Goal: Task Accomplishment & Management: Use online tool/utility

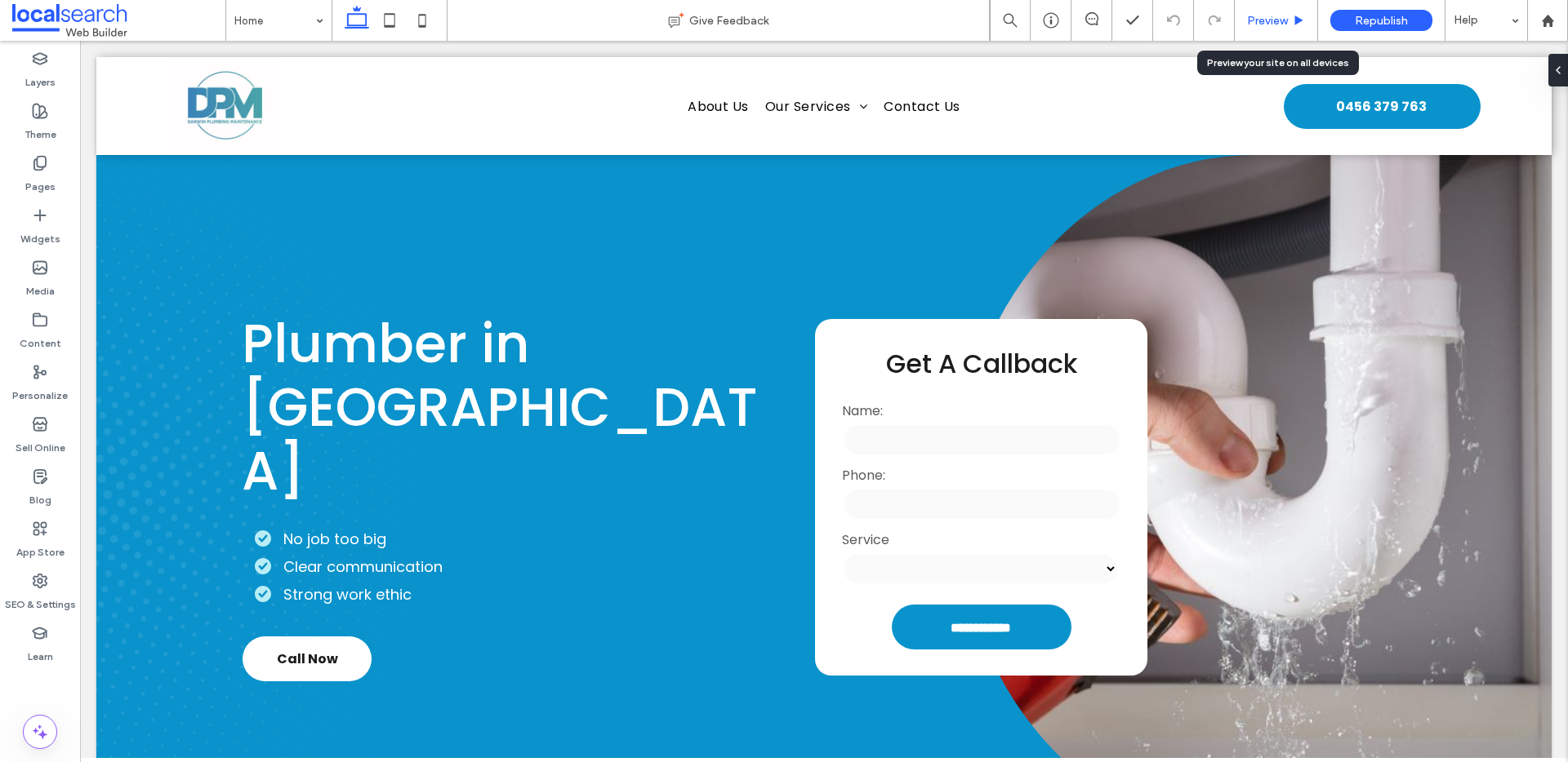
click at [1284, 15] on span "Preview" at bounding box center [1268, 21] width 41 height 14
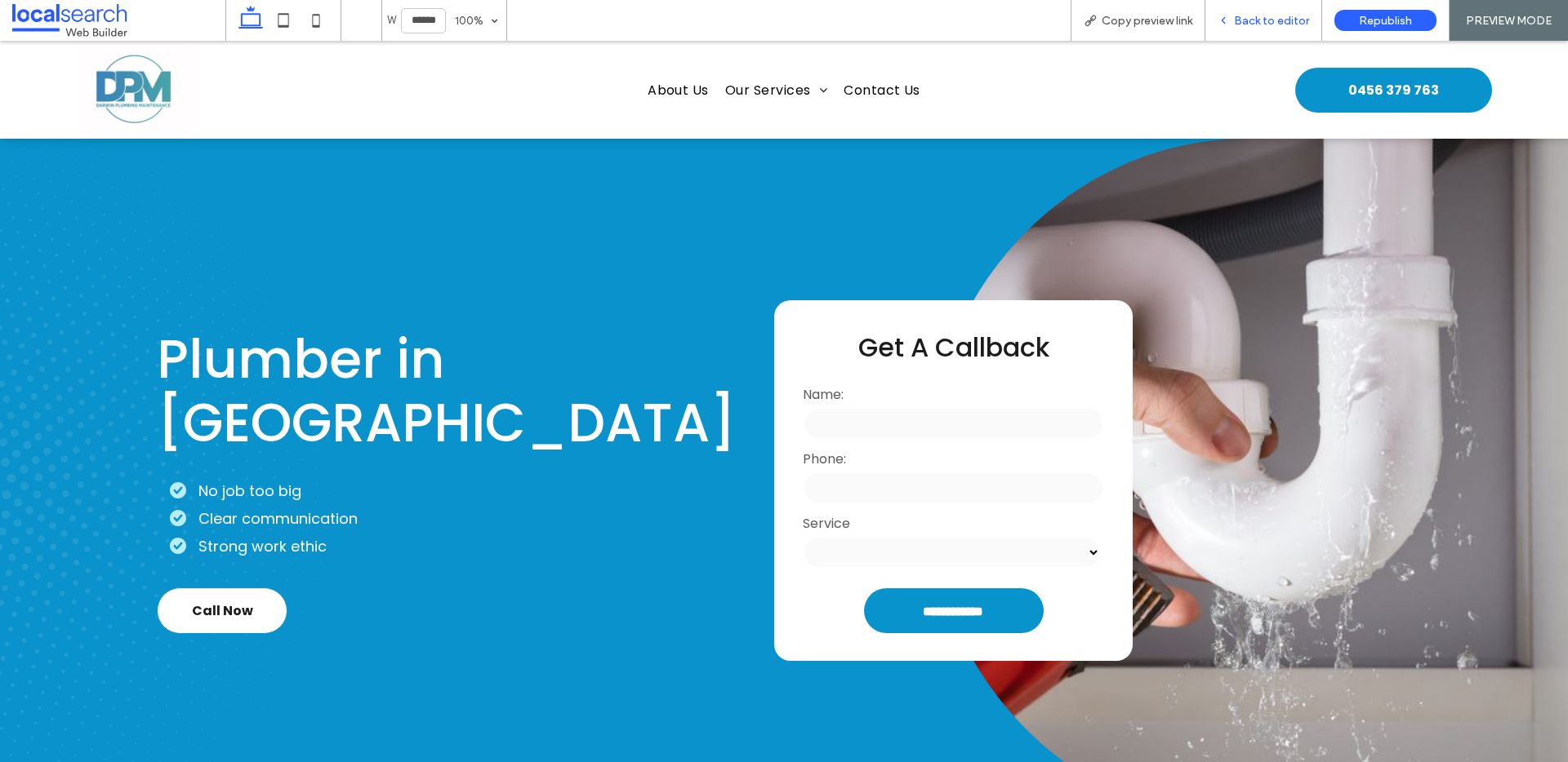
click at [1252, 24] on span "Back to editor" at bounding box center [1271, 21] width 75 height 14
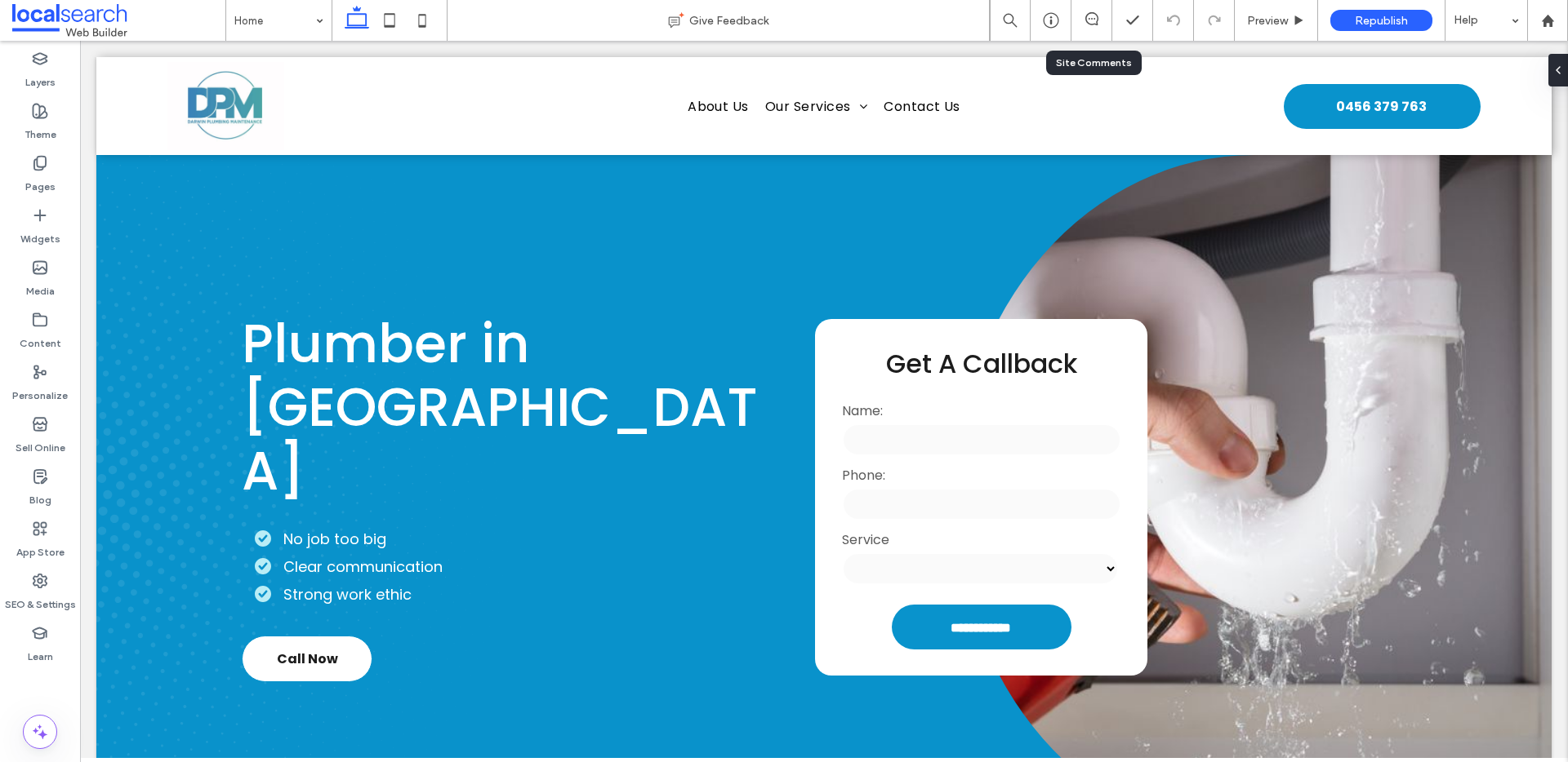
click at [1096, 26] on div at bounding box center [1091, 20] width 40 height 16
click at [1089, 16] on icon at bounding box center [1091, 19] width 13 height 13
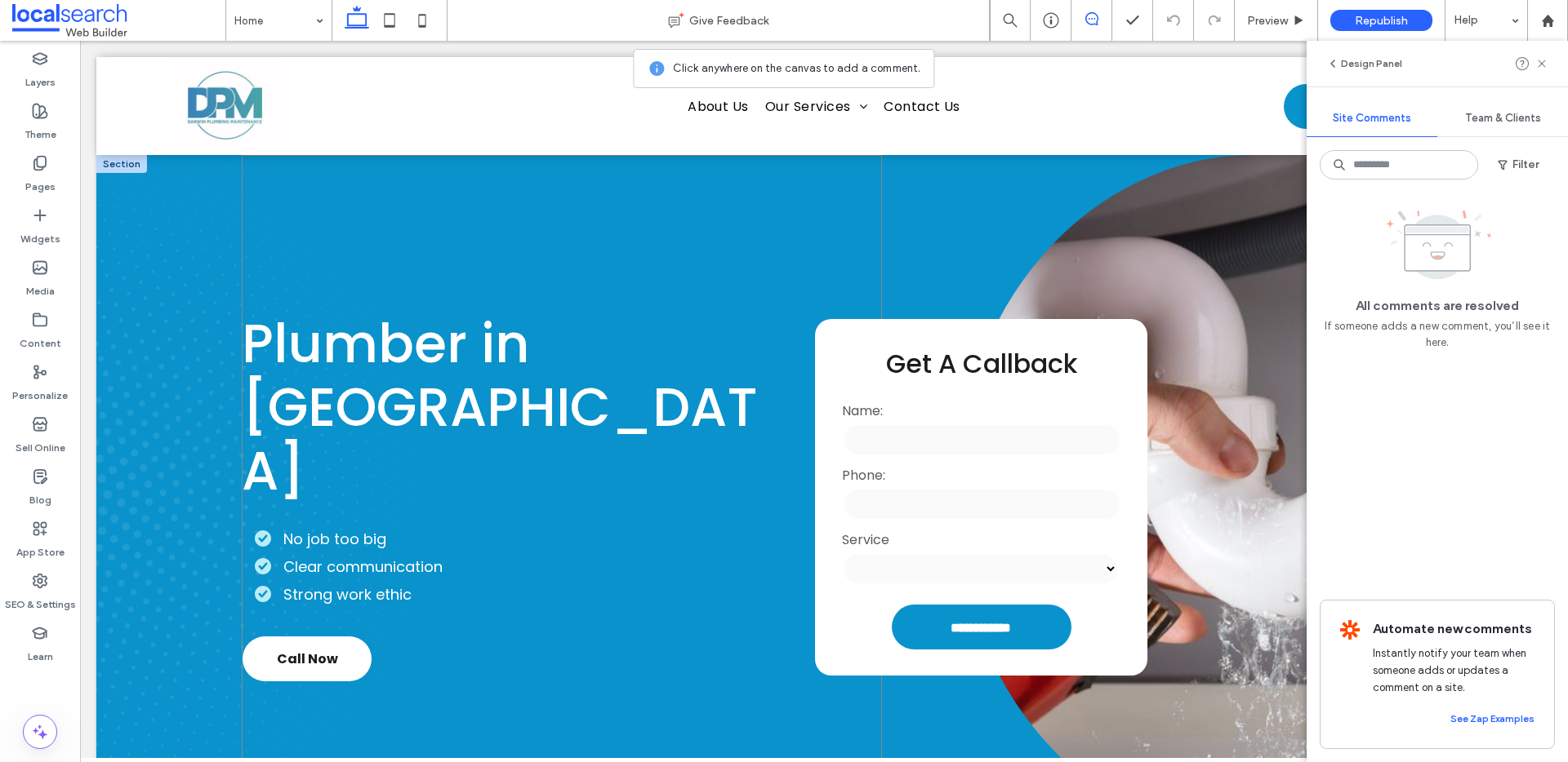
click at [400, 364] on div "Plumber in [GEOGRAPHIC_DATA] No job too big Clear communication Strong work eth…" at bounding box center [562, 497] width 640 height 684
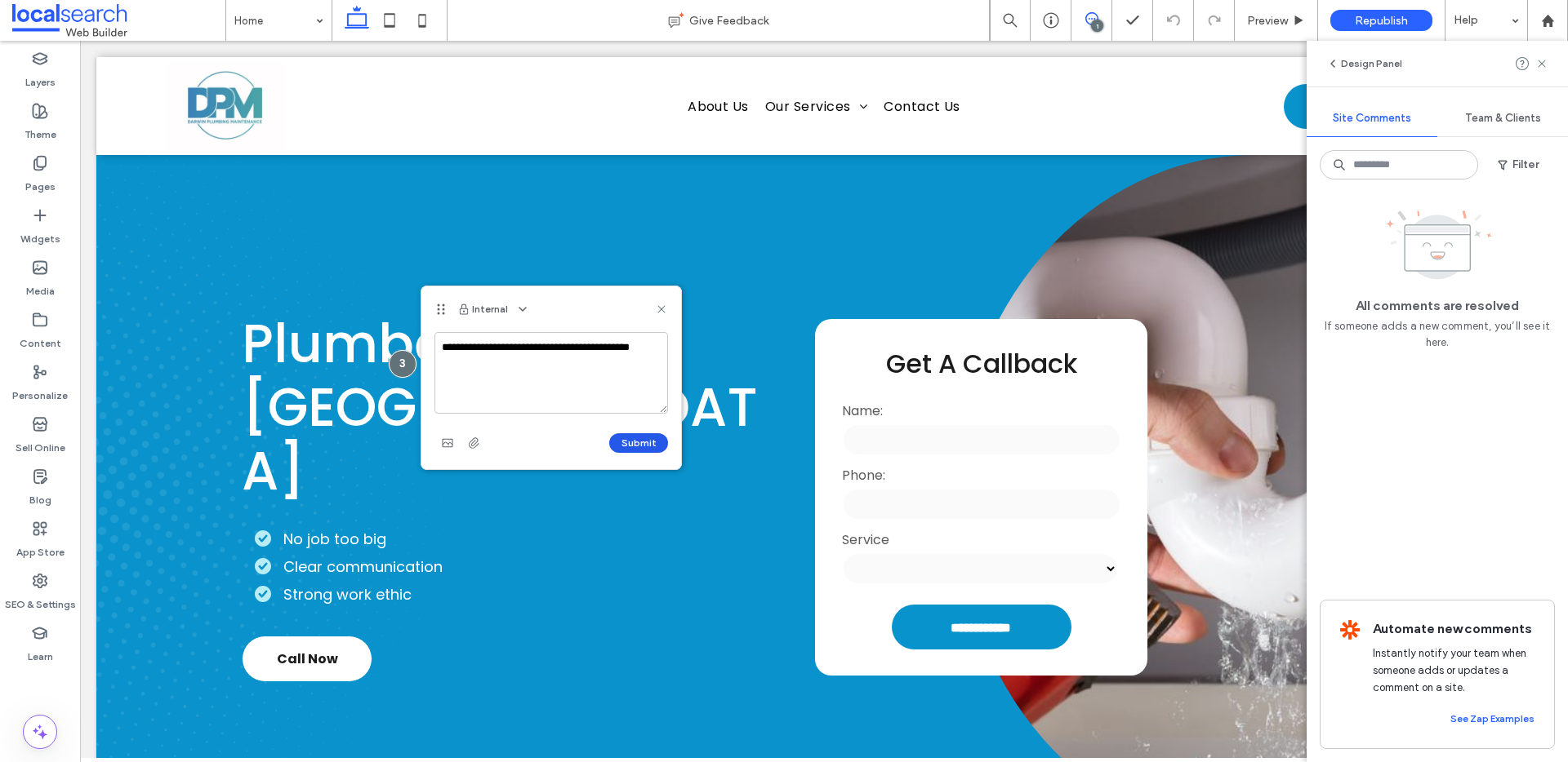
type textarea "**********"
drag, startPoint x: 634, startPoint y: 433, endPoint x: 661, endPoint y: 412, distance: 34.2
click at [635, 434] on button "Submit" at bounding box center [638, 443] width 59 height 19
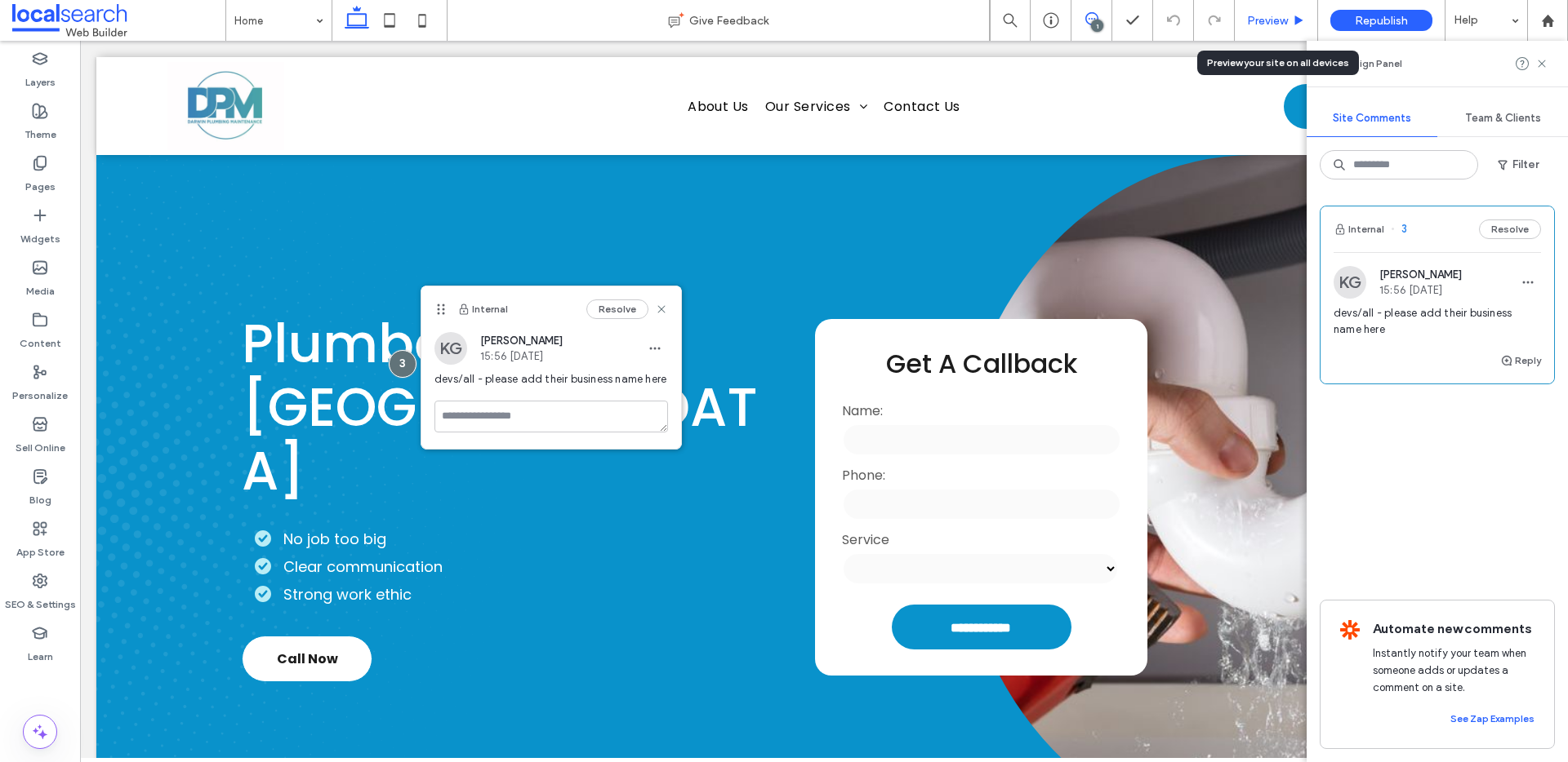
click at [1276, 16] on span "Preview" at bounding box center [1268, 21] width 41 height 14
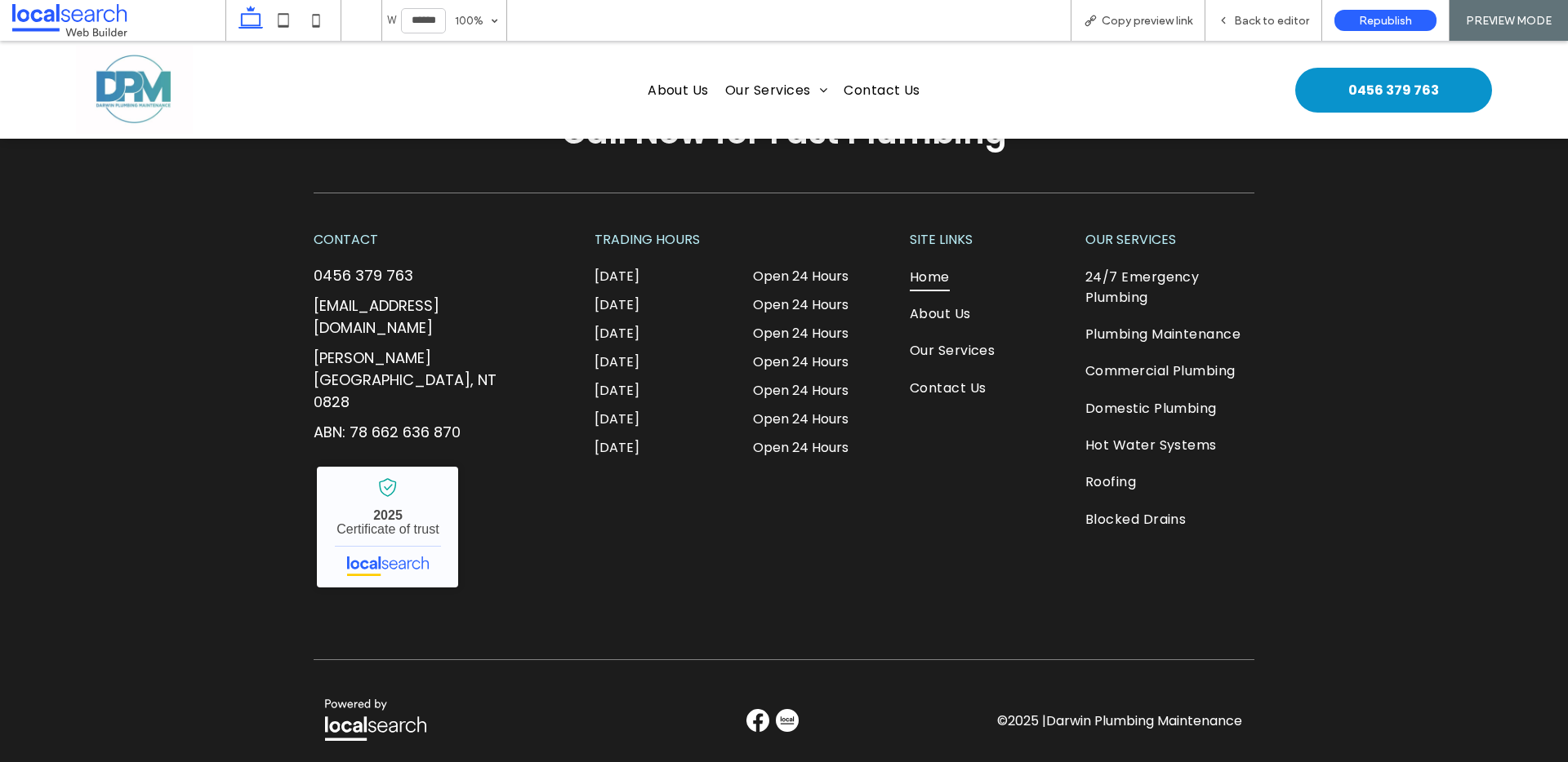
scroll to position [4717, 0]
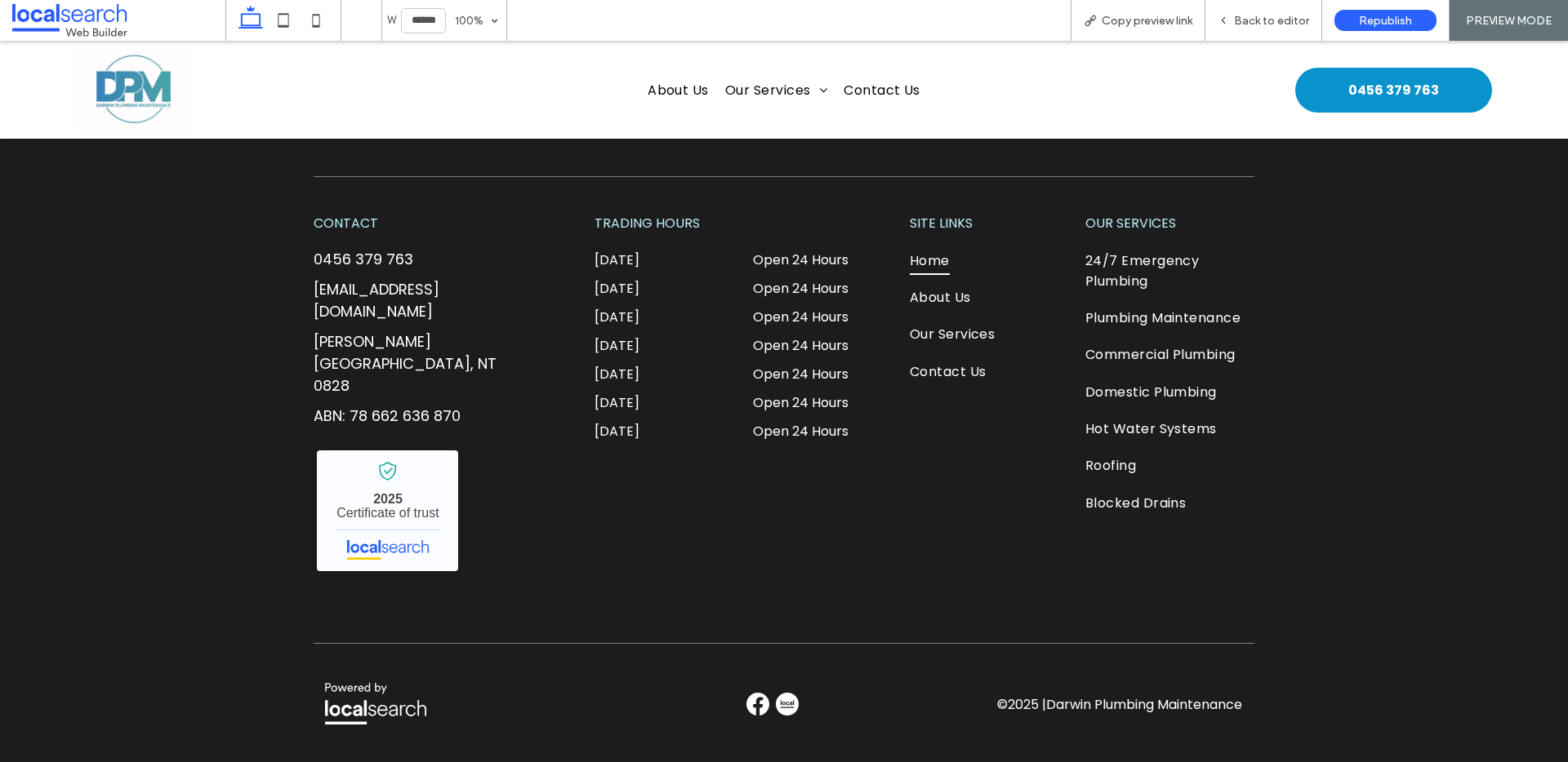
click at [451, 331] on link "[PERSON_NAME][GEOGRAPHIC_DATA], NT 0828" at bounding box center [405, 363] width 183 height 65
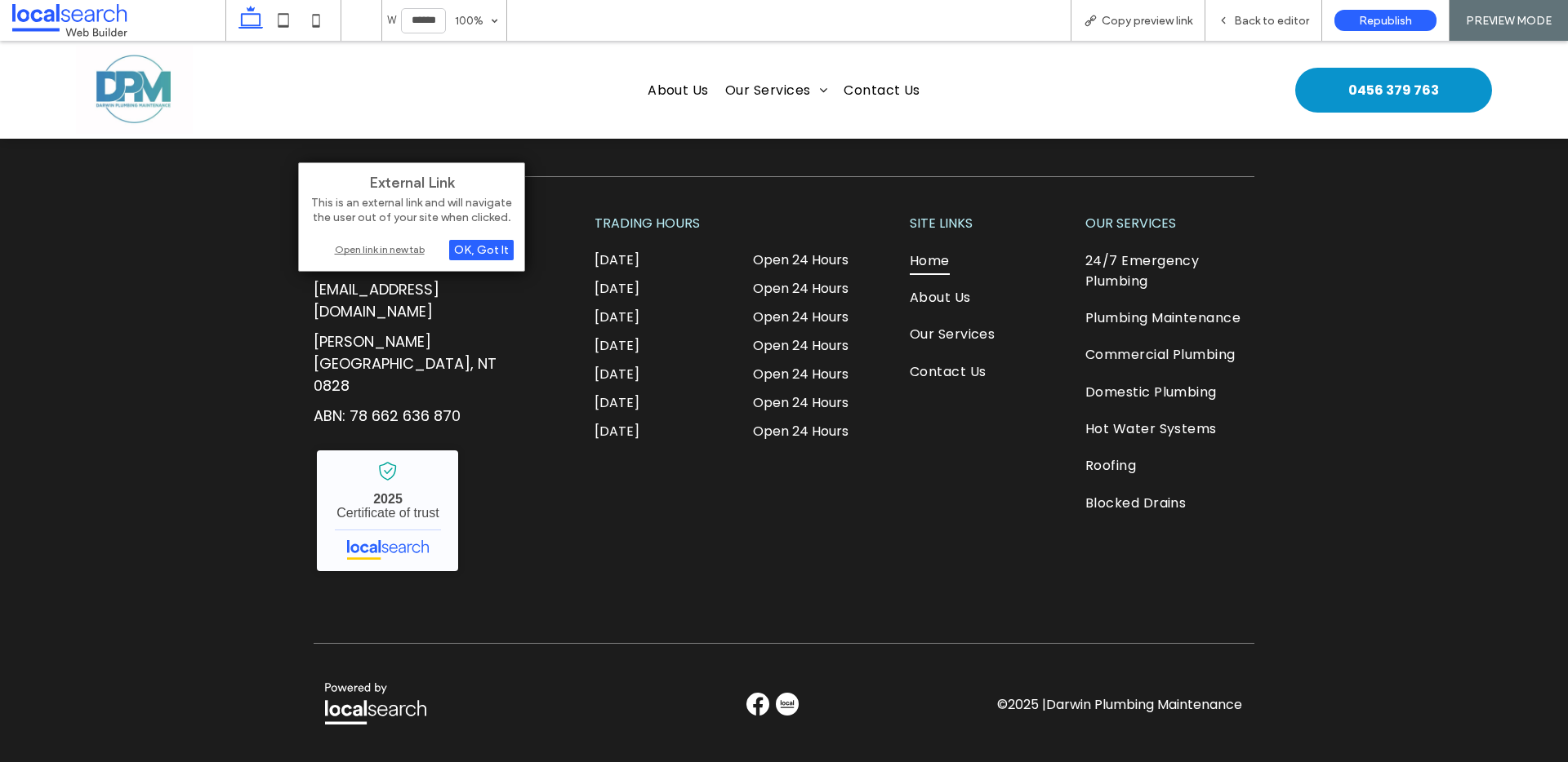
click at [416, 251] on div "Open link in new tab" at bounding box center [411, 249] width 204 height 17
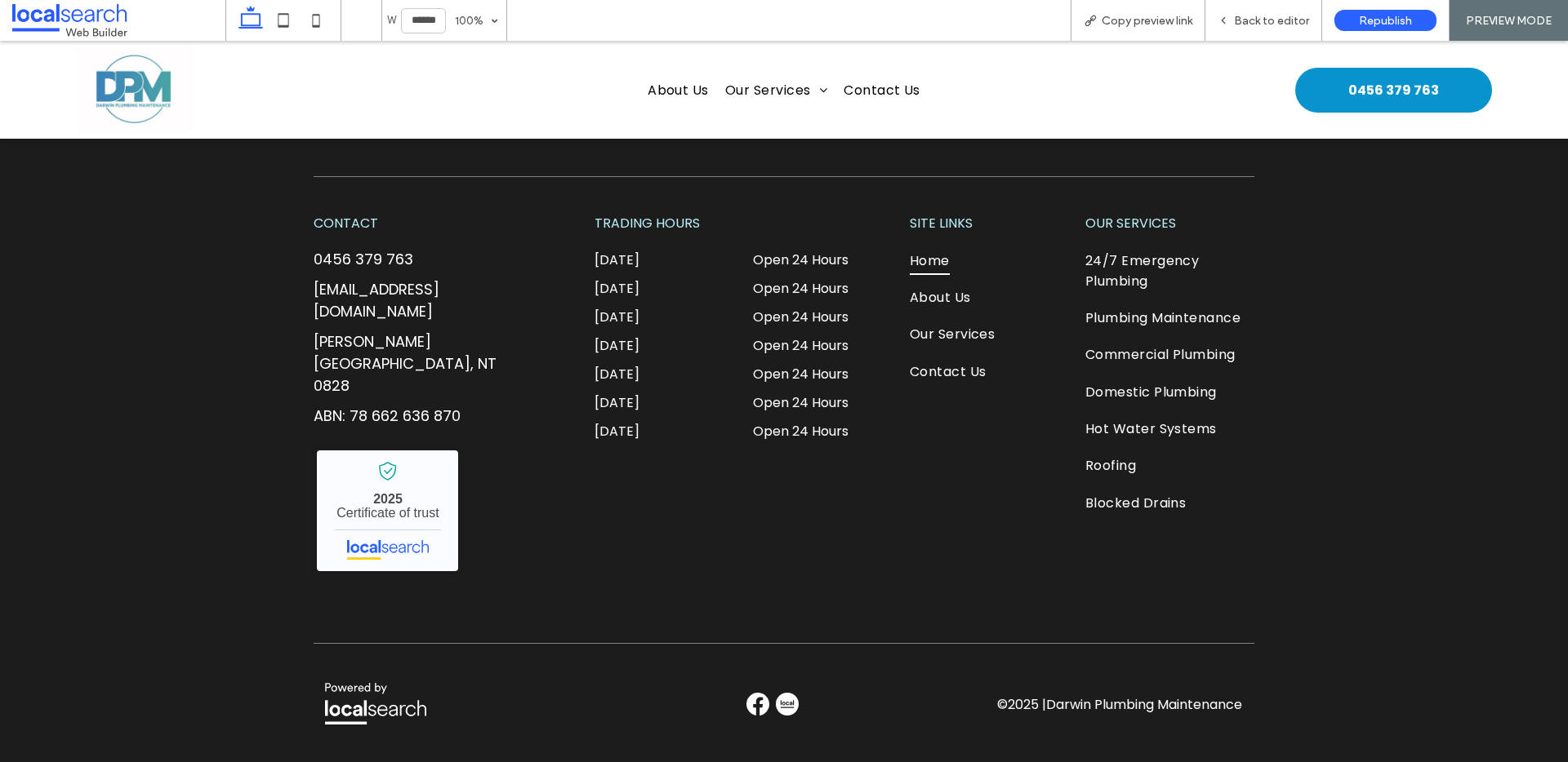
click at [760, 693] on img at bounding box center [758, 704] width 23 height 23
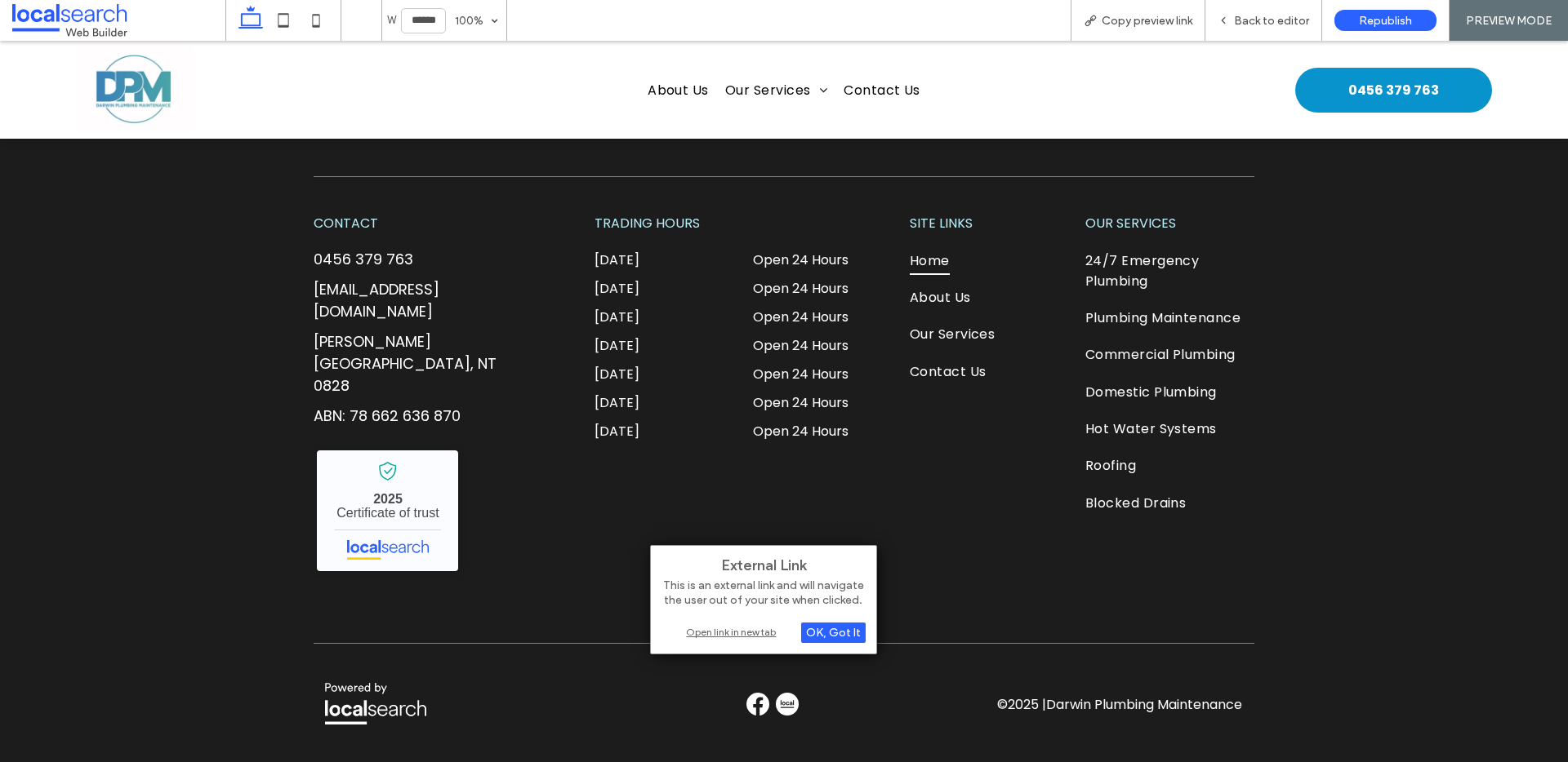
click at [762, 628] on div "Open link in new tab" at bounding box center [763, 632] width 204 height 17
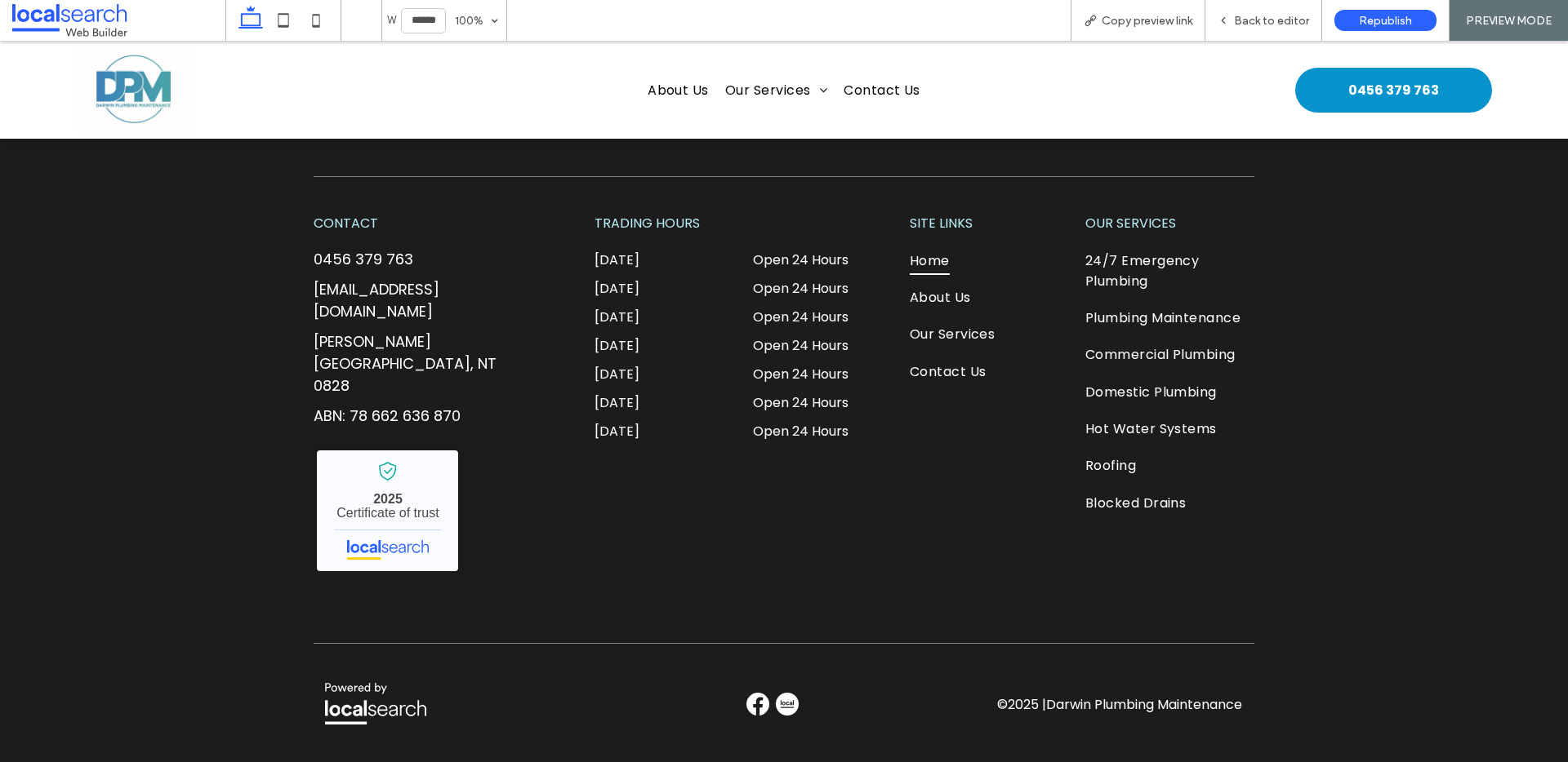
click at [779, 693] on img at bounding box center [787, 704] width 23 height 23
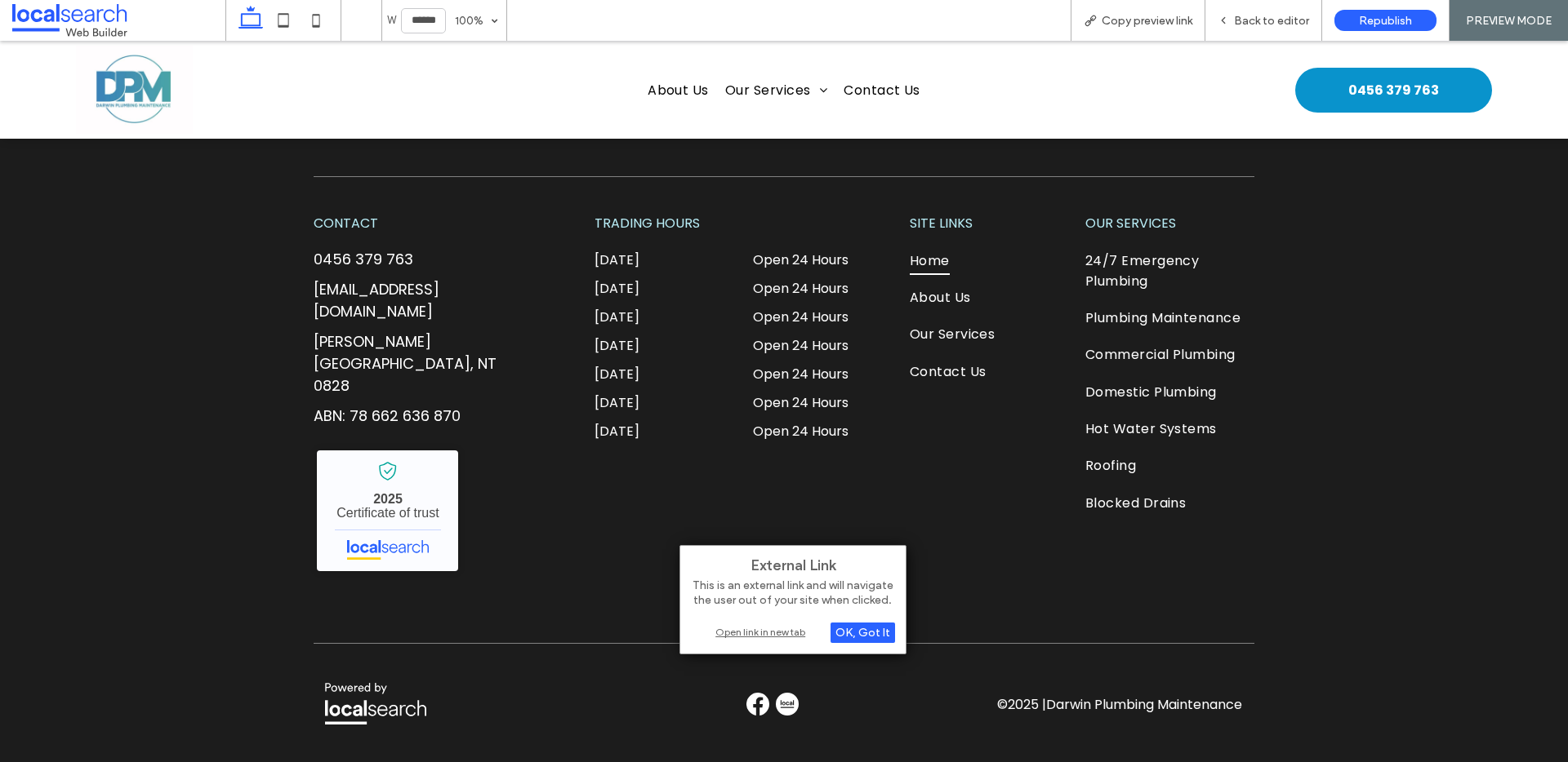
click at [753, 636] on div "Open link in new tab" at bounding box center [792, 632] width 204 height 17
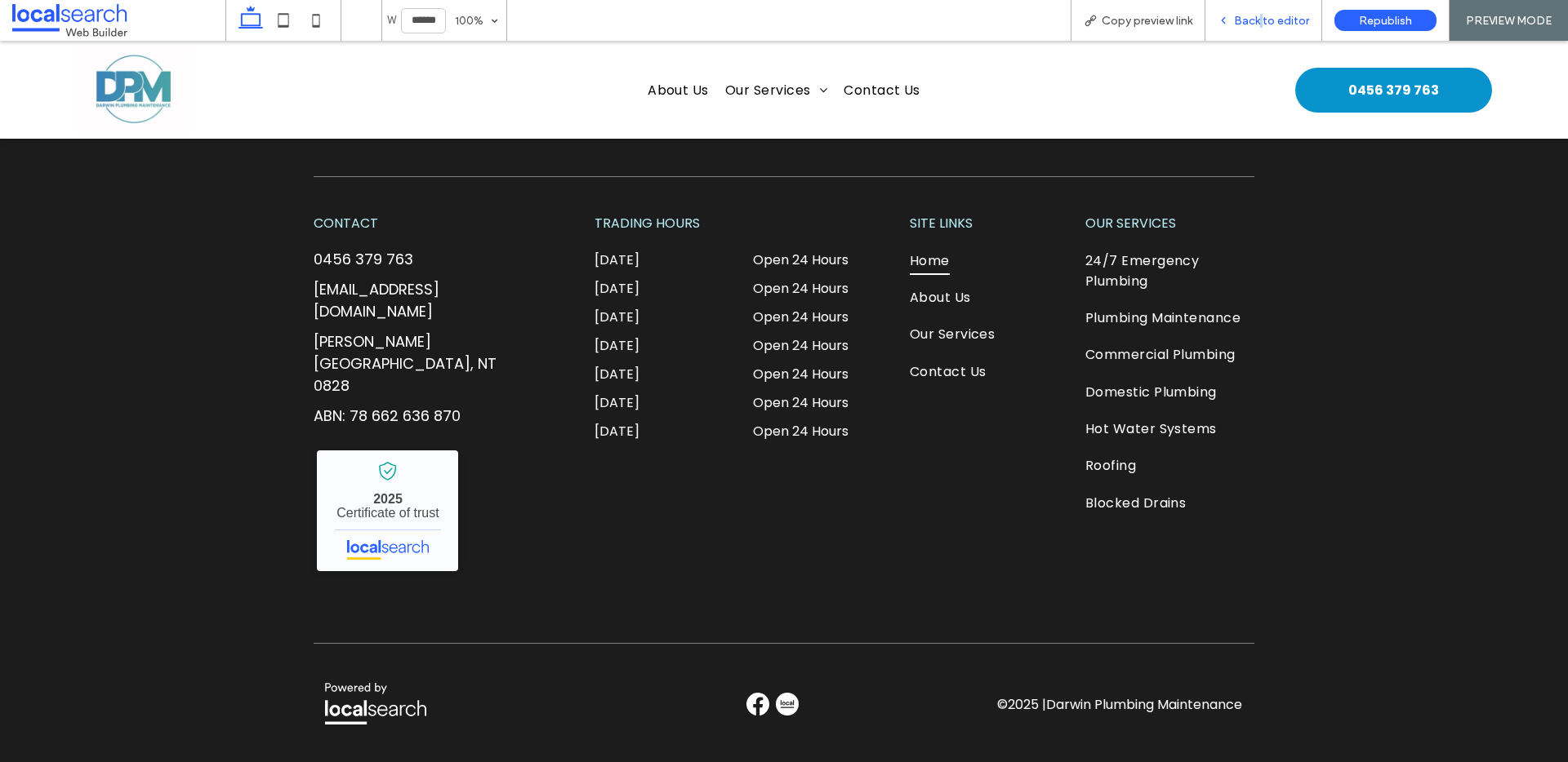
click at [1263, 20] on span "Back to editor" at bounding box center [1271, 21] width 75 height 14
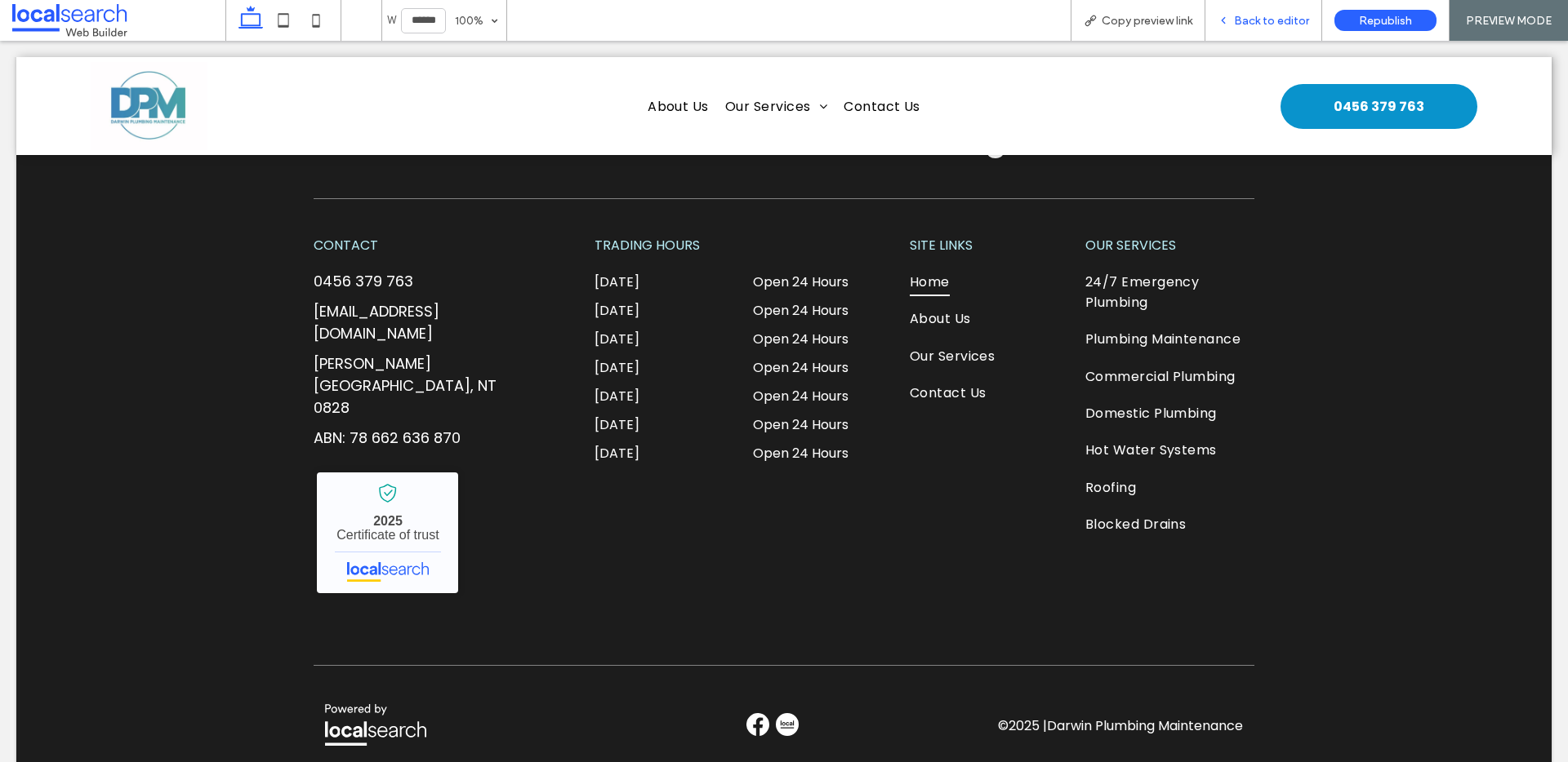
scroll to position [4768, 0]
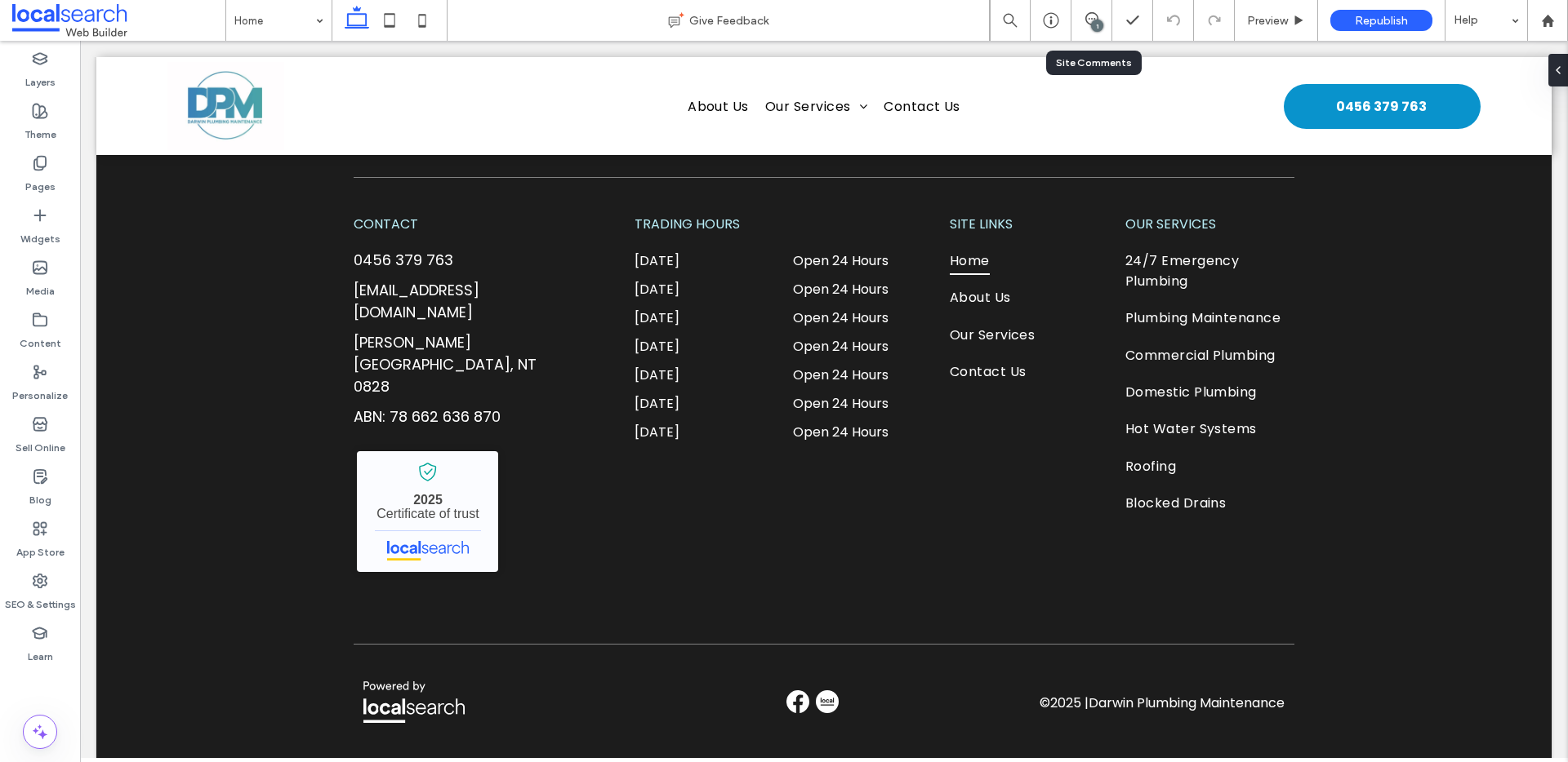
click at [1094, 8] on div "1" at bounding box center [1092, 20] width 41 height 41
click at [1095, 19] on div "1" at bounding box center [1097, 26] width 12 height 12
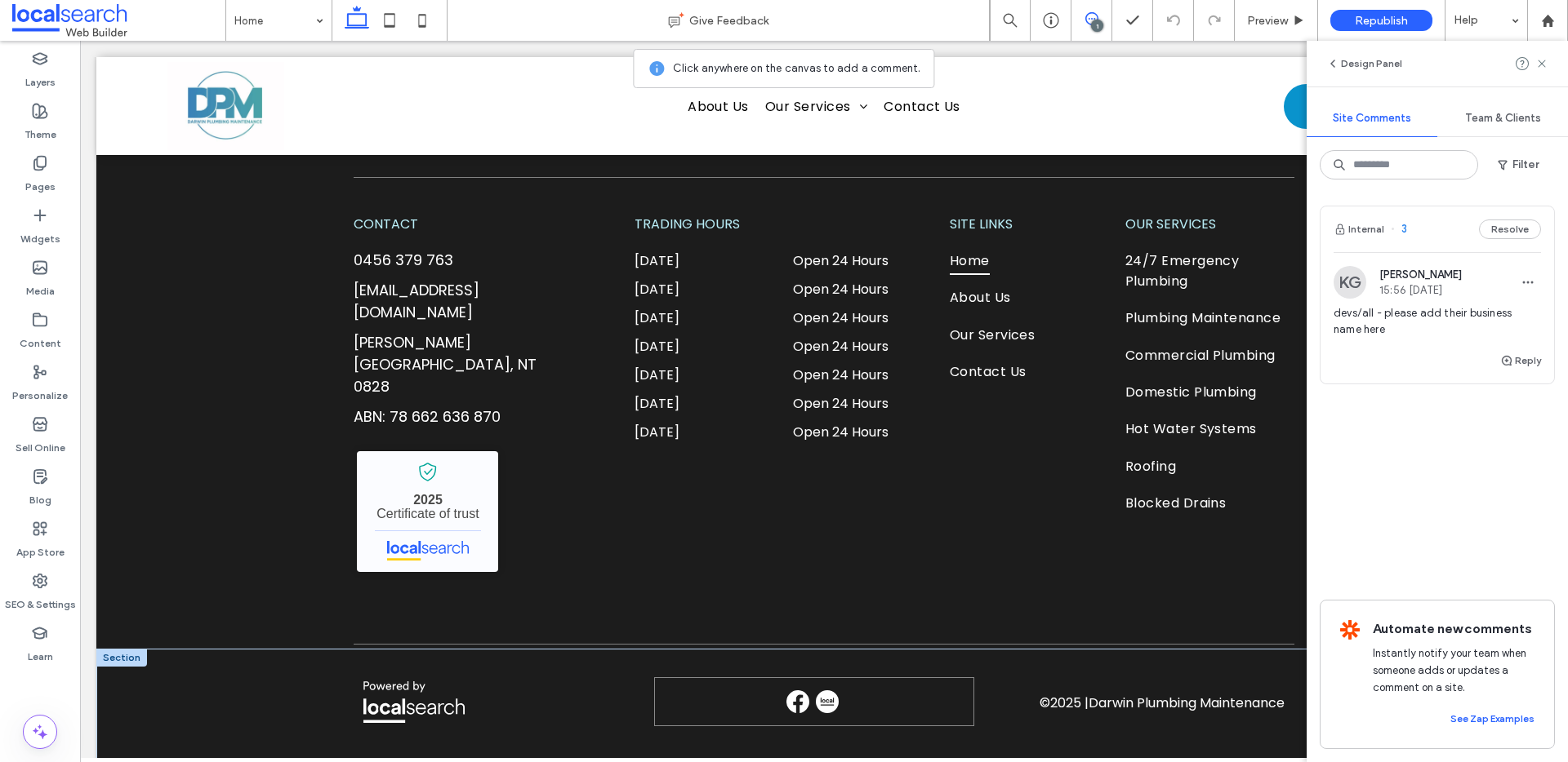
click at [850, 678] on div at bounding box center [814, 702] width 320 height 49
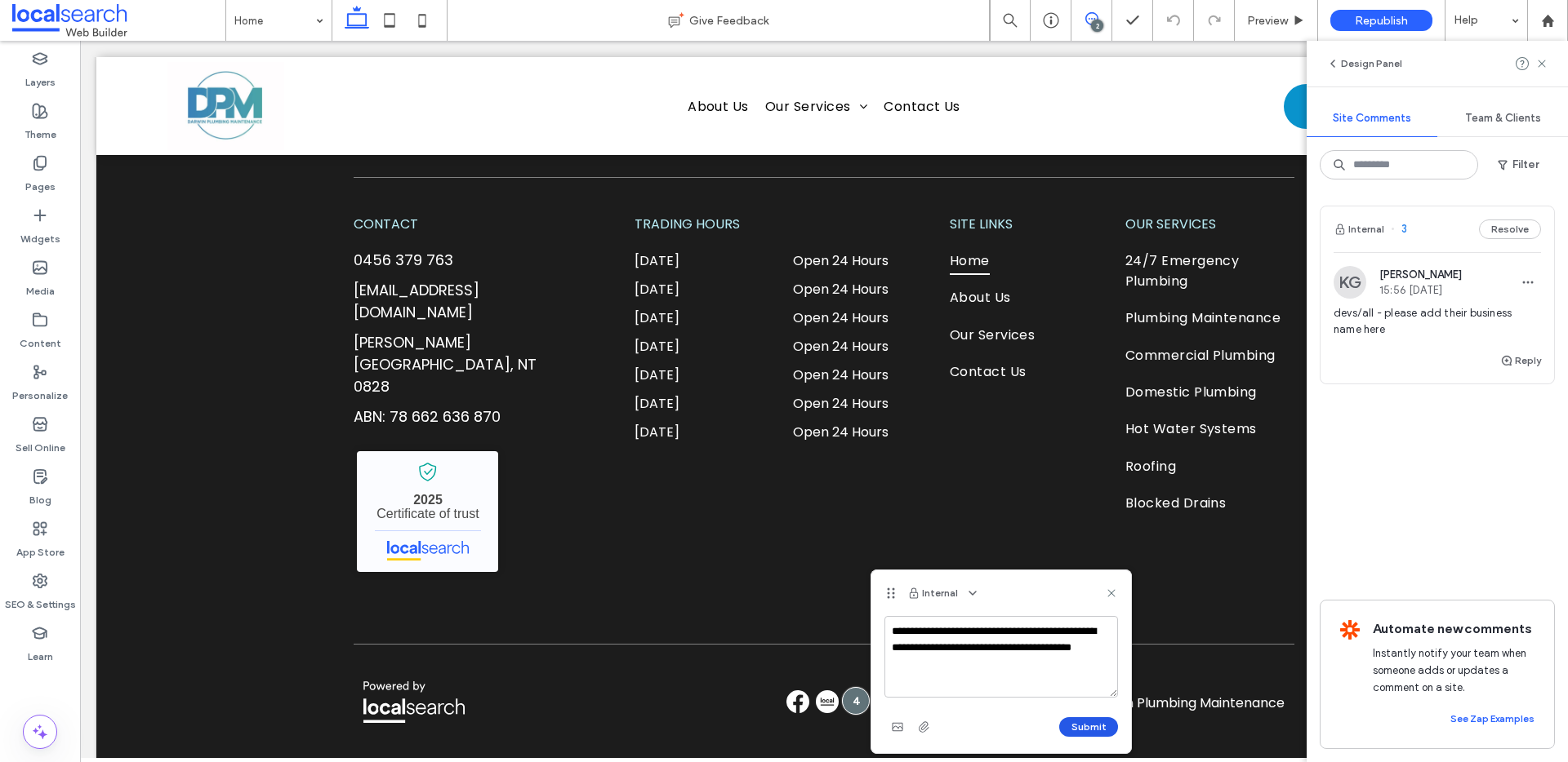
type textarea "**********"
click at [1085, 735] on button "Submit" at bounding box center [1088, 727] width 59 height 19
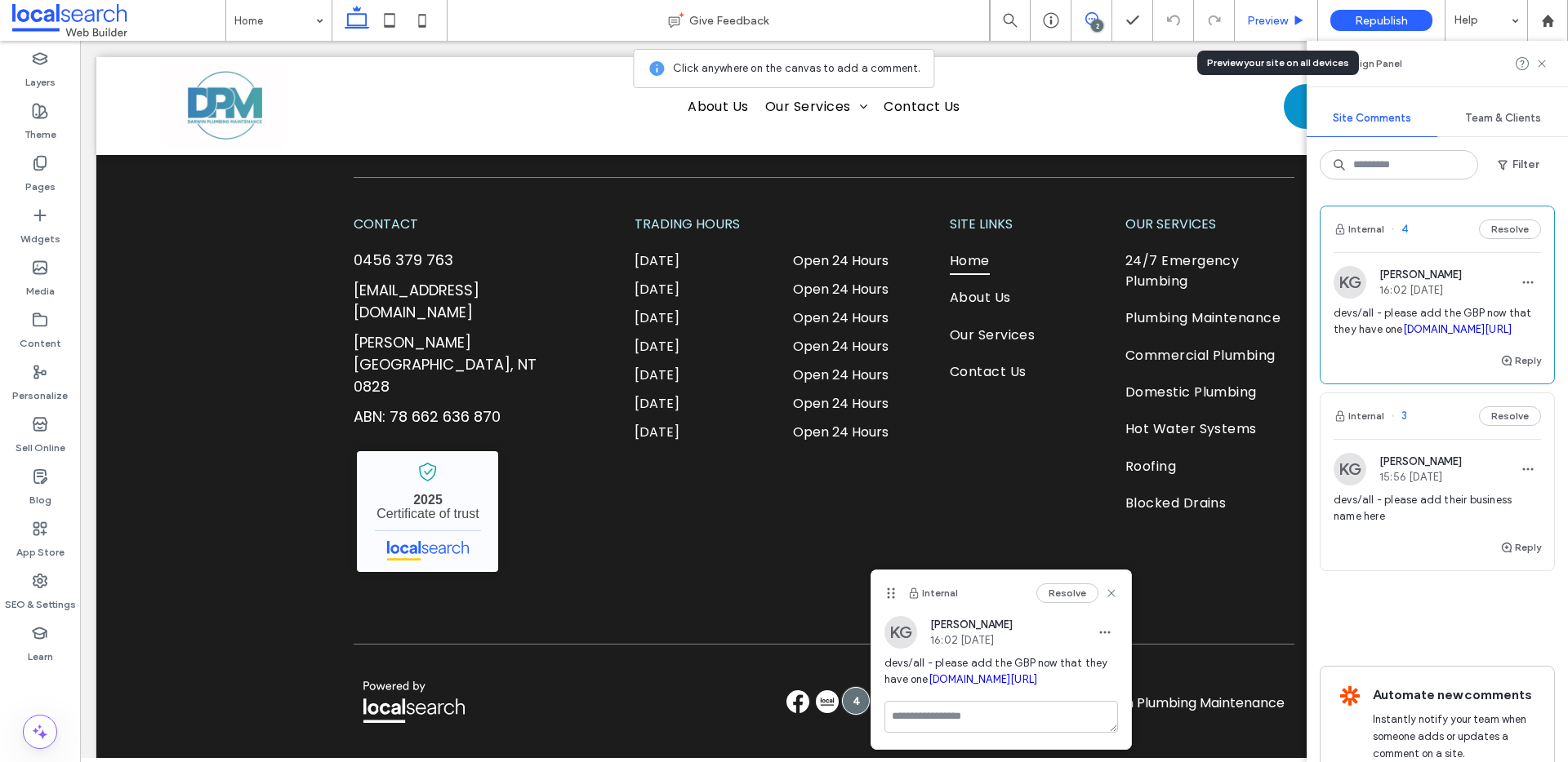
click at [1269, 14] on span "Preview" at bounding box center [1268, 21] width 41 height 14
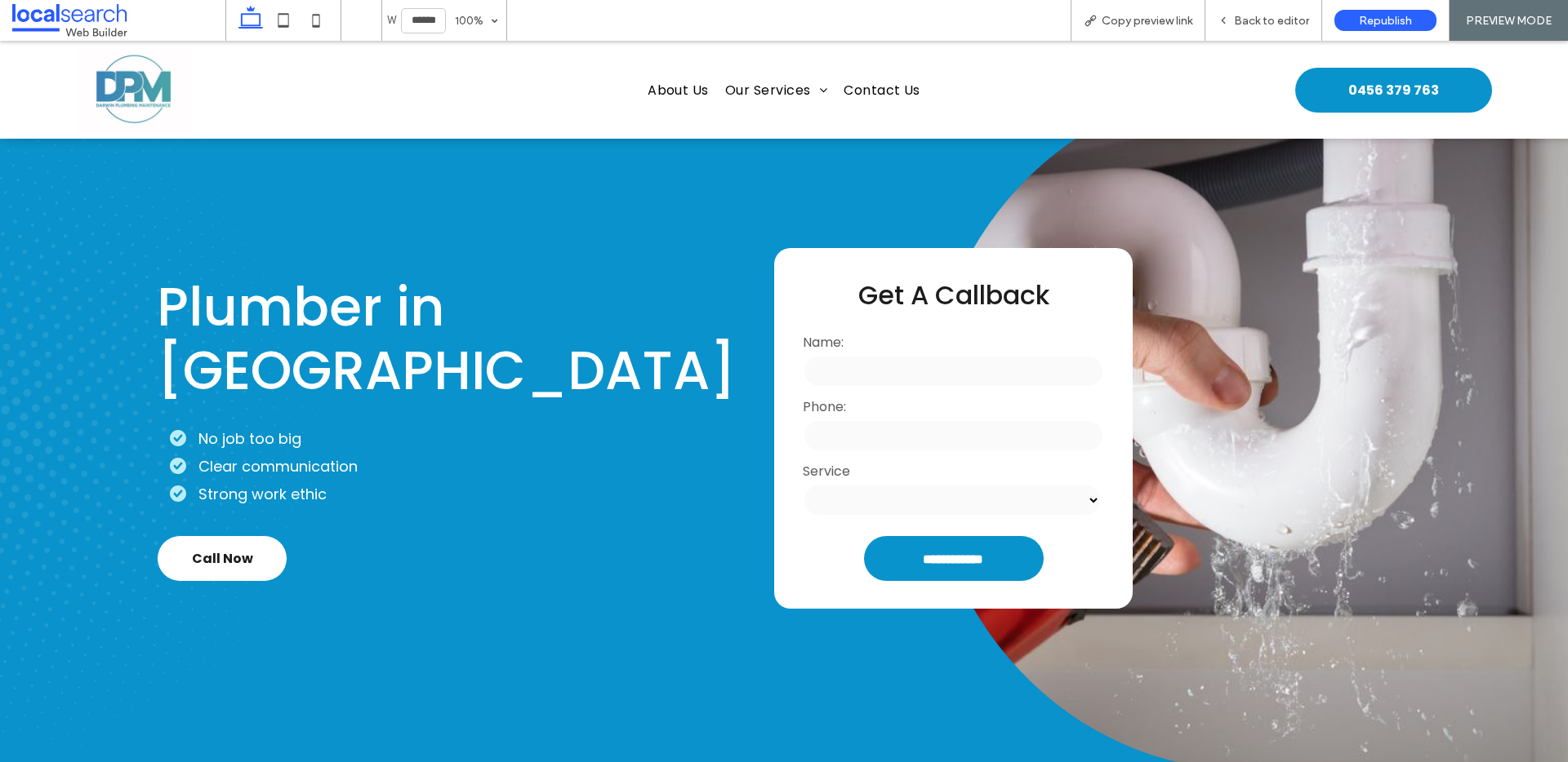
scroll to position [158, 0]
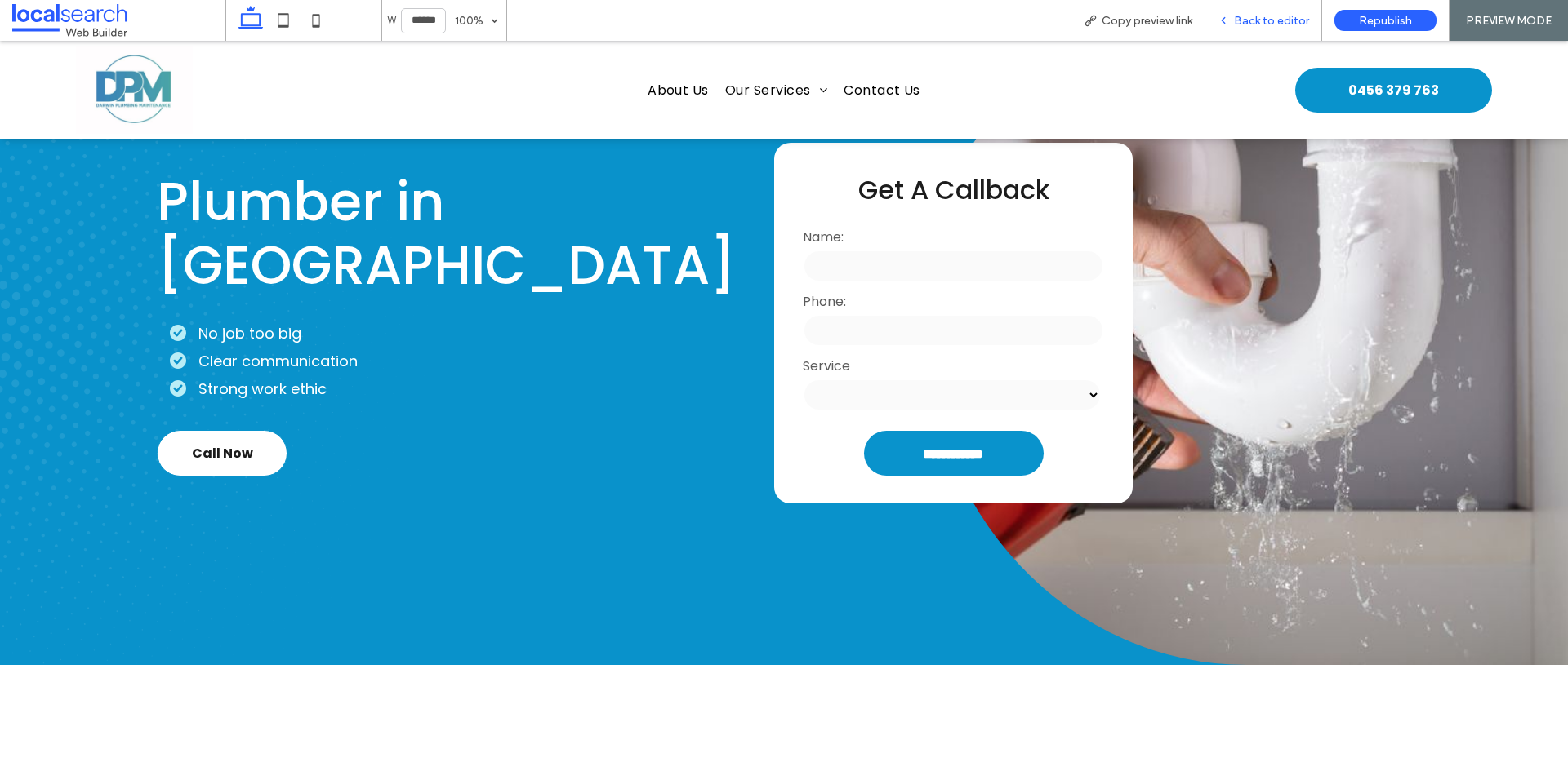
click at [1249, 21] on span "Back to editor" at bounding box center [1271, 21] width 75 height 14
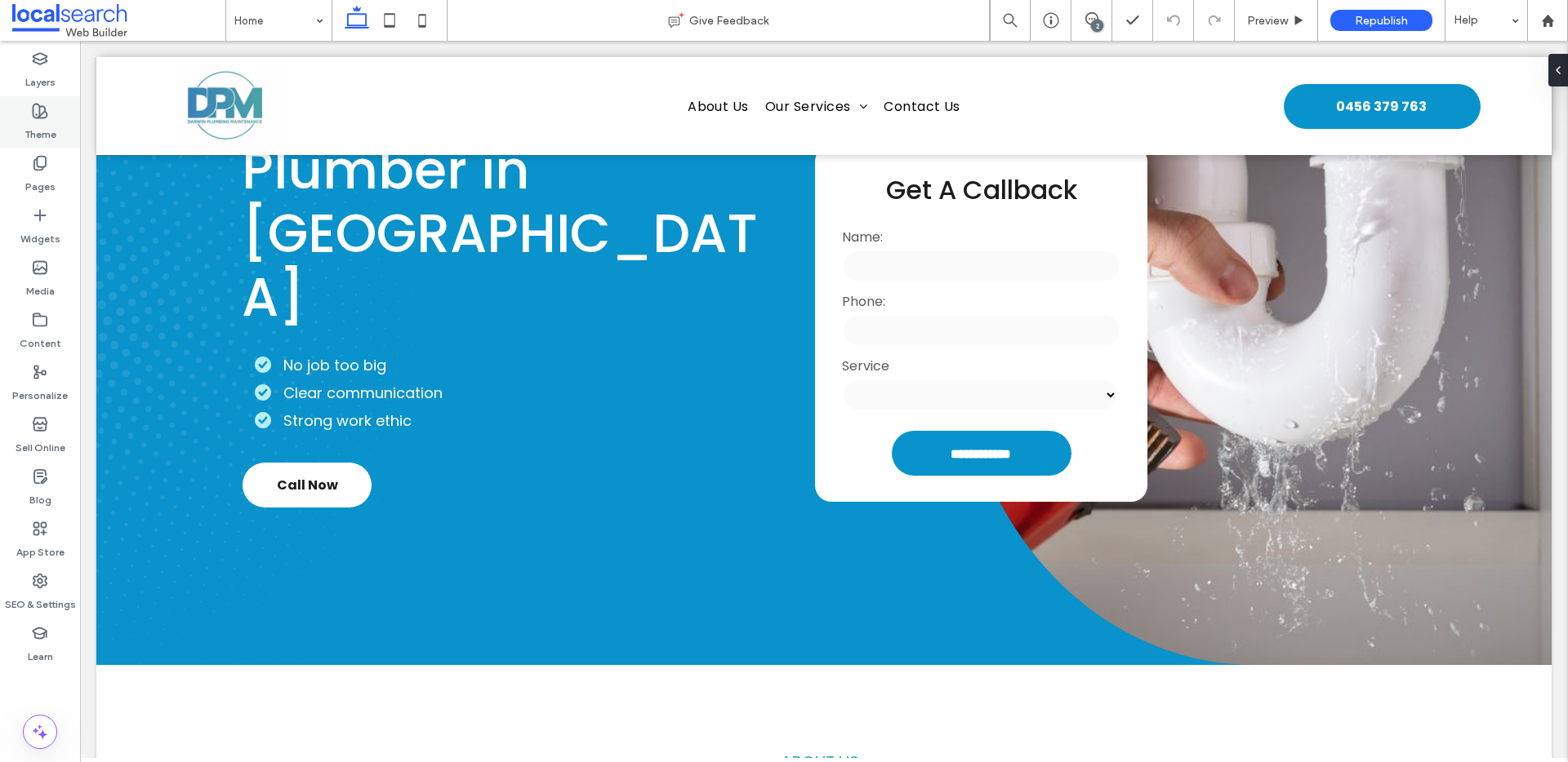
click at [66, 120] on div "Theme" at bounding box center [40, 122] width 80 height 52
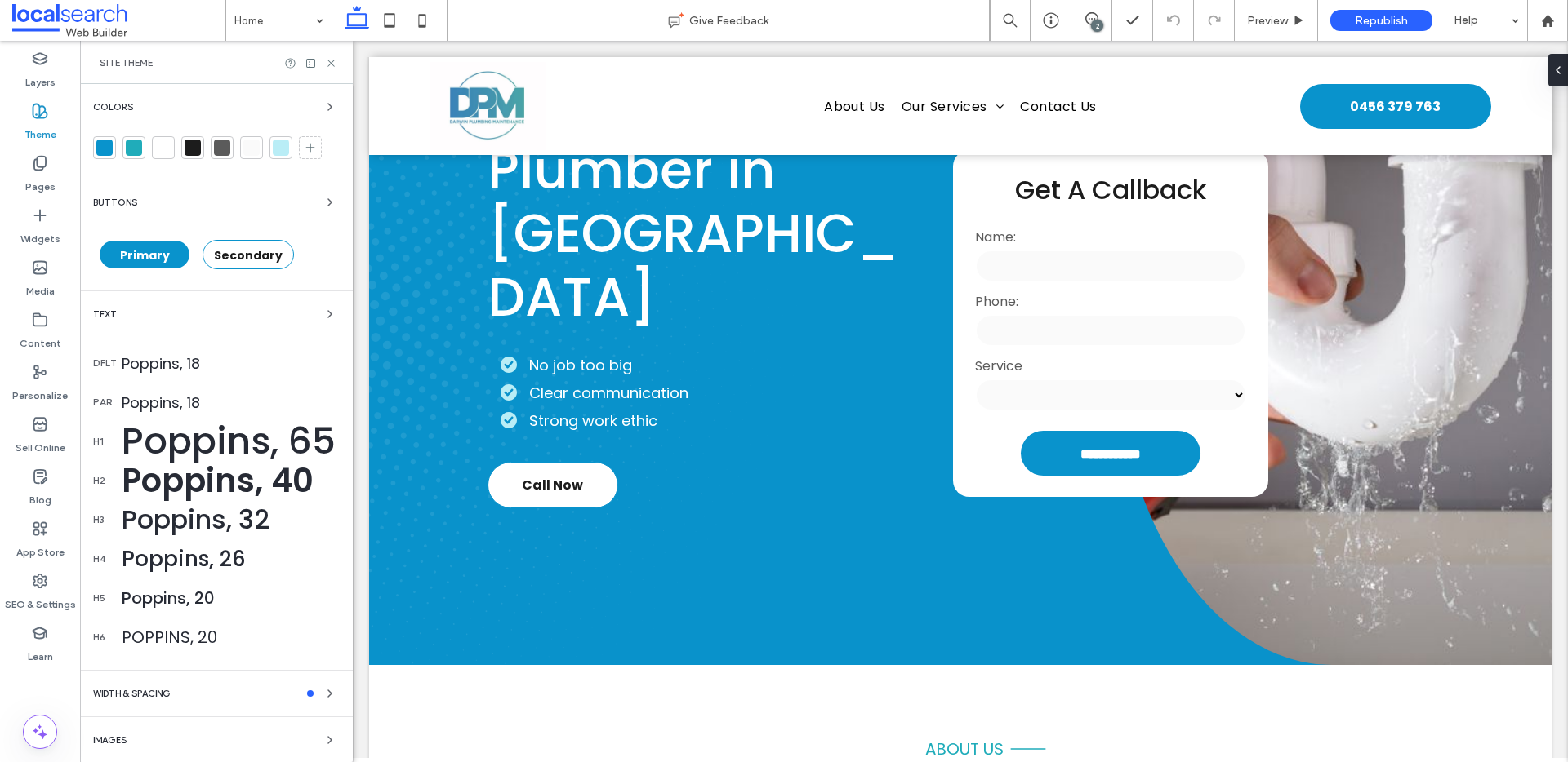
click at [277, 148] on div at bounding box center [281, 148] width 16 height 16
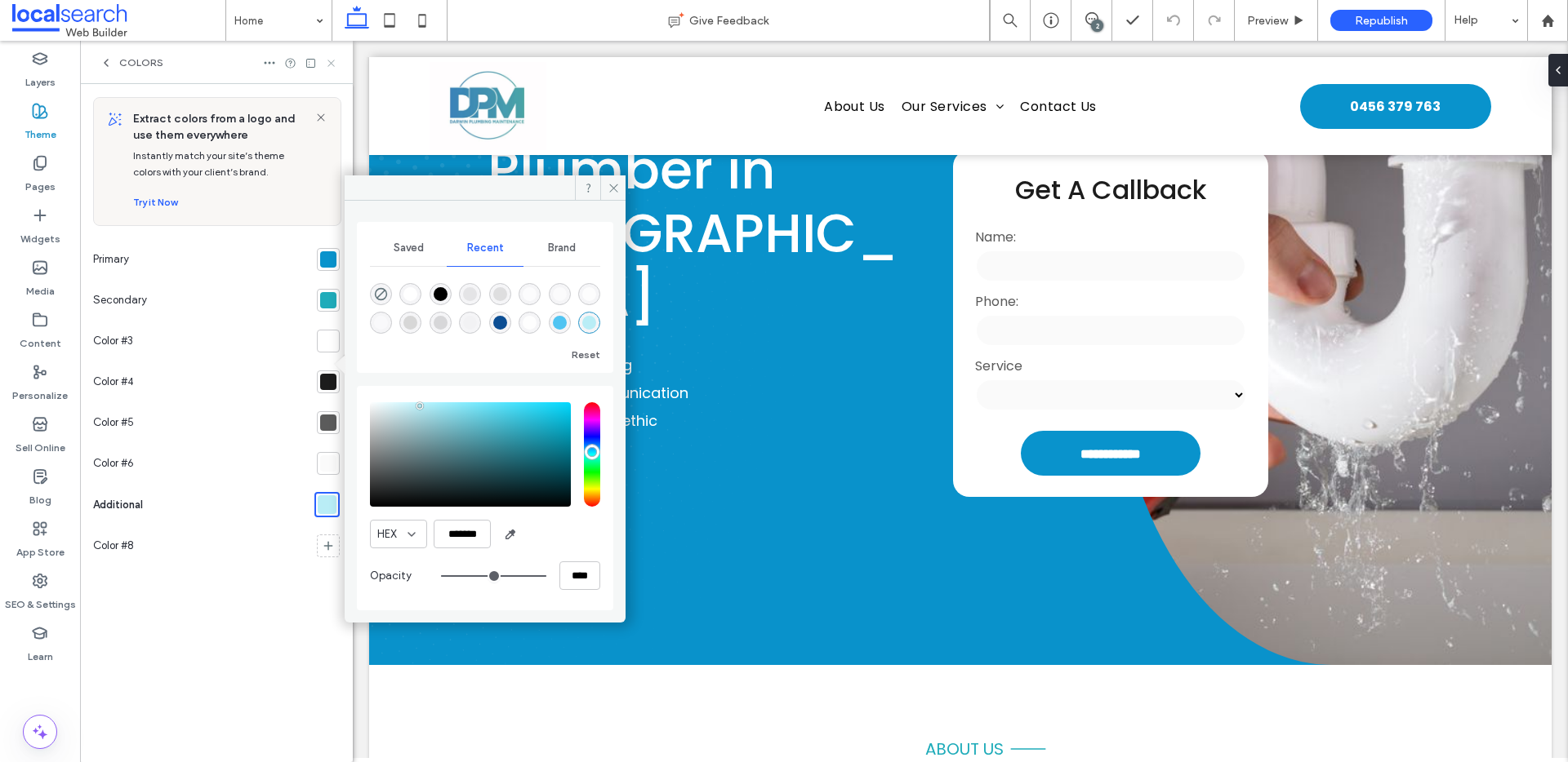
drag, startPoint x: 332, startPoint y: 58, endPoint x: 208, endPoint y: 4, distance: 135.2
click at [332, 58] on icon at bounding box center [332, 63] width 12 height 12
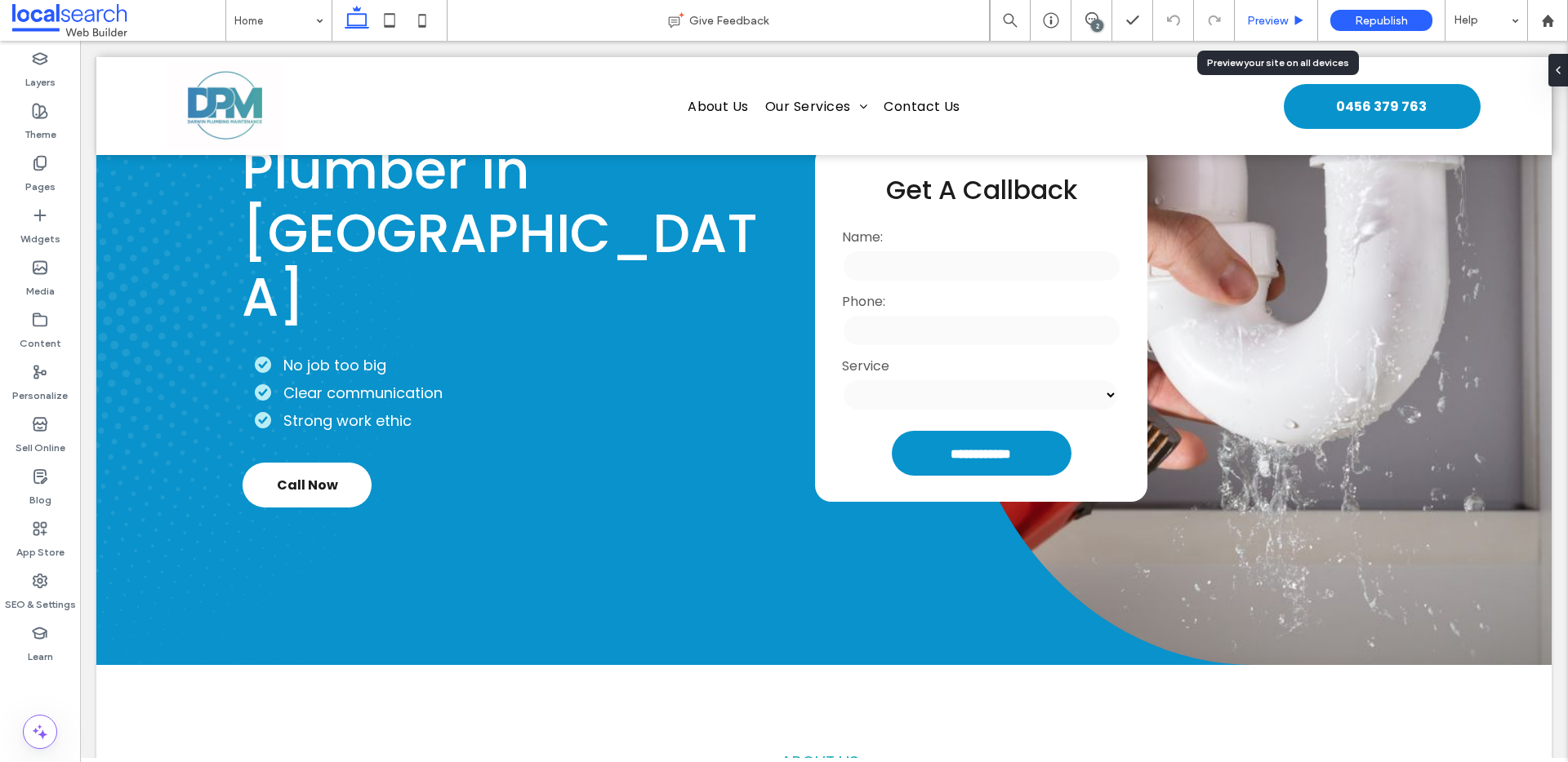
click at [1283, 16] on span "Preview" at bounding box center [1268, 21] width 41 height 14
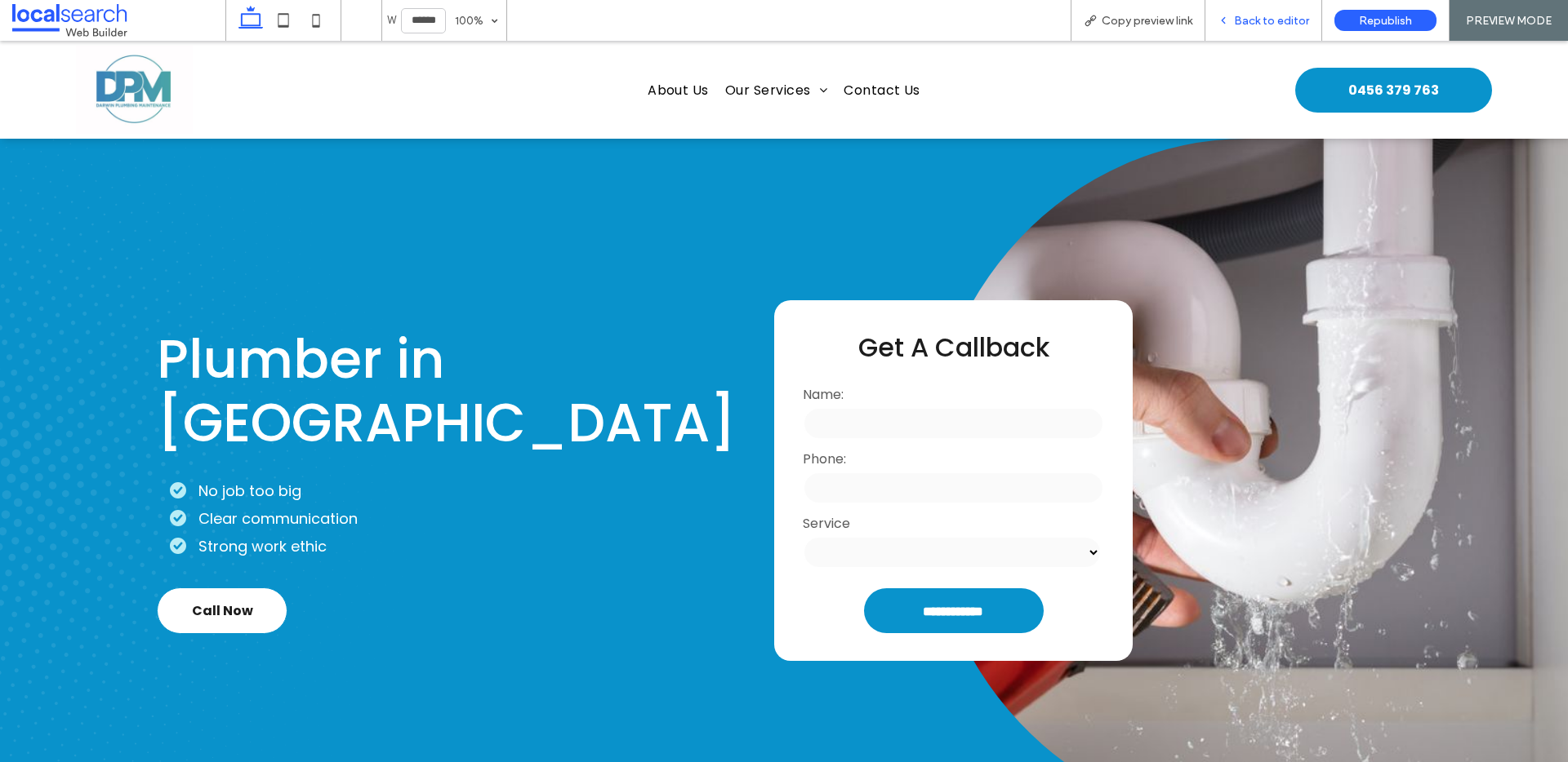
click at [1259, 19] on span "Back to editor" at bounding box center [1271, 21] width 75 height 14
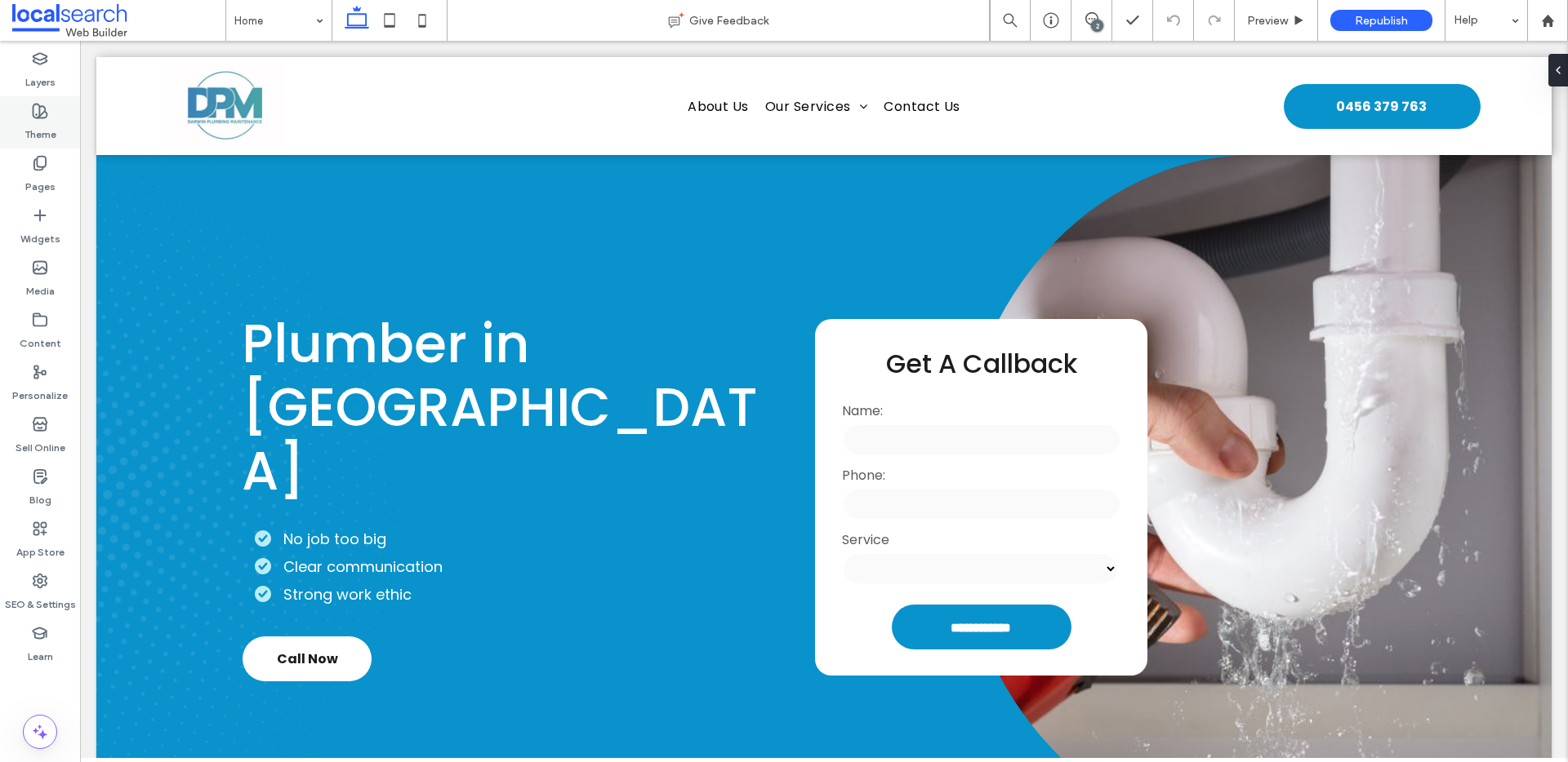
click at [36, 123] on label "Theme" at bounding box center [41, 131] width 32 height 23
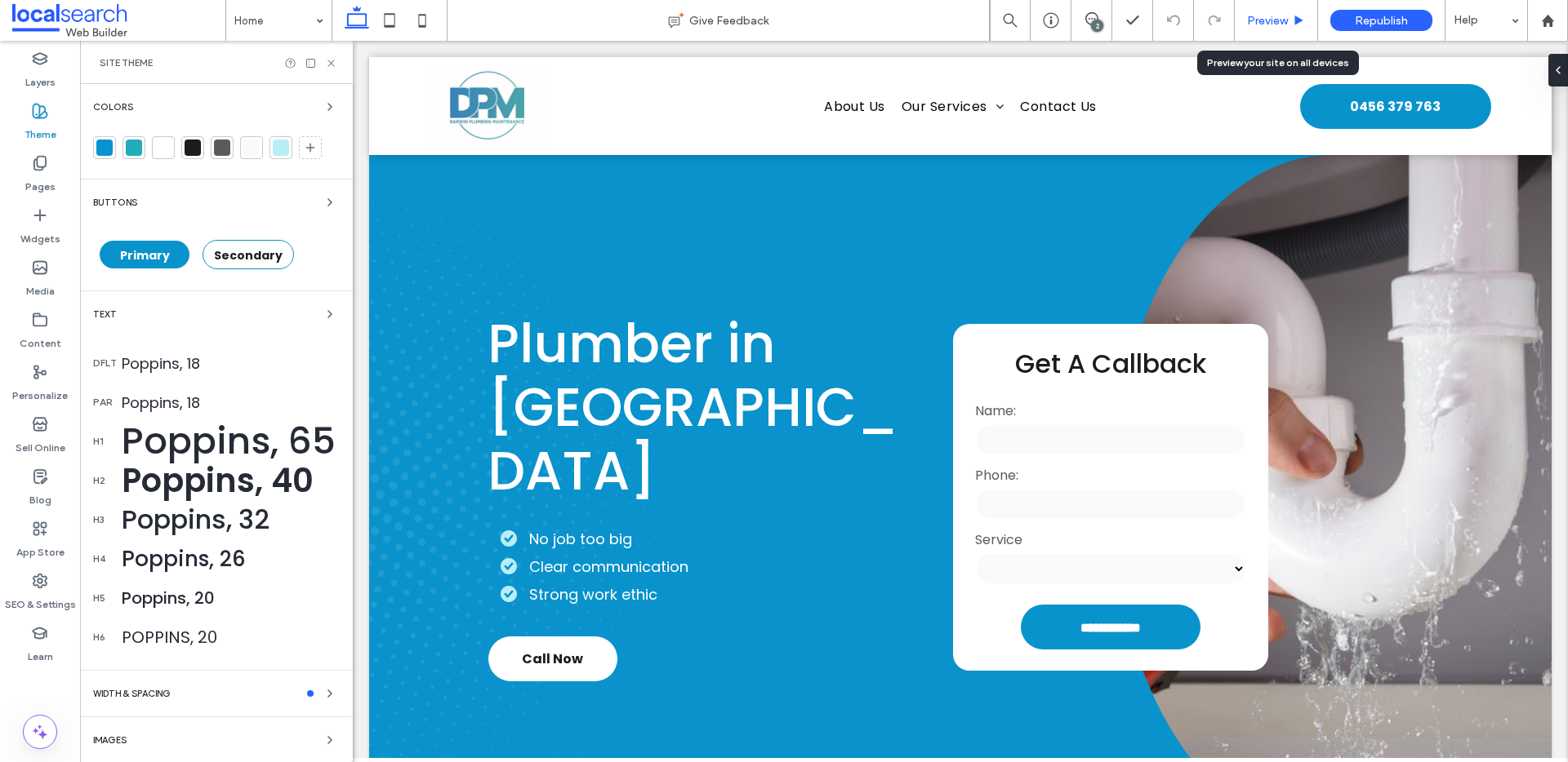
click at [1257, 12] on div "Preview" at bounding box center [1276, 20] width 83 height 41
click at [1261, 20] on span "Preview" at bounding box center [1268, 21] width 41 height 14
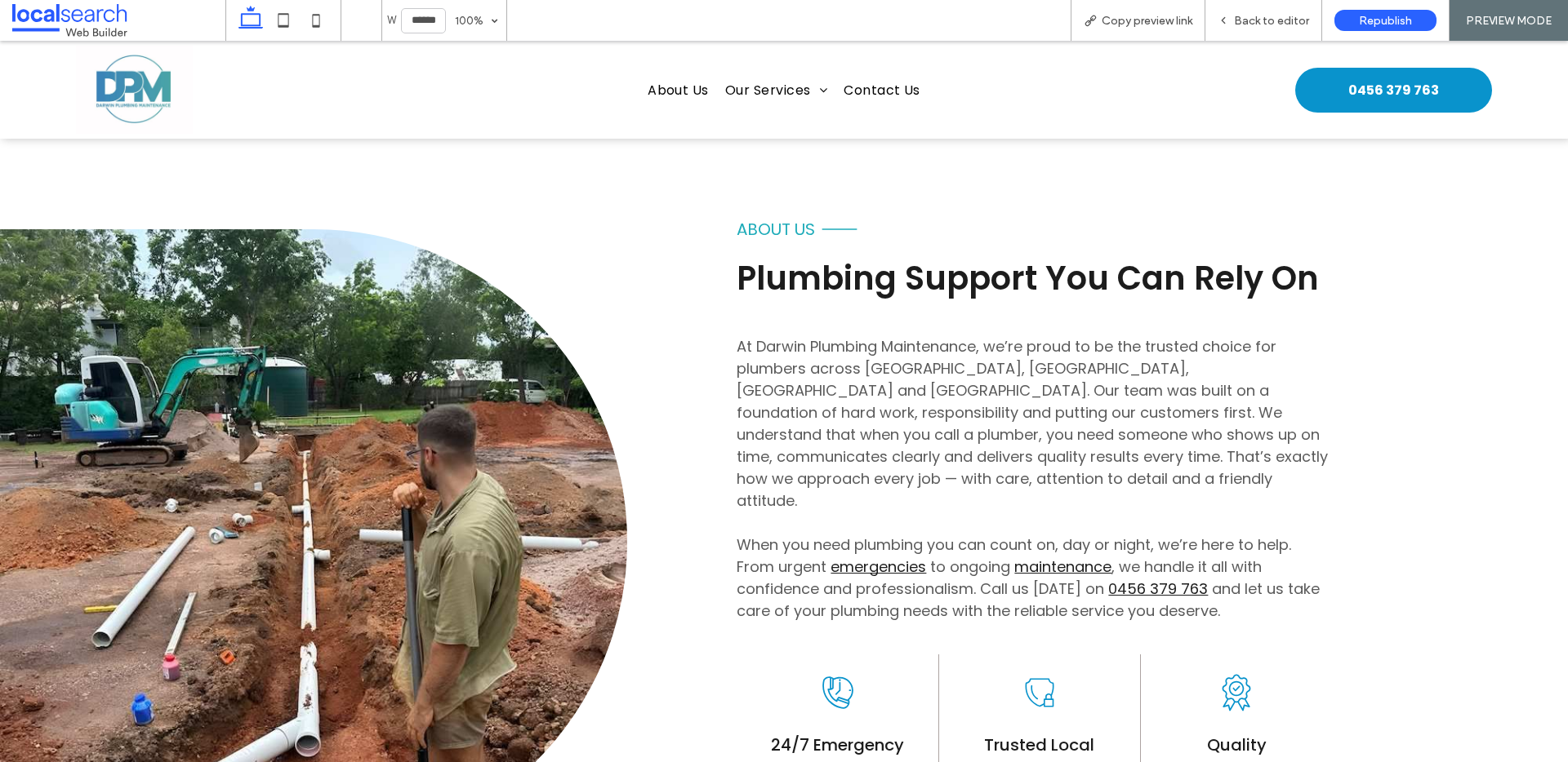
scroll to position [703, 0]
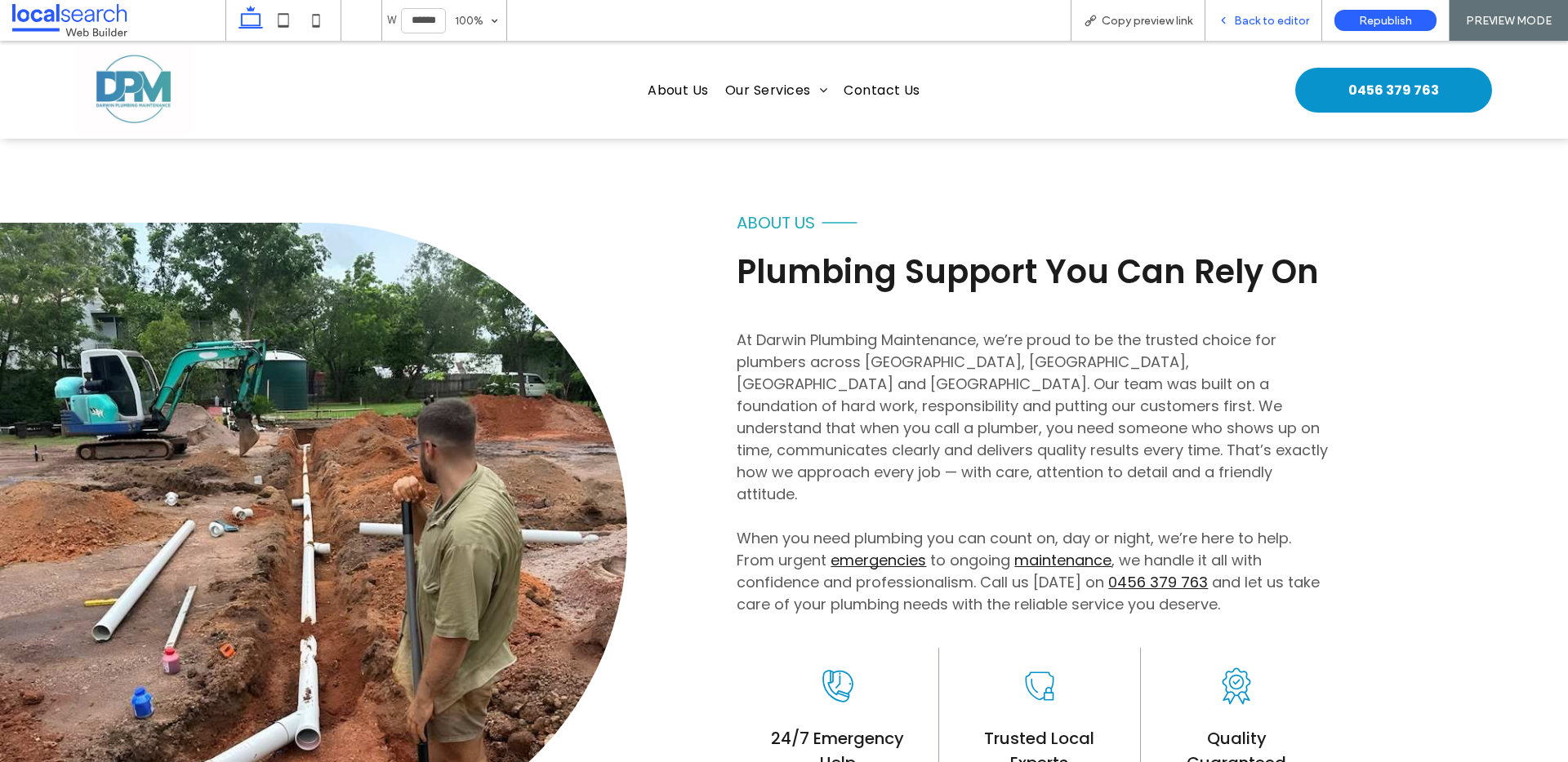
click at [1254, 19] on span "Back to editor" at bounding box center [1271, 21] width 75 height 14
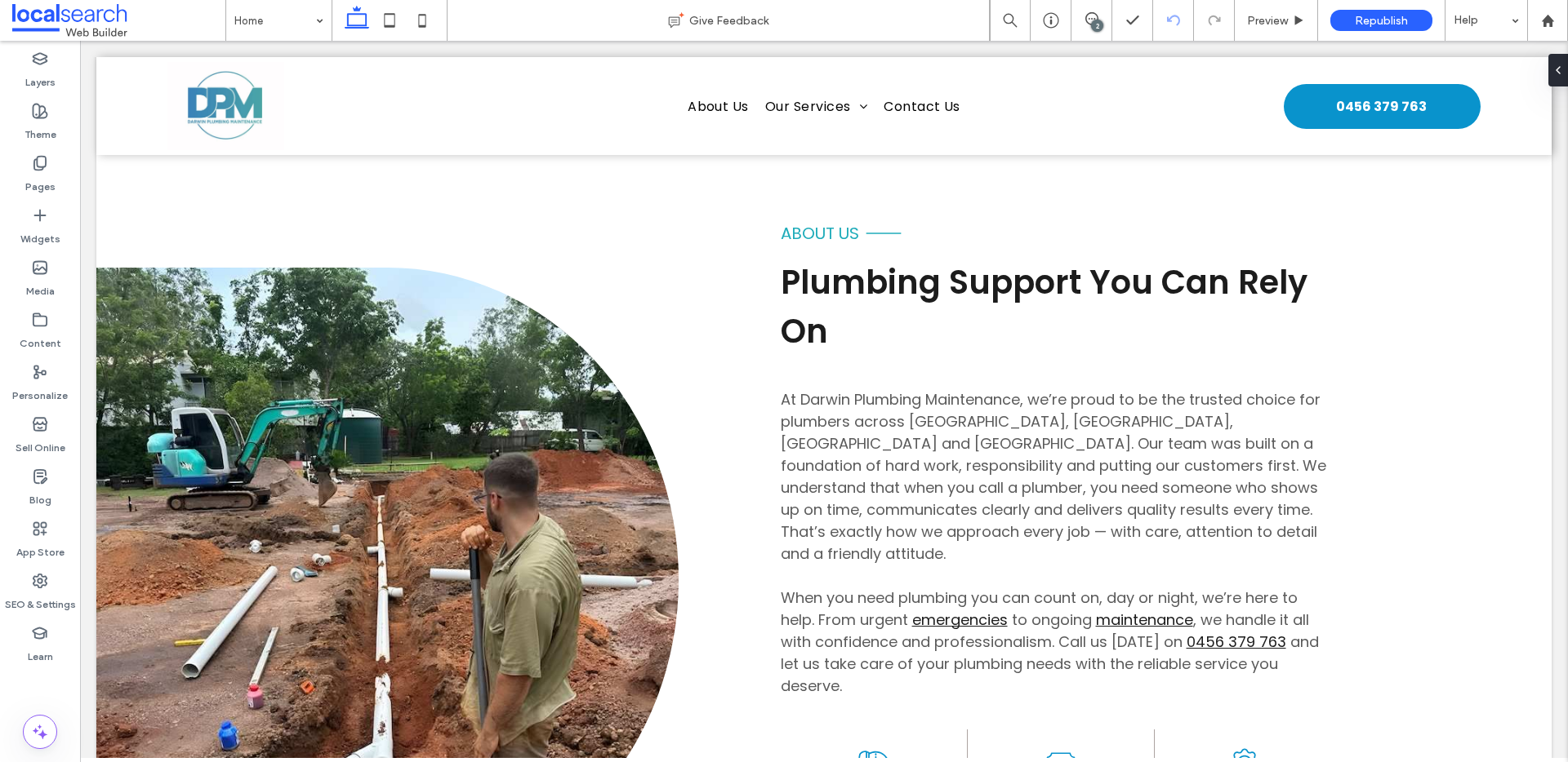
scroll to position [719, 0]
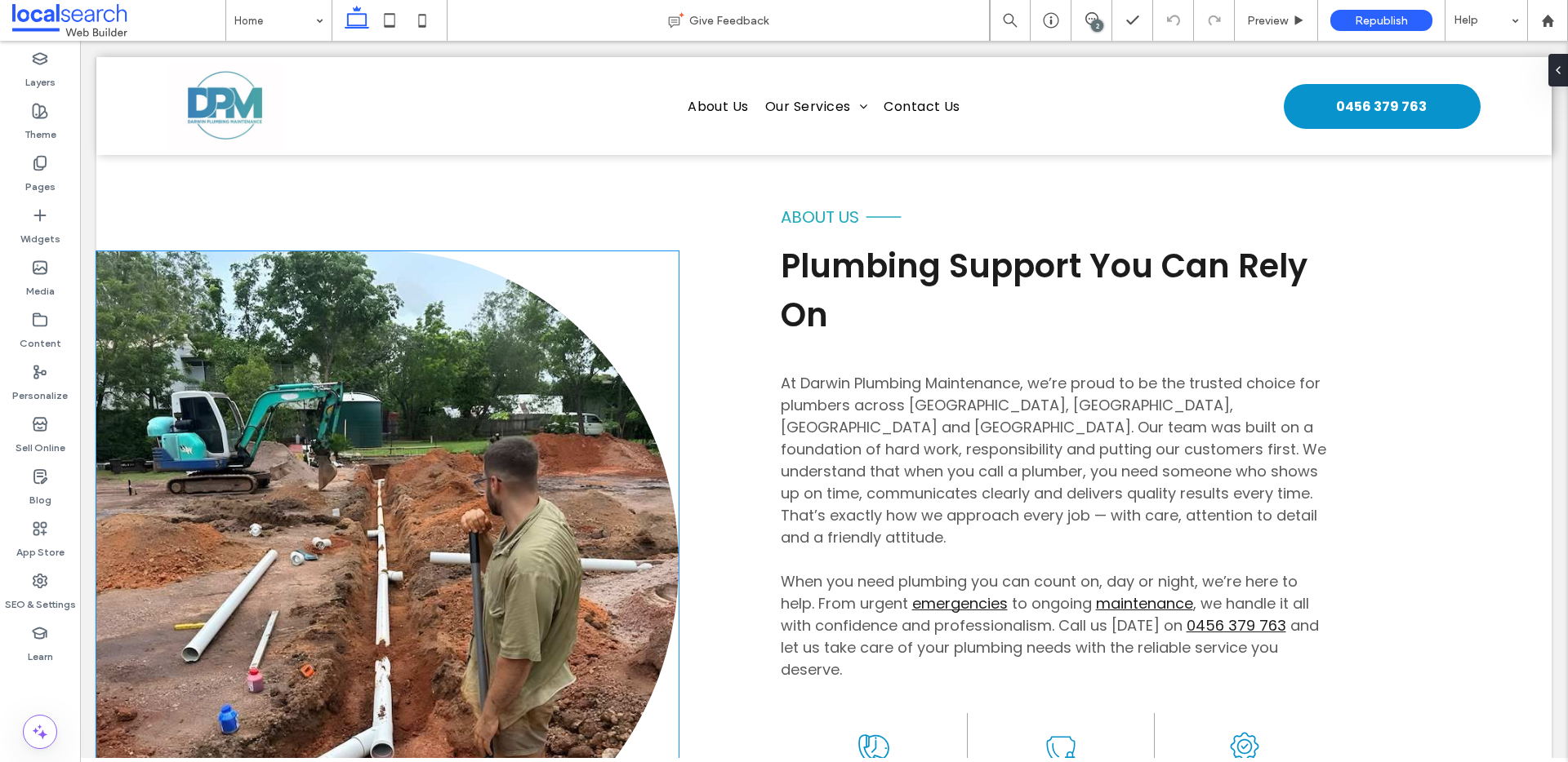
click at [425, 439] on link at bounding box center [387, 564] width 582 height 625
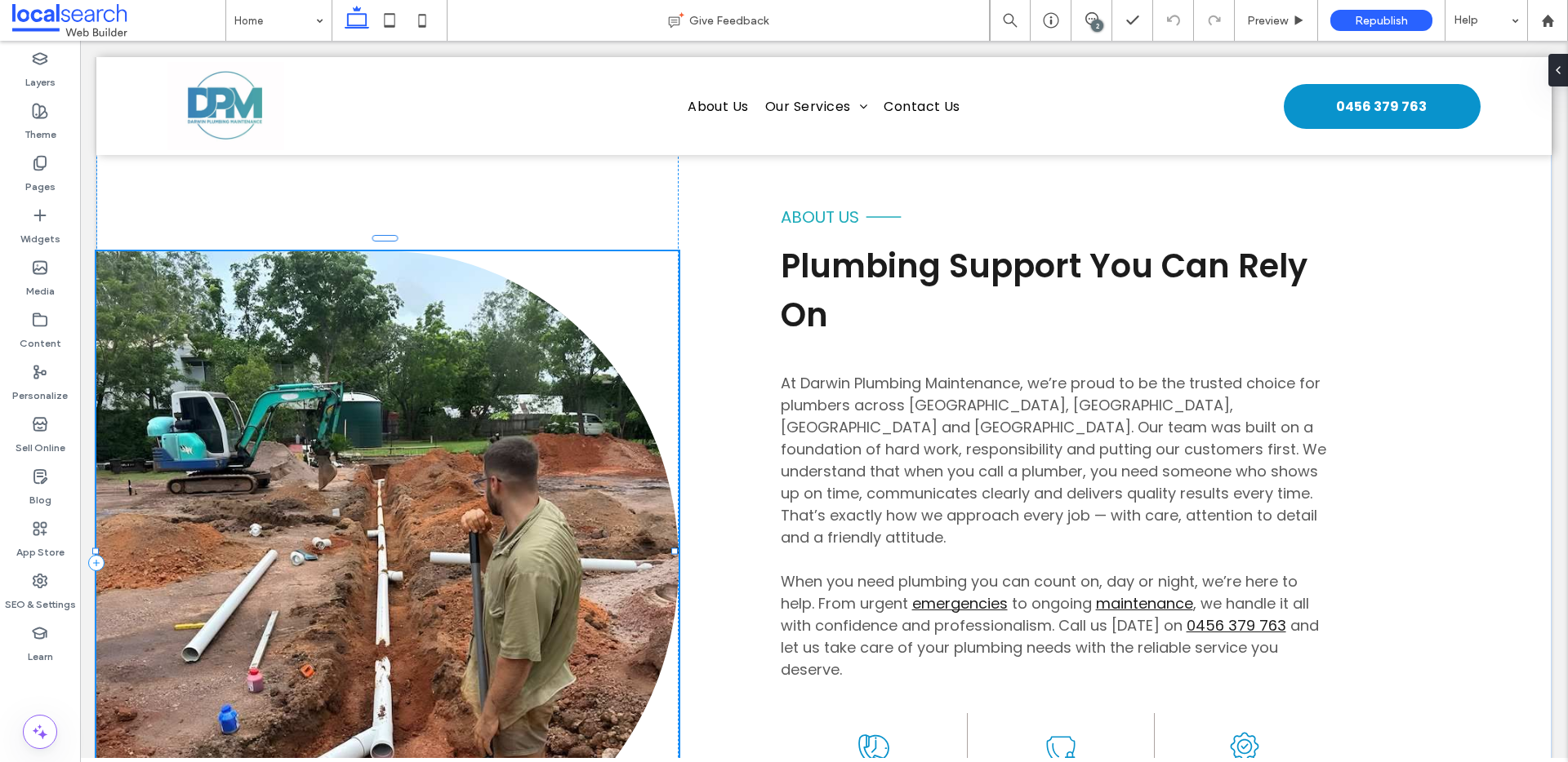
click at [425, 439] on link at bounding box center [387, 564] width 582 height 625
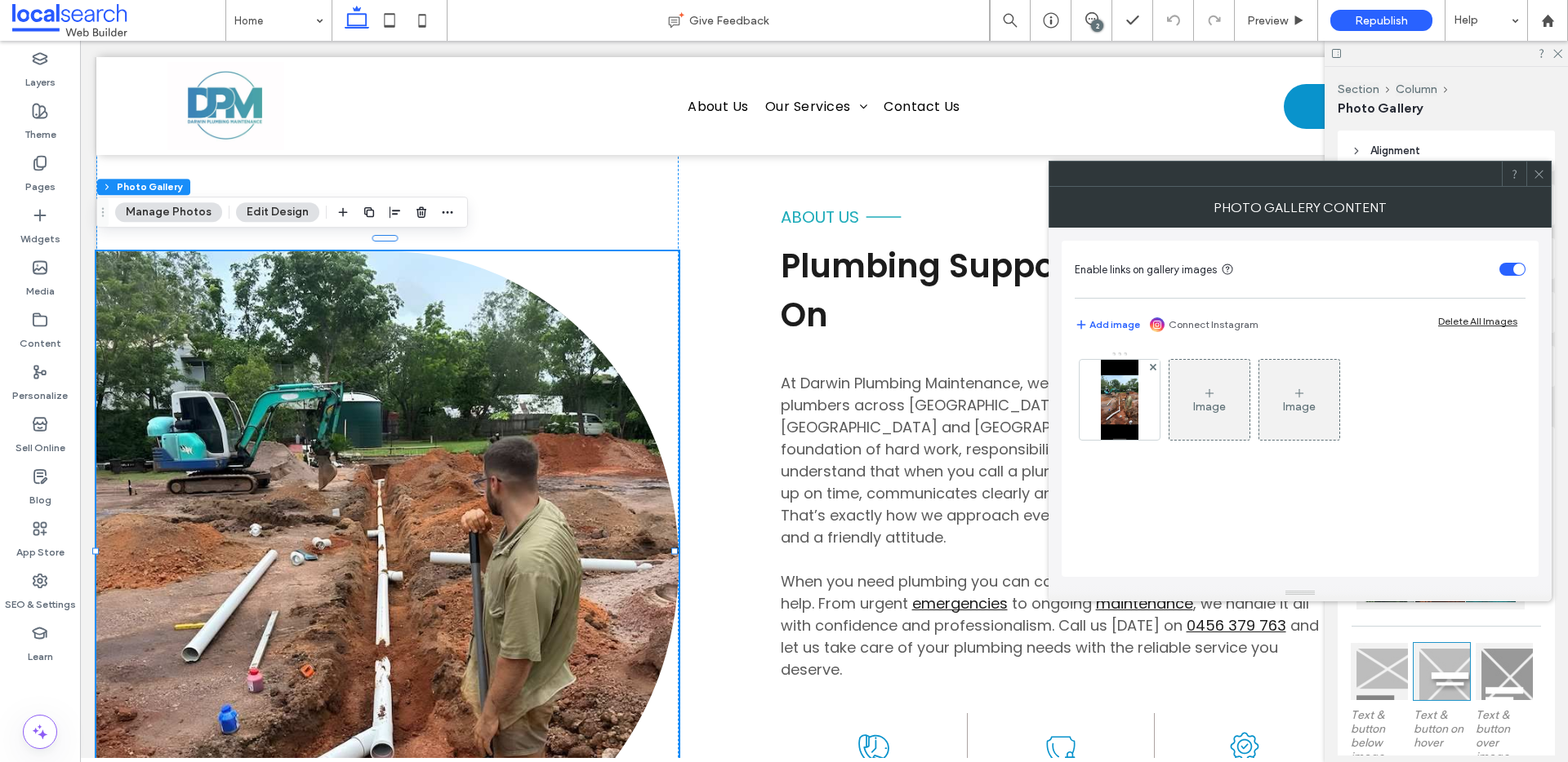
drag, startPoint x: 1145, startPoint y: 419, endPoint x: 1190, endPoint y: 429, distance: 46.1
click at [1145, 418] on div at bounding box center [1119, 400] width 80 height 80
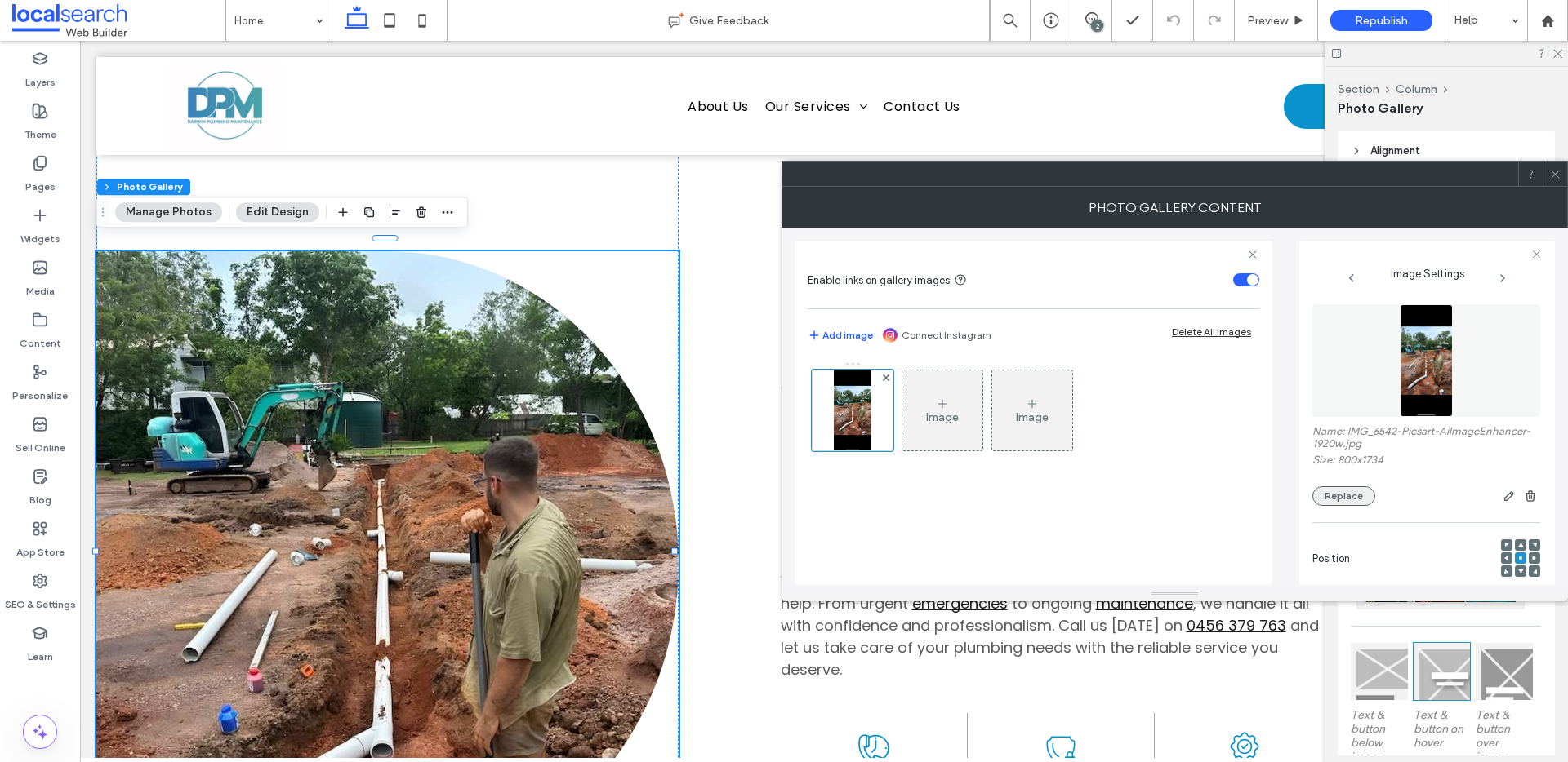
click at [1349, 499] on button "Replace" at bounding box center [1343, 496] width 63 height 19
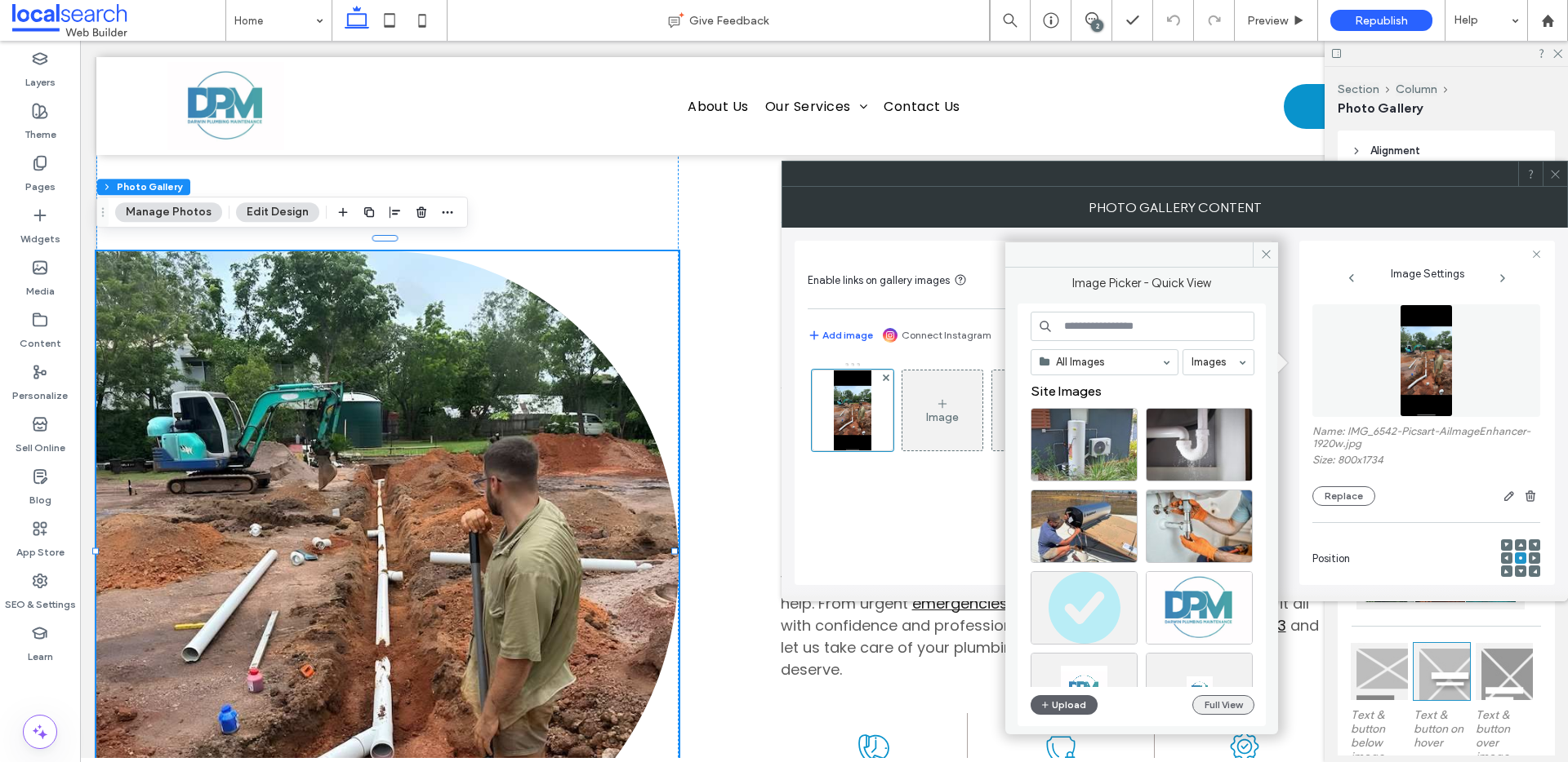
click at [1236, 700] on button "Full View" at bounding box center [1223, 705] width 62 height 19
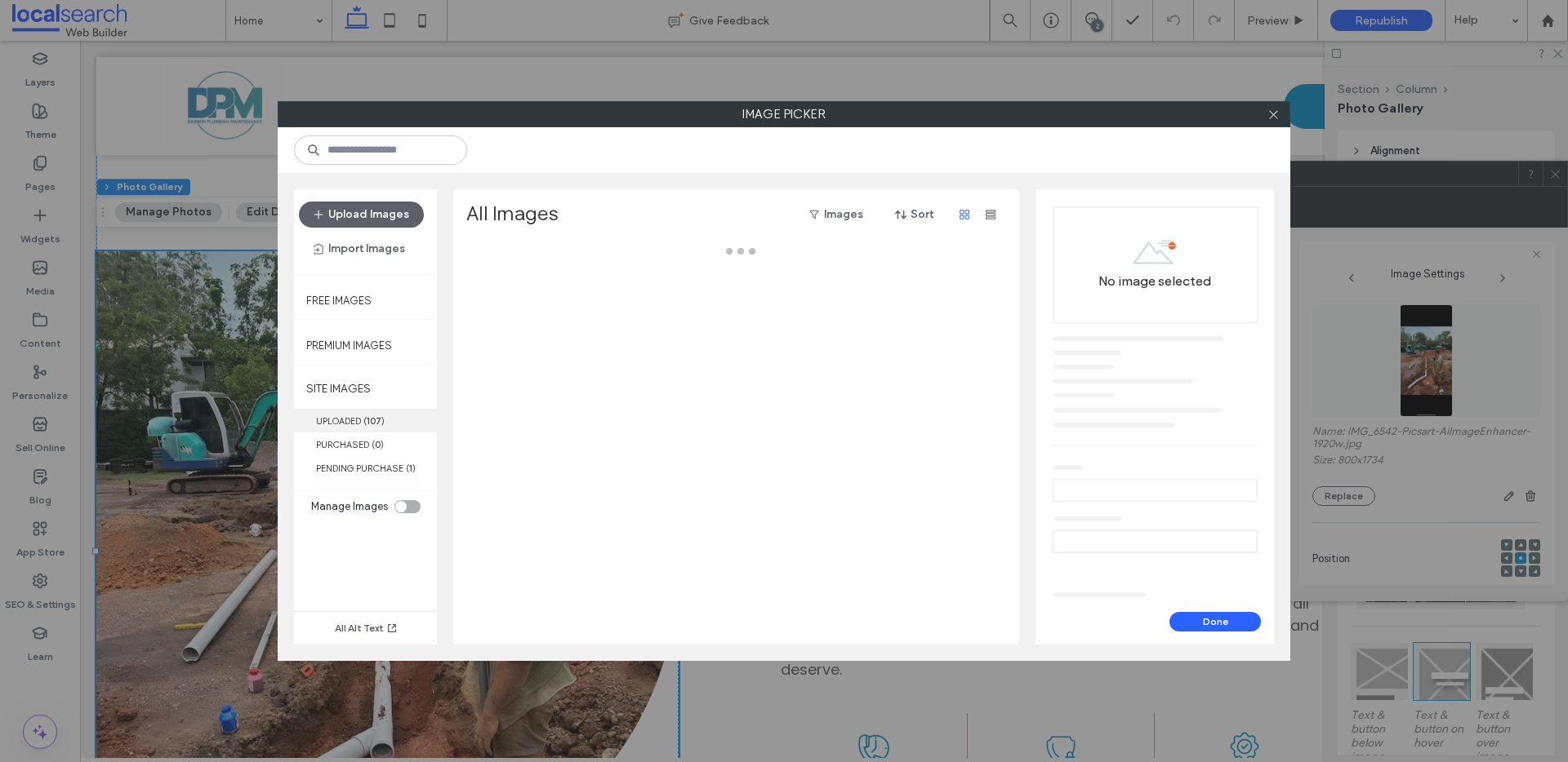
click at [373, 421] on b "107" at bounding box center [374, 421] width 15 height 12
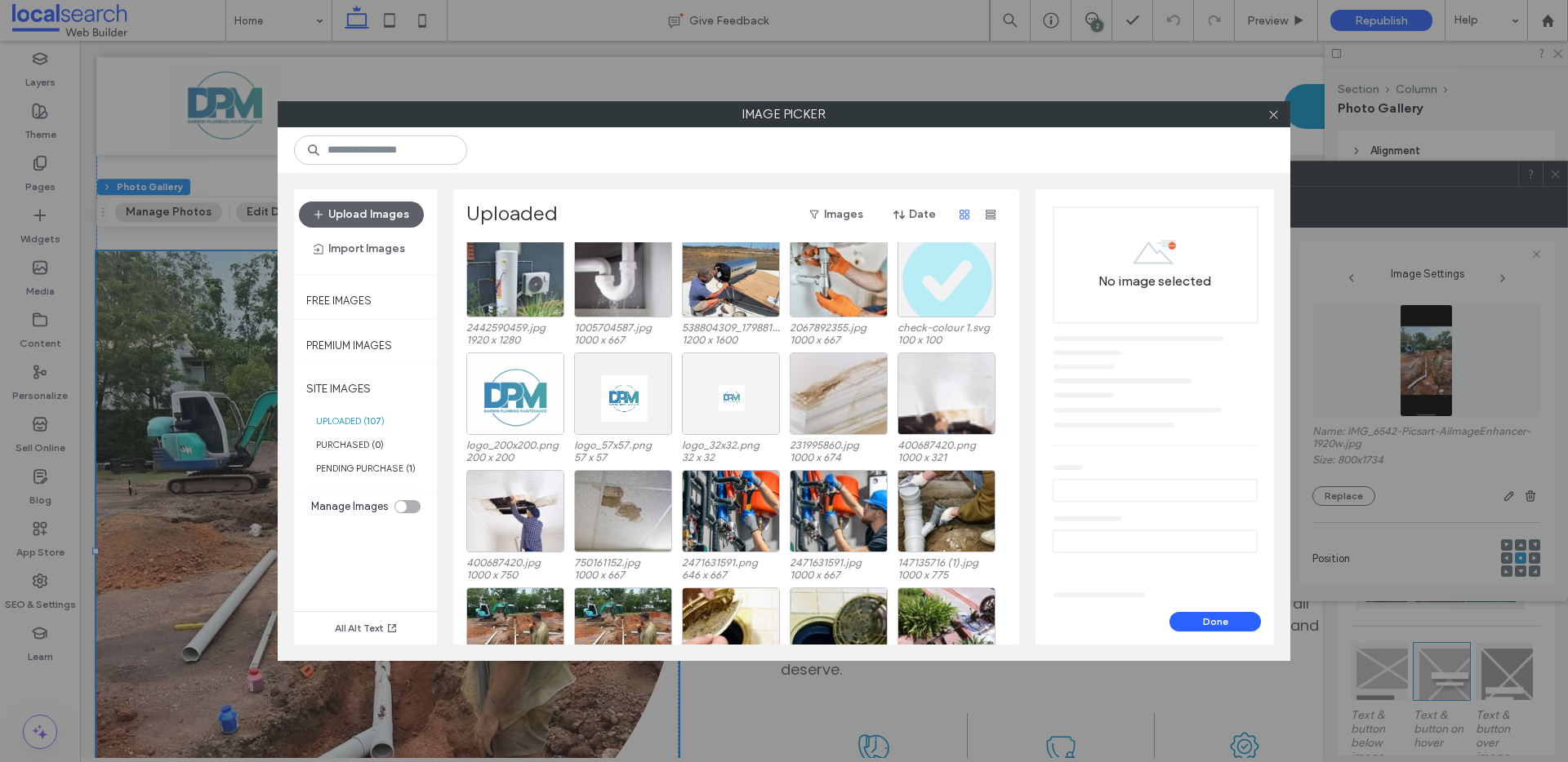
scroll to position [0, 0]
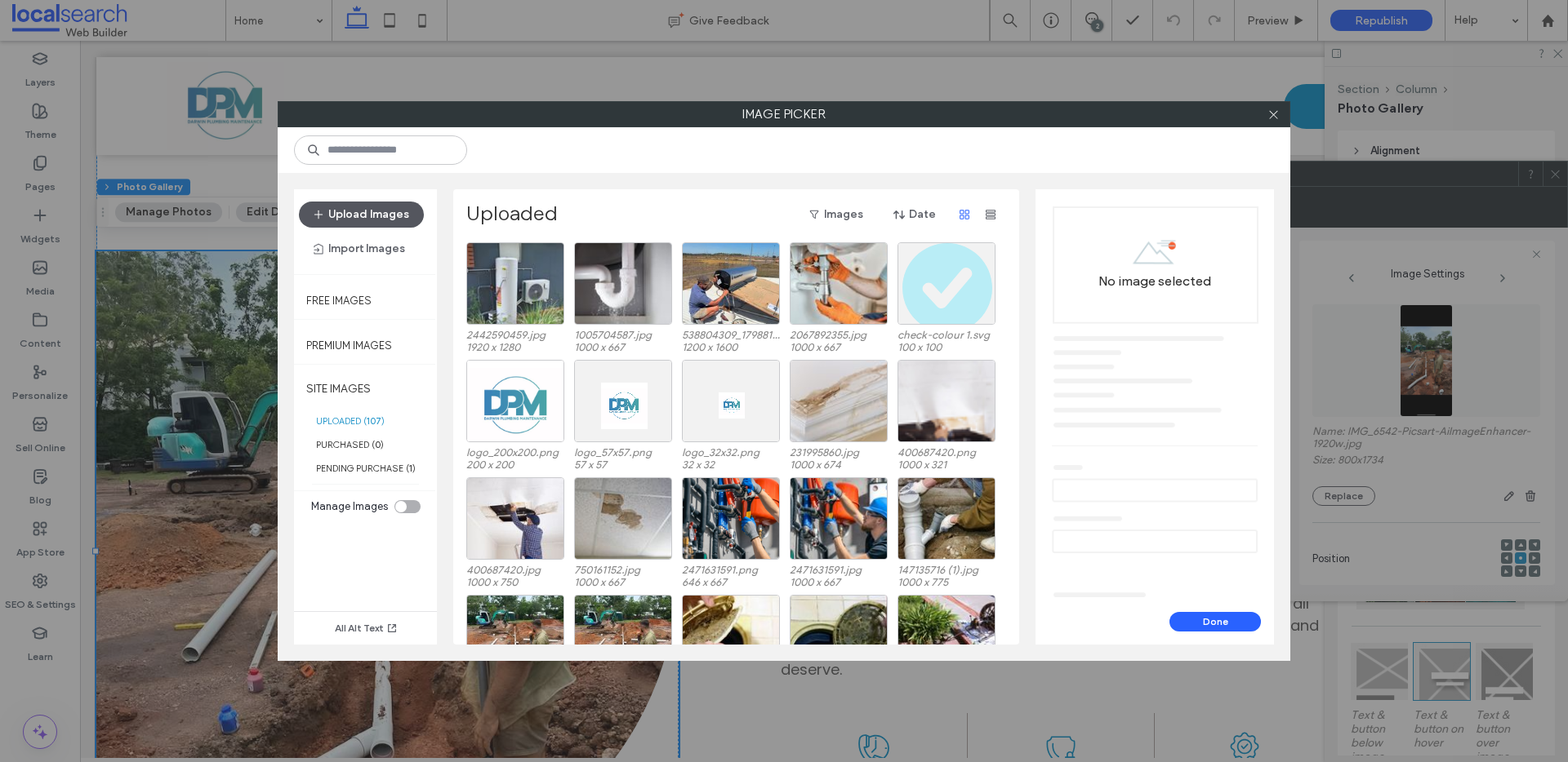
click at [401, 212] on button "Upload Images" at bounding box center [361, 214] width 125 height 26
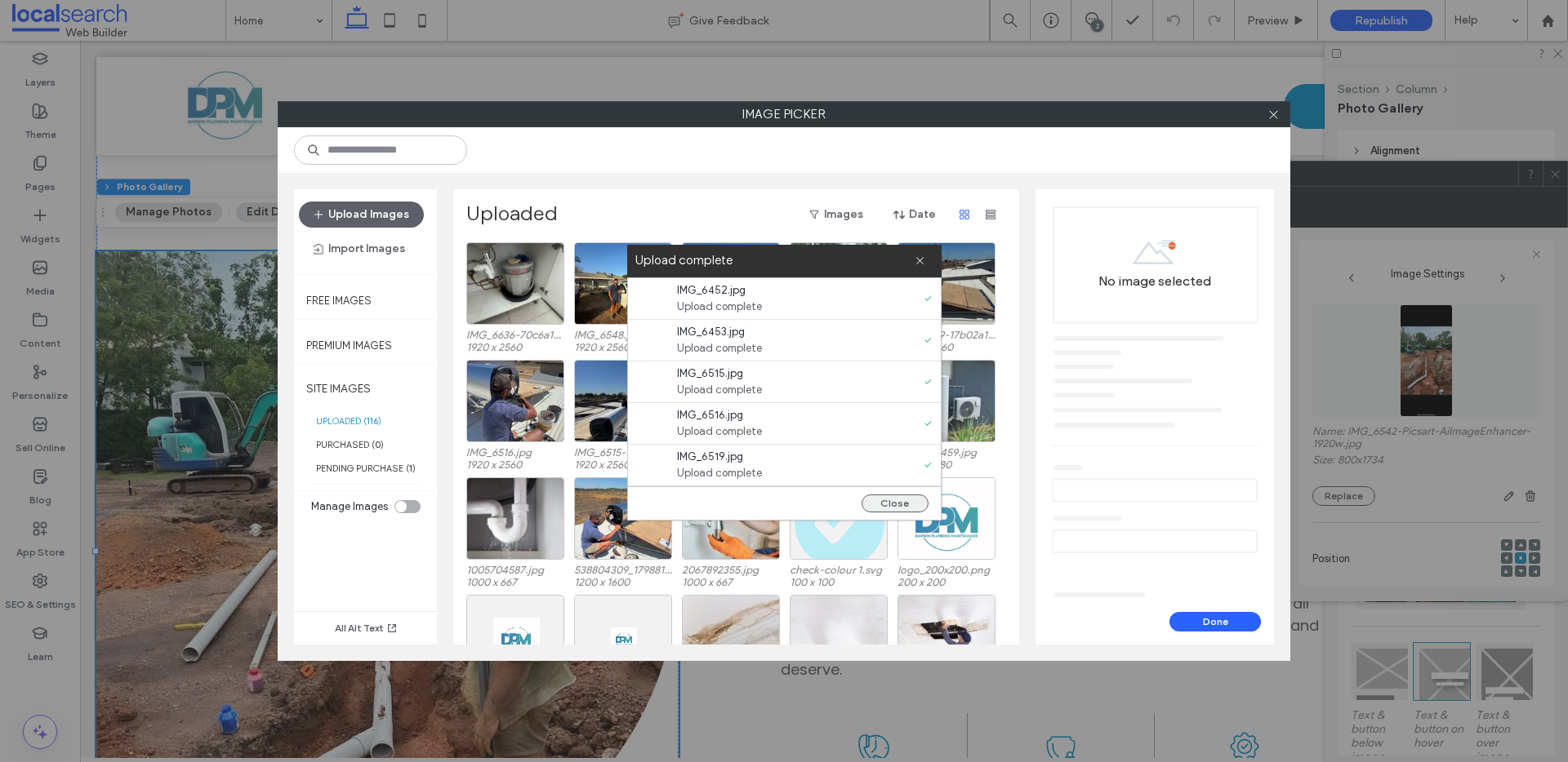
click at [898, 502] on button "Close" at bounding box center [895, 503] width 67 height 18
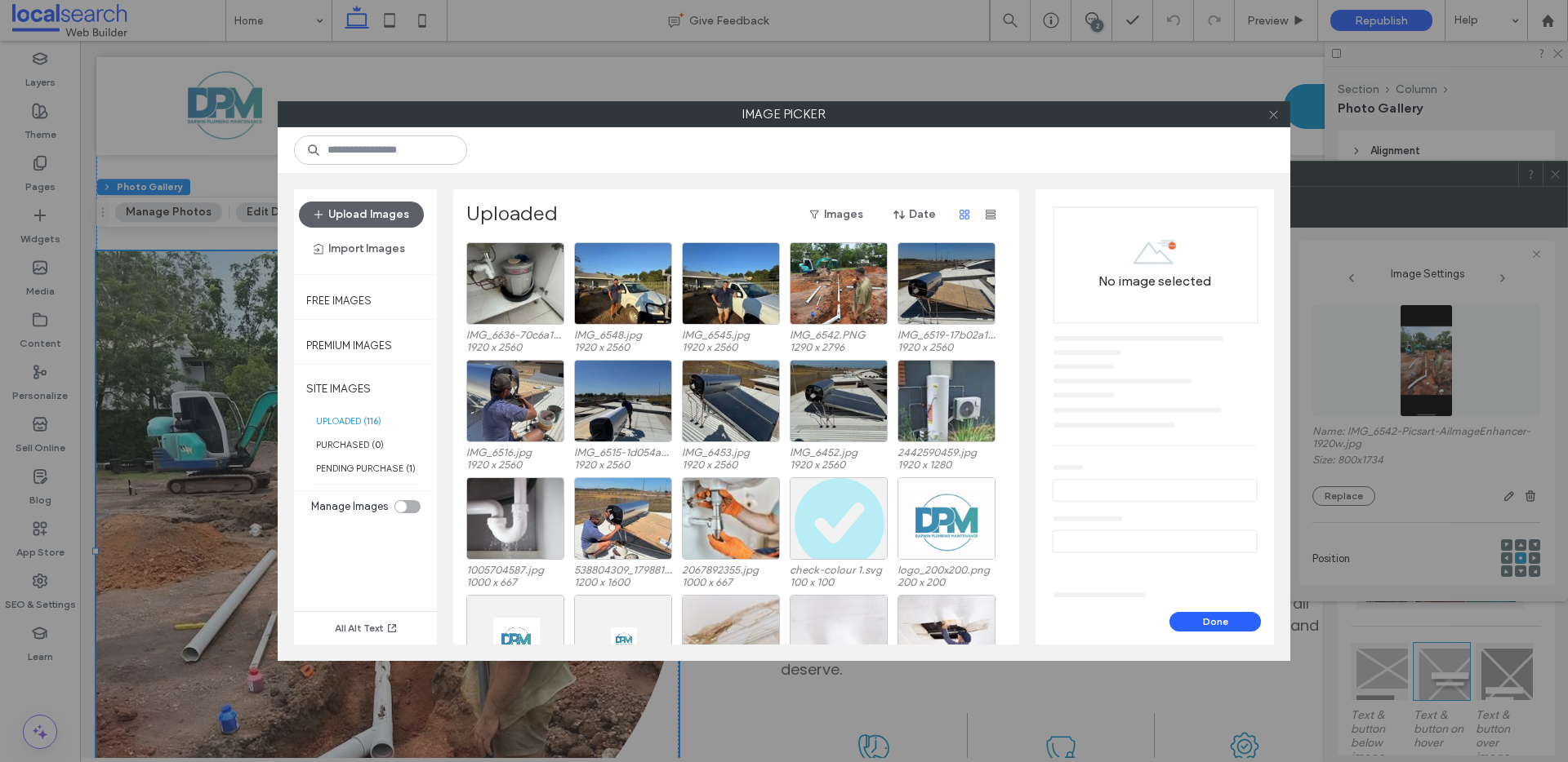
click at [1278, 115] on icon at bounding box center [1274, 115] width 12 height 12
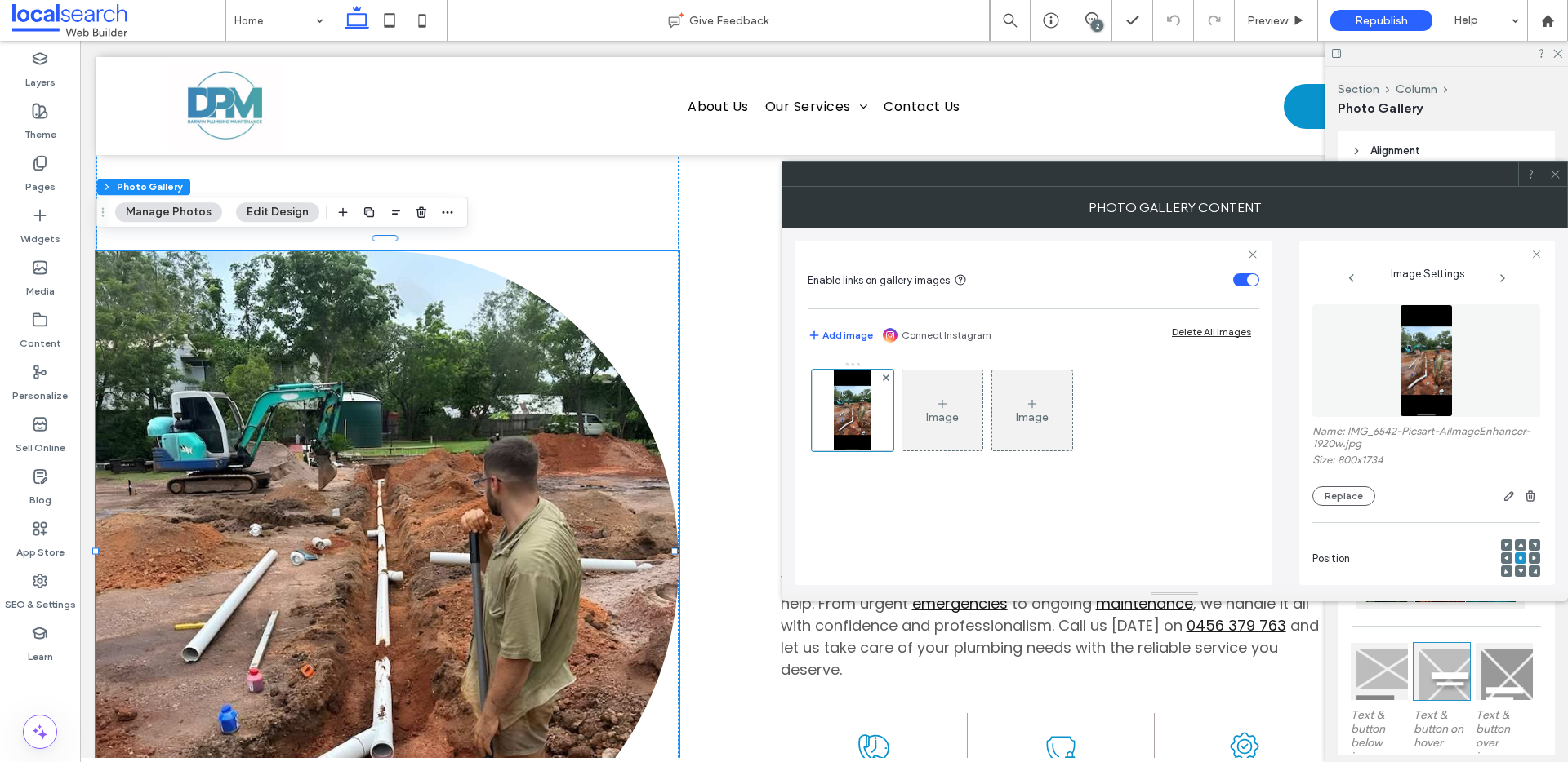
click at [1554, 175] on use at bounding box center [1554, 174] width 8 height 8
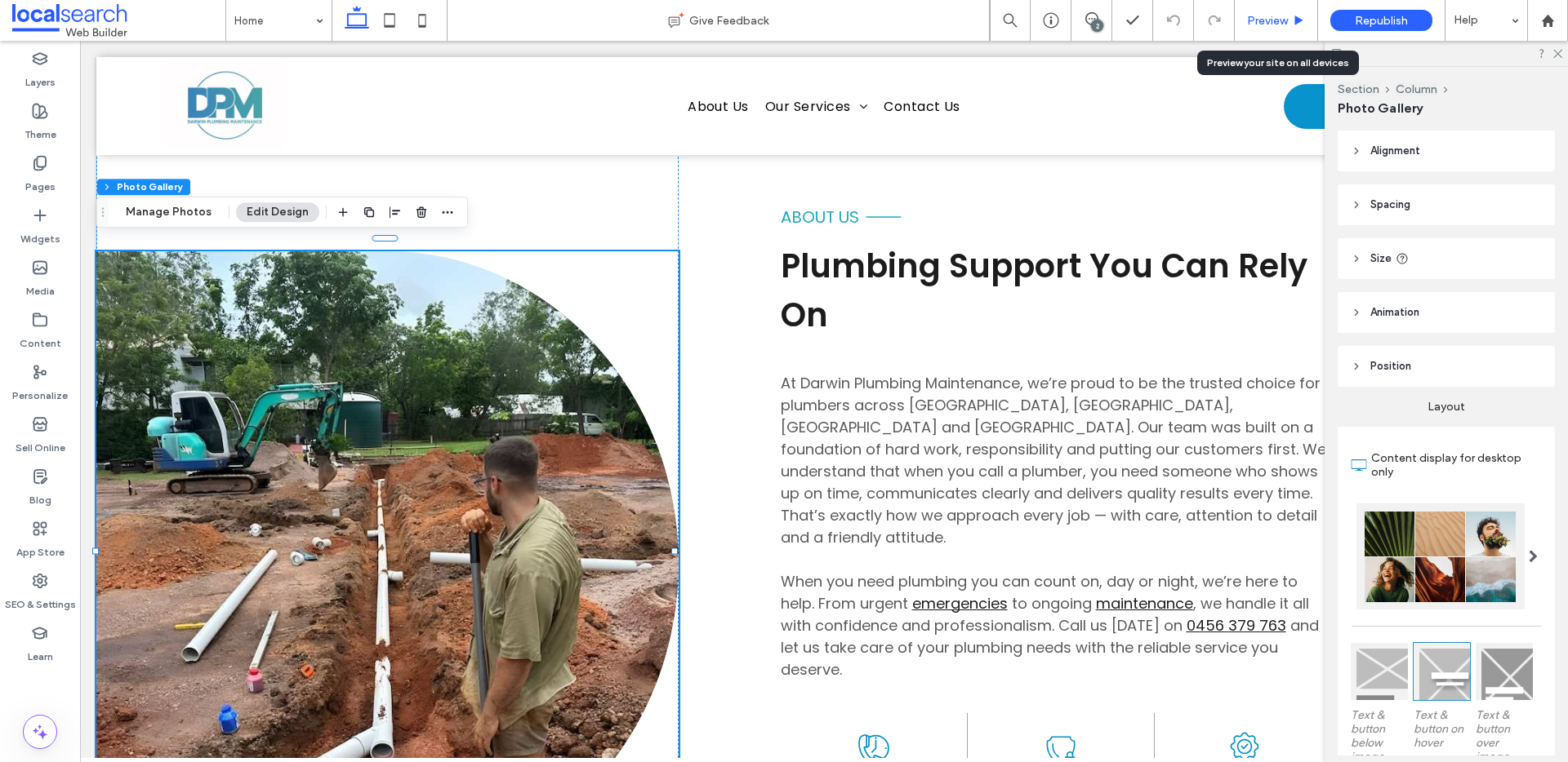
click at [1257, 22] on span "Preview" at bounding box center [1268, 21] width 41 height 14
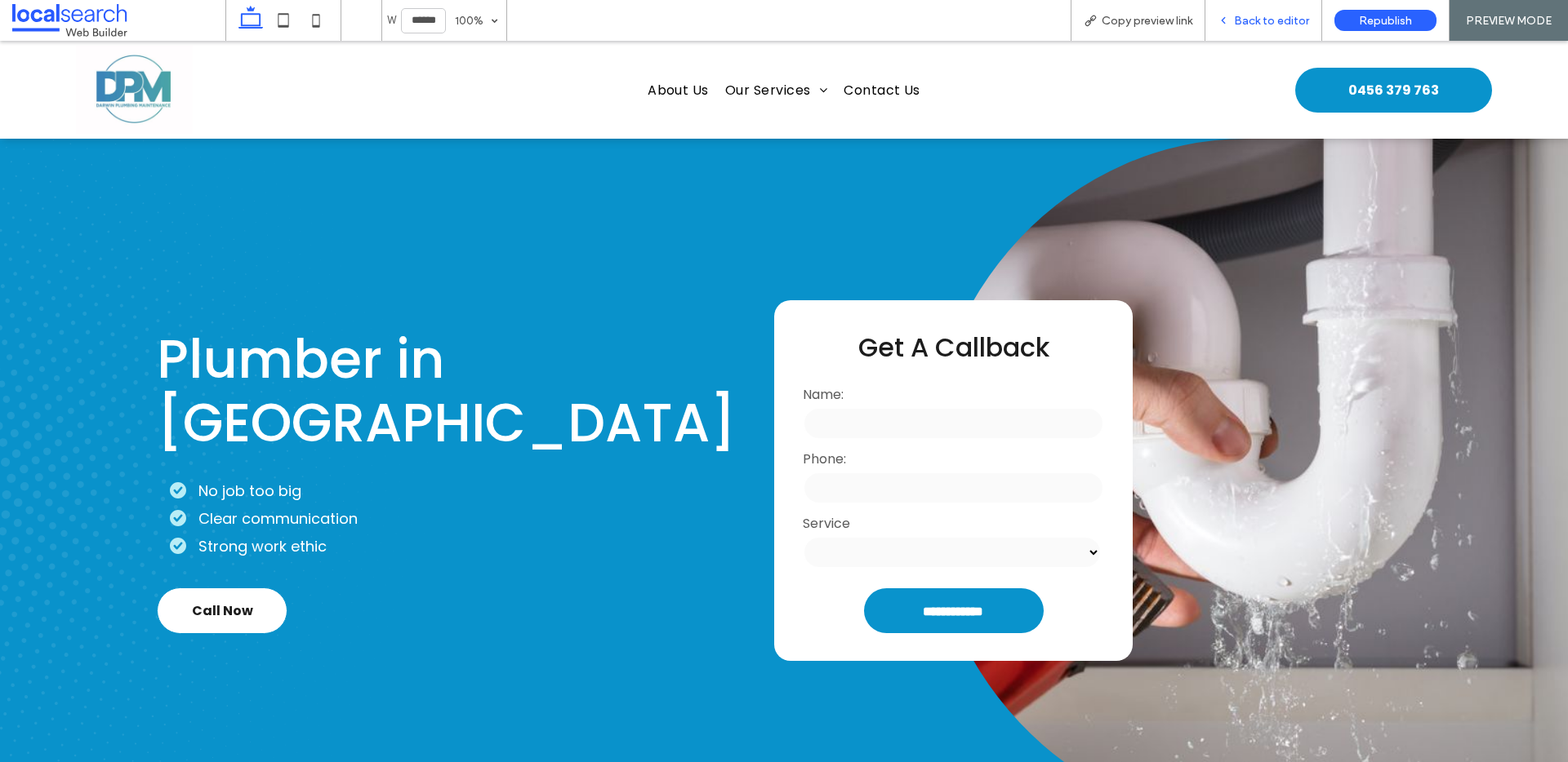
click at [1247, 27] on div "Back to editor" at bounding box center [1264, 20] width 117 height 41
click at [1275, 31] on div "Back to editor" at bounding box center [1264, 20] width 117 height 41
click at [1276, 21] on span "Back to editor" at bounding box center [1271, 21] width 75 height 14
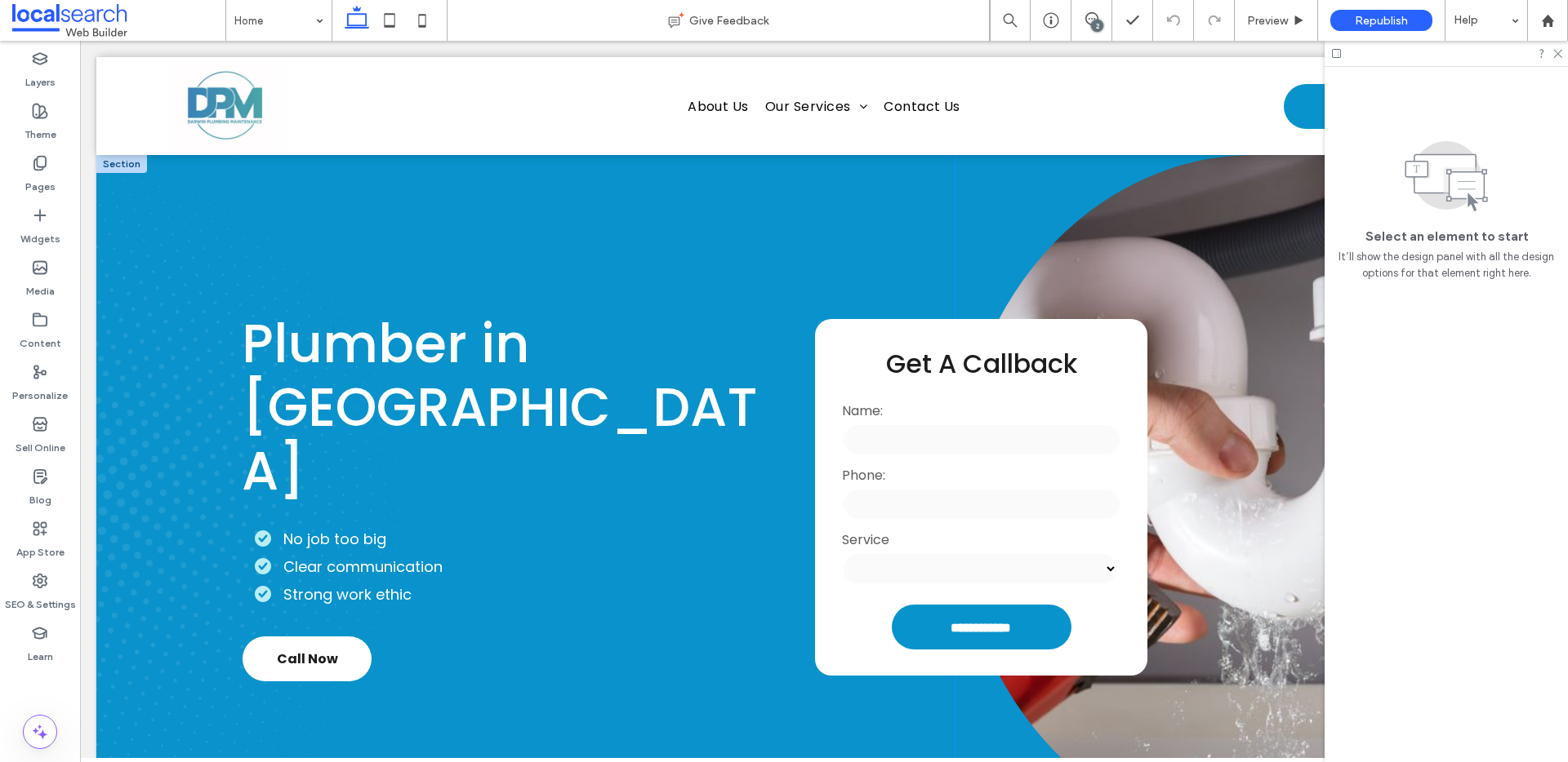
click at [1177, 275] on link at bounding box center [1253, 497] width 597 height 684
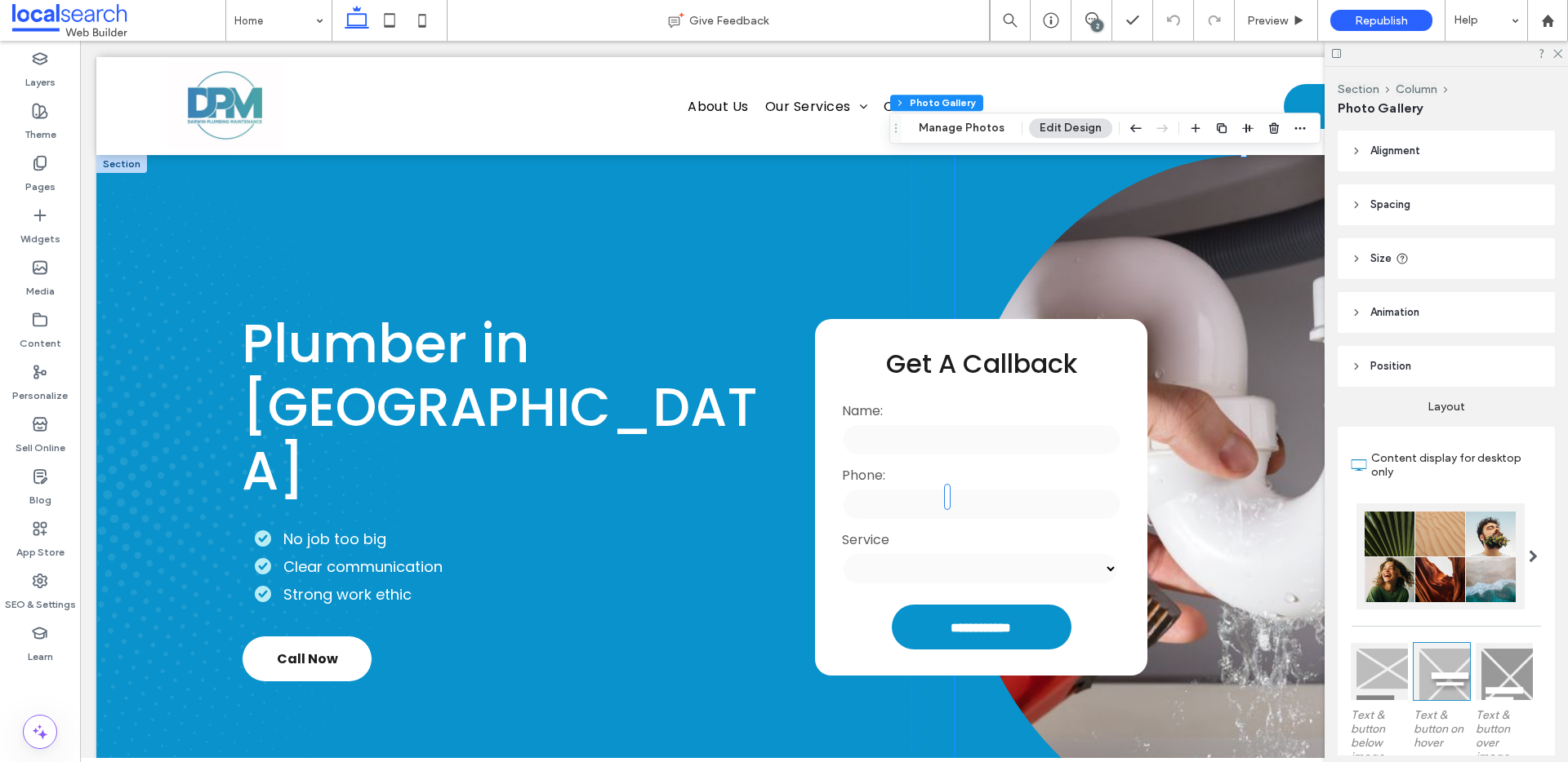
click at [1177, 275] on link at bounding box center [1253, 497] width 597 height 684
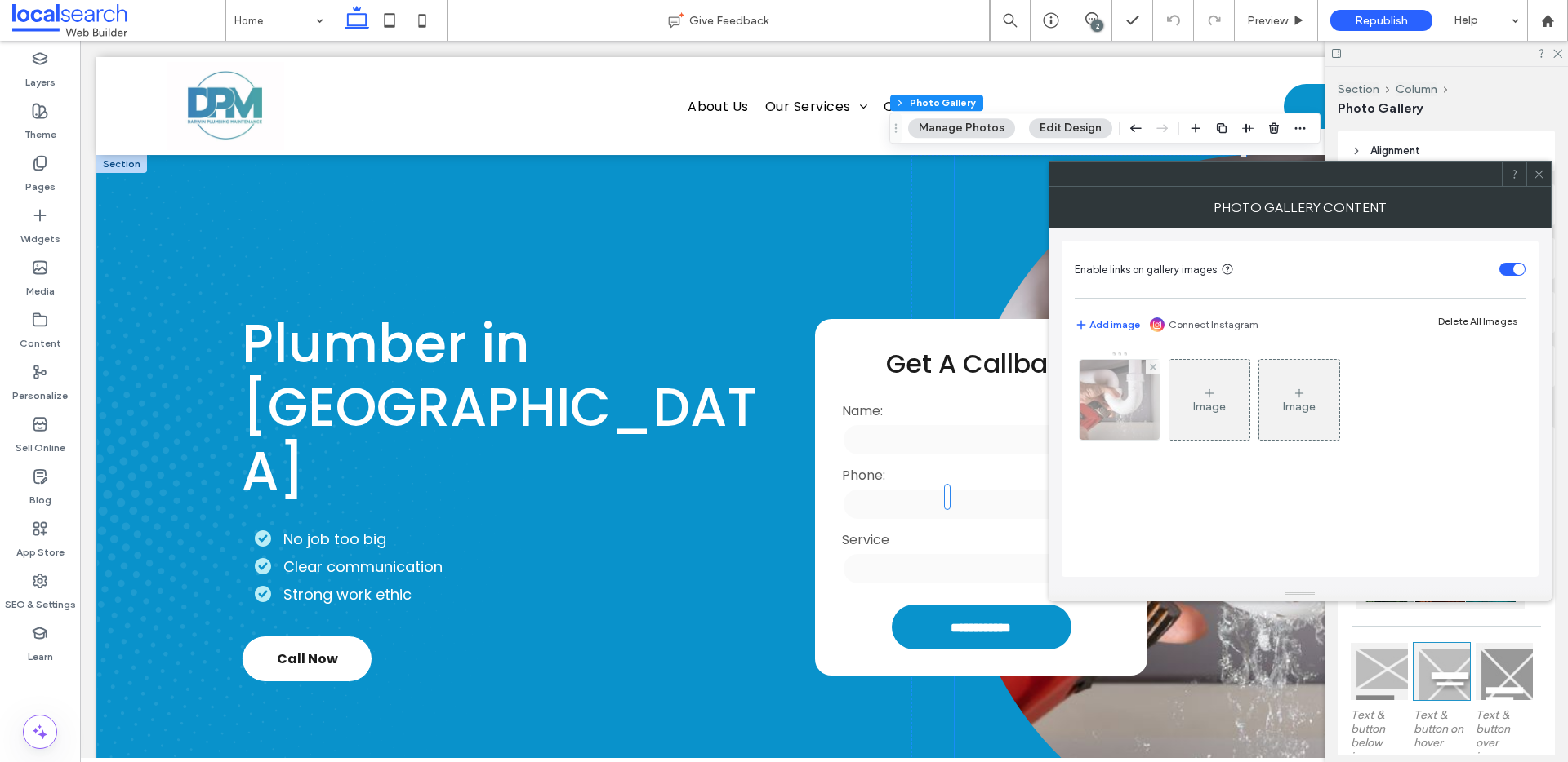
click at [1131, 399] on img at bounding box center [1119, 400] width 121 height 80
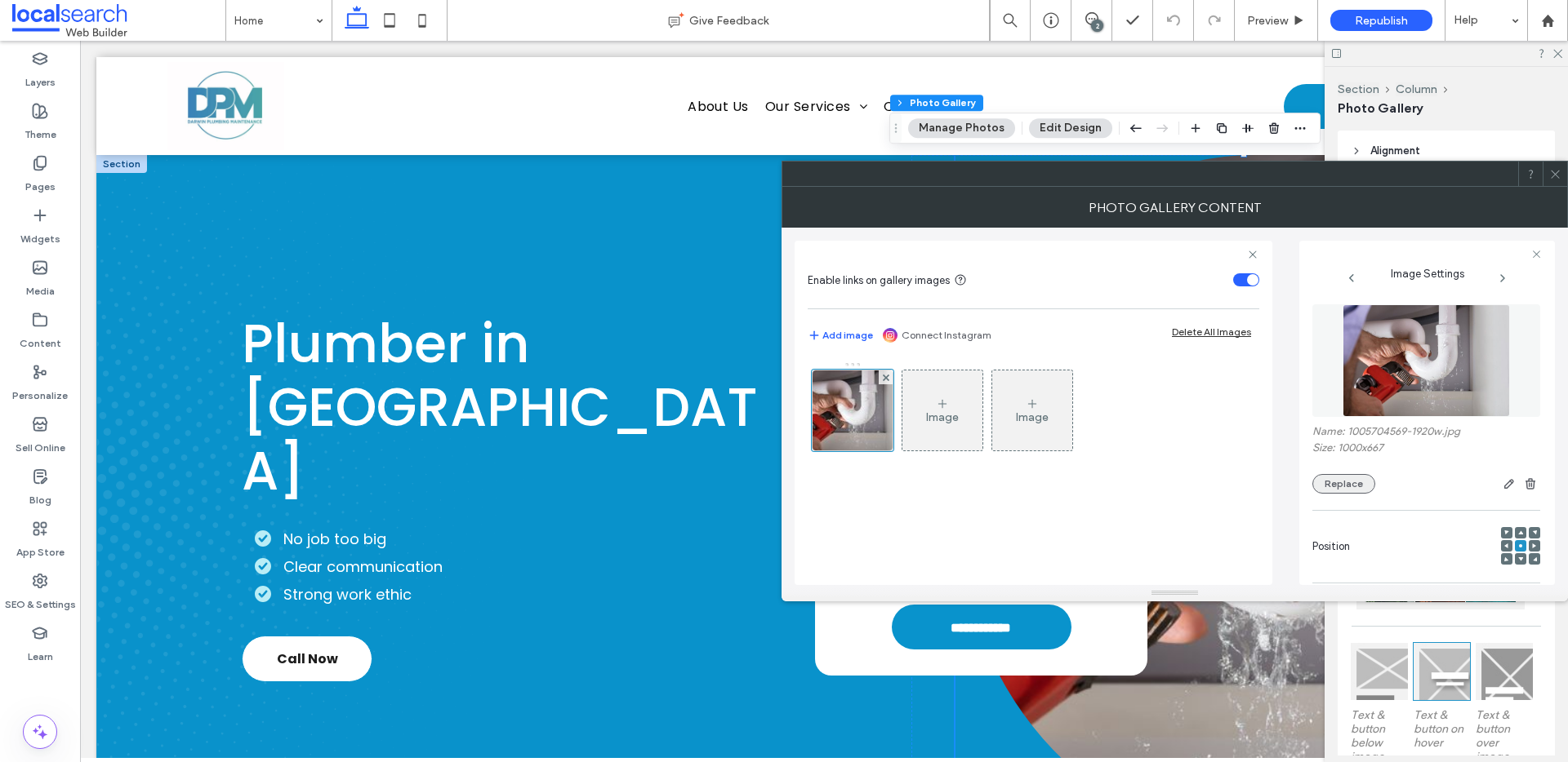
click at [1333, 485] on button "Replace" at bounding box center [1343, 484] width 63 height 19
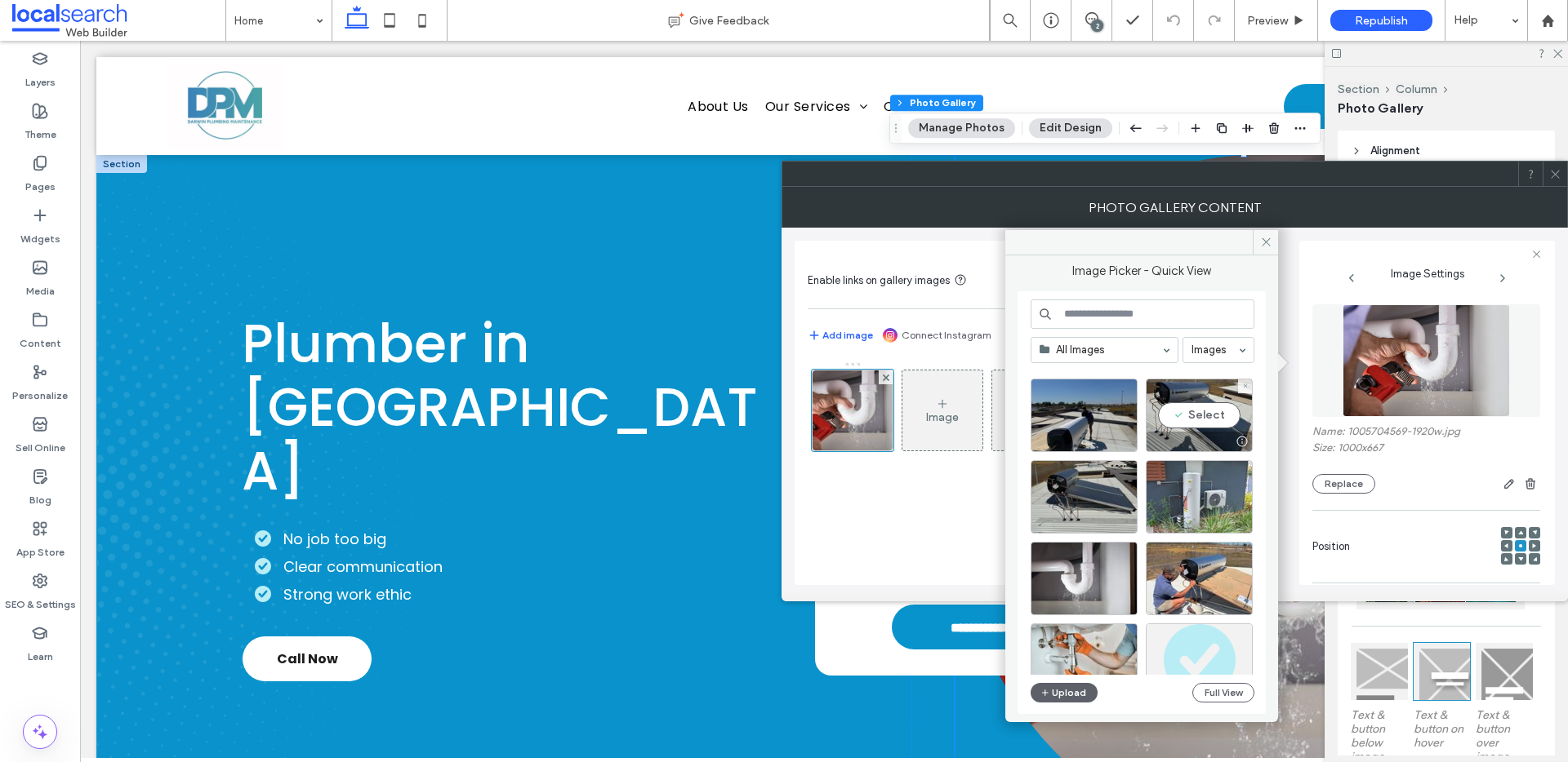
scroll to position [288, 0]
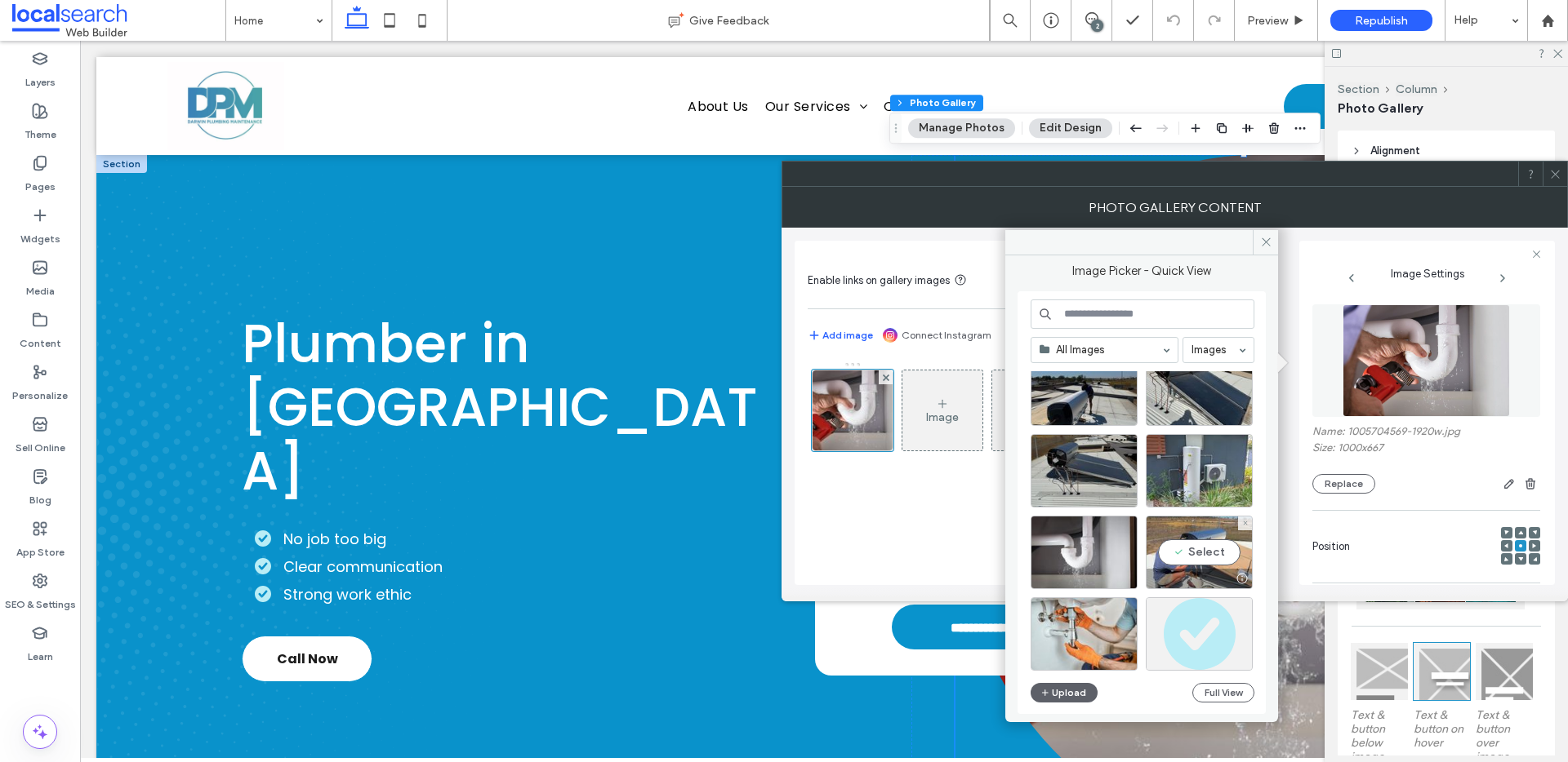
click at [1188, 532] on div "Select" at bounding box center [1198, 552] width 107 height 74
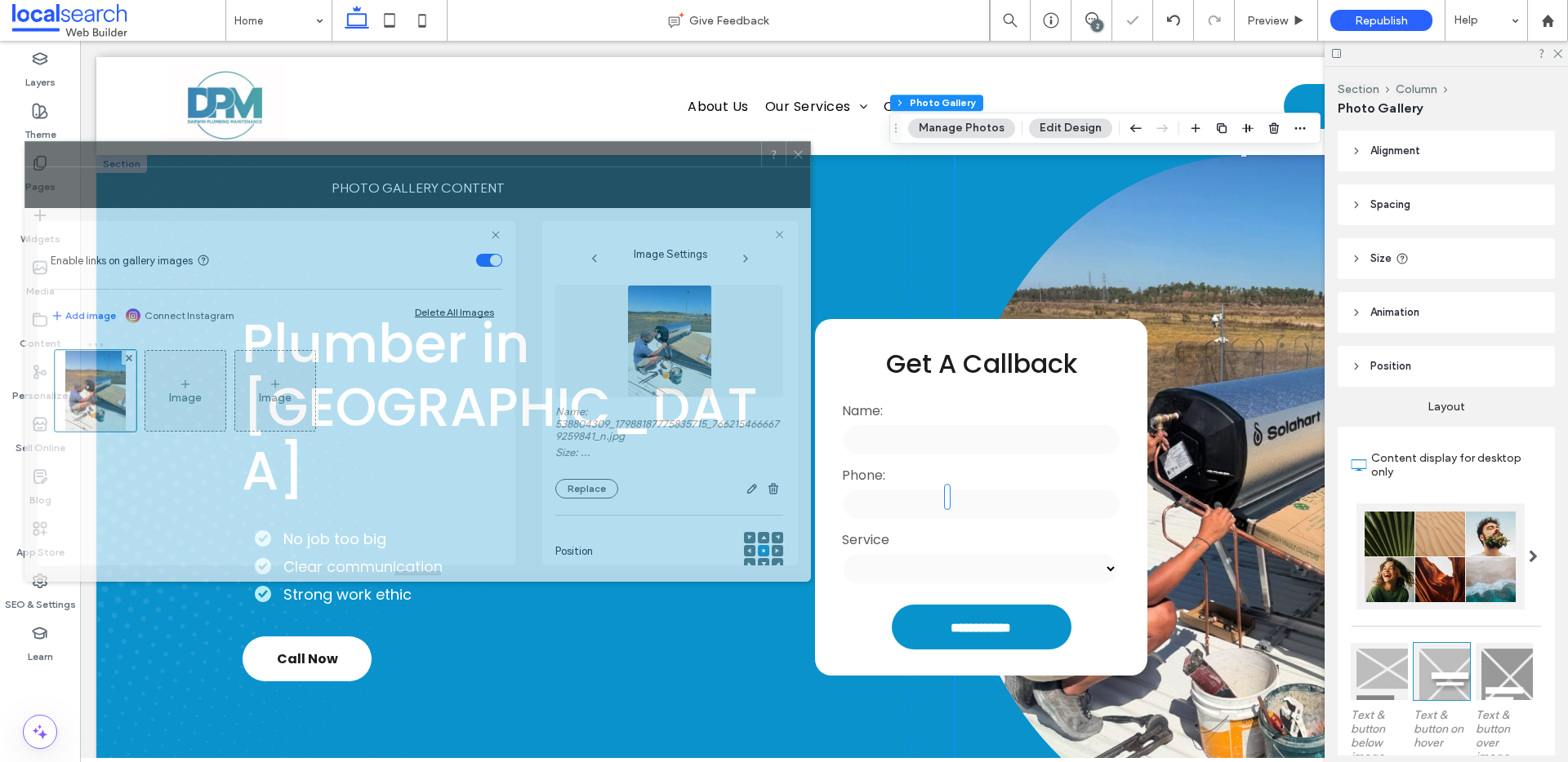
drag, startPoint x: 1374, startPoint y: 180, endPoint x: 612, endPoint y: 161, distance: 762.2
click at [614, 160] on div at bounding box center [394, 154] width 736 height 25
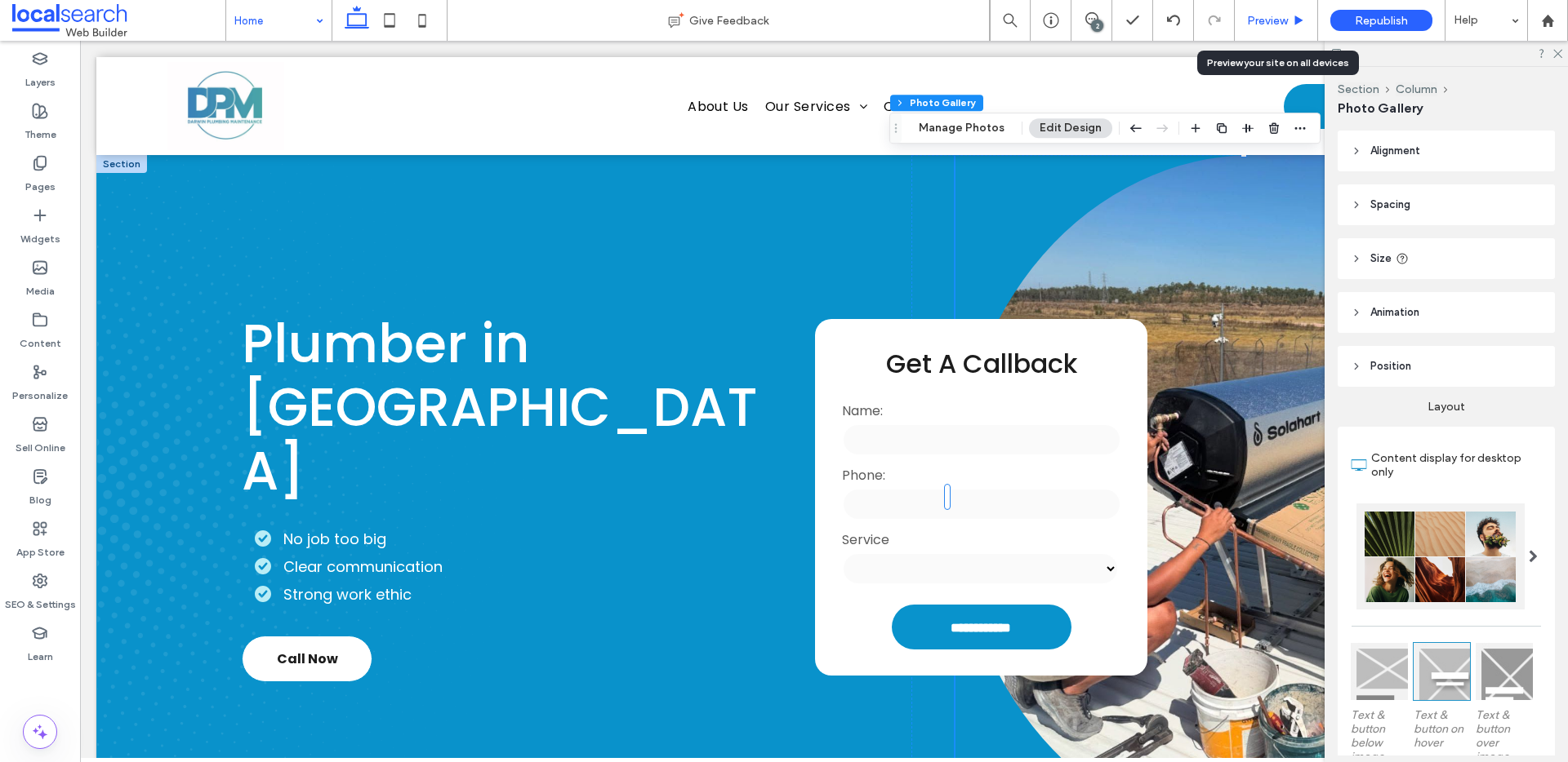
click at [1293, 15] on icon at bounding box center [1299, 21] width 12 height 12
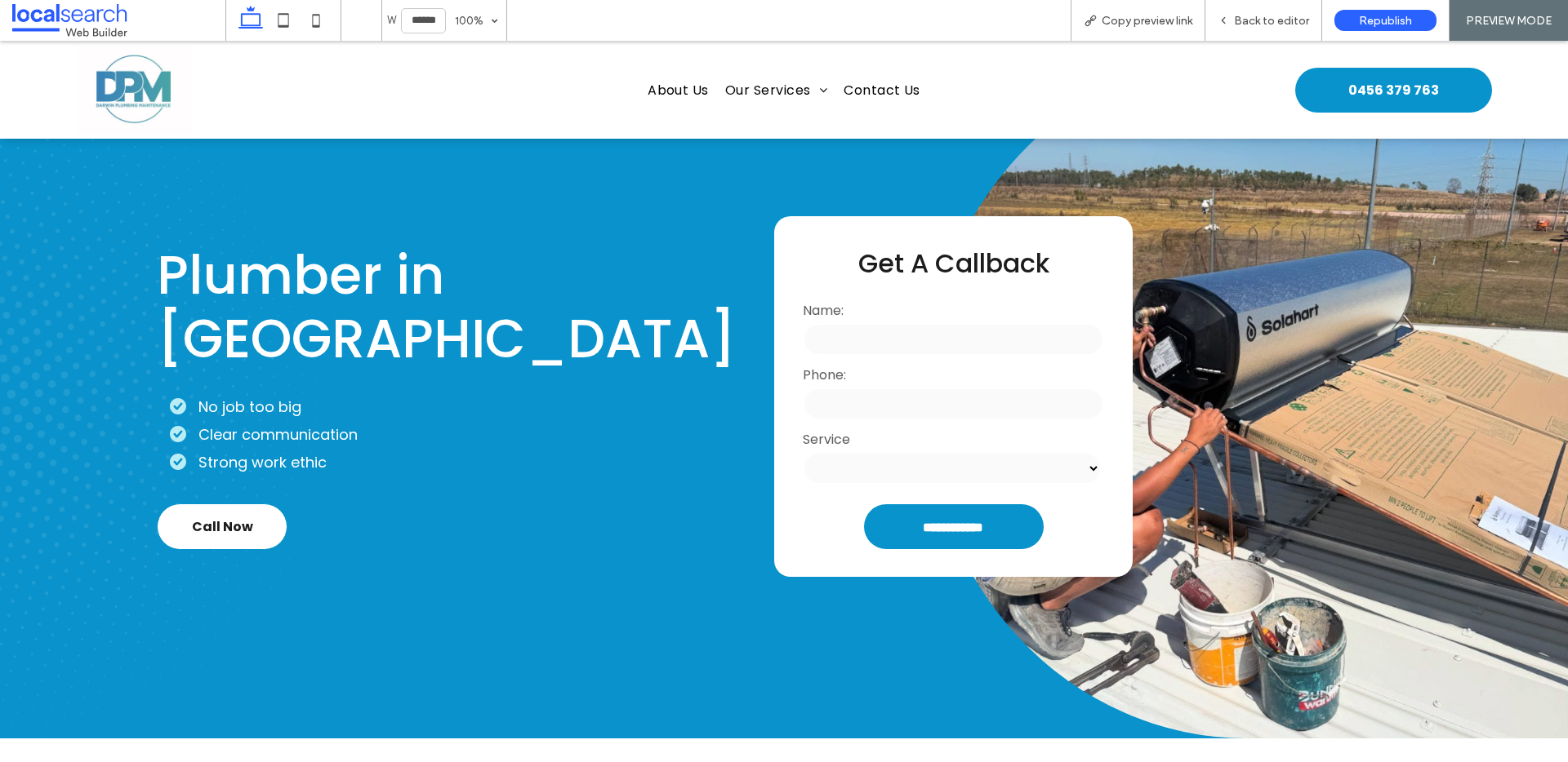
scroll to position [68, 0]
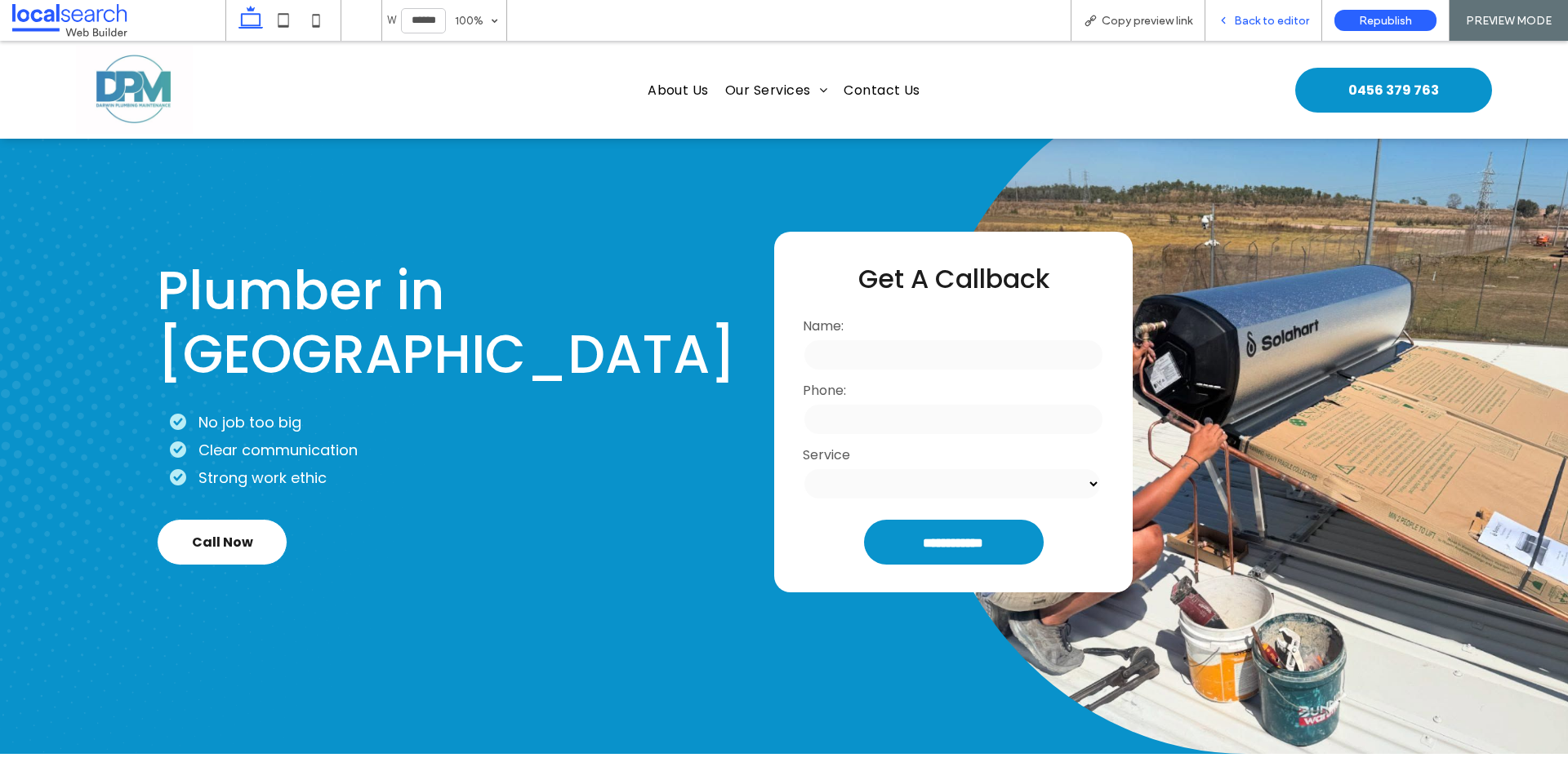
click at [1272, 27] on div "Back to editor" at bounding box center [1264, 20] width 117 height 41
click at [1253, 24] on span "Back to editor" at bounding box center [1271, 21] width 75 height 14
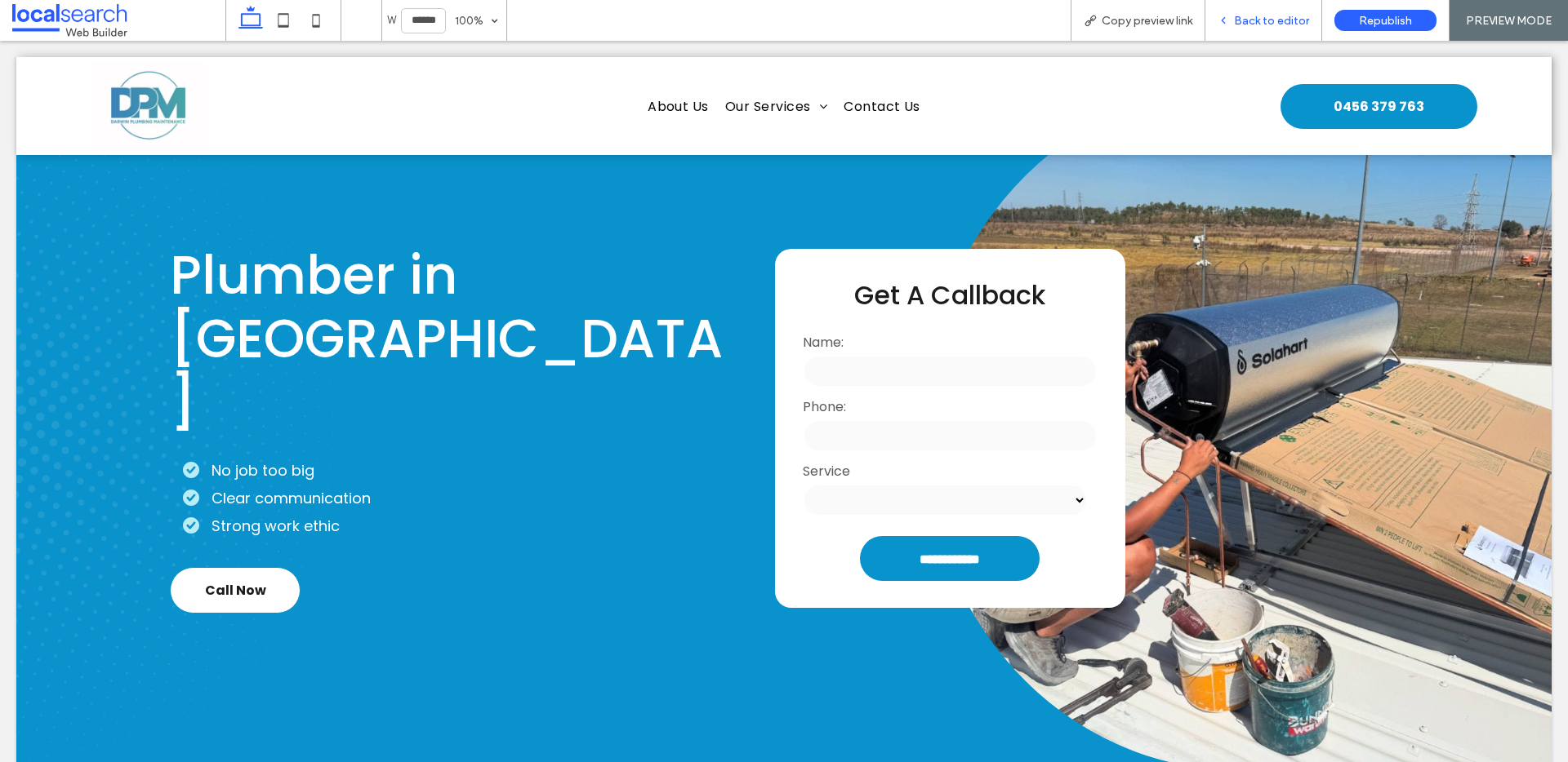
scroll to position [85, 0]
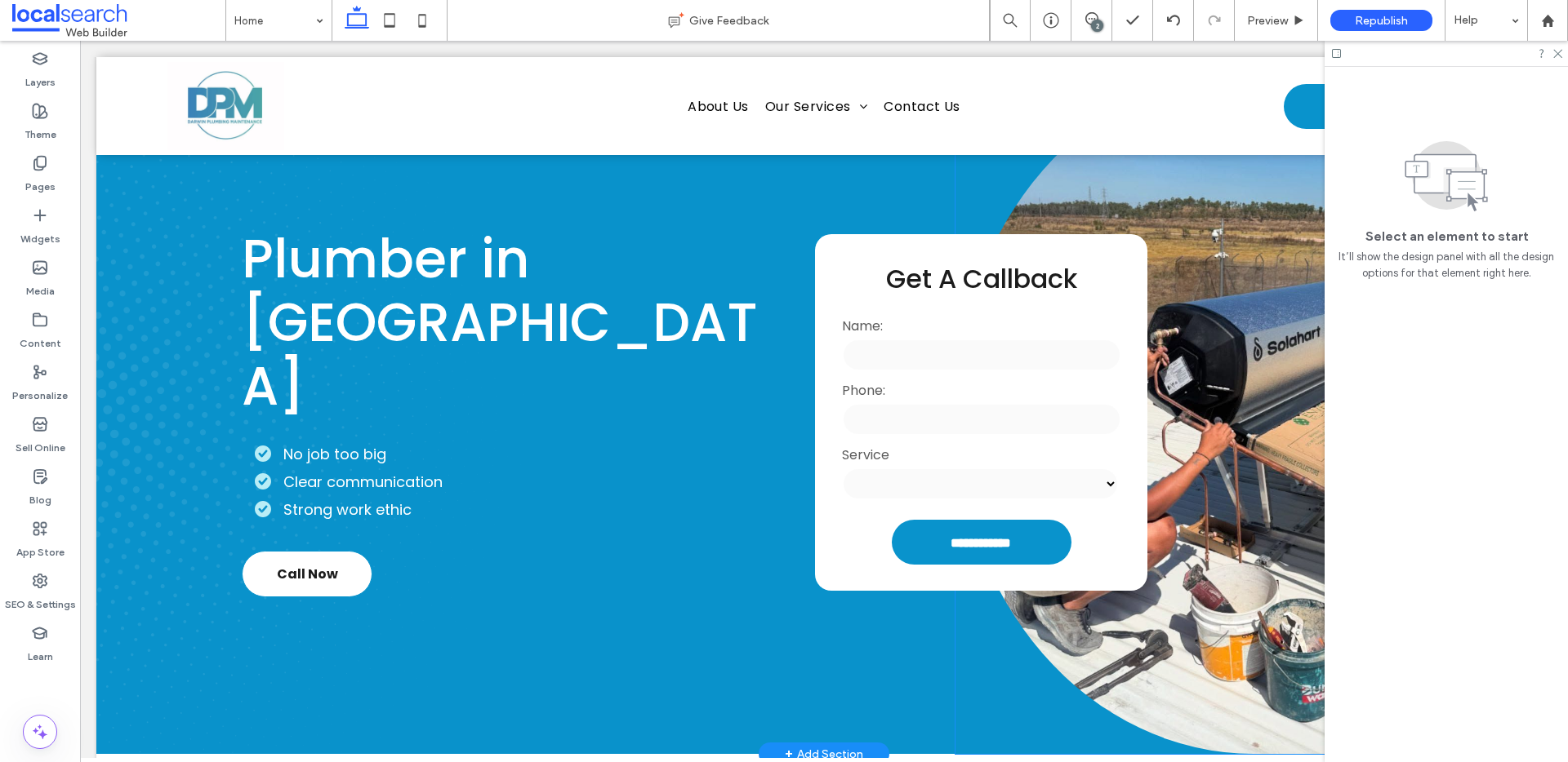
click at [1169, 204] on link at bounding box center [1253, 412] width 597 height 684
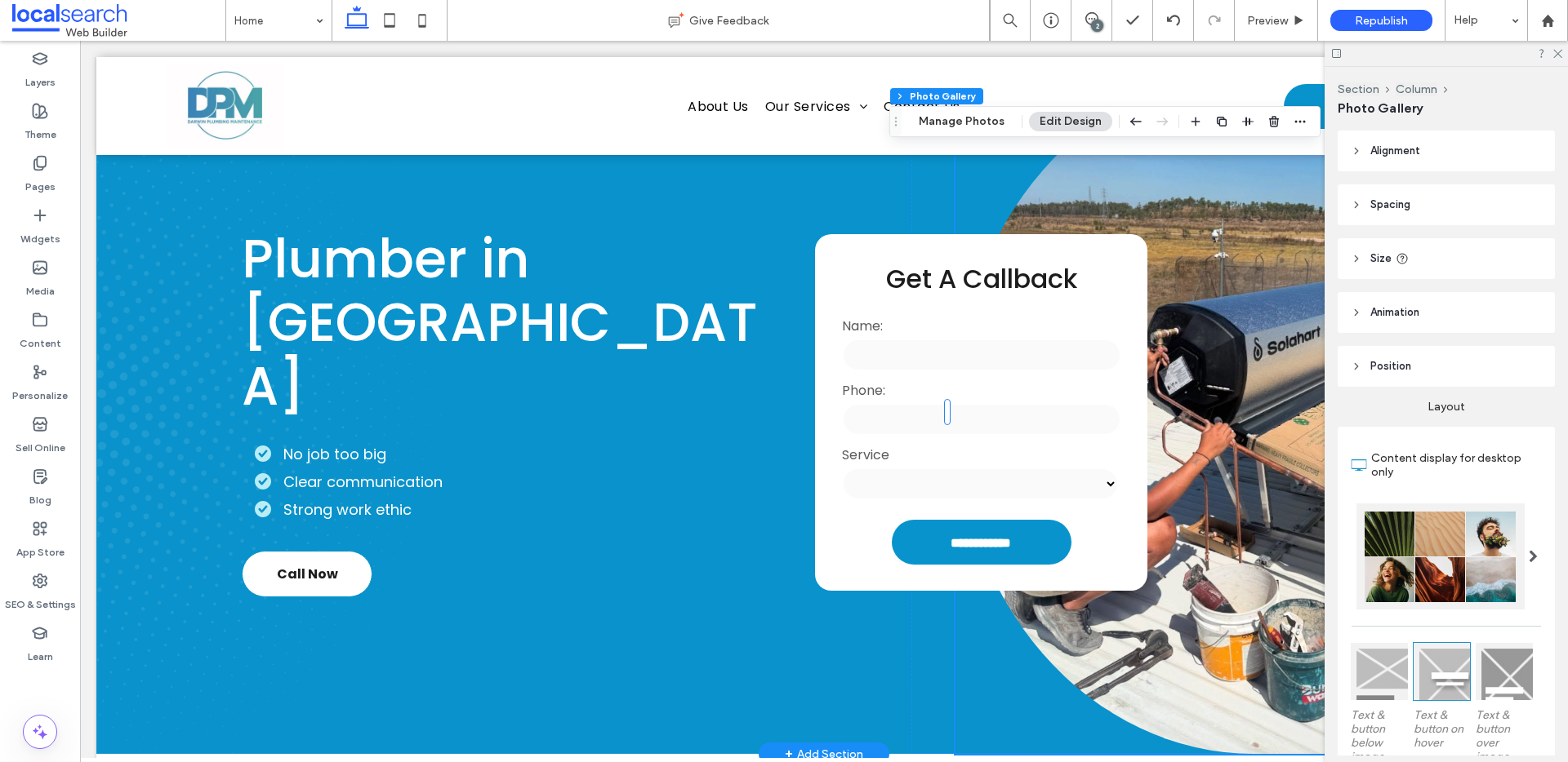
click at [1169, 204] on link at bounding box center [1253, 412] width 597 height 684
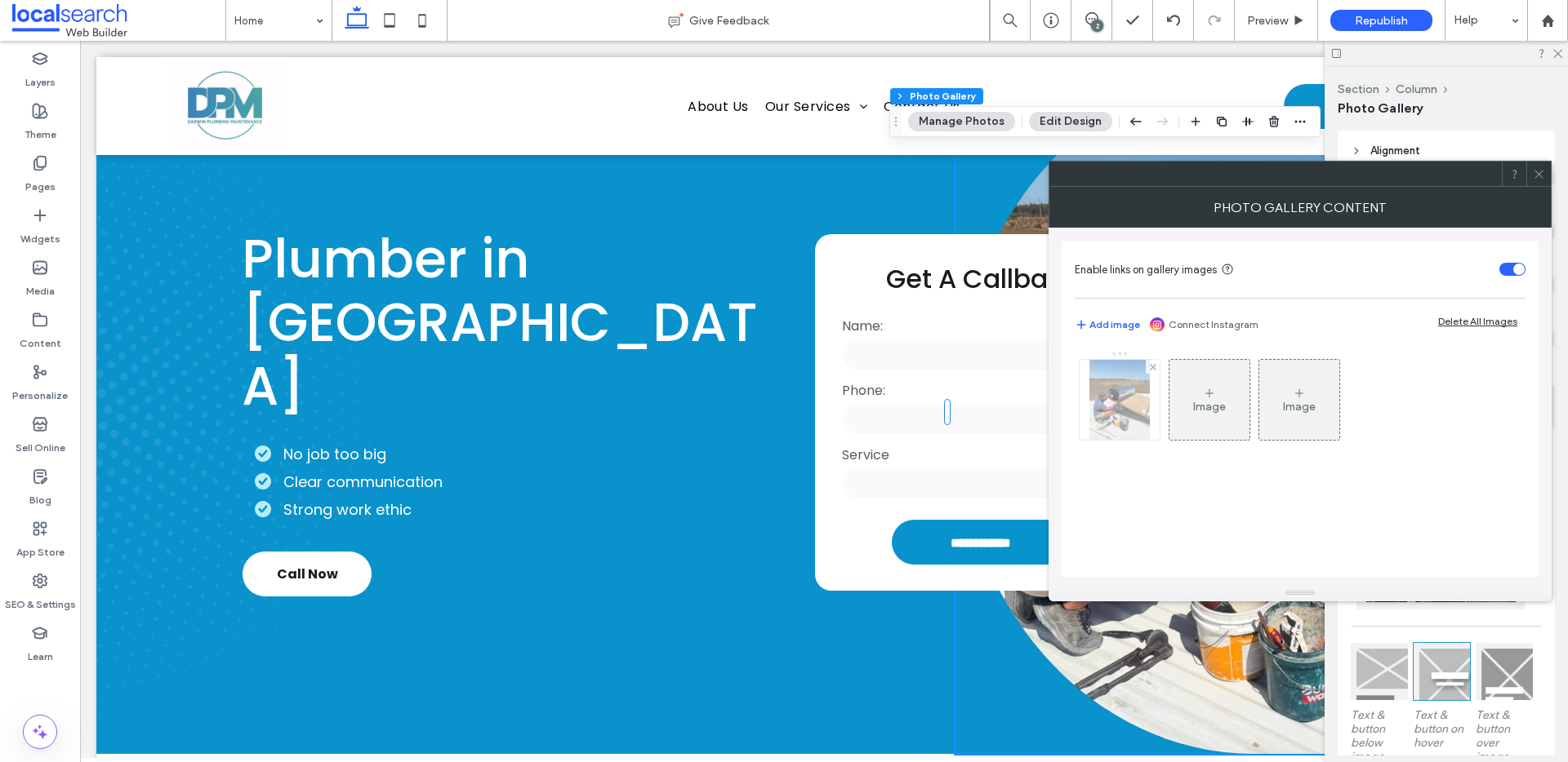
click at [1109, 397] on img at bounding box center [1119, 400] width 60 height 80
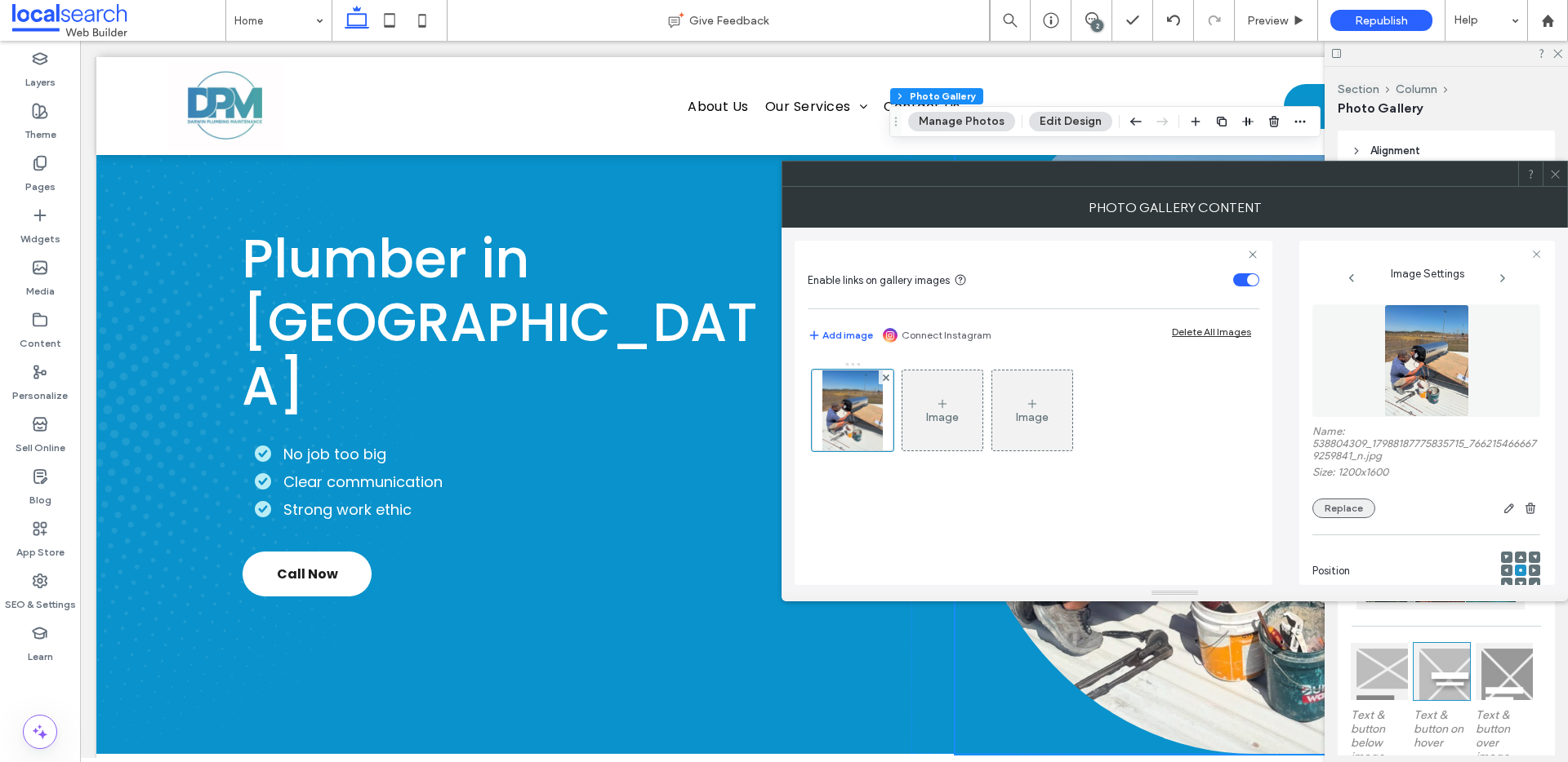
click at [1343, 512] on button "Replace" at bounding box center [1343, 509] width 63 height 19
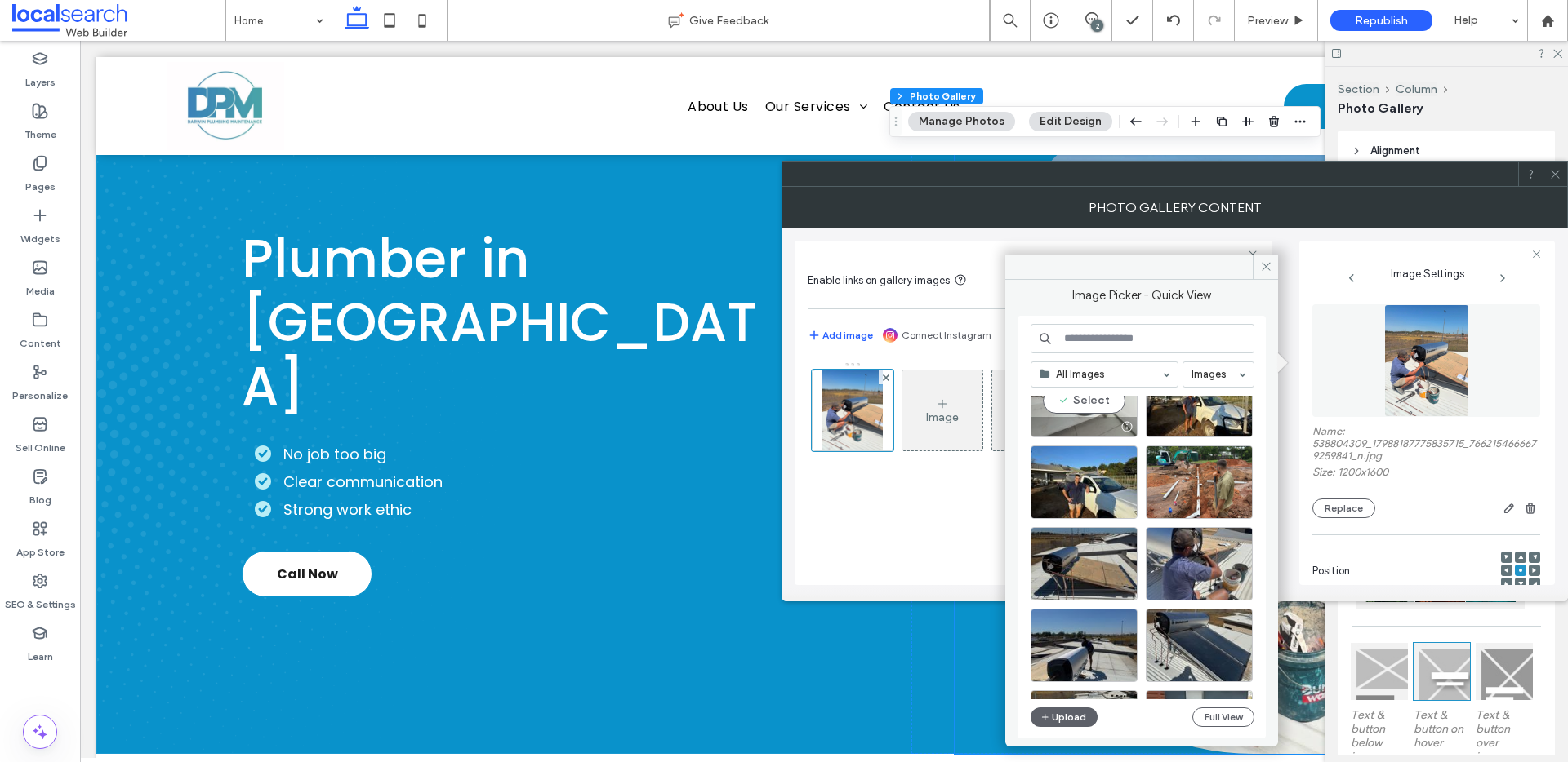
scroll to position [66, 0]
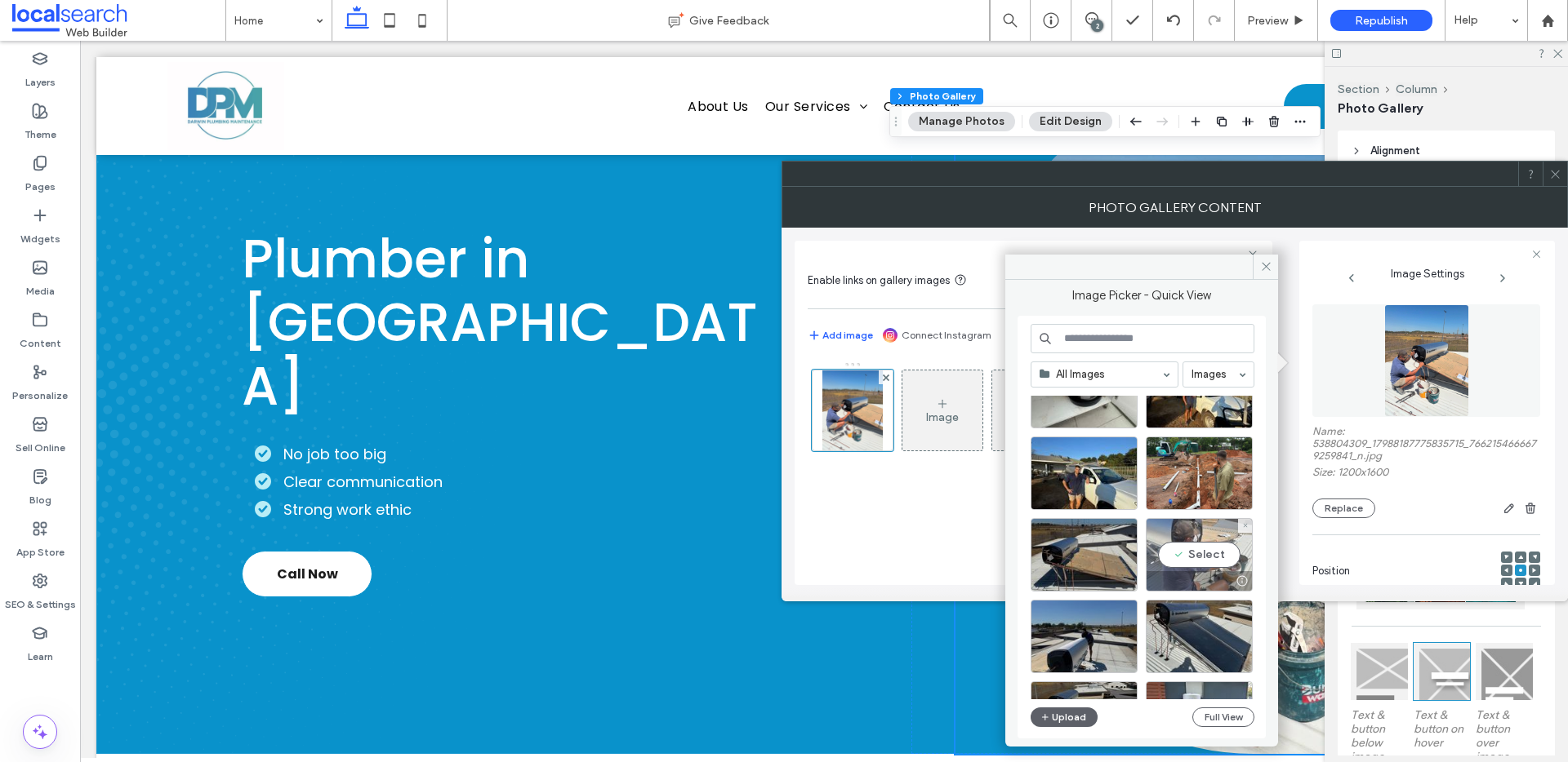
click at [1184, 555] on div "Select" at bounding box center [1198, 555] width 107 height 74
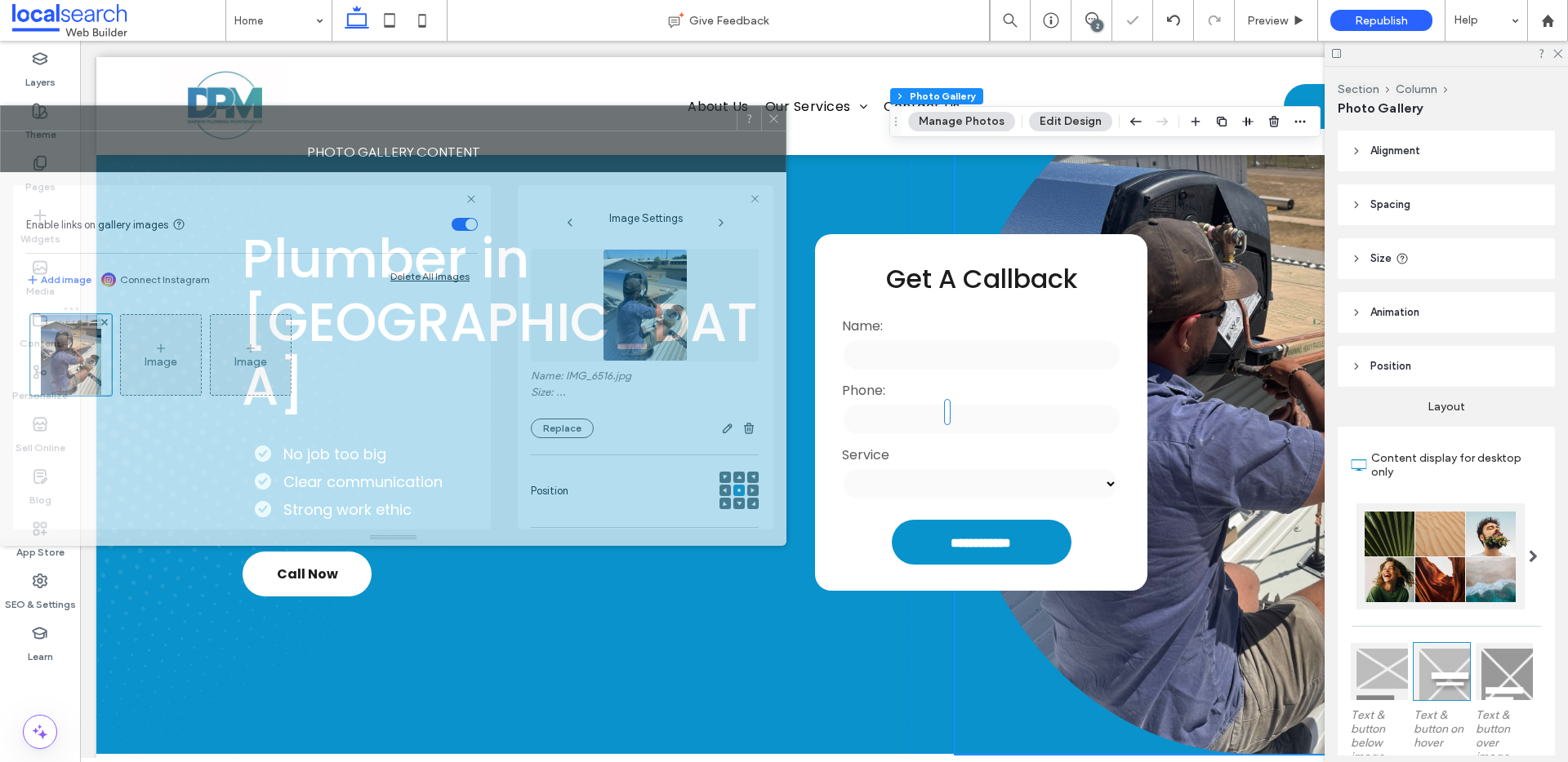
drag, startPoint x: 1264, startPoint y: 193, endPoint x: 474, endPoint y: 136, distance: 792.1
click at [477, 136] on div "Photo Gallery Content" at bounding box center [393, 152] width 786 height 41
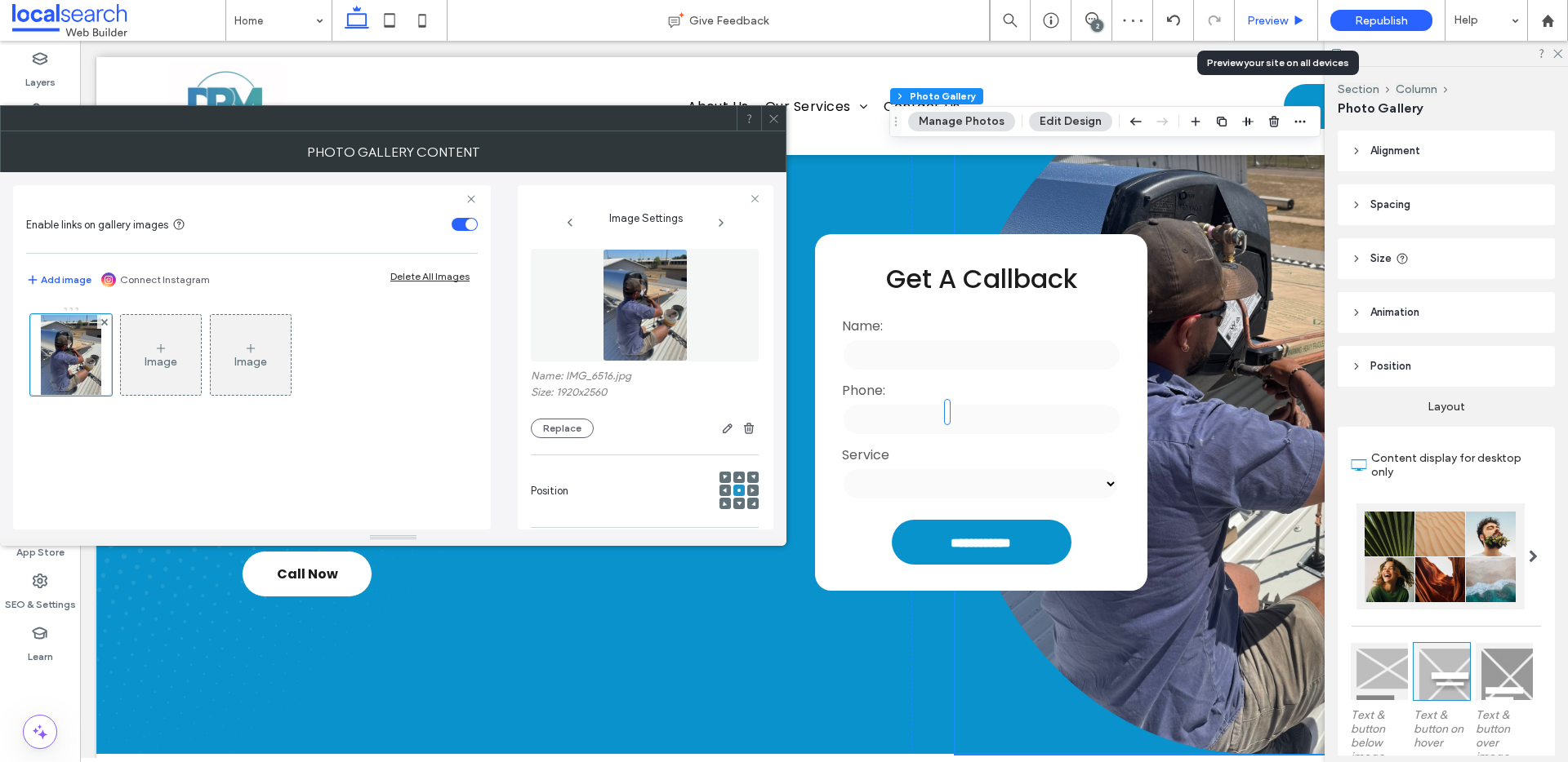
click at [1284, 19] on span "Preview" at bounding box center [1268, 21] width 41 height 14
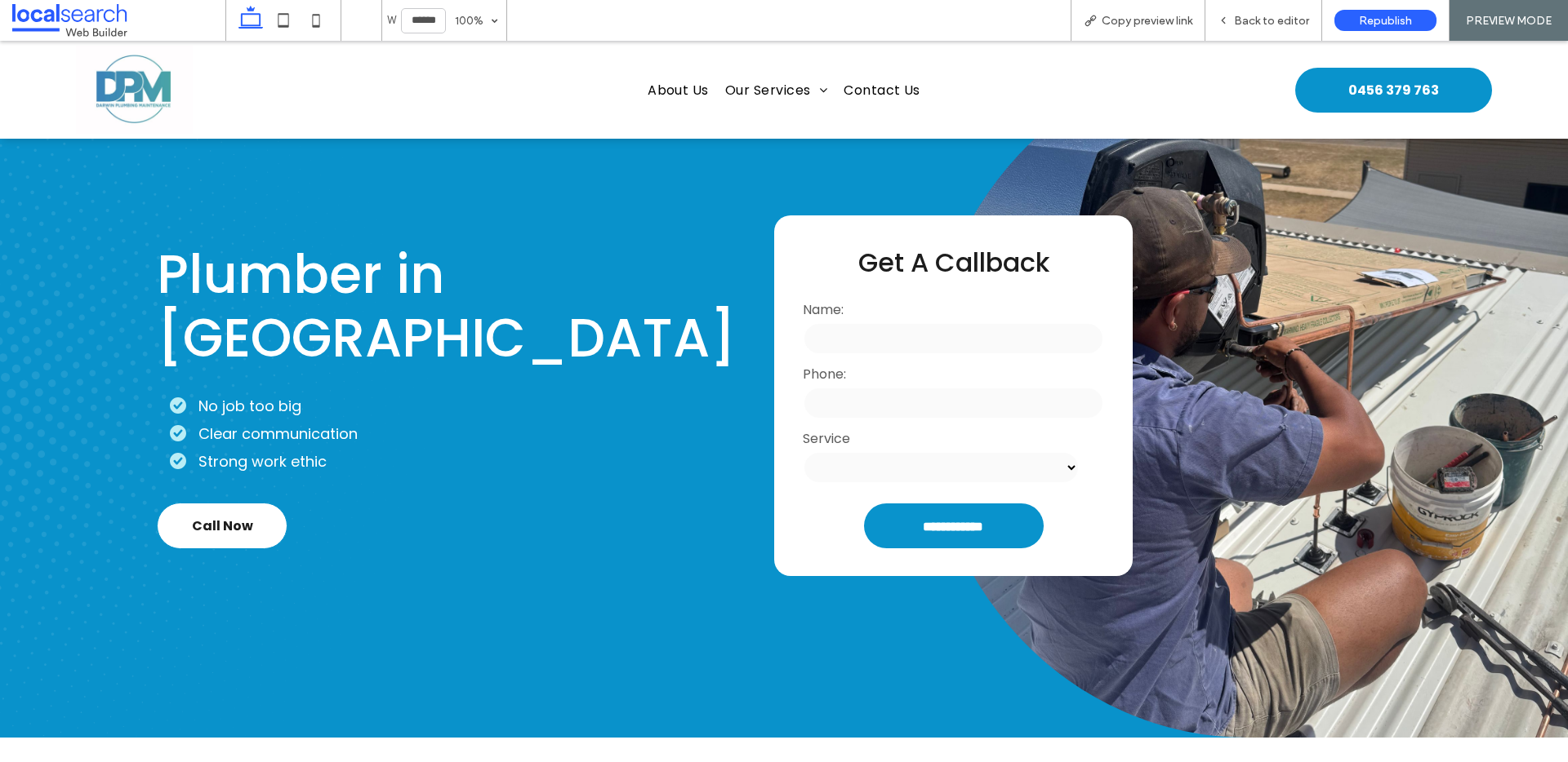
scroll to position [68, 0]
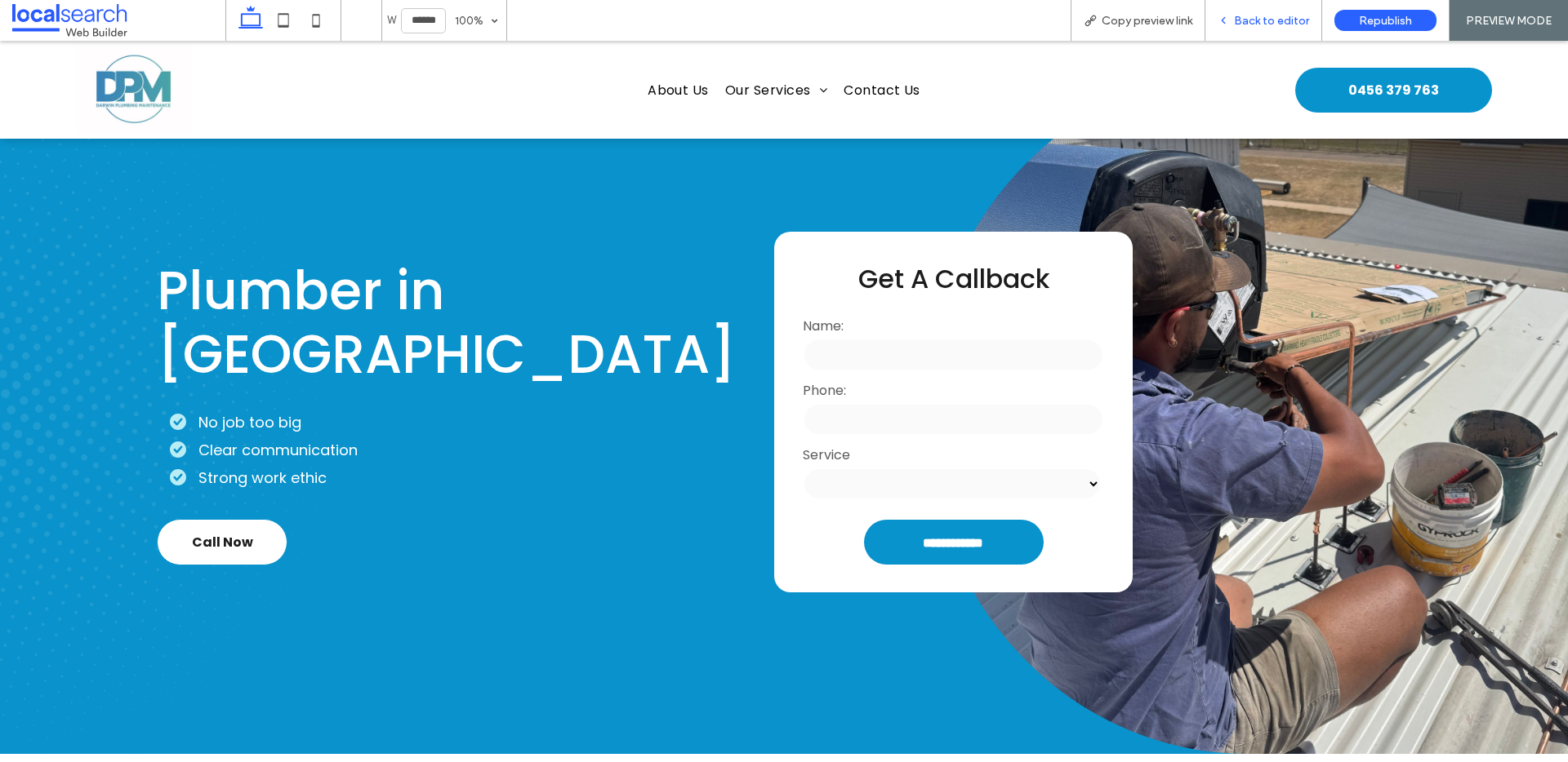
click at [1280, 14] on span "Back to editor" at bounding box center [1271, 21] width 75 height 14
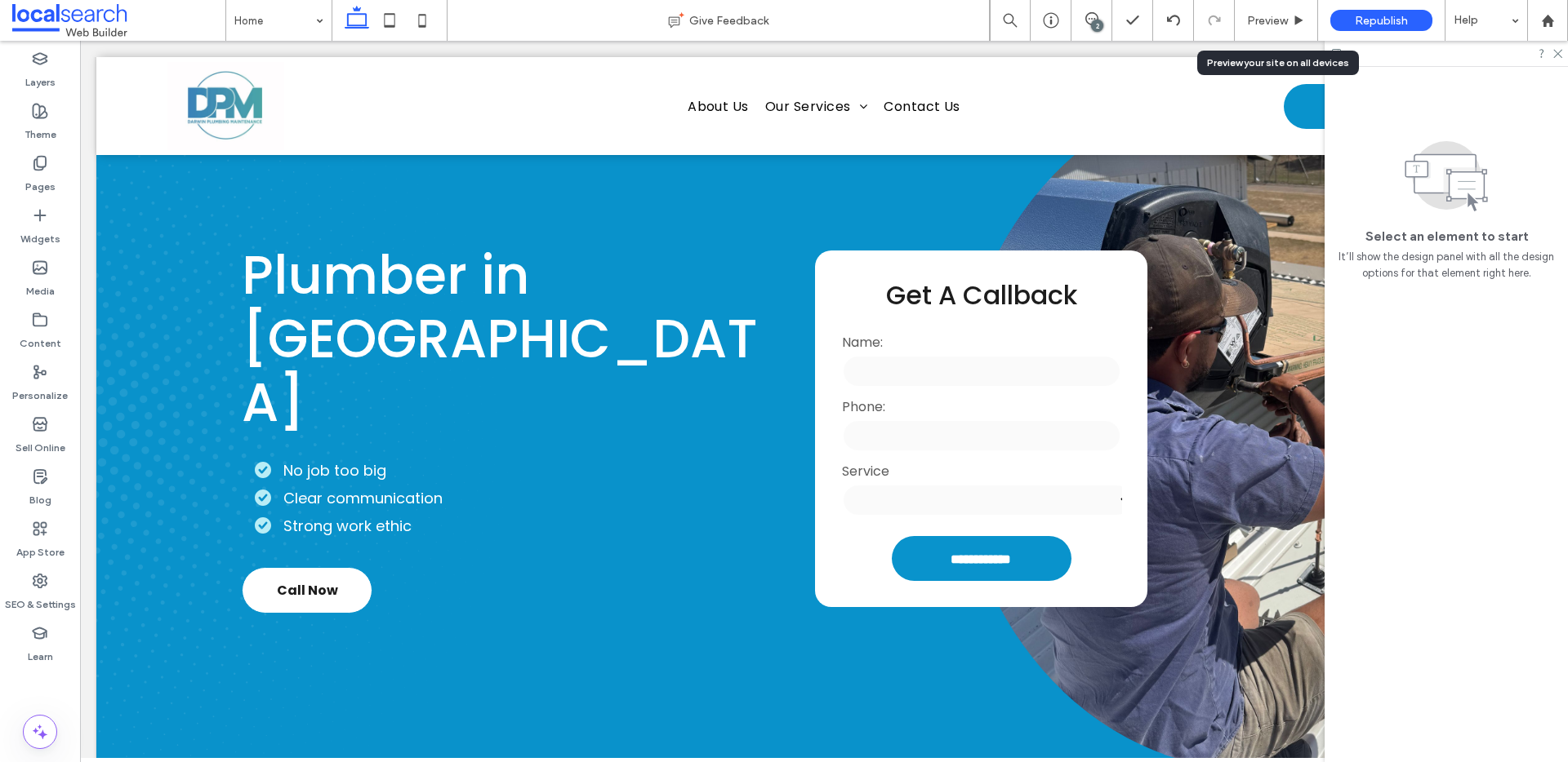
scroll to position [85, 0]
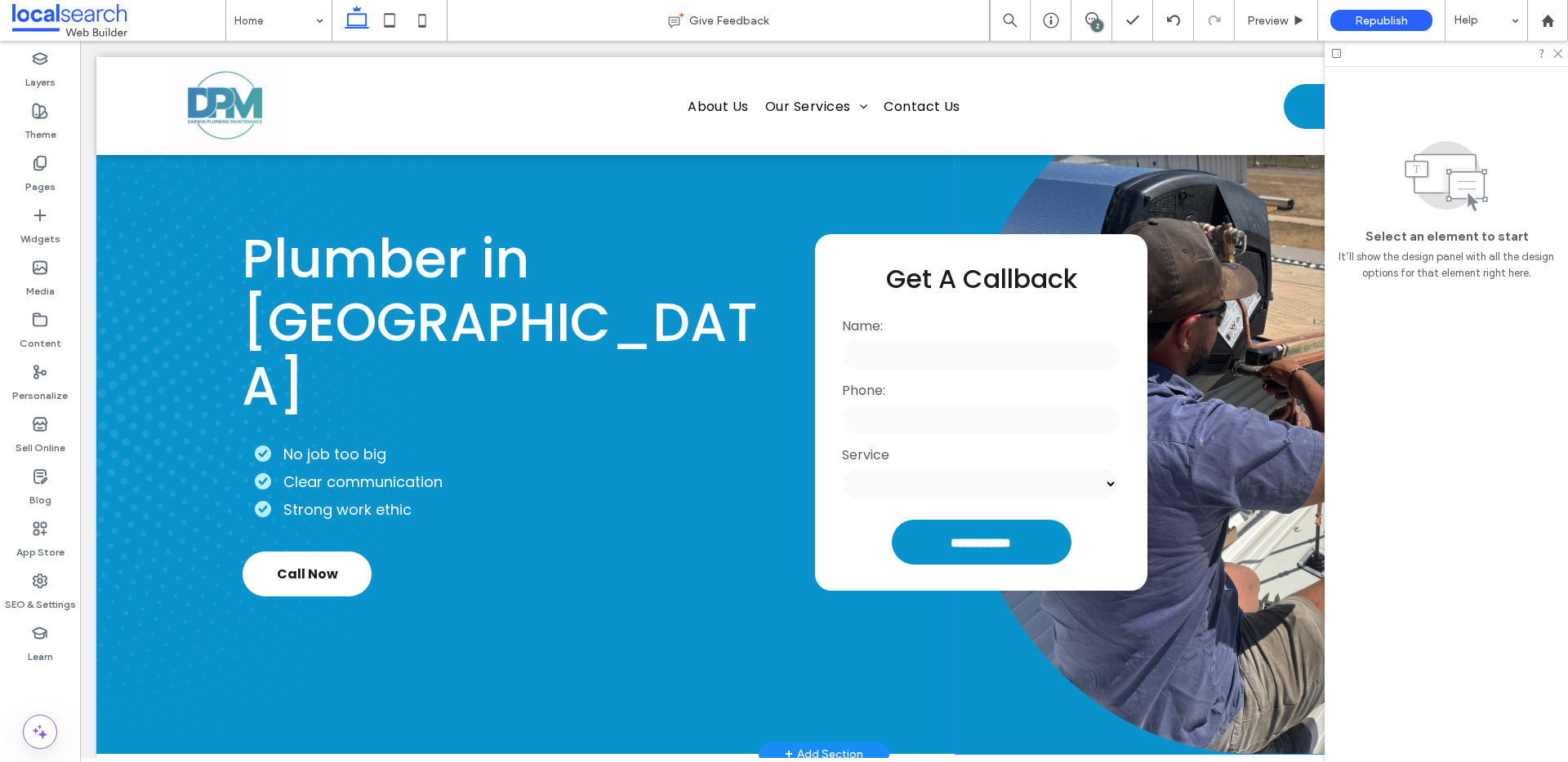
click at [1205, 242] on link at bounding box center [1253, 412] width 597 height 684
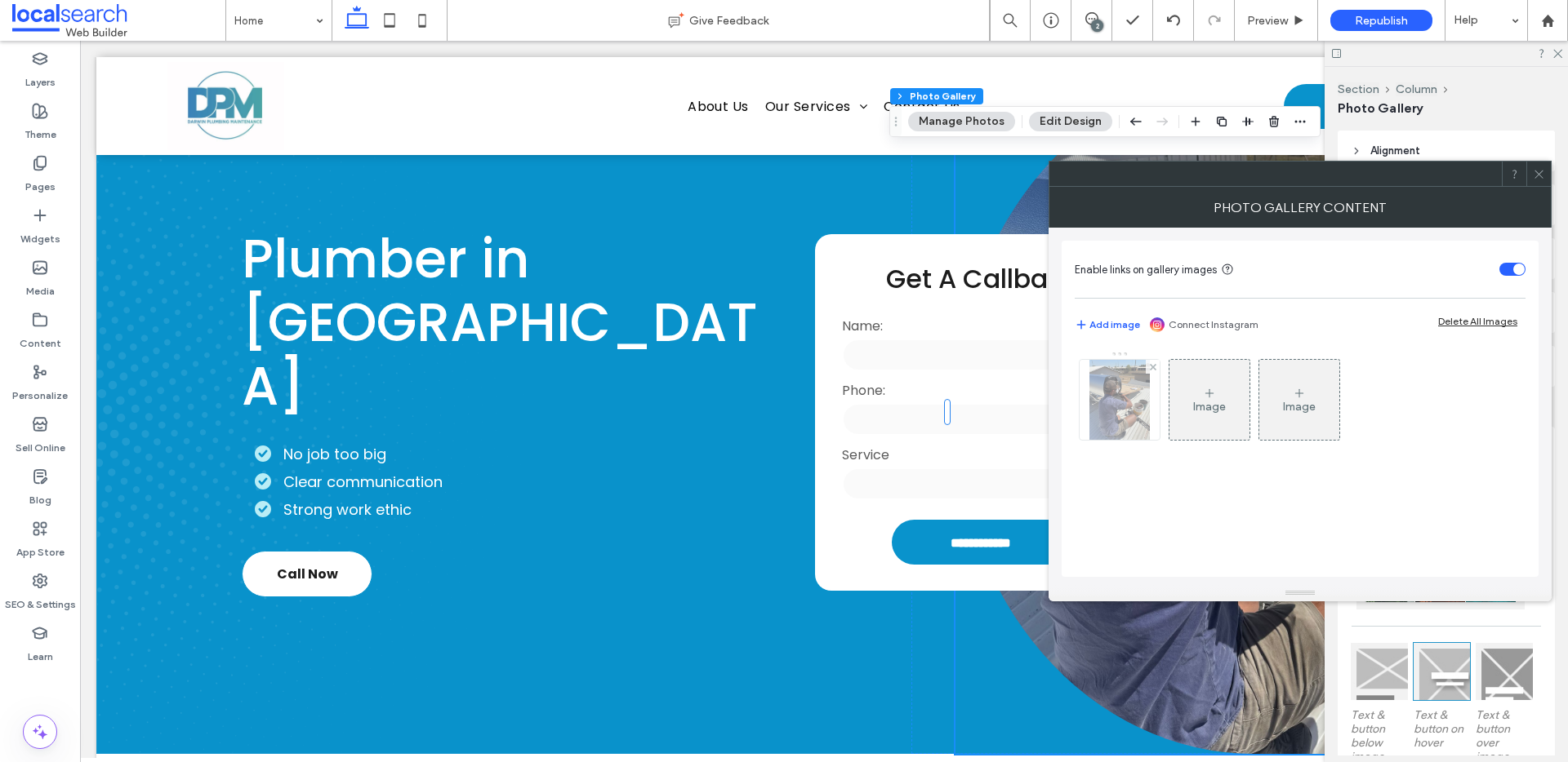
click at [1114, 408] on img at bounding box center [1119, 400] width 60 height 80
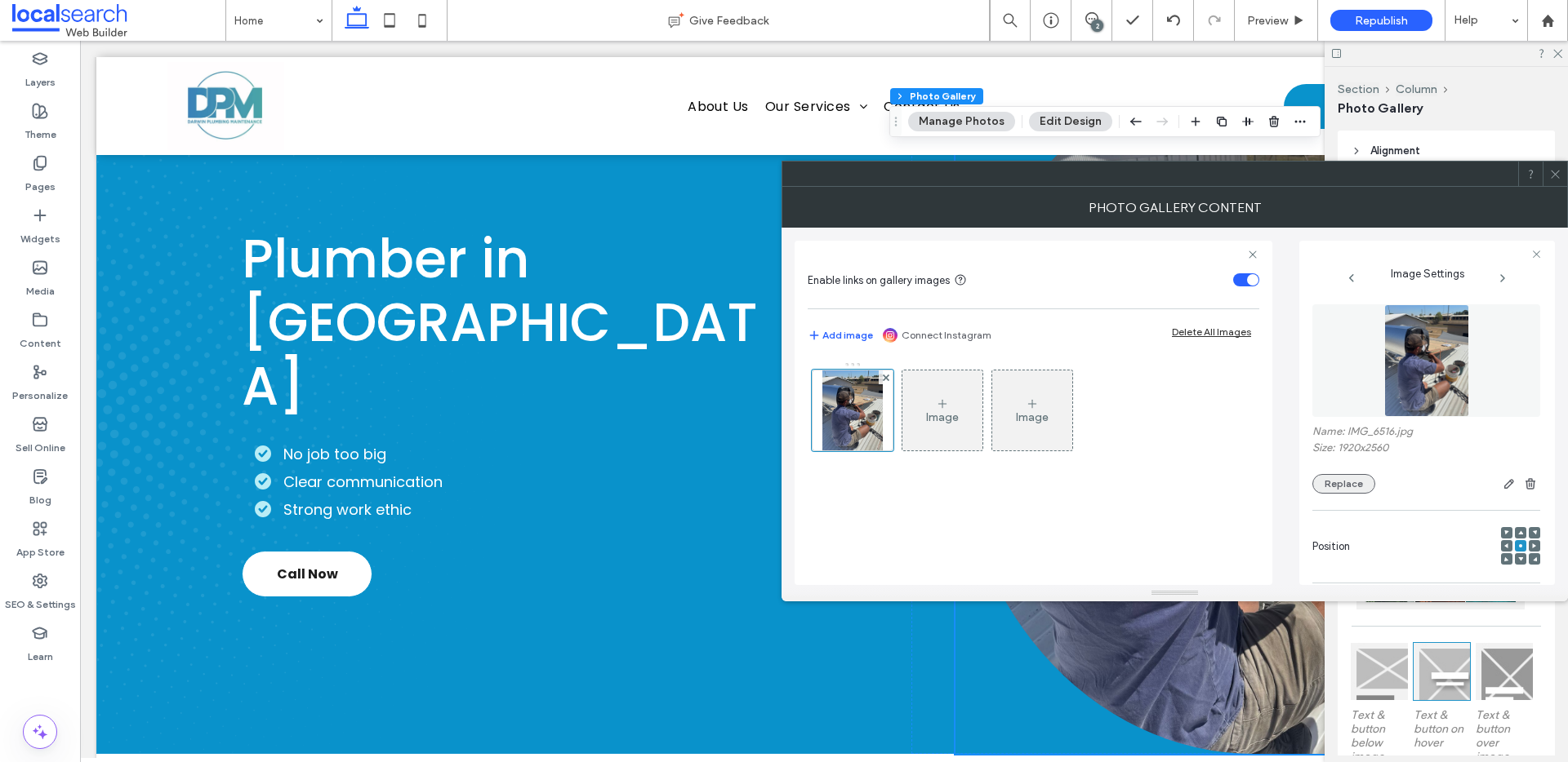
click at [1332, 482] on button "Replace" at bounding box center [1343, 484] width 63 height 19
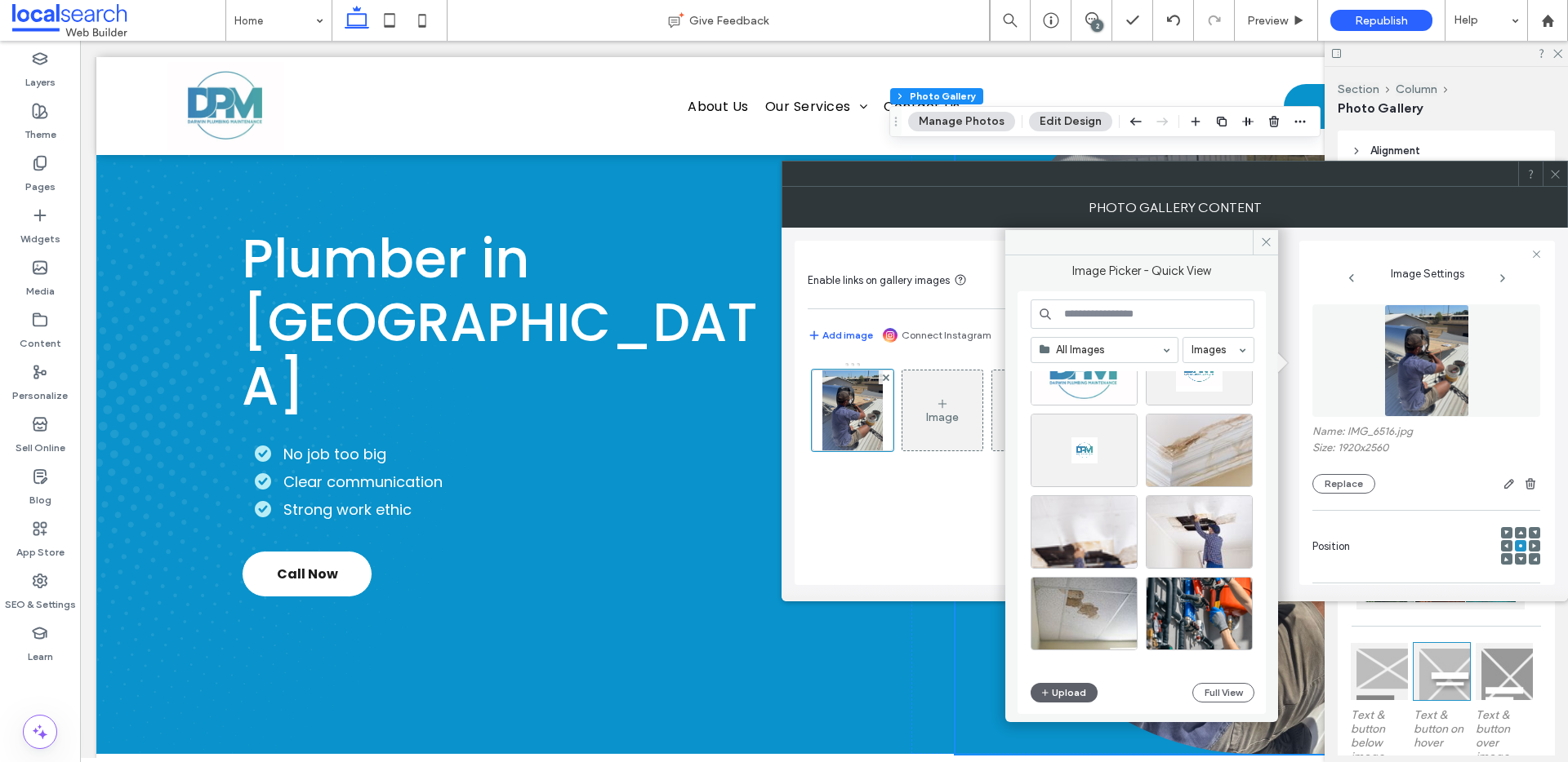
scroll to position [0, 0]
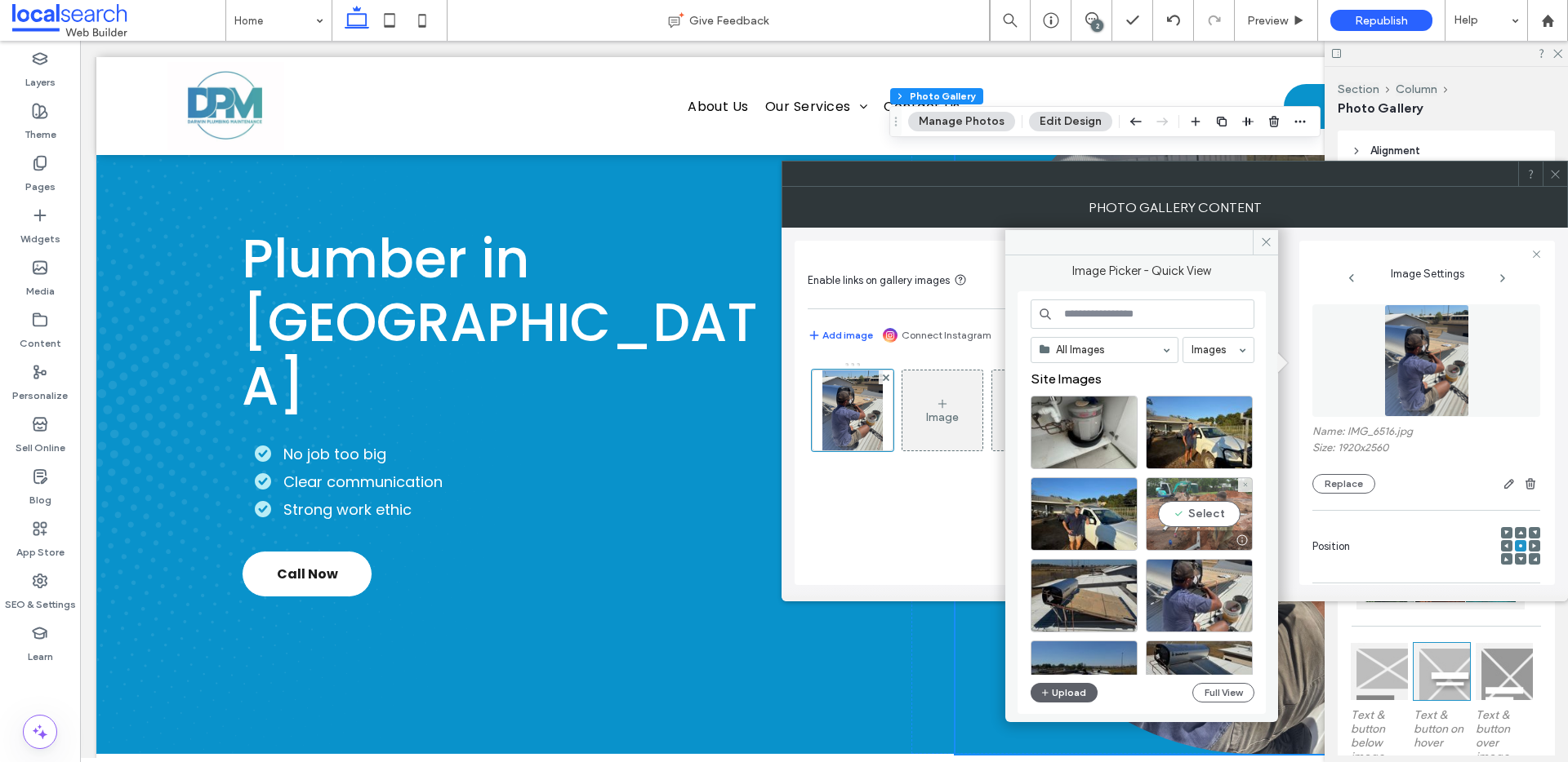
click at [1221, 513] on div "Select" at bounding box center [1198, 514] width 107 height 74
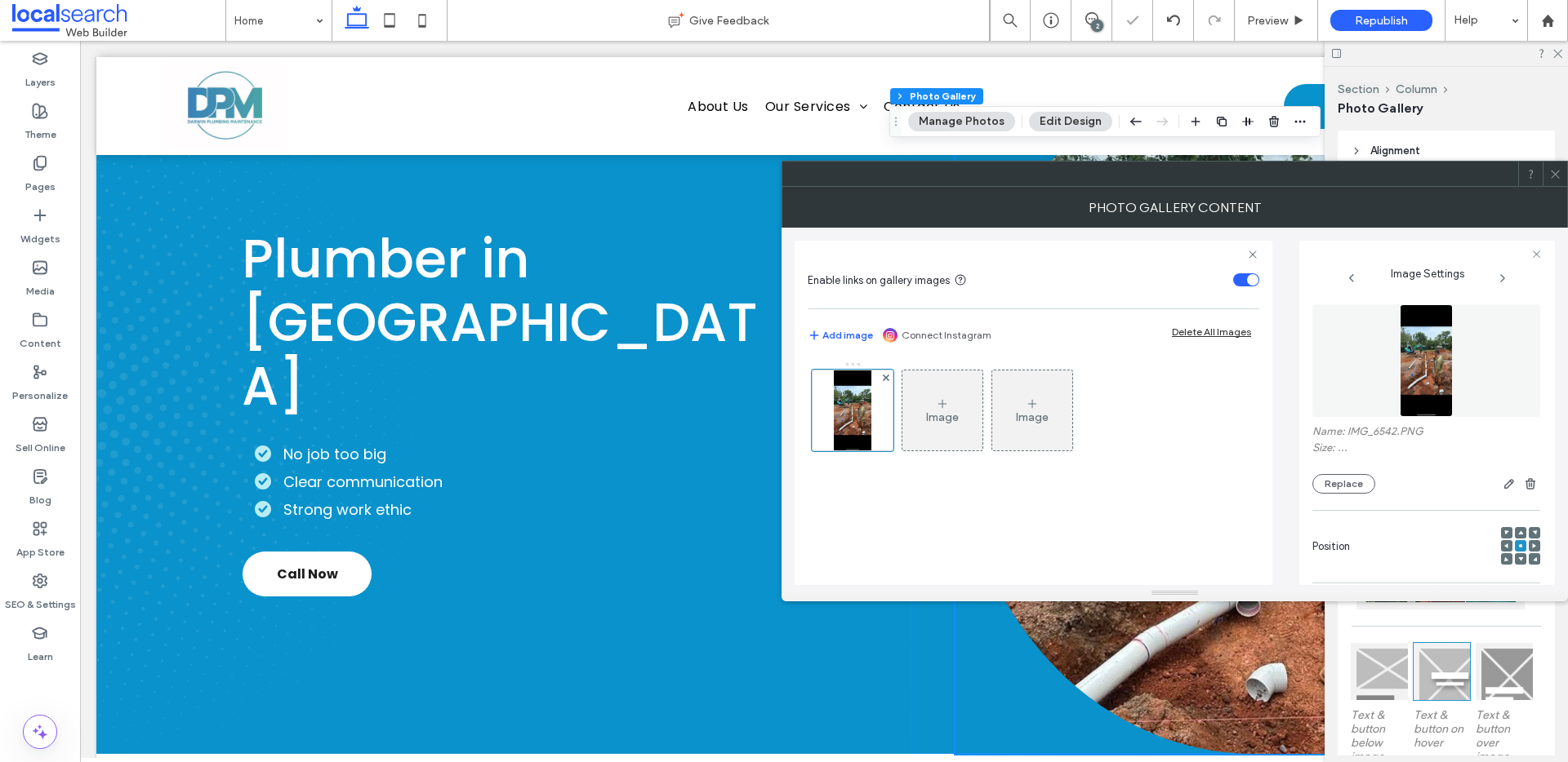
click at [1558, 171] on use at bounding box center [1554, 174] width 8 height 8
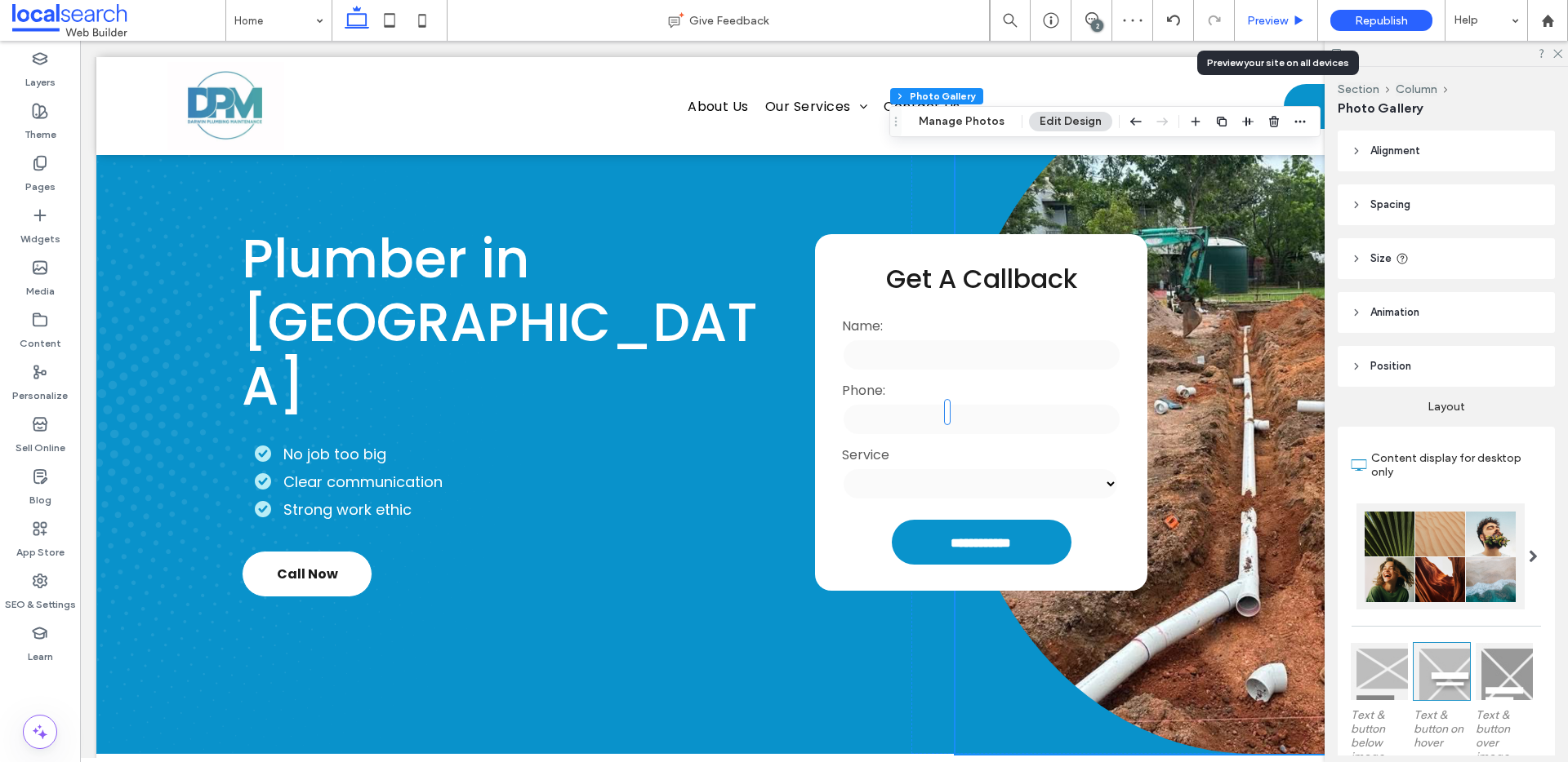
click at [1270, 25] on span "Preview" at bounding box center [1268, 21] width 41 height 14
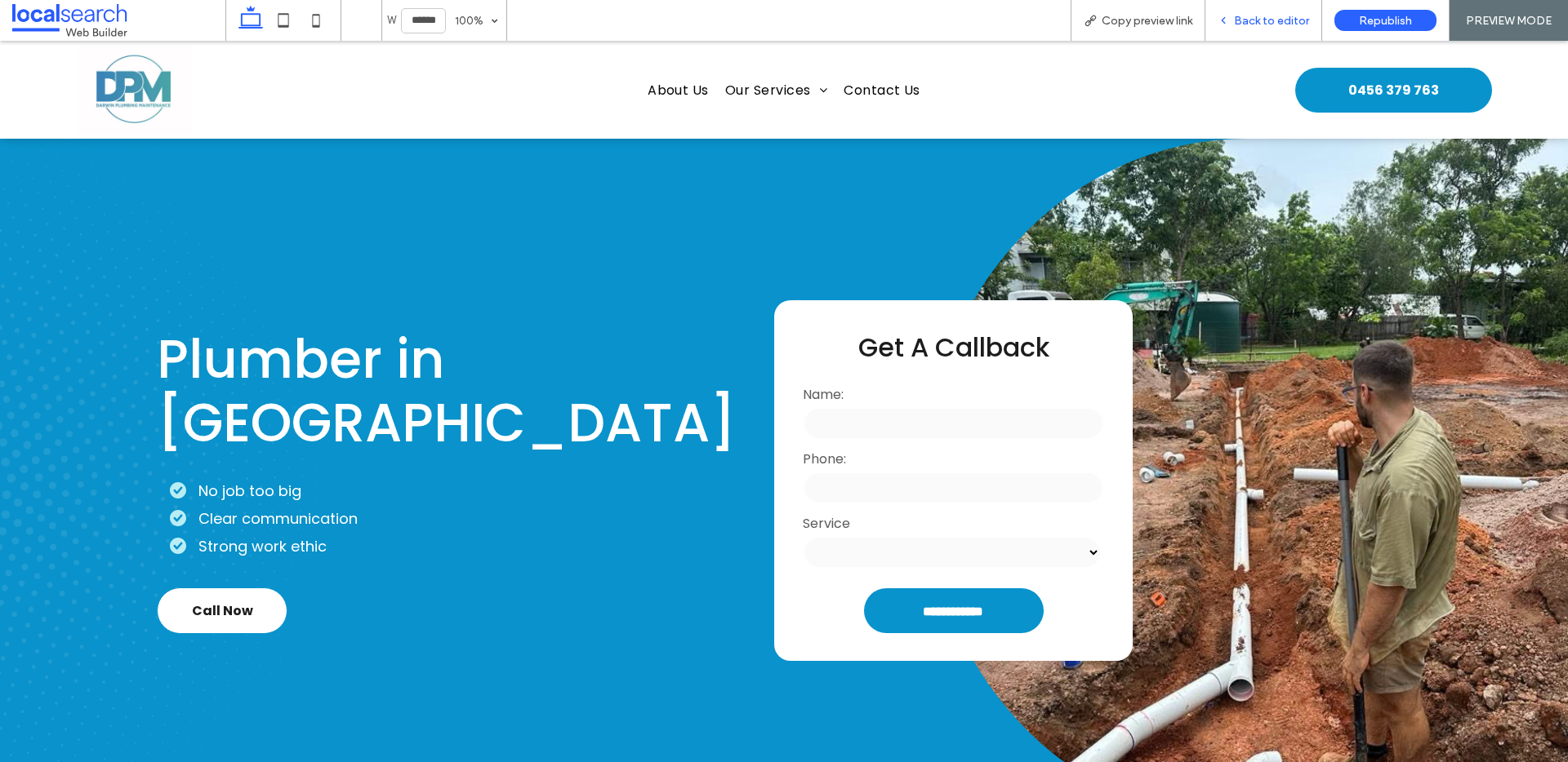
click at [1274, 25] on span "Back to editor" at bounding box center [1271, 21] width 75 height 14
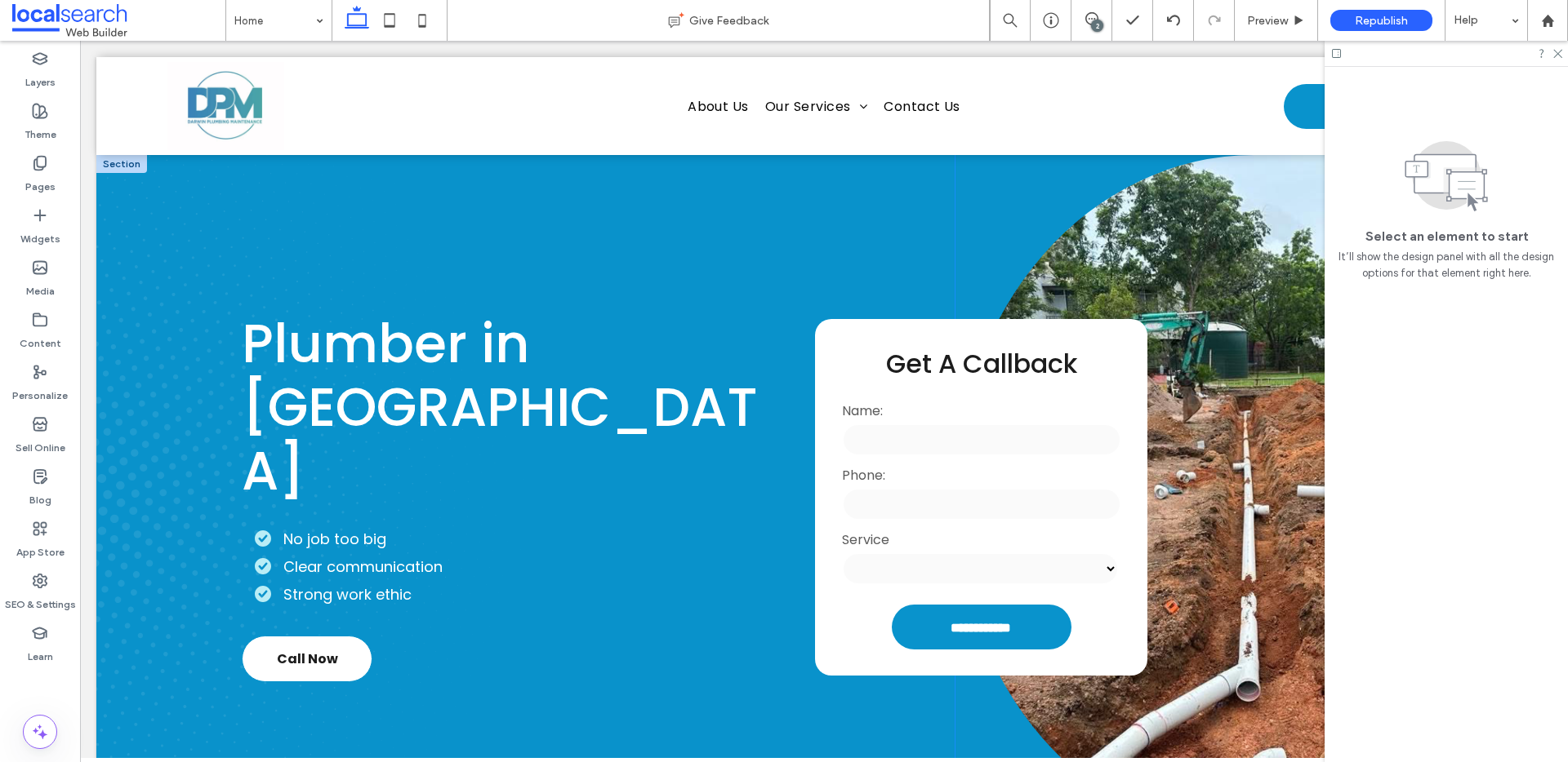
click at [1164, 286] on link at bounding box center [1253, 497] width 597 height 684
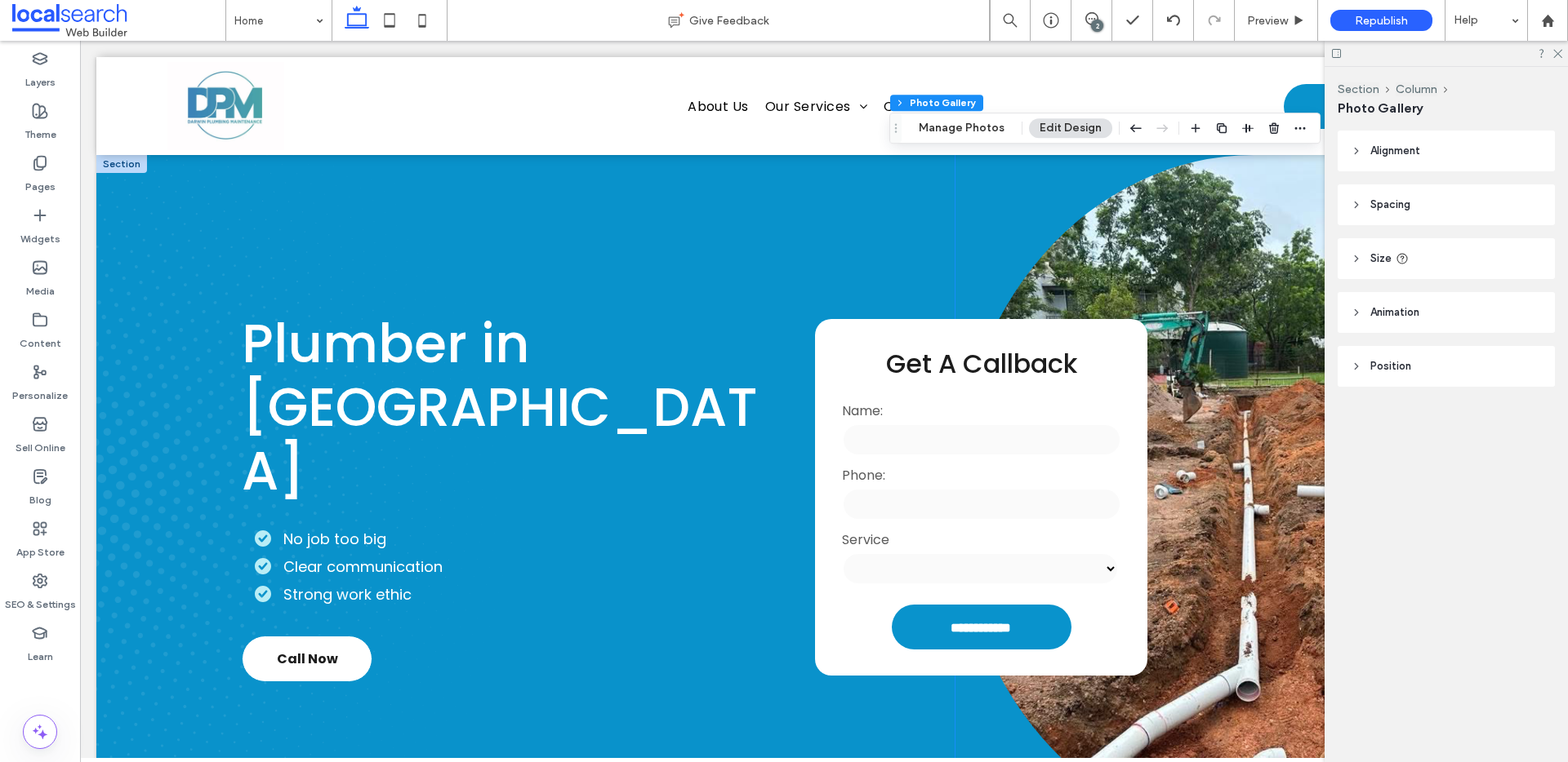
click at [1164, 286] on link at bounding box center [1253, 497] width 597 height 684
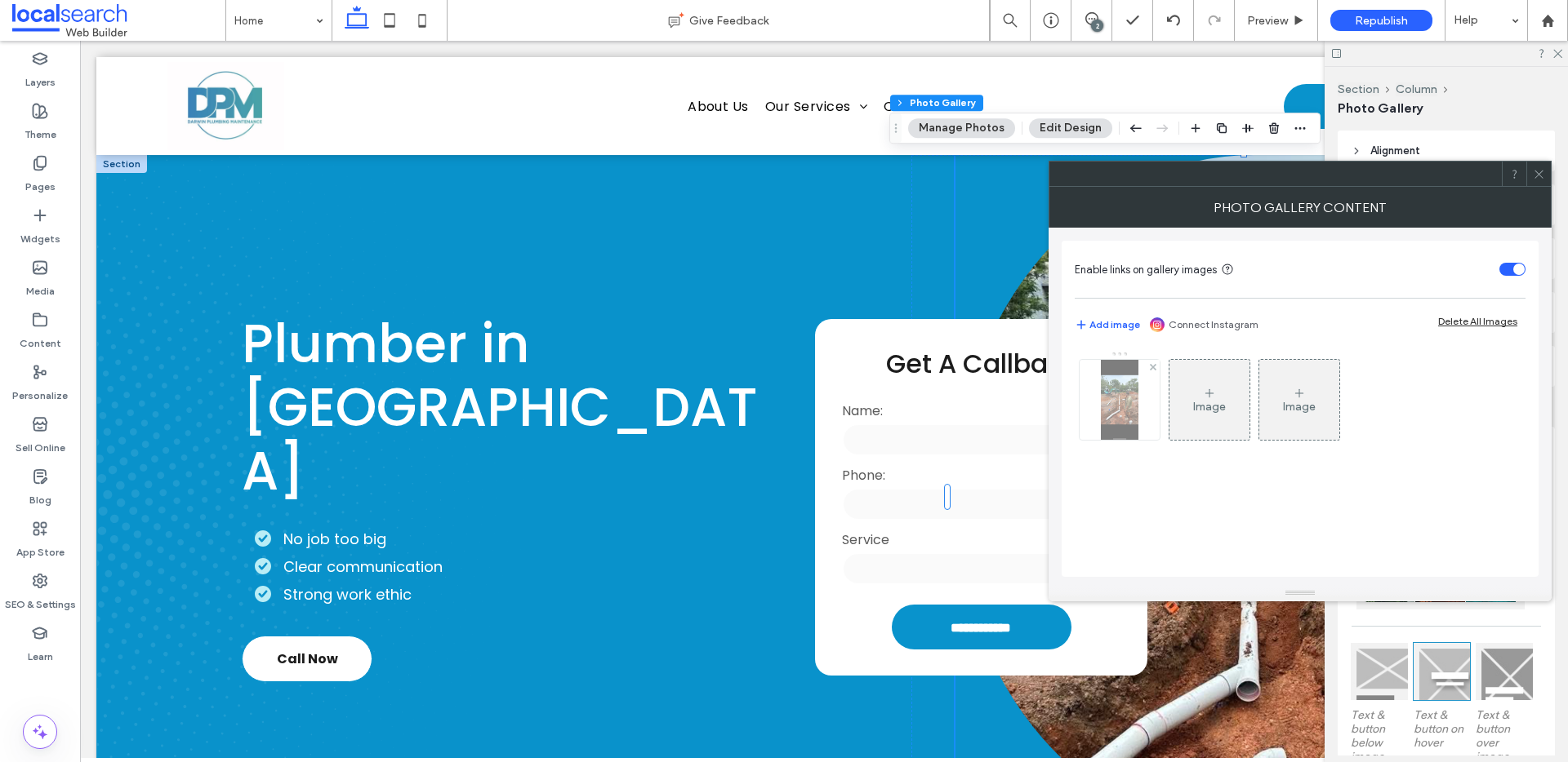
click at [1090, 429] on div at bounding box center [1119, 400] width 80 height 80
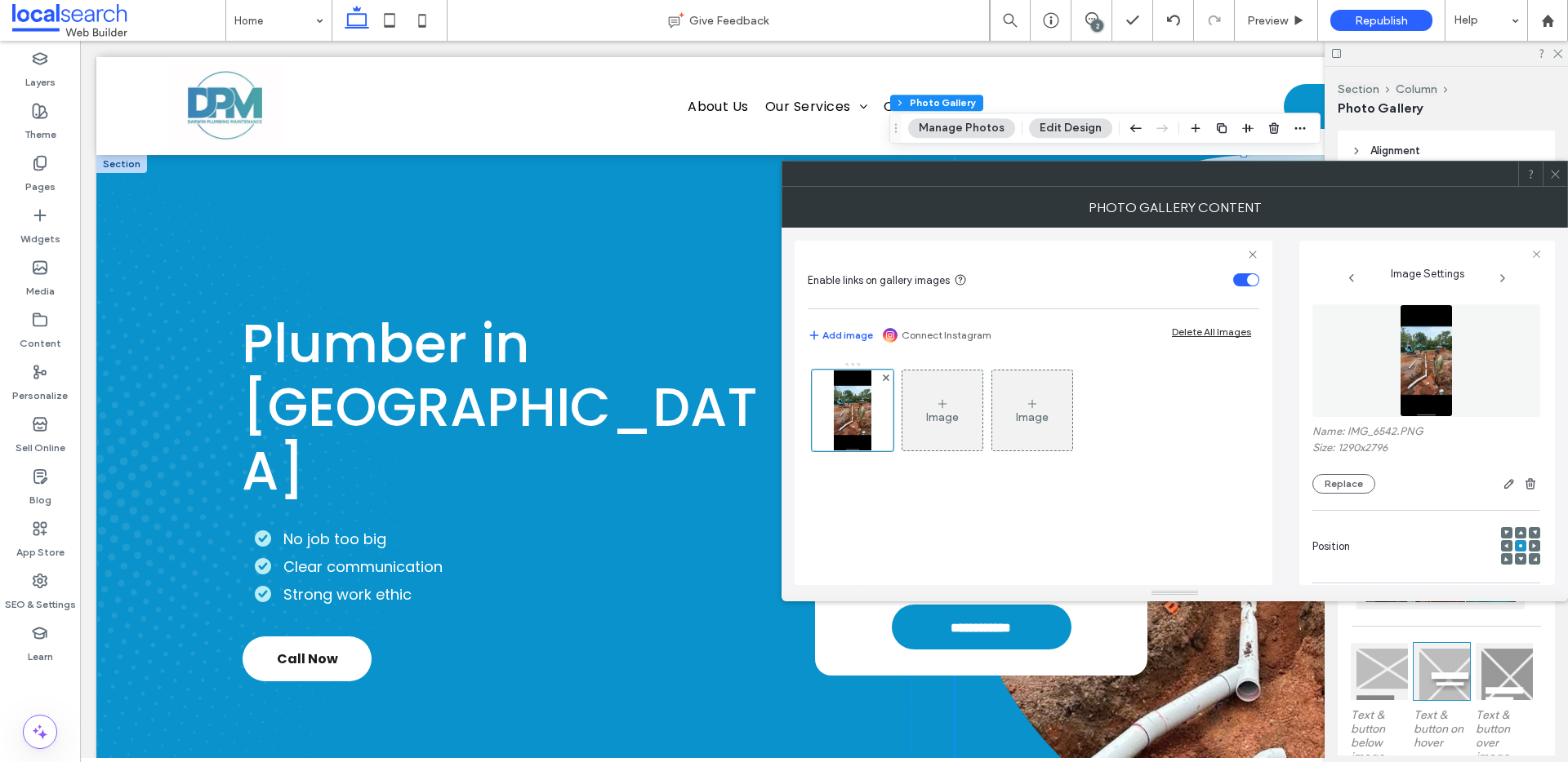
click at [1313, 491] on div "Replace" at bounding box center [1425, 484] width 228 height 19
click at [1320, 492] on button "Replace" at bounding box center [1343, 484] width 63 height 19
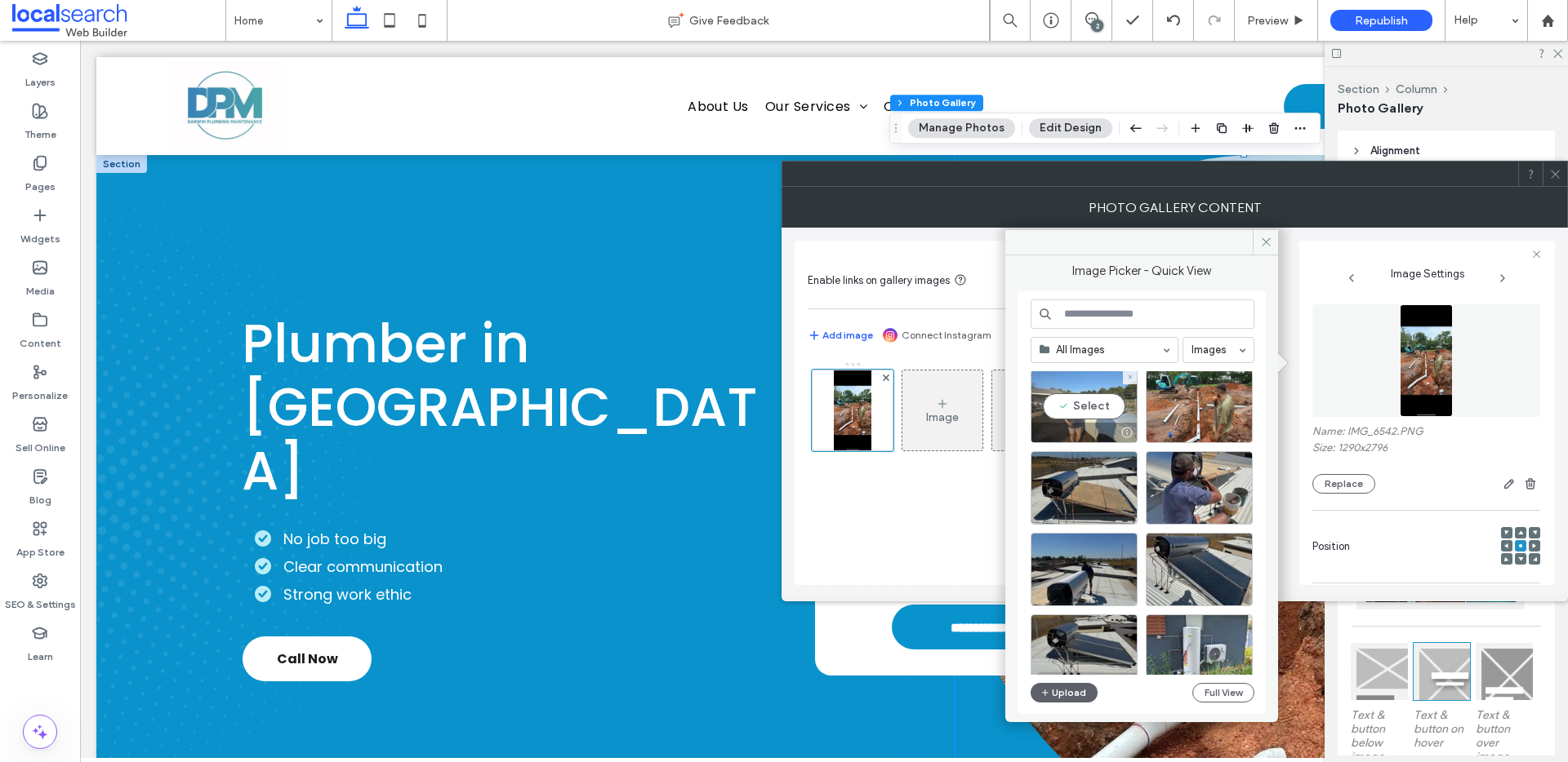
scroll to position [199, 0]
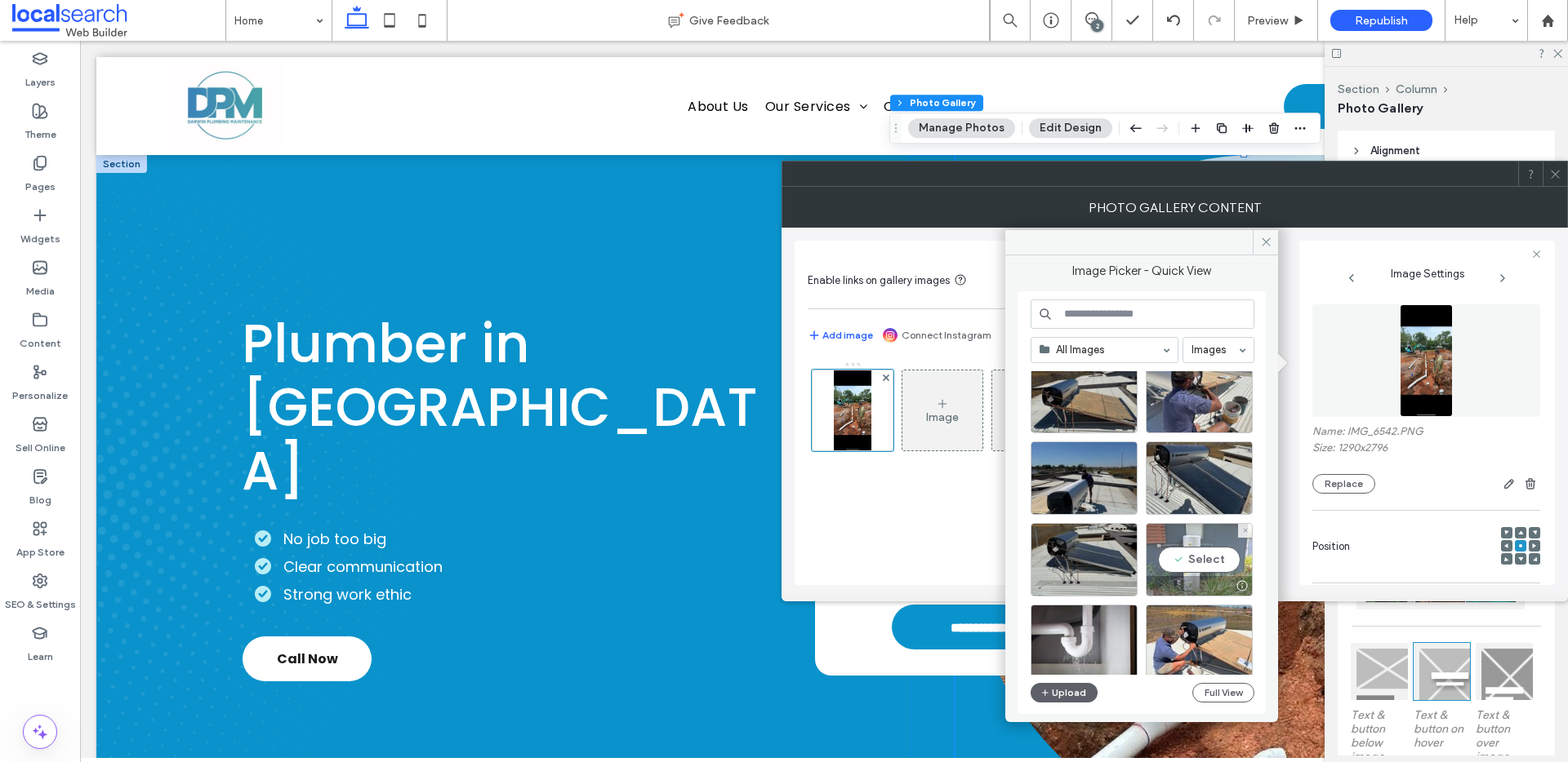
click at [1224, 564] on div "Select" at bounding box center [1198, 560] width 107 height 74
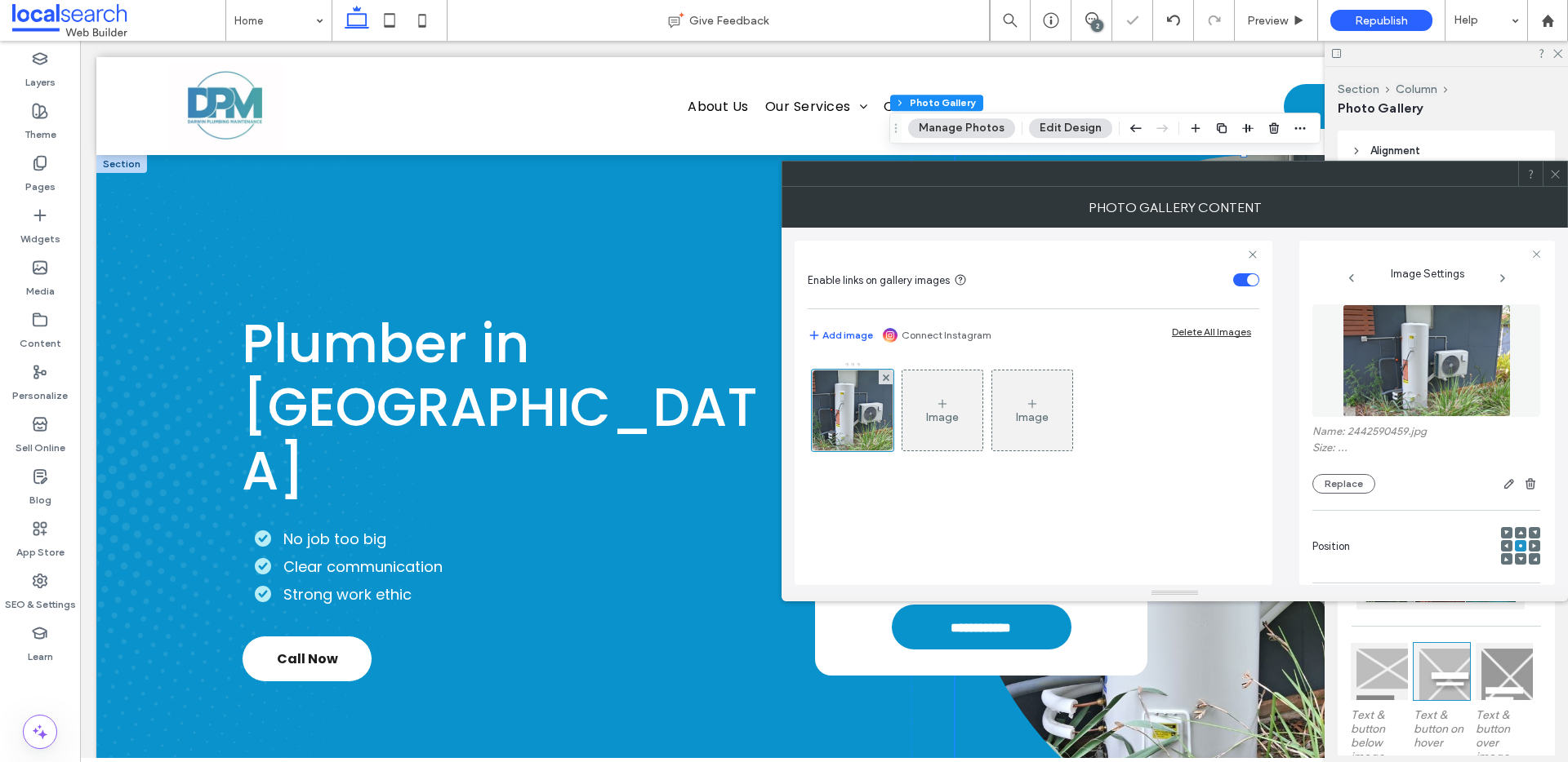
click at [1556, 176] on icon at bounding box center [1556, 175] width 12 height 12
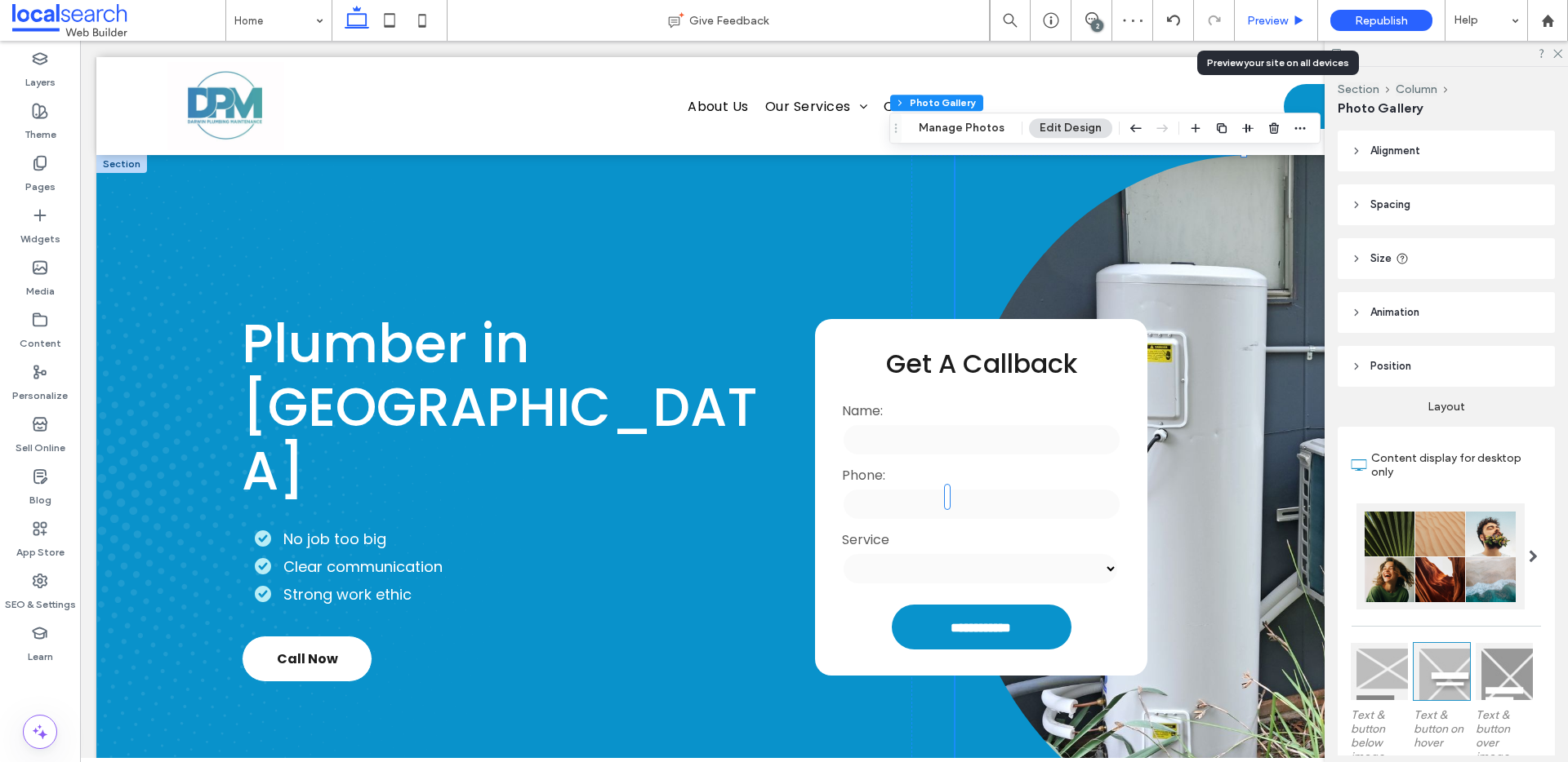
click at [1274, 24] on span "Preview" at bounding box center [1268, 21] width 41 height 14
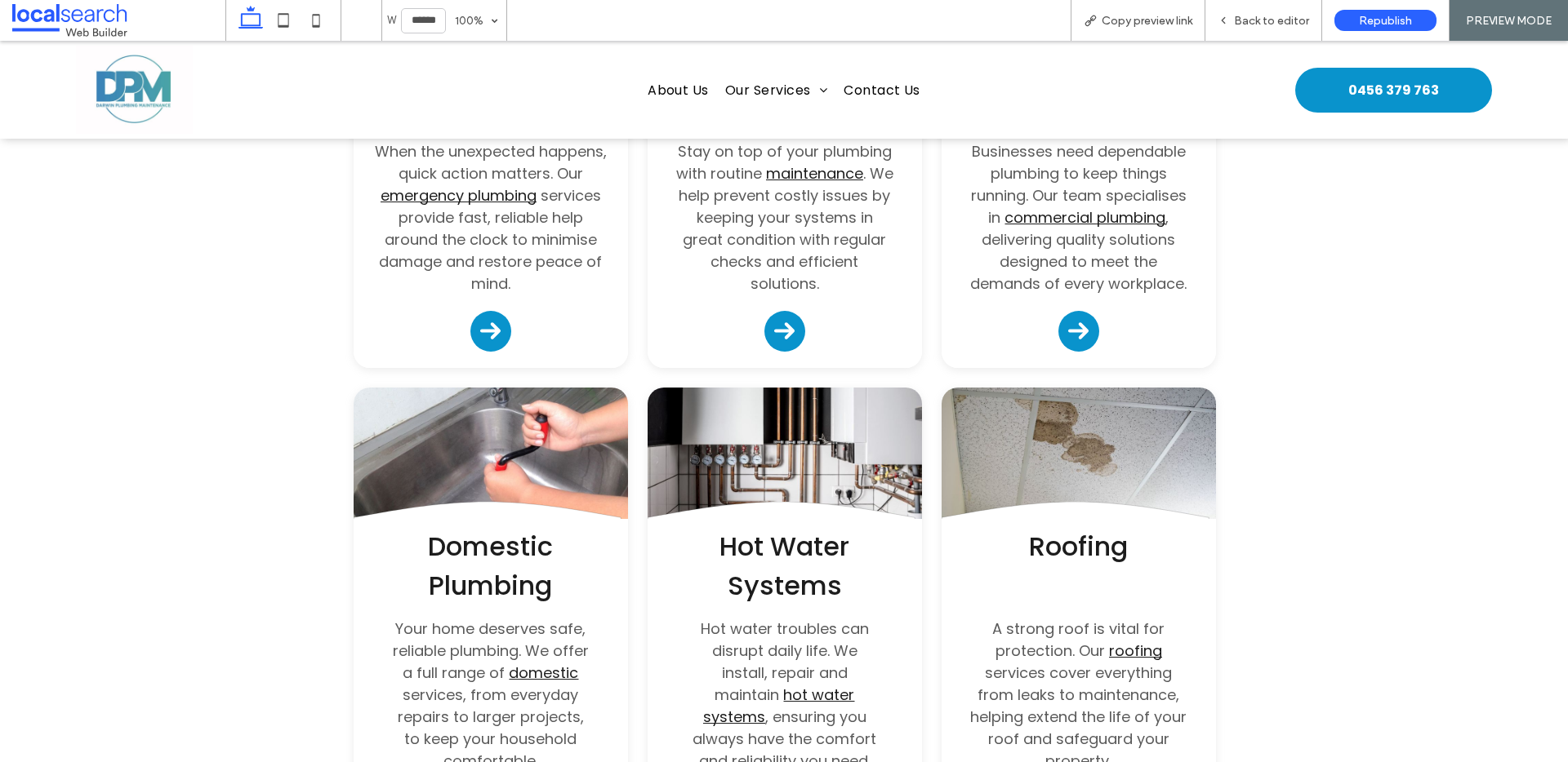
scroll to position [1954, 0]
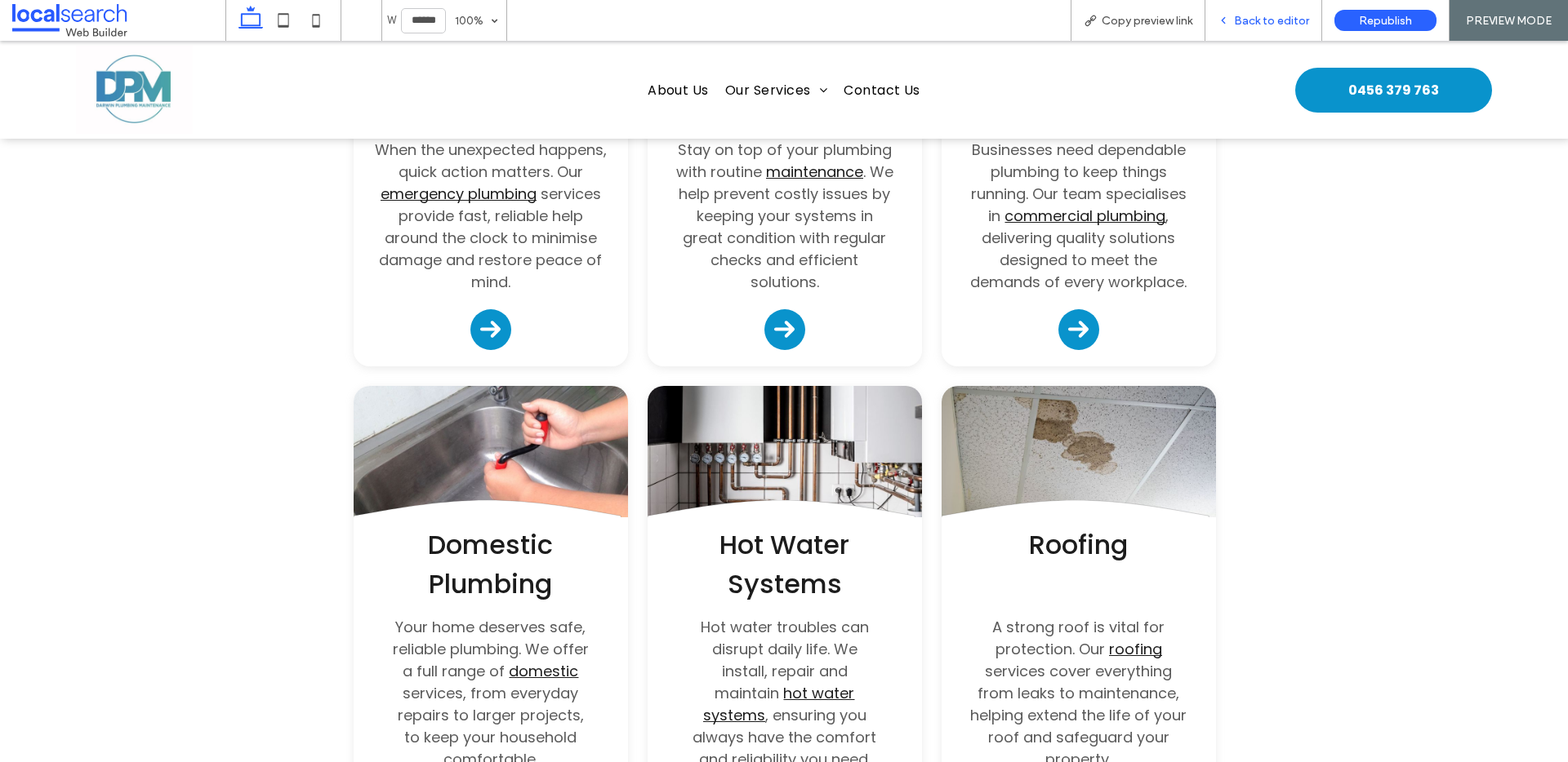
click at [1262, 28] on div "Back to editor" at bounding box center [1264, 20] width 117 height 41
click at [1263, 19] on span "Back to editor" at bounding box center [1271, 21] width 75 height 14
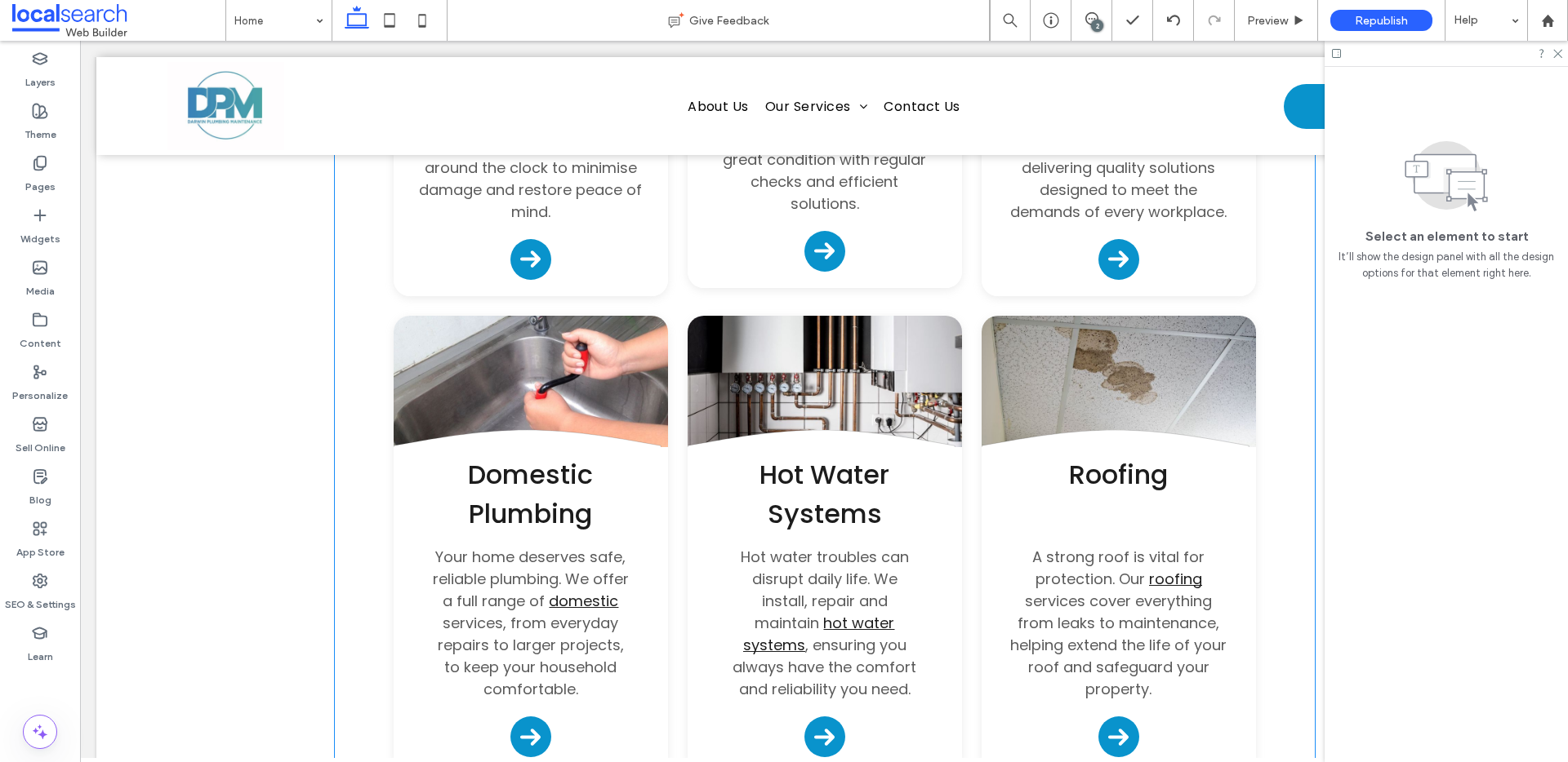
scroll to position [2099, 0]
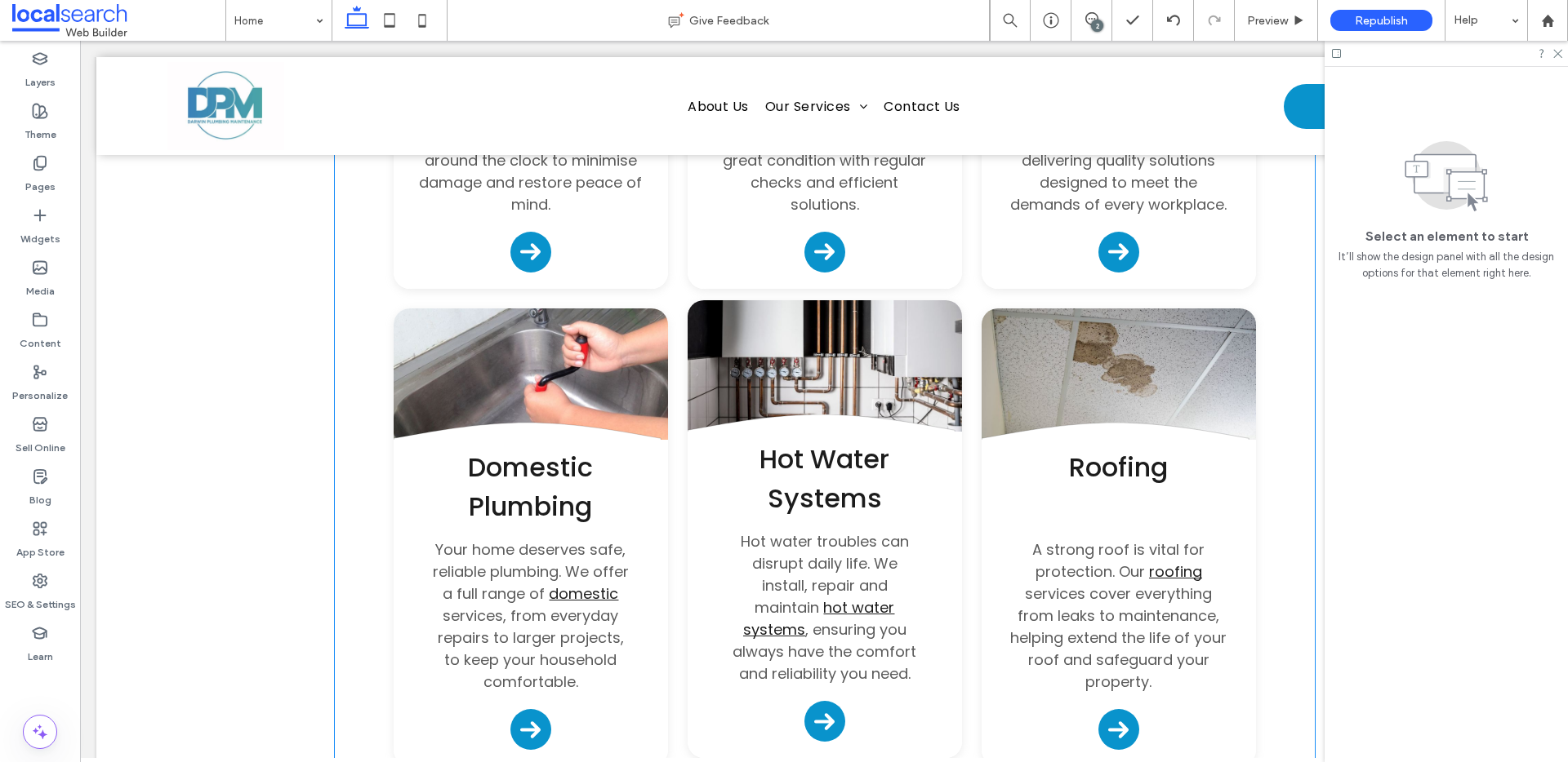
click at [847, 352] on link at bounding box center [825, 374] width 275 height 147
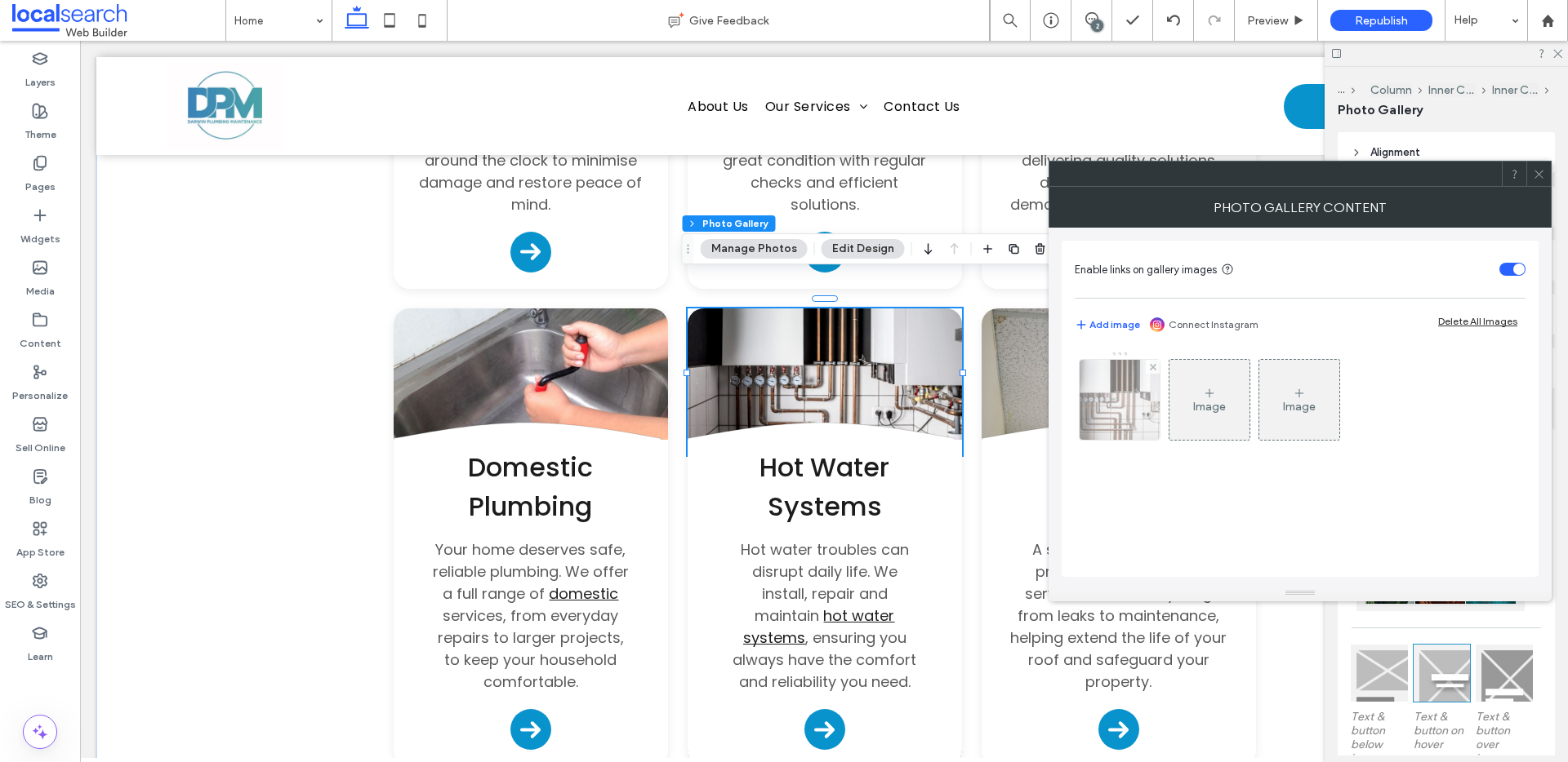
click at [1159, 436] on div at bounding box center [1119, 400] width 82 height 82
drag, startPoint x: 1131, startPoint y: 416, endPoint x: 1169, endPoint y: 429, distance: 40.2
click at [1132, 416] on img at bounding box center [1119, 400] width 121 height 80
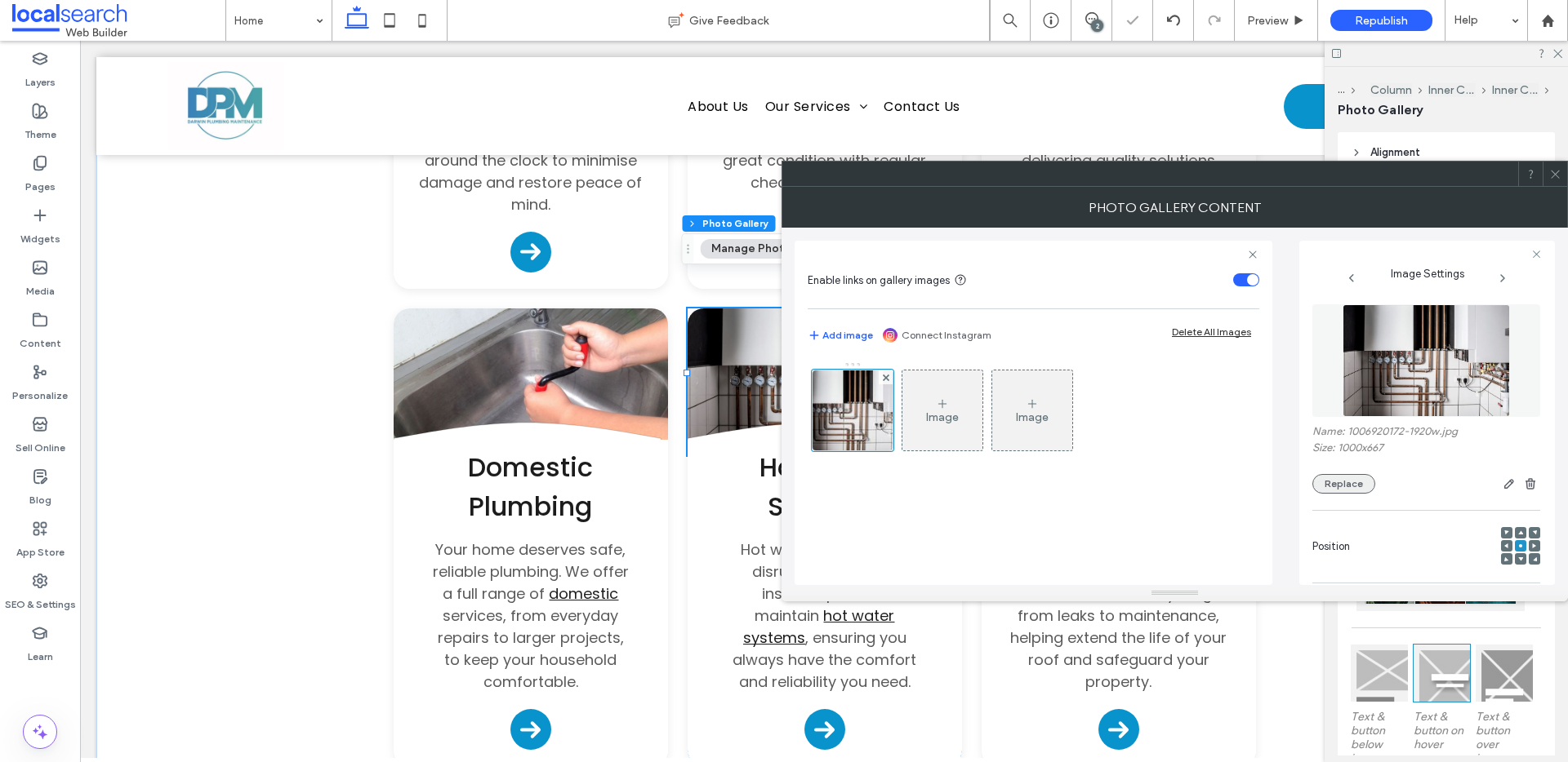
click at [1329, 479] on button "Replace" at bounding box center [1343, 484] width 63 height 19
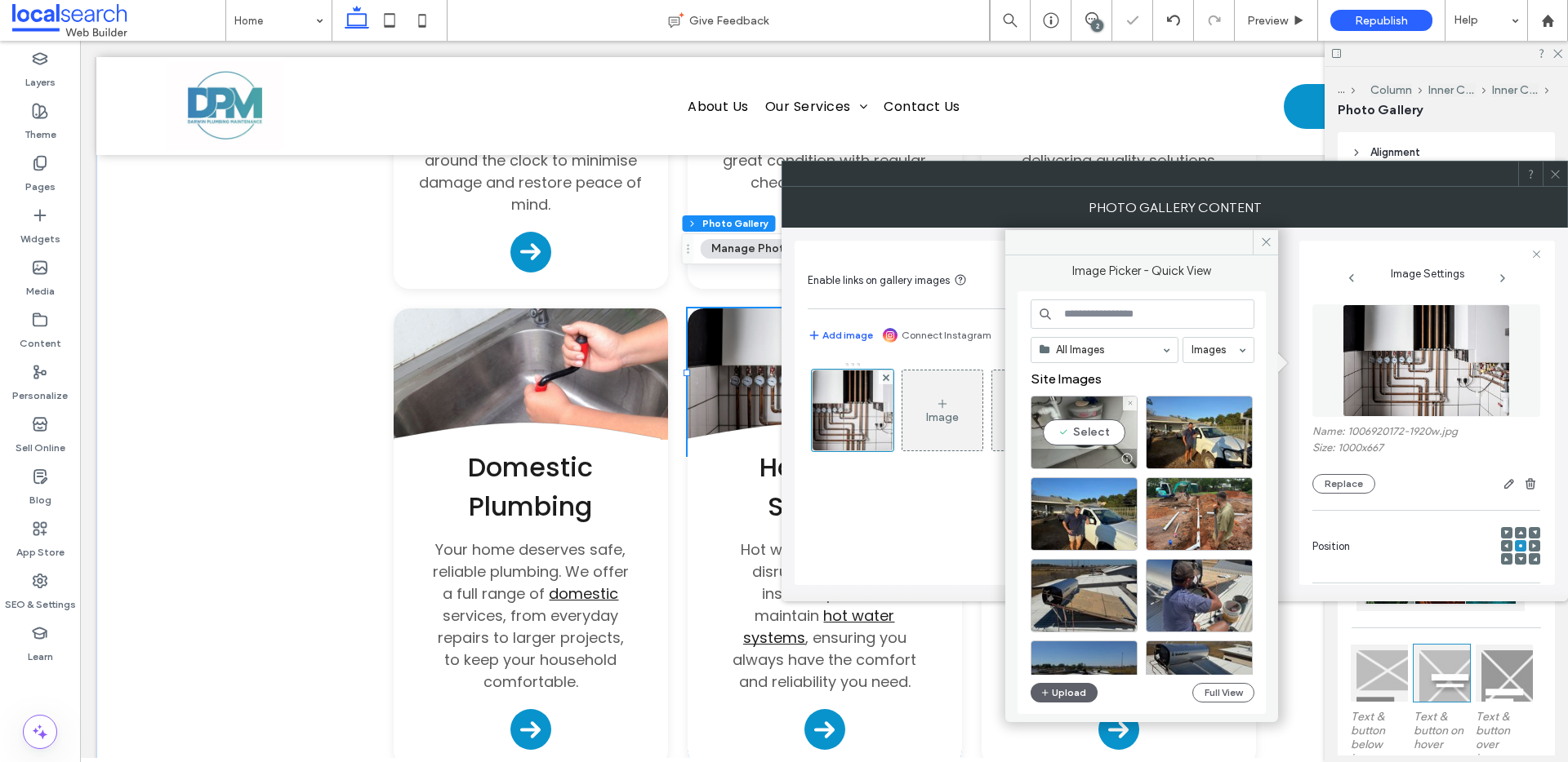
drag, startPoint x: 1072, startPoint y: 435, endPoint x: 1079, endPoint y: 428, distance: 9.9
click at [1071, 434] on div "Select" at bounding box center [1084, 432] width 107 height 74
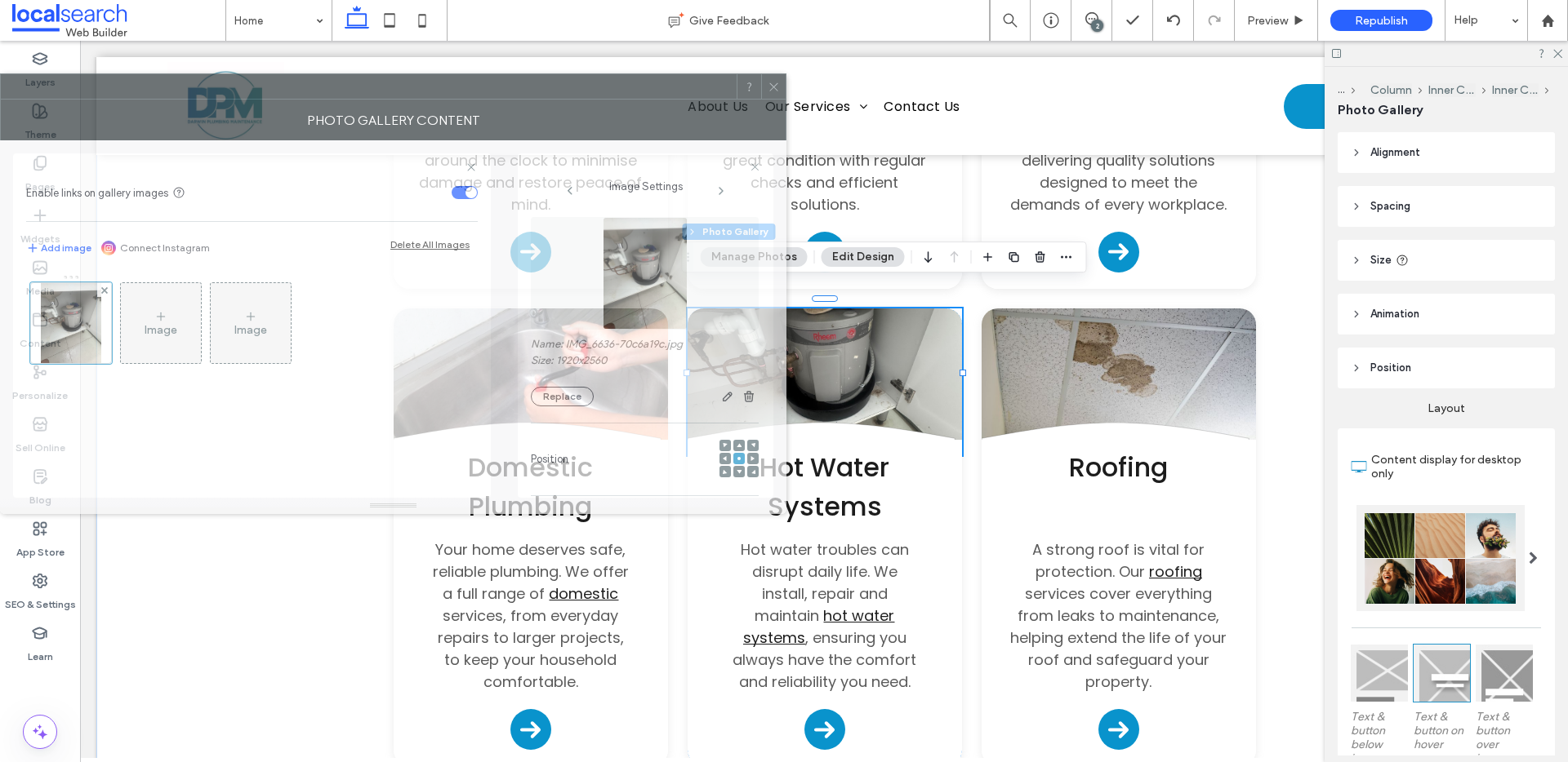
drag, startPoint x: 1229, startPoint y: 193, endPoint x: 401, endPoint y: 128, distance: 830.5
click at [382, 109] on div "Photo Gallery Content" at bounding box center [393, 120] width 786 height 41
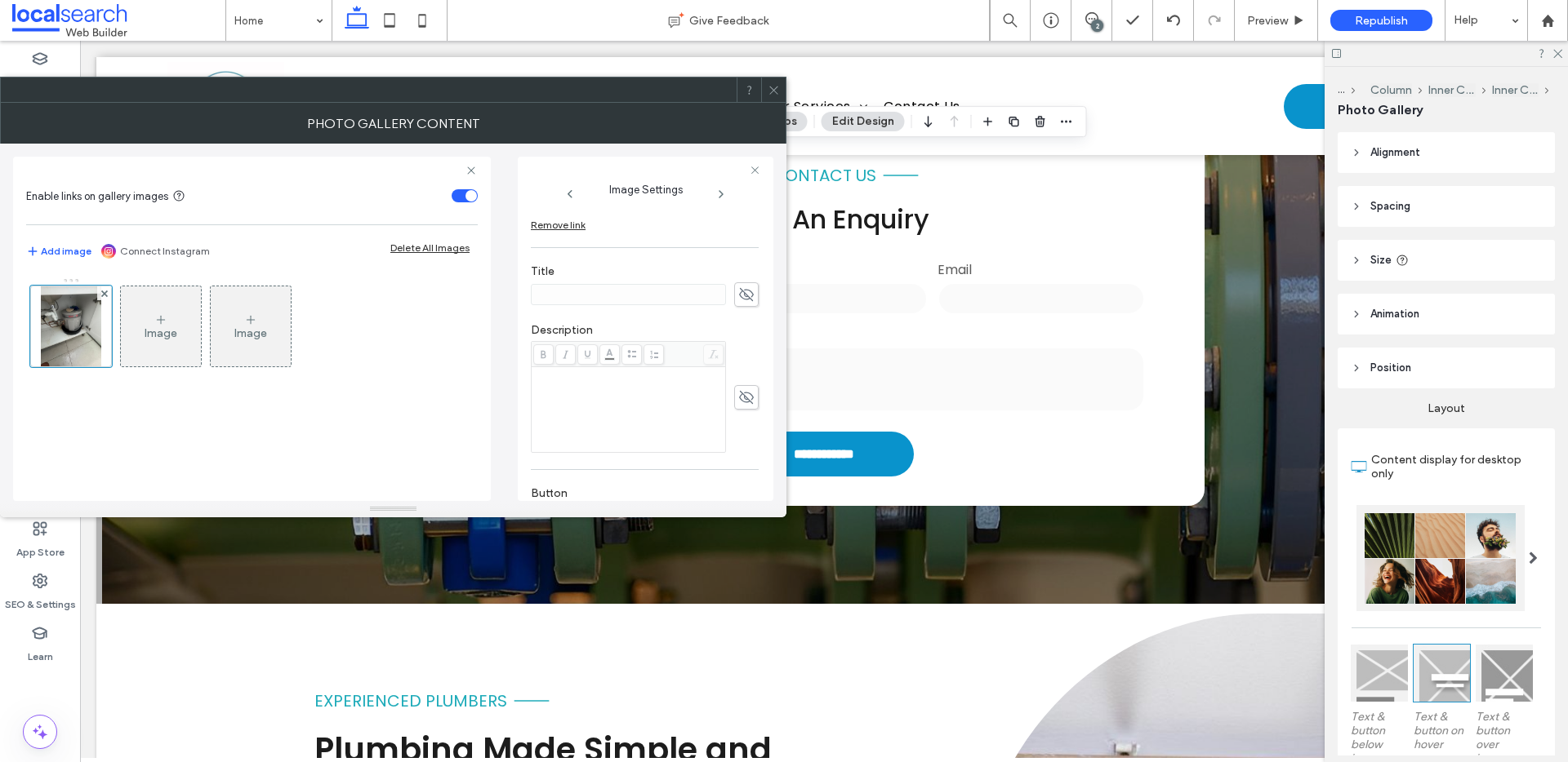
scroll to position [494, 0]
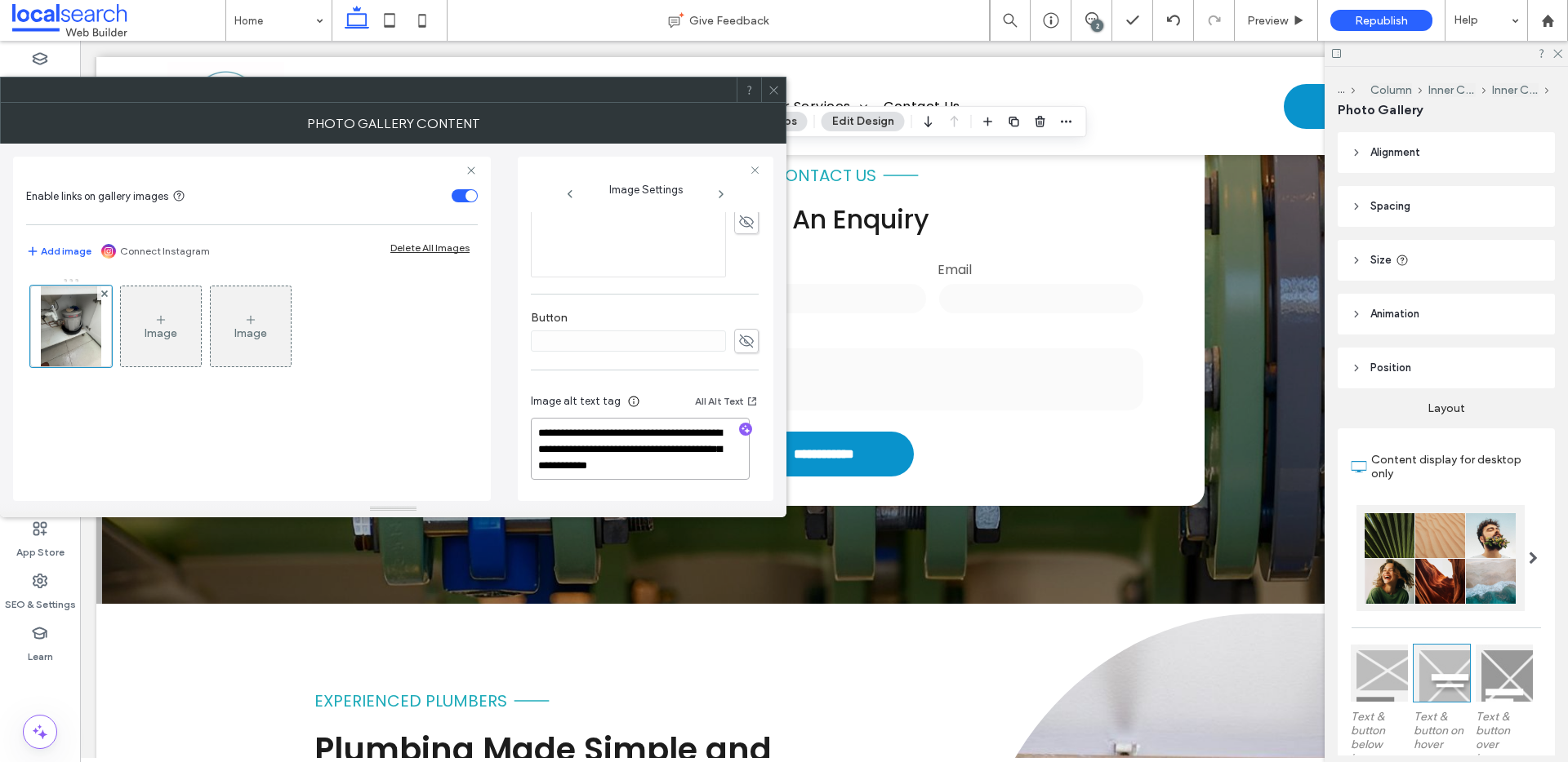
drag, startPoint x: 616, startPoint y: 451, endPoint x: 720, endPoint y: 471, distance: 105.9
click at [720, 471] on textarea "**********" at bounding box center [640, 449] width 219 height 62
click at [742, 430] on span "button" at bounding box center [745, 429] width 13 height 13
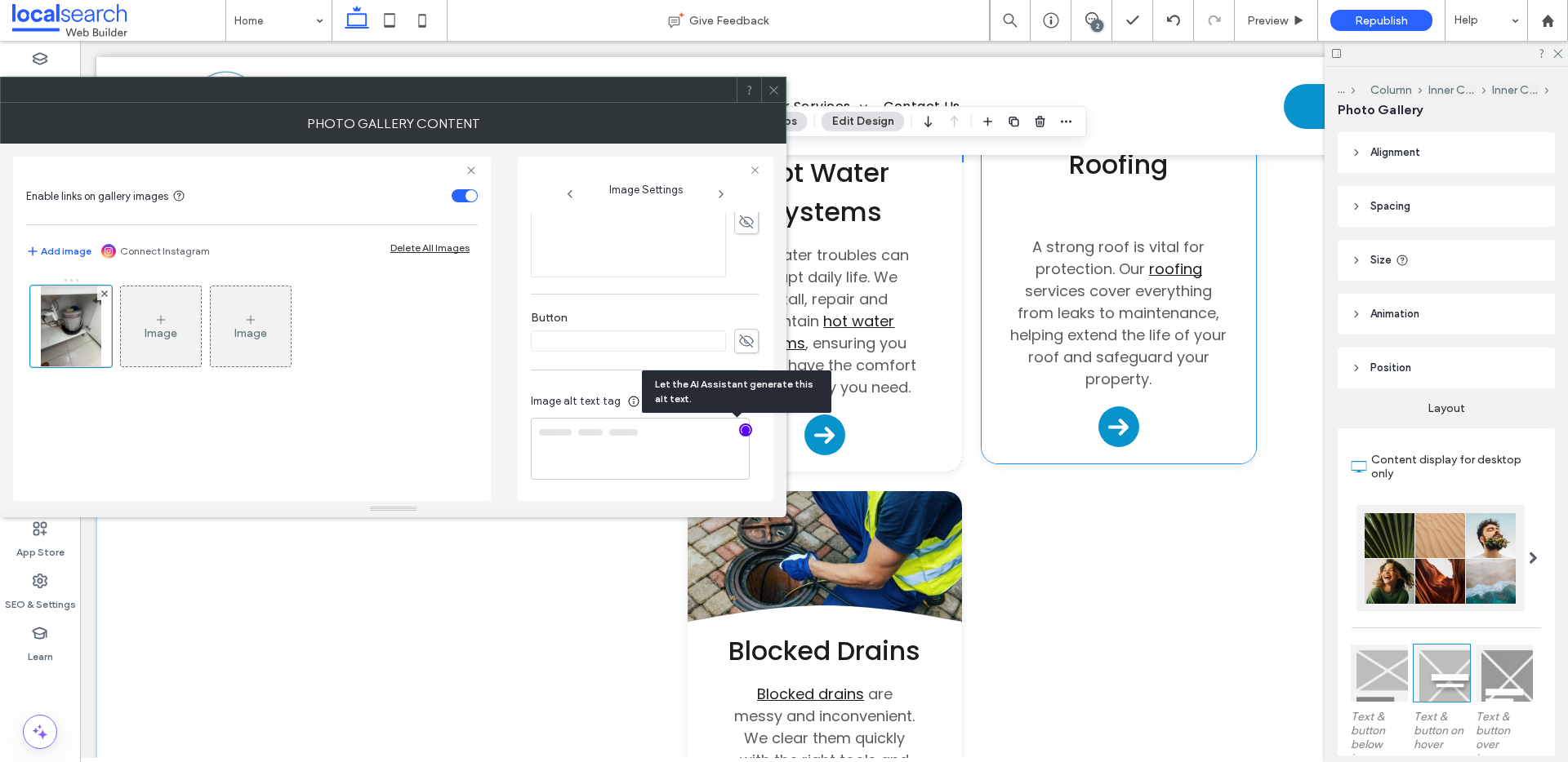
scroll to position [2194, 0]
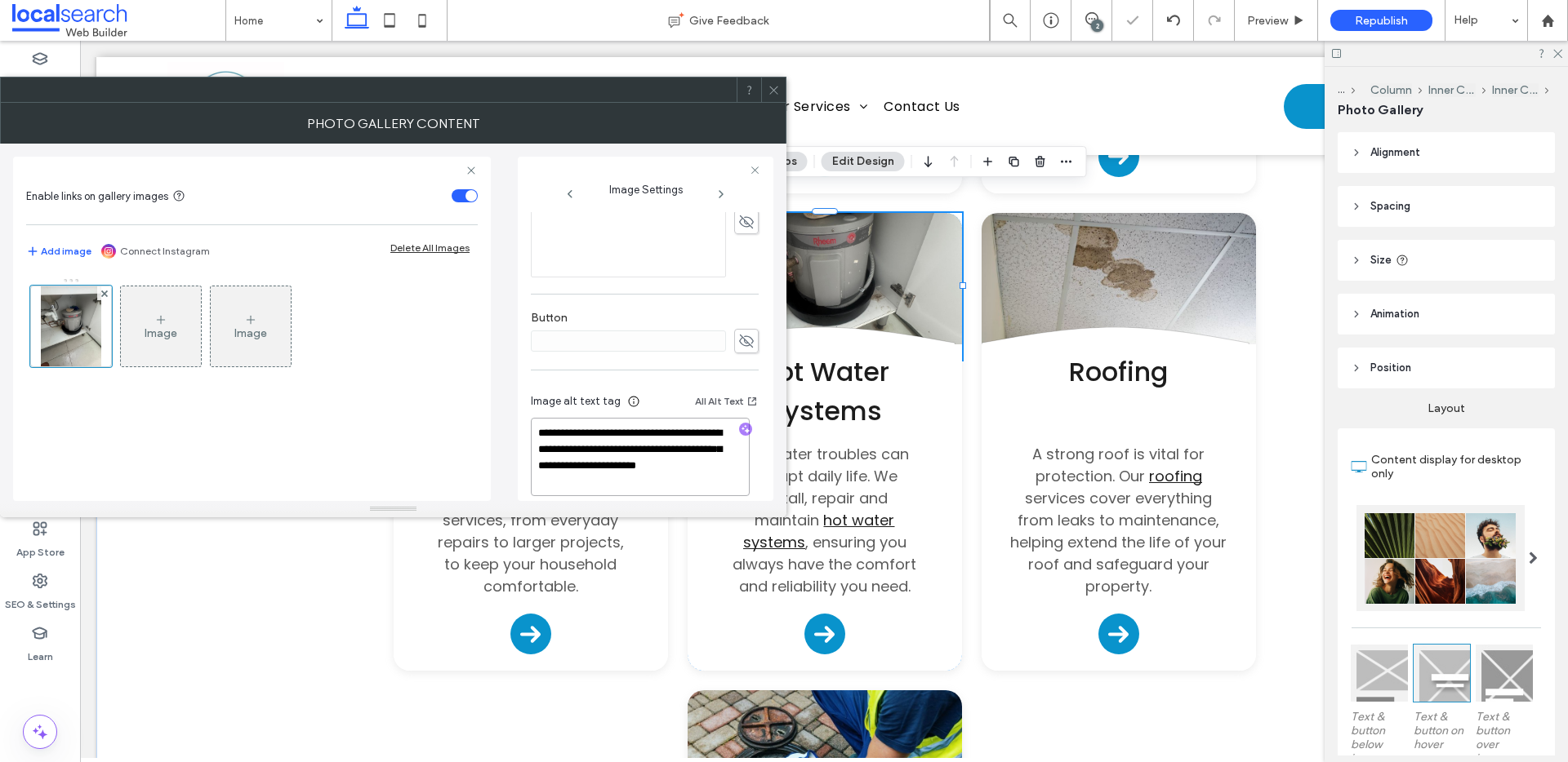
click at [667, 482] on textarea "**********" at bounding box center [640, 457] width 219 height 78
paste textarea "**********"
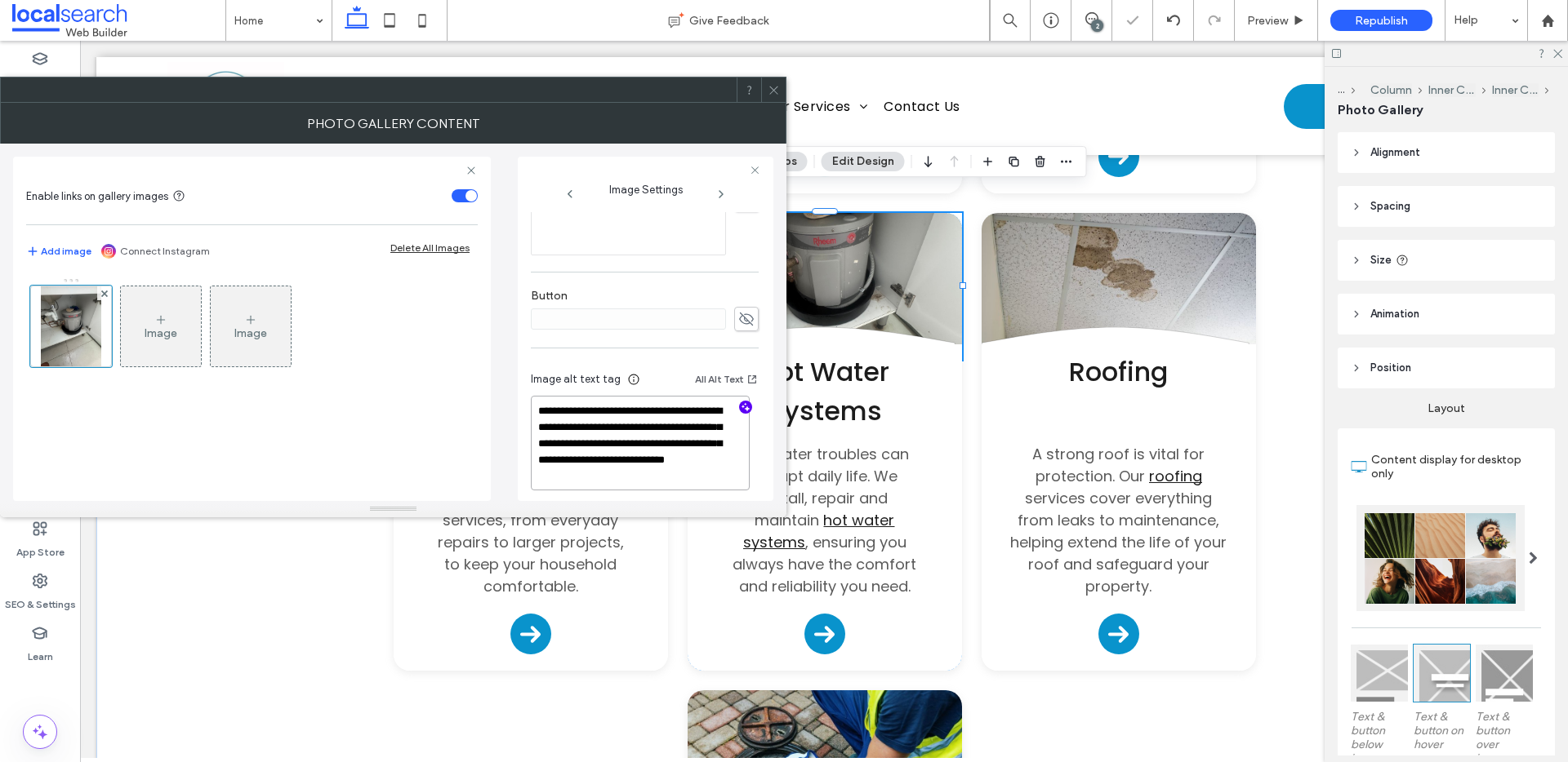
scroll to position [527, 0]
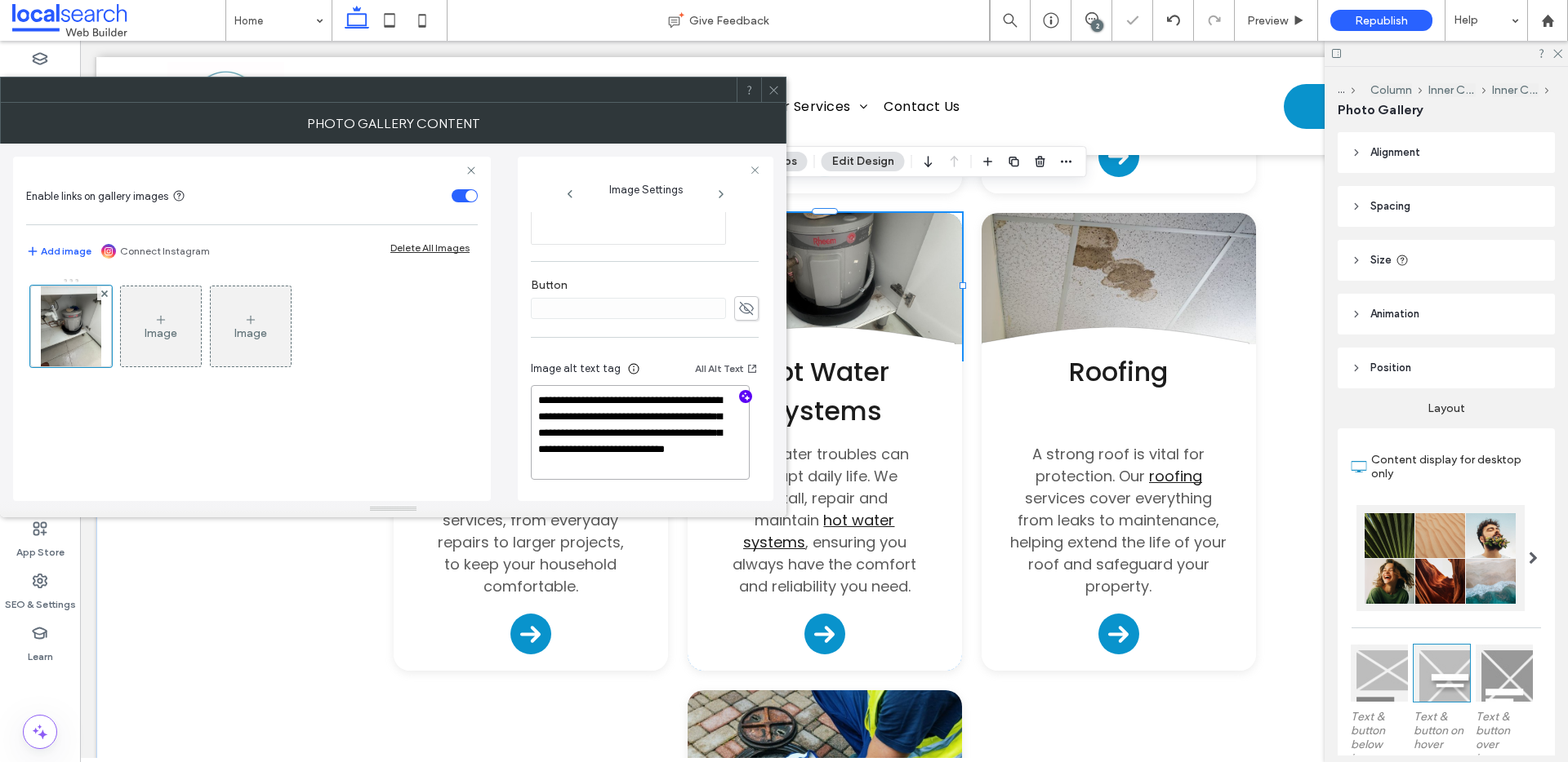
type textarea "**********"
click at [777, 84] on icon at bounding box center [774, 90] width 12 height 12
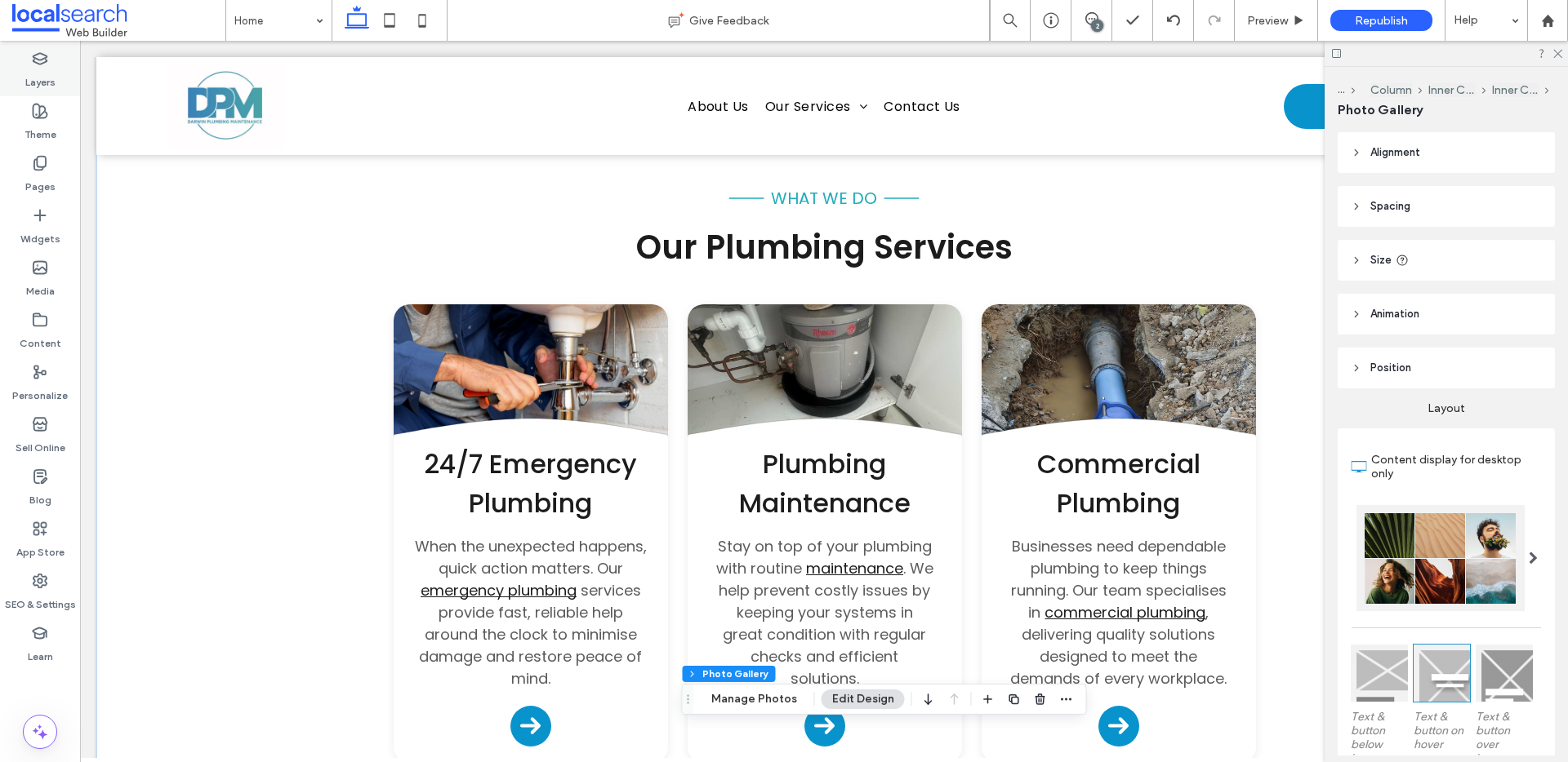
scroll to position [1618, 0]
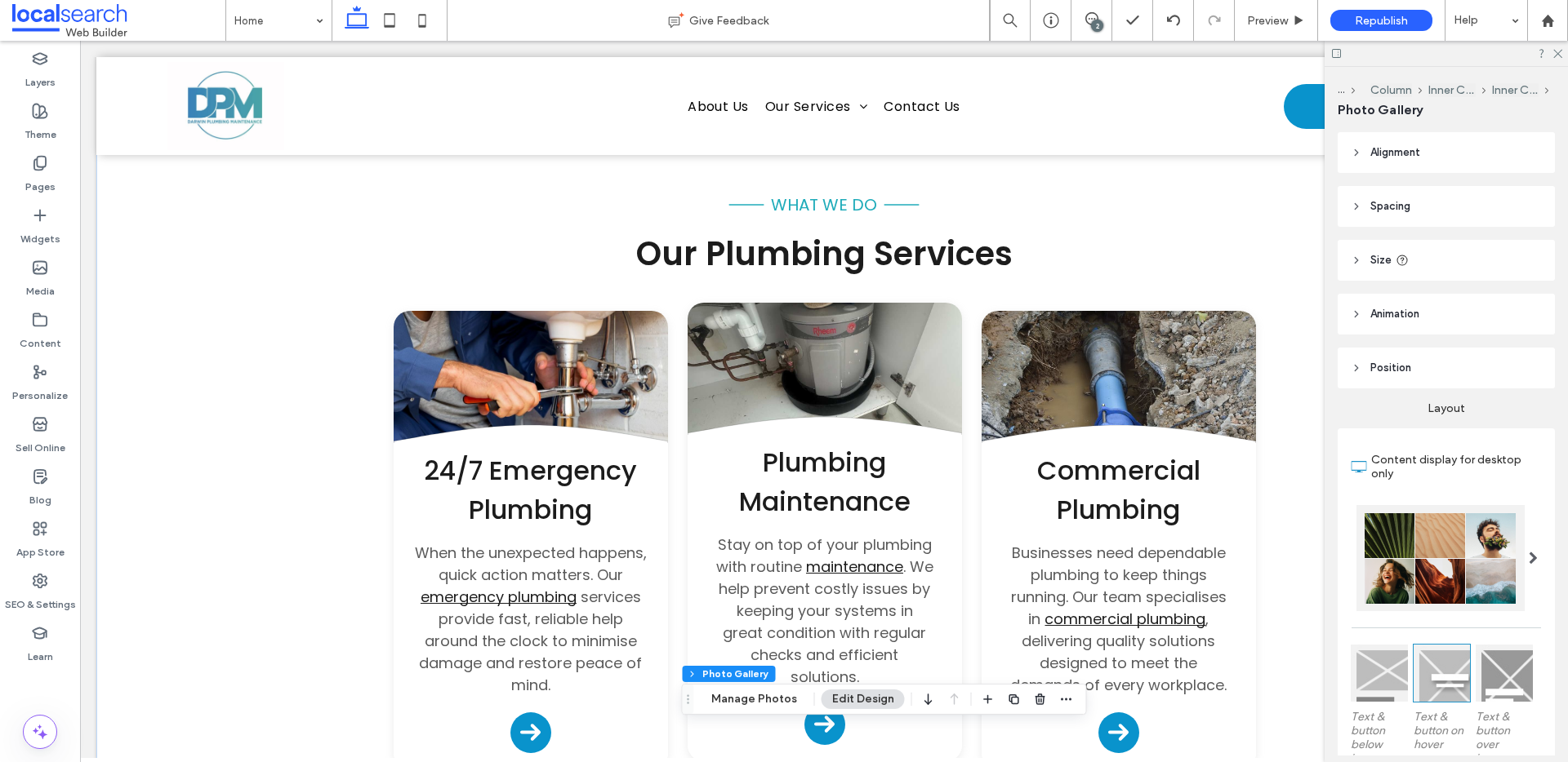
click at [835, 322] on link at bounding box center [825, 377] width 275 height 147
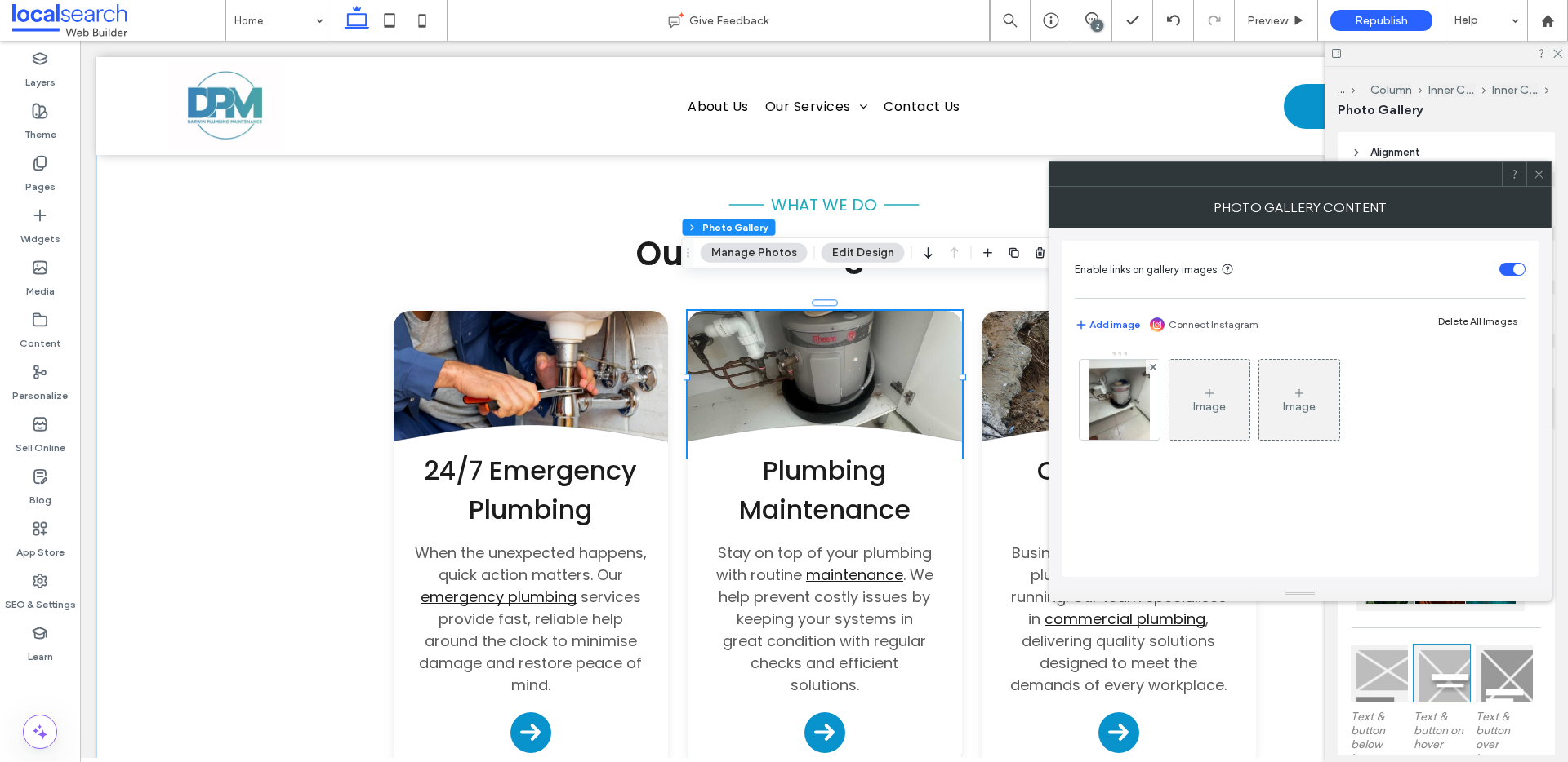
drag, startPoint x: 1126, startPoint y: 408, endPoint x: 1182, endPoint y: 443, distance: 66.0
click at [1127, 409] on img at bounding box center [1119, 400] width 60 height 80
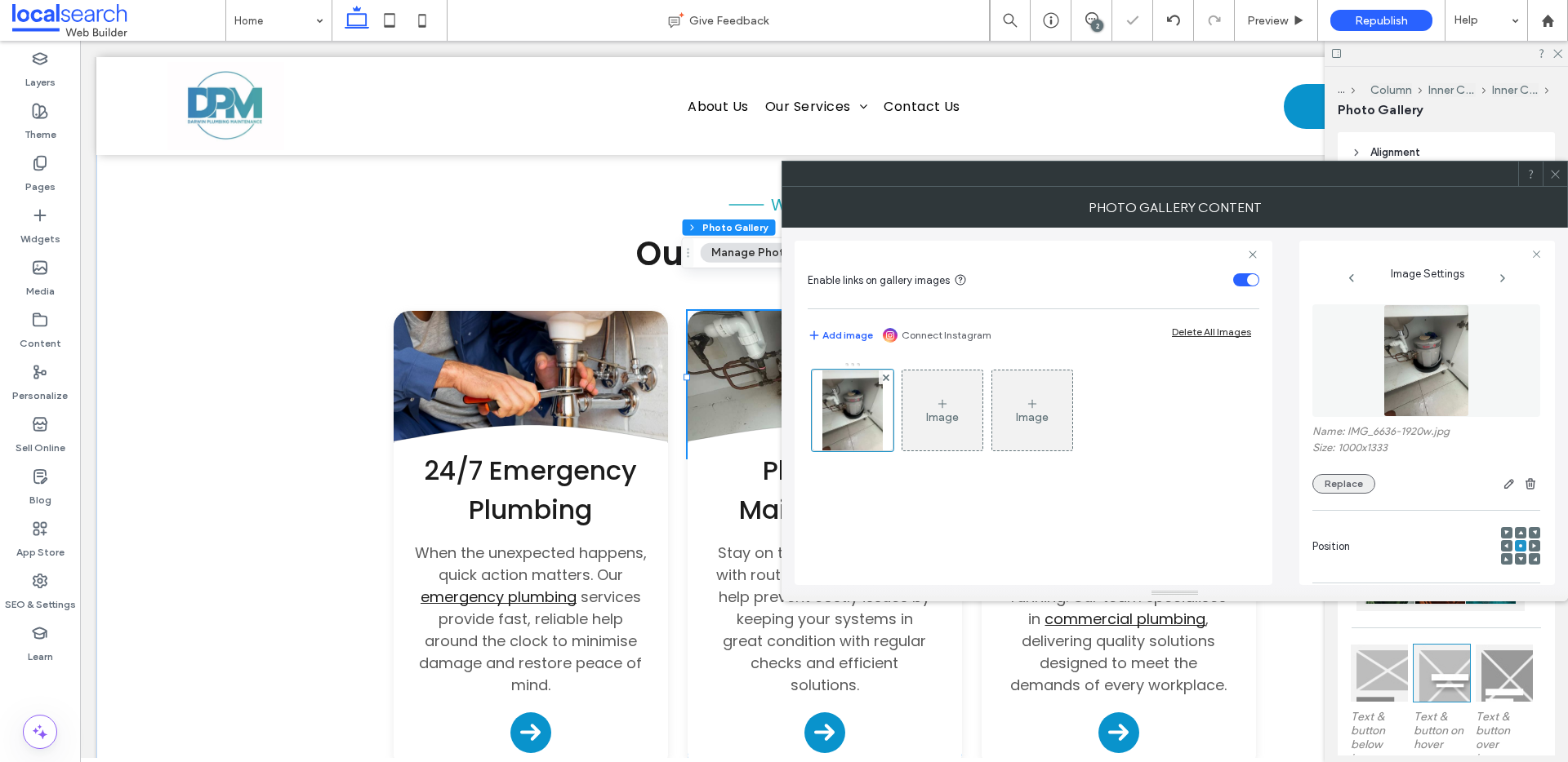
click at [1336, 487] on button "Replace" at bounding box center [1343, 484] width 63 height 19
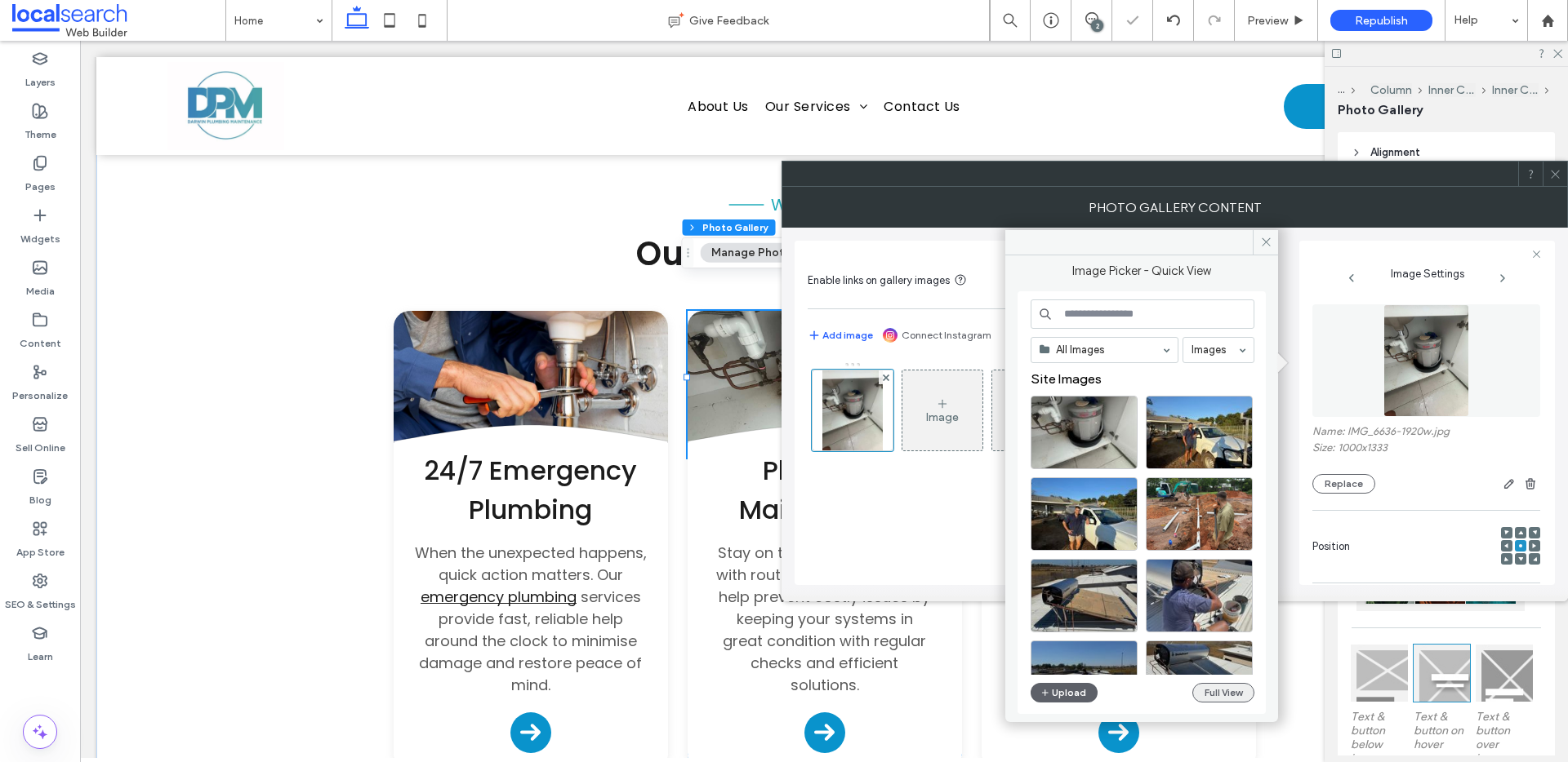
click at [1242, 692] on button "Full View" at bounding box center [1223, 693] width 62 height 19
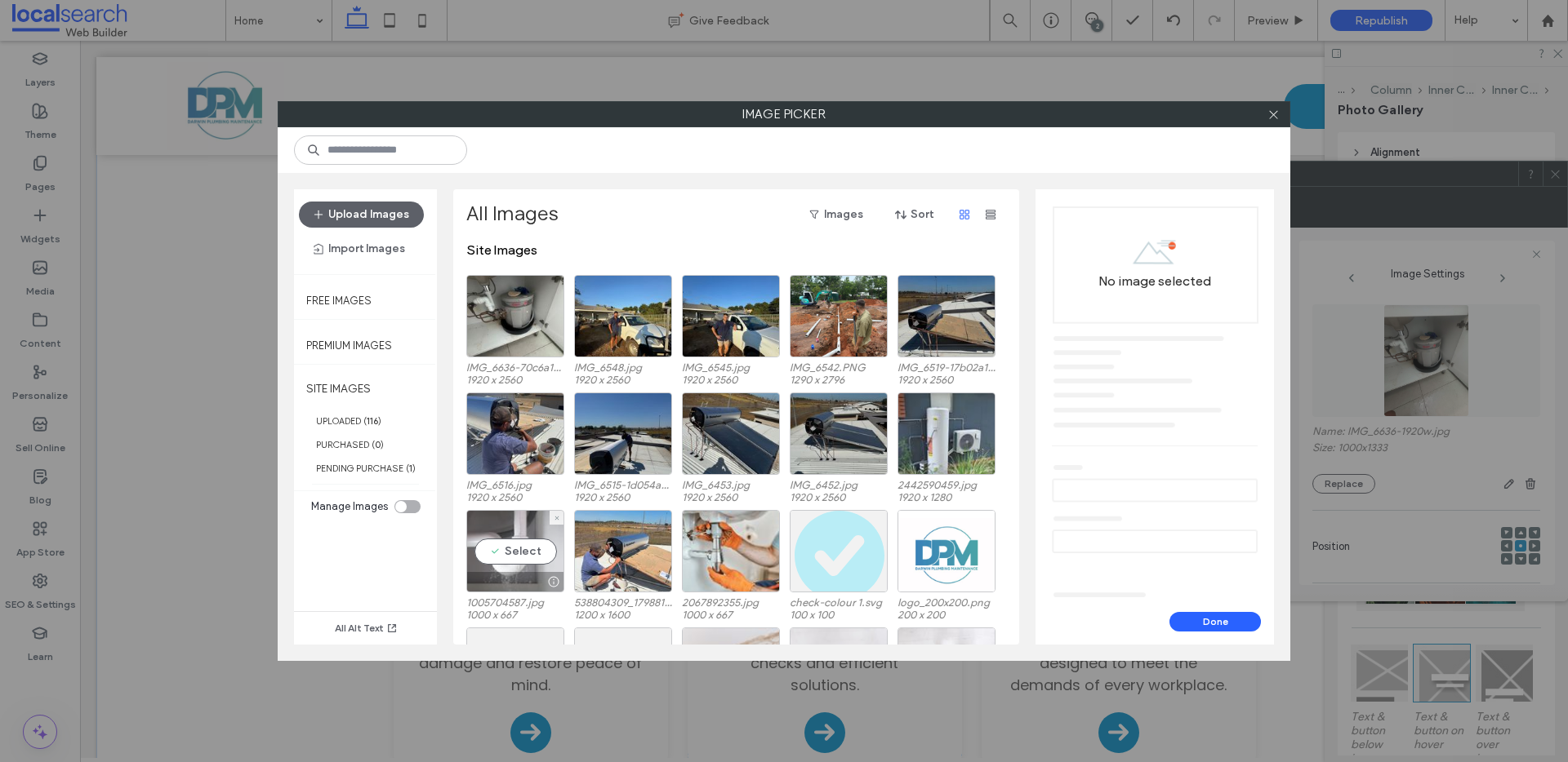
drag, startPoint x: 524, startPoint y: 560, endPoint x: 548, endPoint y: 557, distance: 24.2
click at [524, 560] on div "Select" at bounding box center [515, 551] width 98 height 82
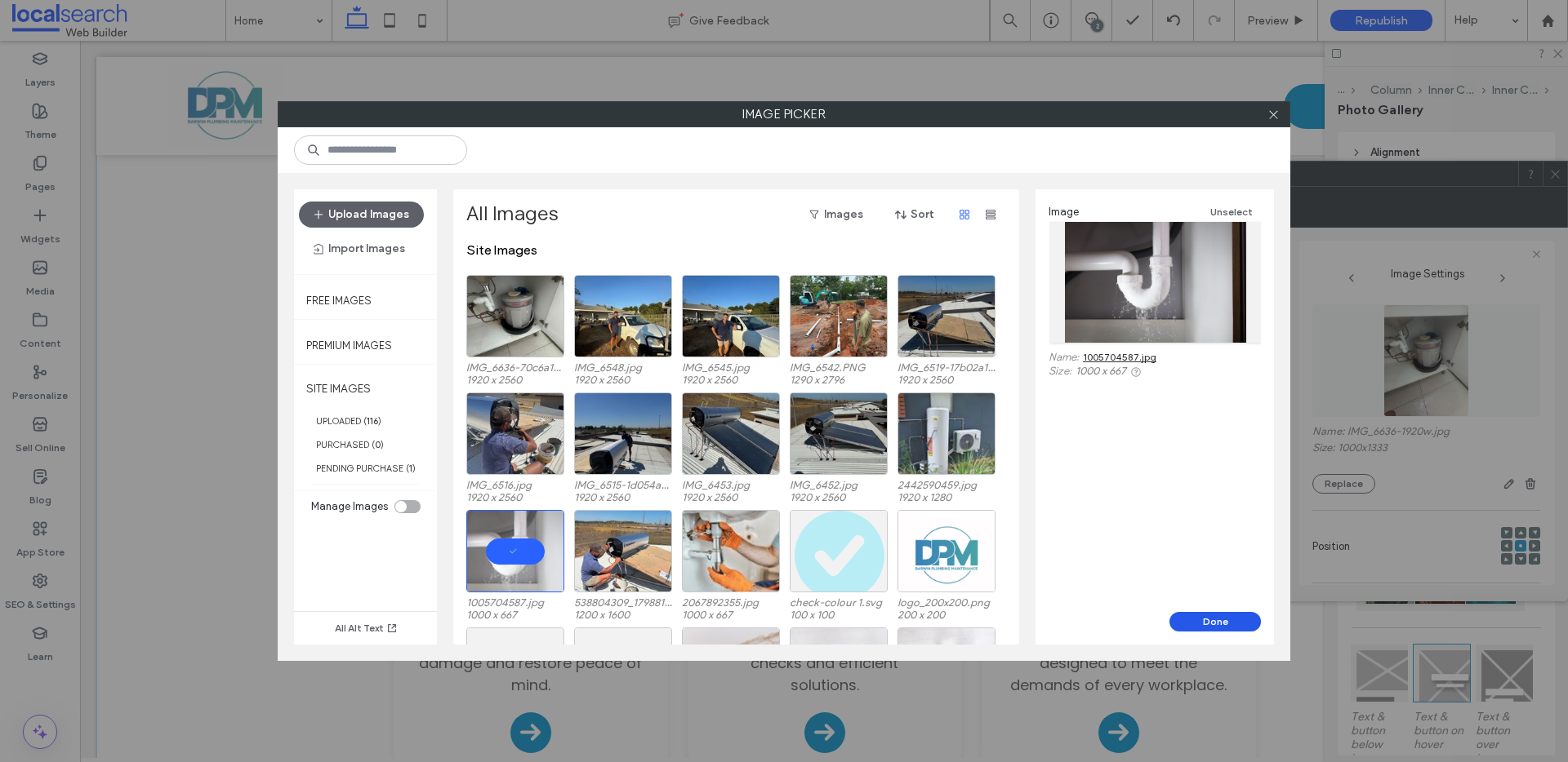
click at [1209, 624] on button "Done" at bounding box center [1214, 622] width 91 height 19
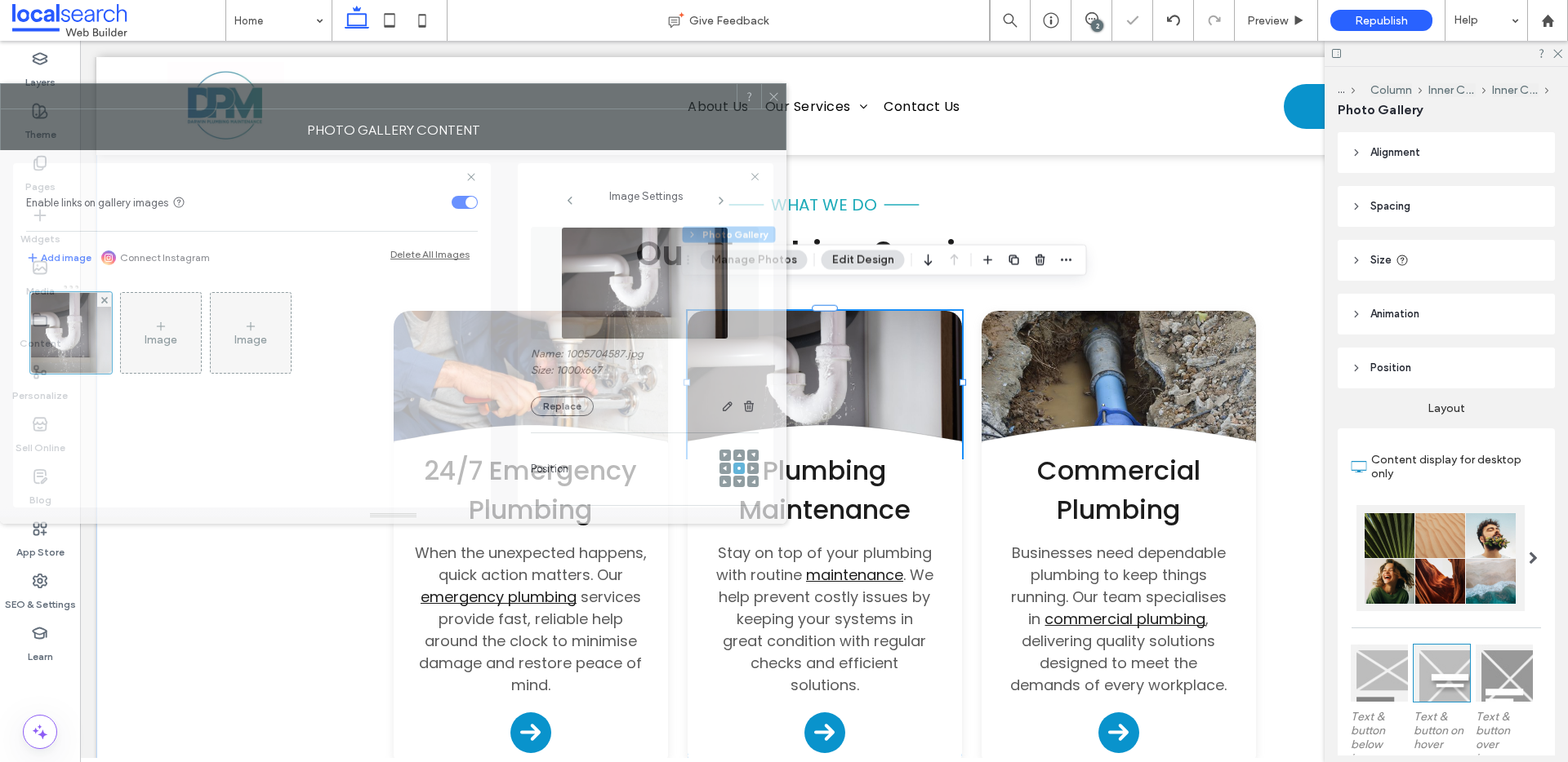
drag, startPoint x: 1200, startPoint y: 193, endPoint x: 392, endPoint y: 121, distance: 811.2
click at [386, 115] on div "Photo Gallery Content" at bounding box center [393, 129] width 786 height 41
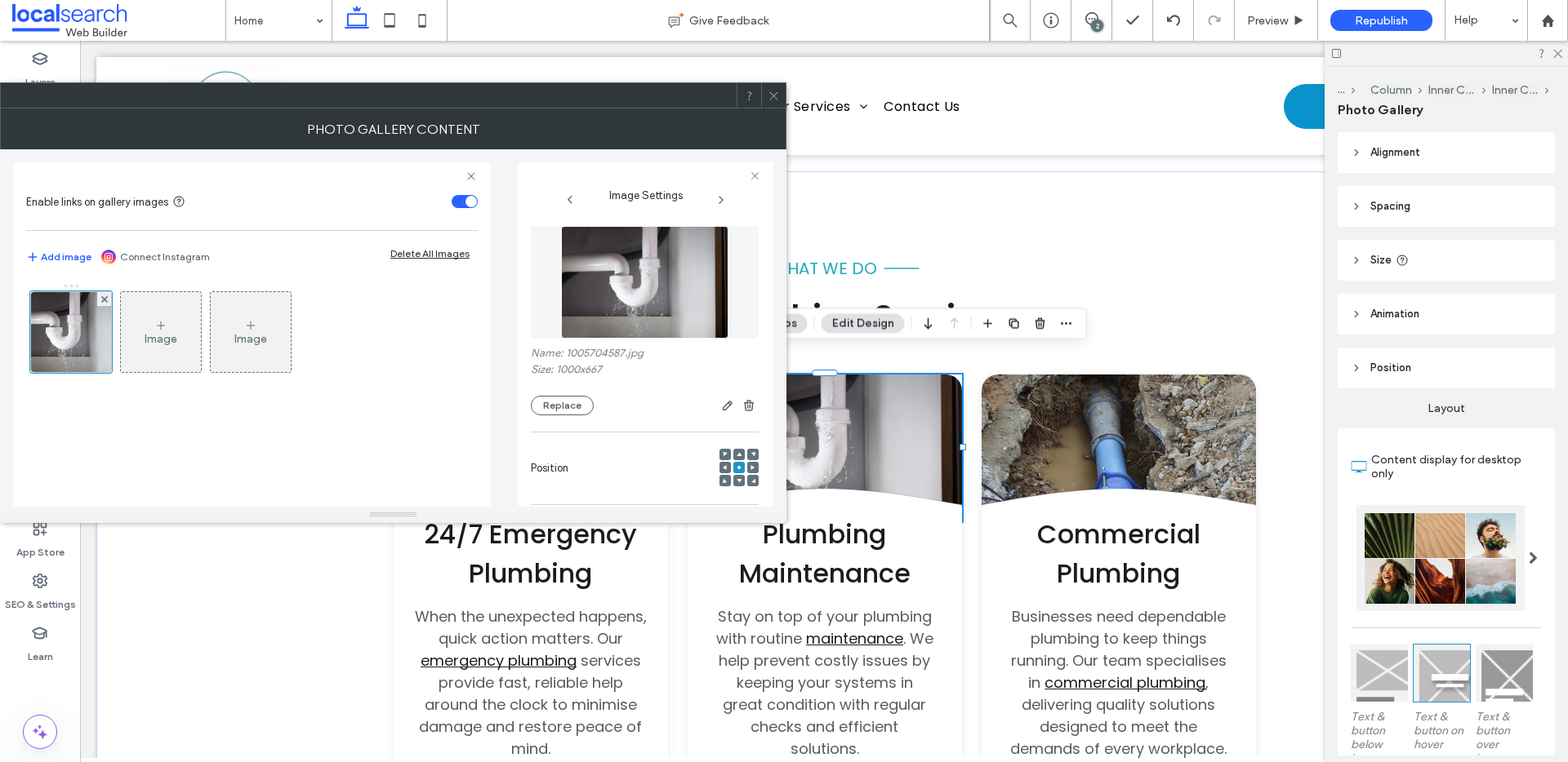
scroll to position [503, 0]
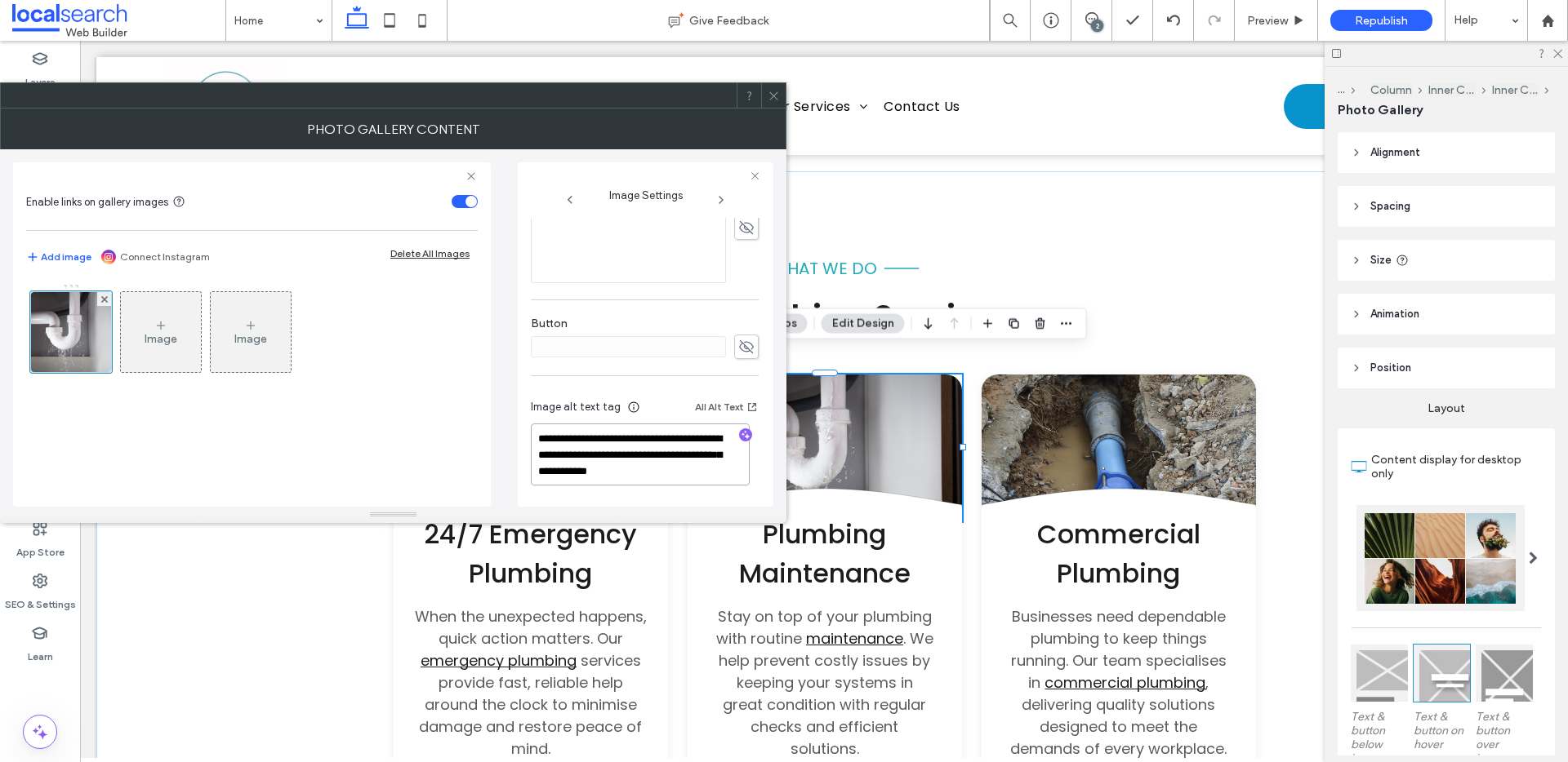
drag, startPoint x: 611, startPoint y: 446, endPoint x: 733, endPoint y: 476, distance: 125.6
click at [733, 476] on textarea "**********" at bounding box center [640, 455] width 219 height 62
click at [740, 430] on icon "button" at bounding box center [745, 435] width 12 height 12
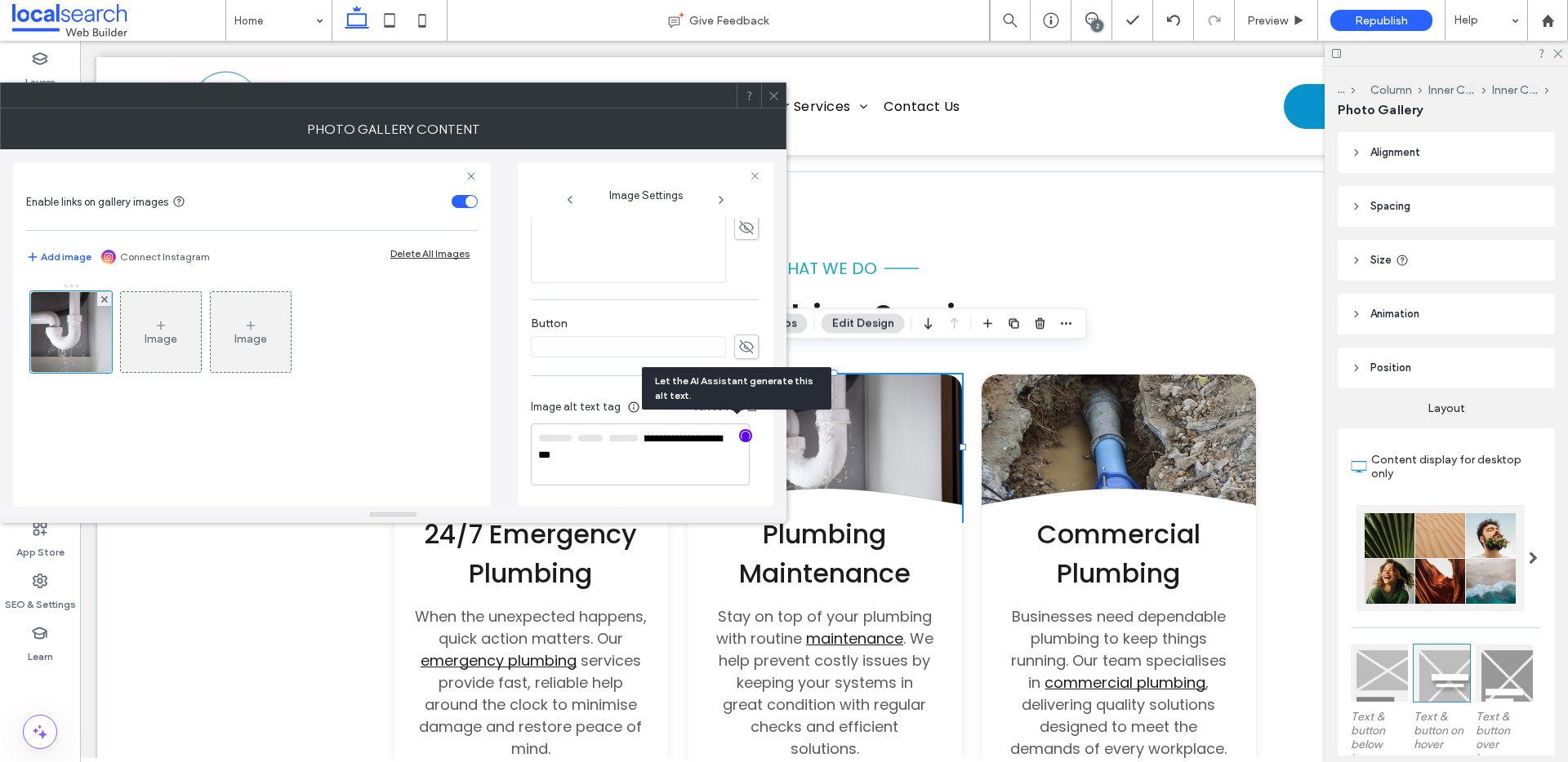
scroll to position [502, 0]
click at [668, 452] on textarea "**********" at bounding box center [640, 455] width 219 height 60
paste textarea "**********"
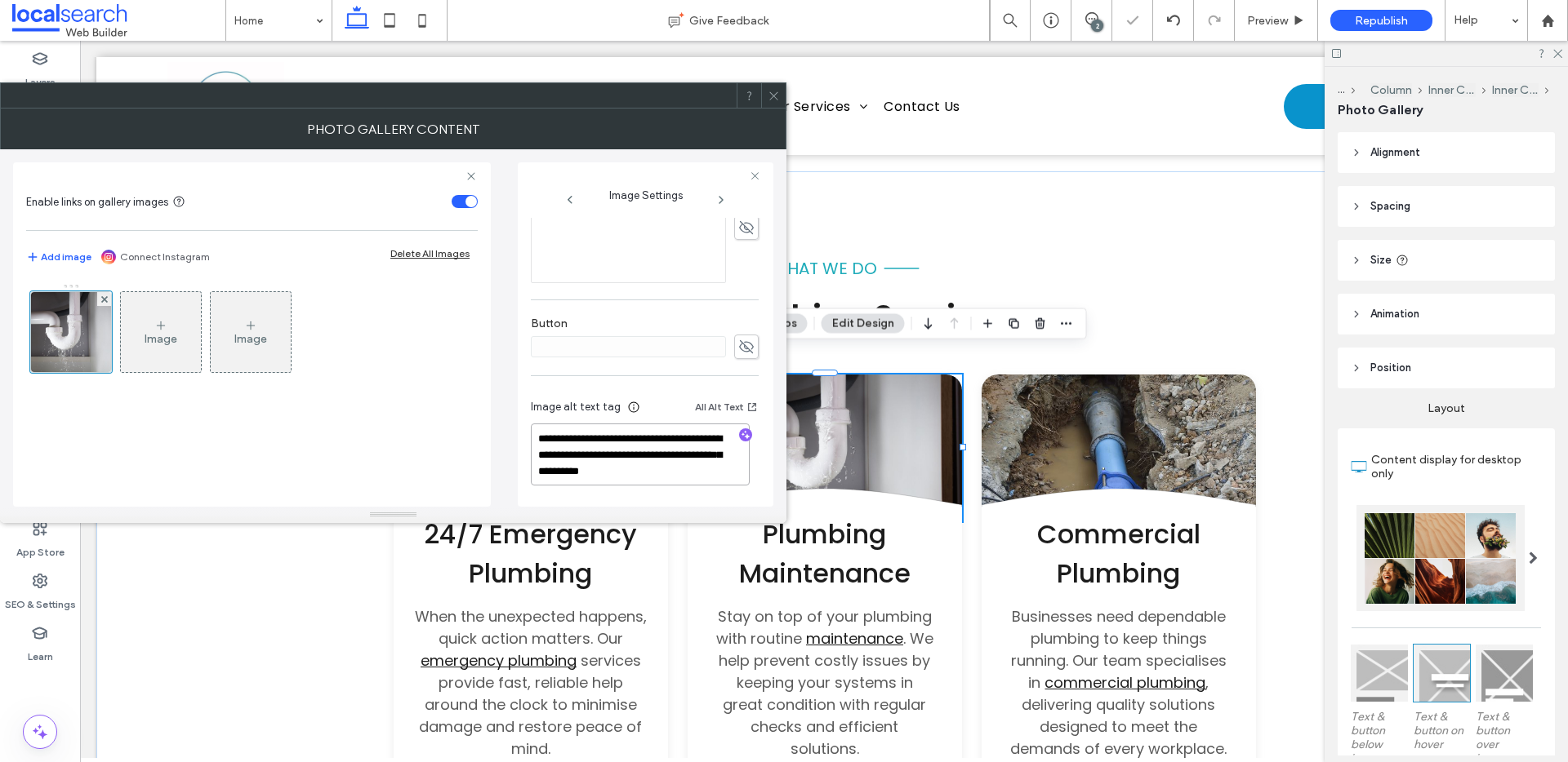
type textarea "**********"
click at [779, 92] on icon at bounding box center [774, 96] width 12 height 12
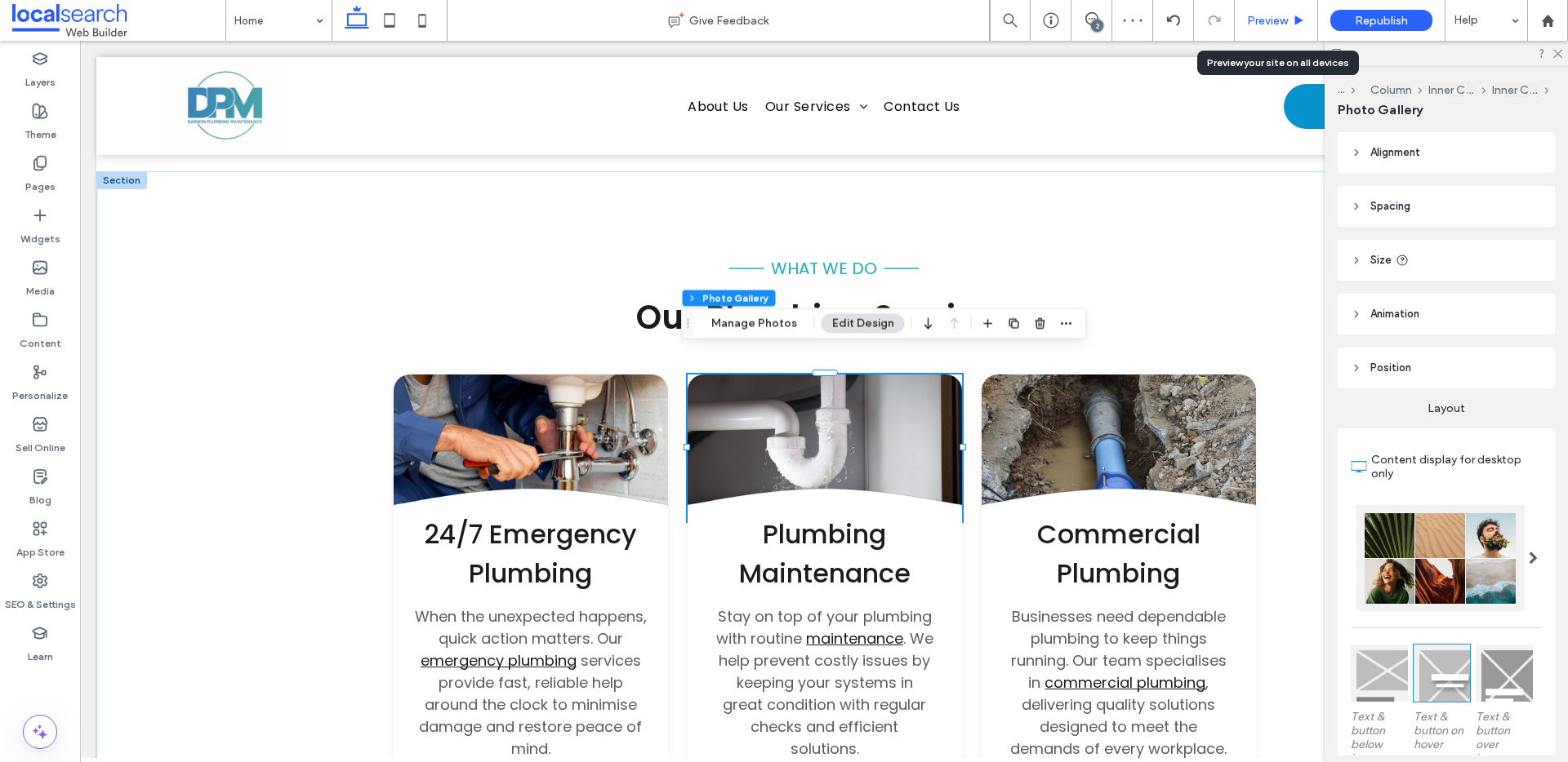
click at [1297, 21] on use at bounding box center [1299, 20] width 8 height 9
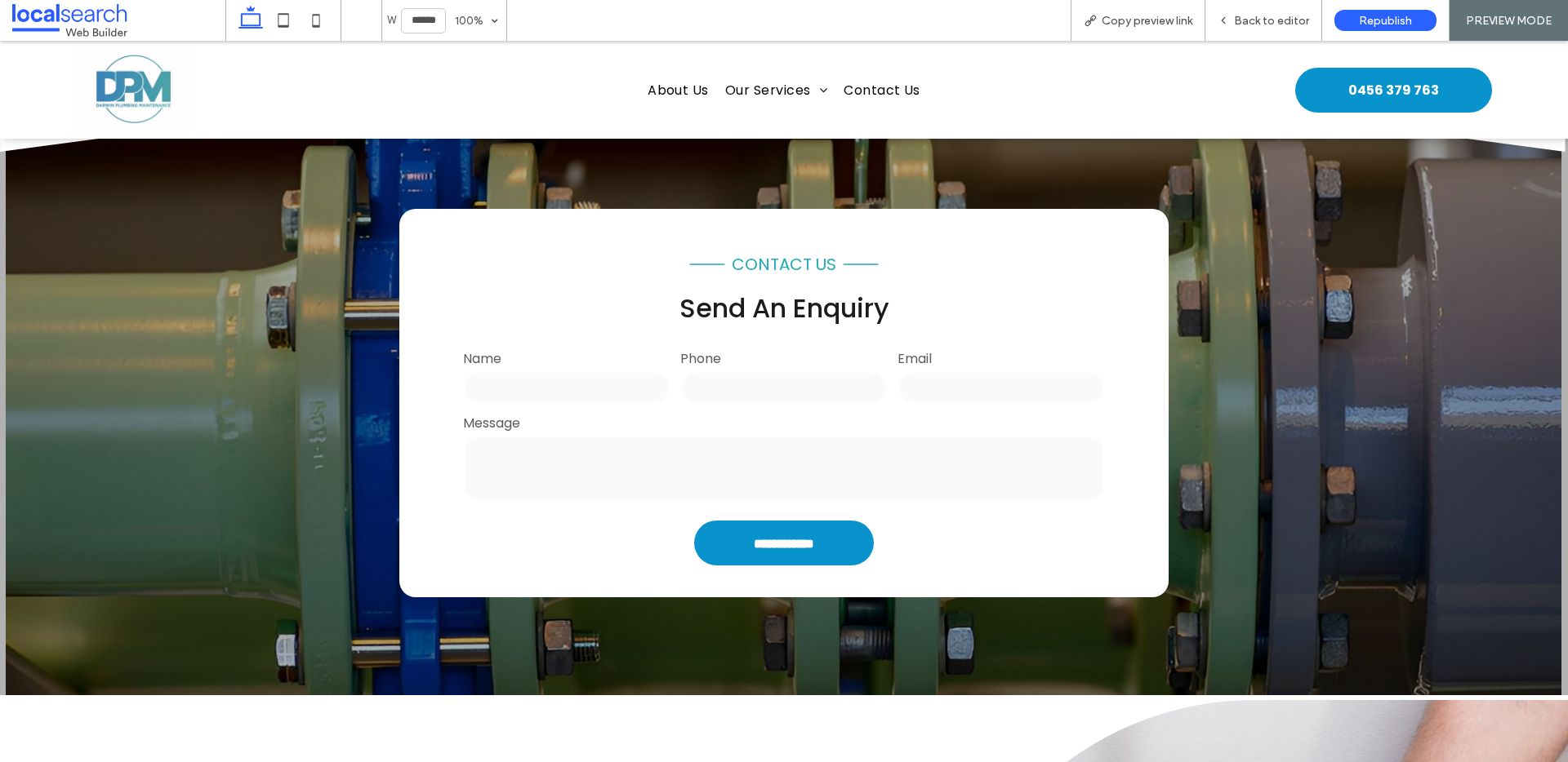
scroll to position [3232, 0]
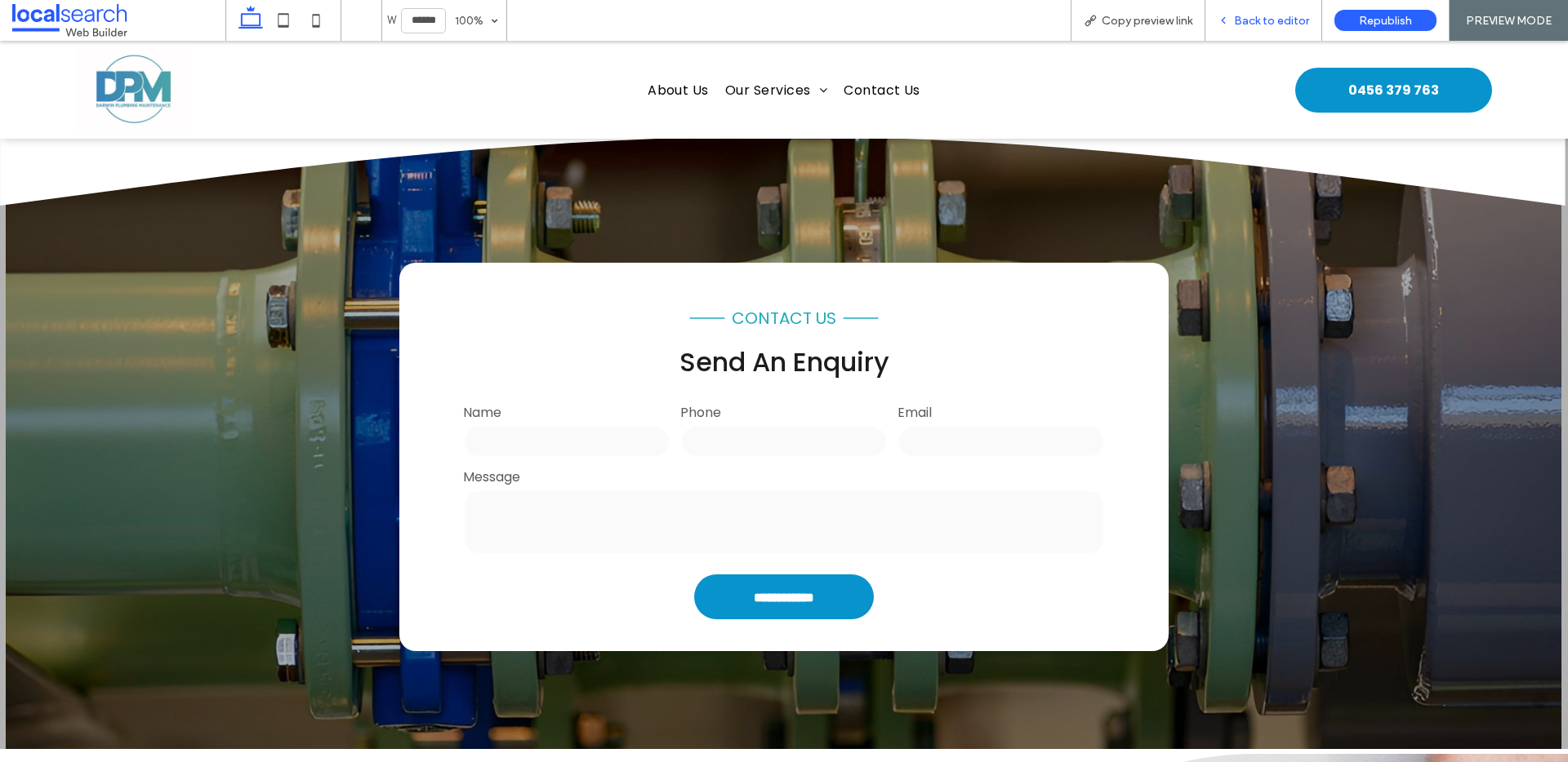
click at [1287, 23] on span "Back to editor" at bounding box center [1271, 21] width 75 height 14
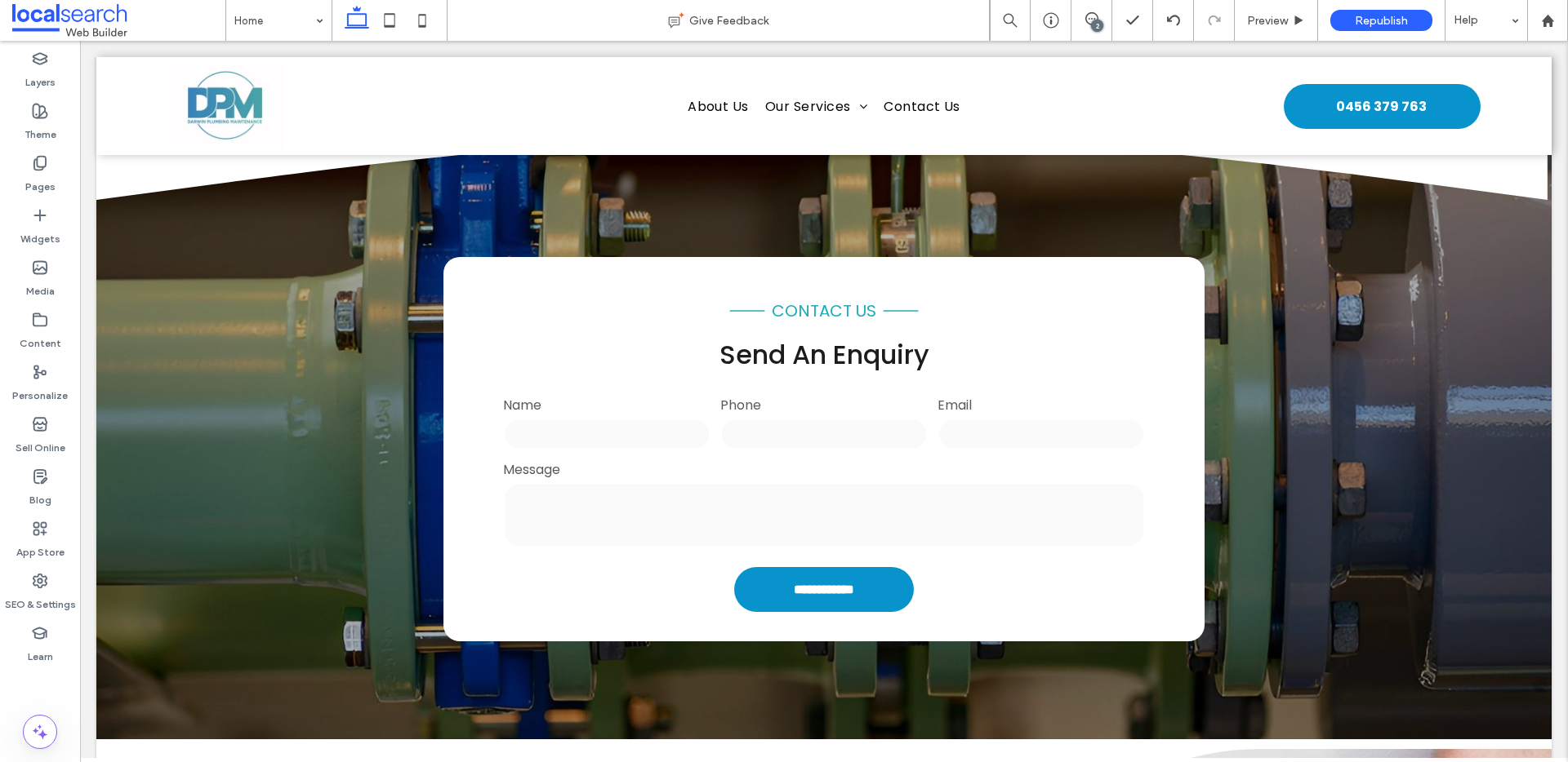
scroll to position [3306, 0]
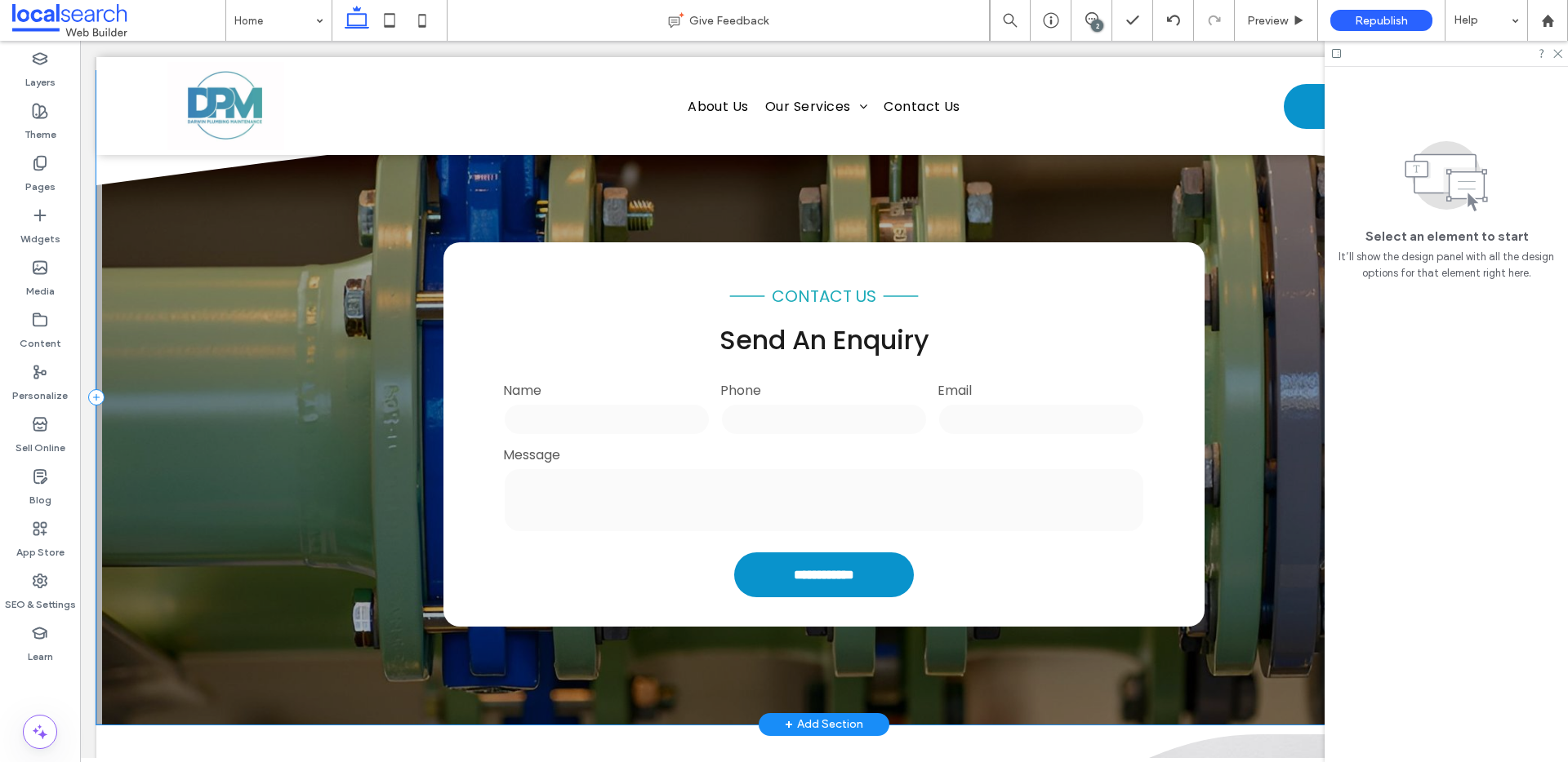
click at [265, 289] on div "**********" at bounding box center [824, 398] width 1455 height 654
click at [264, 289] on div "**********" at bounding box center [824, 398] width 1455 height 654
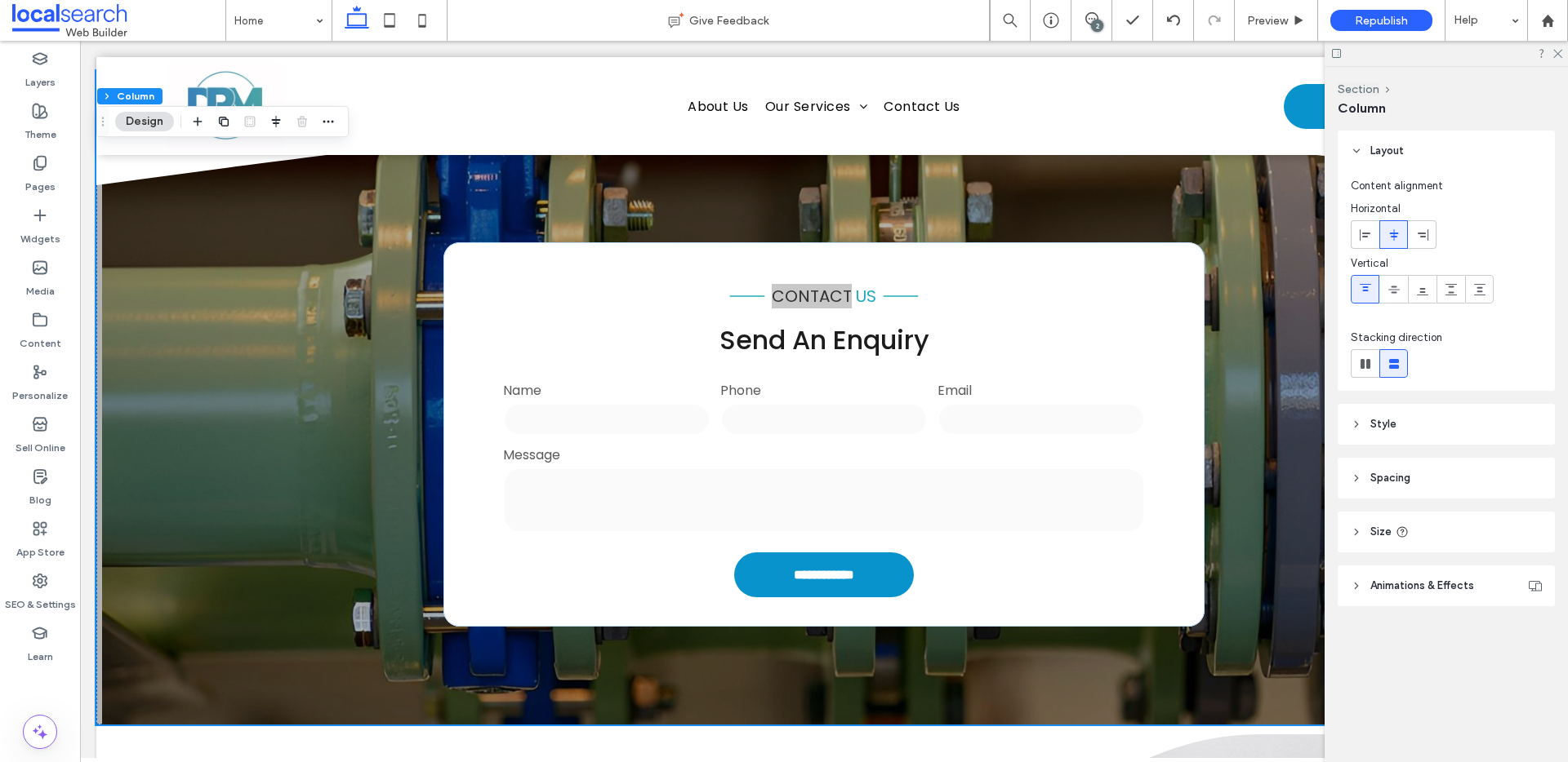
click at [1494, 440] on header "Style" at bounding box center [1446, 424] width 217 height 41
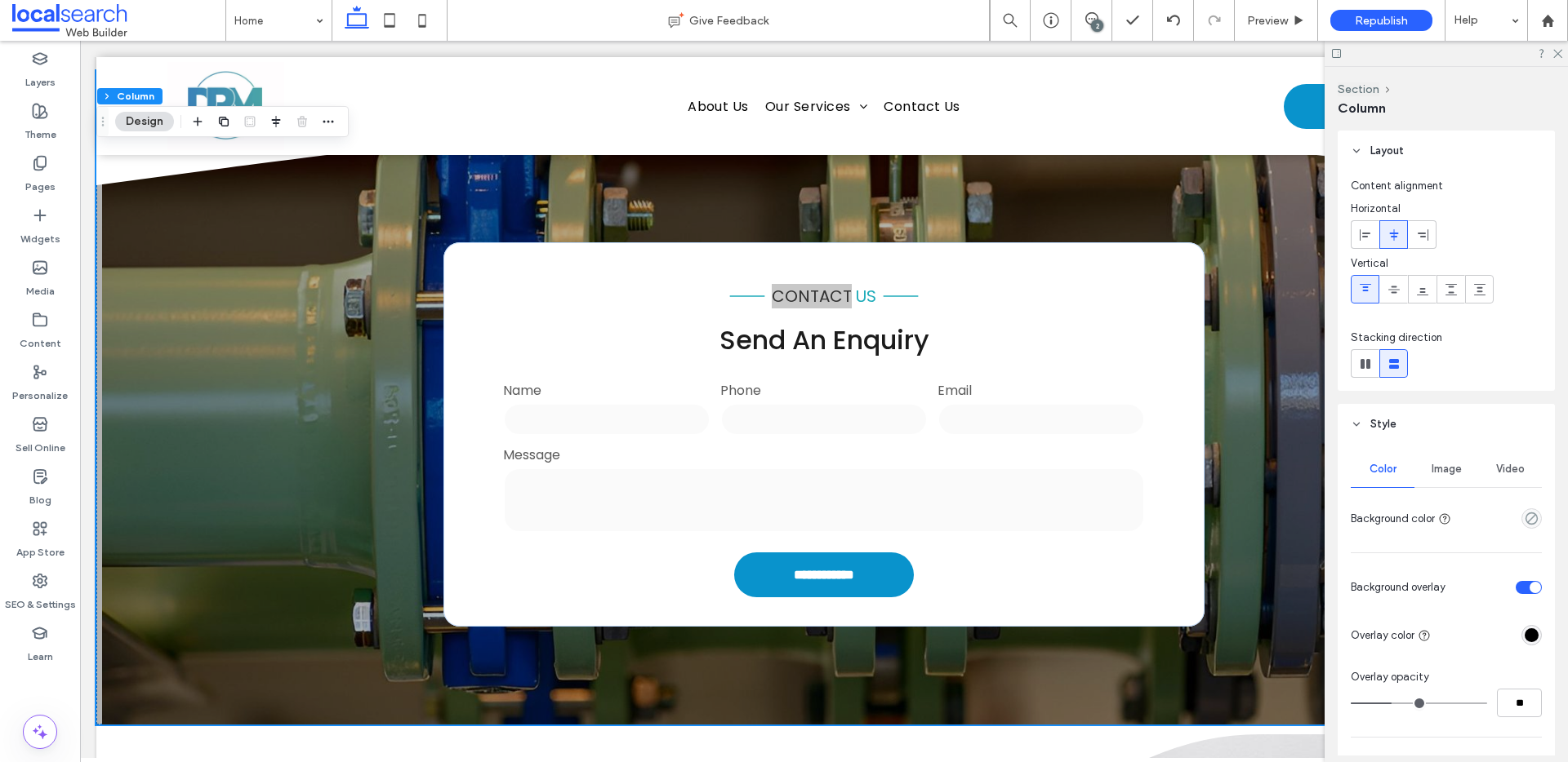
click at [1437, 454] on div "Image" at bounding box center [1447, 469] width 64 height 36
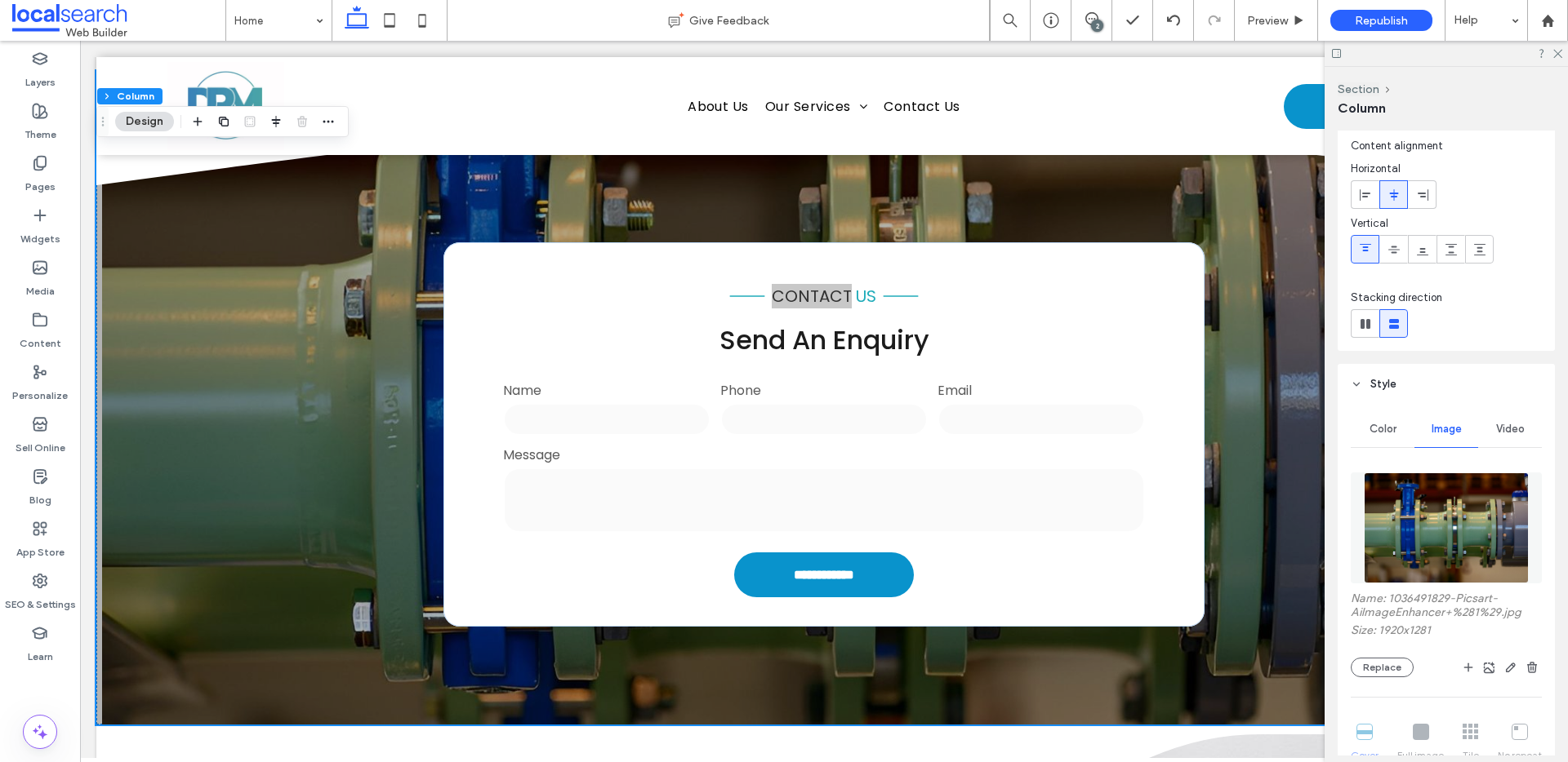
scroll to position [284, 0]
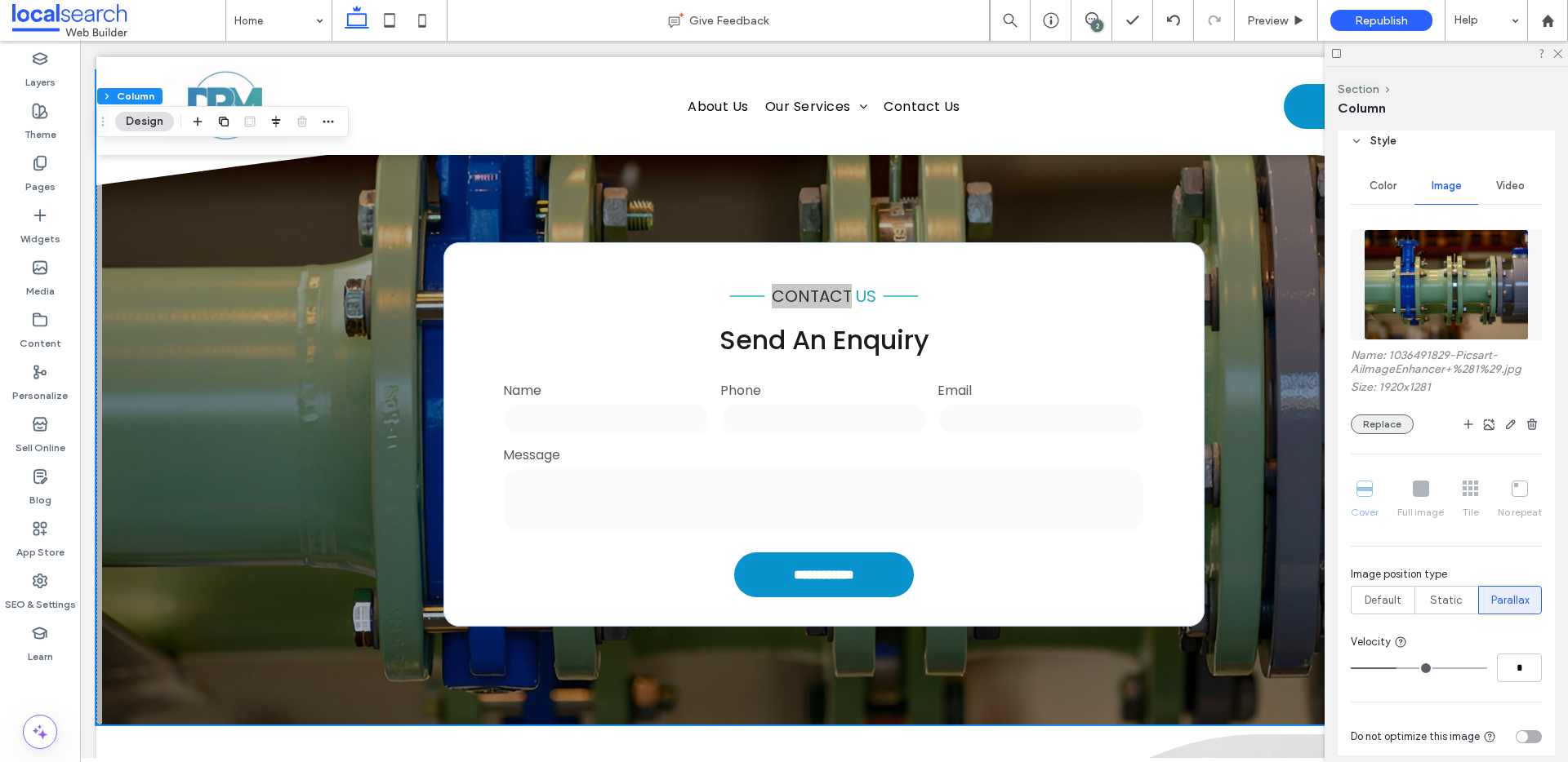
click at [1400, 430] on button "Replace" at bounding box center [1382, 424] width 63 height 19
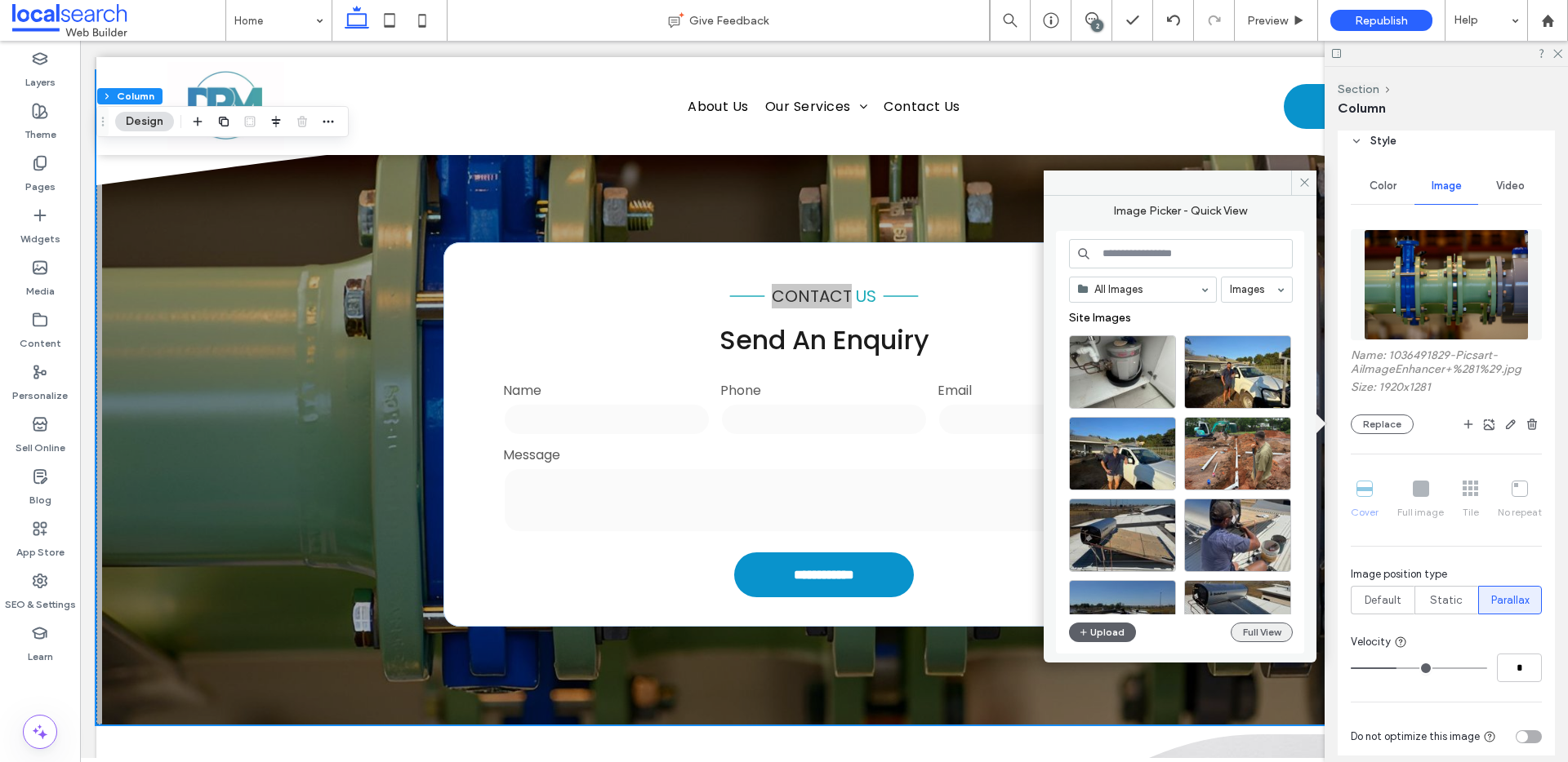
click at [1270, 636] on button "Full View" at bounding box center [1261, 633] width 62 height 19
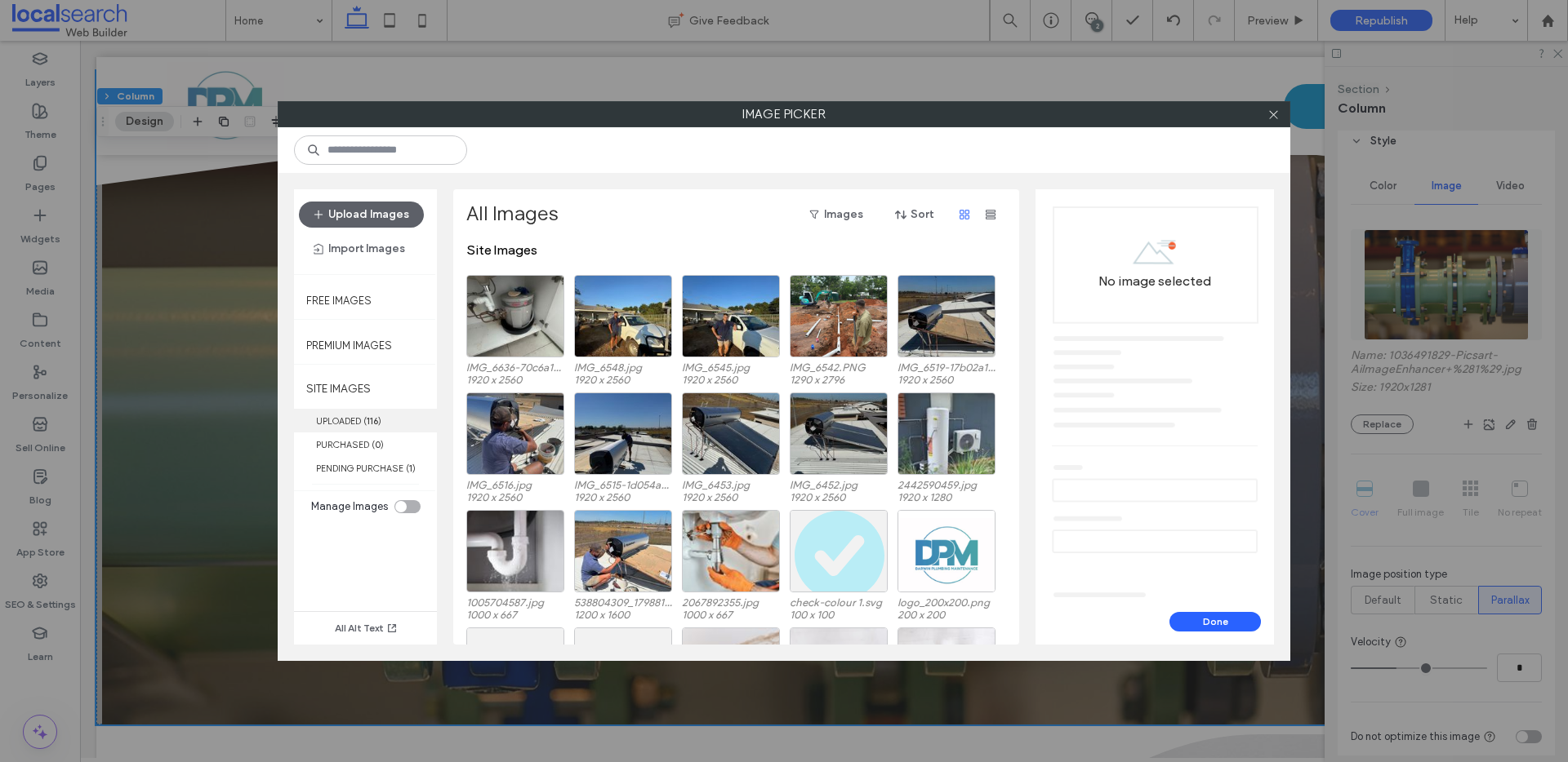
click at [371, 416] on b "116" at bounding box center [372, 421] width 12 height 12
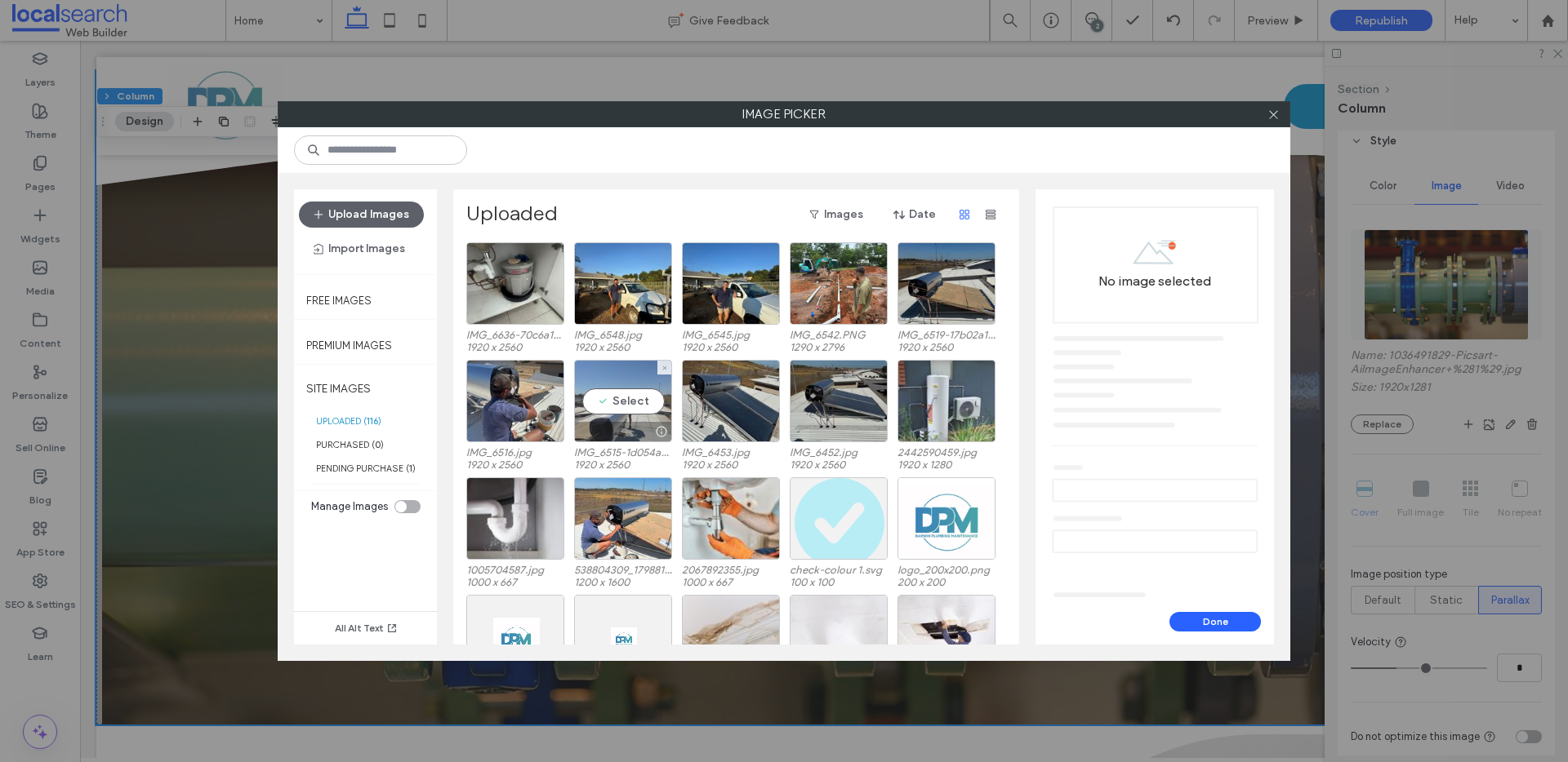
click at [612, 395] on div "Select" at bounding box center [623, 400] width 98 height 82
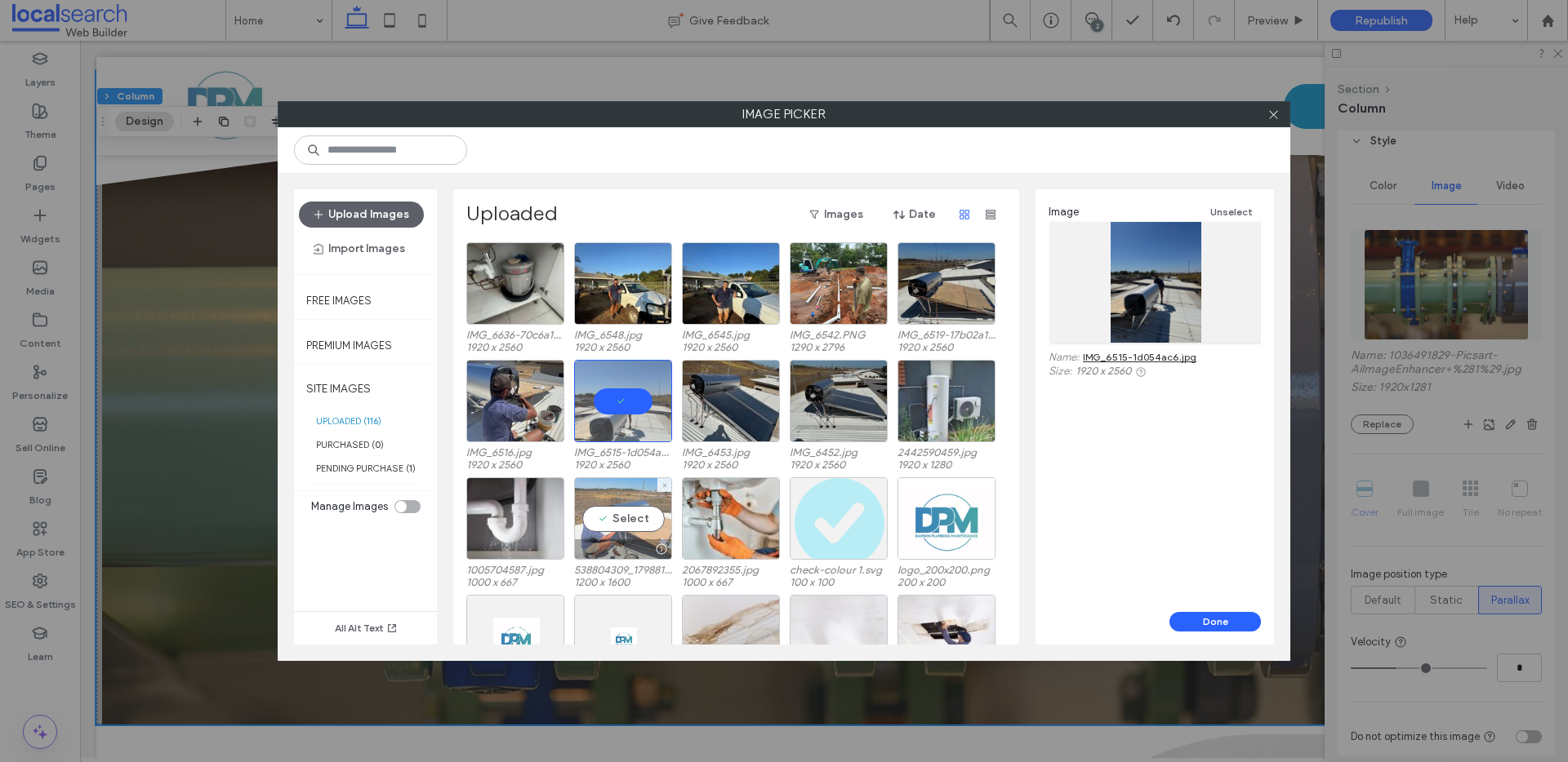
click at [608, 531] on div "Select" at bounding box center [623, 518] width 98 height 82
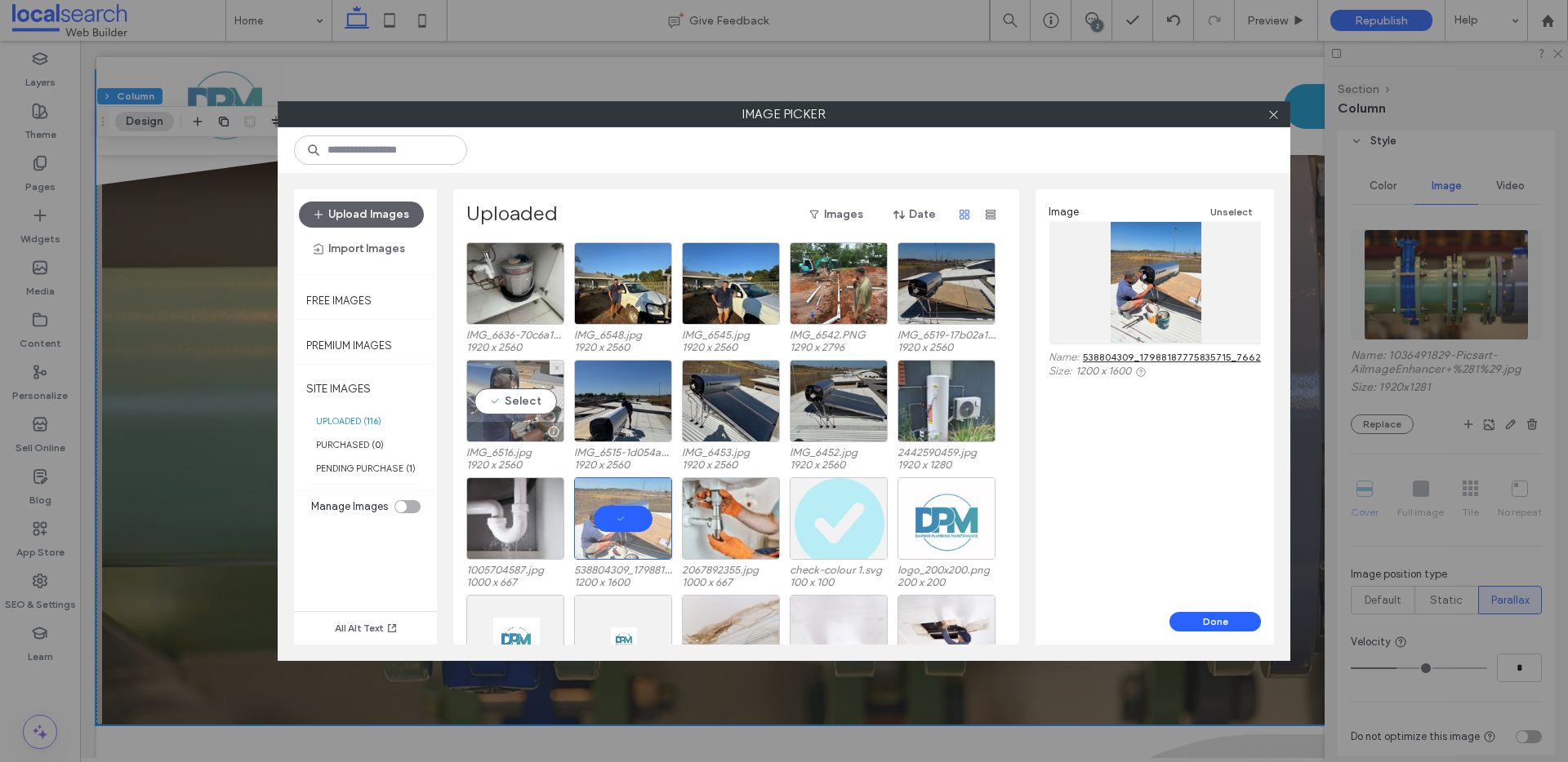
click at [523, 420] on div "Select" at bounding box center [515, 400] width 98 height 82
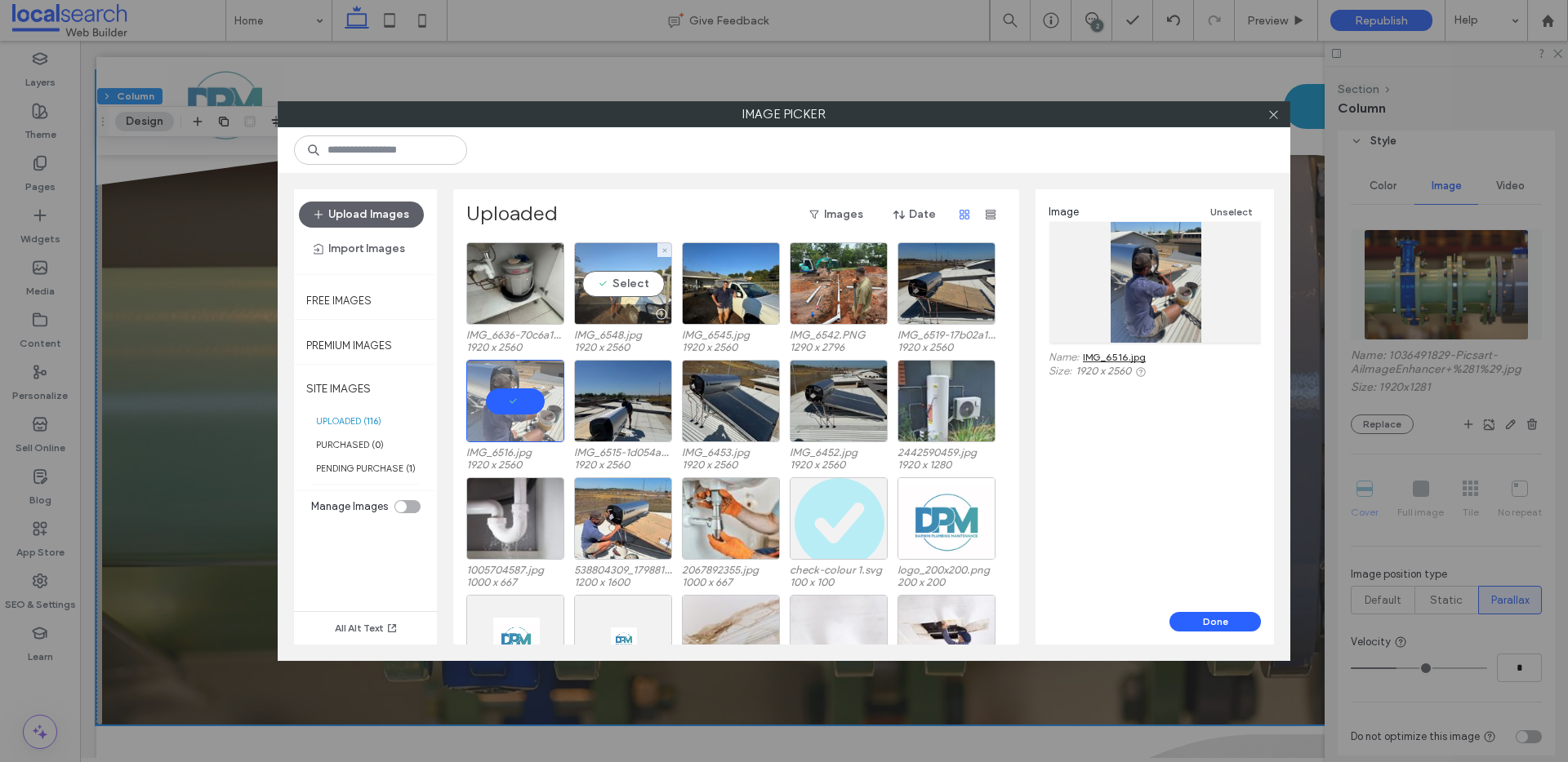
click at [653, 286] on div "Select" at bounding box center [623, 284] width 98 height 82
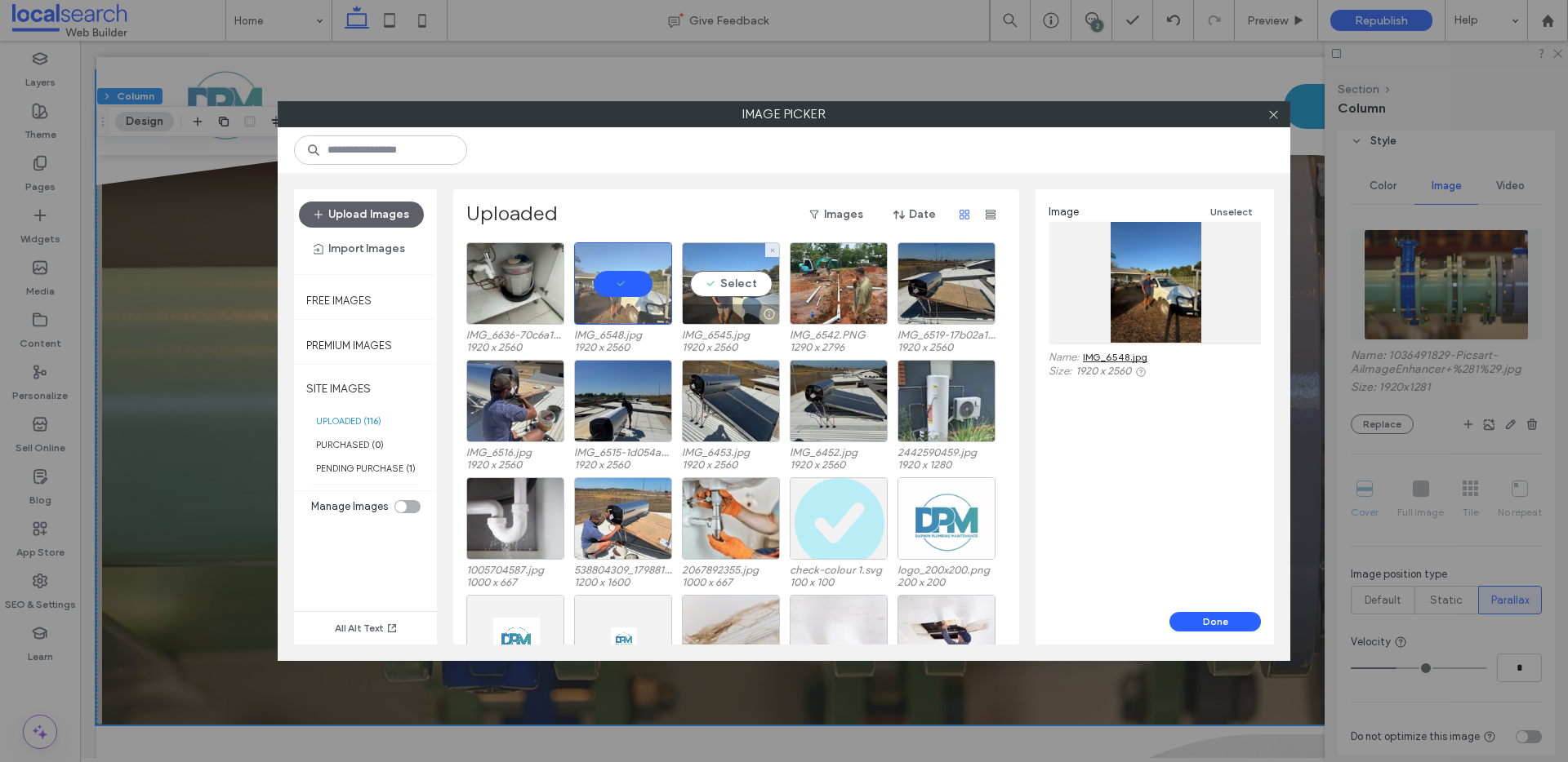
click at [720, 286] on div "Select" at bounding box center [730, 284] width 98 height 82
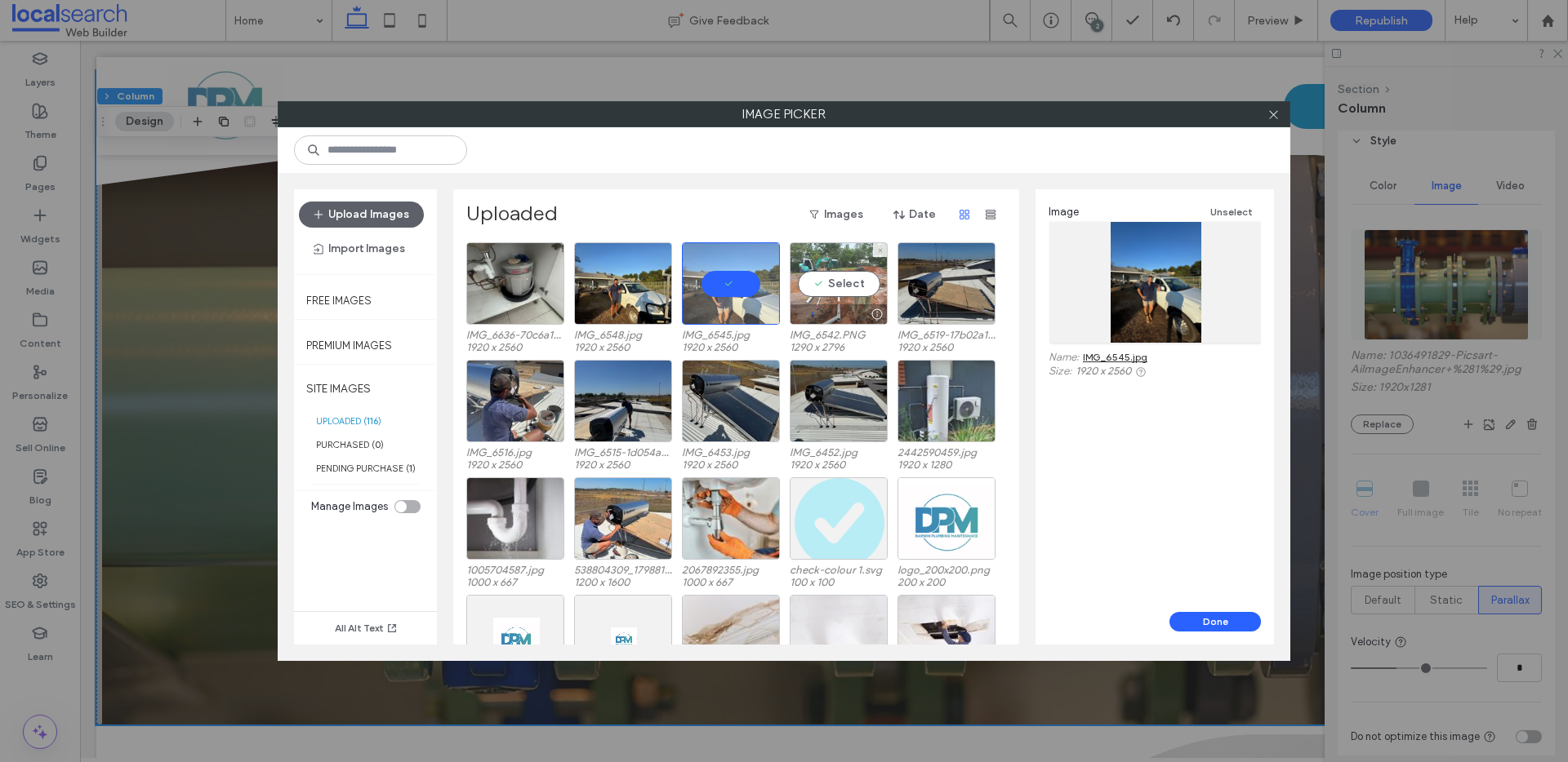
click at [810, 285] on div "Select" at bounding box center [839, 284] width 98 height 82
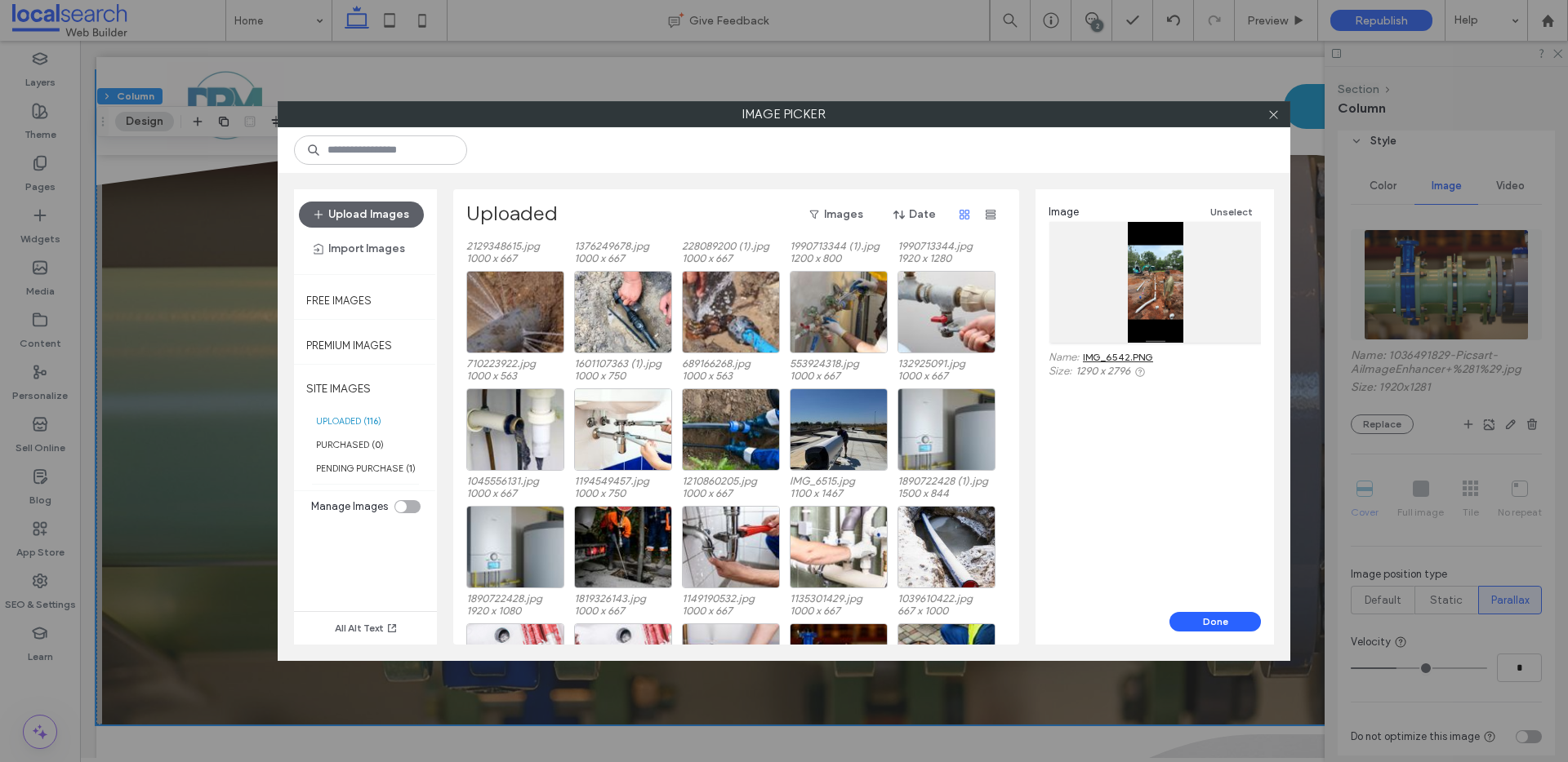
scroll to position [1073, 0]
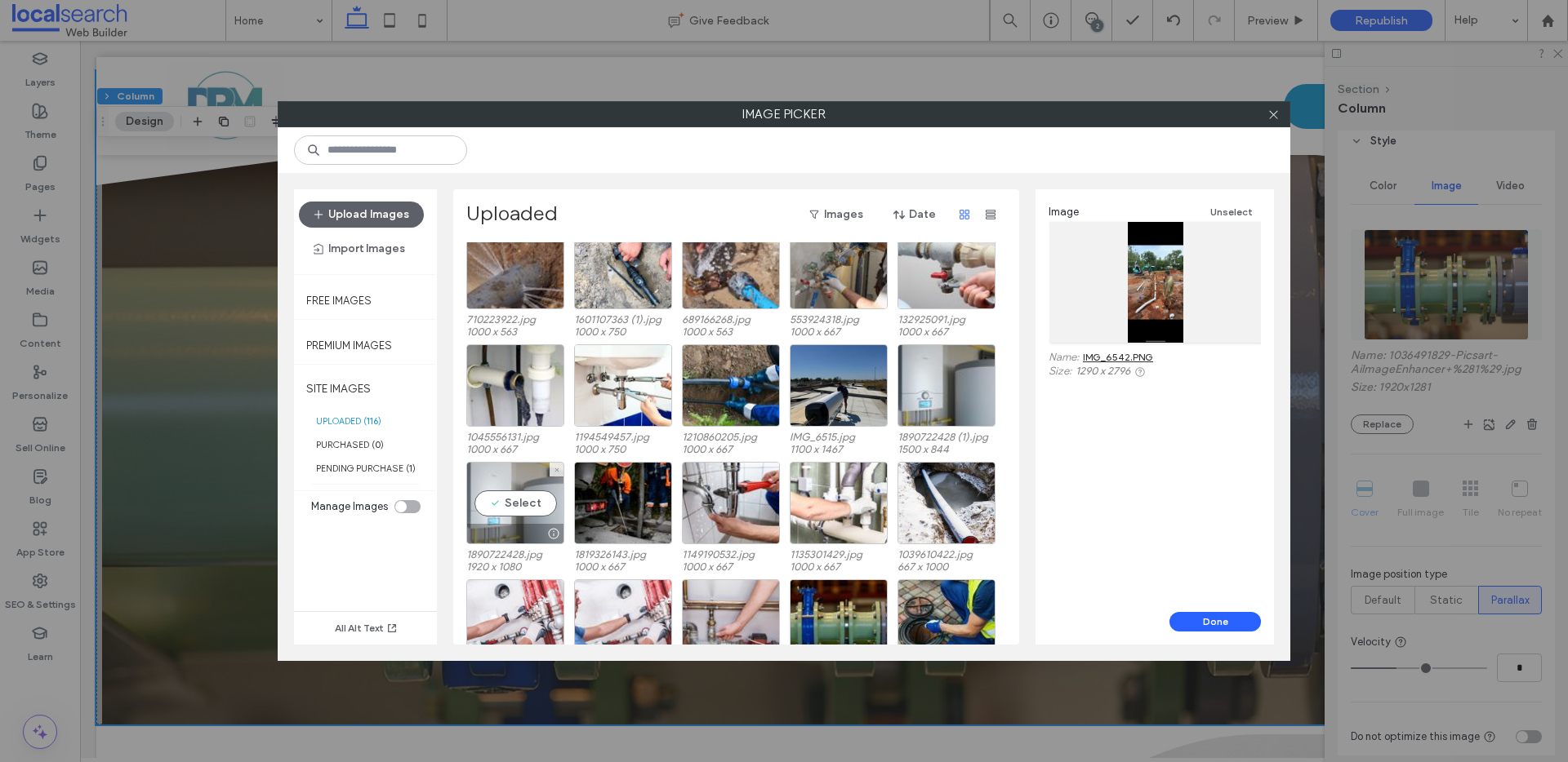
click at [515, 496] on div "Select" at bounding box center [515, 502] width 98 height 82
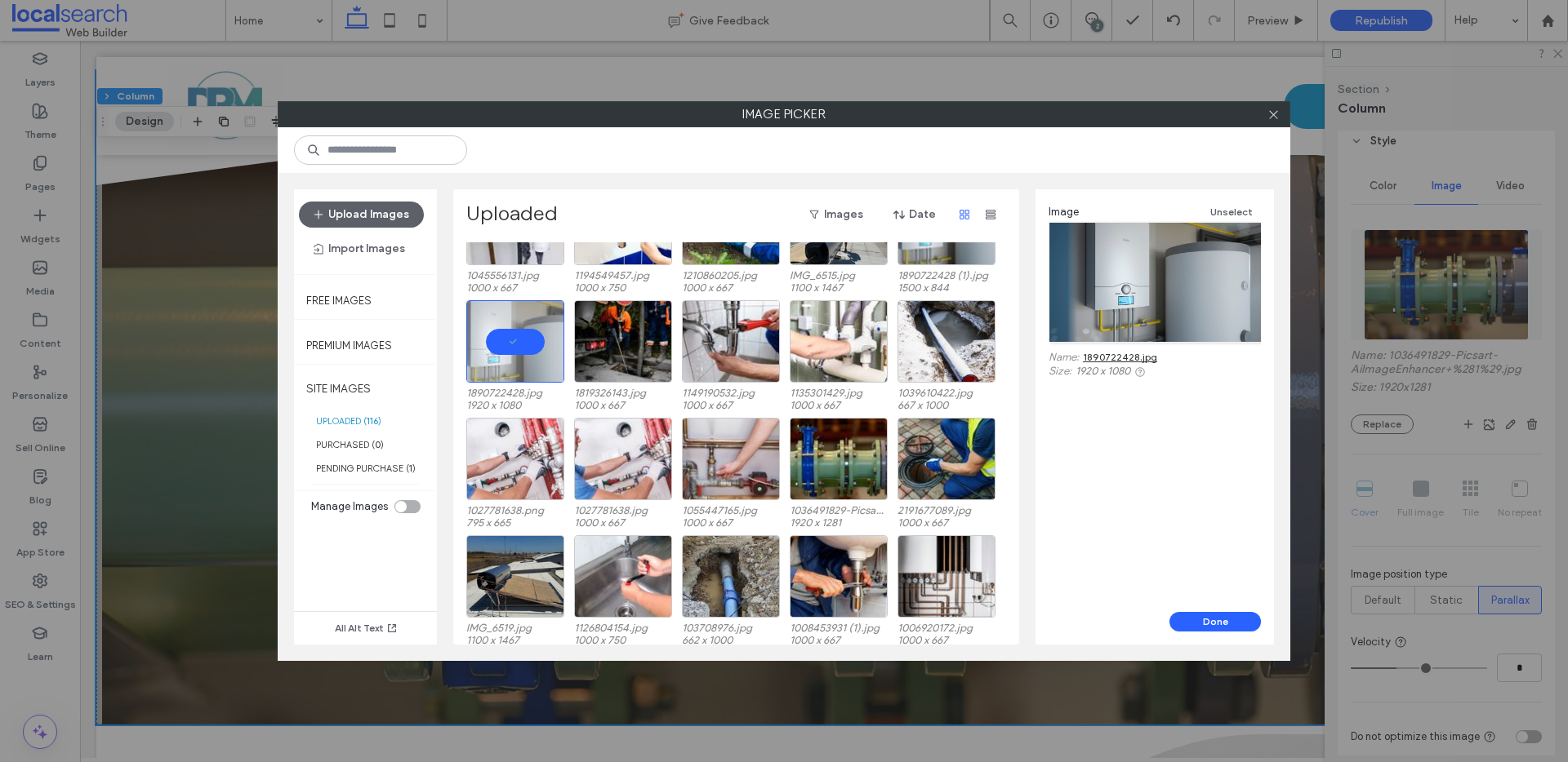
scroll to position [1259, 0]
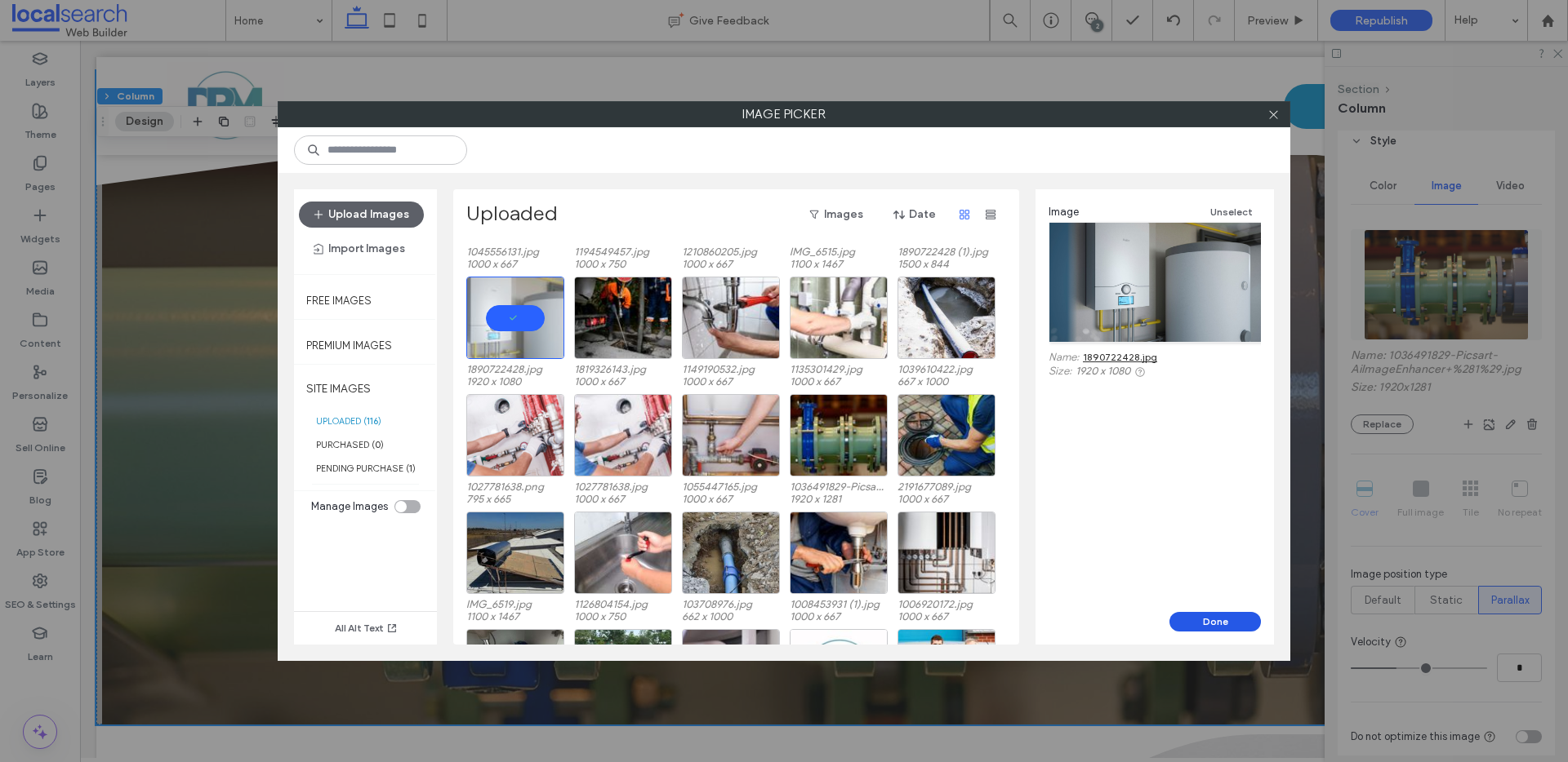
drag, startPoint x: 1236, startPoint y: 625, endPoint x: 1052, endPoint y: 556, distance: 196.5
click at [1236, 625] on button "Done" at bounding box center [1214, 622] width 91 height 19
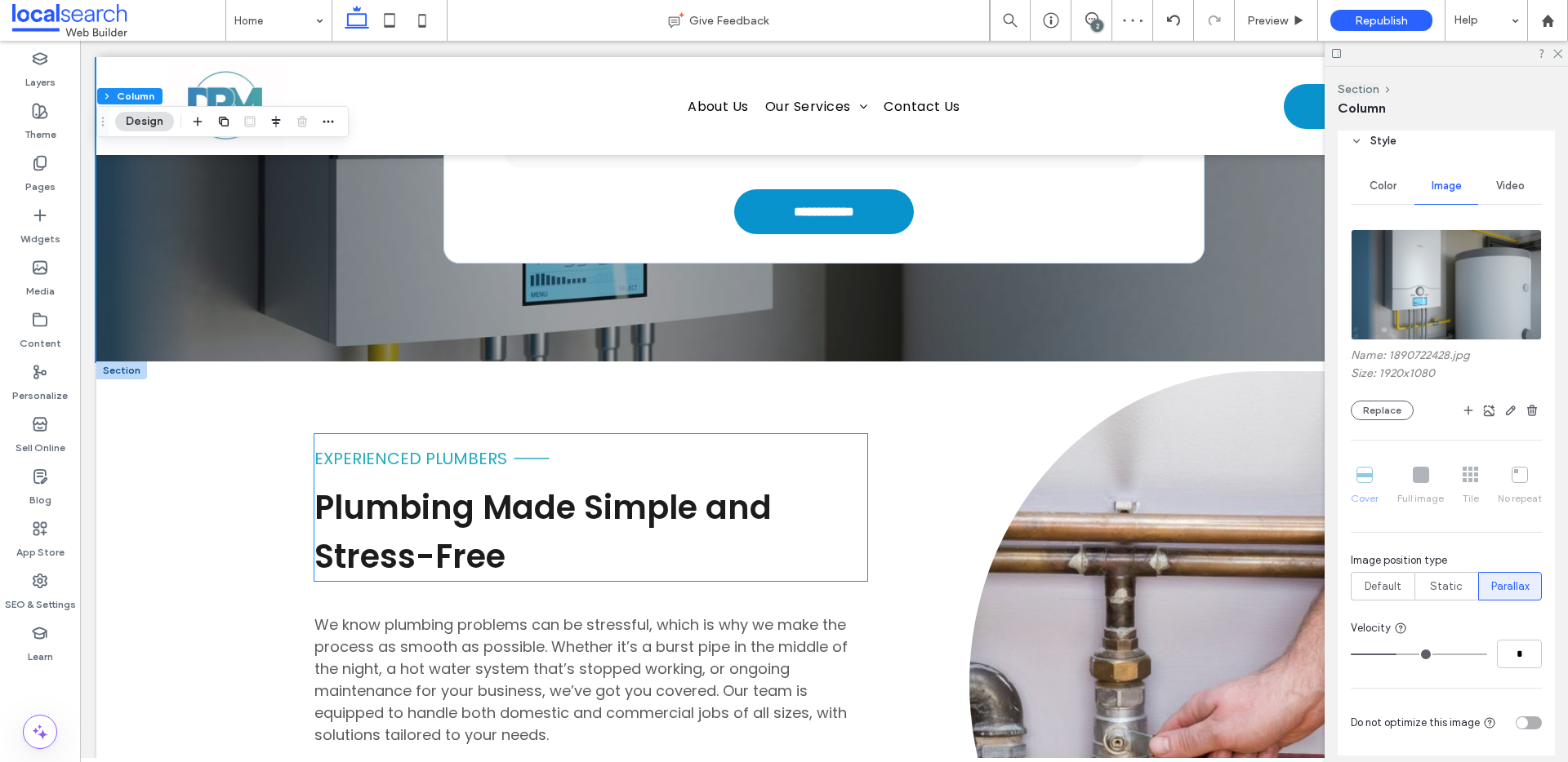
scroll to position [3789, 0]
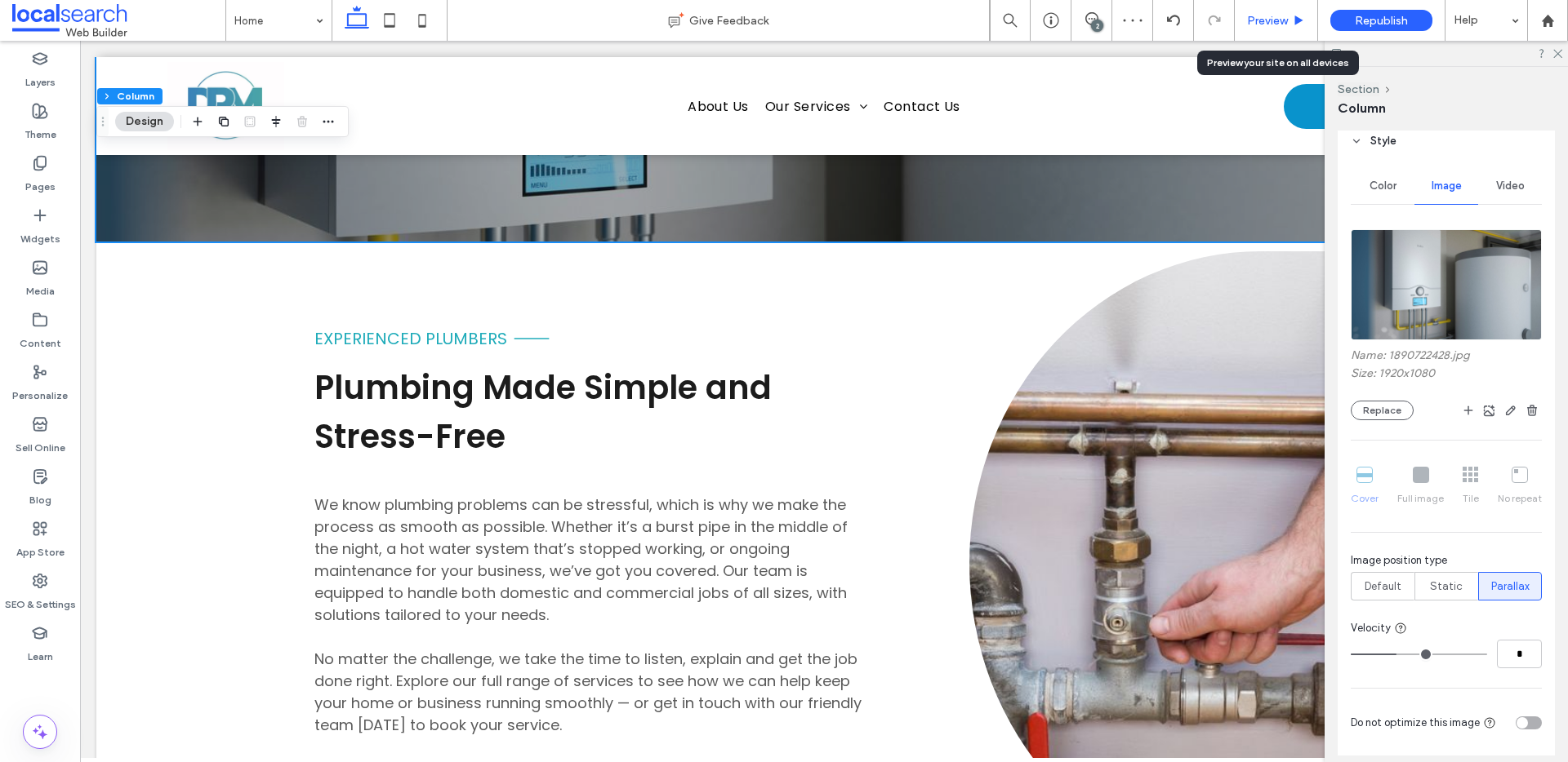
click at [1275, 22] on span "Preview" at bounding box center [1268, 21] width 41 height 14
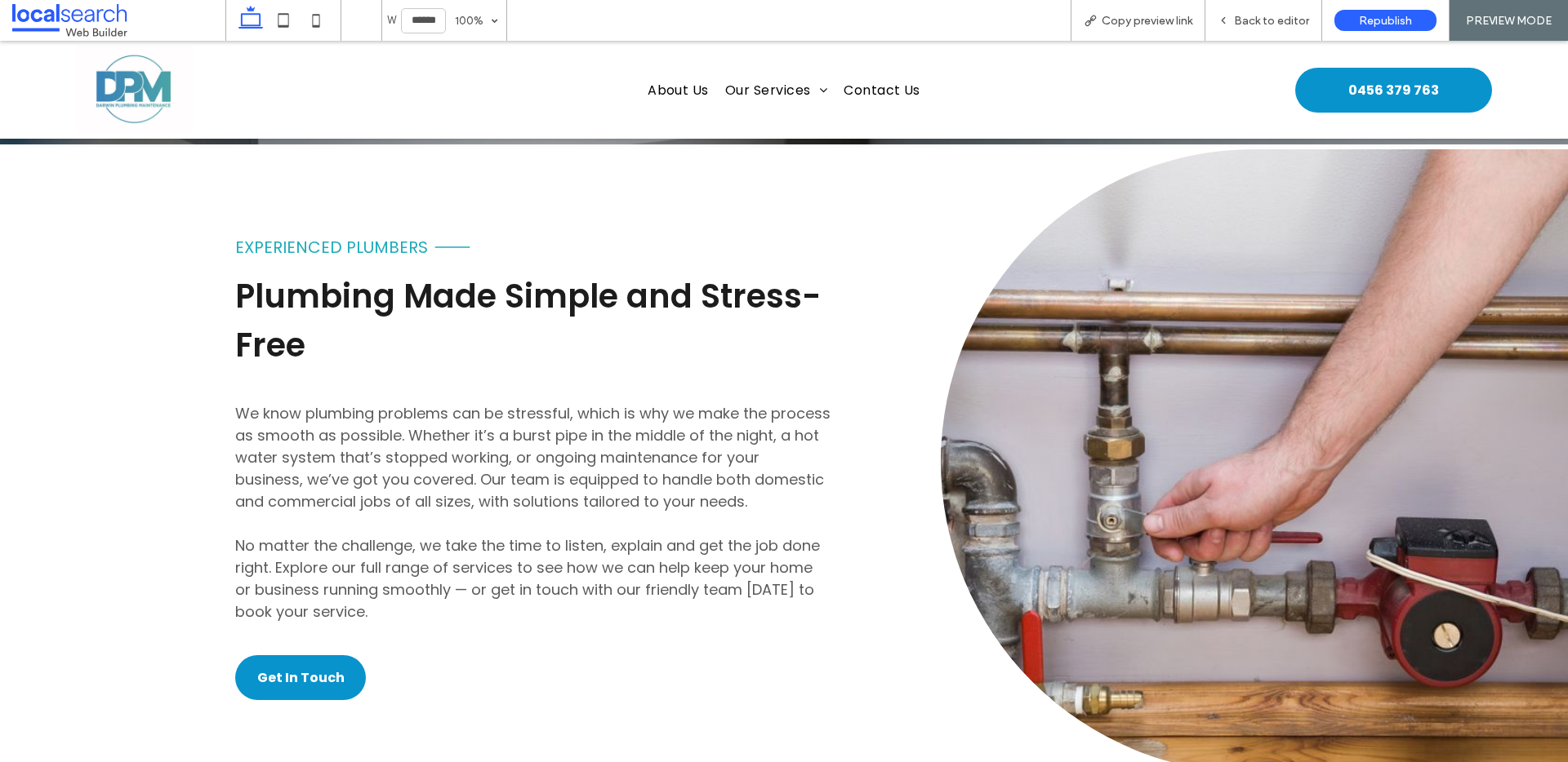
scroll to position [3840, 0]
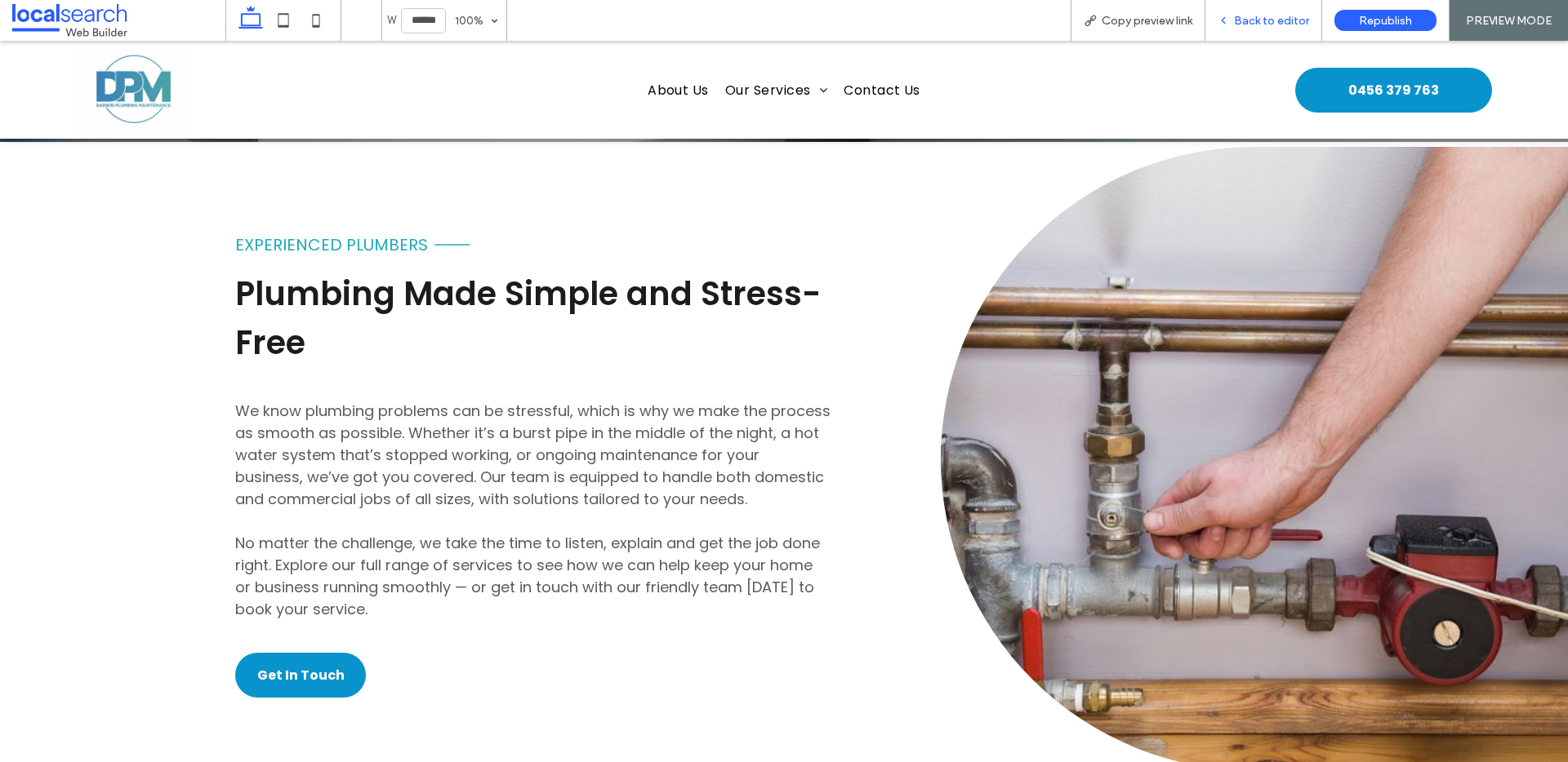
click at [1281, 26] on span "Back to editor" at bounding box center [1271, 21] width 75 height 14
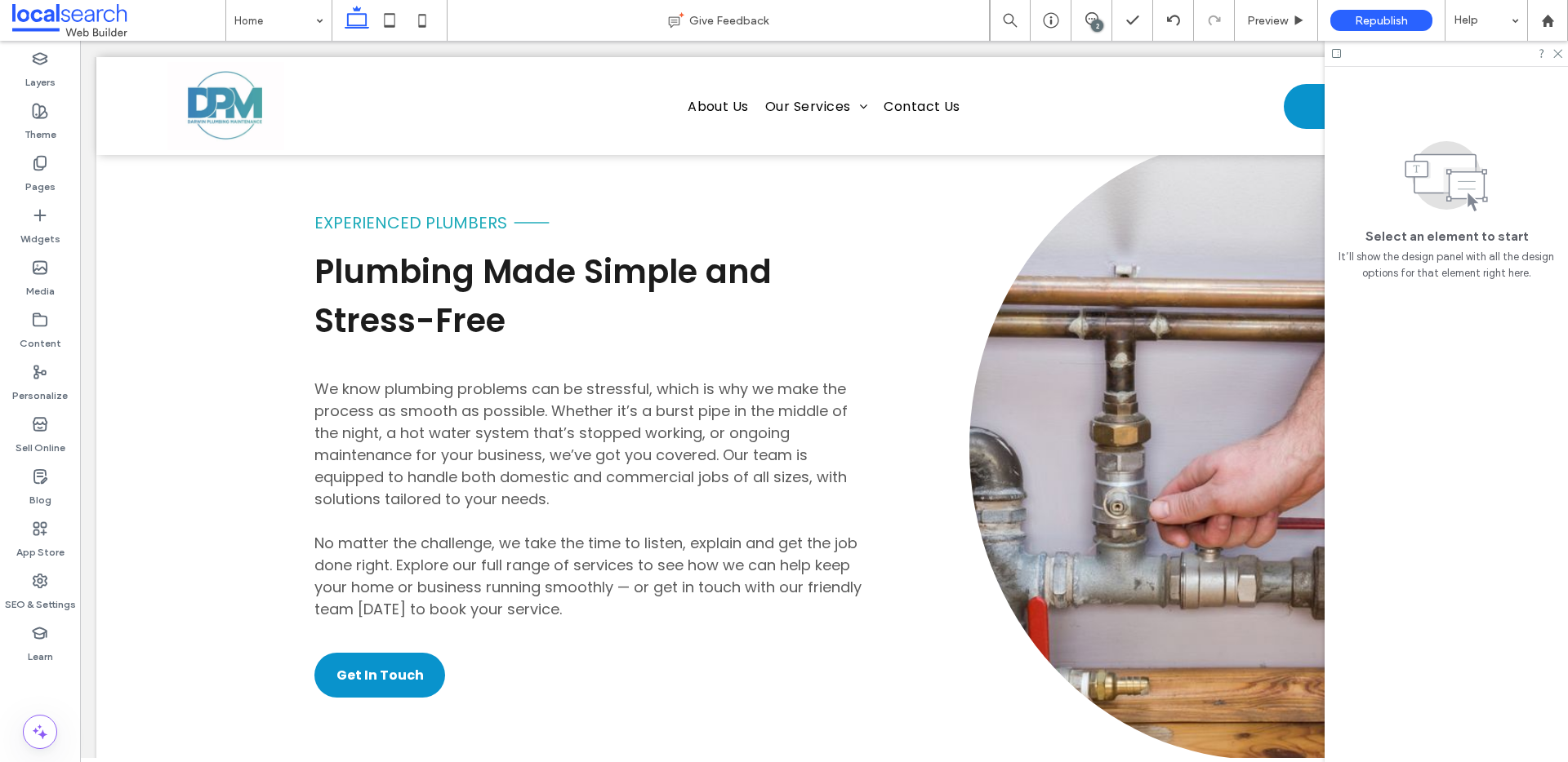
scroll to position [3902, 0]
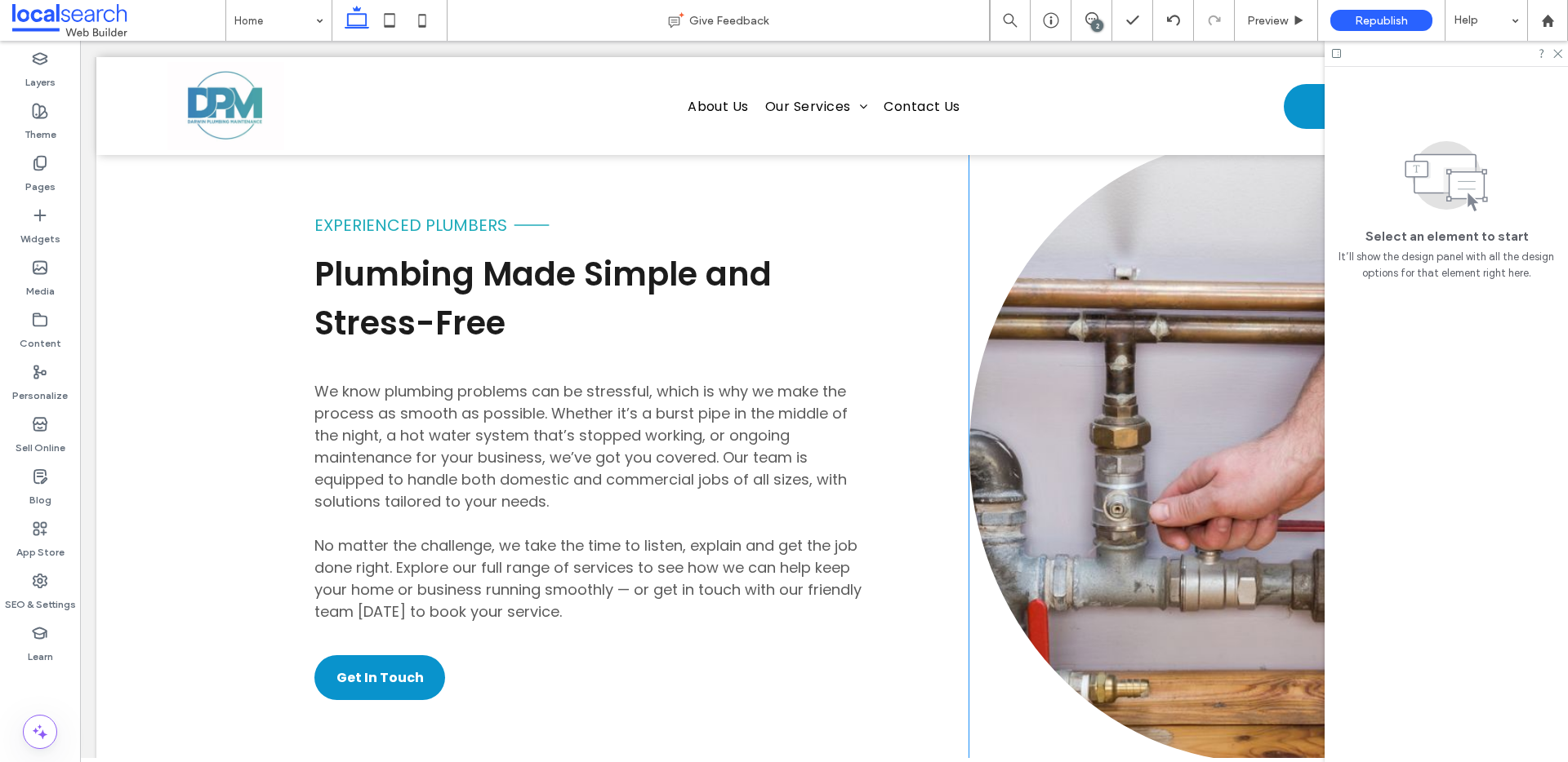
click at [1195, 315] on link at bounding box center [1260, 450] width 582 height 625
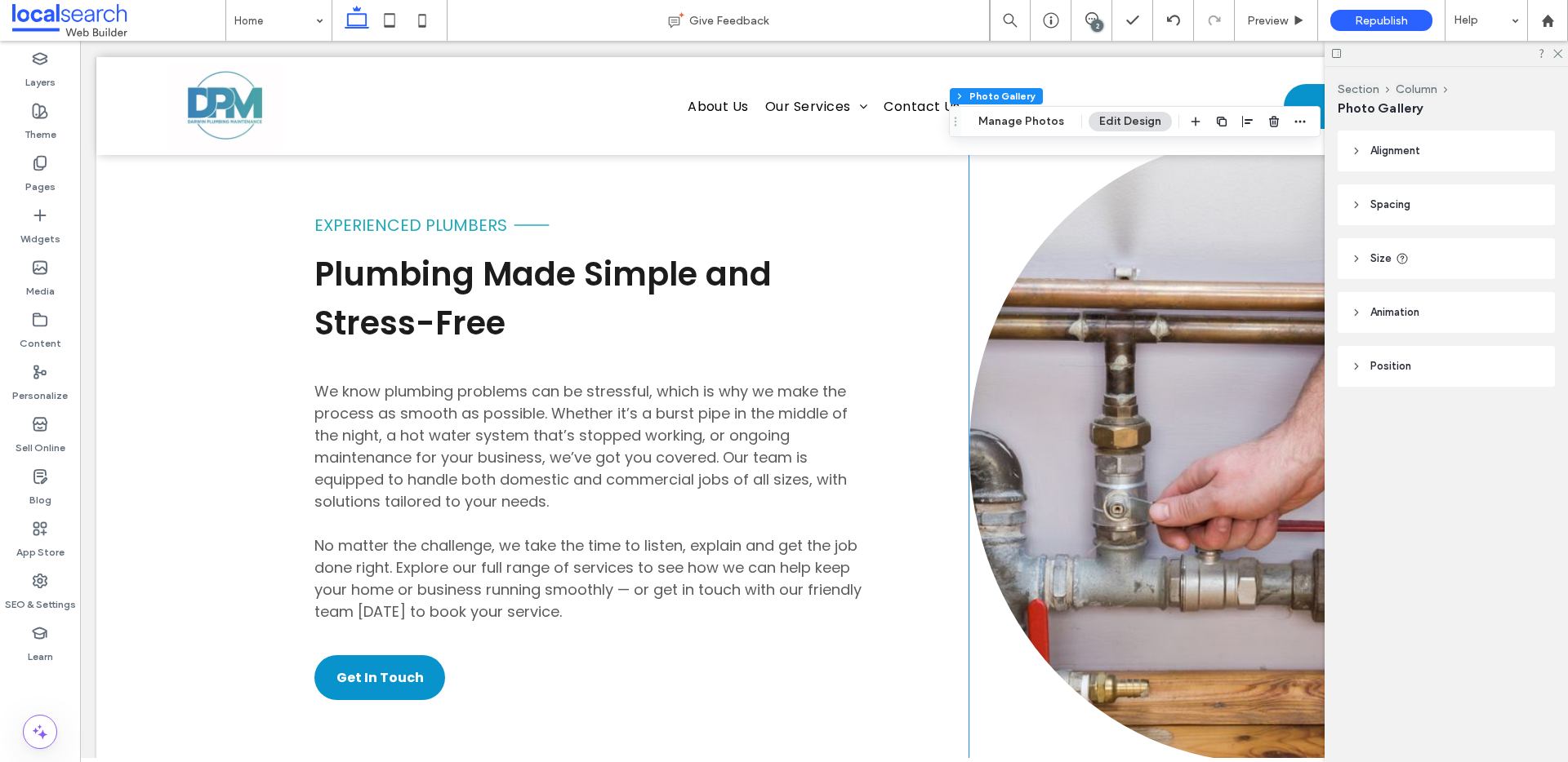
click at [1195, 315] on link at bounding box center [1260, 450] width 582 height 625
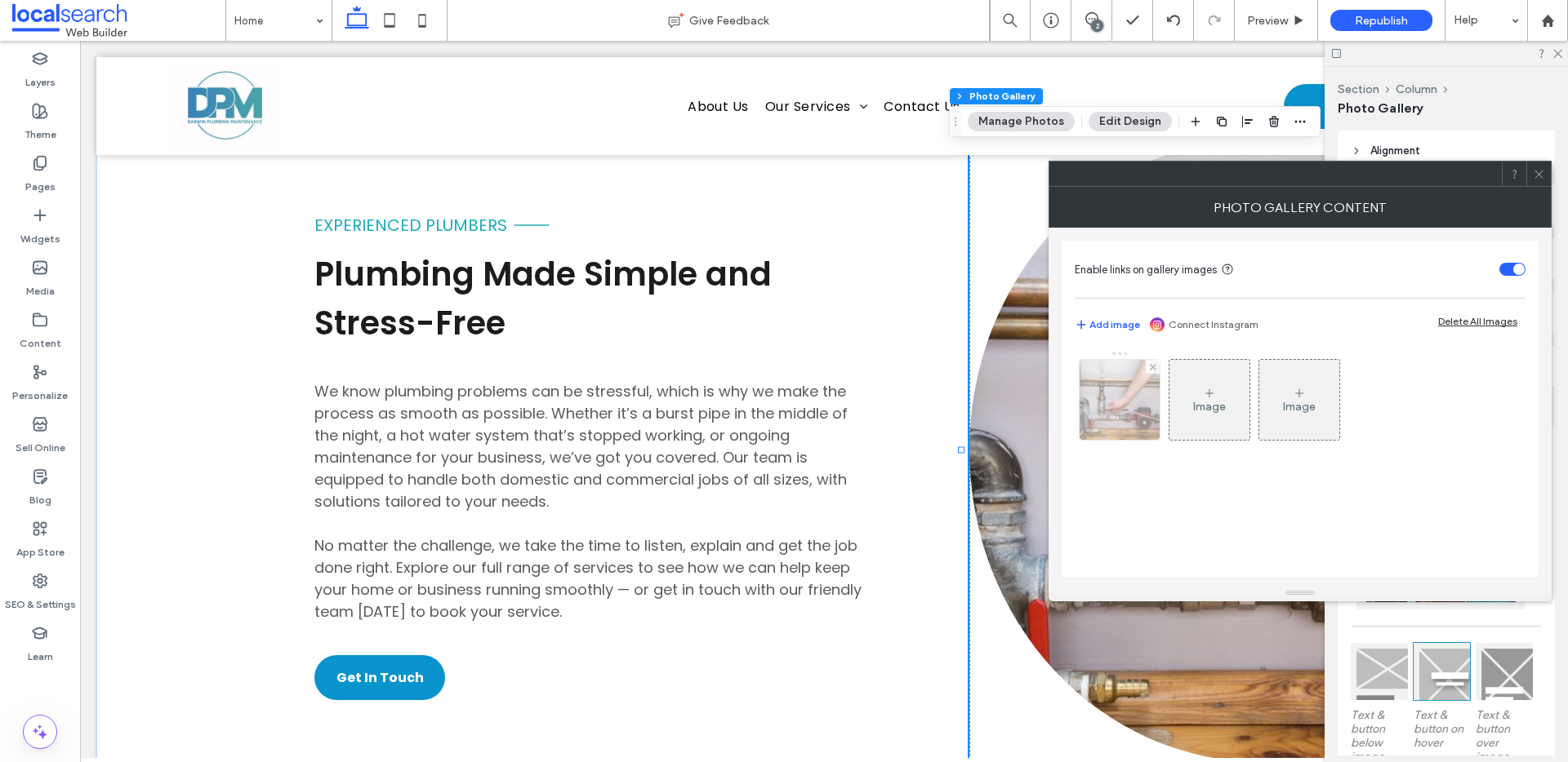
click at [1143, 419] on img at bounding box center [1119, 400] width 121 height 80
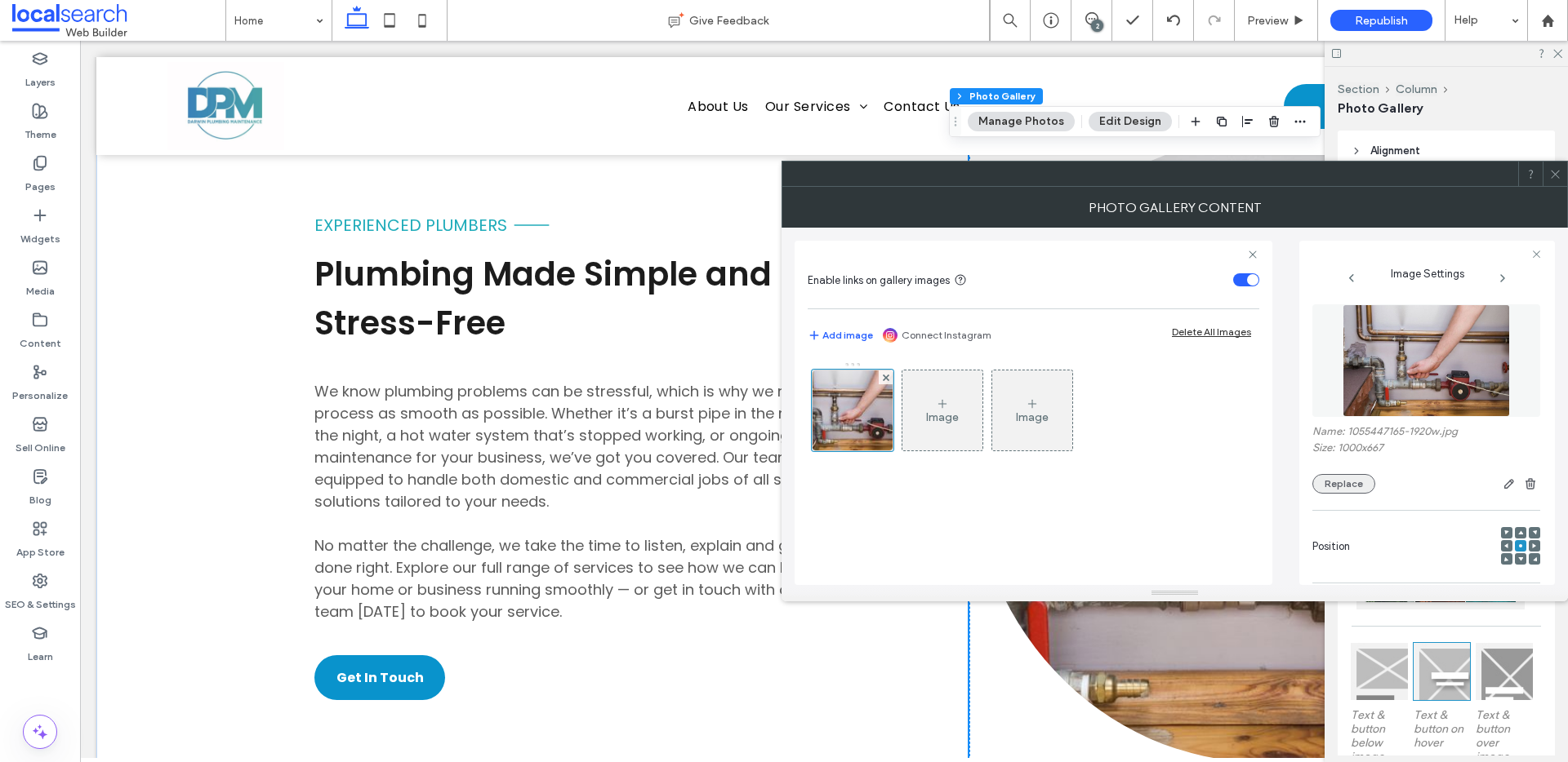
drag, startPoint x: 1359, startPoint y: 484, endPoint x: 1343, endPoint y: 476, distance: 17.9
click at [1359, 484] on button "Replace" at bounding box center [1343, 484] width 63 height 19
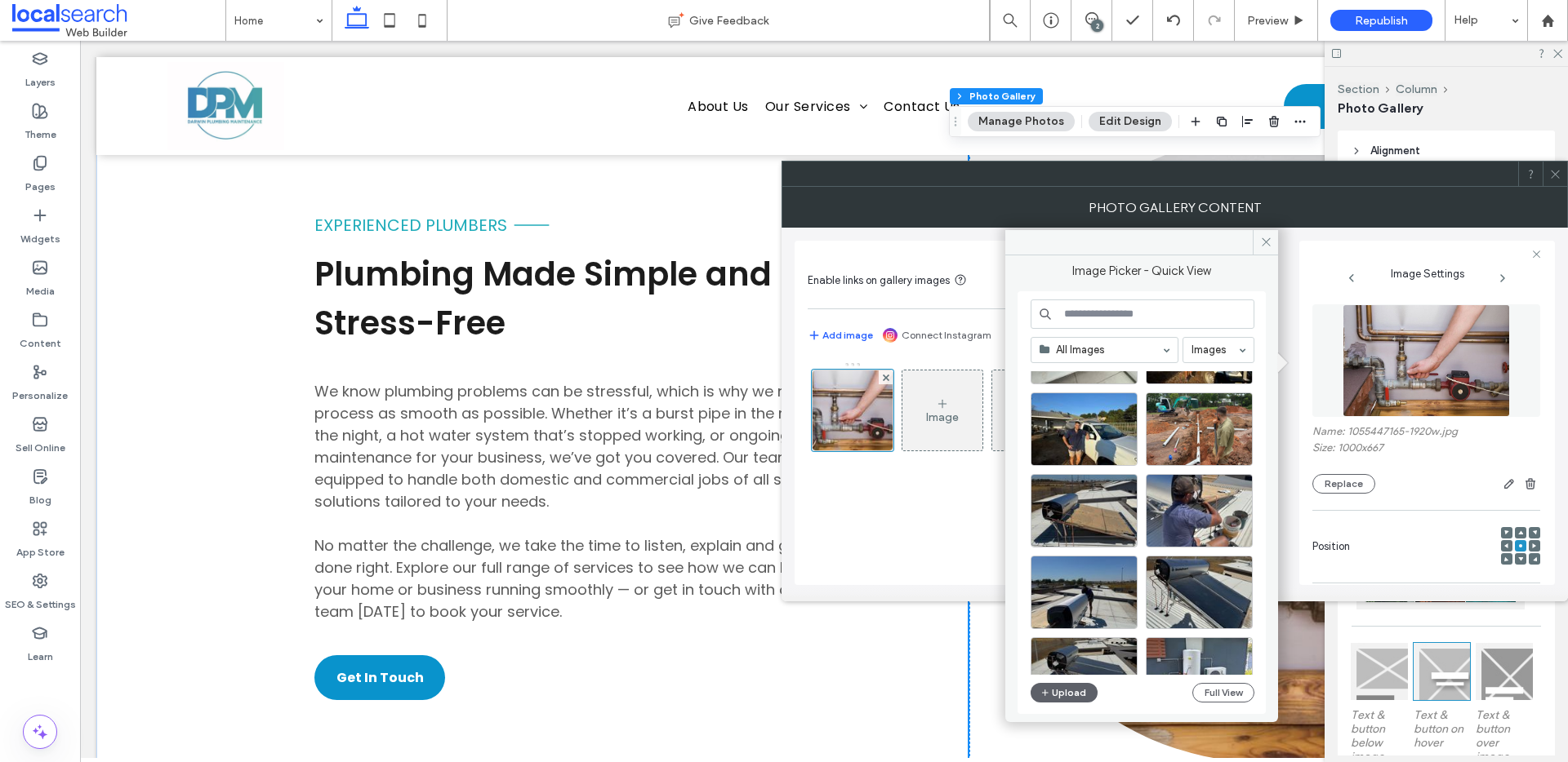
scroll to position [112, 0]
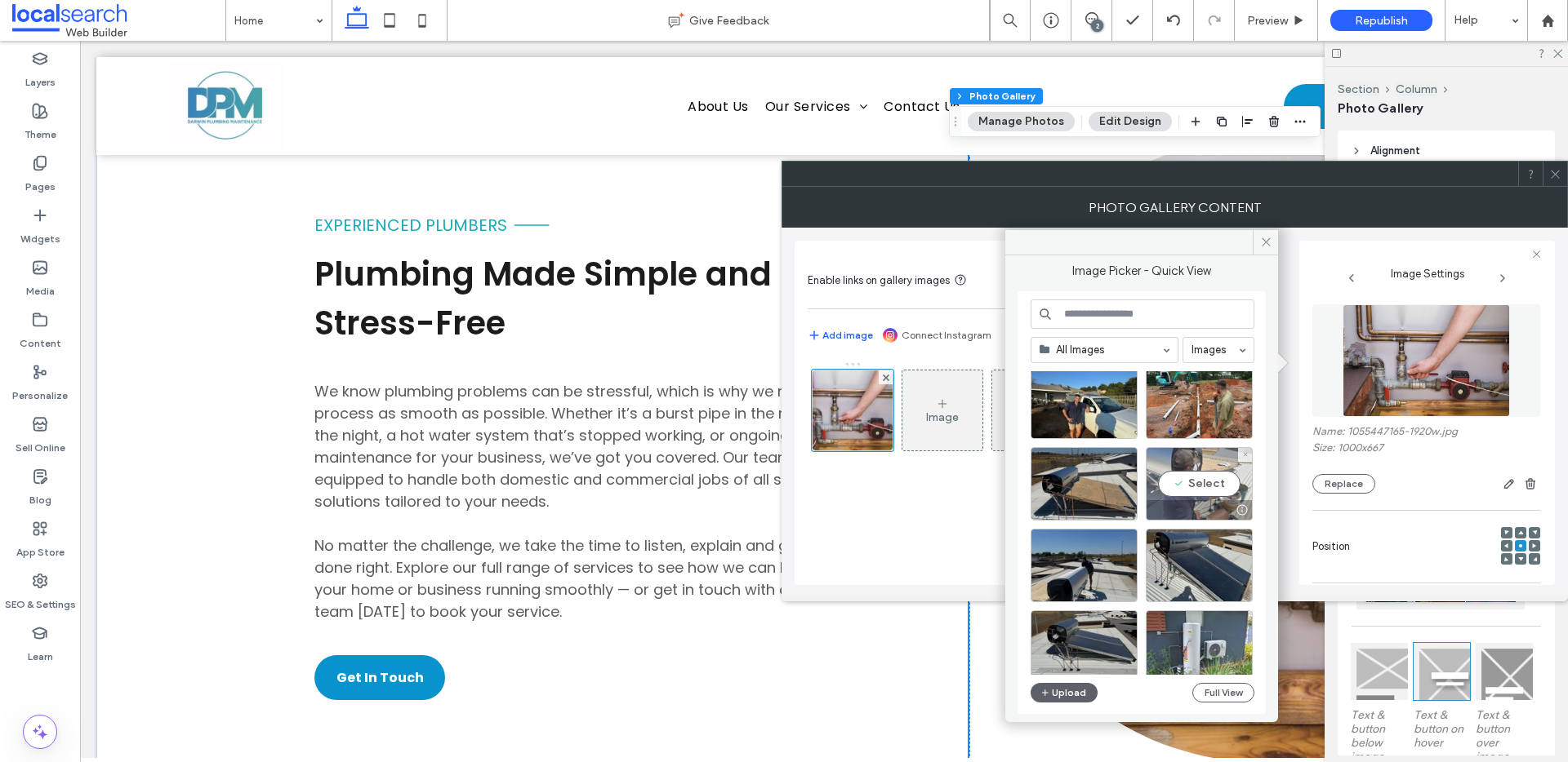
click at [1202, 489] on div "Select" at bounding box center [1198, 484] width 107 height 74
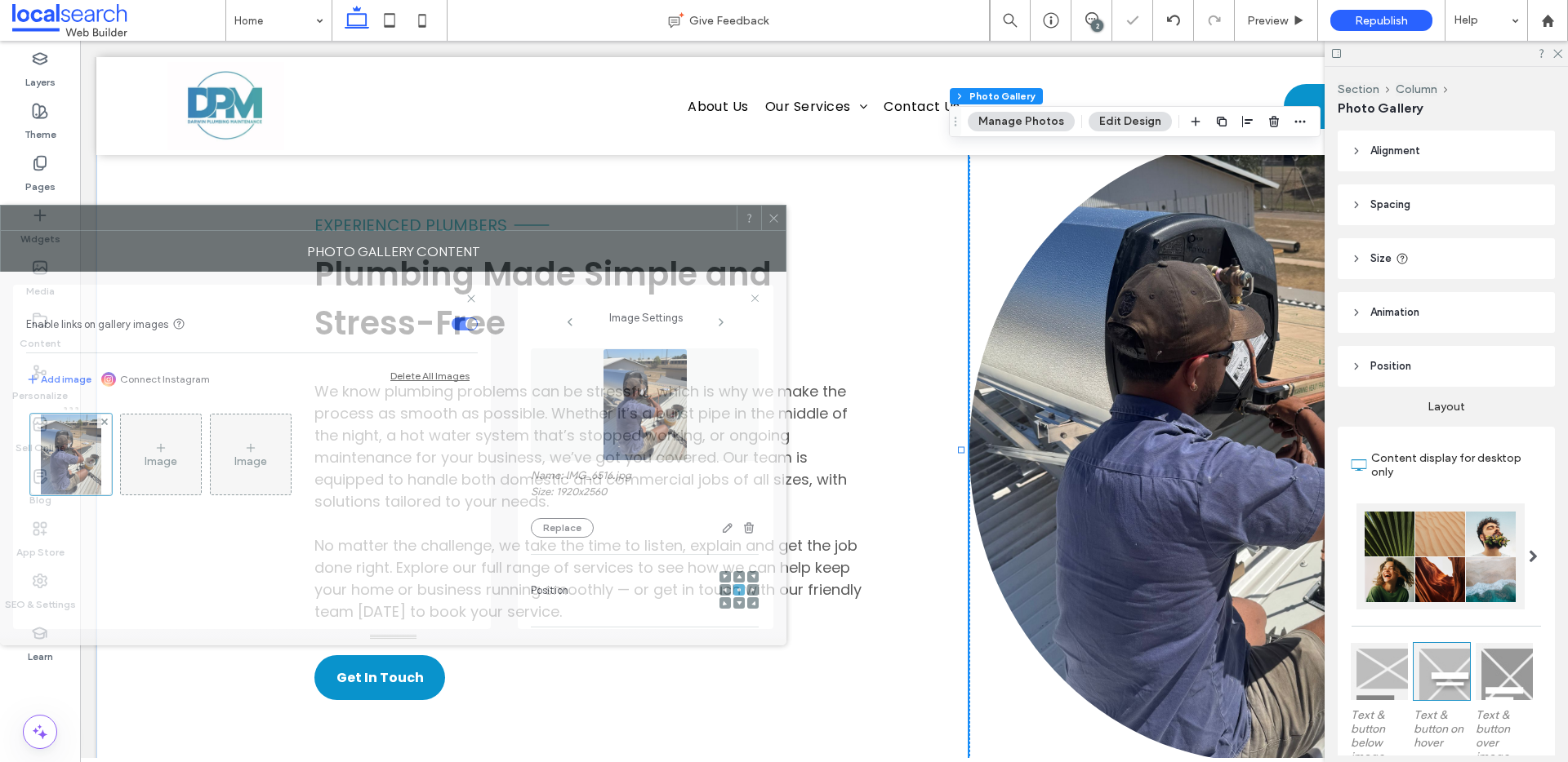
drag, startPoint x: 1334, startPoint y: 198, endPoint x: 423, endPoint y: 243, distance: 912.1
click at [424, 243] on div "Photo Gallery Content" at bounding box center [393, 252] width 786 height 41
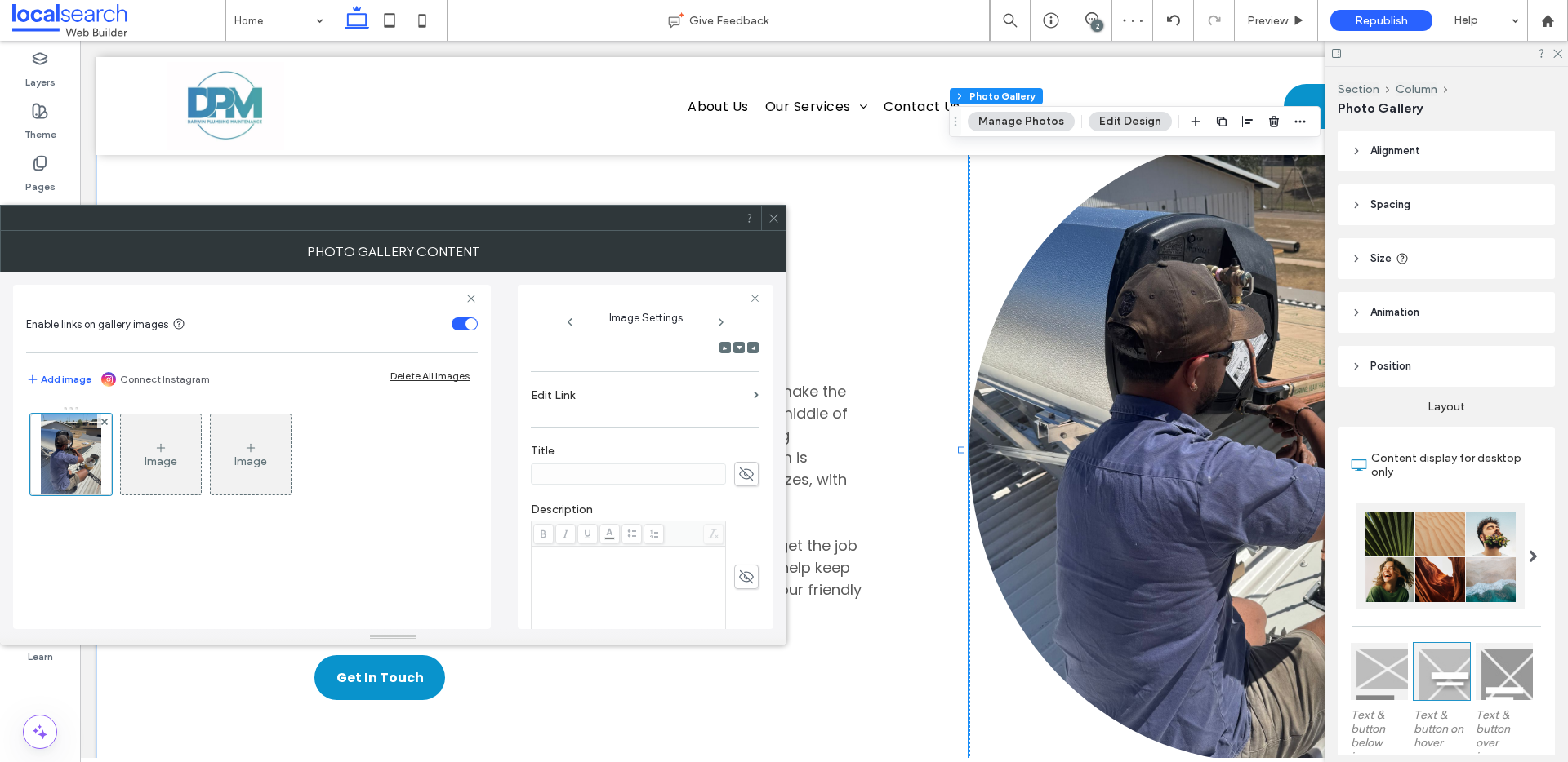
scroll to position [482, 0]
drag, startPoint x: 571, startPoint y: 576, endPoint x: 762, endPoint y: 598, distance: 192.3
click at [762, 598] on div "**********" at bounding box center [645, 457] width 255 height 345
click at [741, 559] on use "button" at bounding box center [745, 558] width 9 height 9
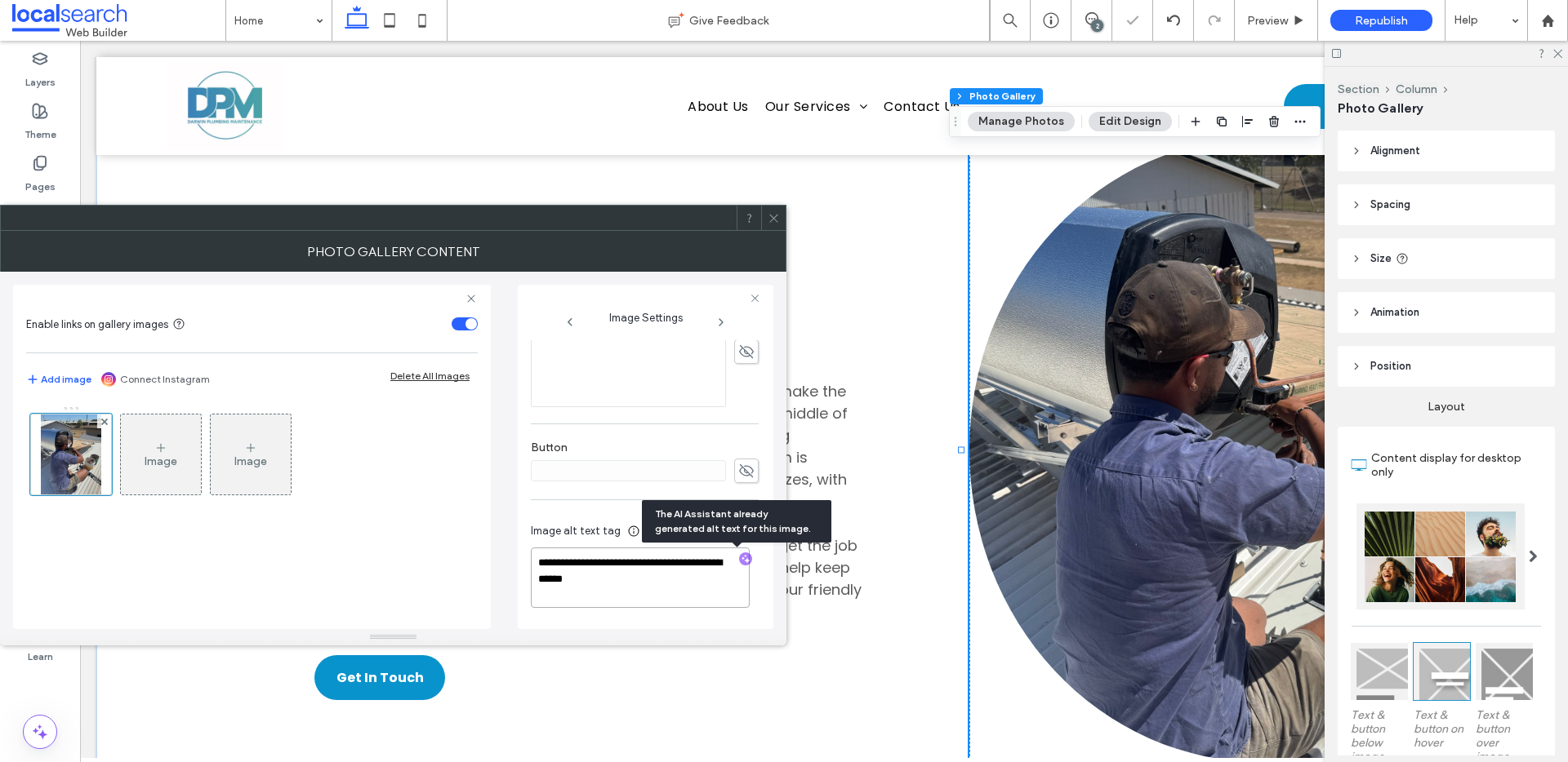
click at [688, 588] on textarea "**********" at bounding box center [640, 578] width 219 height 60
paste textarea "**********"
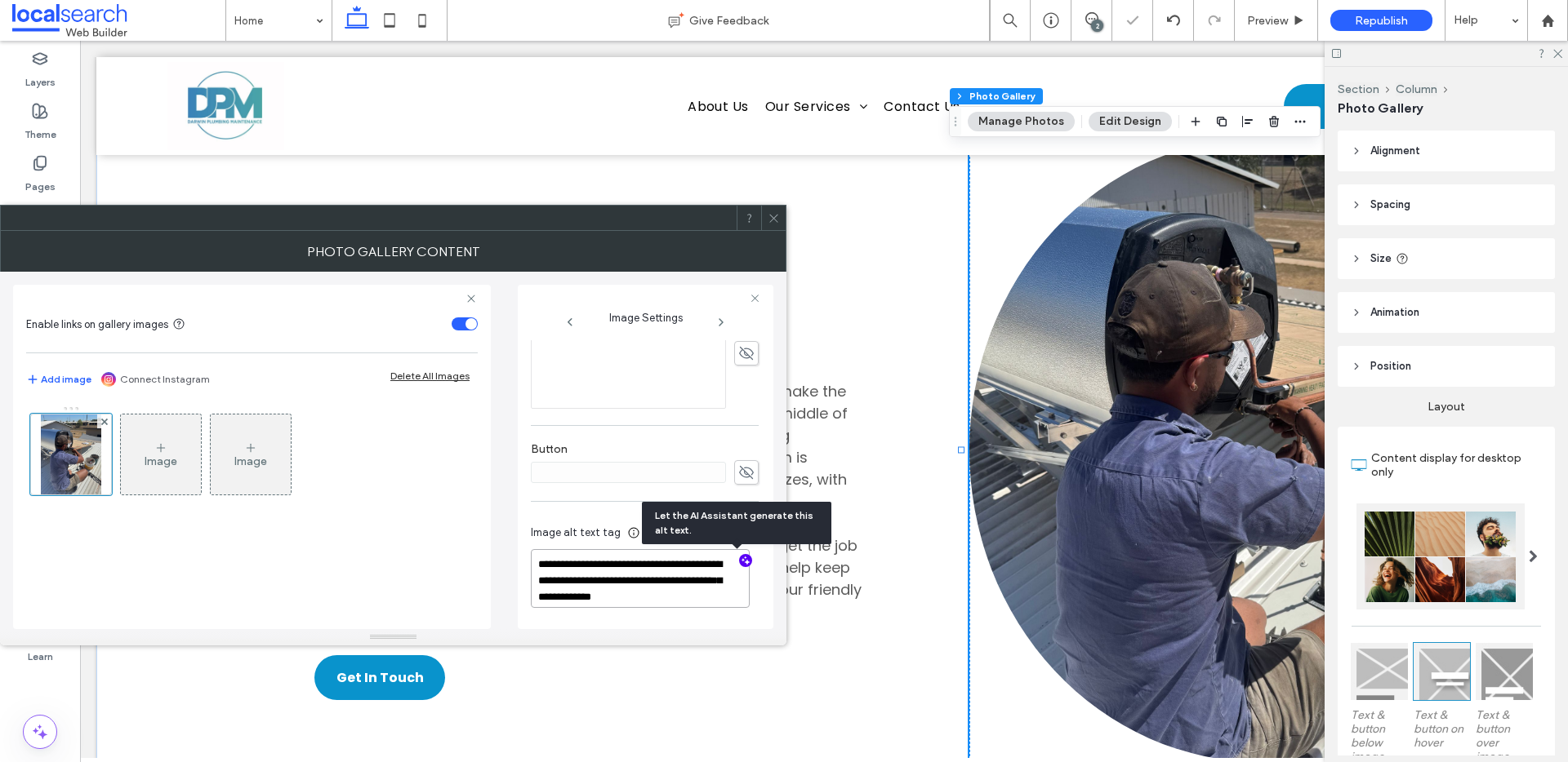
scroll to position [481, 0]
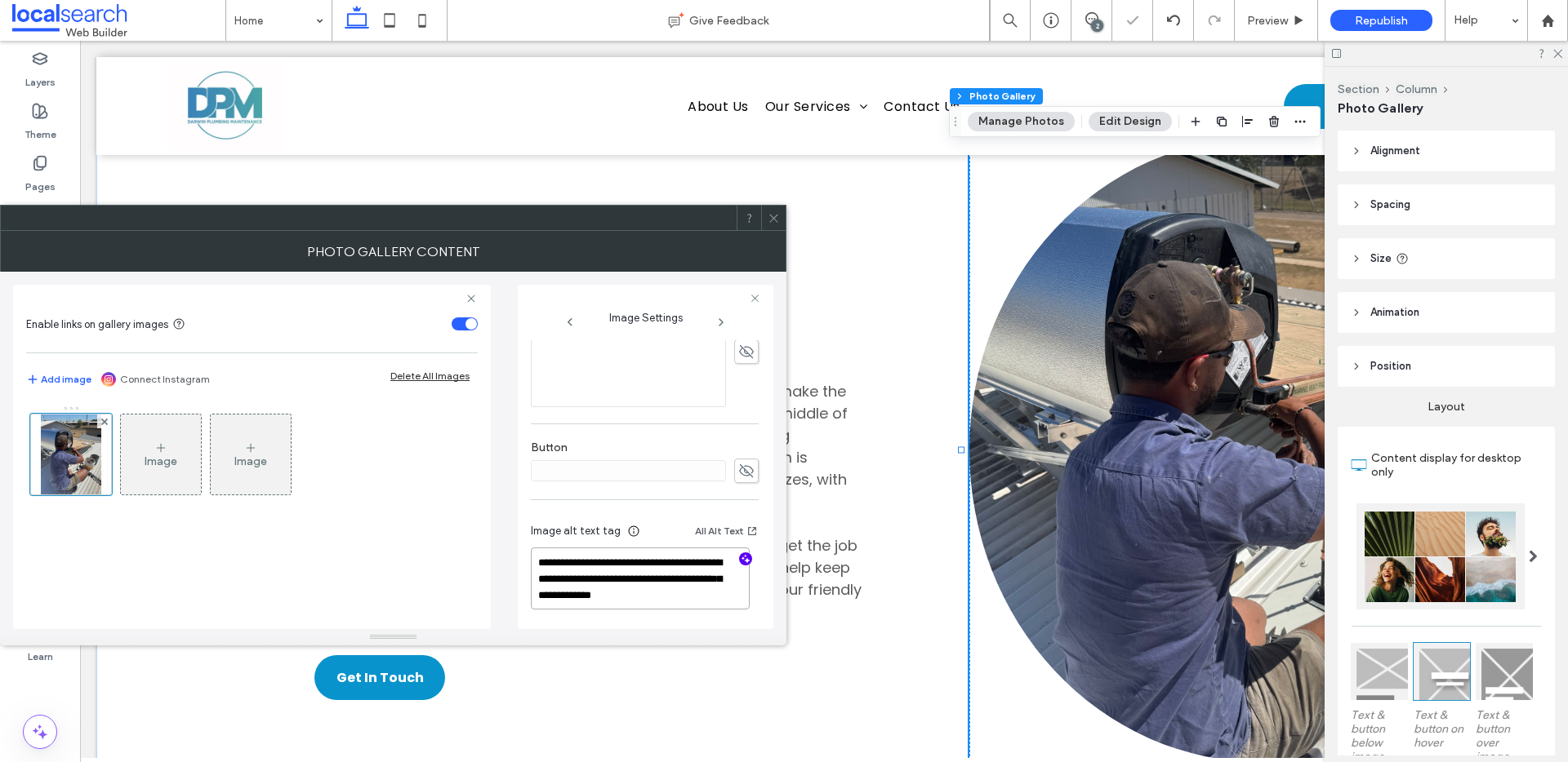
type textarea "**********"
click at [768, 219] on icon at bounding box center [774, 219] width 12 height 12
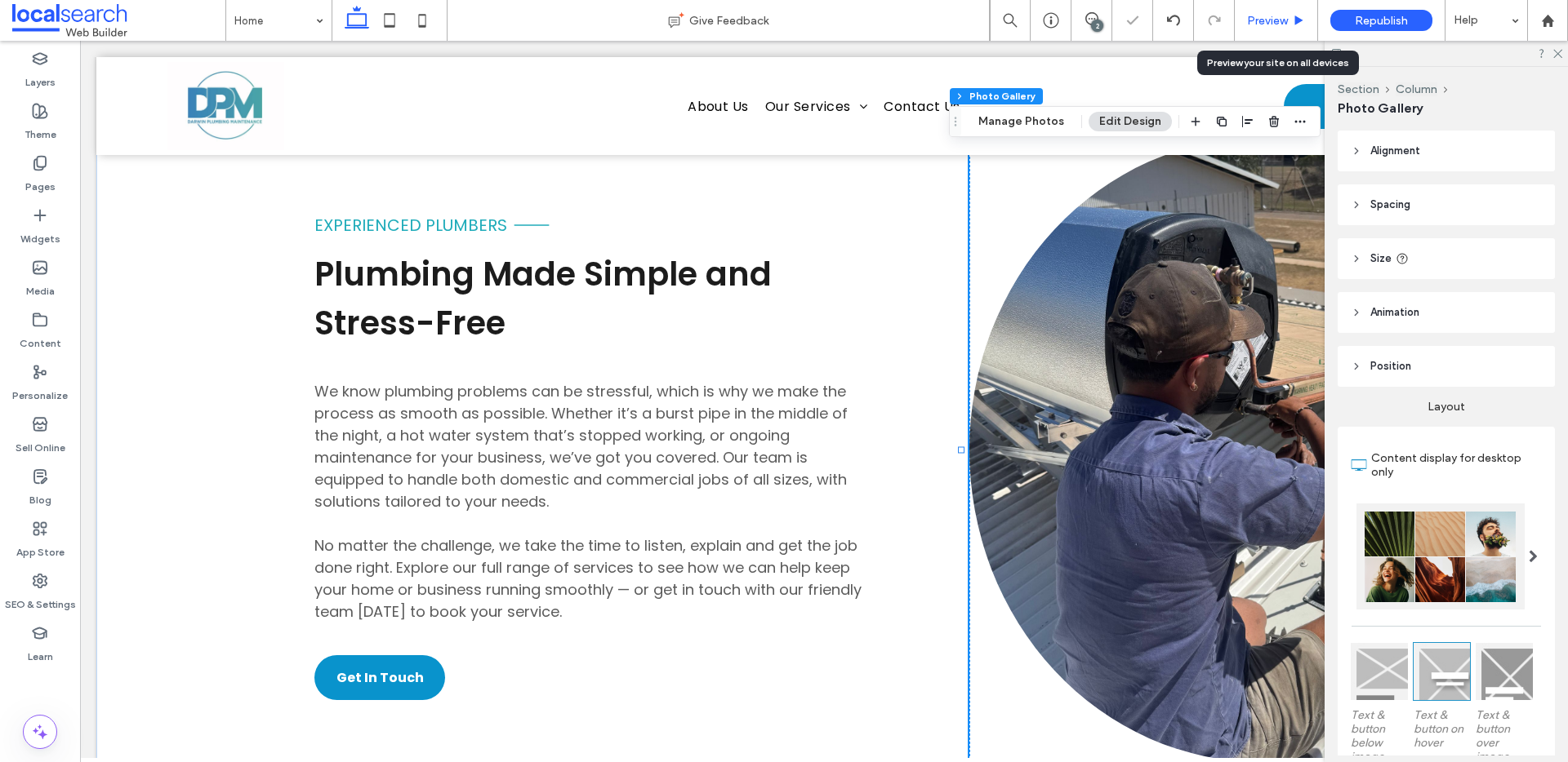
click at [1288, 25] on span "Preview" at bounding box center [1268, 21] width 41 height 14
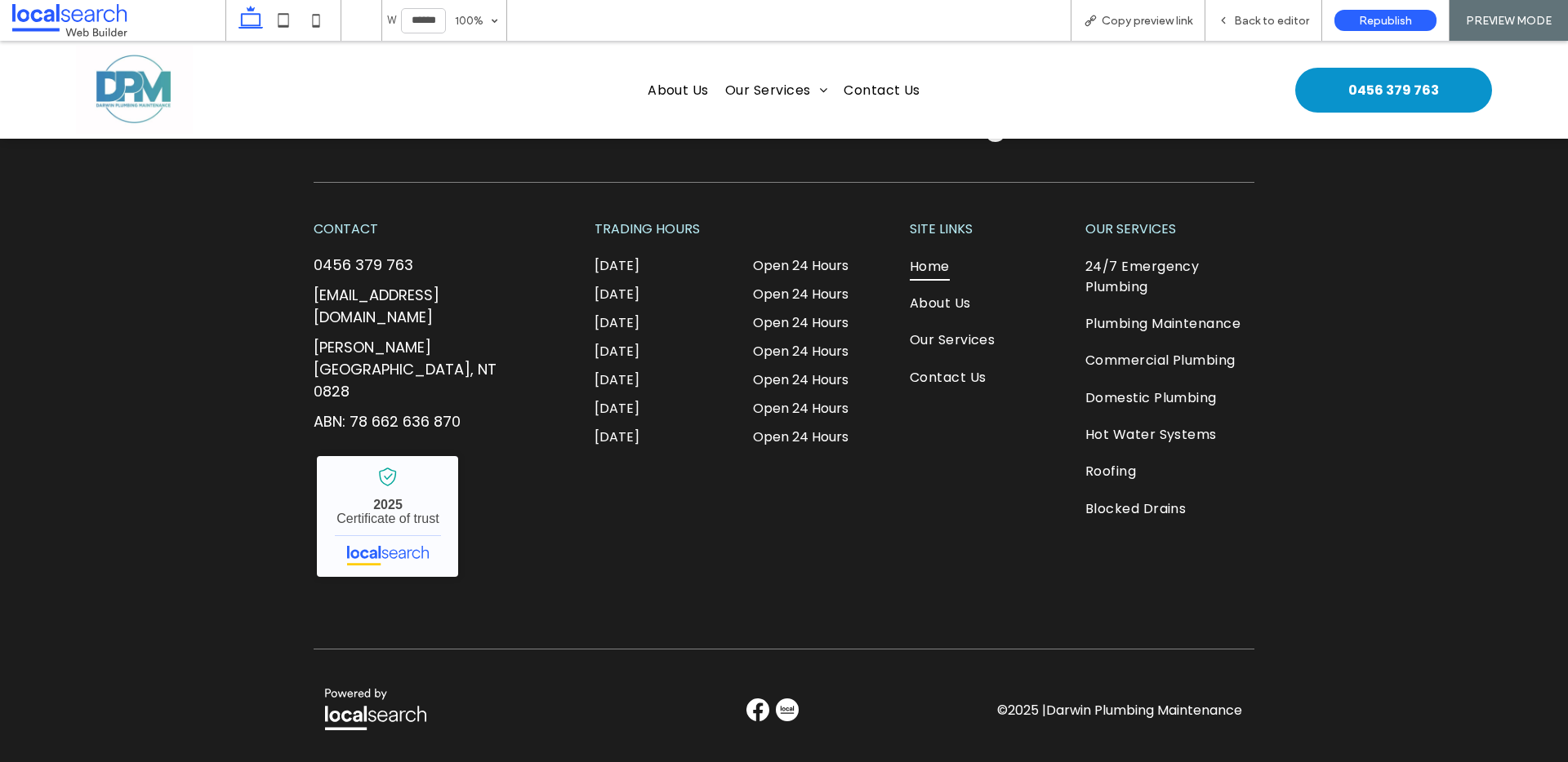
scroll to position [4717, 0]
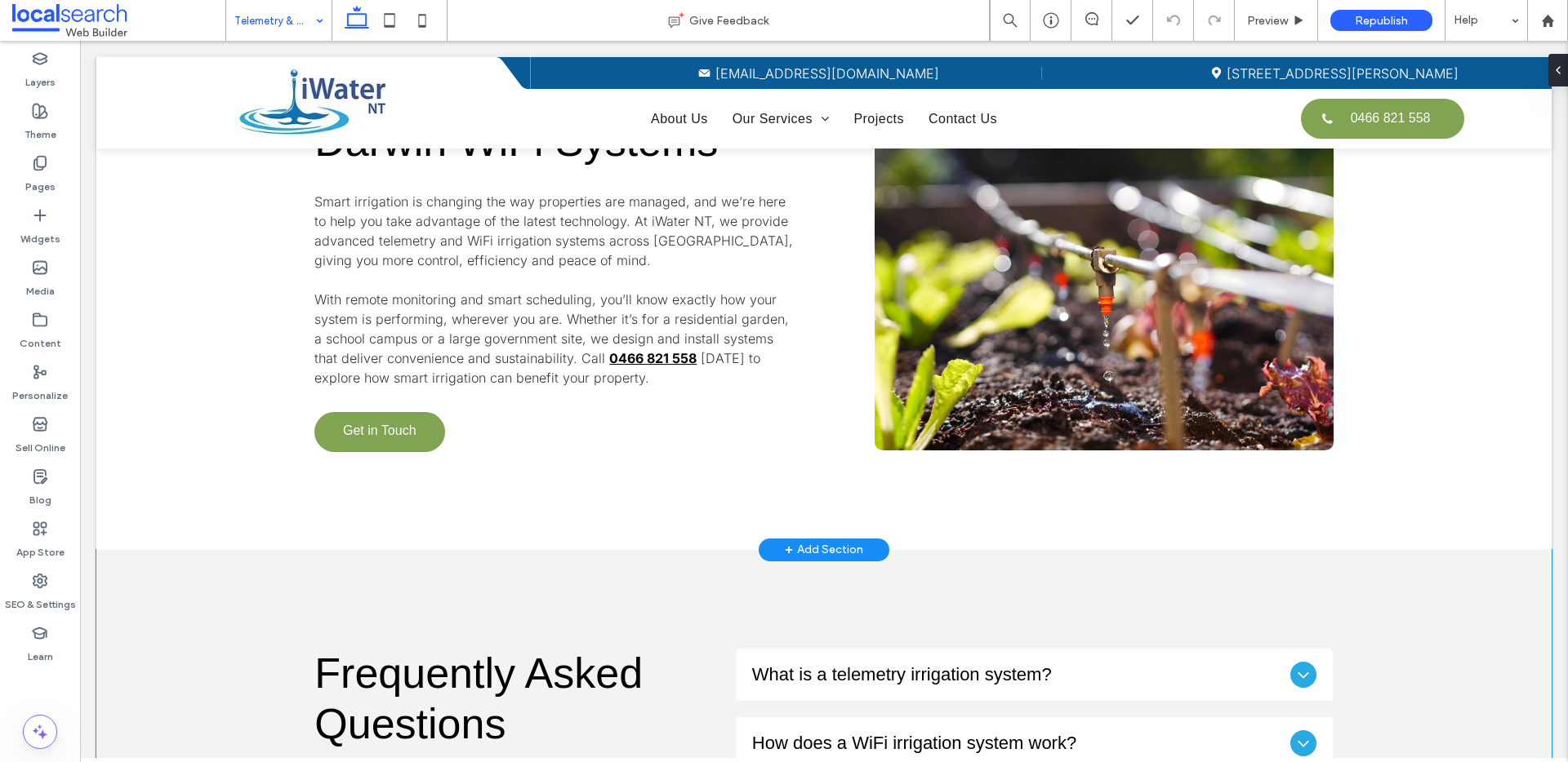
scroll to position [1071, 0]
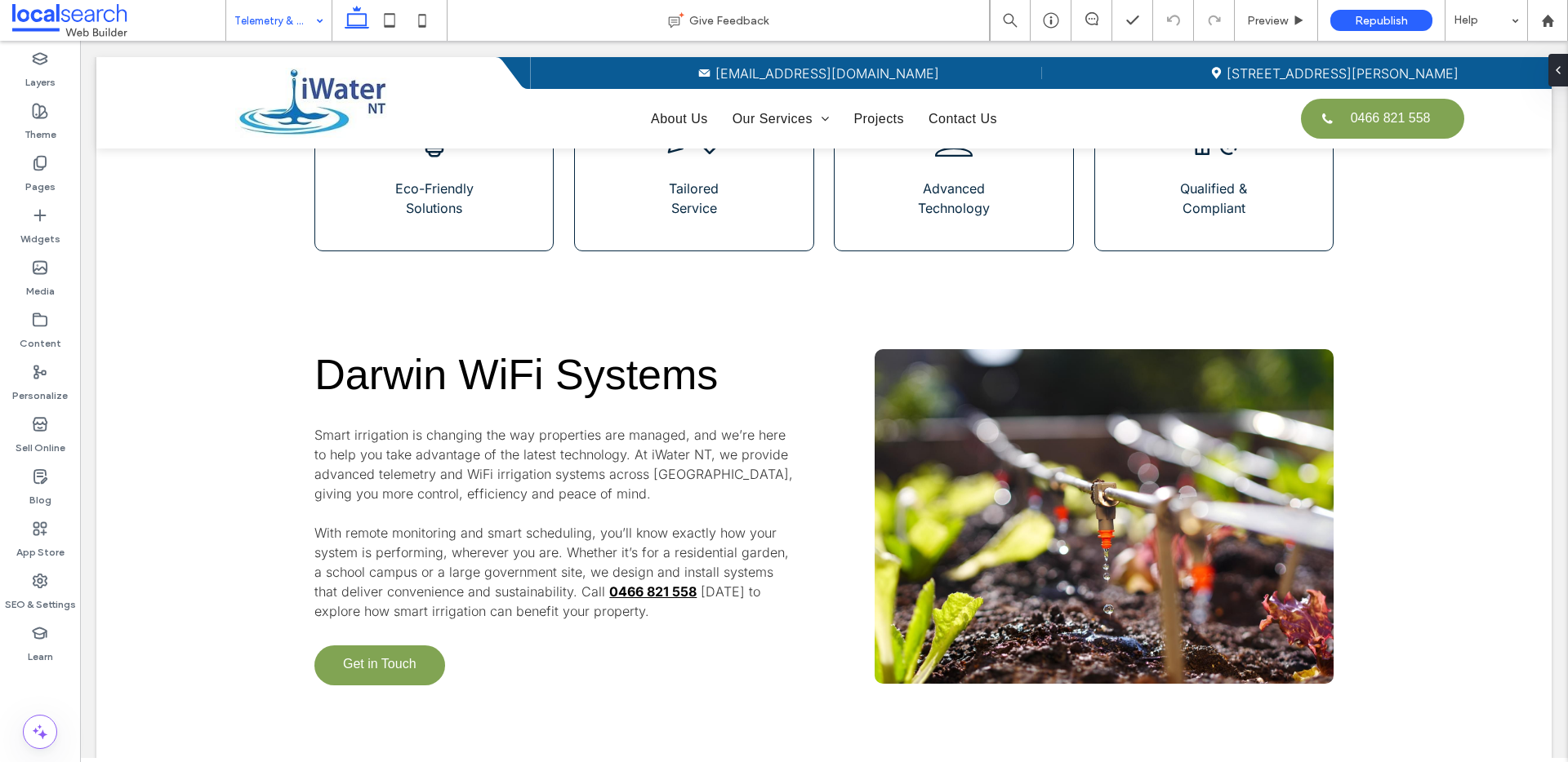
click at [308, 22] on div "Telemetry & WiFi Systems" at bounding box center [278, 20] width 105 height 41
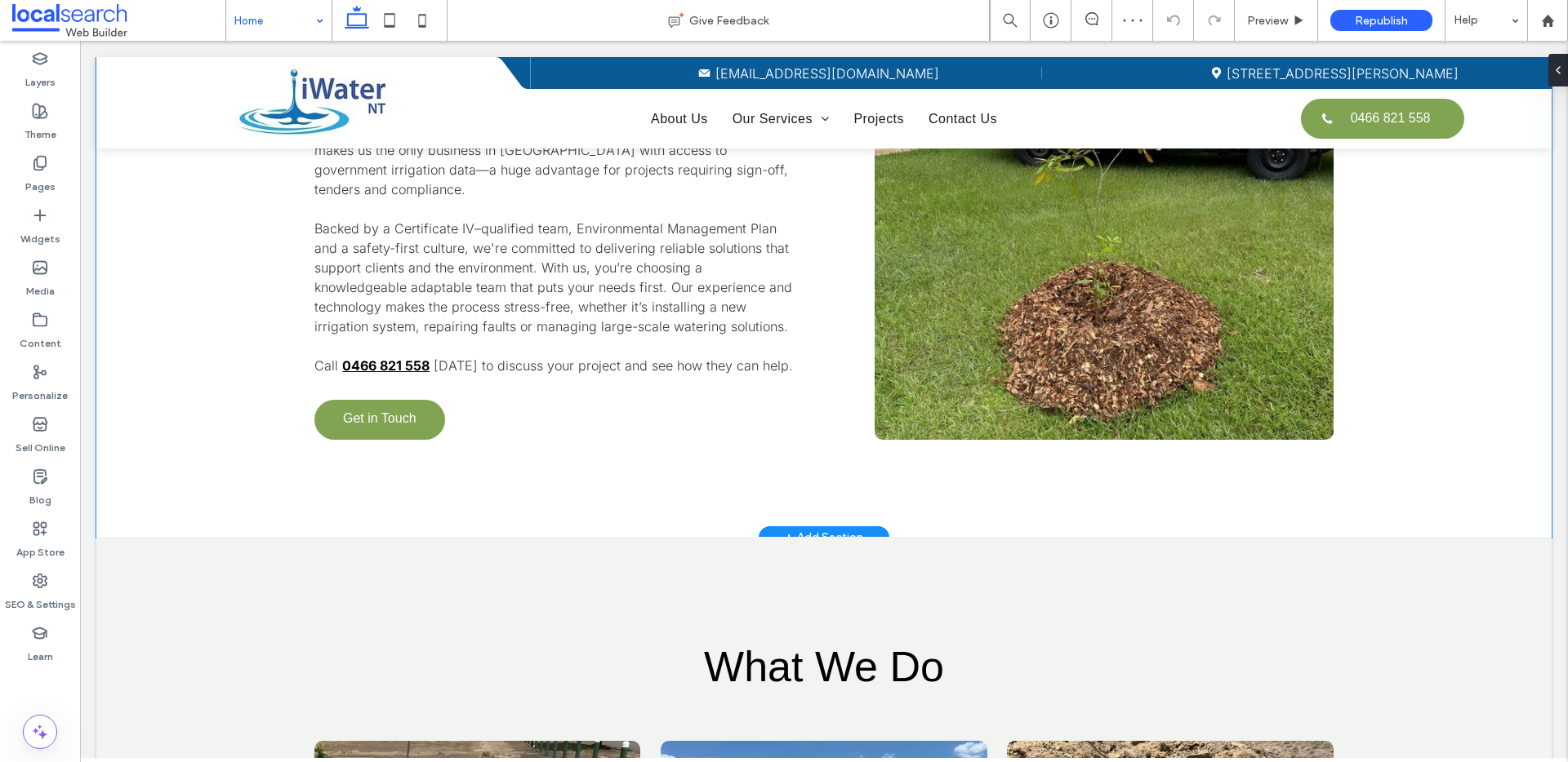
scroll to position [1259, 0]
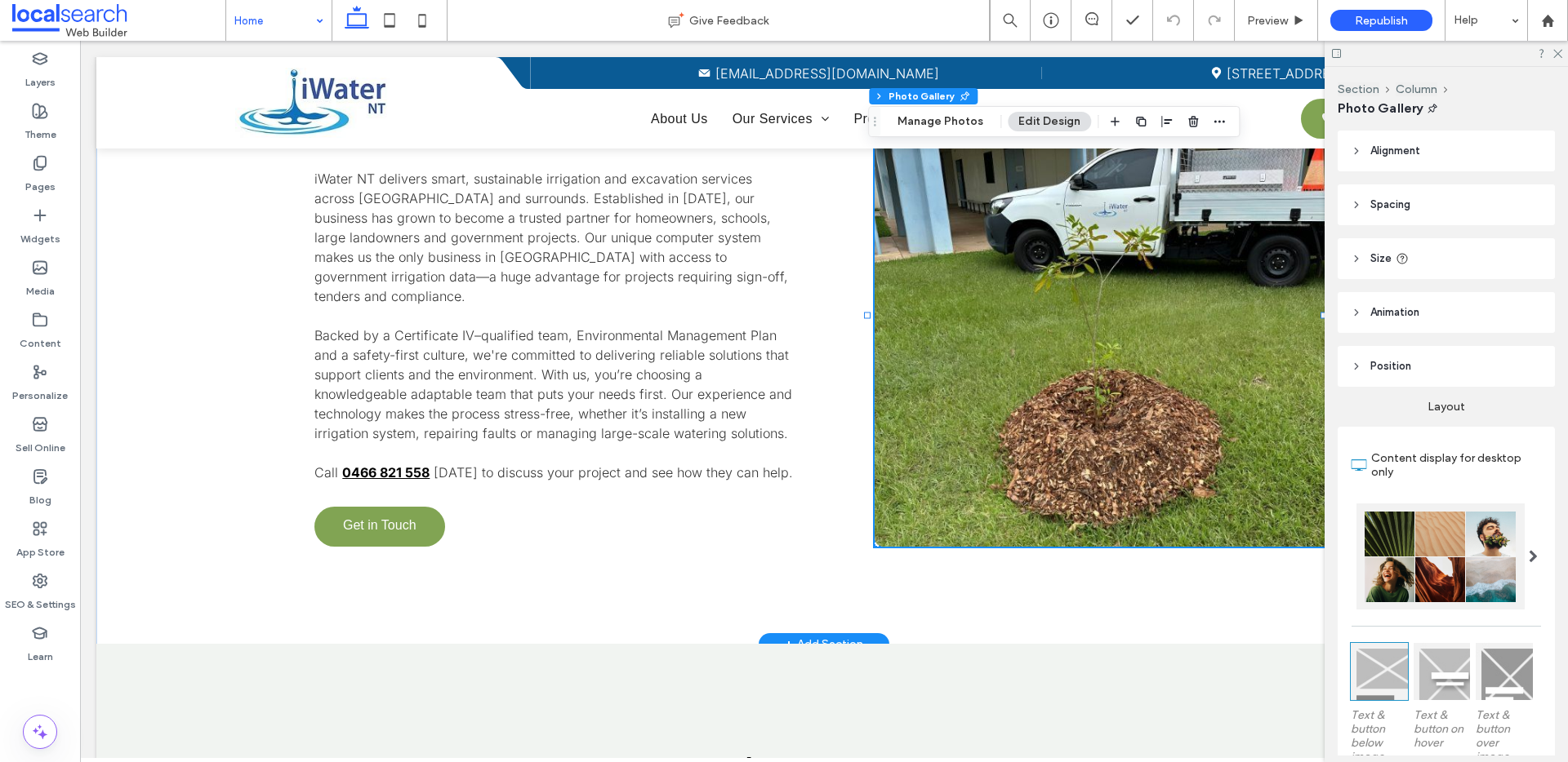
click at [1081, 385] on link at bounding box center [1104, 335] width 458 height 424
drag, startPoint x: 957, startPoint y: 127, endPoint x: 876, endPoint y: 128, distance: 81.0
click at [957, 127] on button "Manage Photos" at bounding box center [940, 121] width 107 height 19
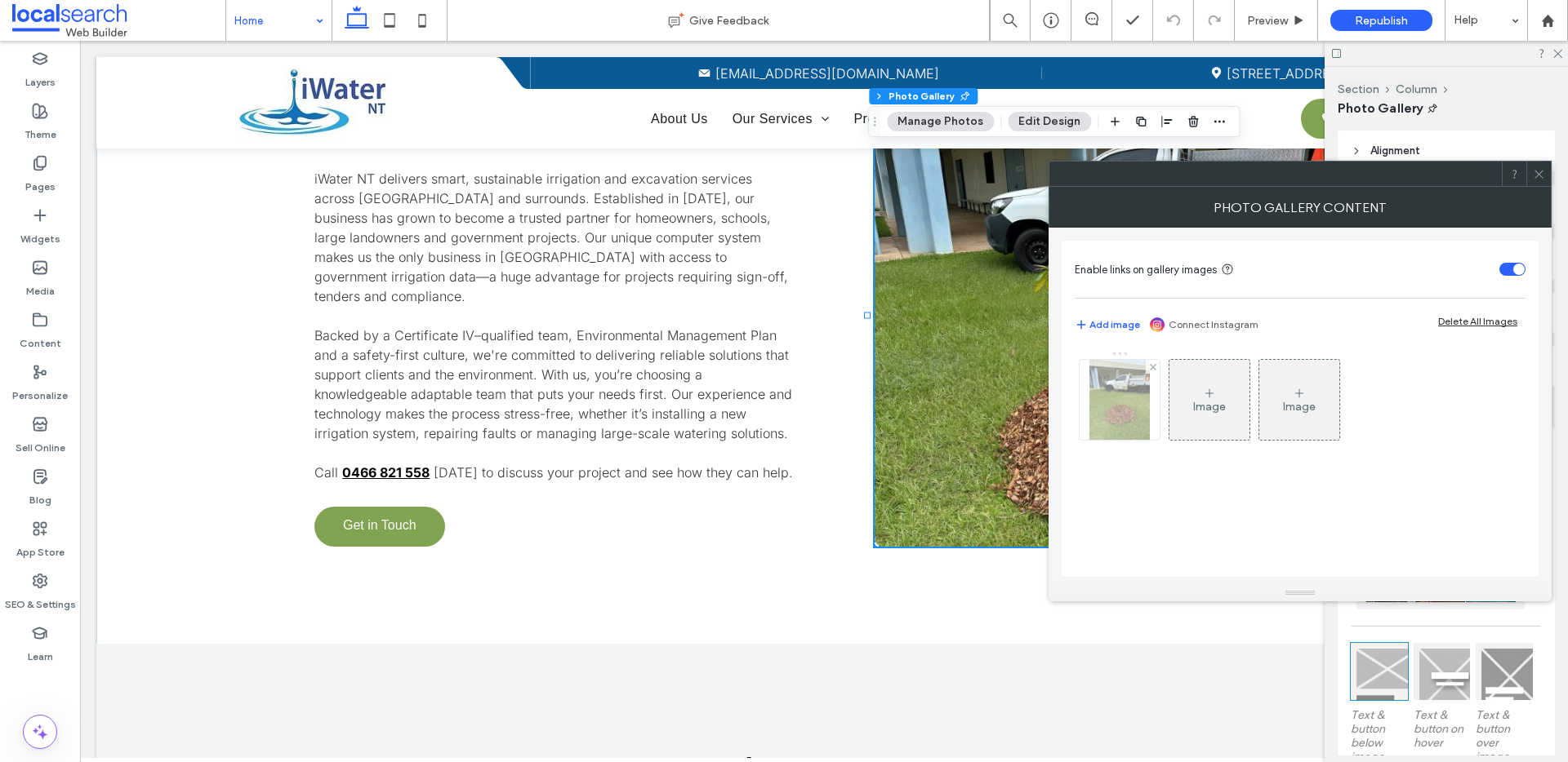
click at [1157, 413] on div at bounding box center [1119, 400] width 80 height 80
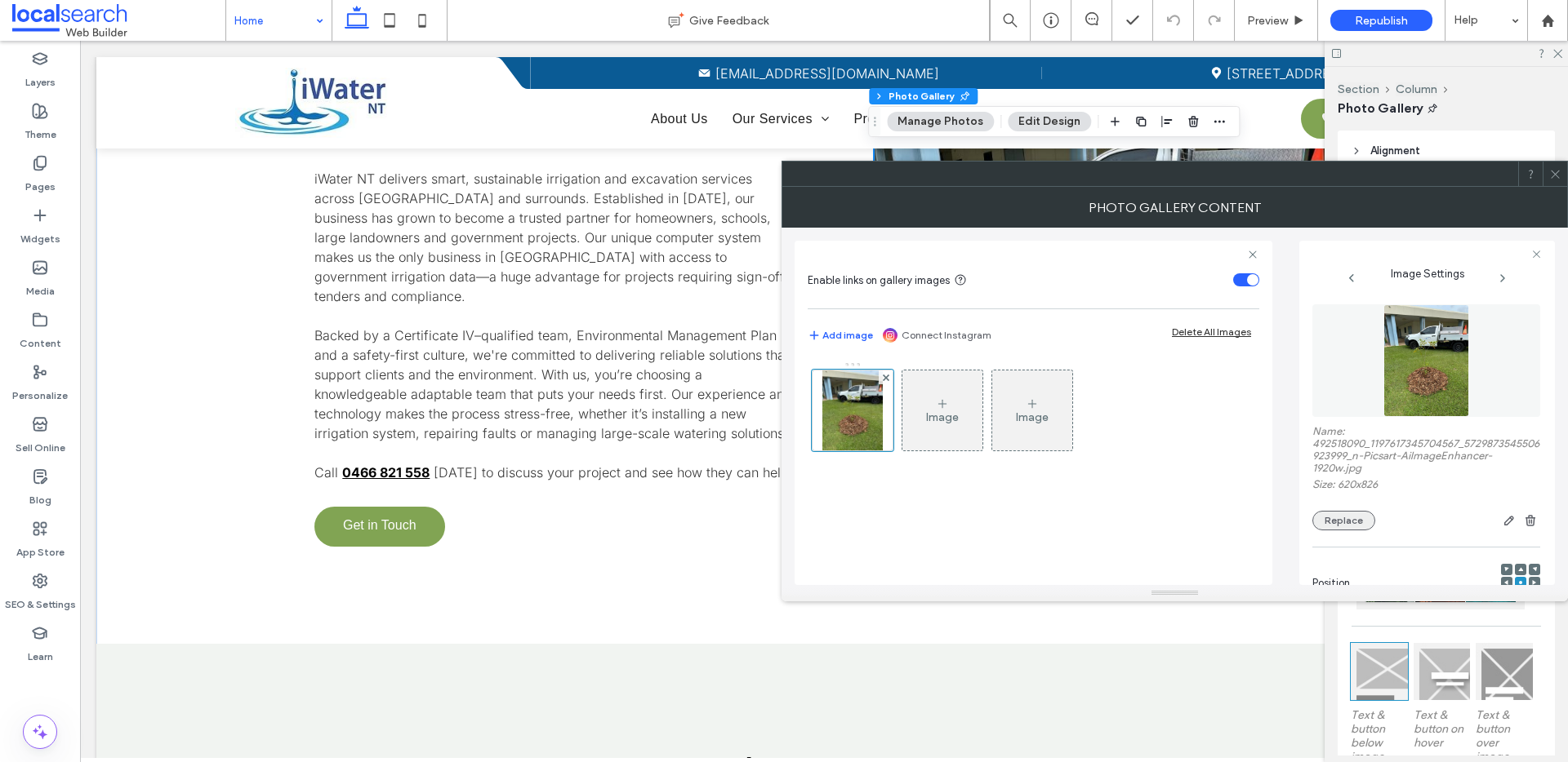
click at [1352, 525] on button "Replace" at bounding box center [1343, 521] width 63 height 19
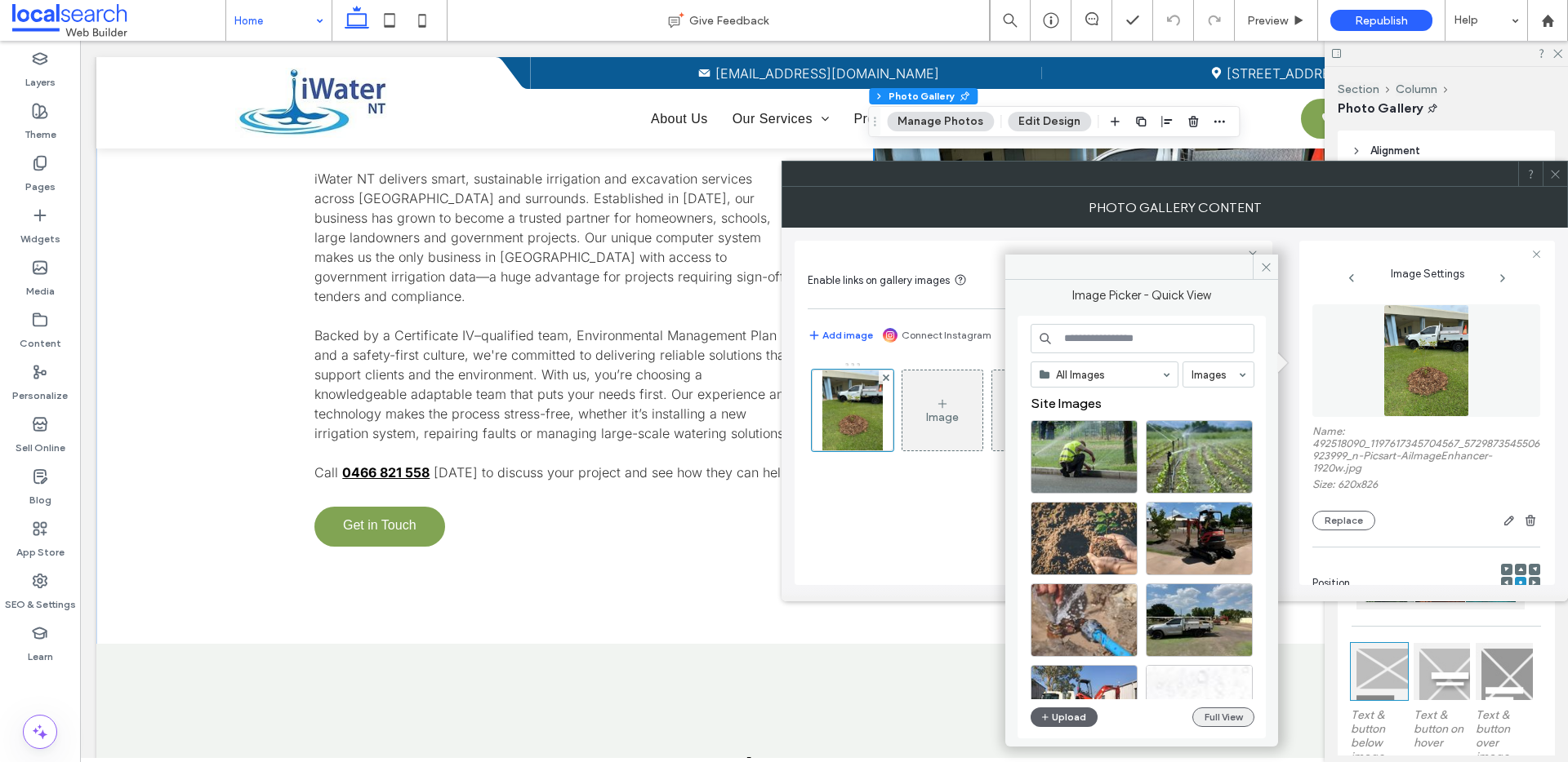
click at [1229, 712] on button "Full View" at bounding box center [1223, 718] width 62 height 19
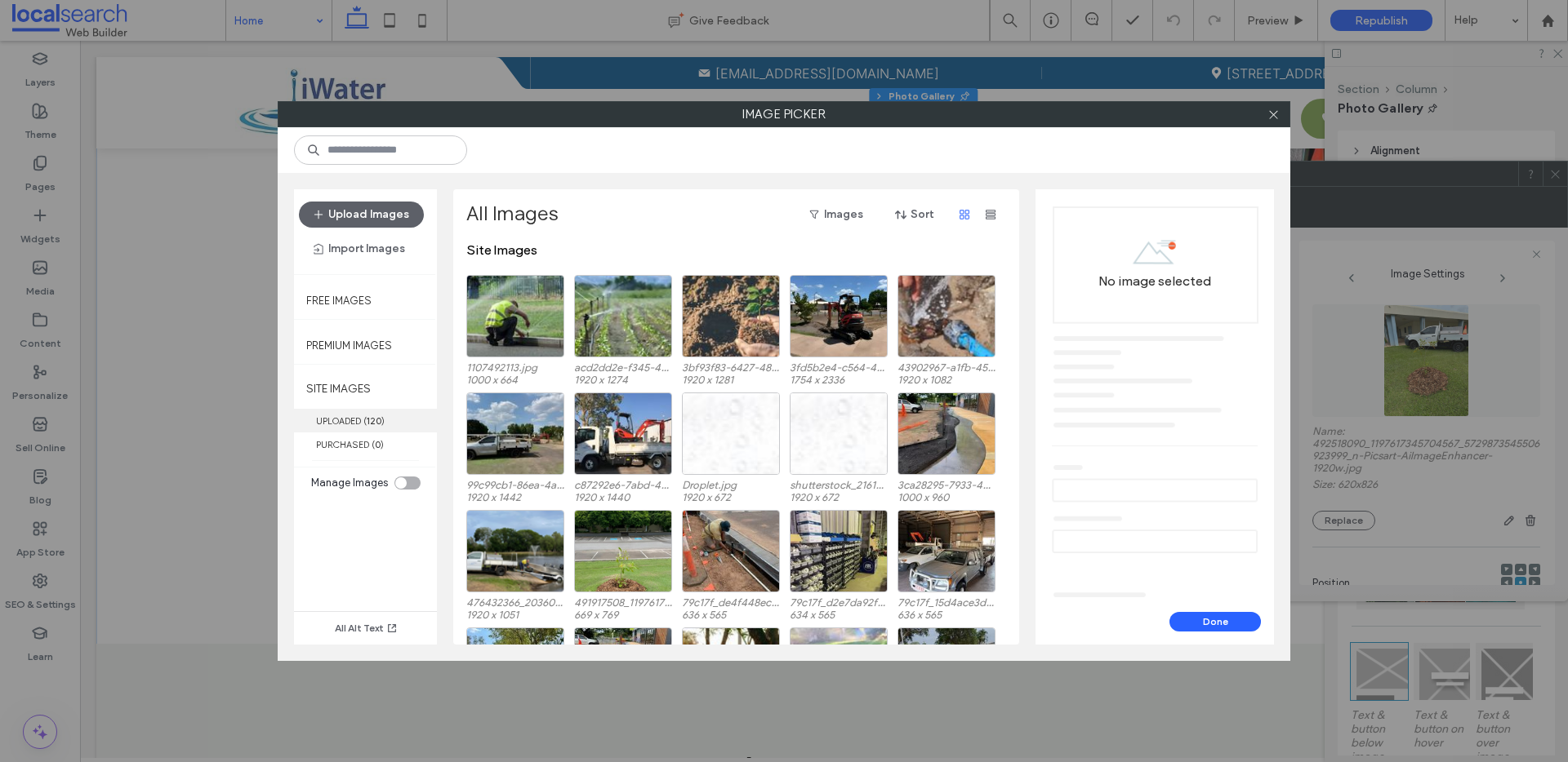
click at [385, 430] on label "UPLOADED ( 120 )" at bounding box center [365, 421] width 143 height 24
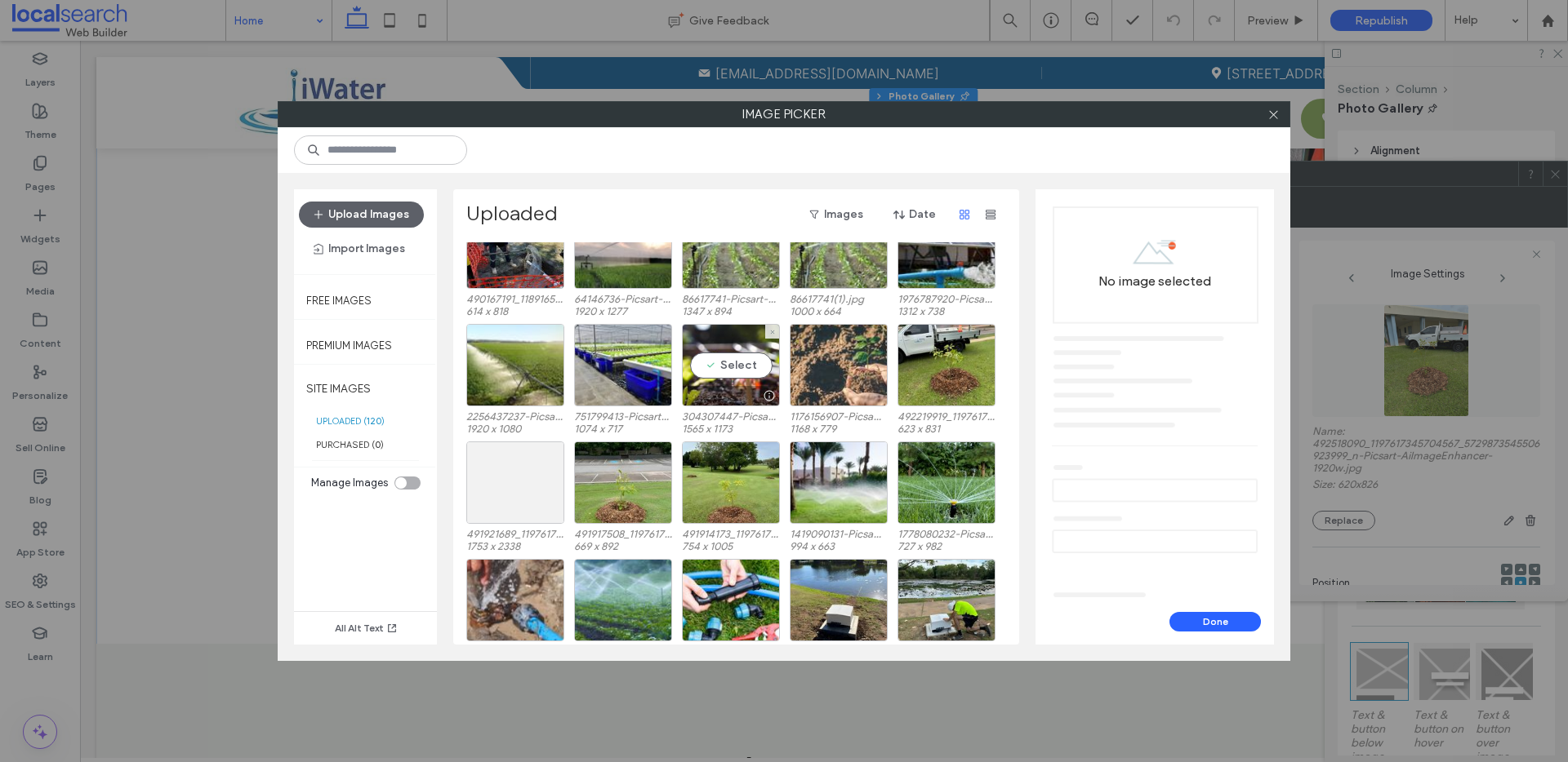
scroll to position [849, 0]
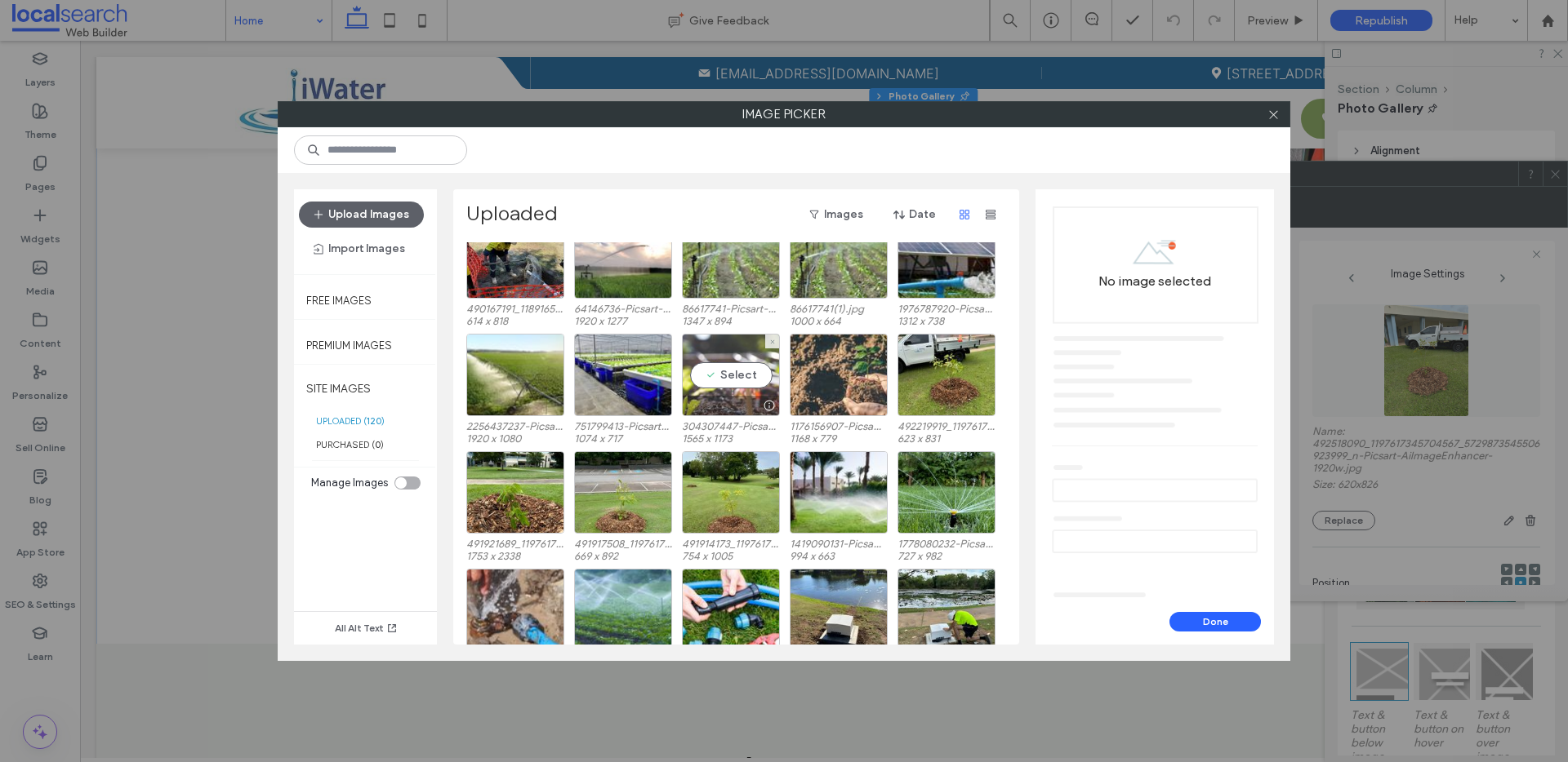
click at [741, 389] on div "Select" at bounding box center [730, 375] width 98 height 82
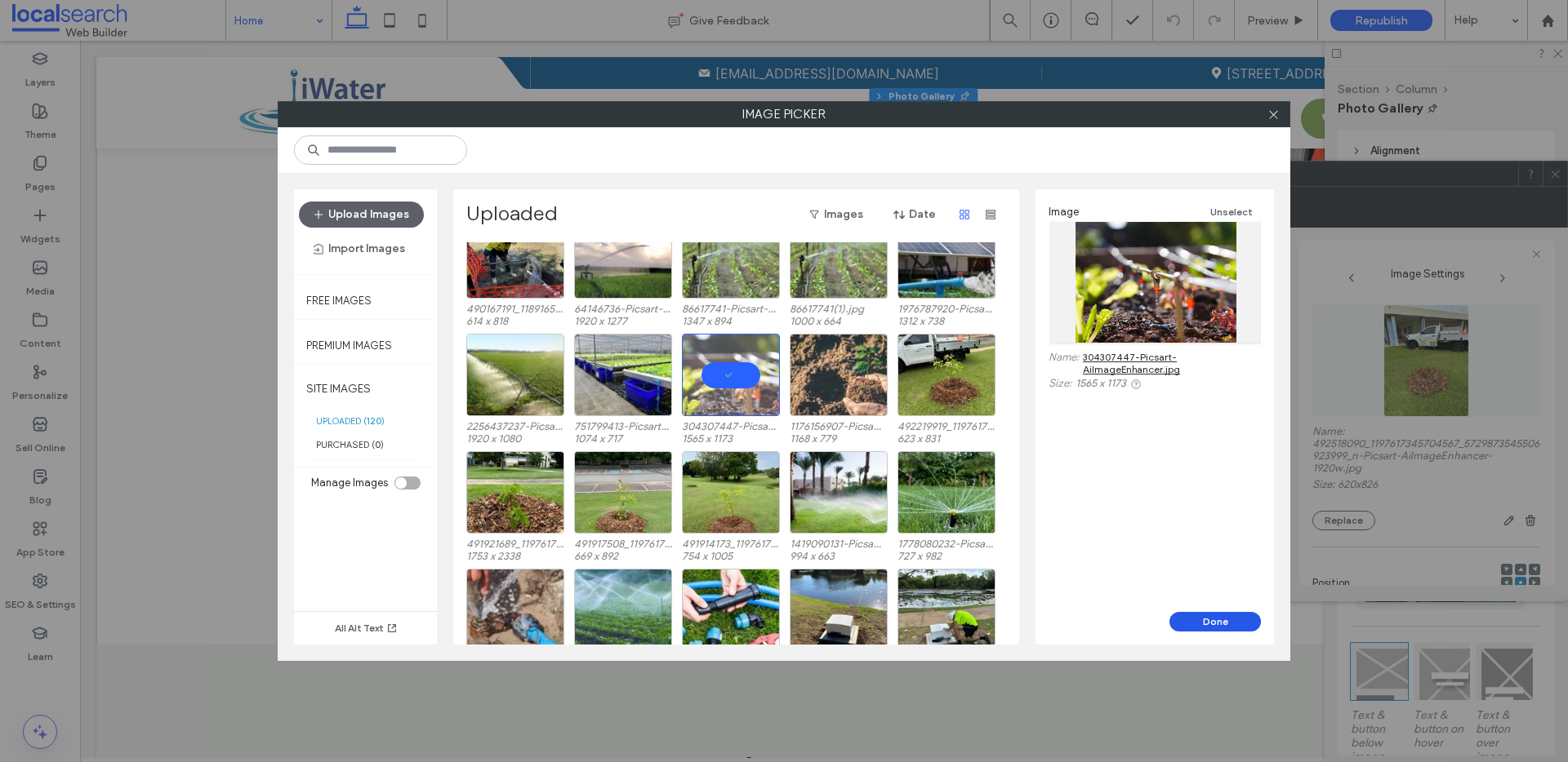
click at [1240, 620] on button "Done" at bounding box center [1214, 622] width 91 height 19
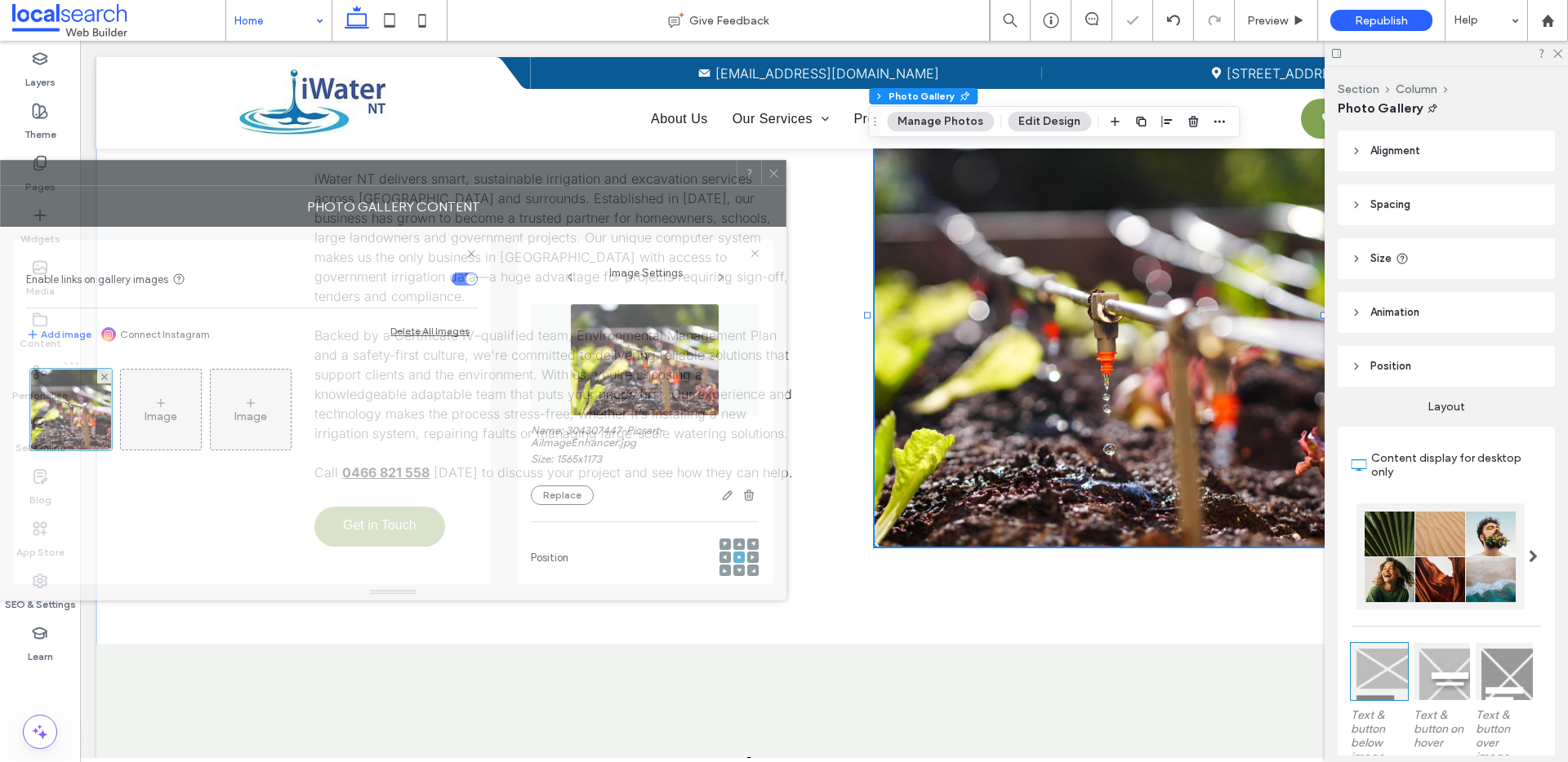
drag, startPoint x: 1166, startPoint y: 202, endPoint x: 390, endPoint y: 212, distance: 776.1
click at [378, 200] on div "Photo Gallery Content" at bounding box center [393, 206] width 786 height 41
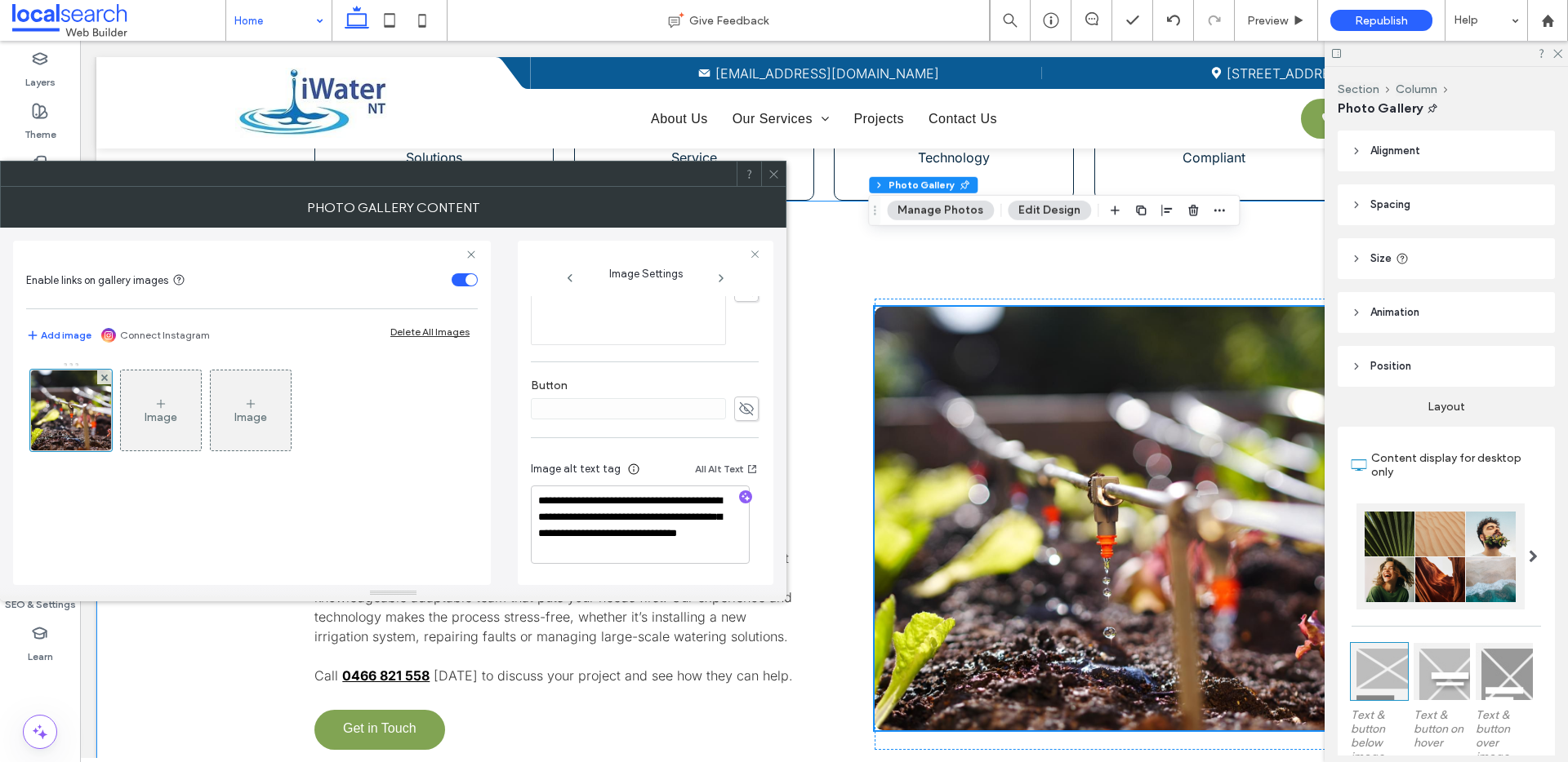
scroll to position [1057, 0]
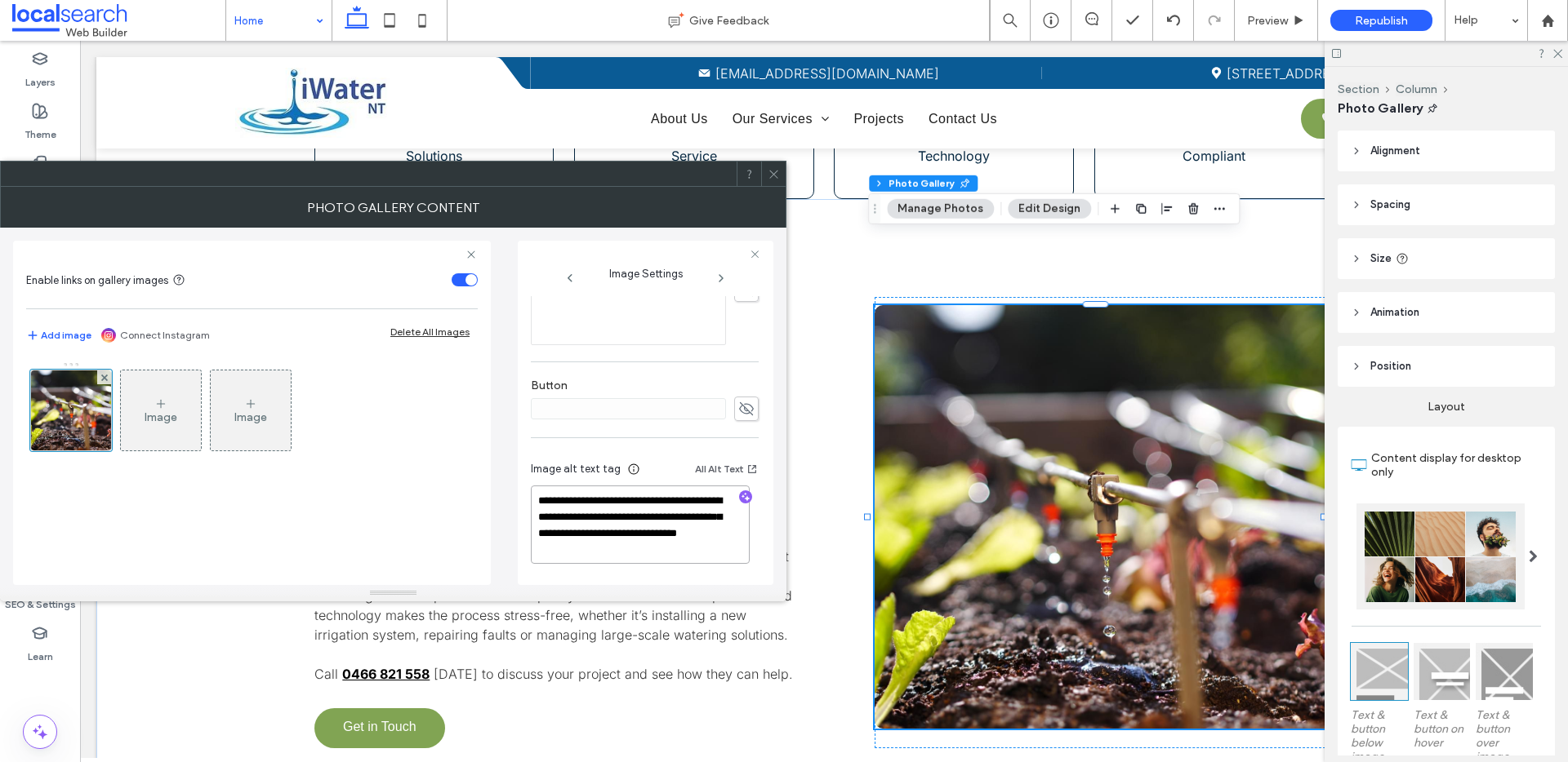
drag, startPoint x: 605, startPoint y: 533, endPoint x: 612, endPoint y: 554, distance: 22.1
click at [612, 554] on textarea "**********" at bounding box center [640, 525] width 219 height 78
click at [740, 502] on icon "button" at bounding box center [745, 497] width 12 height 12
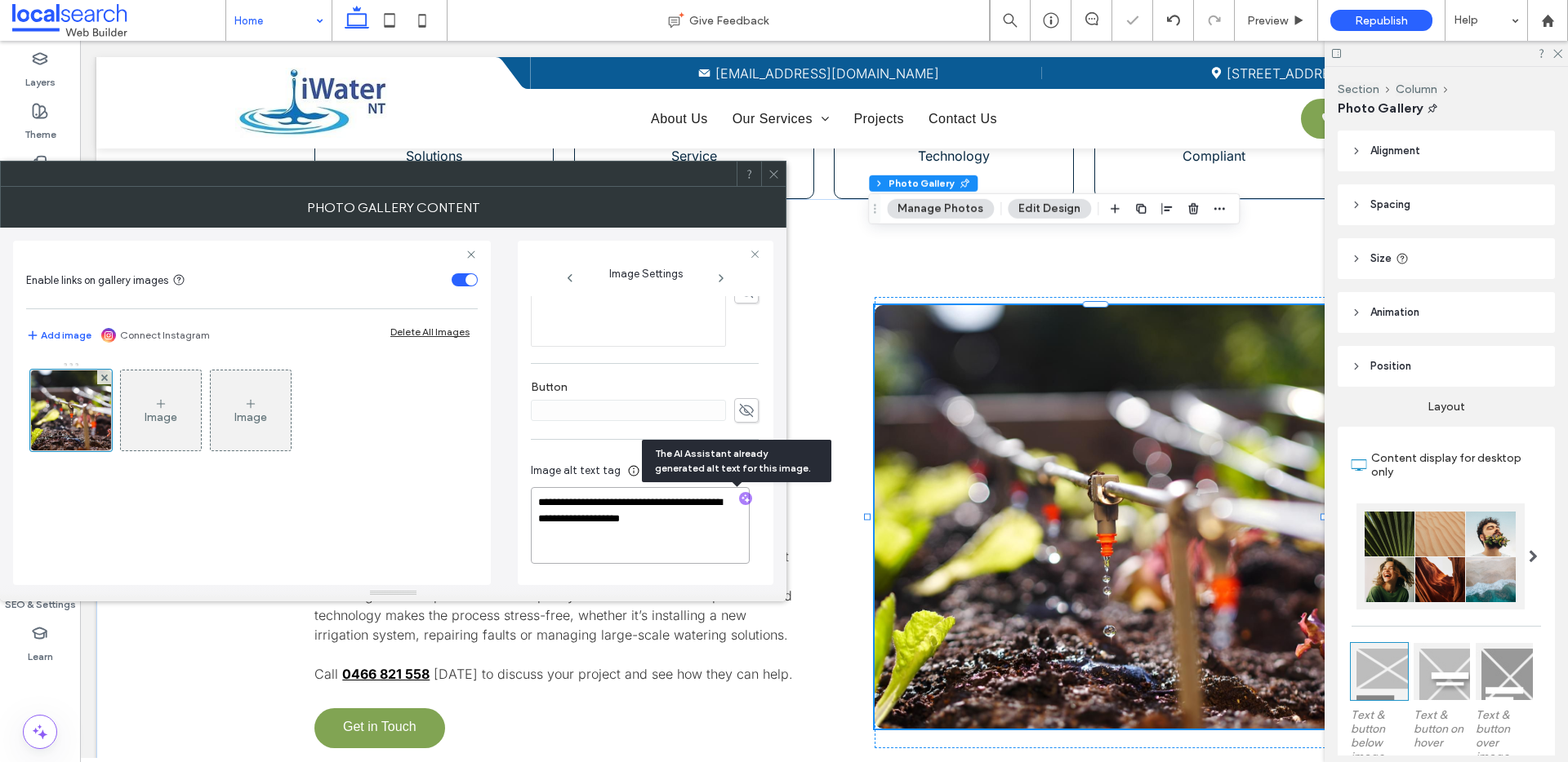
click at [673, 531] on textarea "**********" at bounding box center [640, 525] width 219 height 77
paste textarea "**********"
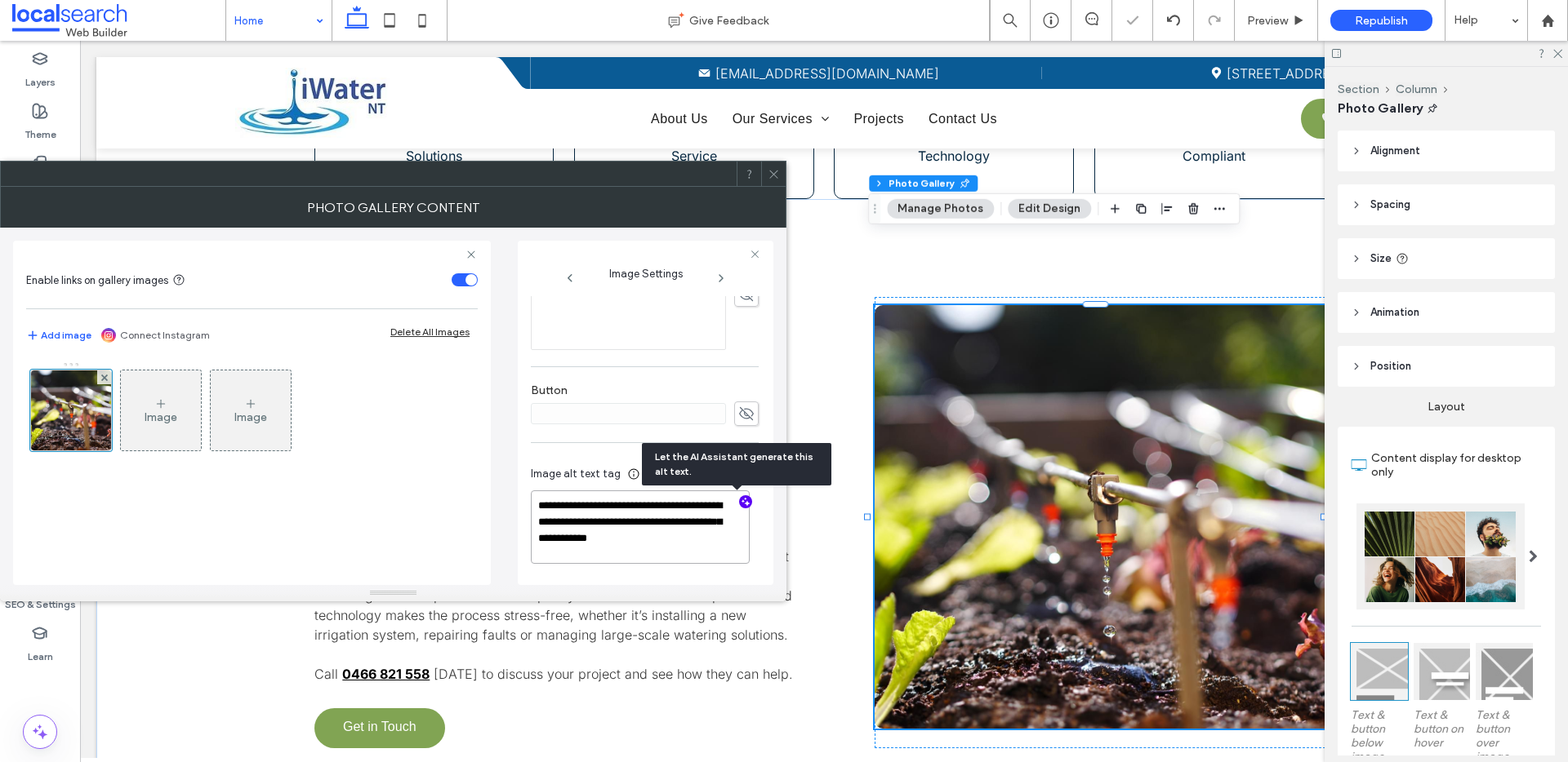
scroll to position [506, 0]
type textarea "**********"
click at [775, 172] on icon at bounding box center [774, 175] width 12 height 12
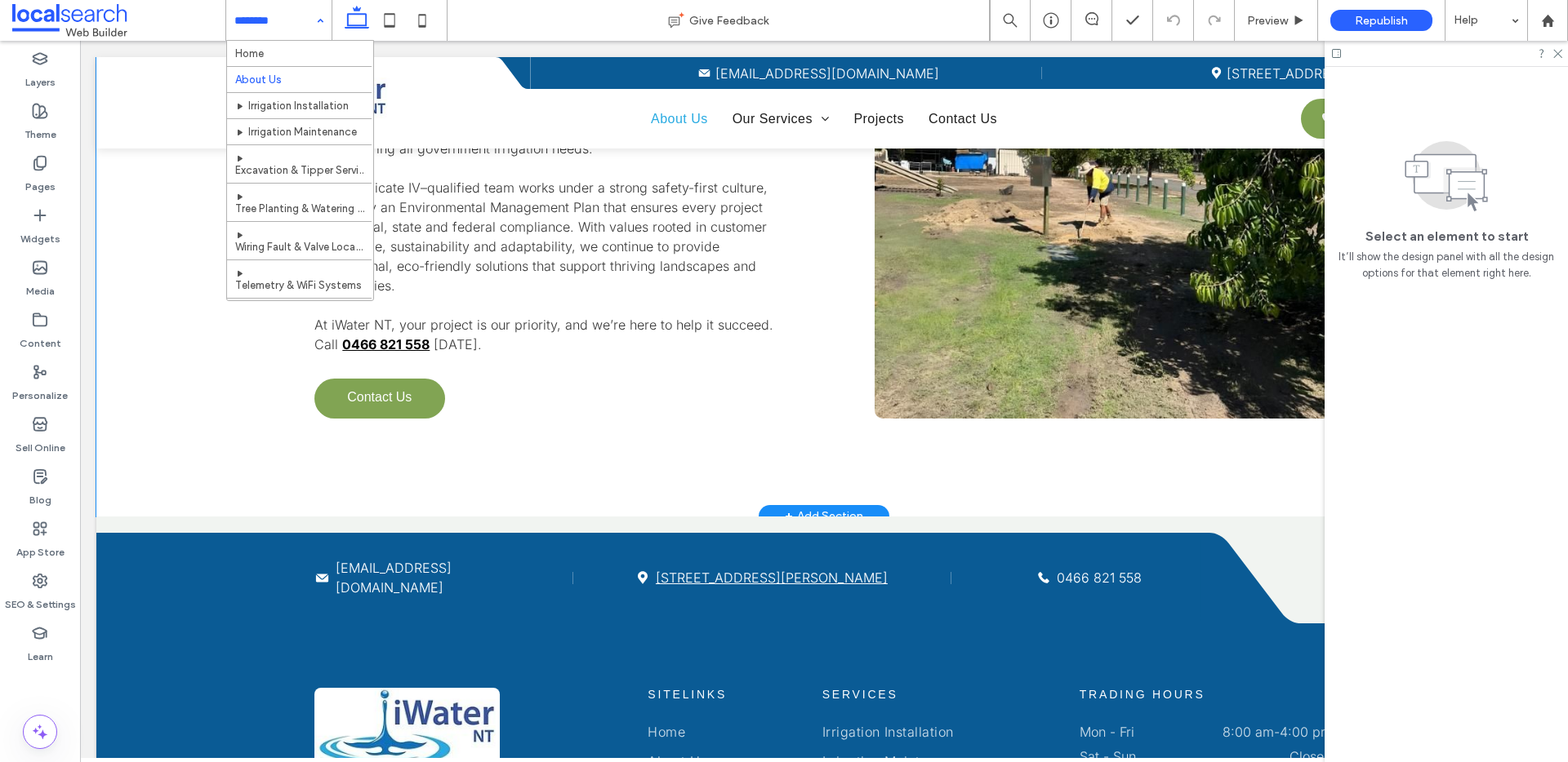
scroll to position [656, 0]
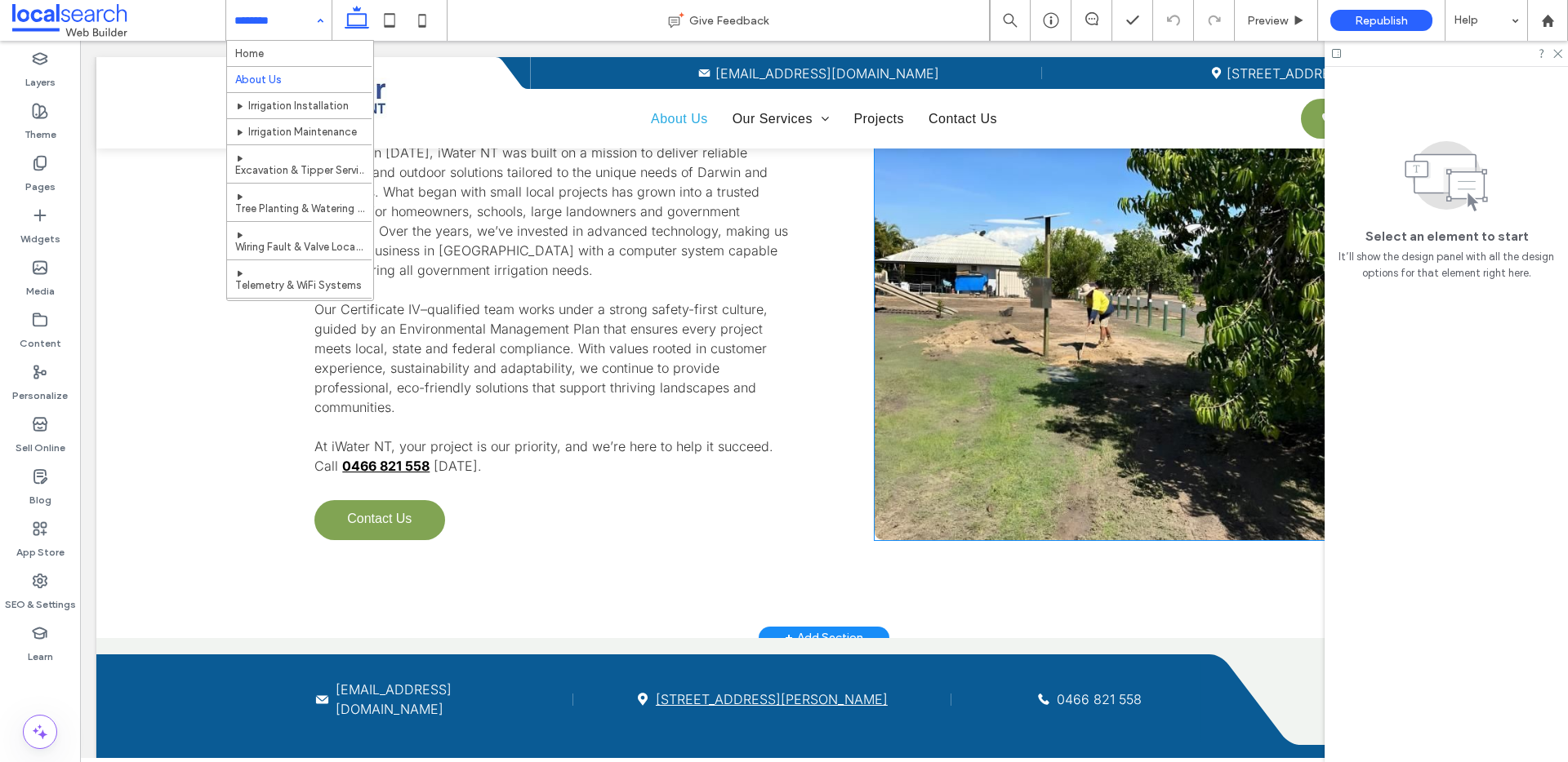
click at [980, 412] on link at bounding box center [1104, 308] width 458 height 463
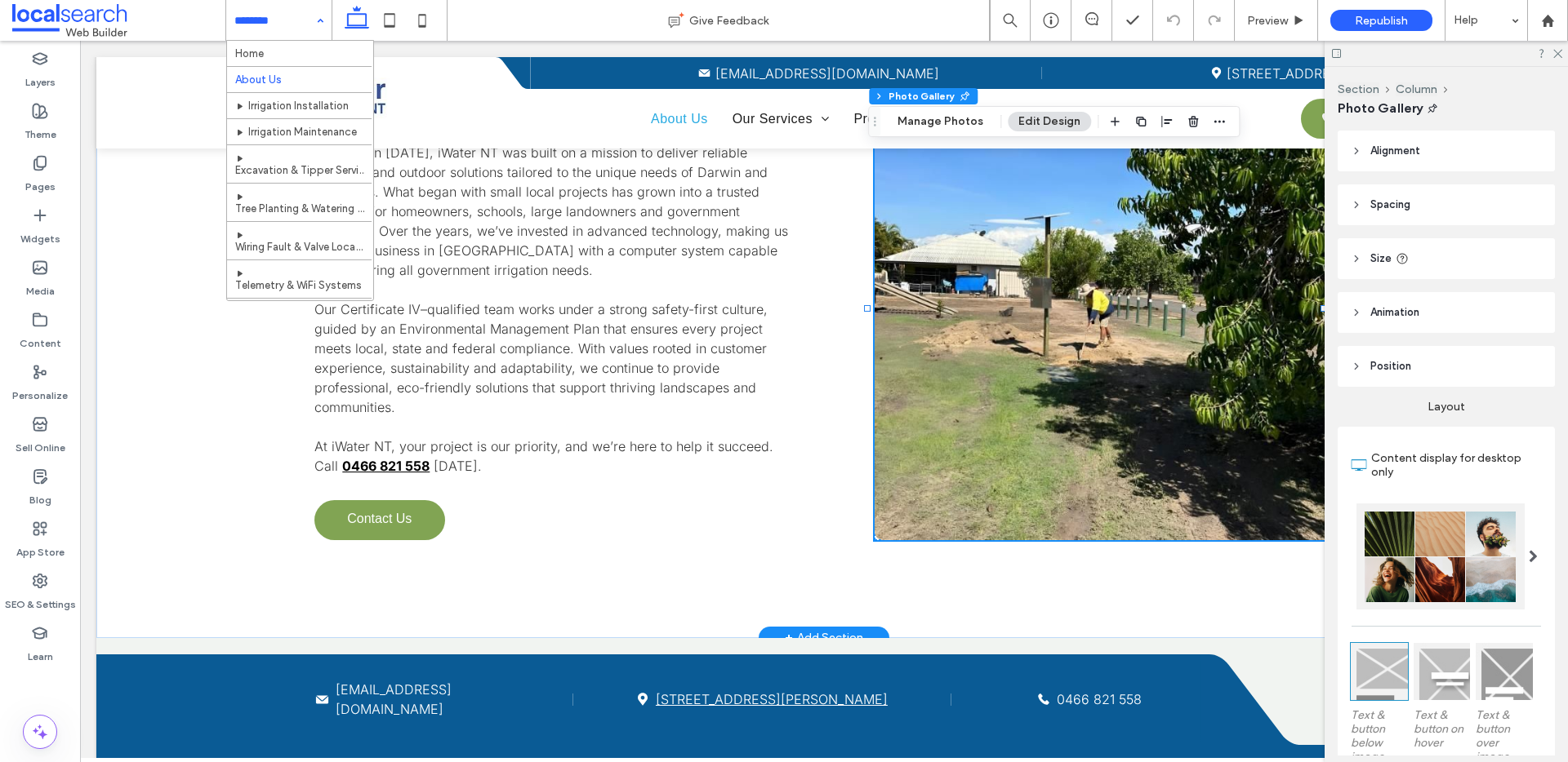
click at [980, 412] on link at bounding box center [1104, 308] width 458 height 463
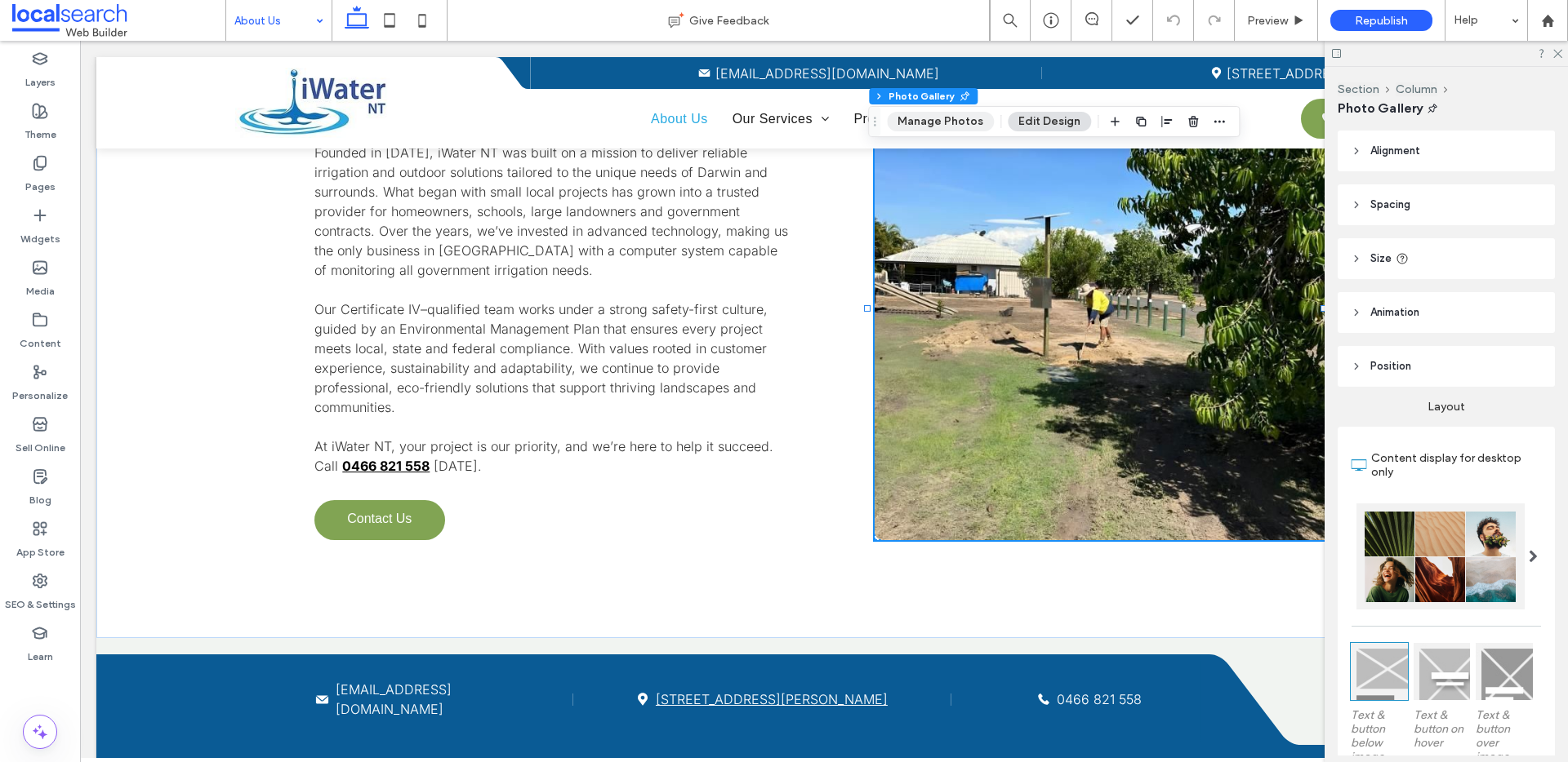
click at [938, 120] on button "Manage Photos" at bounding box center [940, 121] width 107 height 19
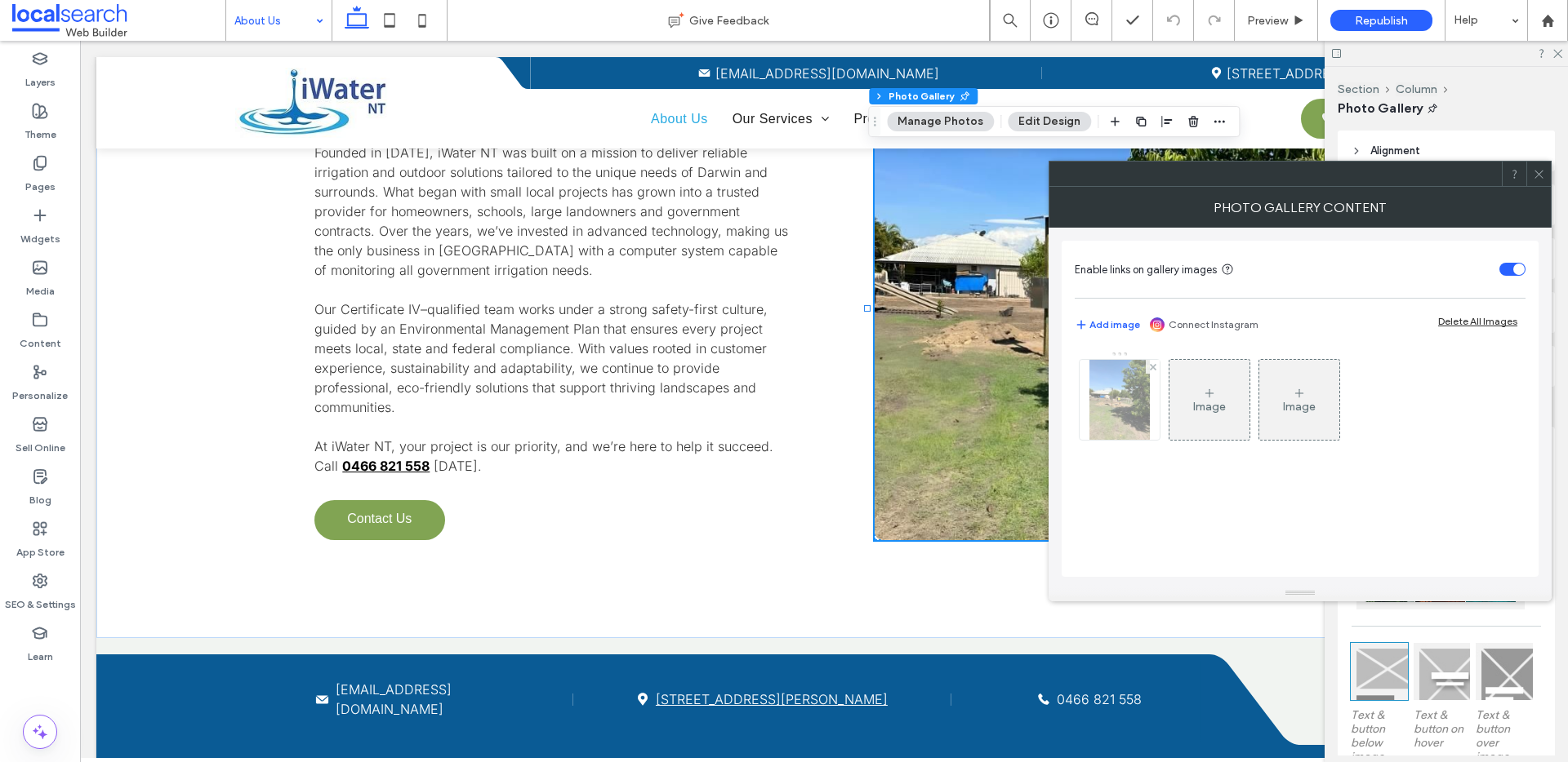
click at [1141, 428] on img at bounding box center [1119, 400] width 60 height 80
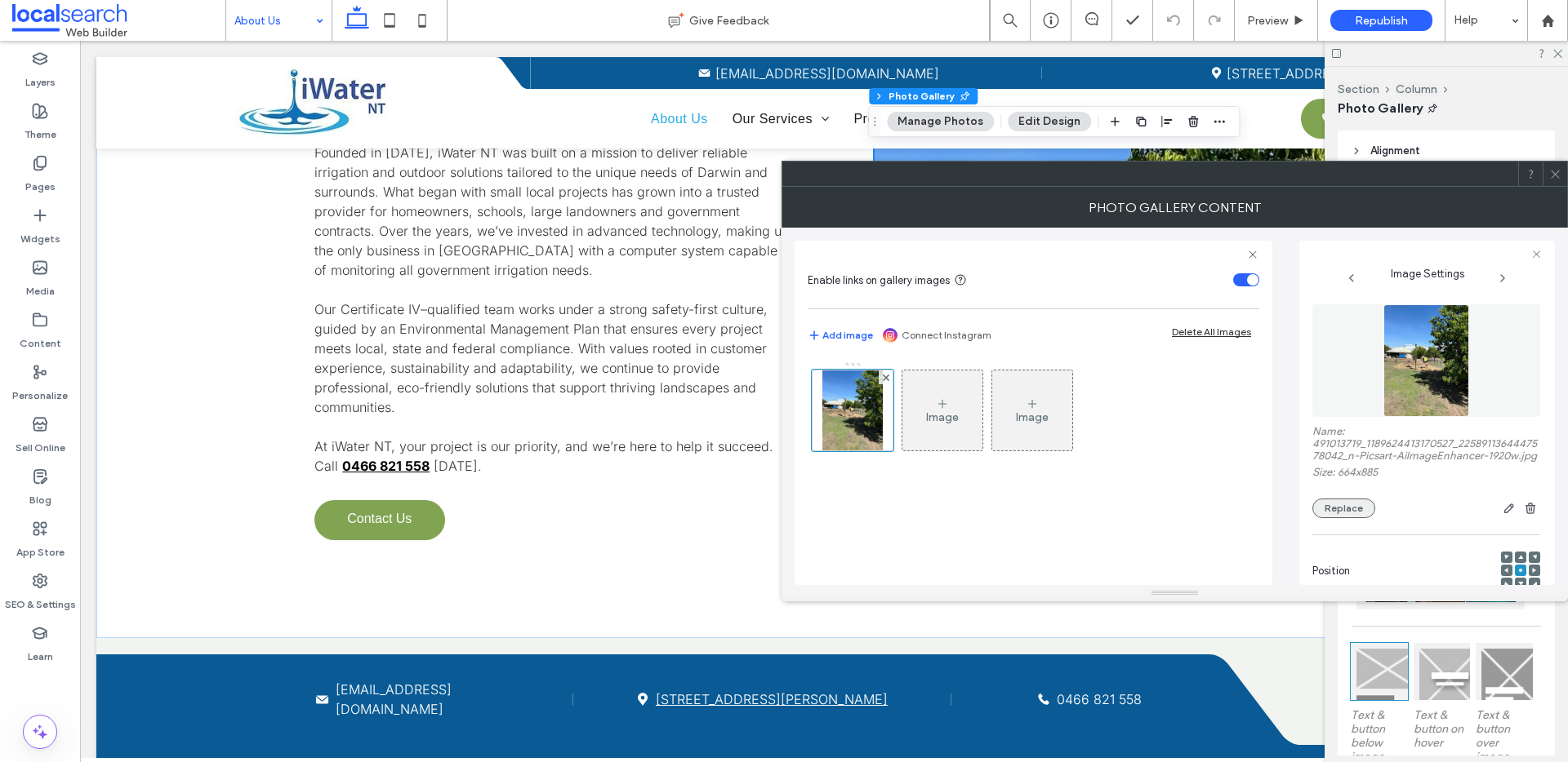
click at [1332, 513] on button "Replace" at bounding box center [1343, 509] width 63 height 19
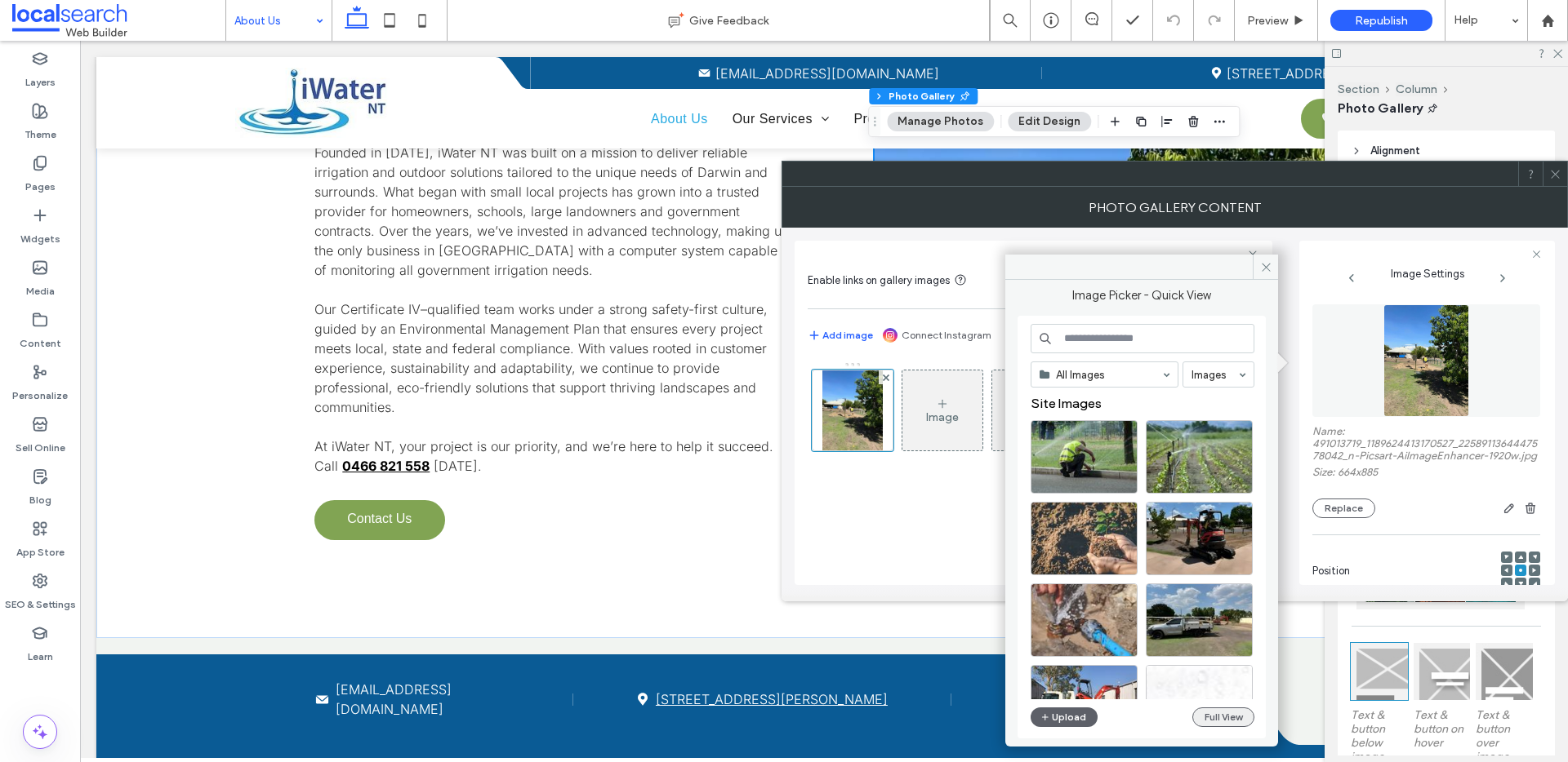
click at [1205, 711] on button "Full View" at bounding box center [1223, 718] width 62 height 19
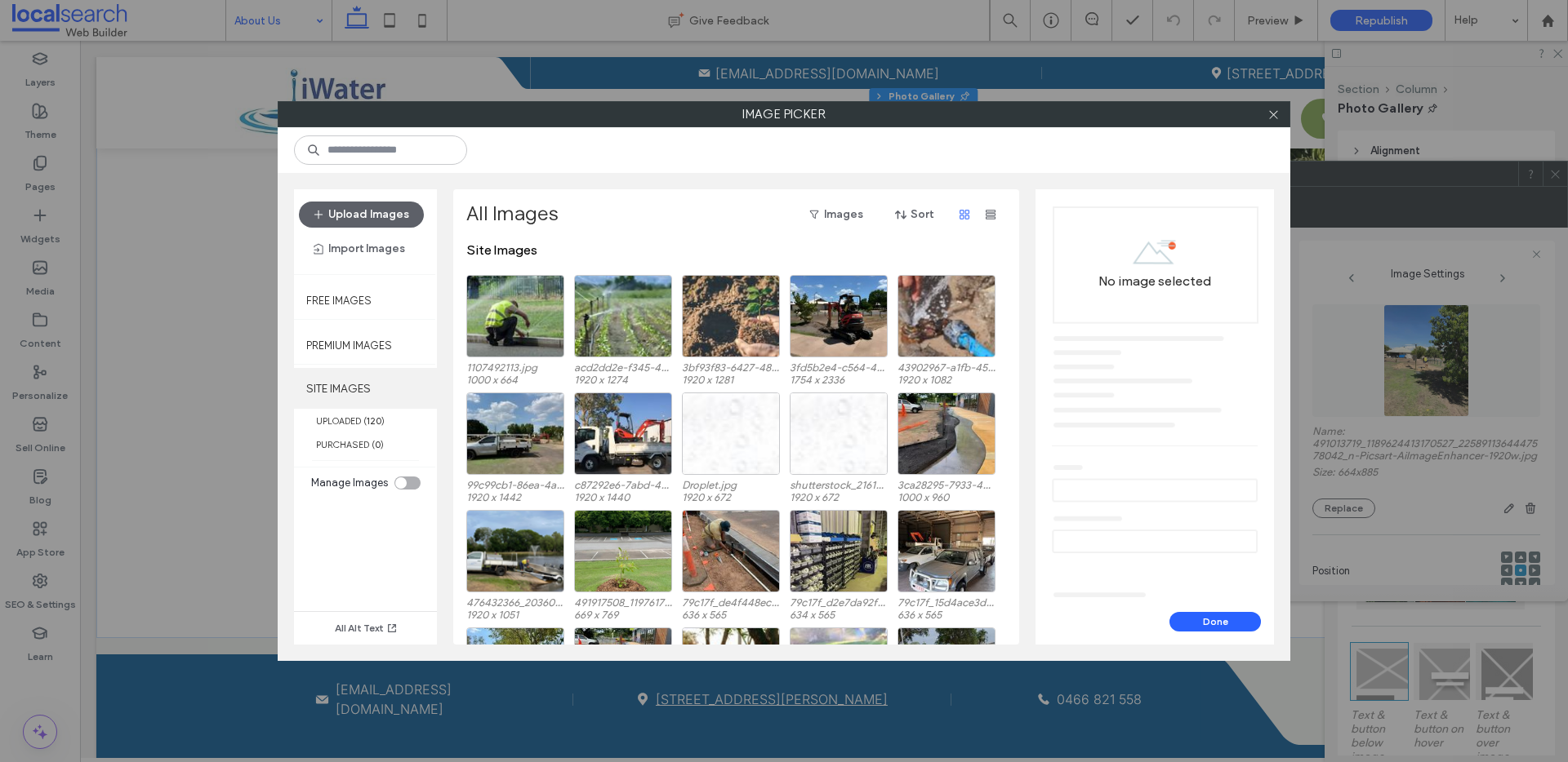
click at [334, 406] on label "SITE IMAGES" at bounding box center [365, 388] width 143 height 41
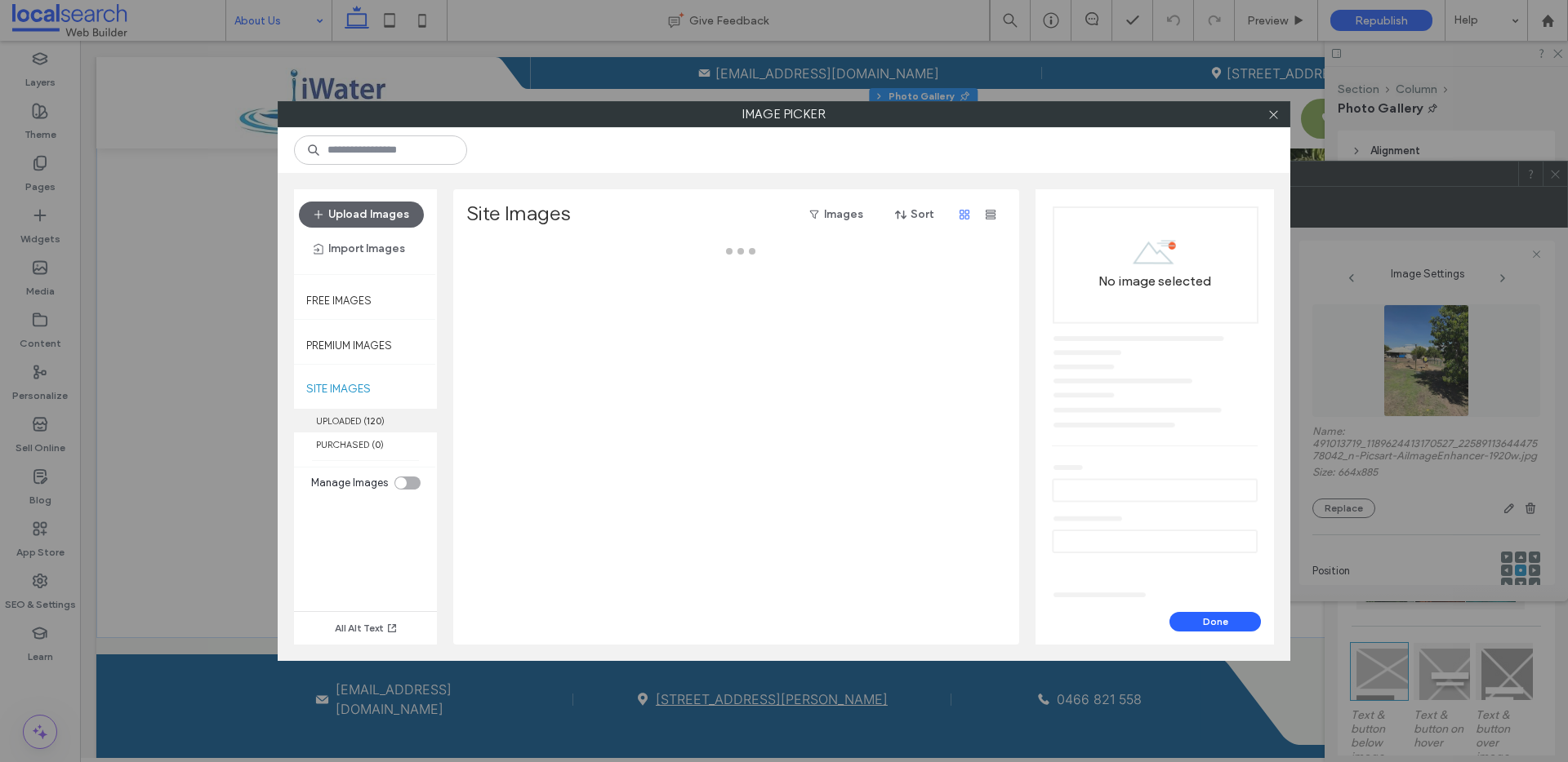
click at [332, 426] on label "UPLOADED ( 120 )" at bounding box center [365, 421] width 143 height 24
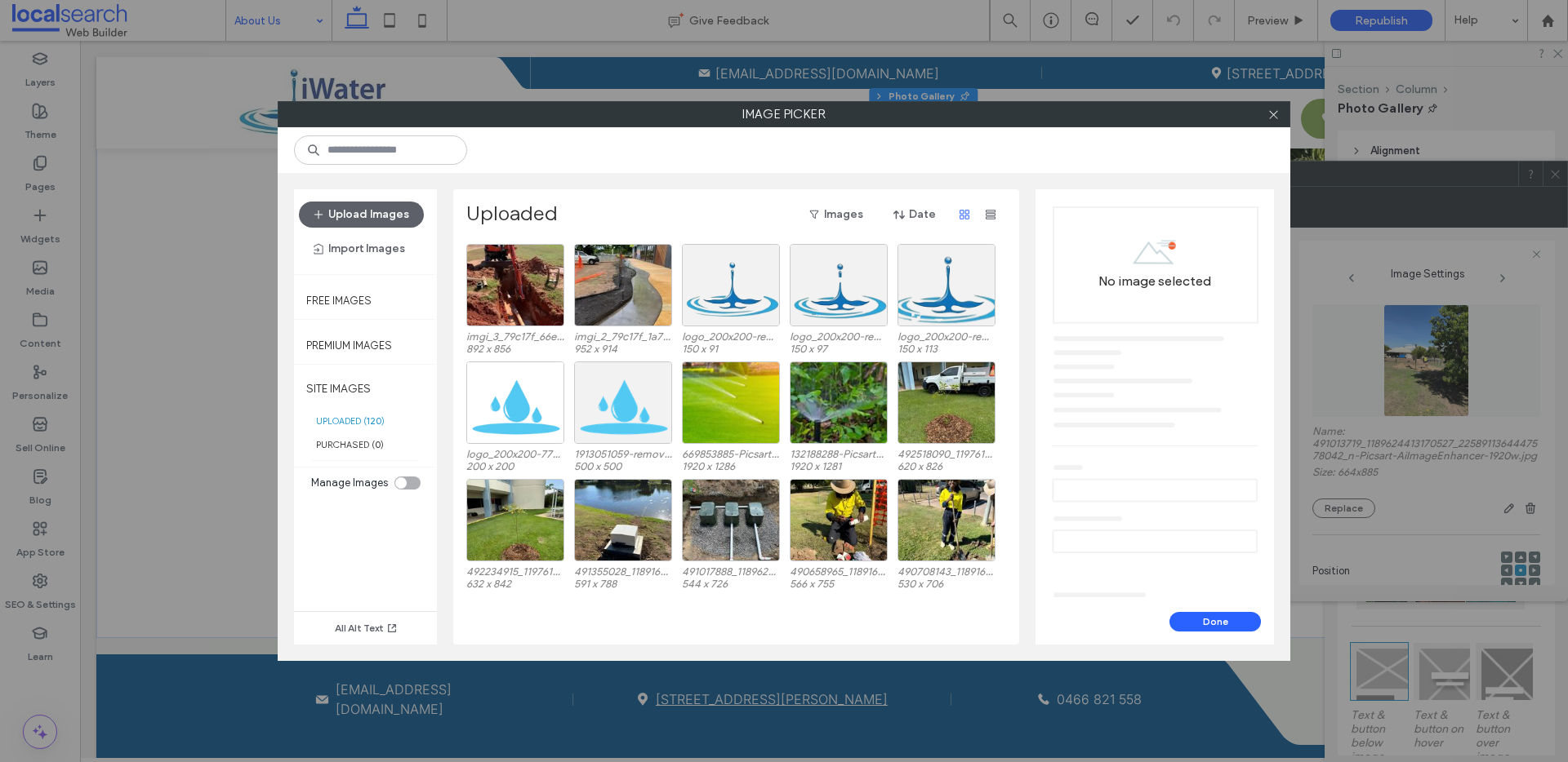
scroll to position [288, 0]
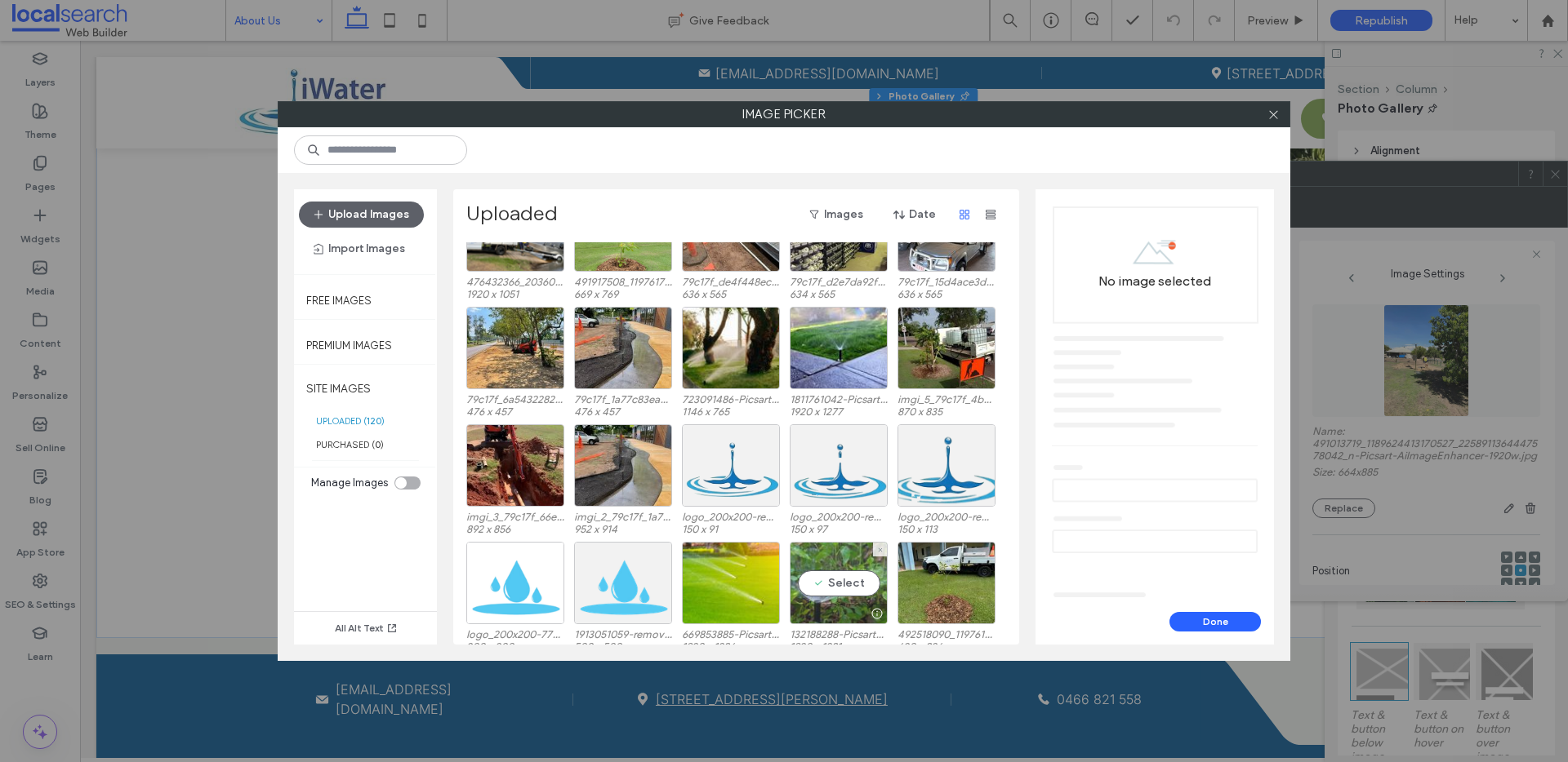
click at [863, 575] on div "Select" at bounding box center [839, 583] width 98 height 82
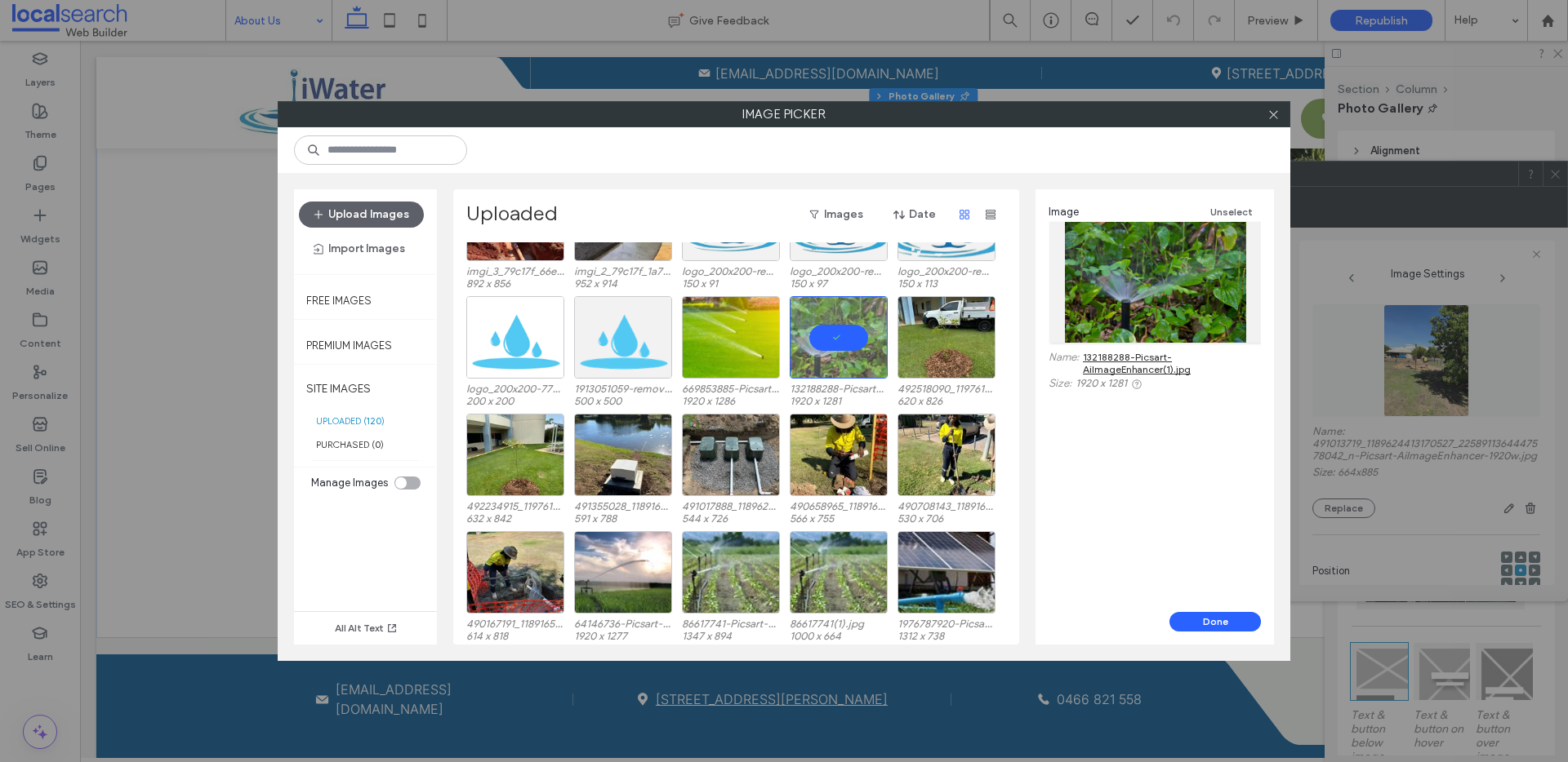
scroll to position [540, 0]
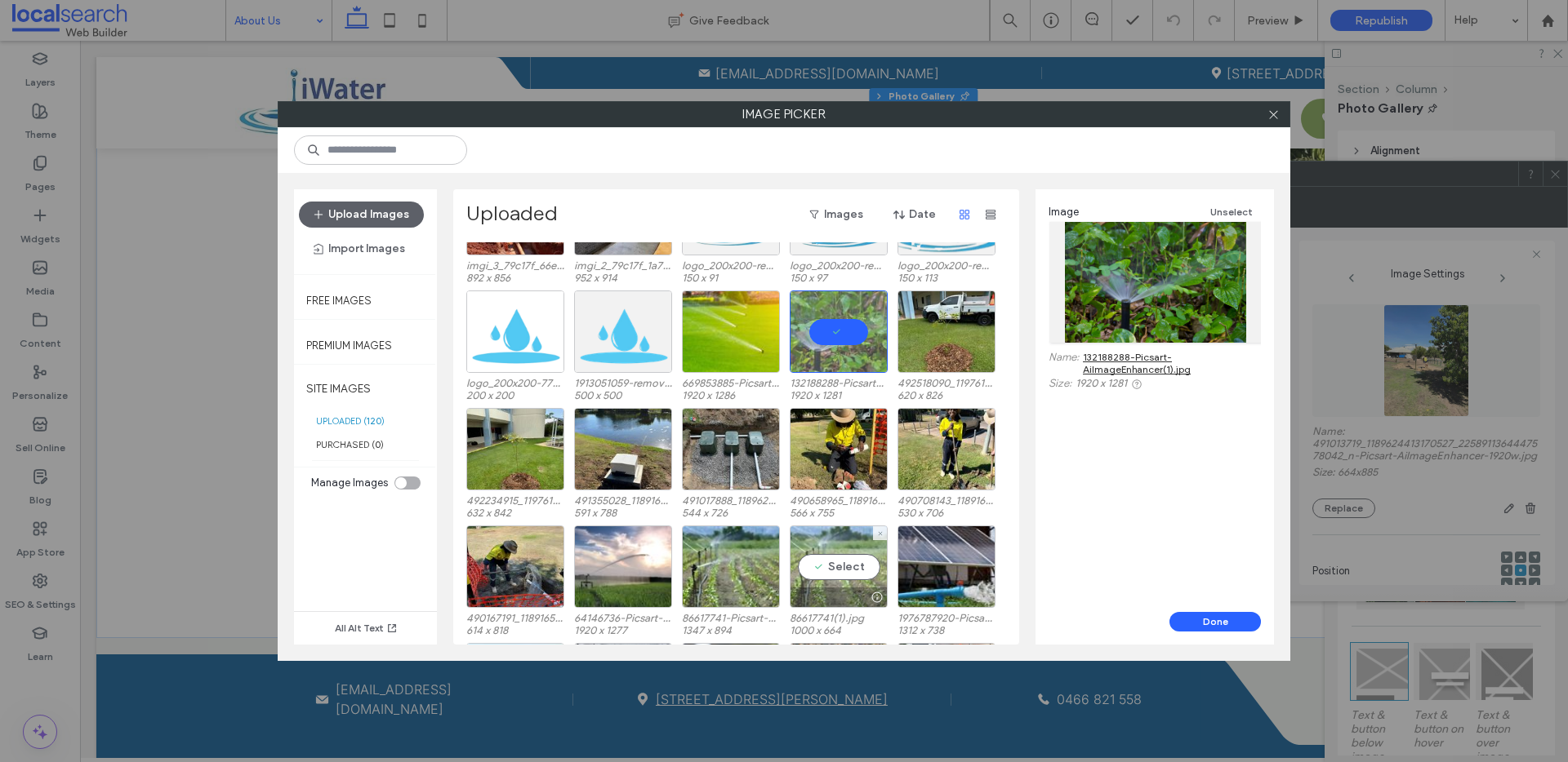
click at [861, 580] on div "Select" at bounding box center [839, 566] width 98 height 82
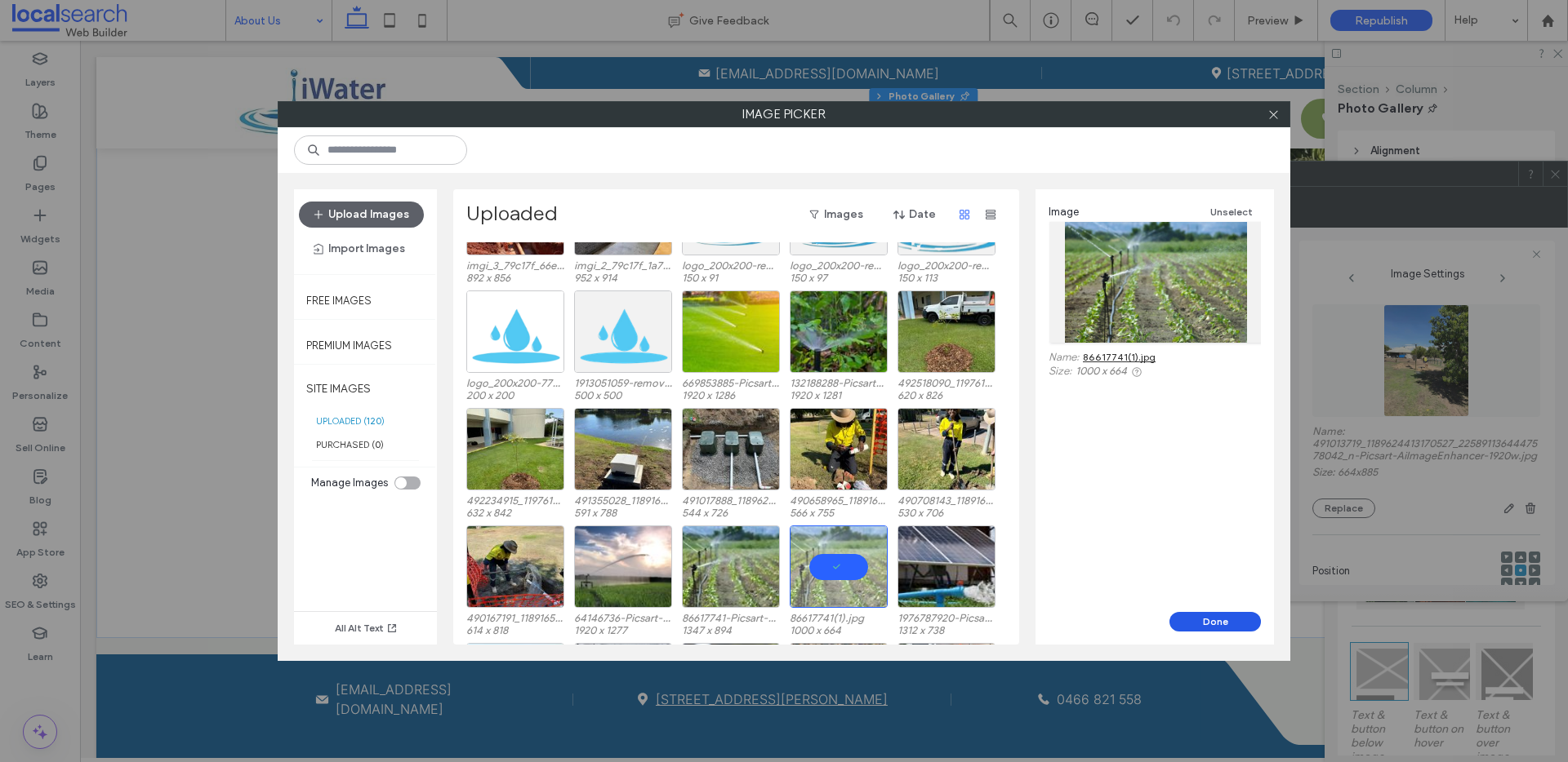
click at [1228, 613] on button "Done" at bounding box center [1214, 622] width 91 height 19
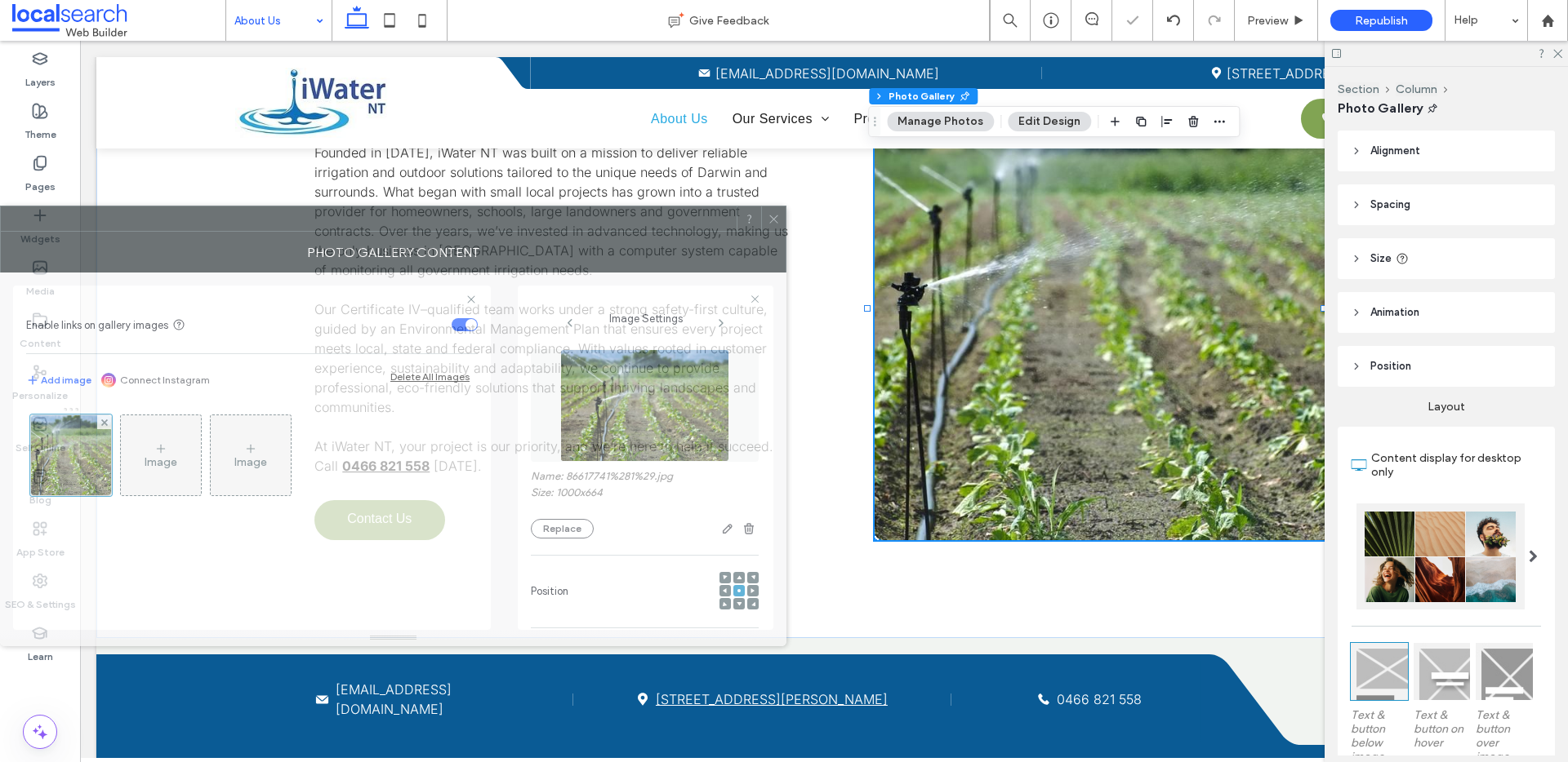
drag, startPoint x: 999, startPoint y: 232, endPoint x: 485, endPoint y: 233, distance: 514.0
click at [485, 233] on div "Photo Gallery Content" at bounding box center [393, 253] width 786 height 41
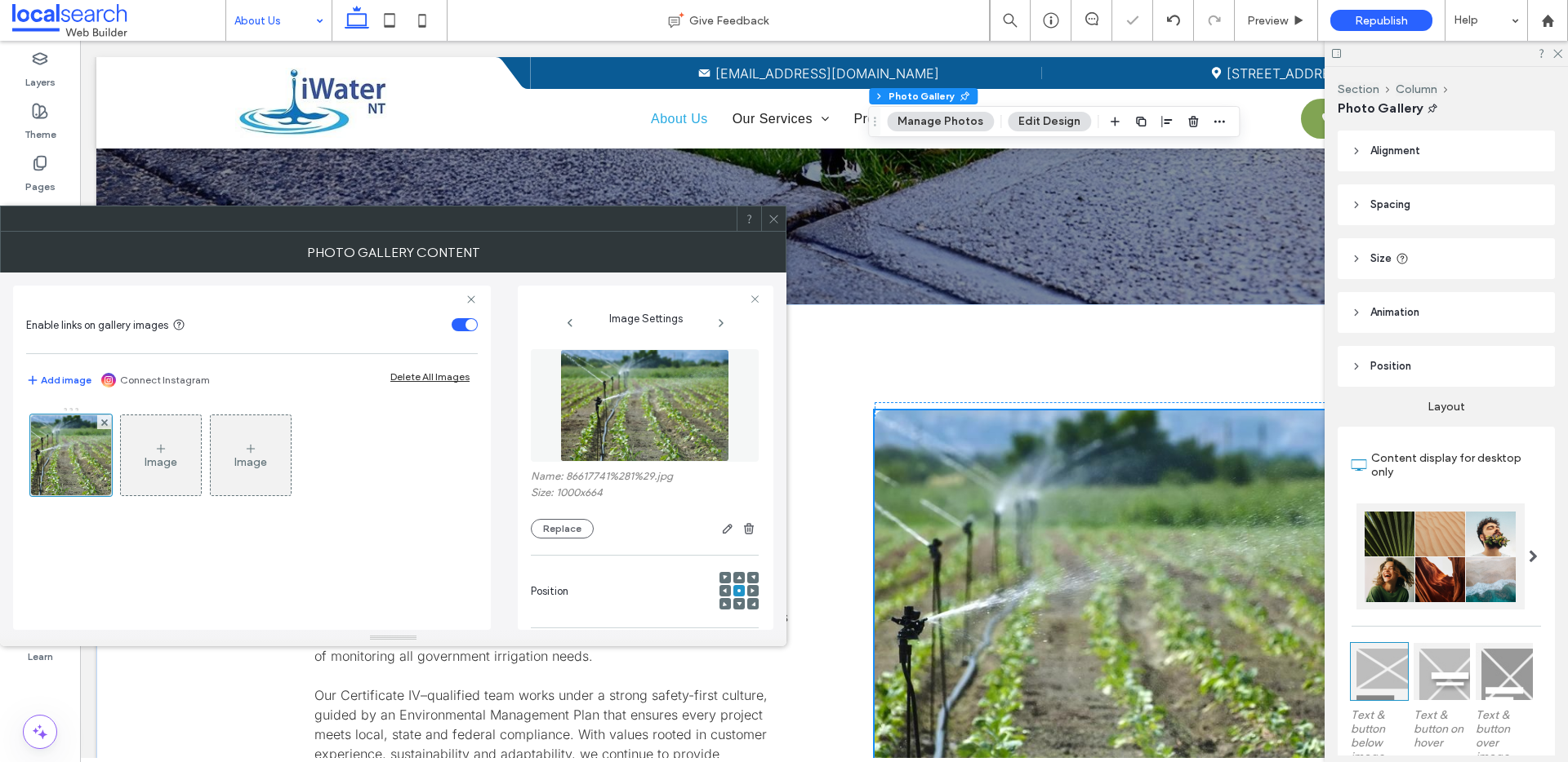
scroll to position [201, 0]
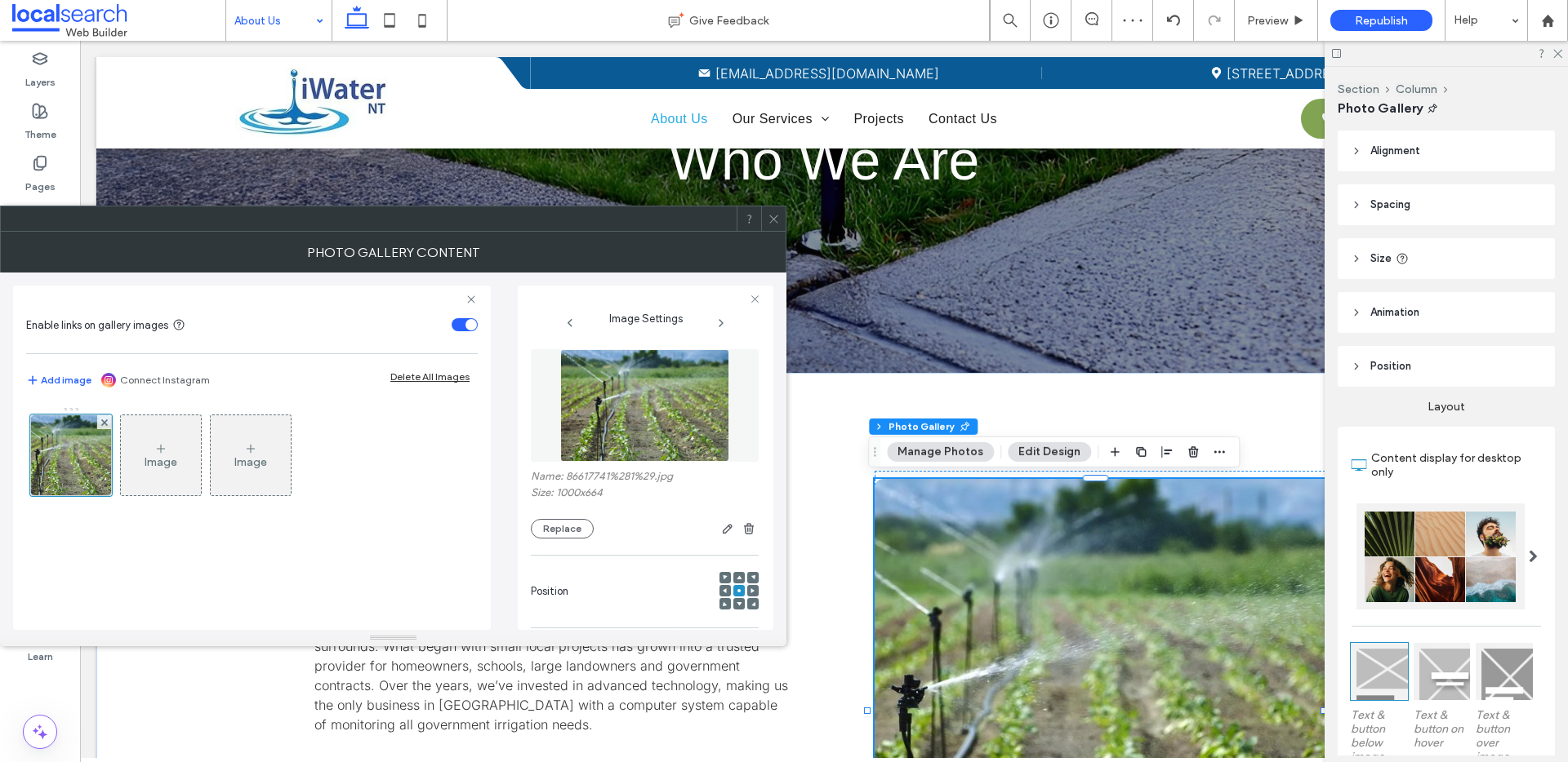
click at [722, 587] on span at bounding box center [725, 591] width 5 height 12
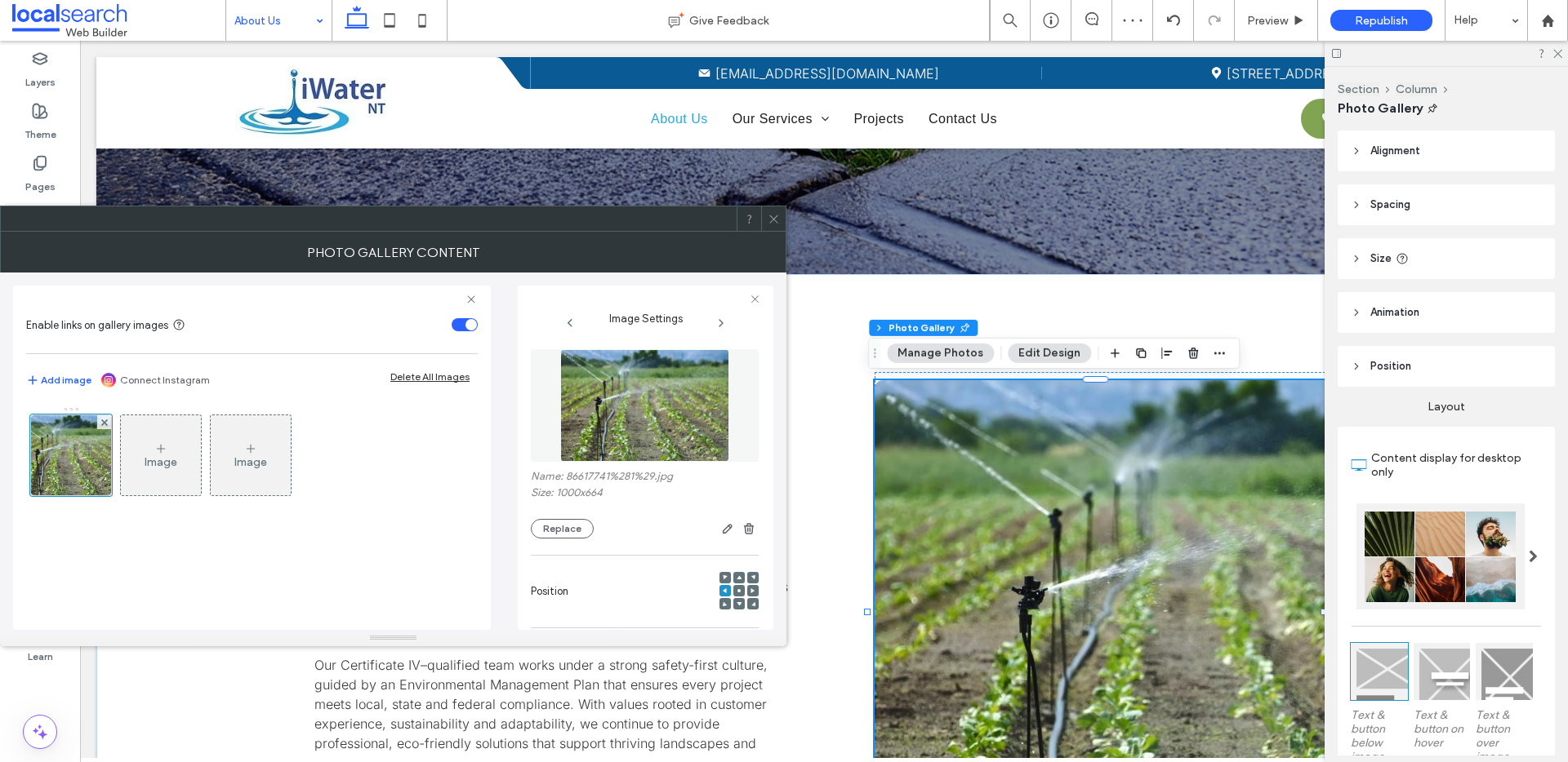
scroll to position [499, 0]
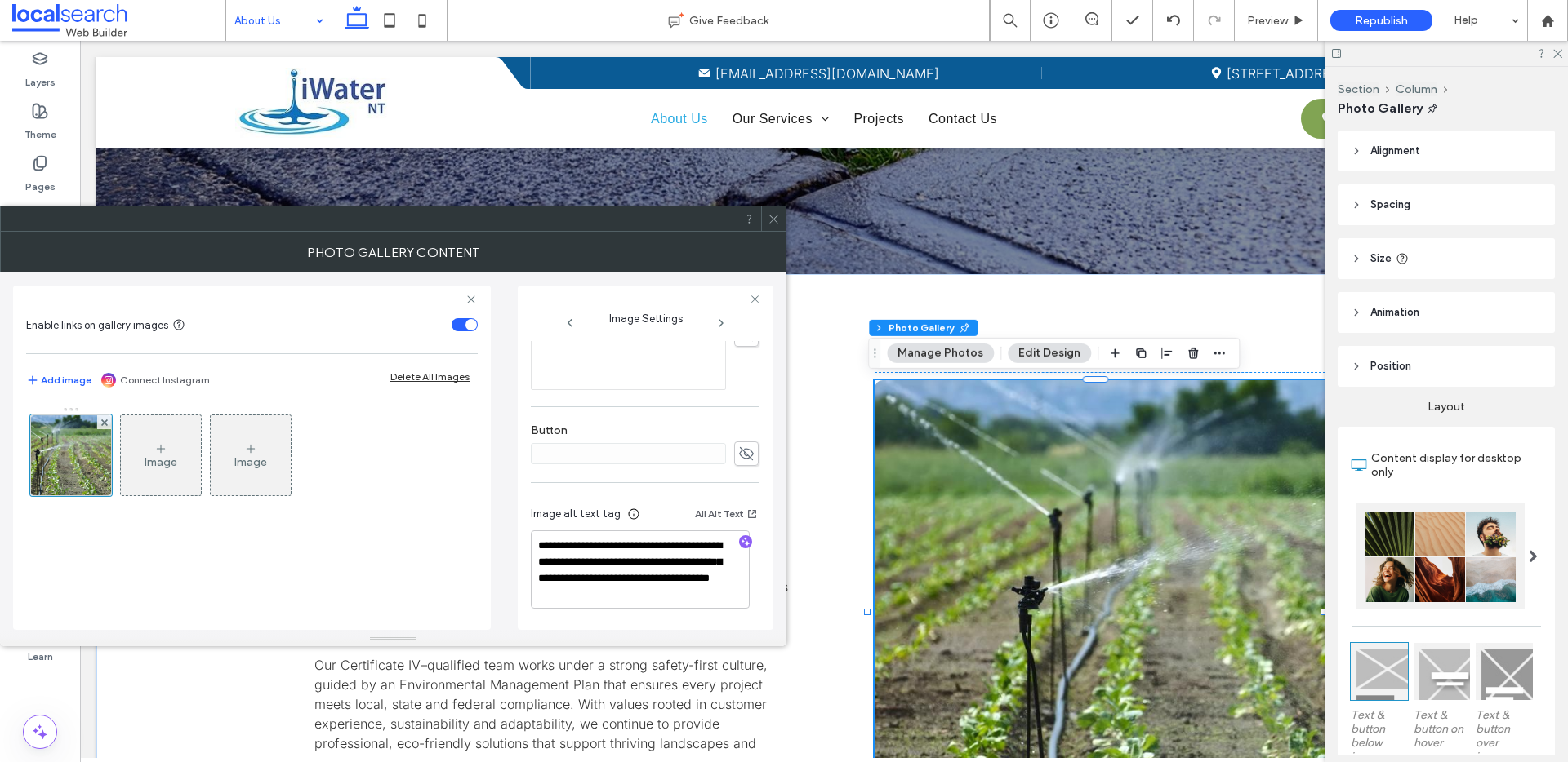
click at [732, 542] on div at bounding box center [745, 543] width 26 height 16
click at [740, 540] on icon "button" at bounding box center [745, 541] width 12 height 12
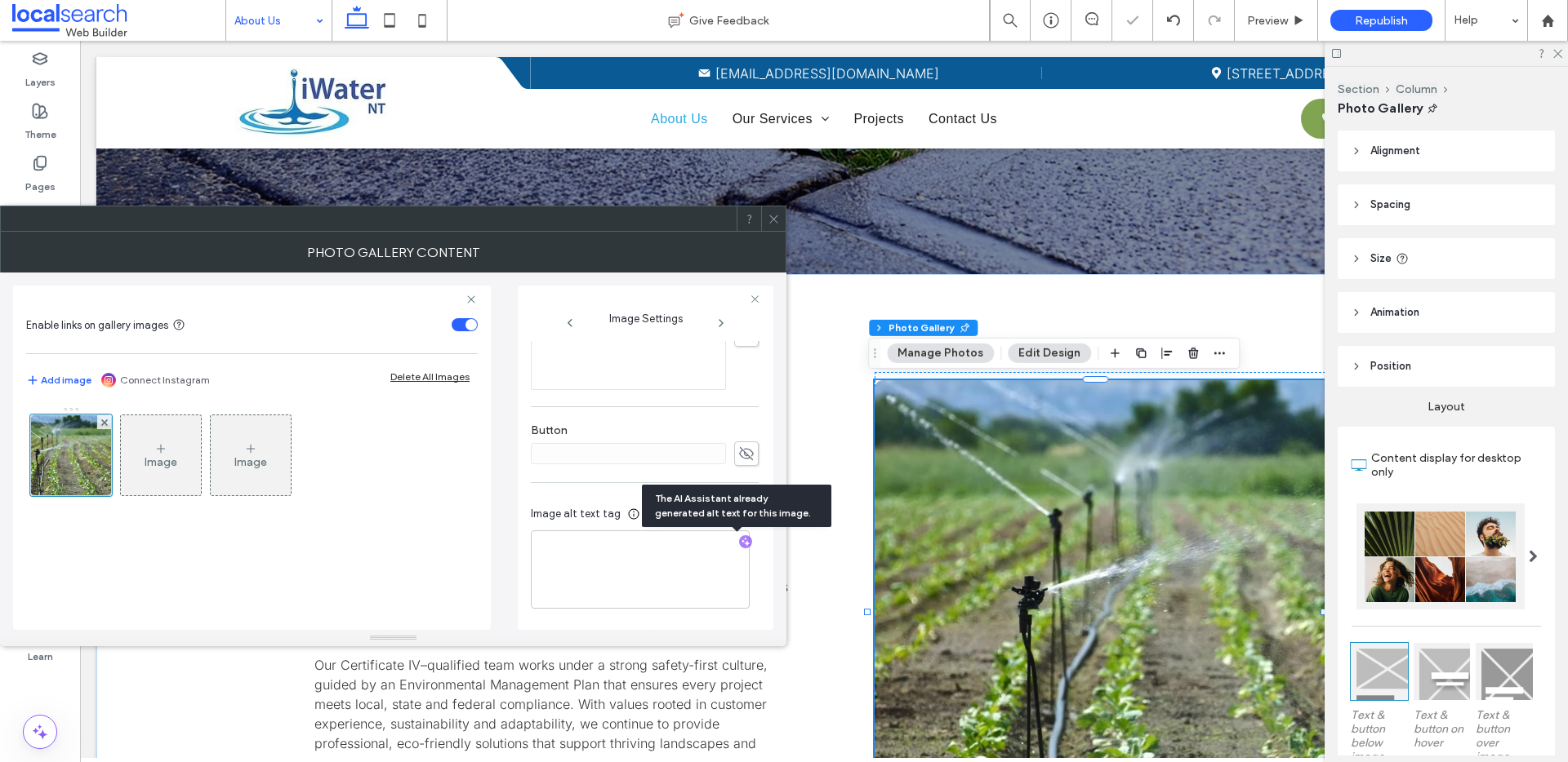
scroll to position [497, 0]
click at [663, 572] on textarea "**********" at bounding box center [640, 571] width 219 height 77
paste textarea "**********"
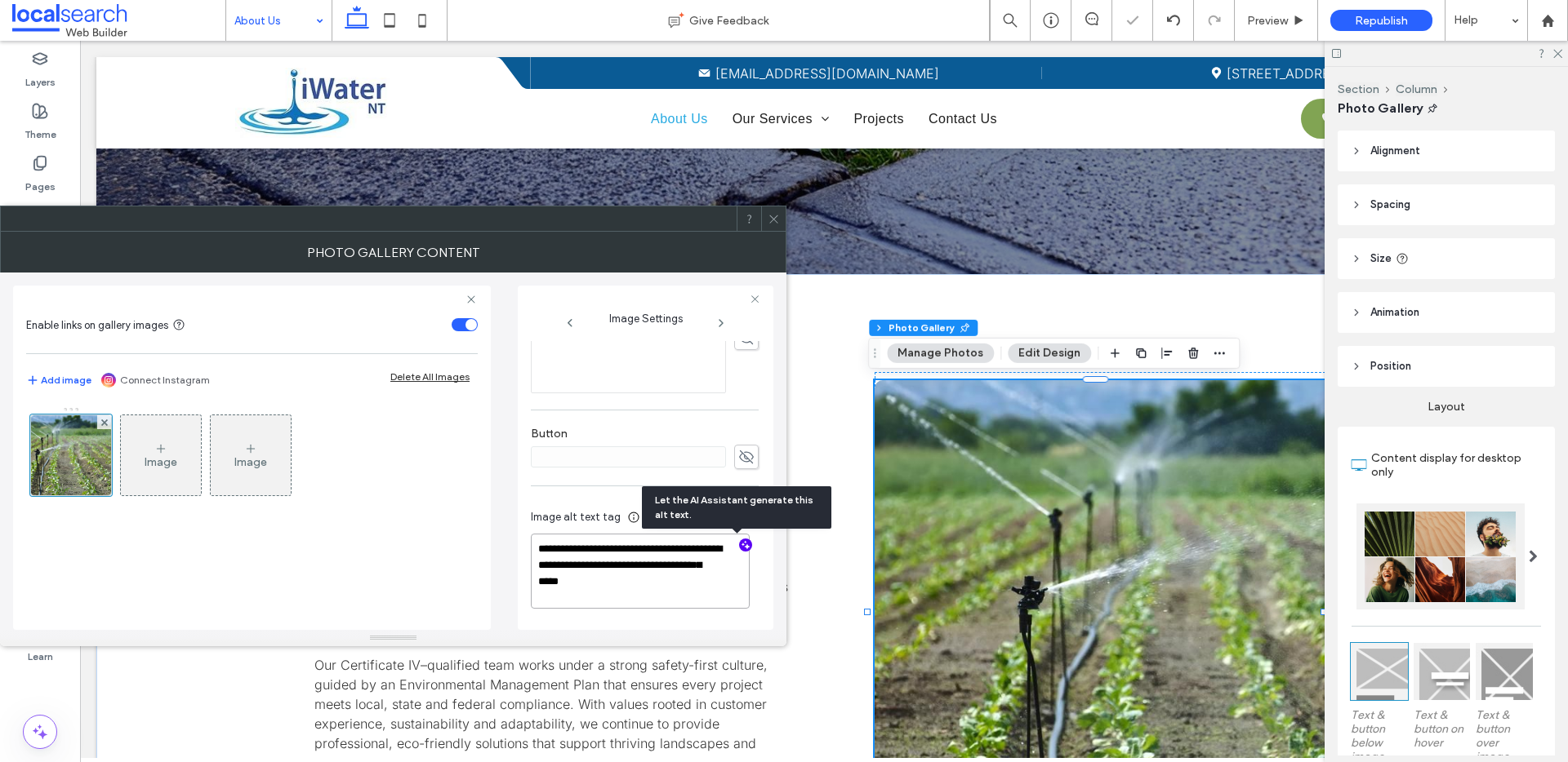
scroll to position [494, 0]
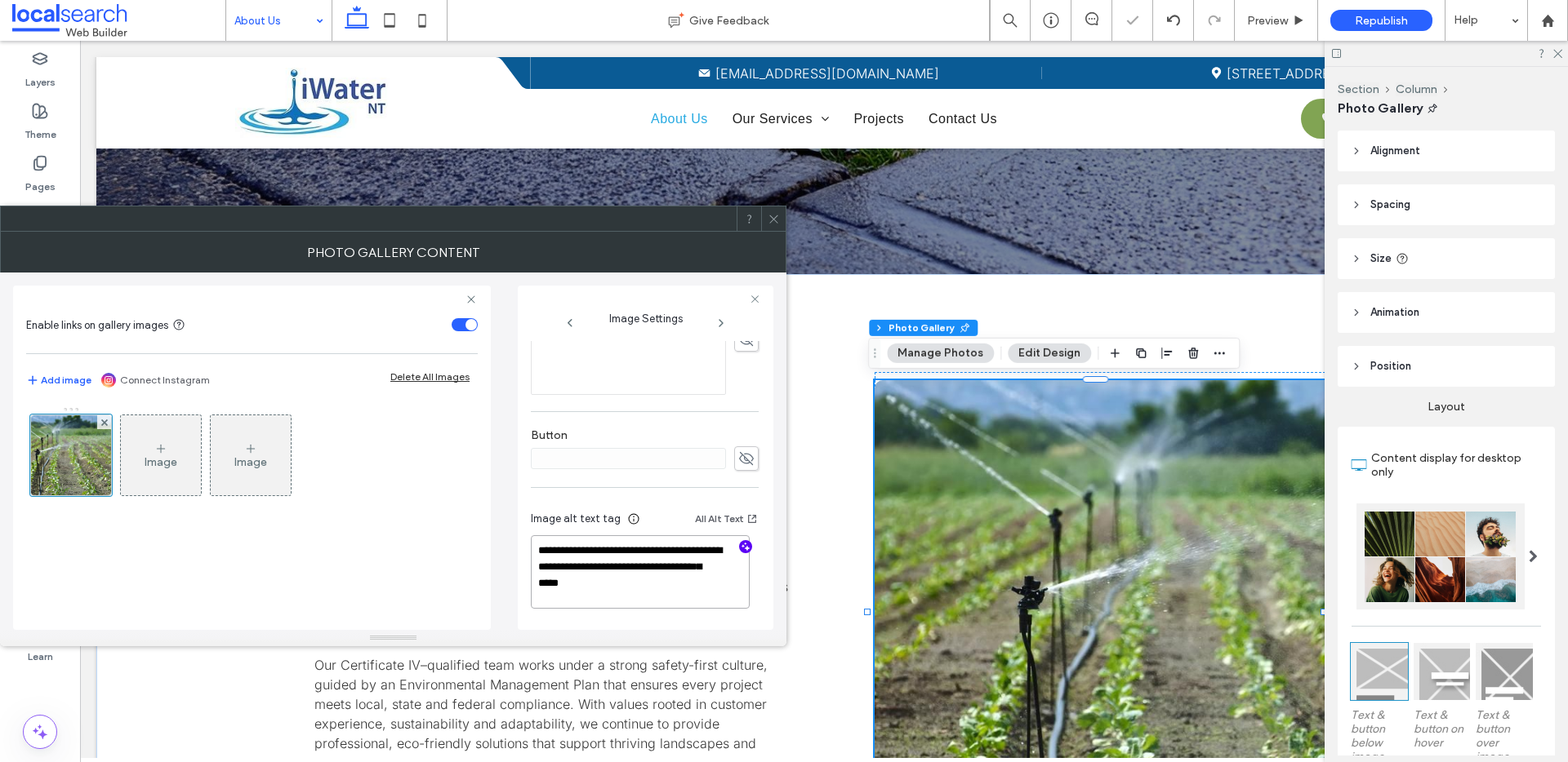
type textarea "**********"
click at [773, 220] on icon at bounding box center [774, 219] width 12 height 12
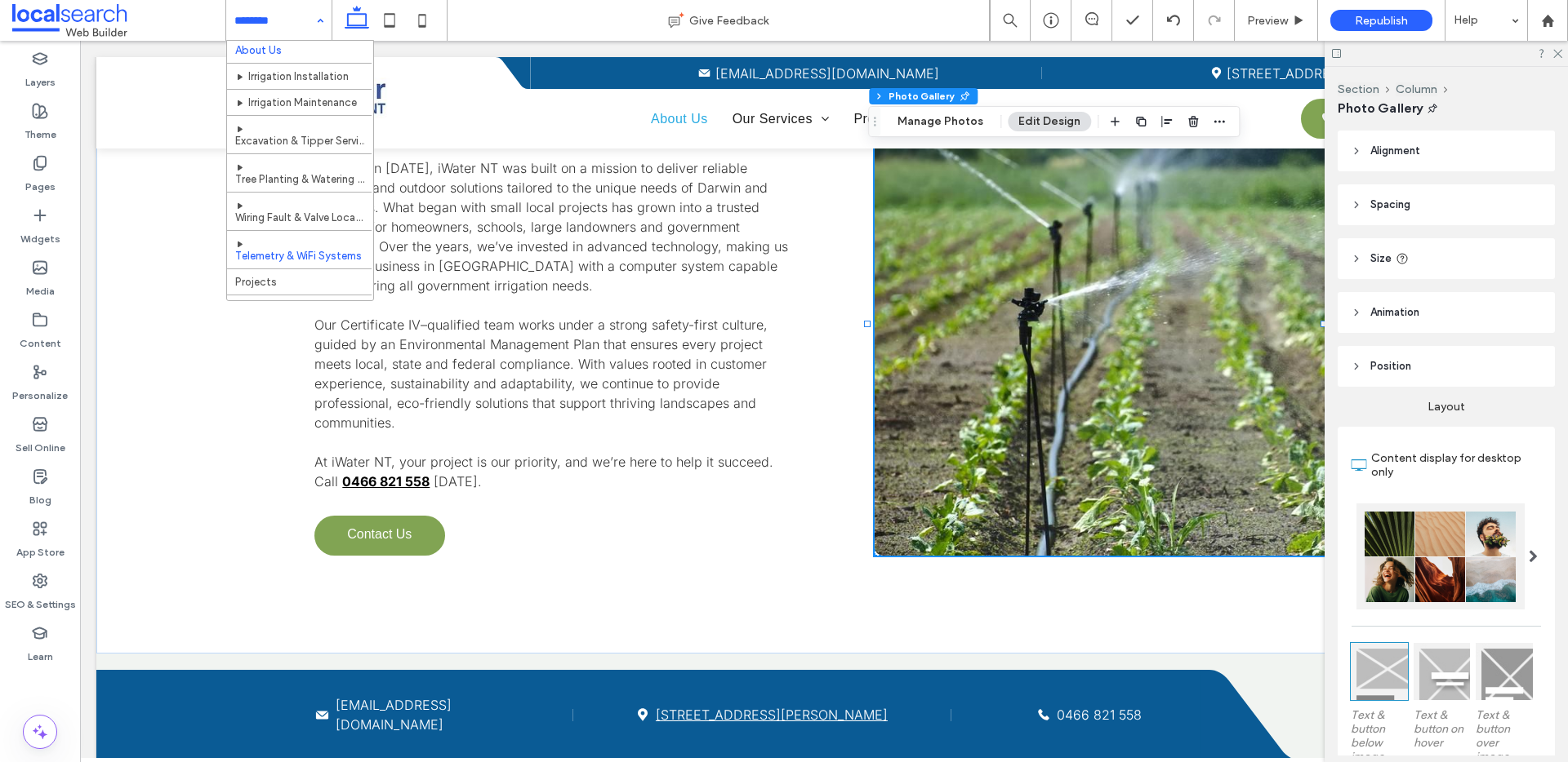
scroll to position [60, 0]
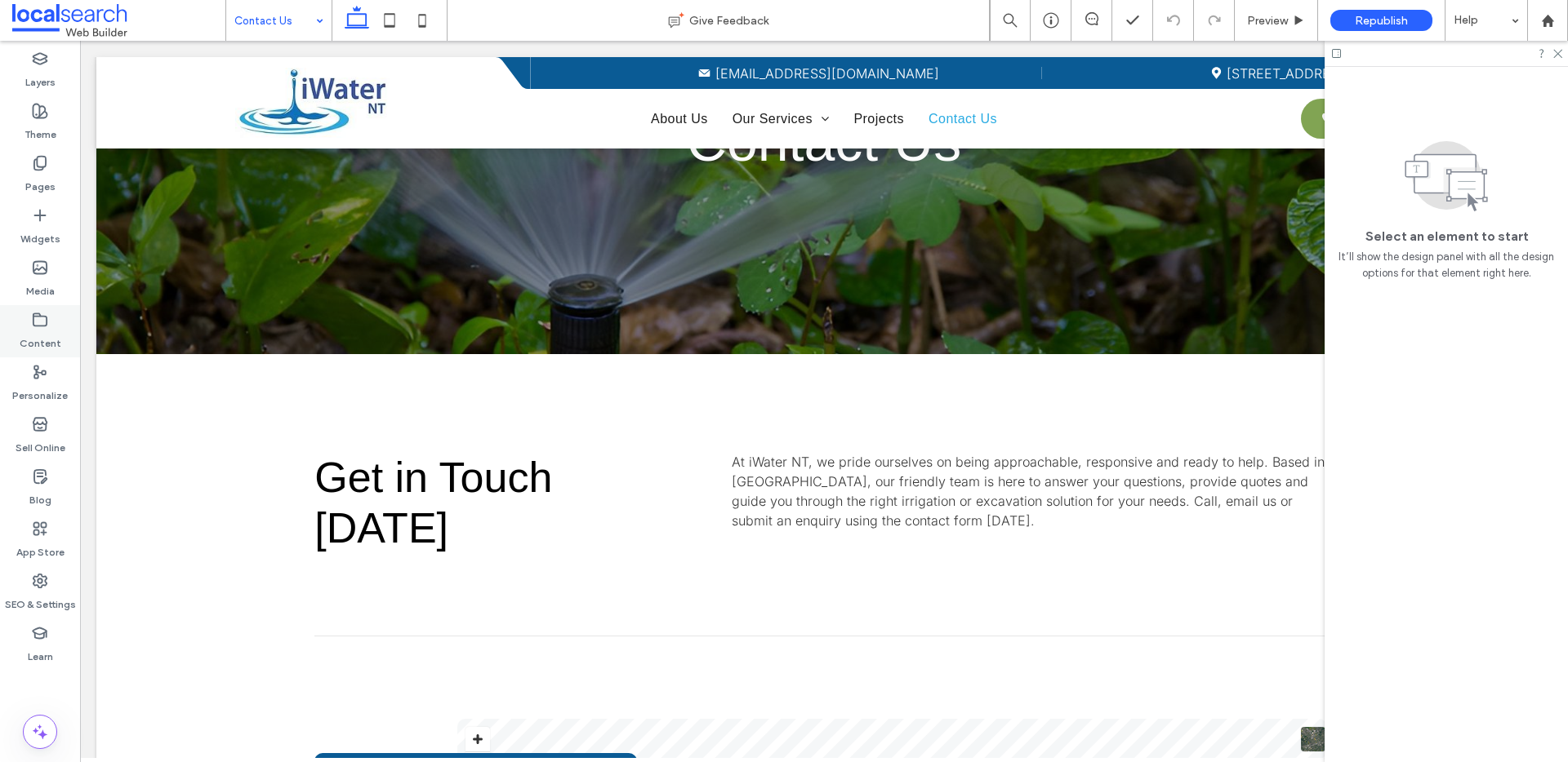
scroll to position [348, 0]
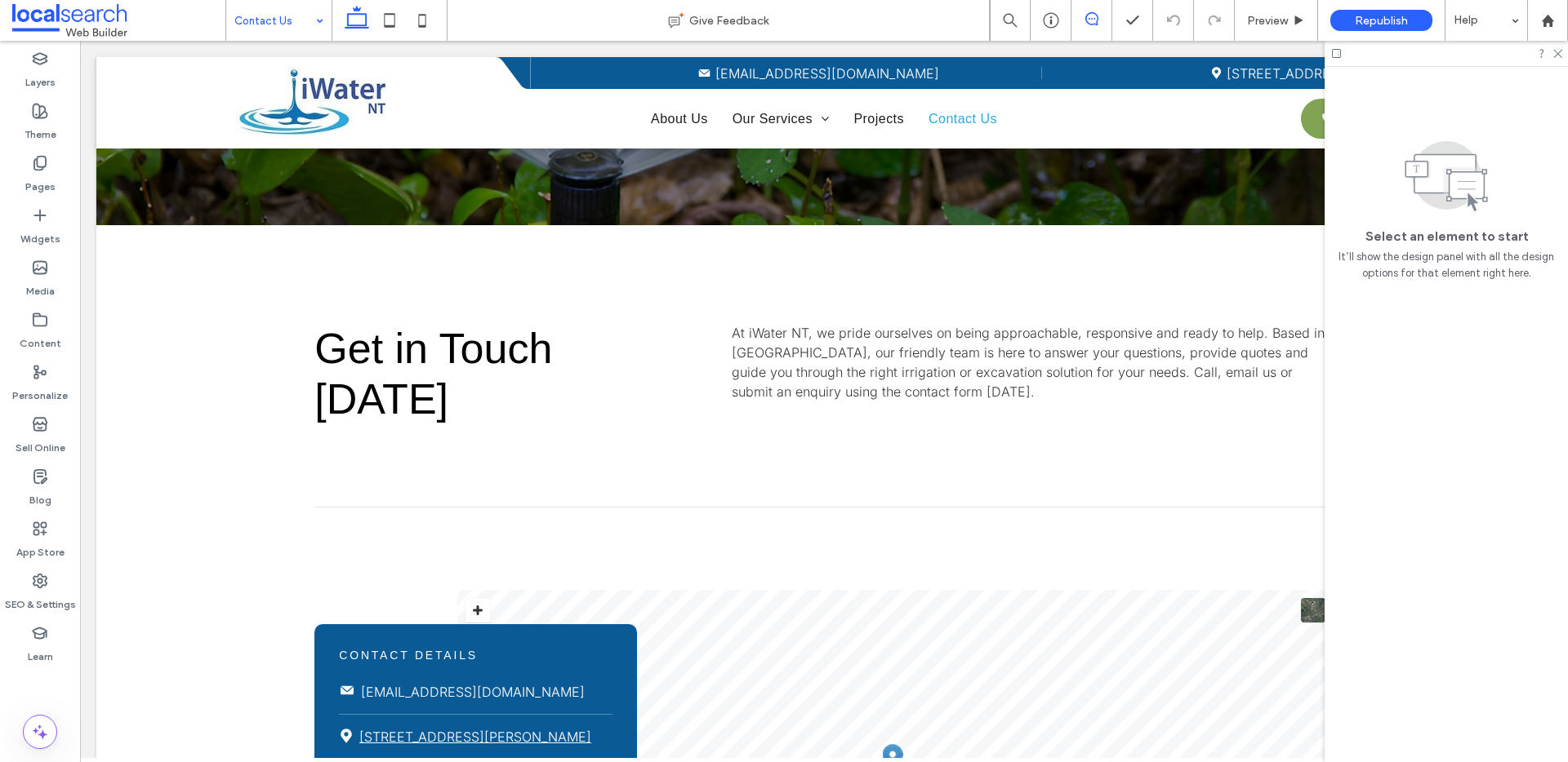
click at [1096, 16] on use at bounding box center [1091, 19] width 13 height 13
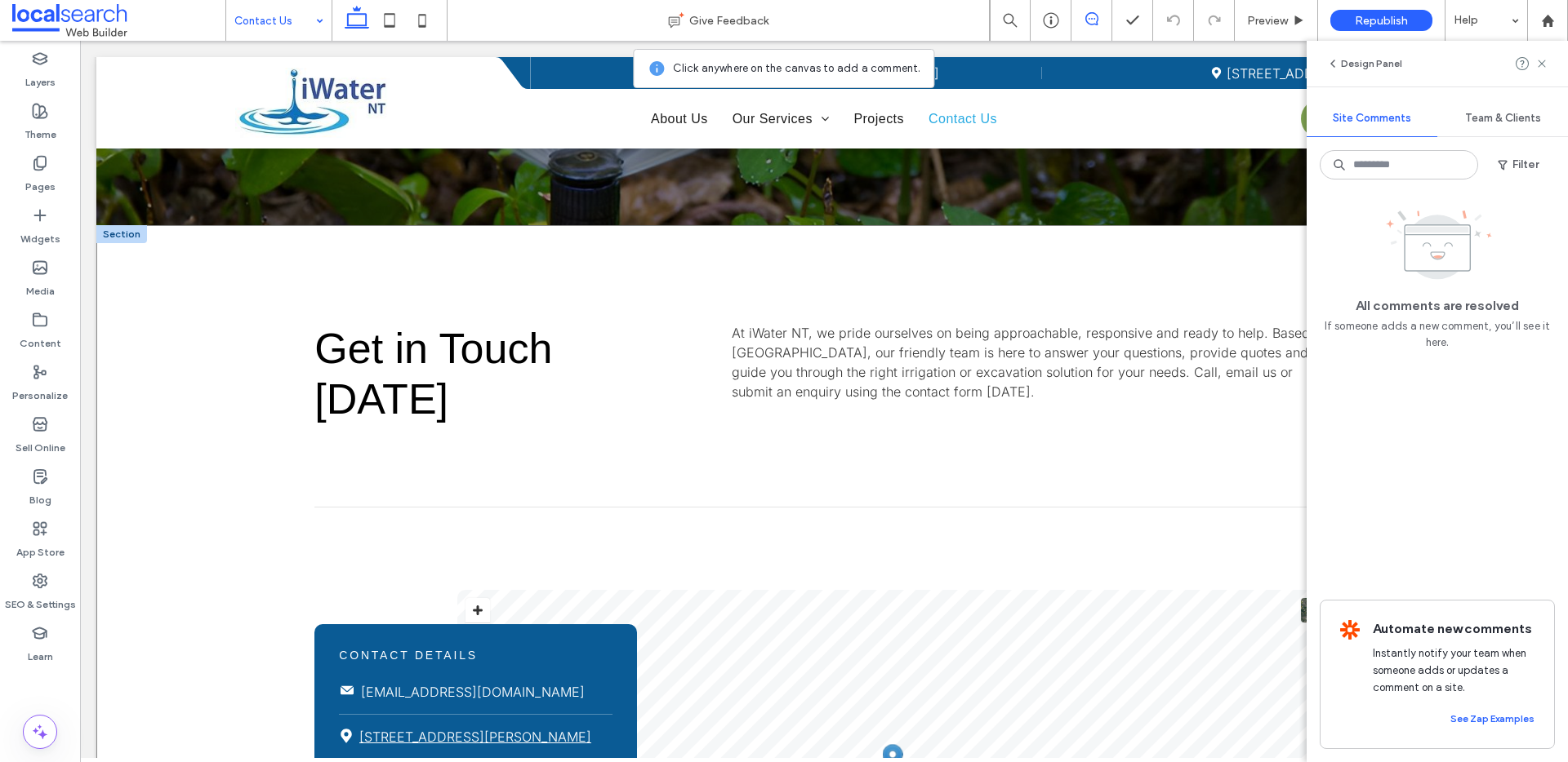
click at [839, 438] on div "Get in Touch Today At iWater NT, we pride ourselves on being approachable, resp…" at bounding box center [824, 642] width 1455 height 836
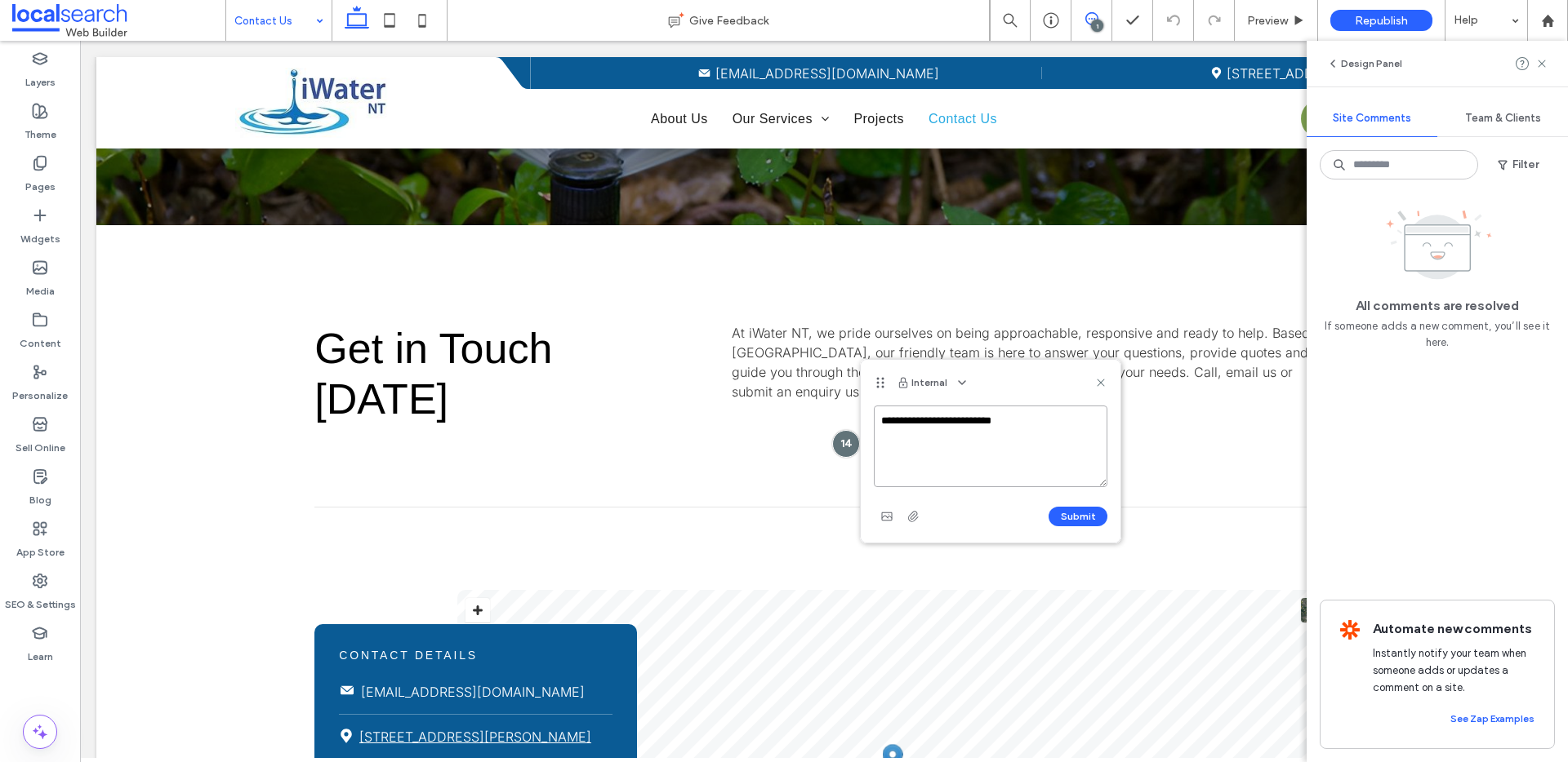
paste textarea "**********"
drag, startPoint x: 1015, startPoint y: 419, endPoint x: 1041, endPoint y: 420, distance: 26.0
click at [1015, 419] on textarea "**********" at bounding box center [990, 447] width 233 height 82
type textarea "**********"
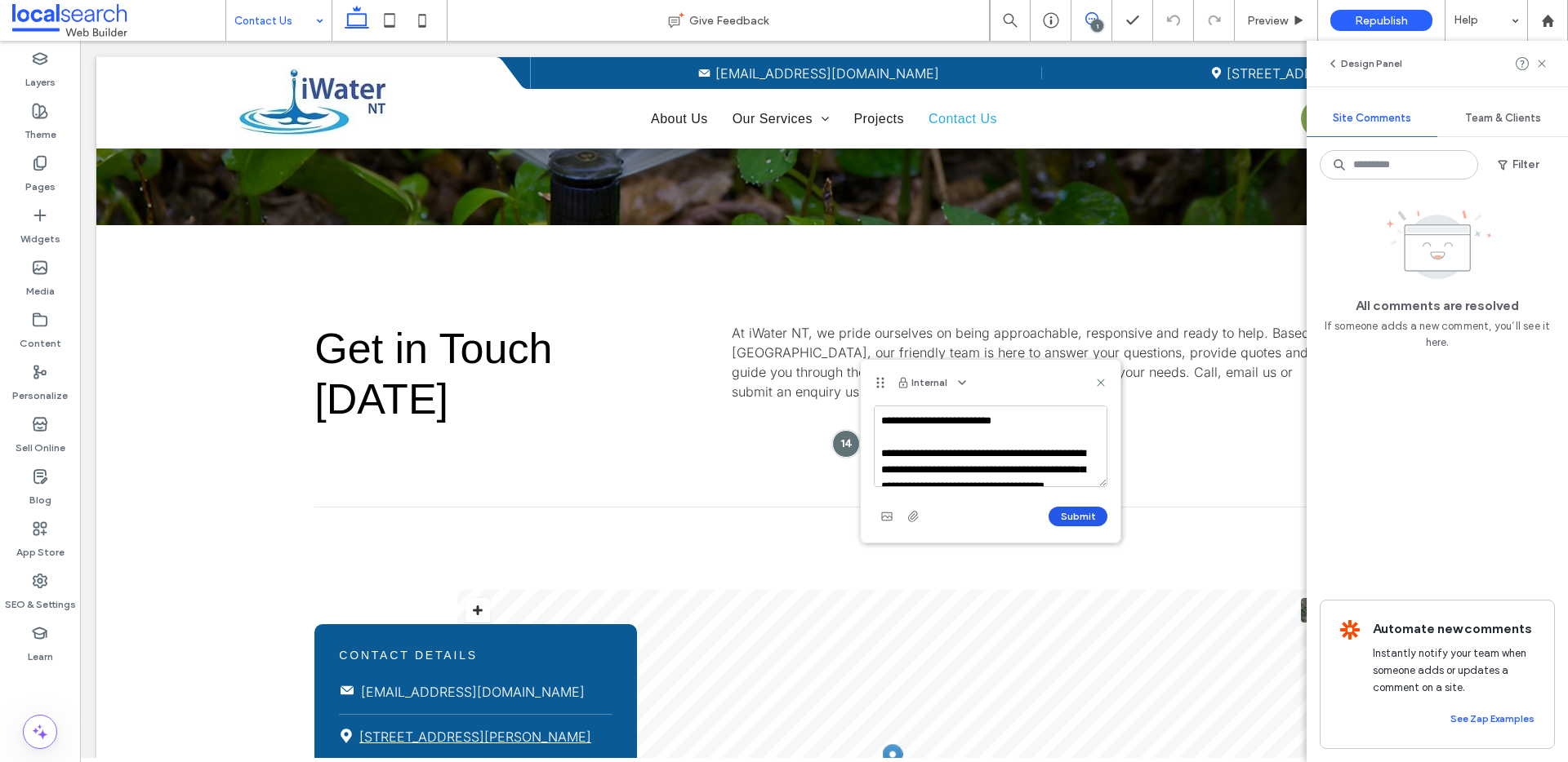
click at [1052, 509] on button "Submit" at bounding box center [1078, 517] width 59 height 19
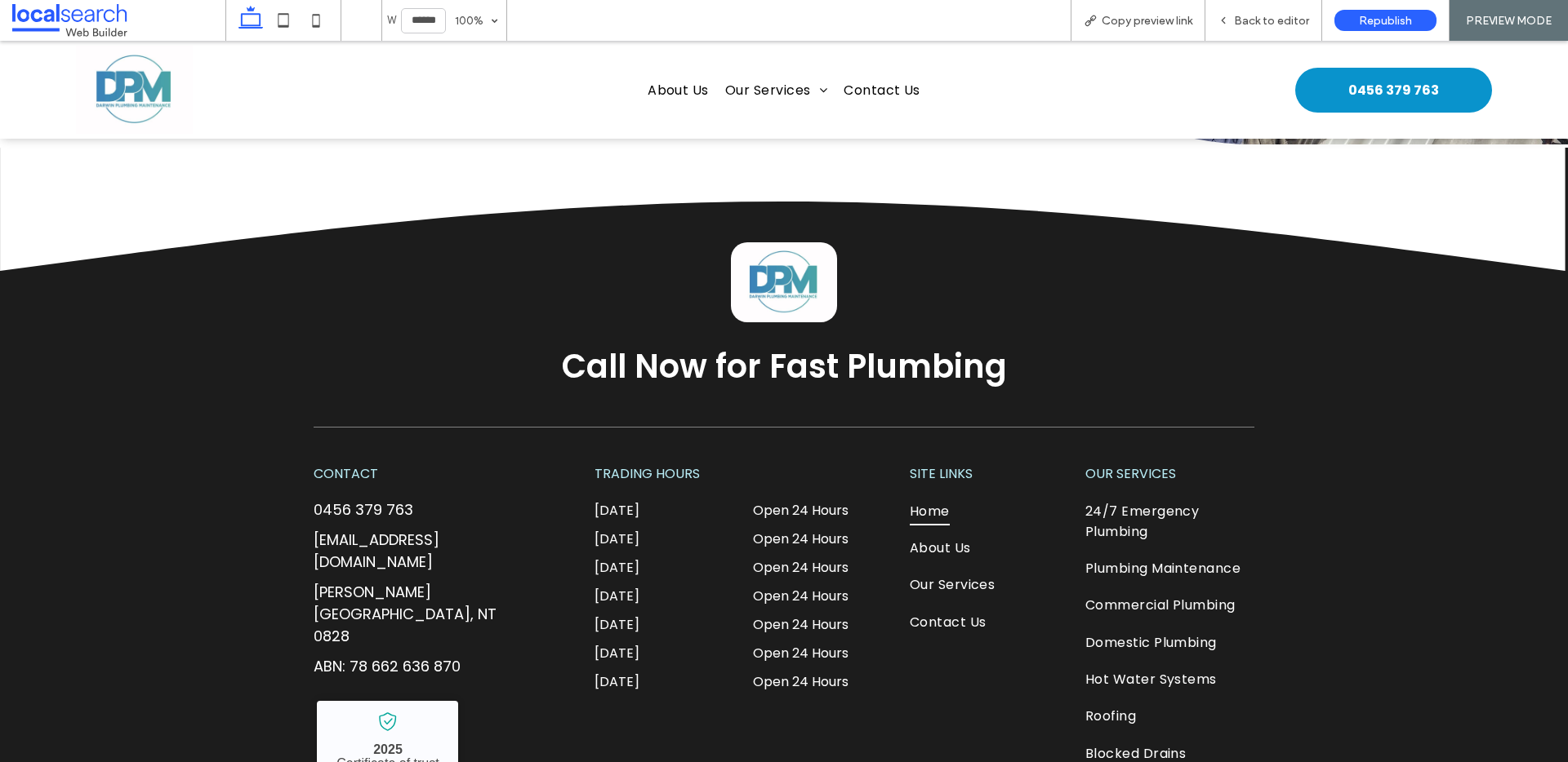
scroll to position [4717, 0]
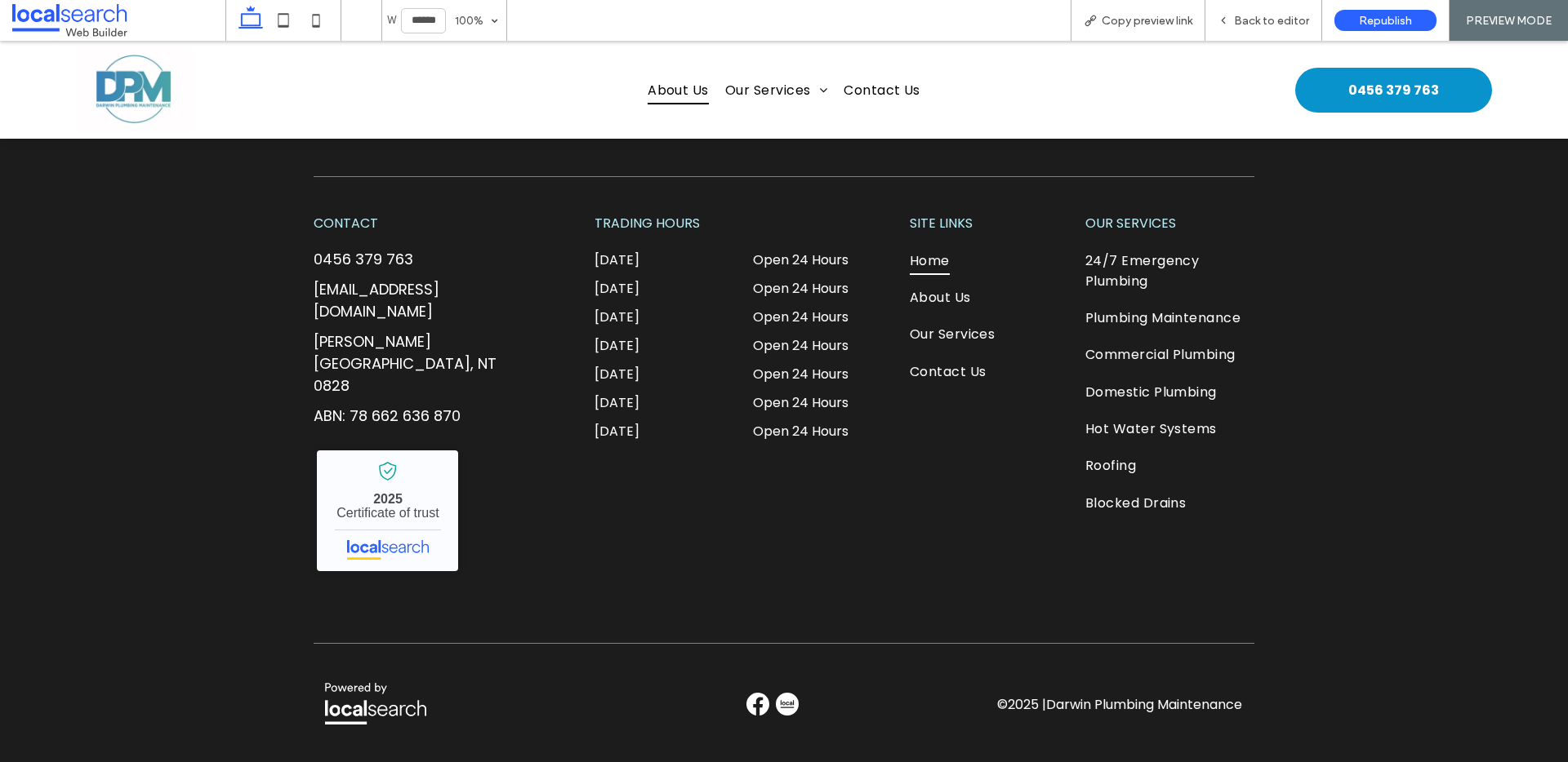
click at [675, 88] on span "About Us" at bounding box center [678, 89] width 61 height 28
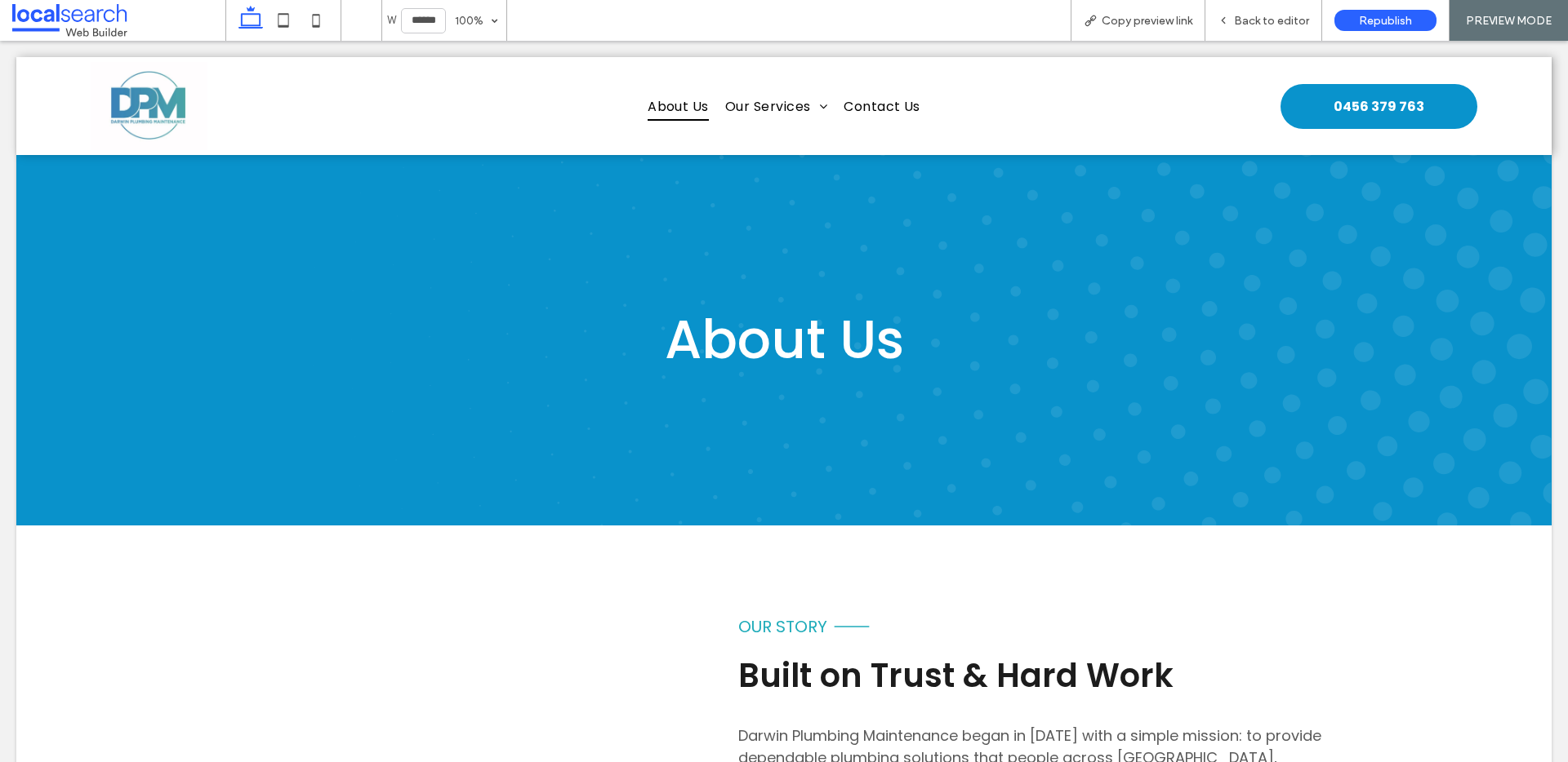
scroll to position [0, 0]
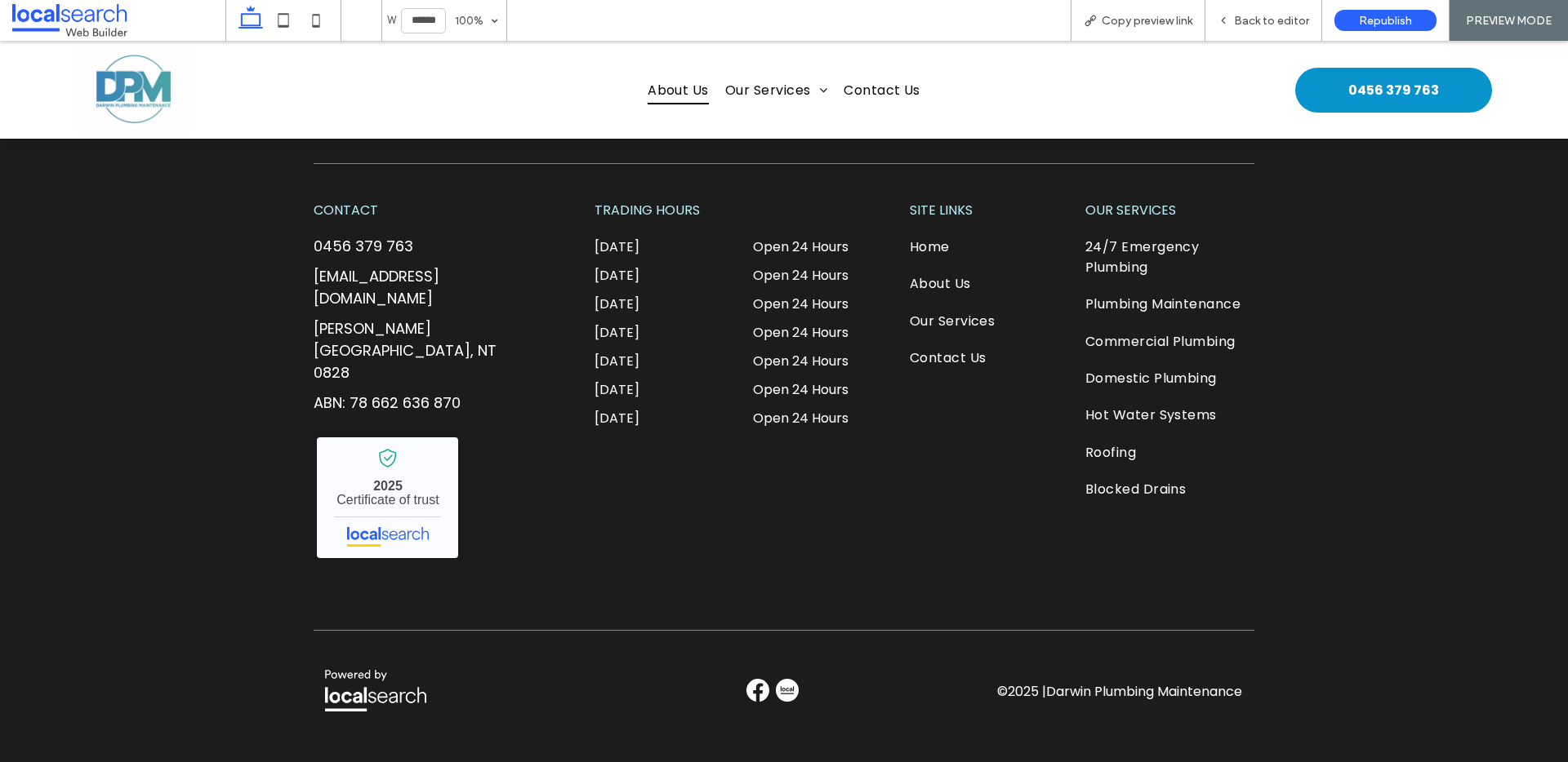
scroll to position [1298, 0]
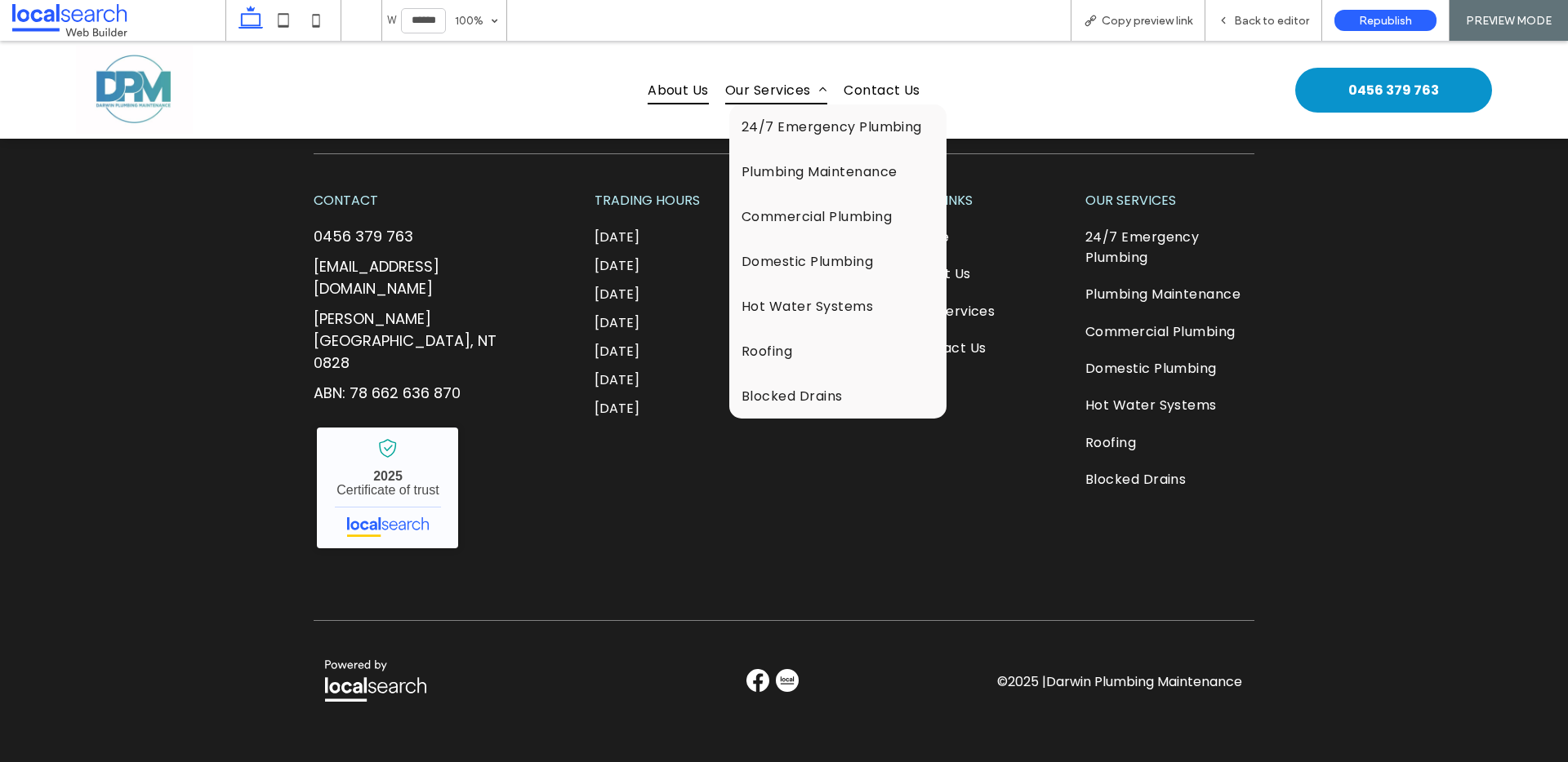
click at [755, 86] on span "Our Services" at bounding box center [776, 89] width 102 height 28
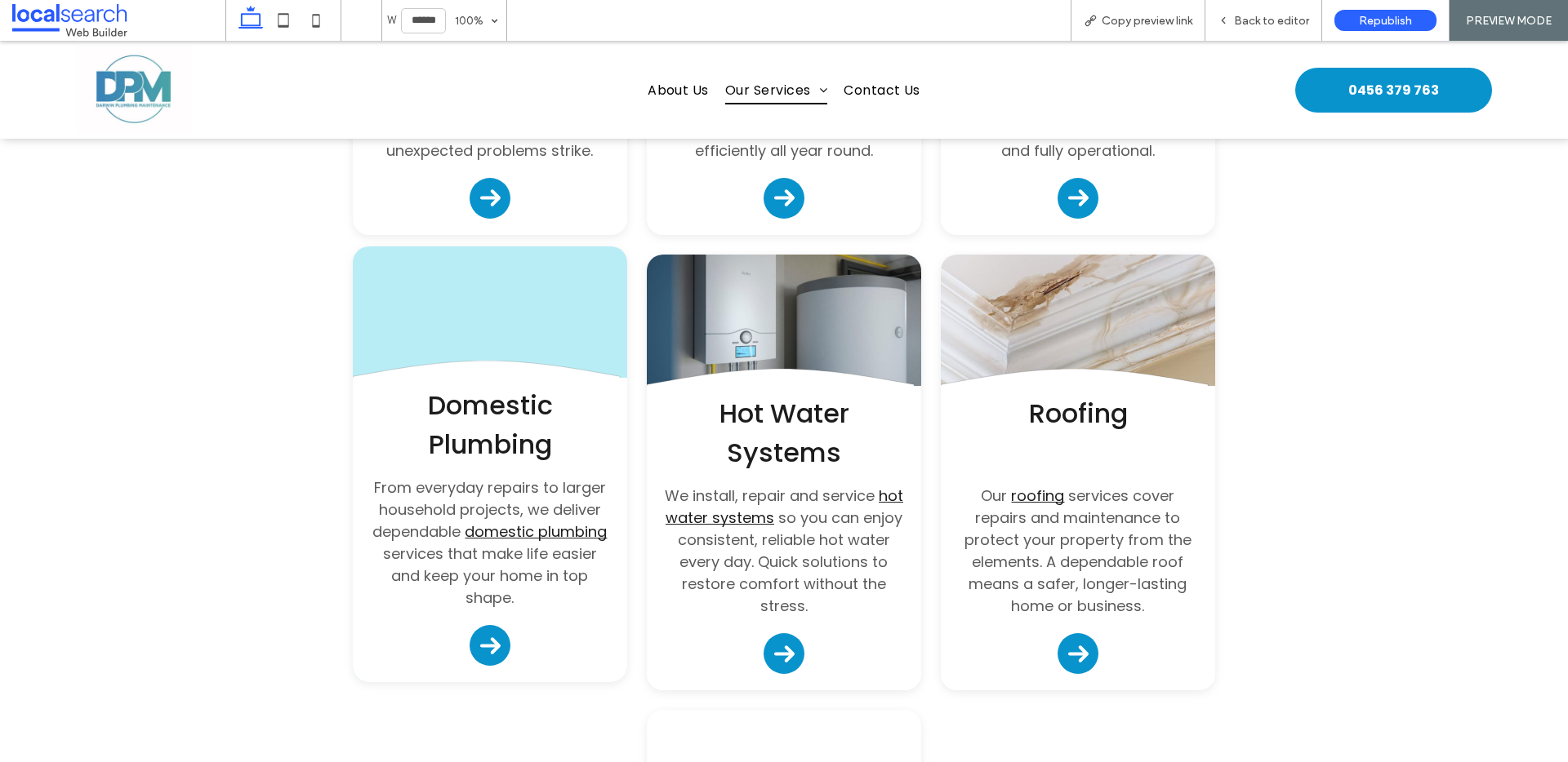
scroll to position [928, 0]
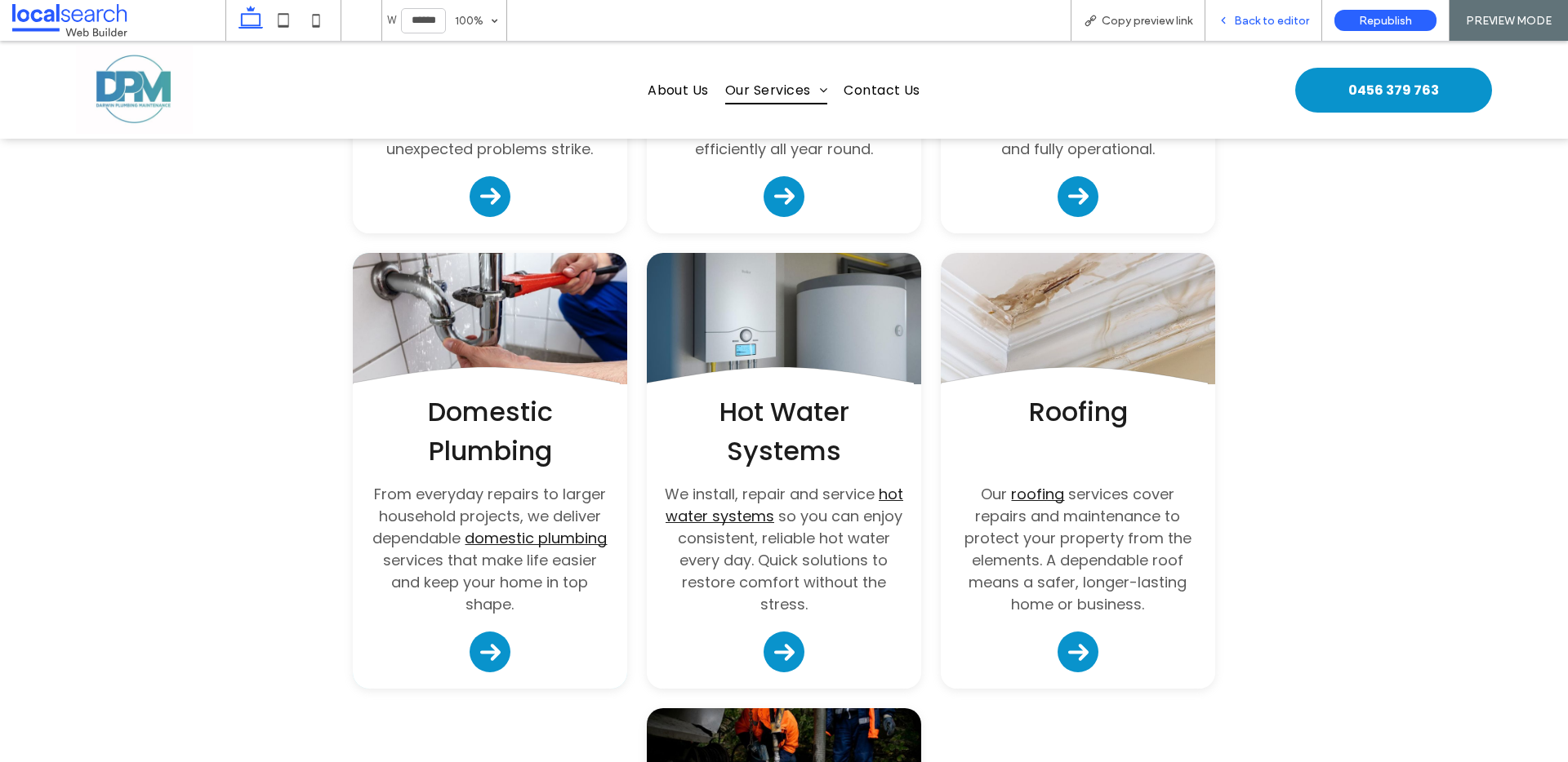
click at [1279, 17] on span "Back to editor" at bounding box center [1271, 21] width 75 height 14
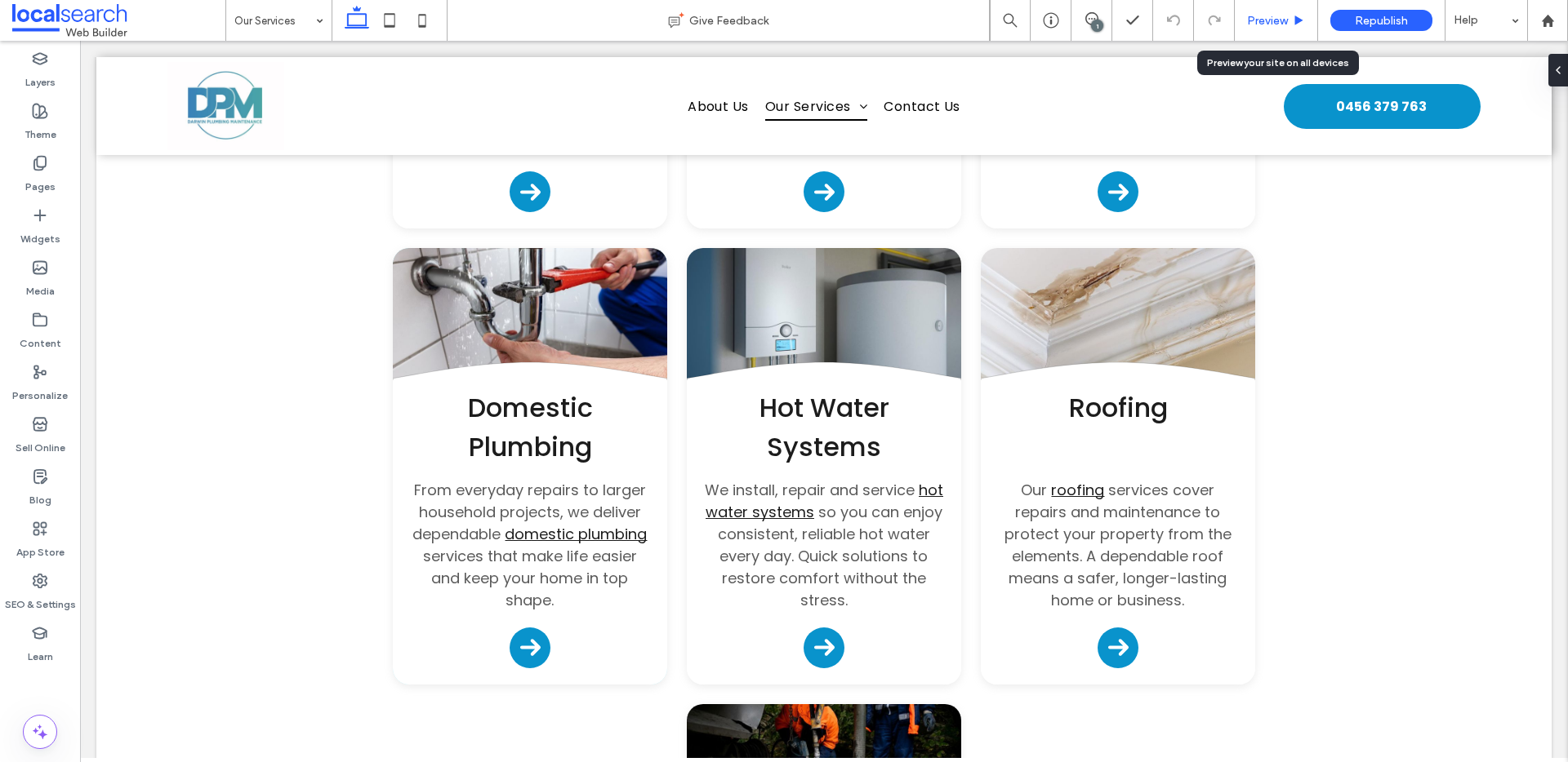
scroll to position [917, 0]
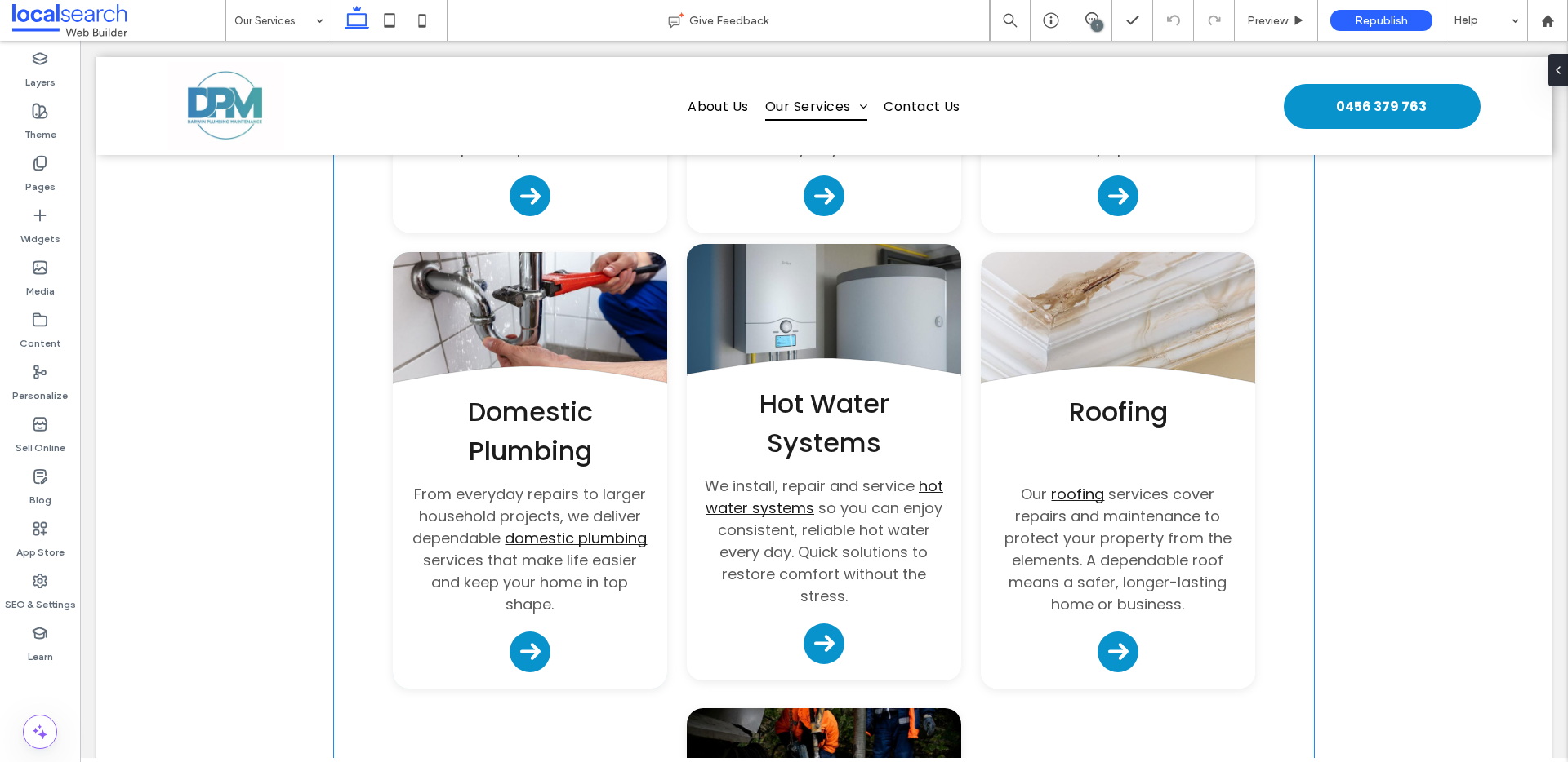
click at [747, 304] on link at bounding box center [824, 317] width 275 height 147
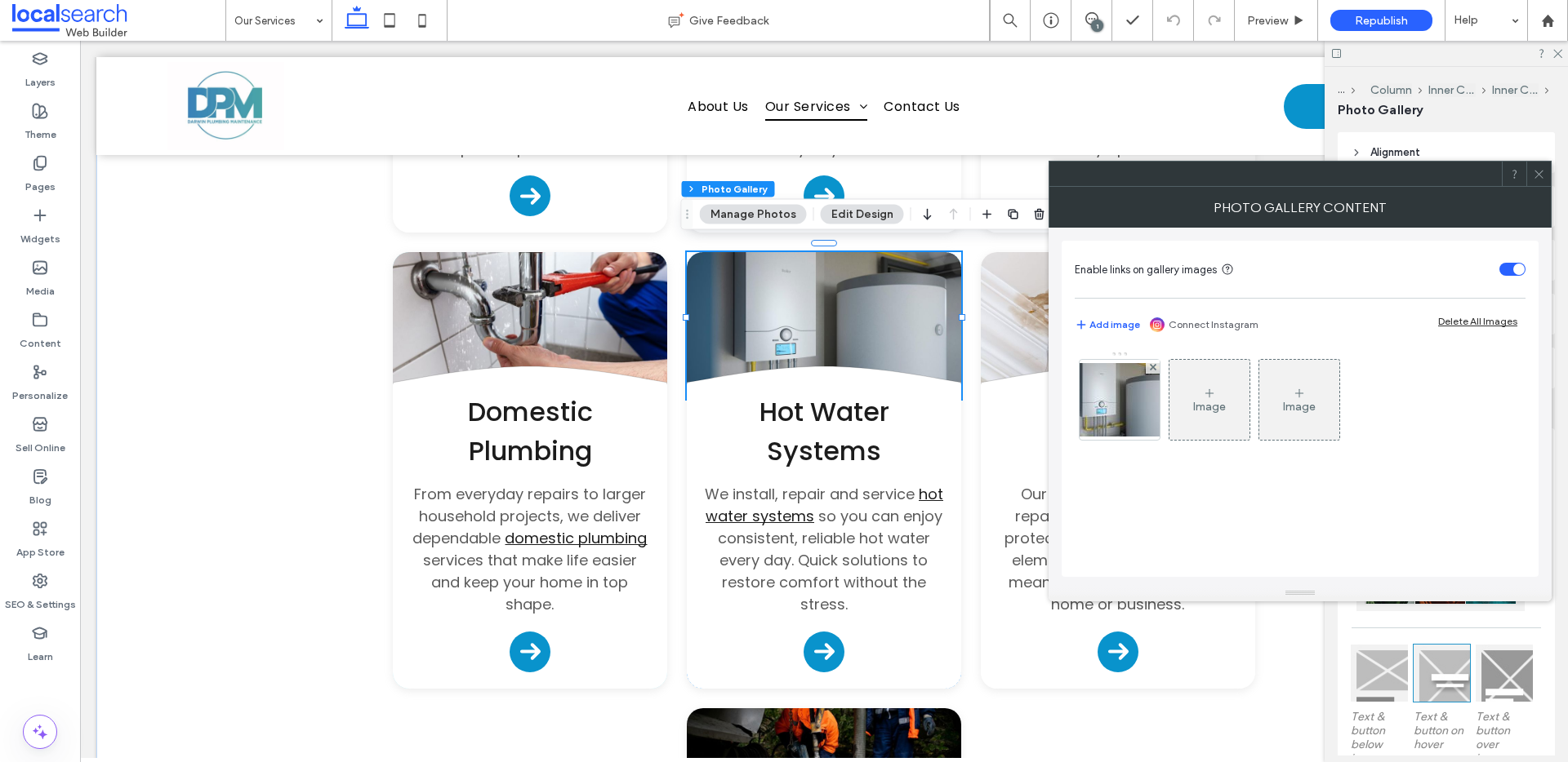
drag, startPoint x: 1135, startPoint y: 386, endPoint x: 1165, endPoint y: 396, distance: 31.6
click at [1136, 386] on img at bounding box center [1119, 400] width 130 height 74
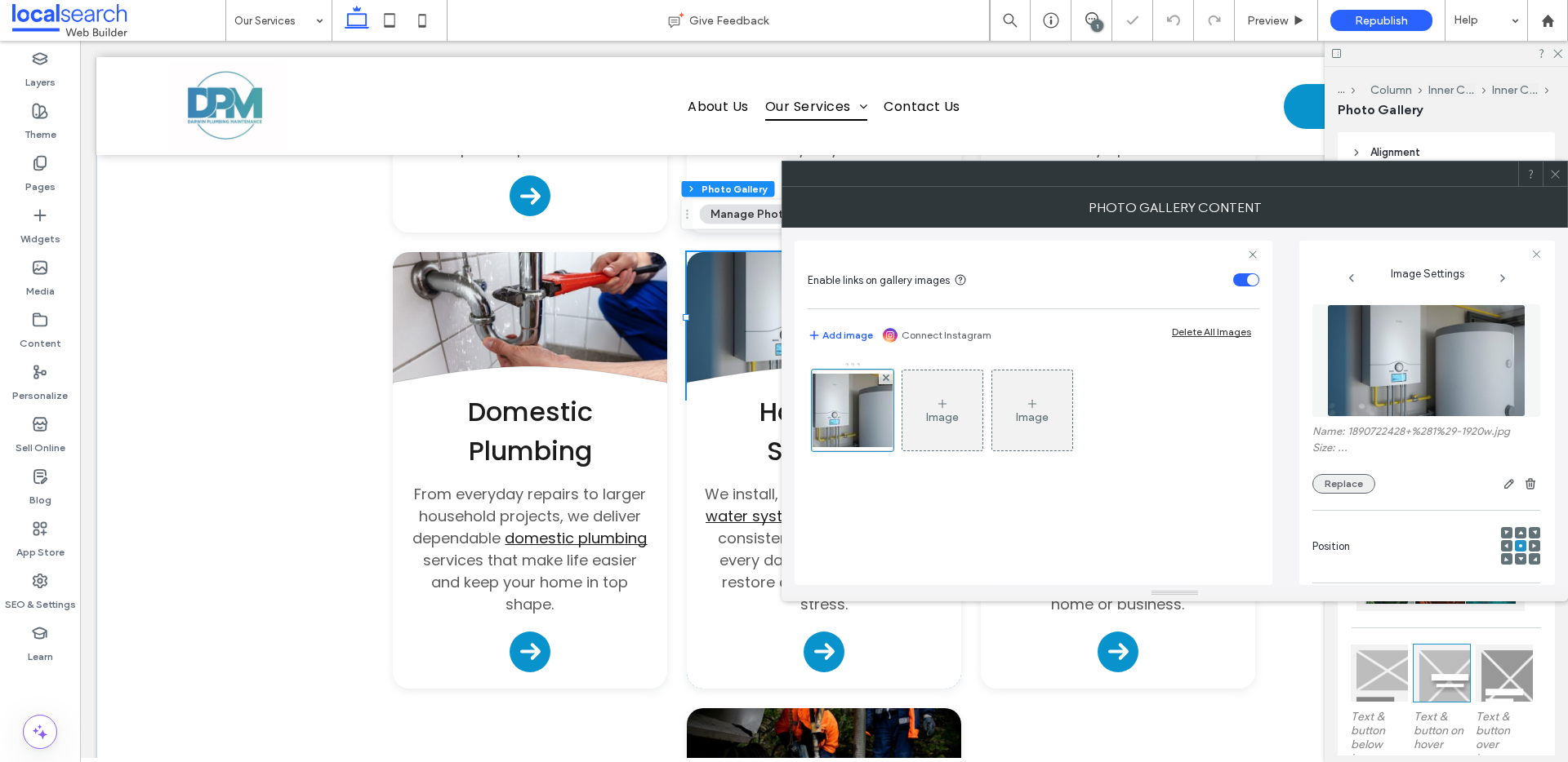
click at [1377, 477] on div "Replace" at bounding box center [1425, 484] width 228 height 19
click at [1363, 482] on button "Replace" at bounding box center [1343, 484] width 63 height 19
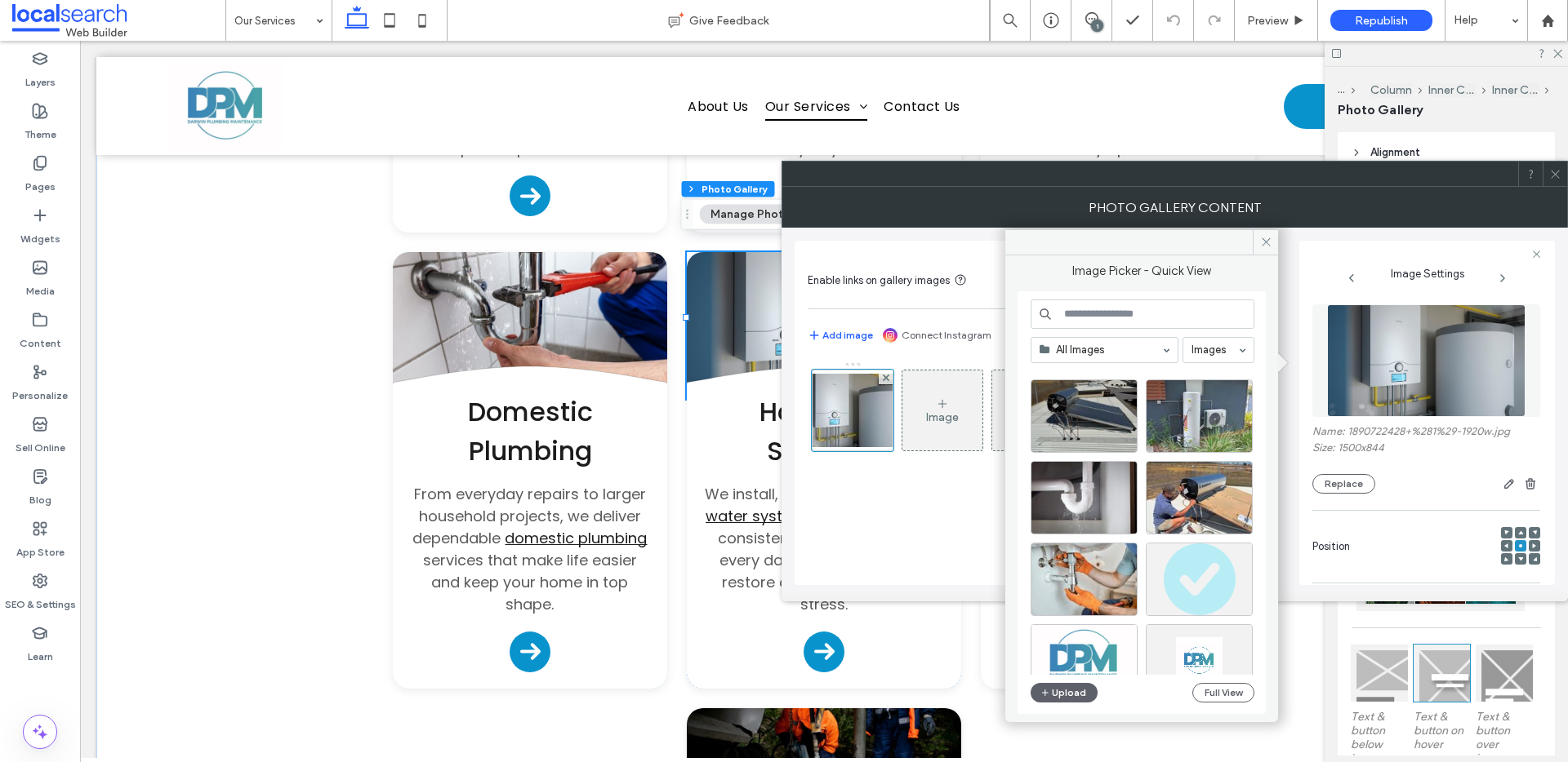
scroll to position [288, 0]
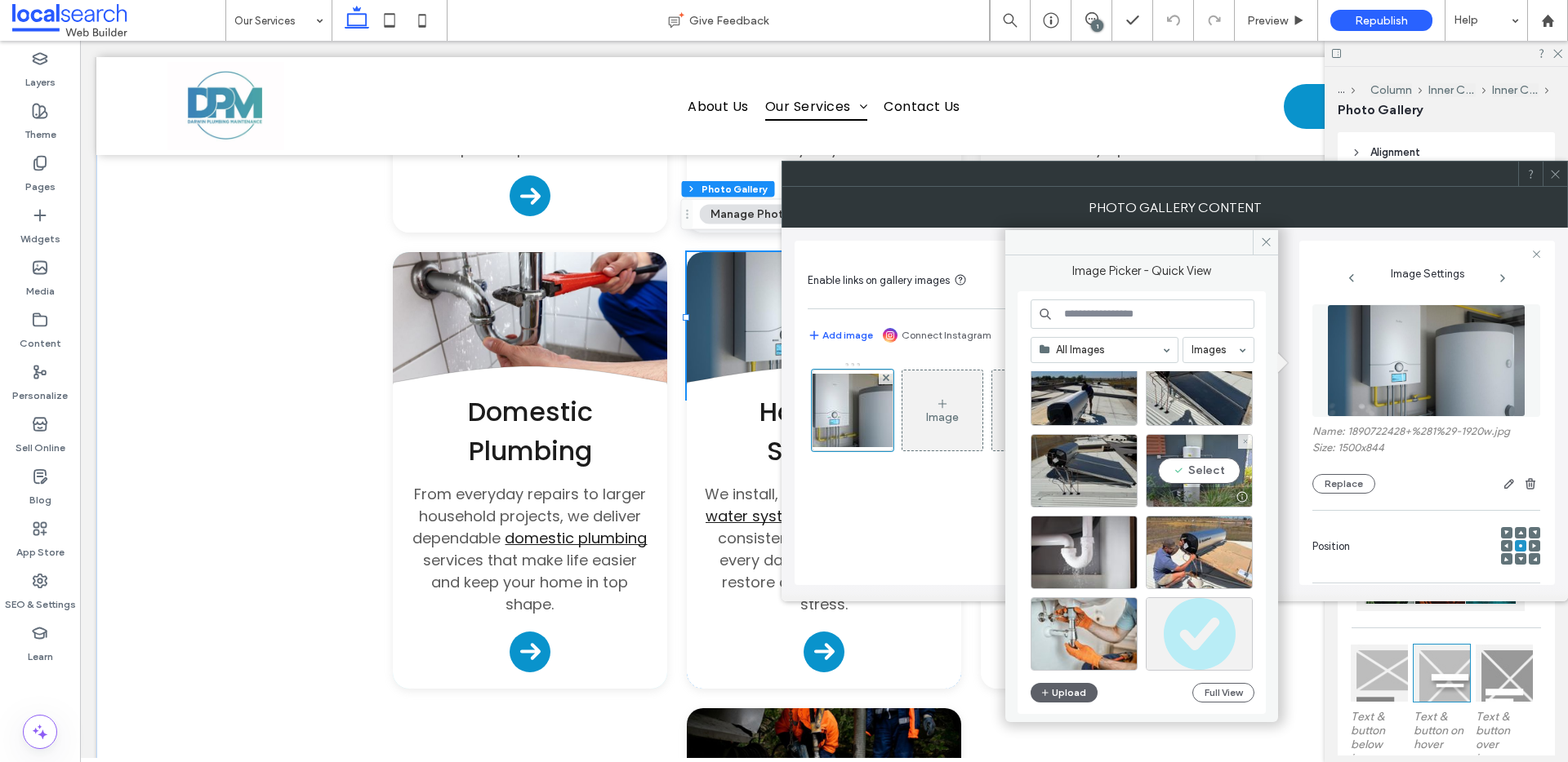
click at [1199, 473] on div "Select" at bounding box center [1198, 470] width 107 height 74
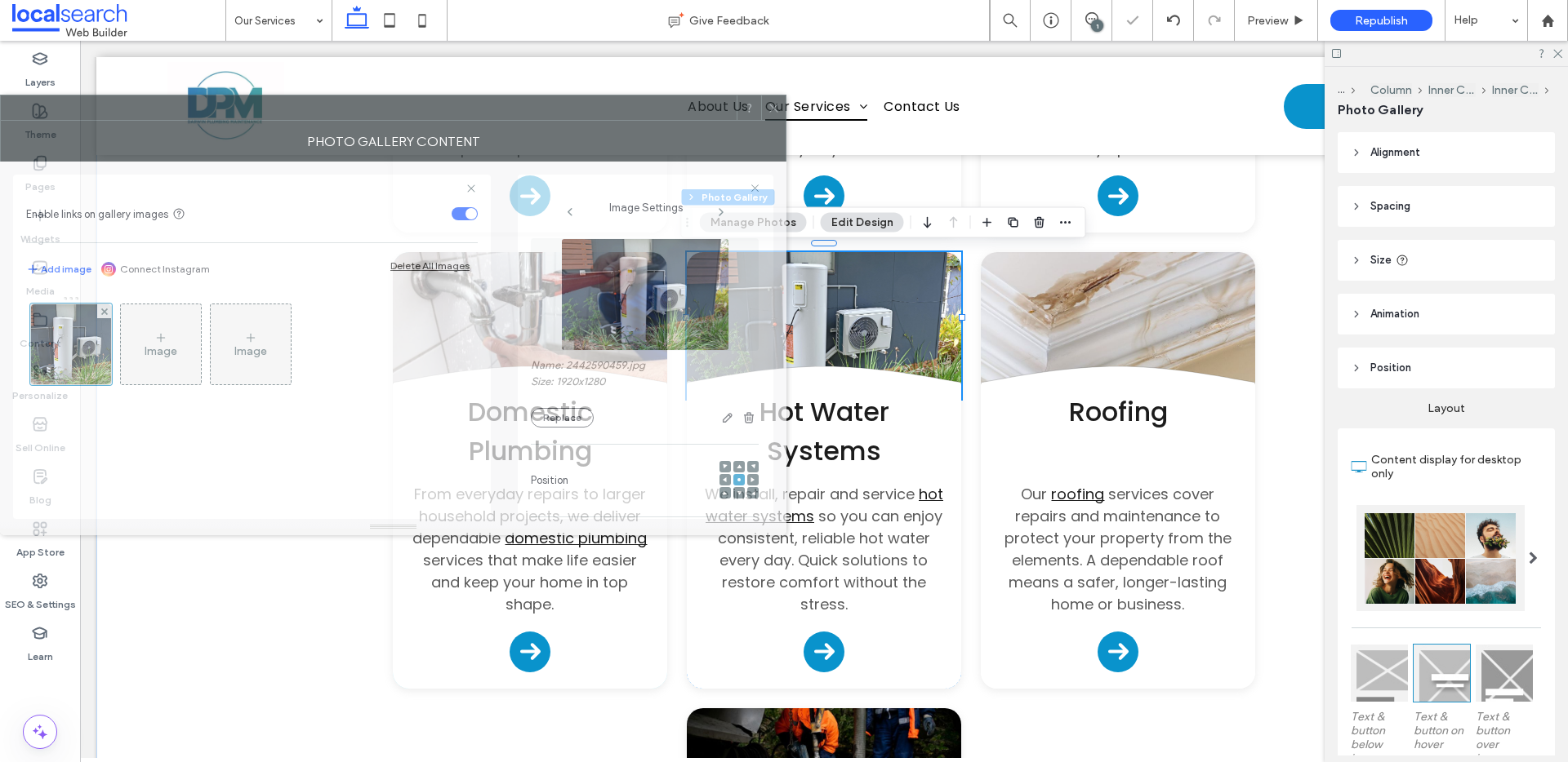
drag, startPoint x: 859, startPoint y: 190, endPoint x: 332, endPoint y: 125, distance: 531.0
click at [332, 125] on div "Photo Gallery Content" at bounding box center [393, 141] width 786 height 41
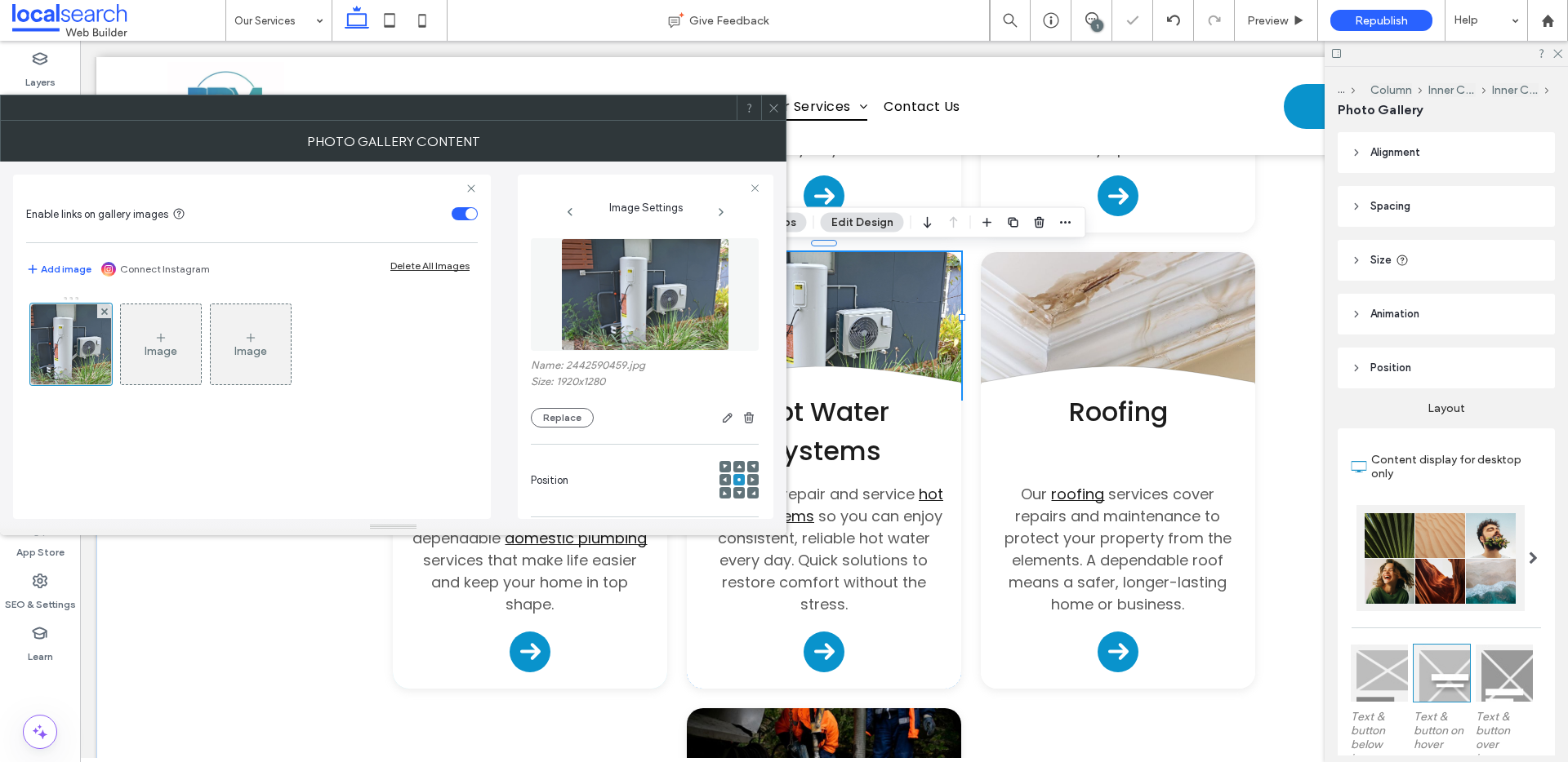
scroll to position [494, 0]
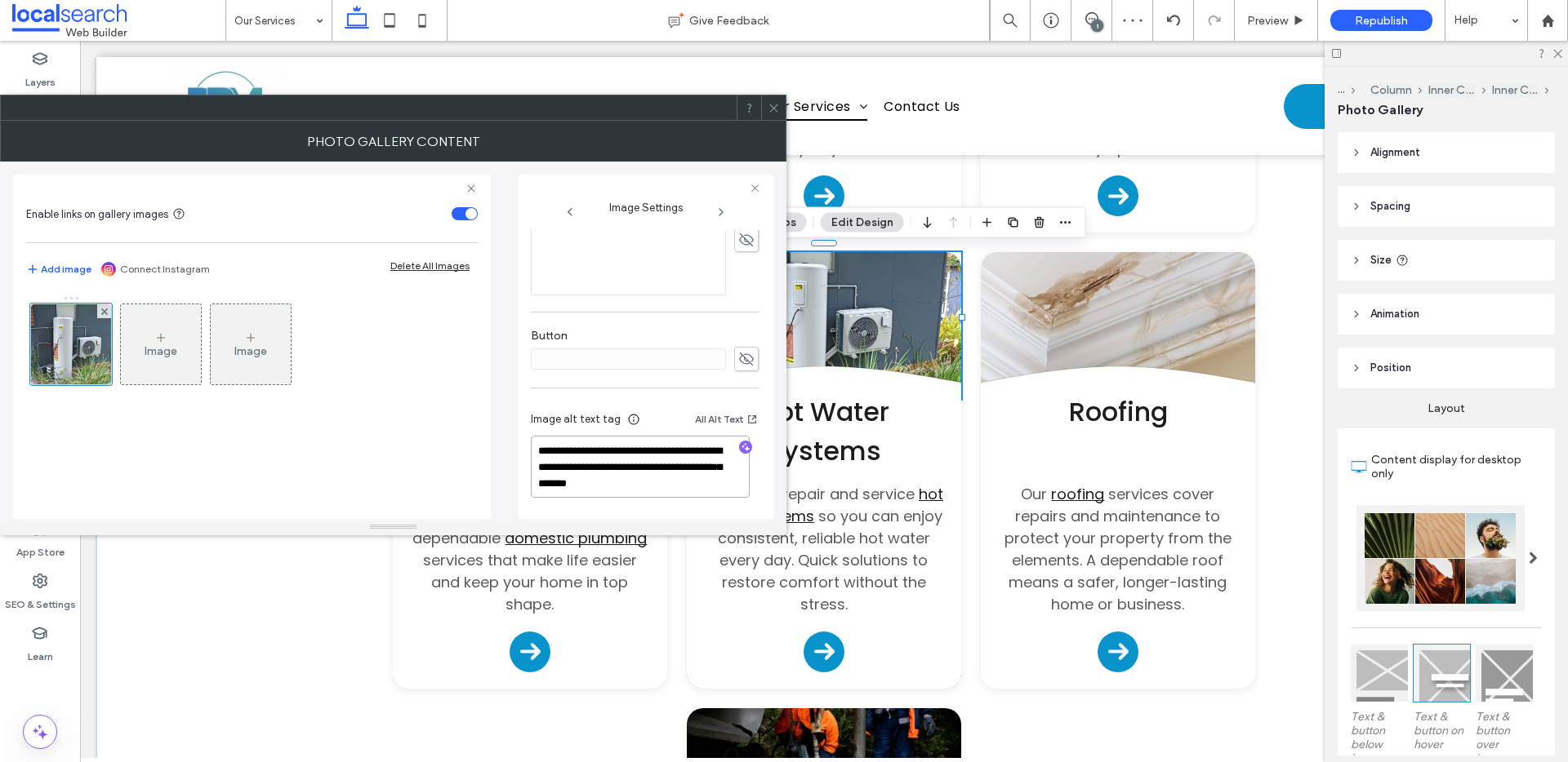
drag, startPoint x: 604, startPoint y: 469, endPoint x: 741, endPoint y: 480, distance: 137.4
click at [741, 480] on textarea "**********" at bounding box center [640, 467] width 219 height 62
click at [740, 452] on icon "button" at bounding box center [745, 447] width 12 height 12
click at [730, 476] on textarea "**********" at bounding box center [640, 467] width 219 height 62
paste textarea "**********"
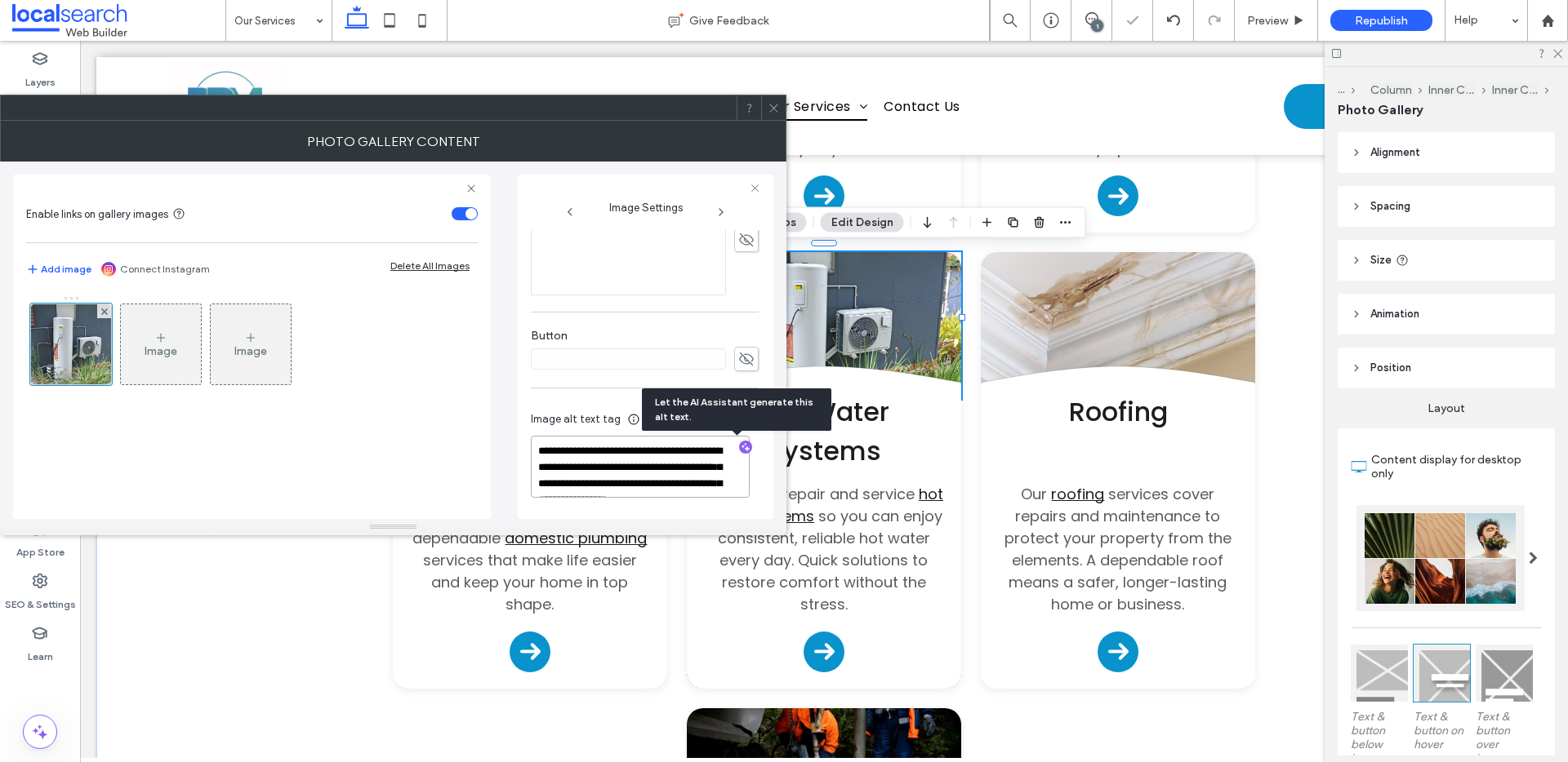
scroll to position [2, 0]
type textarea "**********"
drag, startPoint x: 772, startPoint y: 107, endPoint x: 706, endPoint y: 60, distance: 81.0
click at [772, 107] on icon at bounding box center [774, 108] width 12 height 12
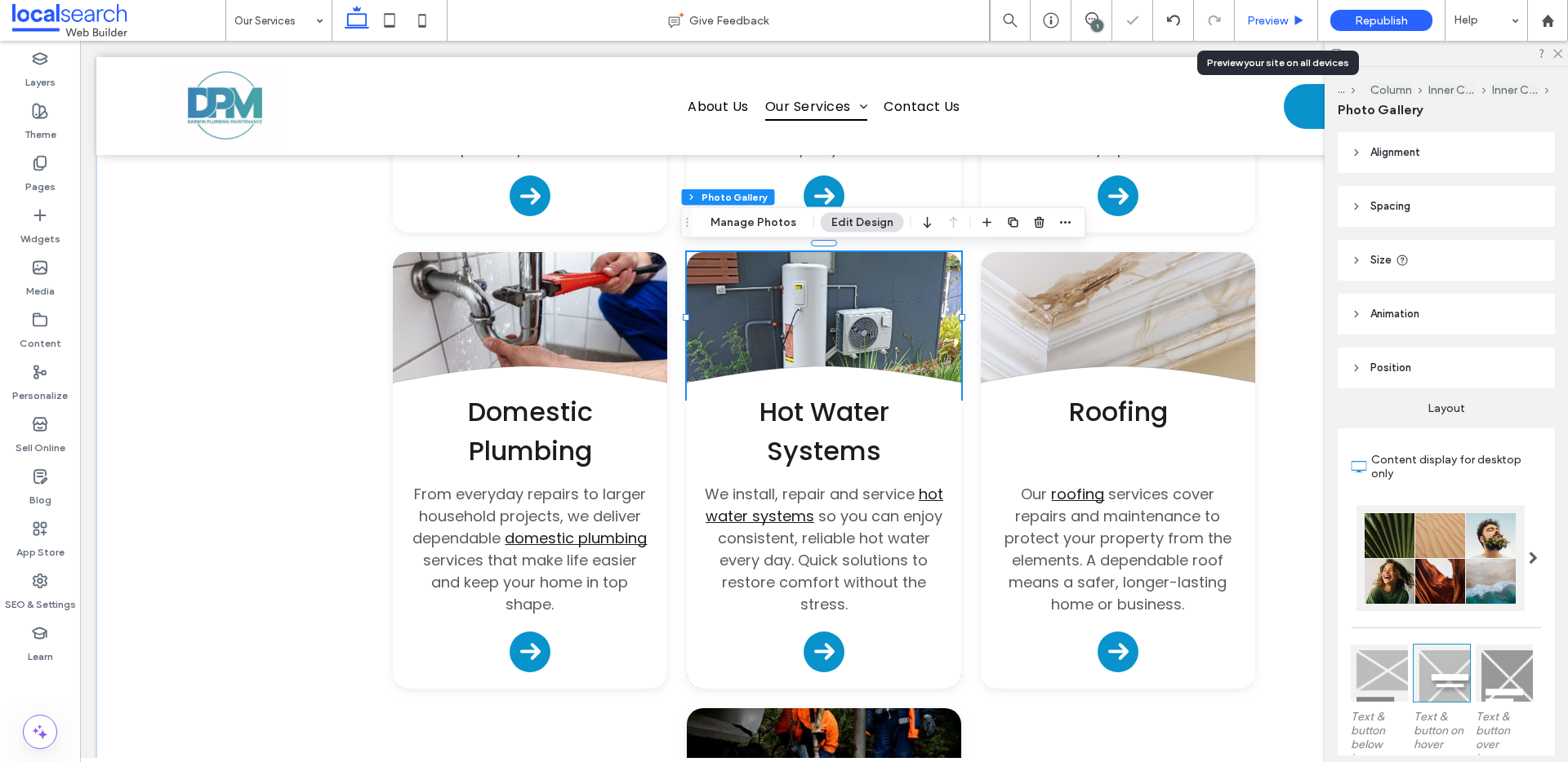
click at [1259, 19] on span "Preview" at bounding box center [1268, 21] width 41 height 14
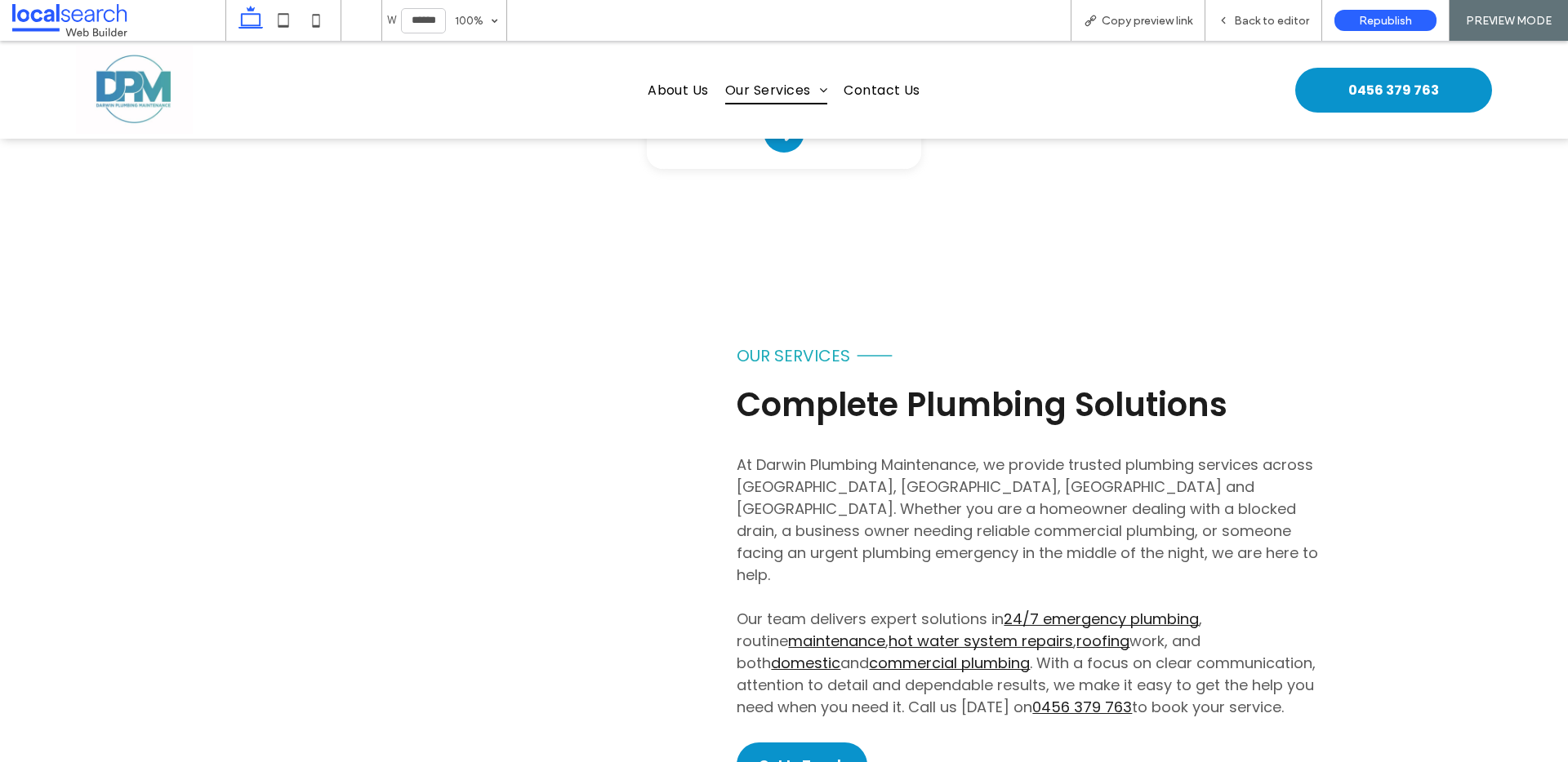
scroll to position [2016, 0]
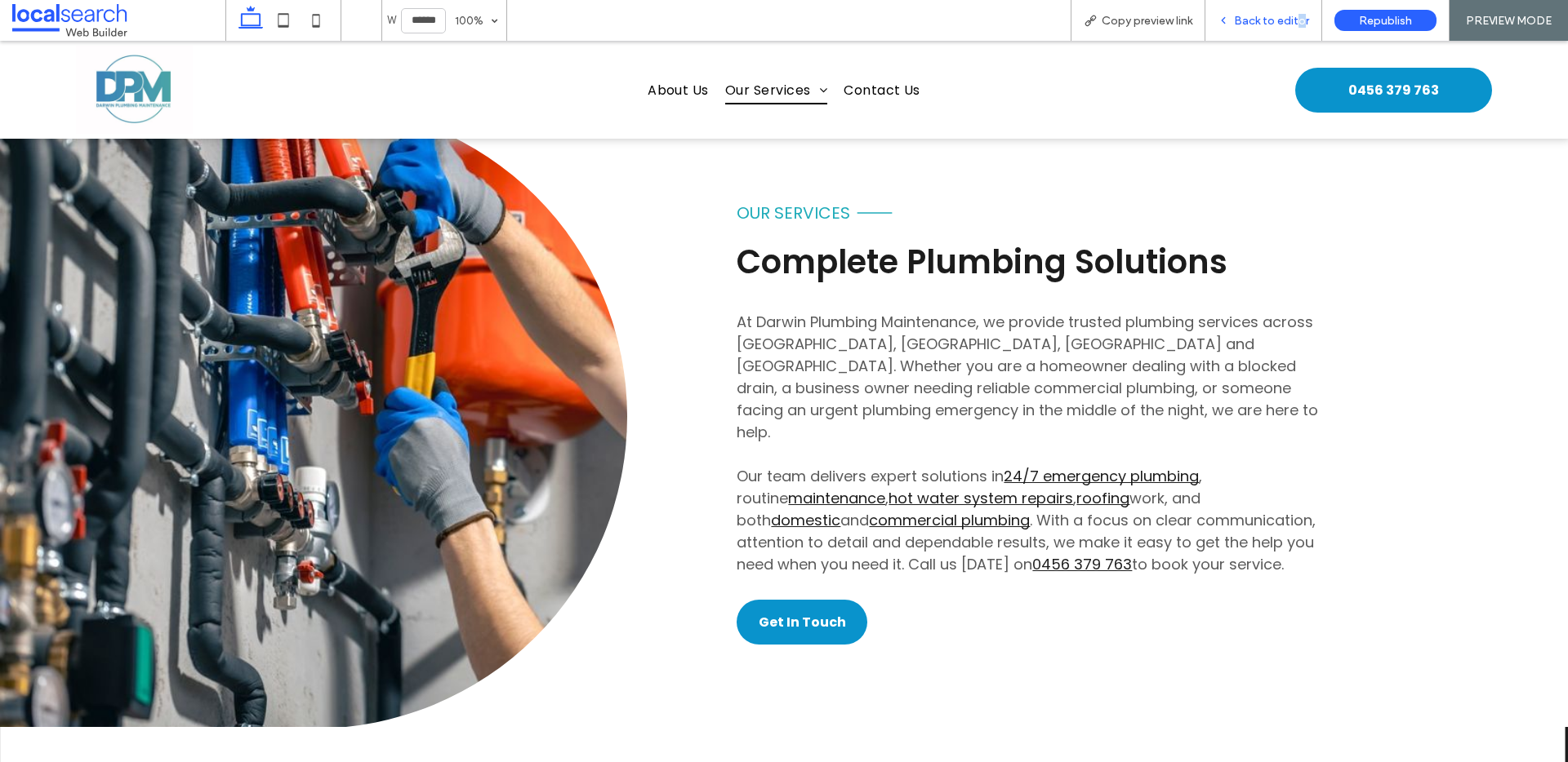
click at [1301, 15] on span "Back to editor" at bounding box center [1271, 21] width 75 height 14
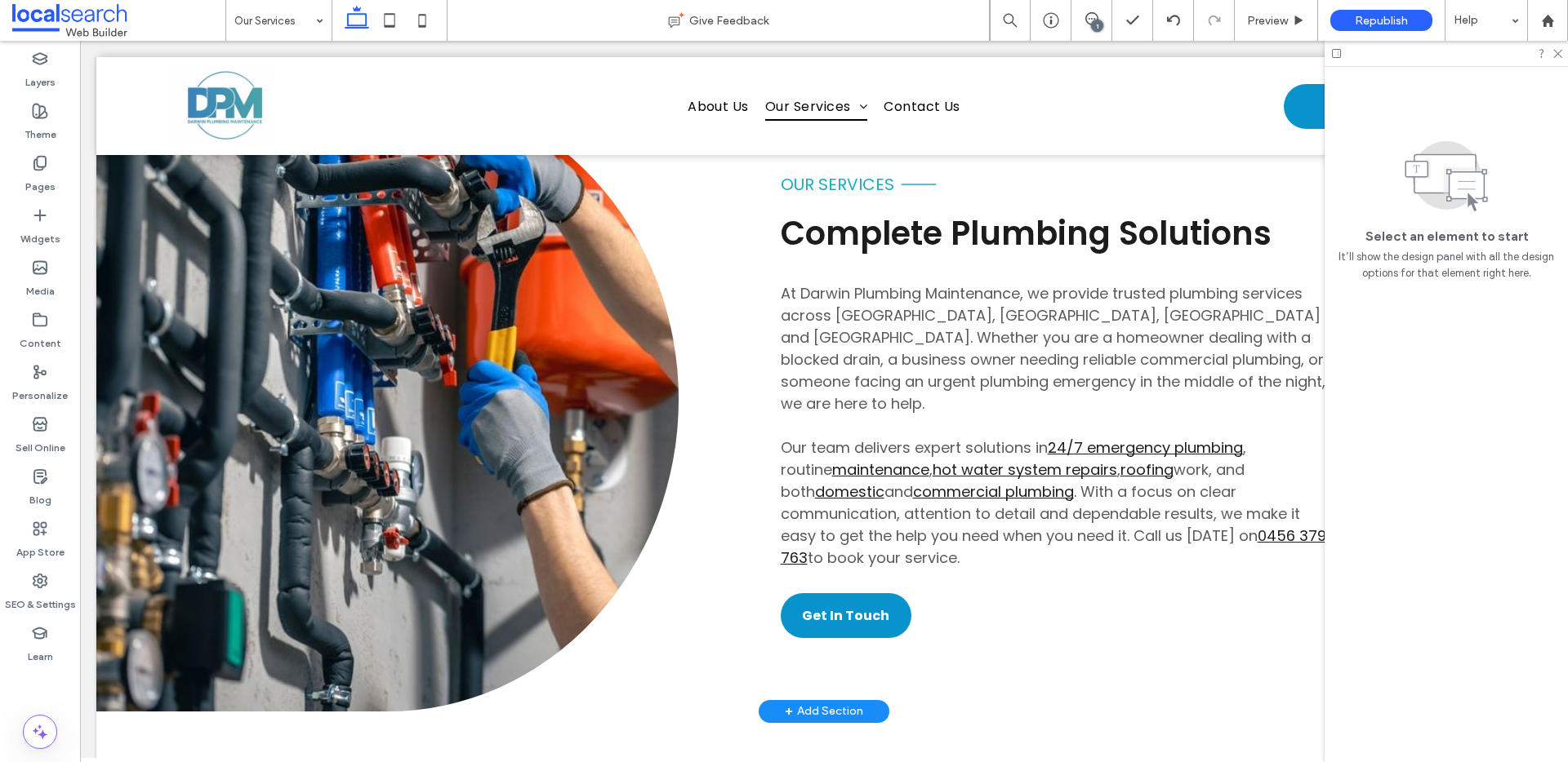
scroll to position [2002, 0]
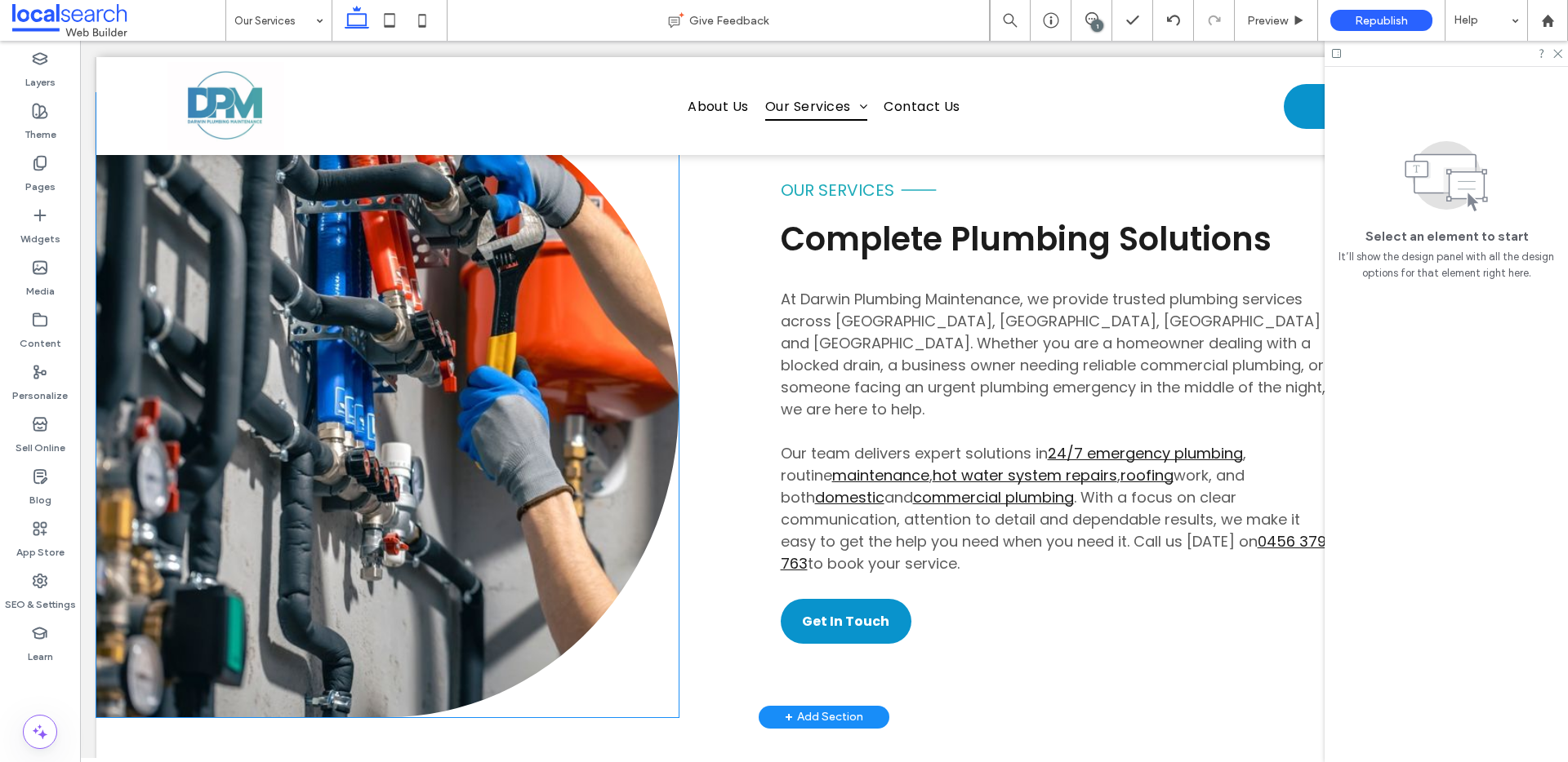
click at [348, 370] on link at bounding box center [387, 405] width 582 height 625
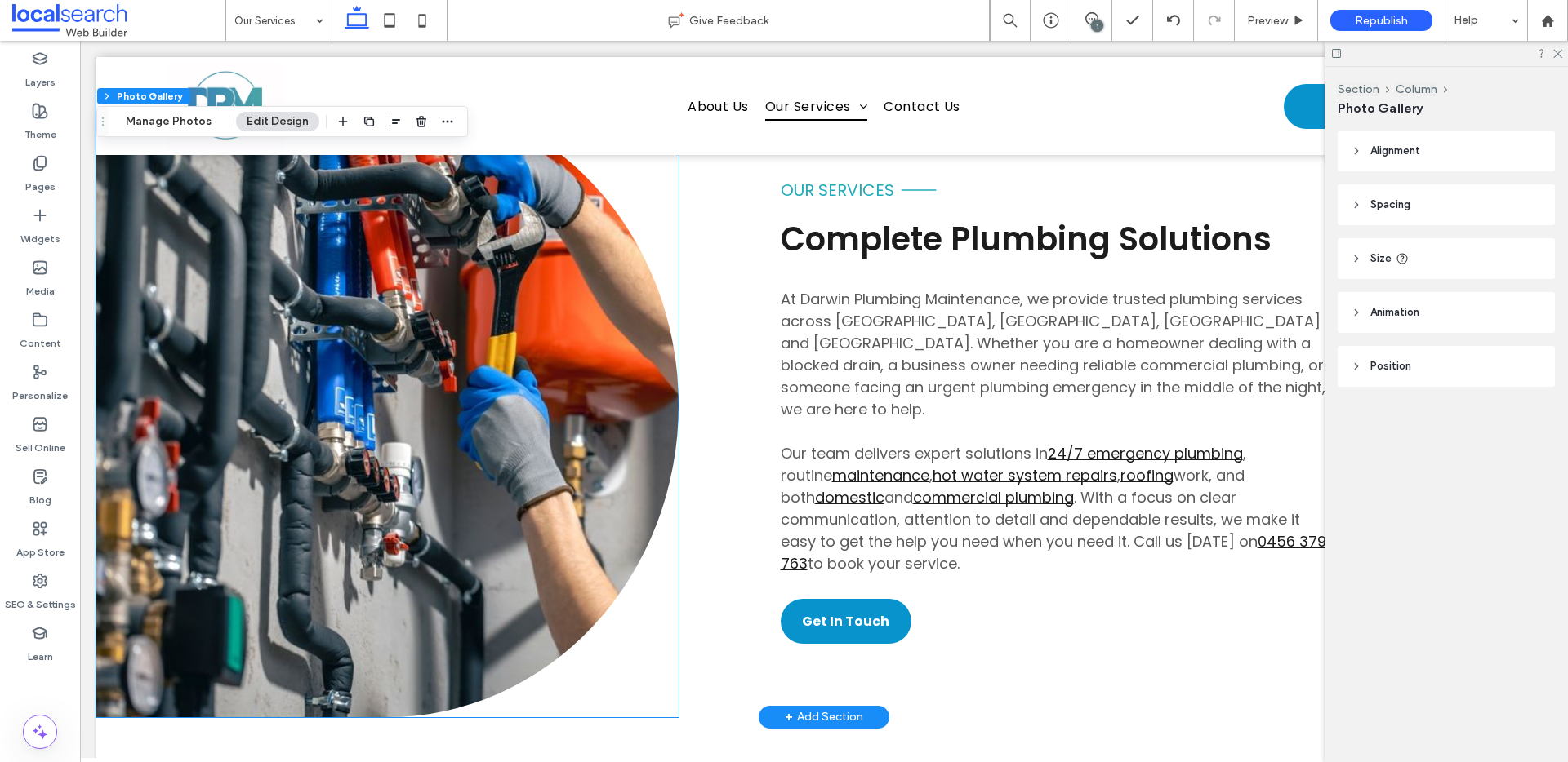
click at [348, 370] on link at bounding box center [387, 405] width 582 height 625
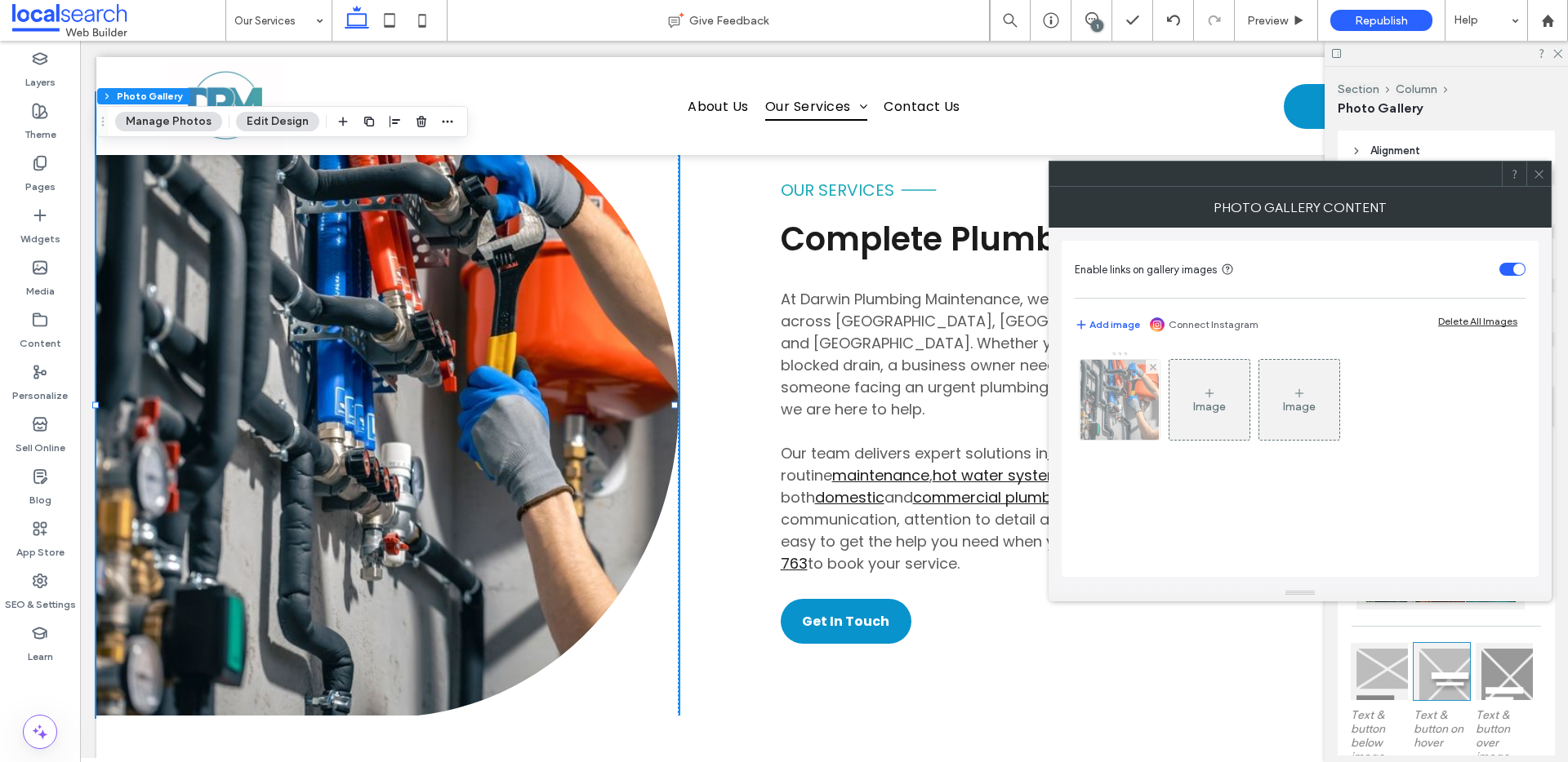
click at [1135, 425] on img at bounding box center [1119, 400] width 78 height 80
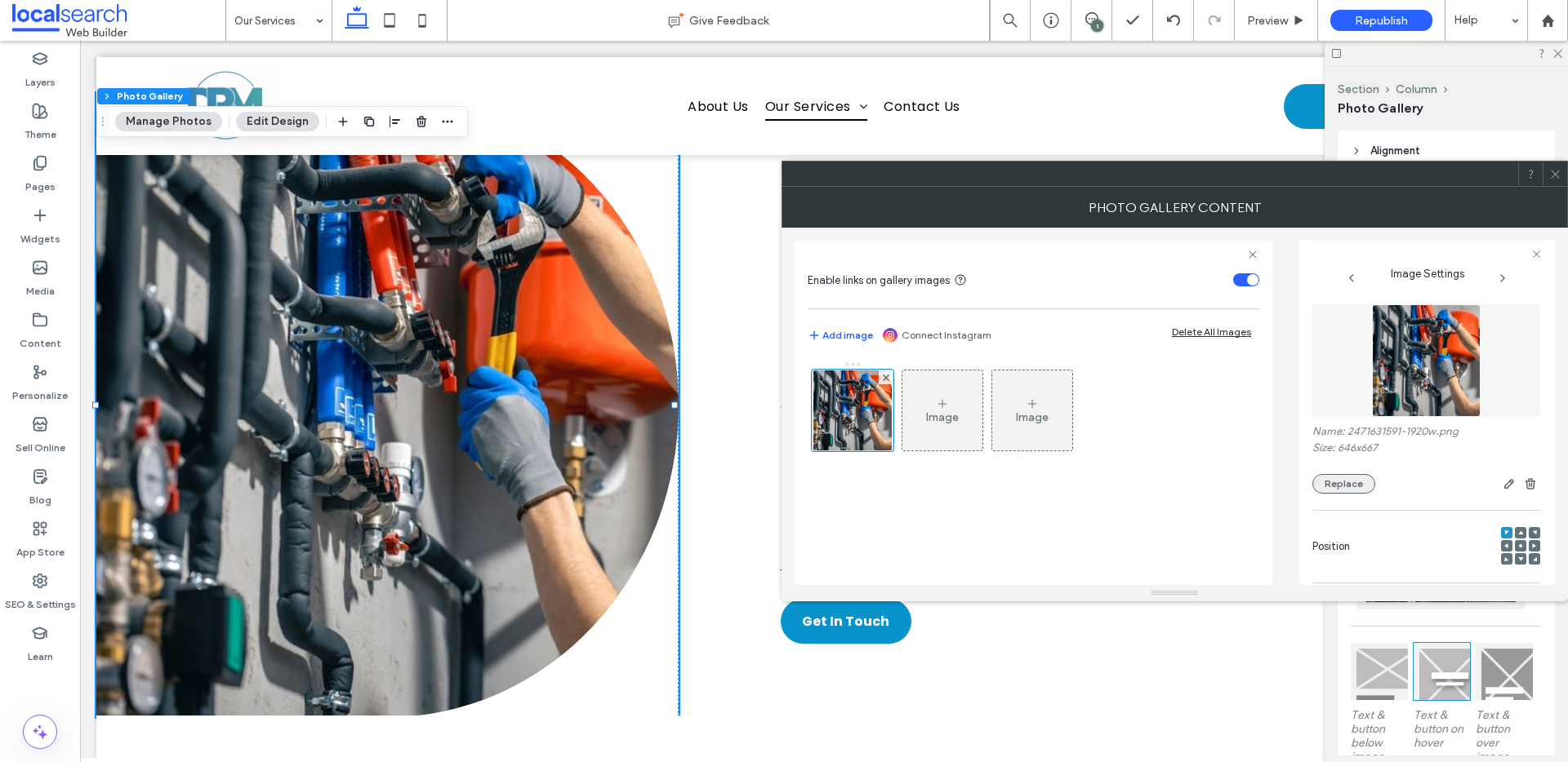
drag, startPoint x: 1340, startPoint y: 475, endPoint x: 1328, endPoint y: 477, distance: 12.2
click at [1341, 475] on button "Replace" at bounding box center [1343, 484] width 63 height 19
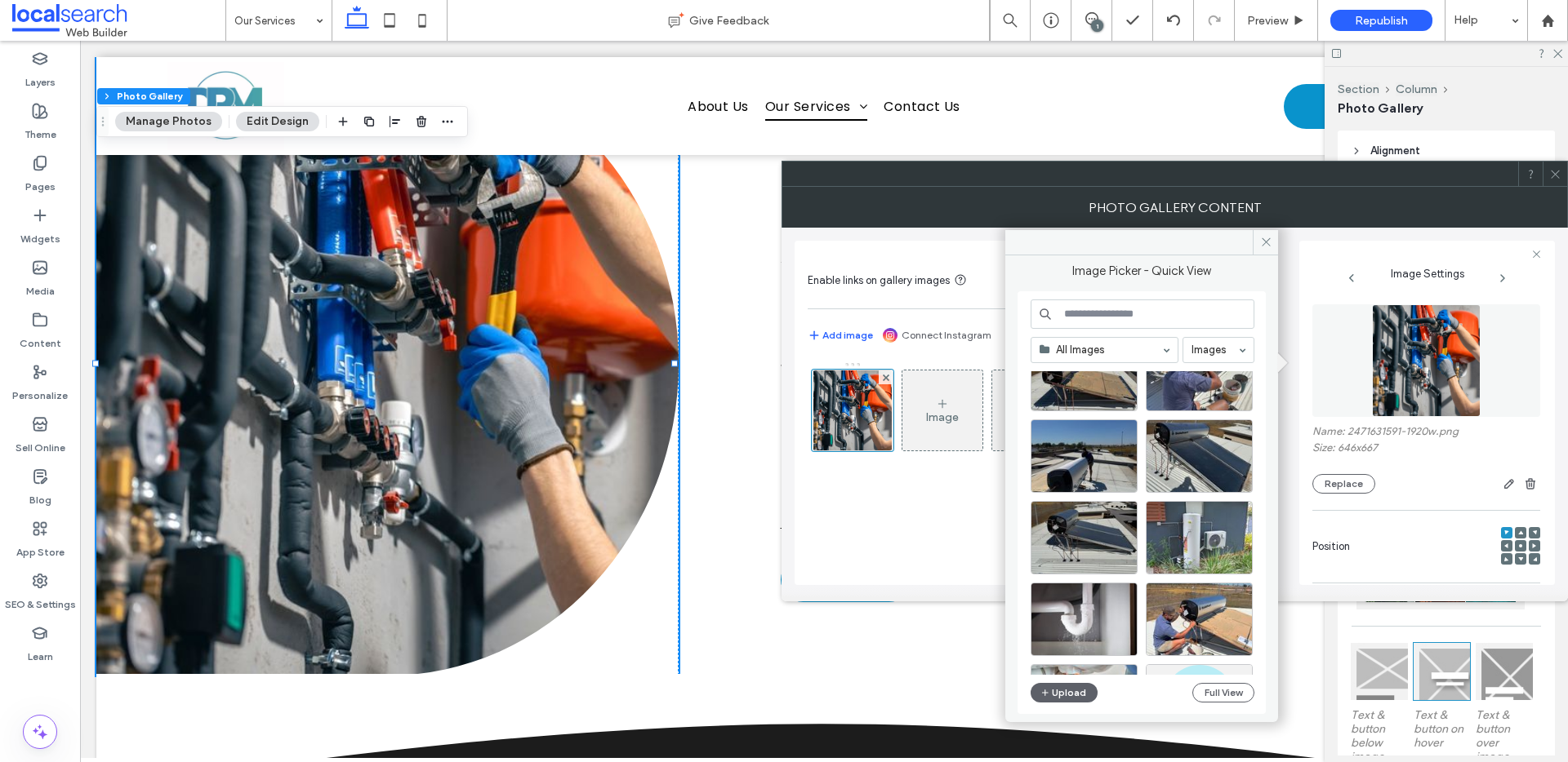
scroll to position [222, 0]
click at [1231, 625] on div "Select" at bounding box center [1198, 618] width 107 height 74
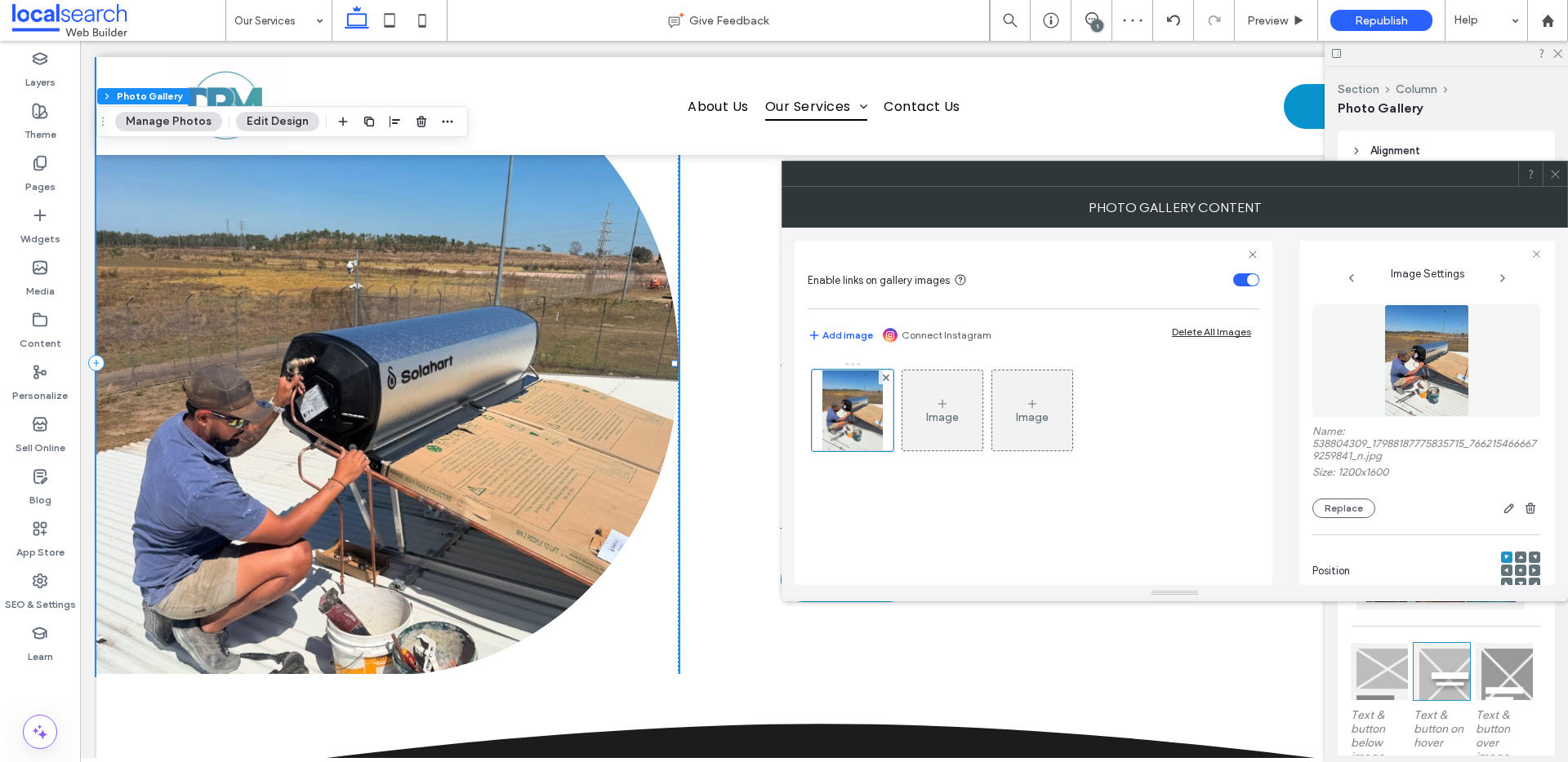
click at [1518, 568] on icon at bounding box center [1521, 571] width 5 height 5
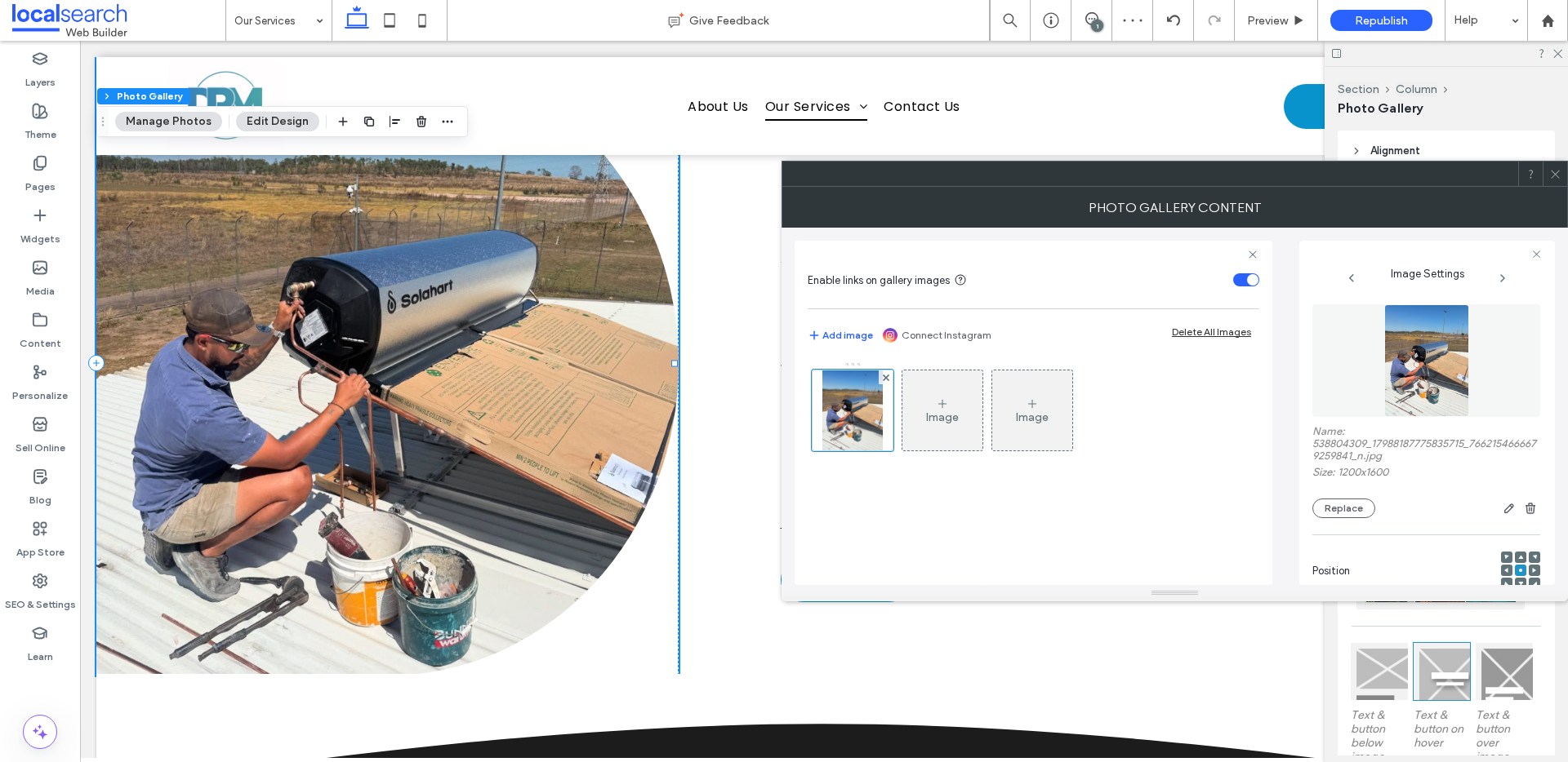
scroll to position [507, 0]
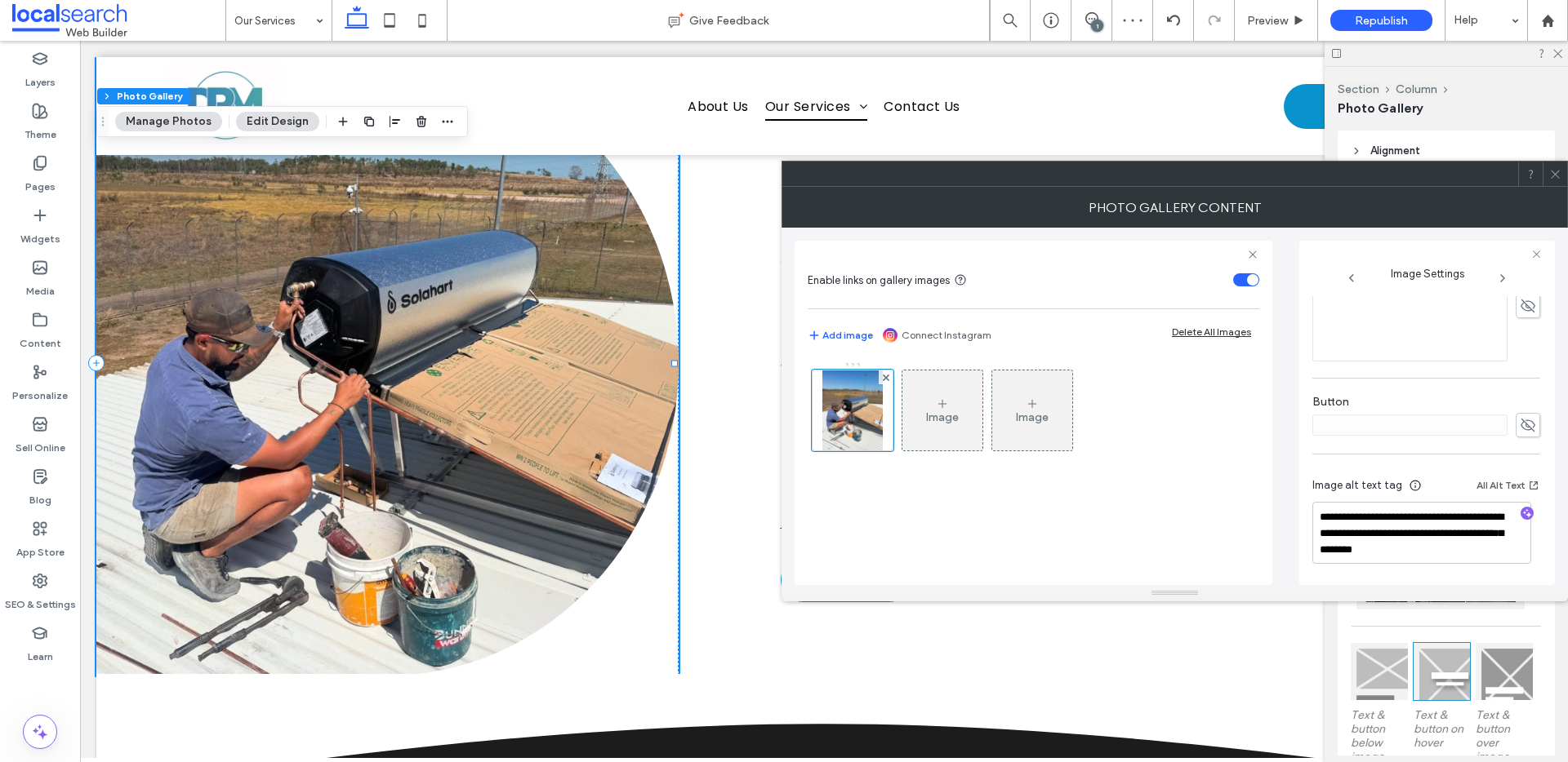
click at [1525, 516] on div at bounding box center [1526, 515] width 26 height 16
click at [1521, 513] on icon "button" at bounding box center [1526, 513] width 12 height 12
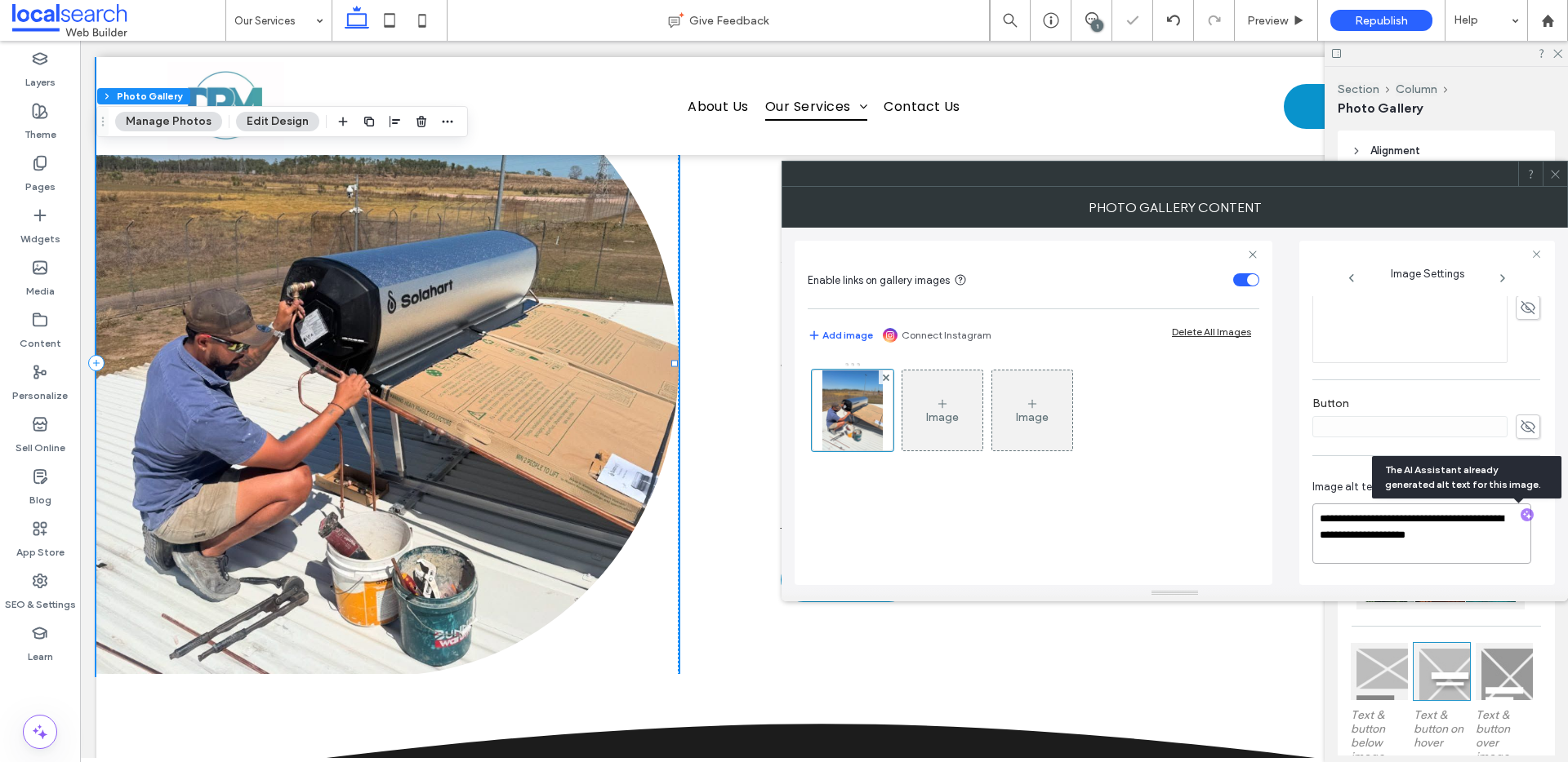
click at [1466, 560] on textarea "**********" at bounding box center [1421, 533] width 219 height 60
paste textarea "**********"
type textarea "**********"
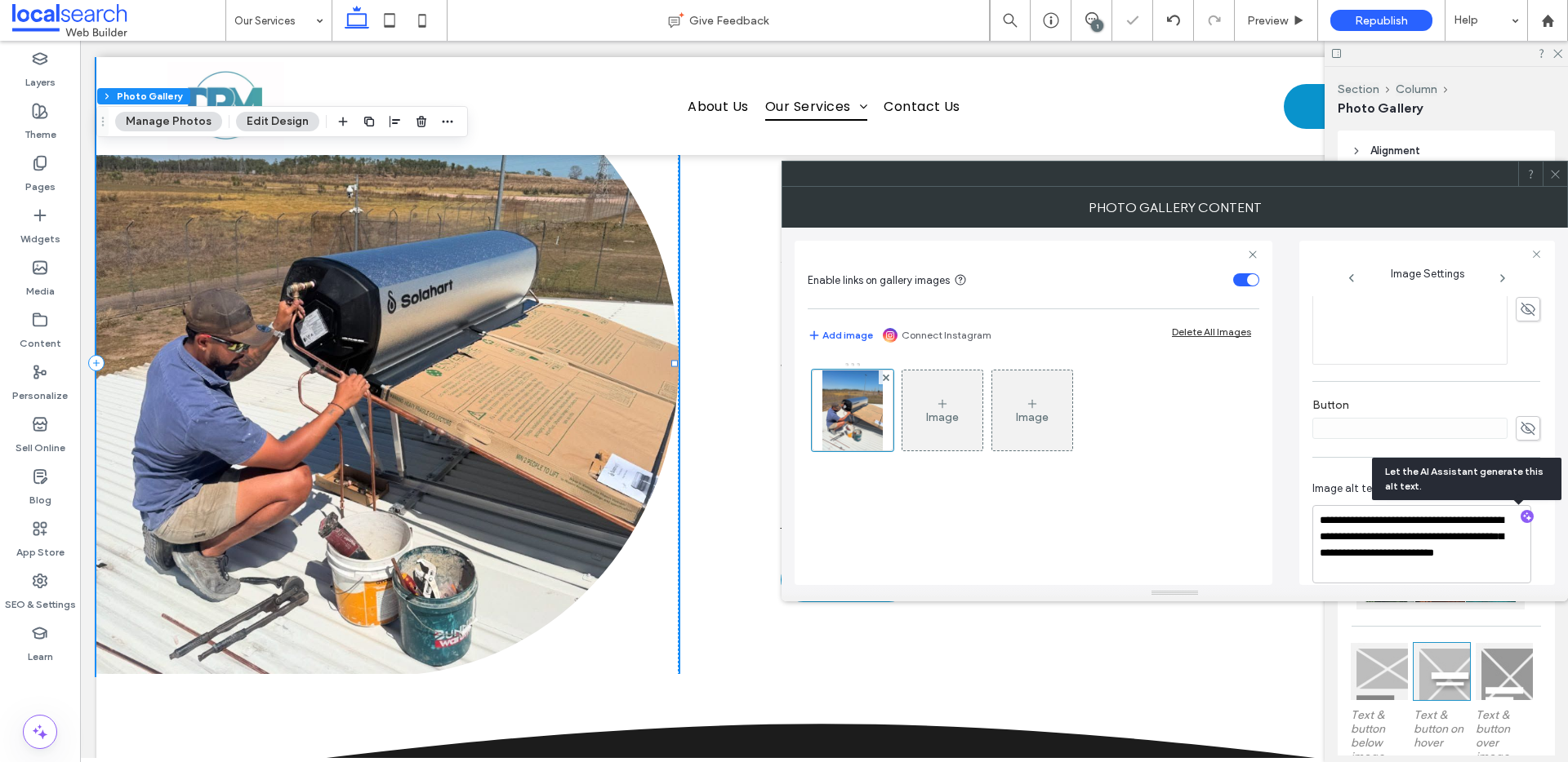
click at [1556, 173] on icon at bounding box center [1556, 175] width 12 height 12
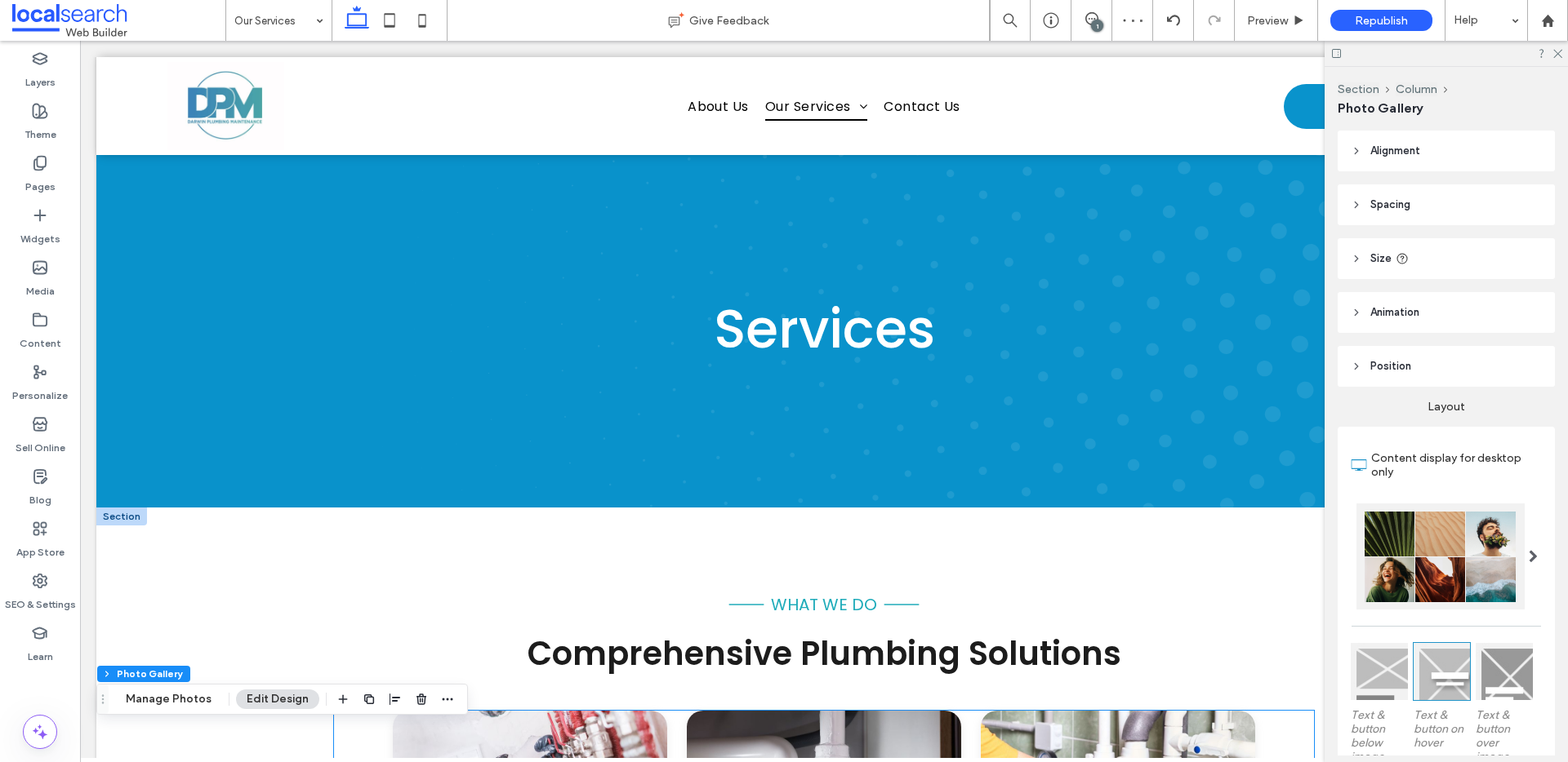
scroll to position [0, 0]
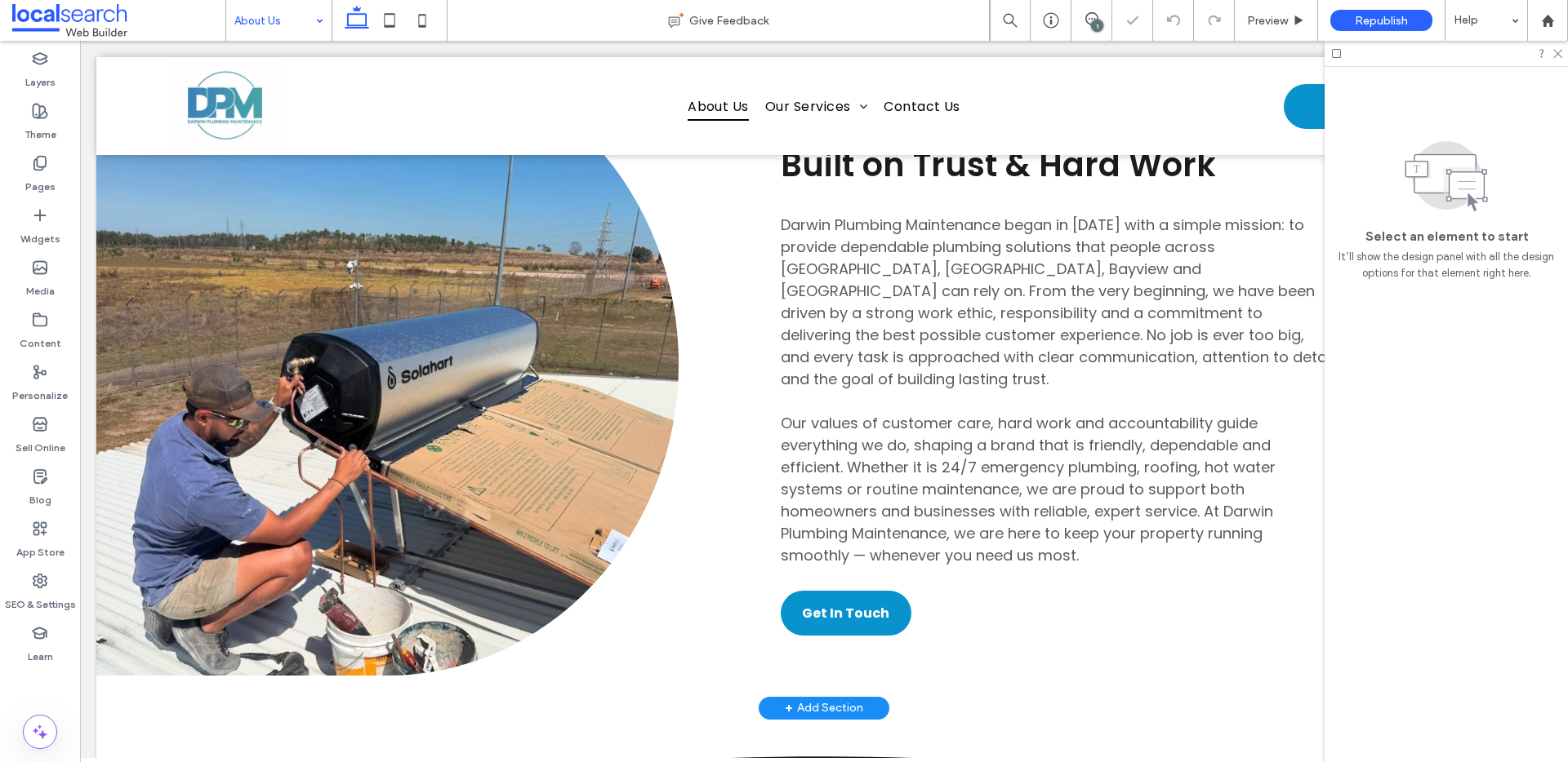
scroll to position [492, 0]
click at [423, 390] on link at bounding box center [387, 363] width 582 height 625
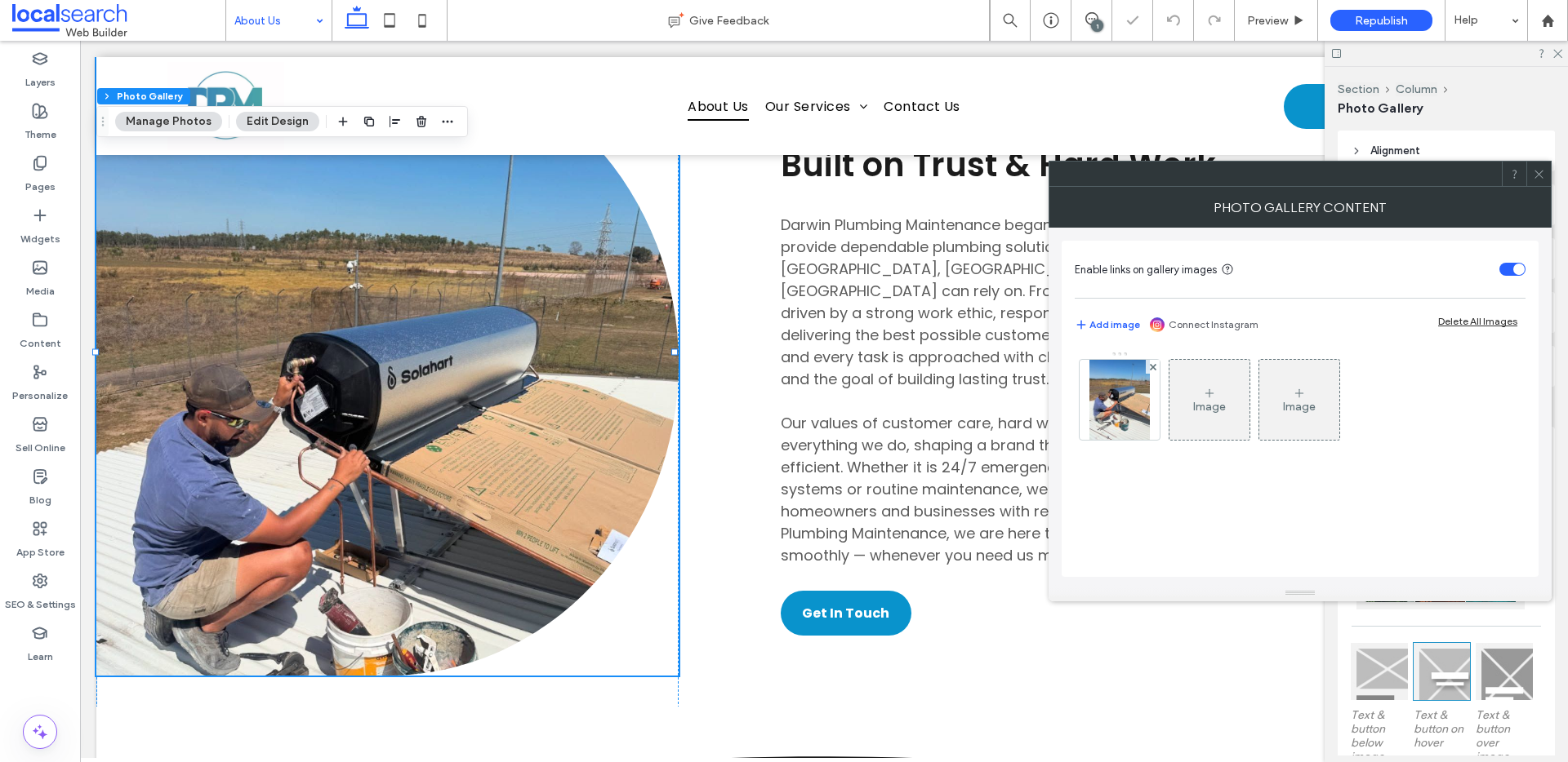
click at [1161, 418] on div "Image Image" at bounding box center [1299, 404] width 449 height 106
click at [1142, 421] on img at bounding box center [1119, 400] width 60 height 80
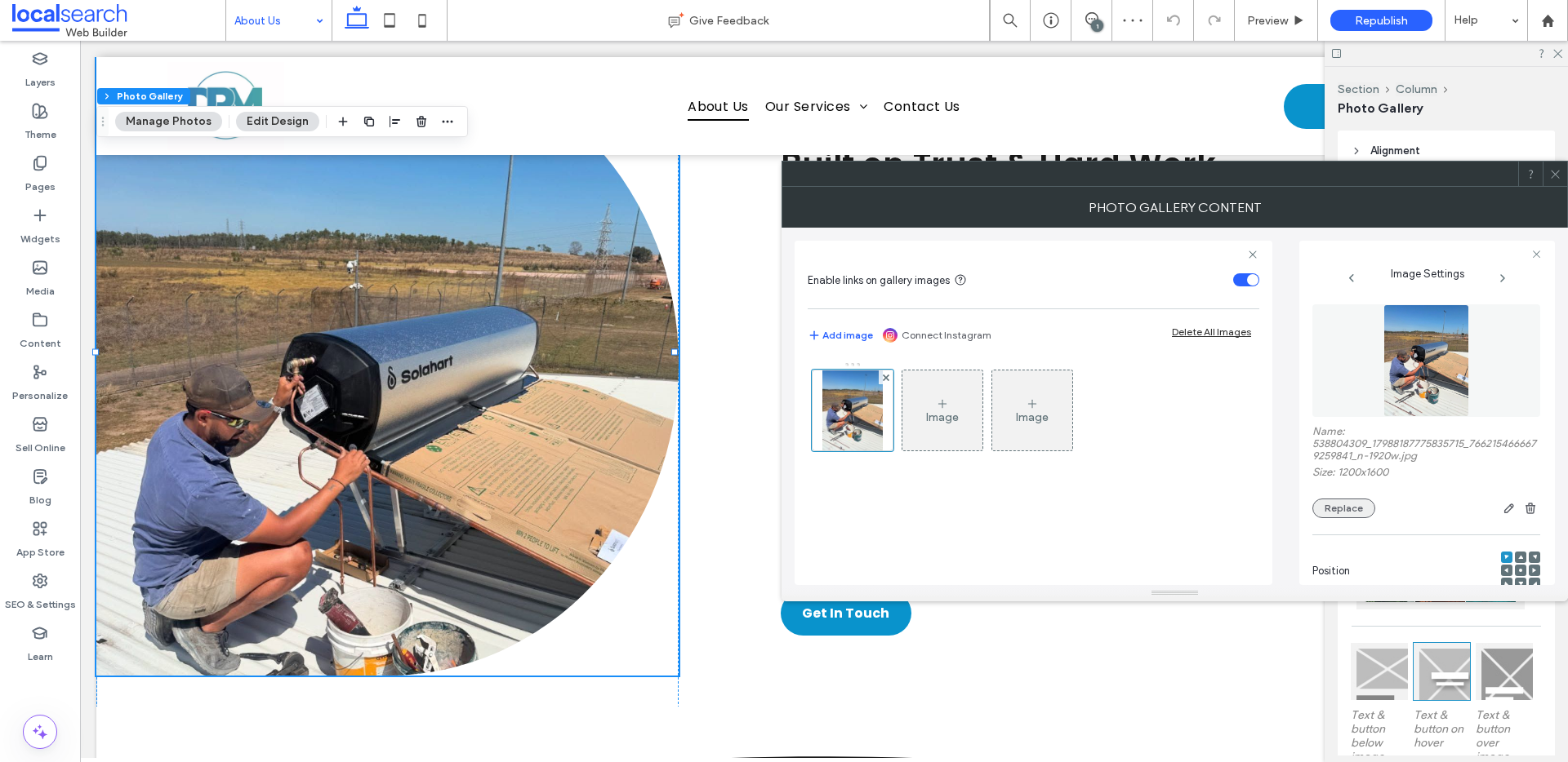
click at [1364, 502] on button "Replace" at bounding box center [1343, 509] width 63 height 19
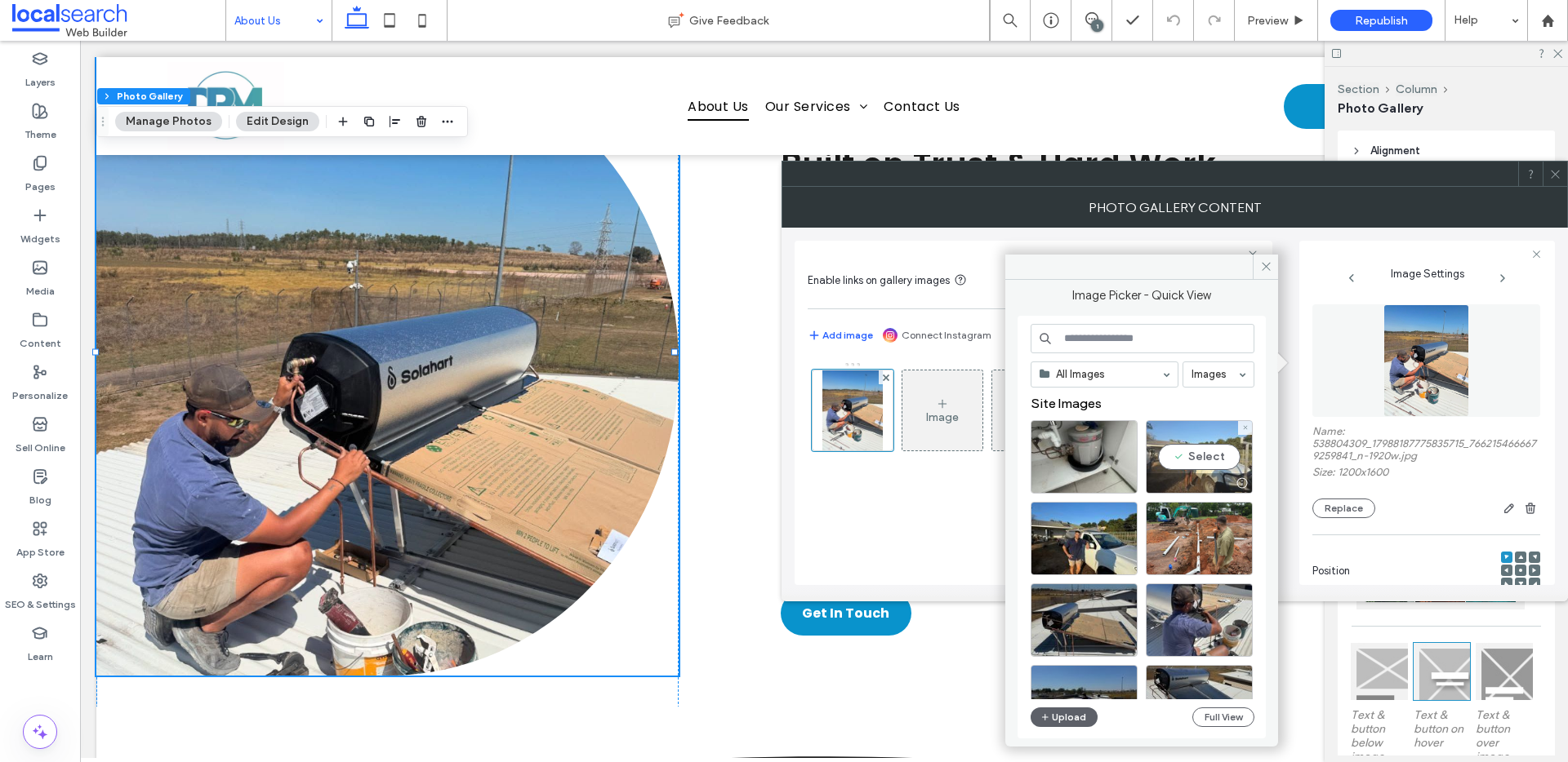
click at [1183, 458] on div "Select" at bounding box center [1198, 456] width 107 height 74
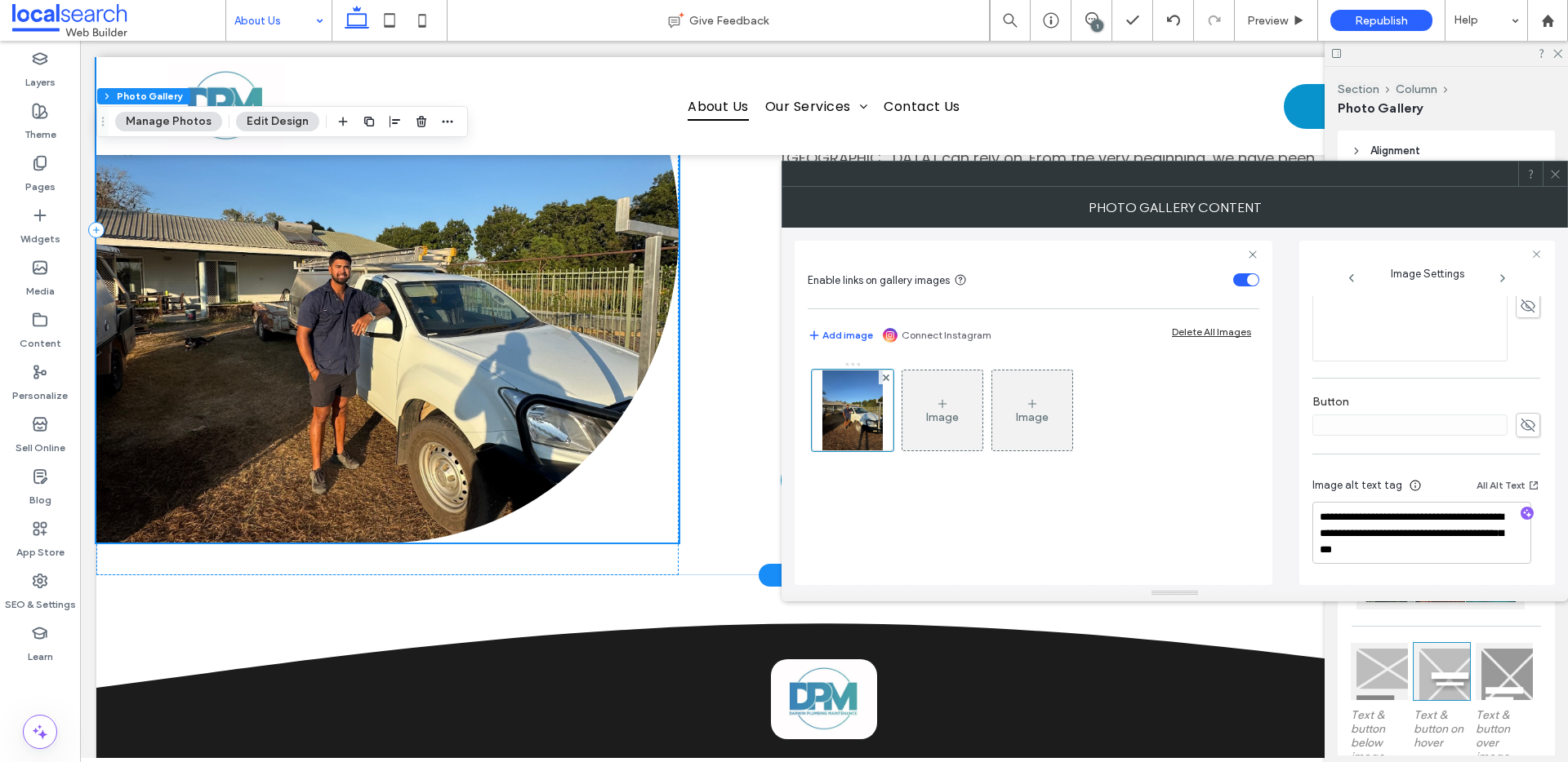
scroll to position [634, 0]
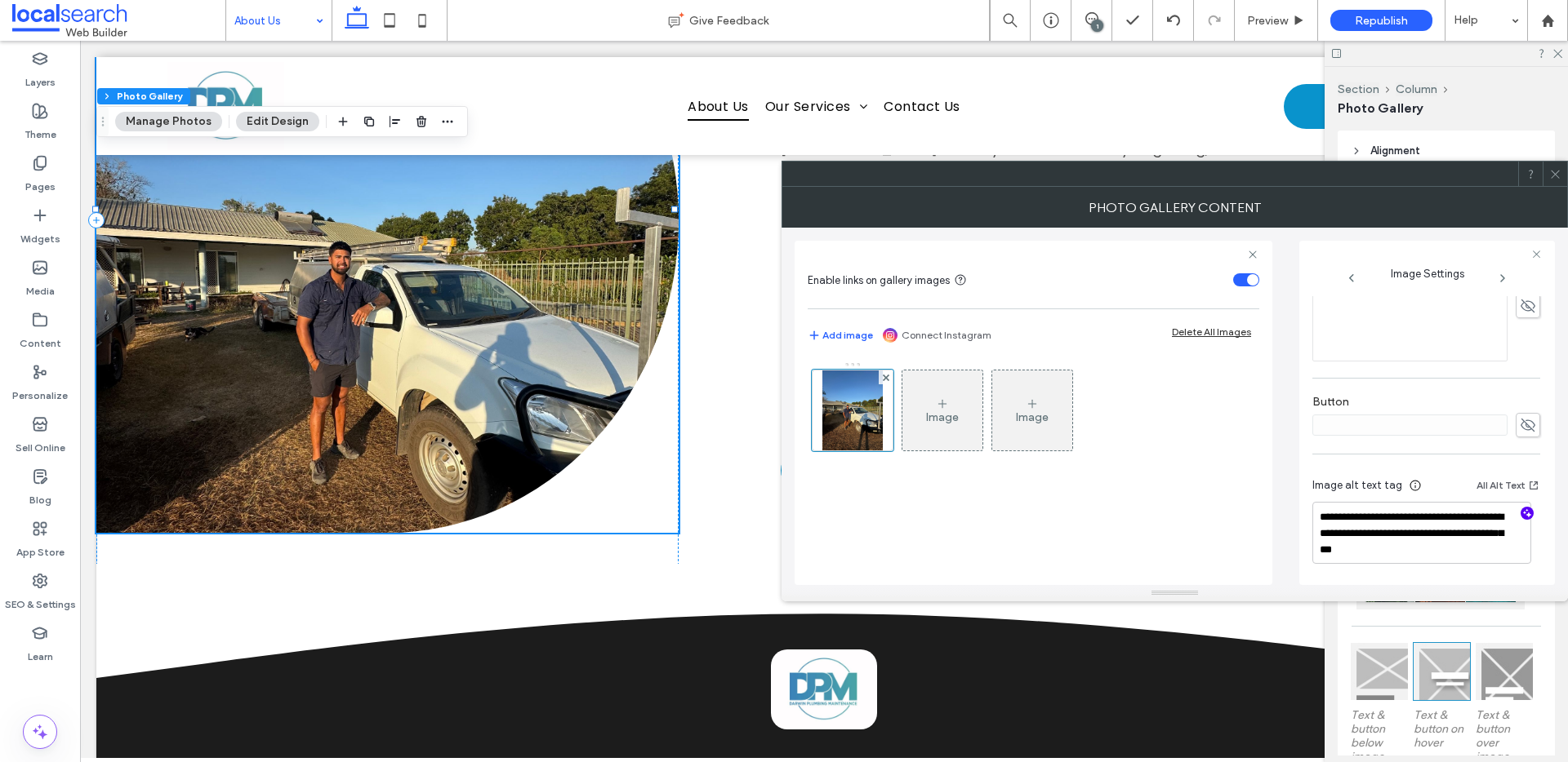
click at [1523, 513] on use "button" at bounding box center [1527, 514] width 9 height 9
click at [1447, 552] on textarea "**********" at bounding box center [1421, 533] width 219 height 62
paste textarea "**********"
type textarea "**********"
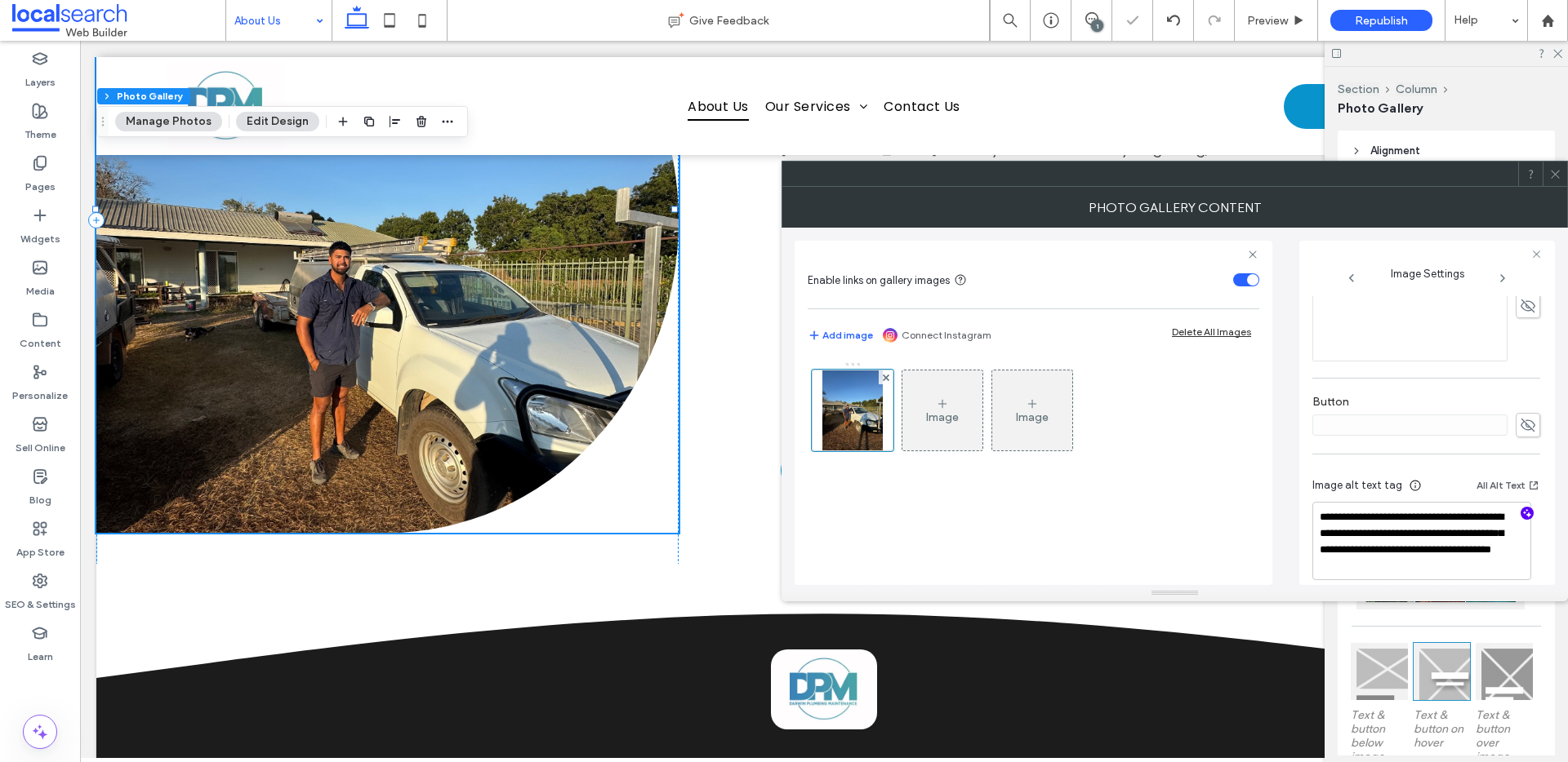
click at [1560, 175] on icon at bounding box center [1556, 175] width 12 height 12
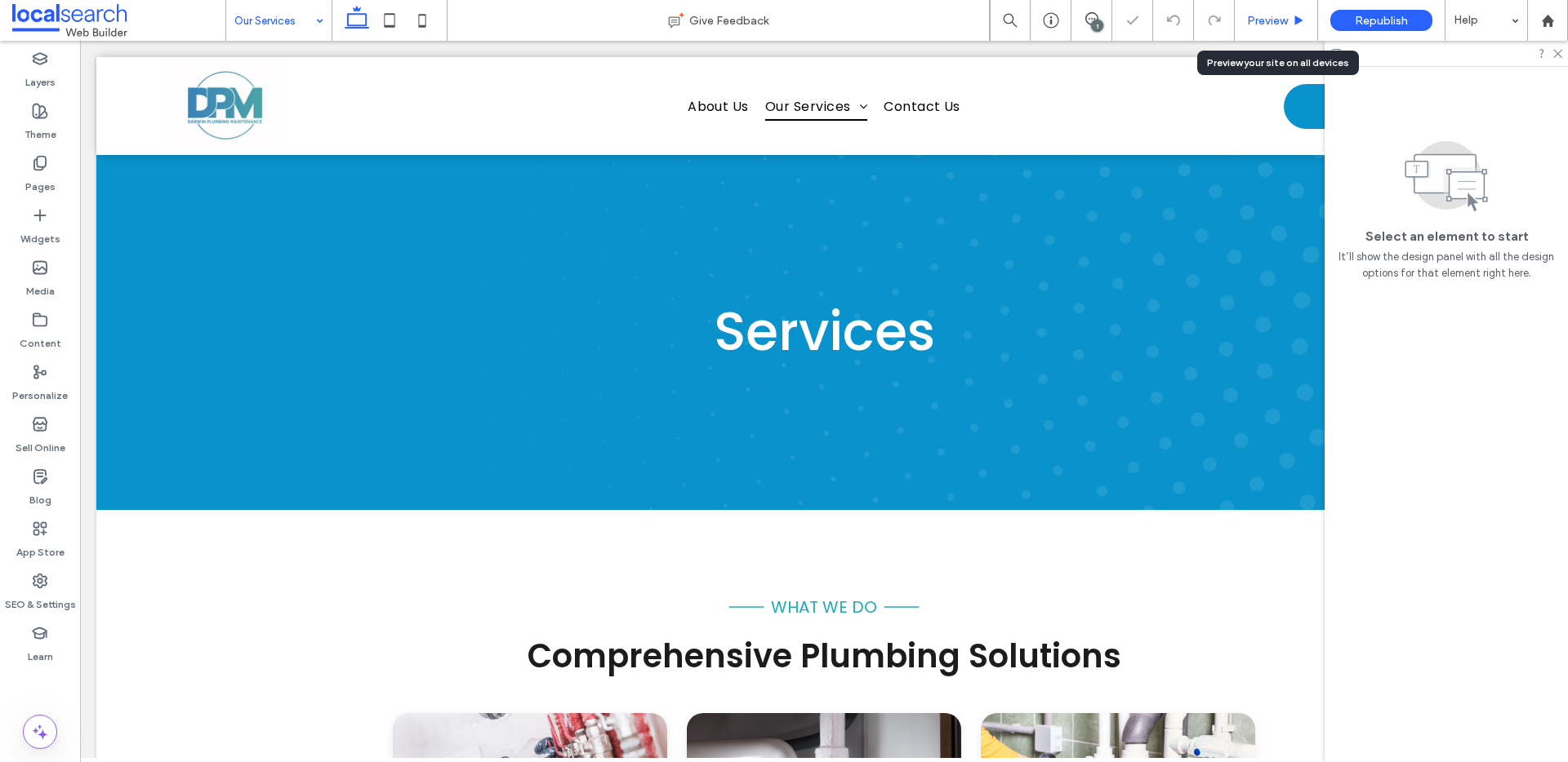
drag, startPoint x: 1283, startPoint y: 23, endPoint x: 1093, endPoint y: 13, distance: 190.3
click at [1283, 23] on span "Preview" at bounding box center [1268, 21] width 41 height 14
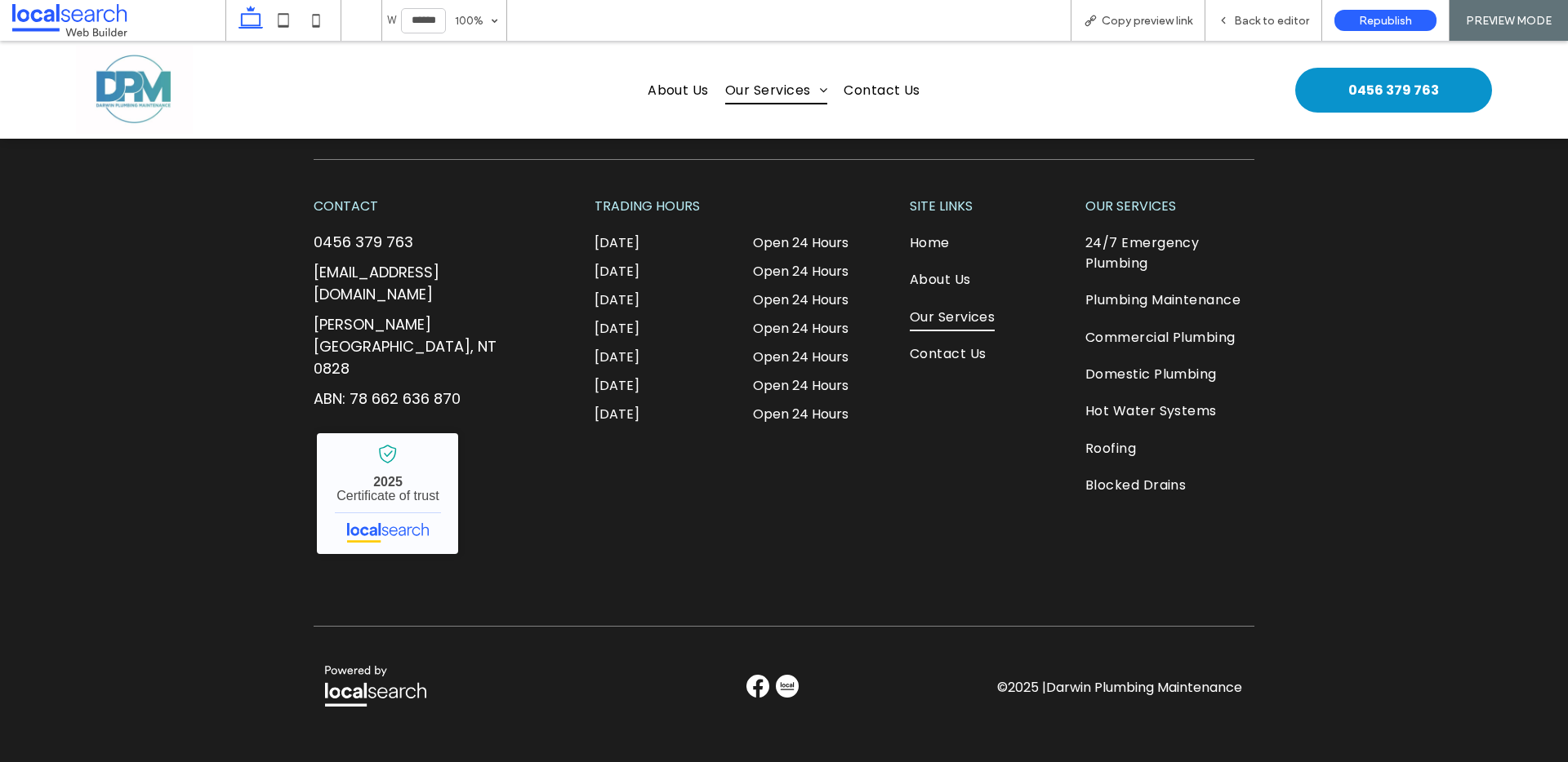
scroll to position [2862, 0]
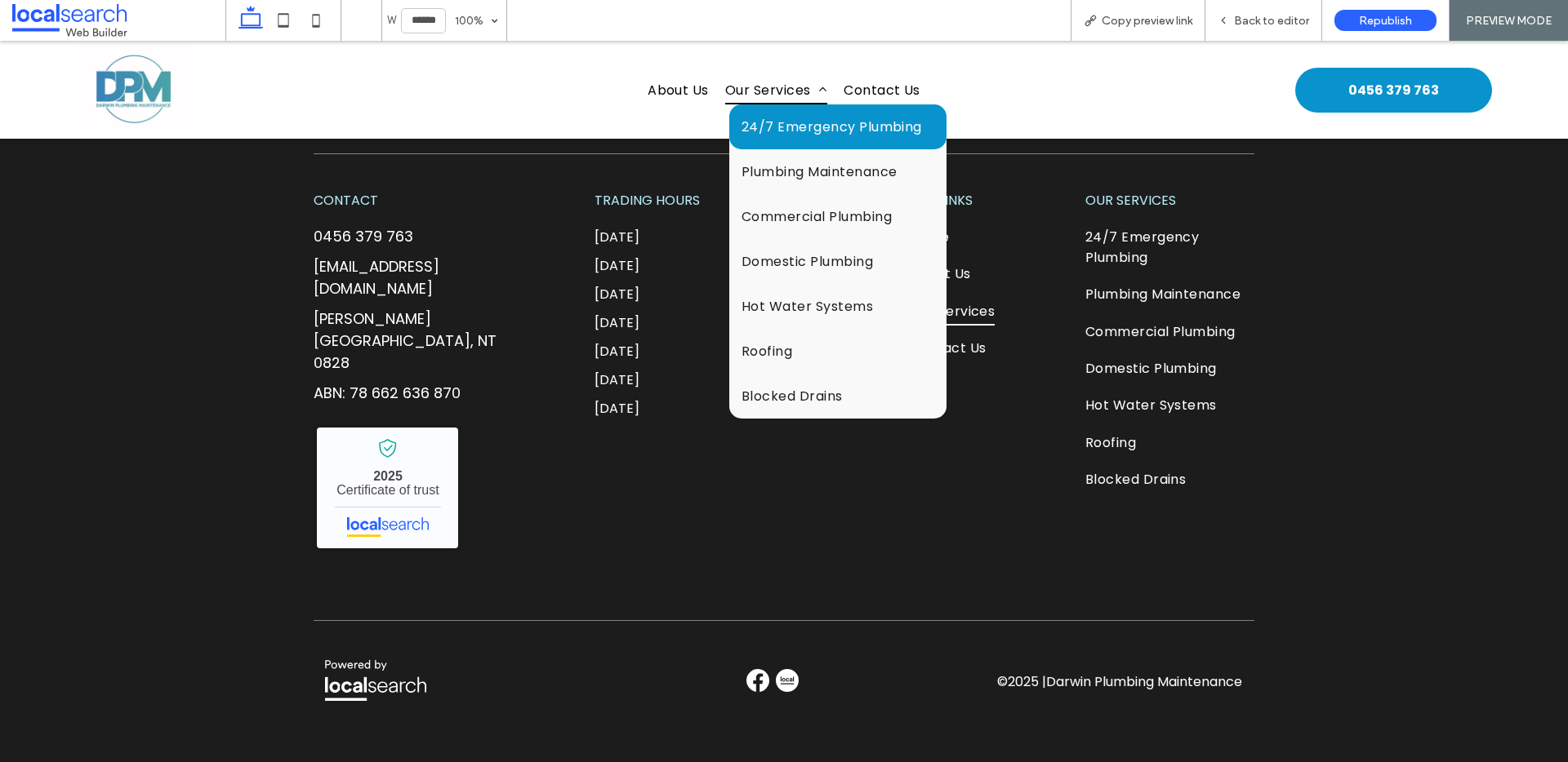
click at [764, 128] on span "24/7 Emergency Plumbing" at bounding box center [831, 127] width 181 height 20
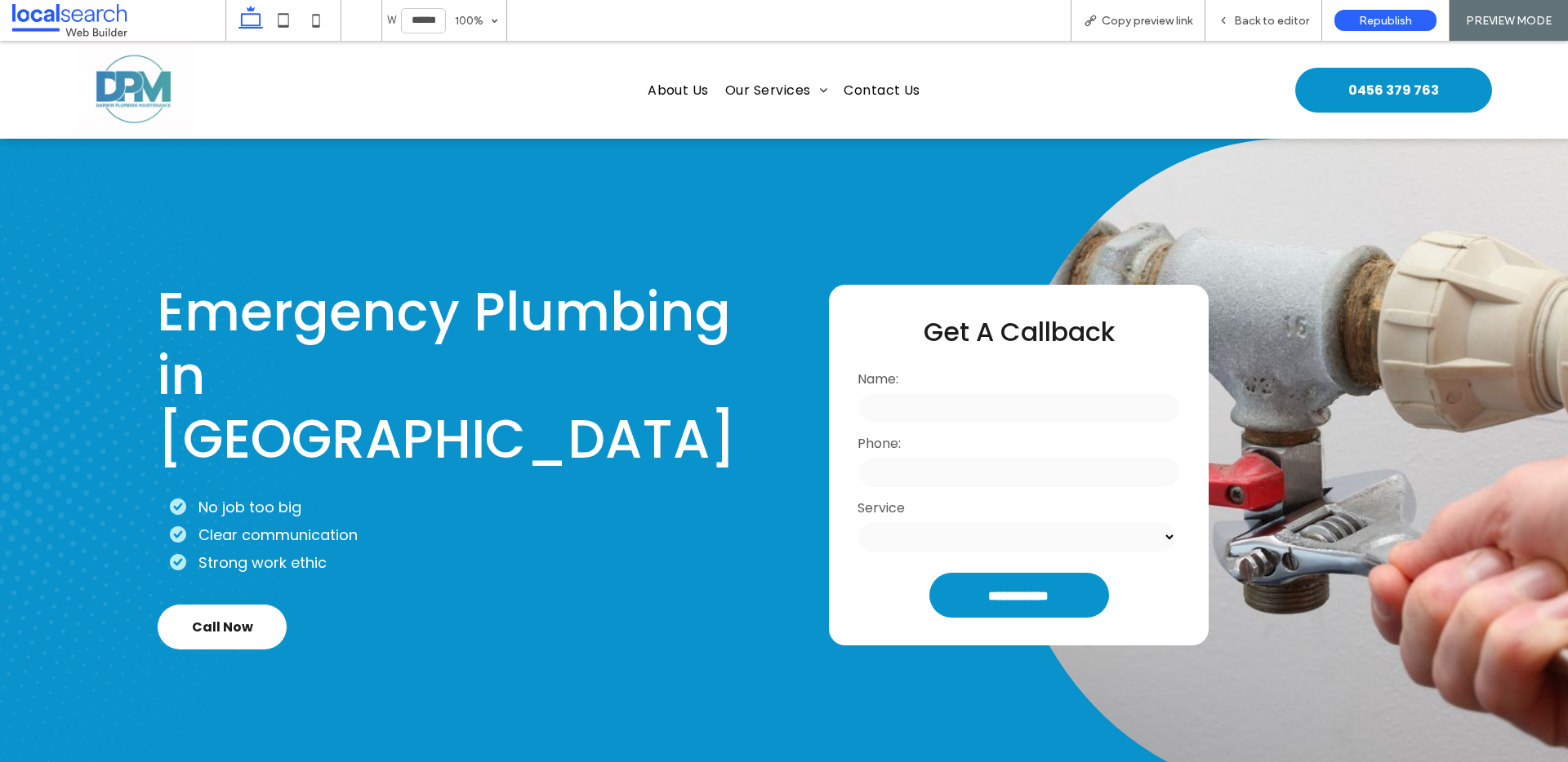
click at [520, 244] on div "Emergency Plumbing in Darwin No job too big Clear communication Strong work eth…" at bounding box center [502, 465] width 690 height 653
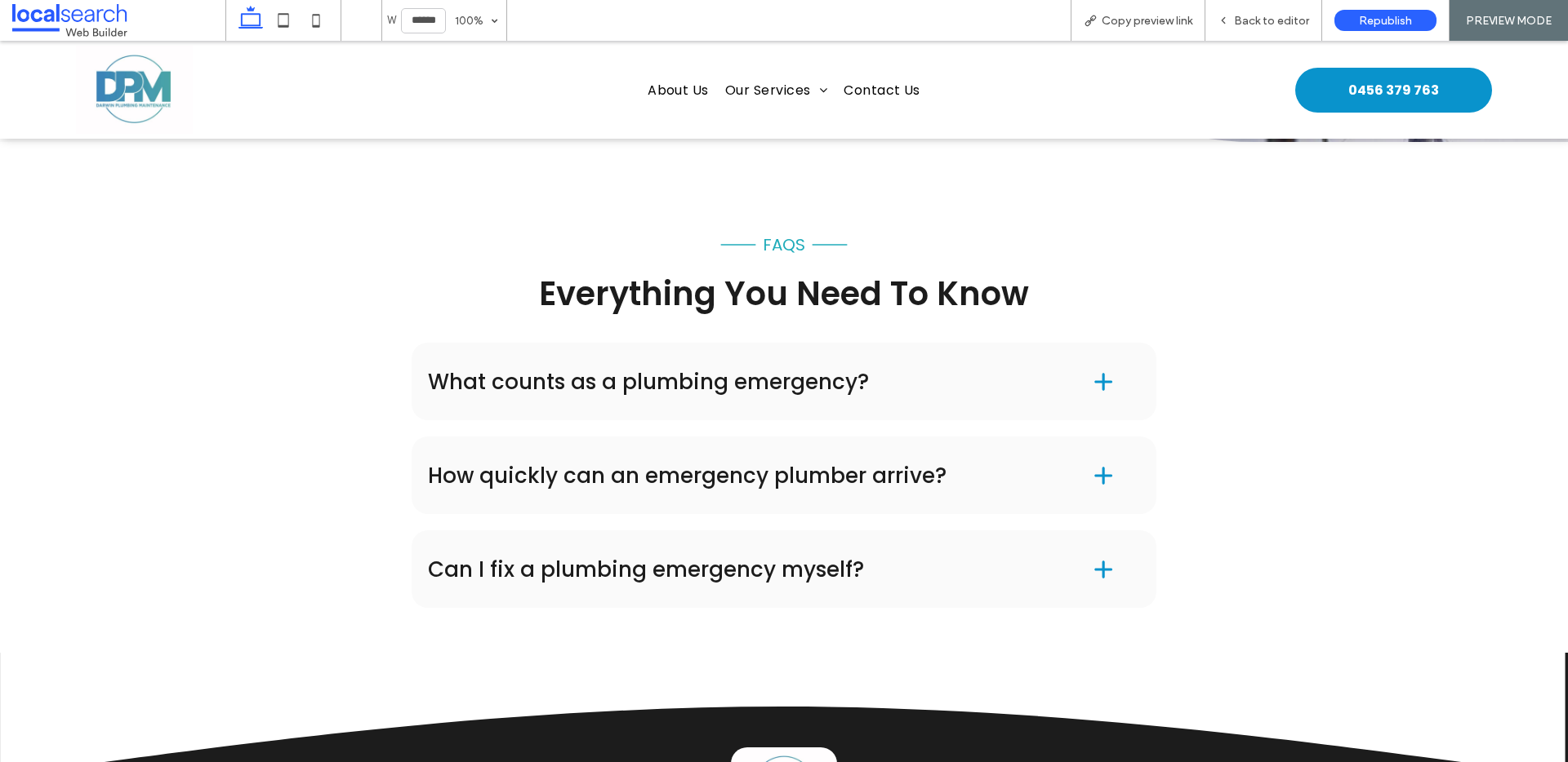
scroll to position [2053, 0]
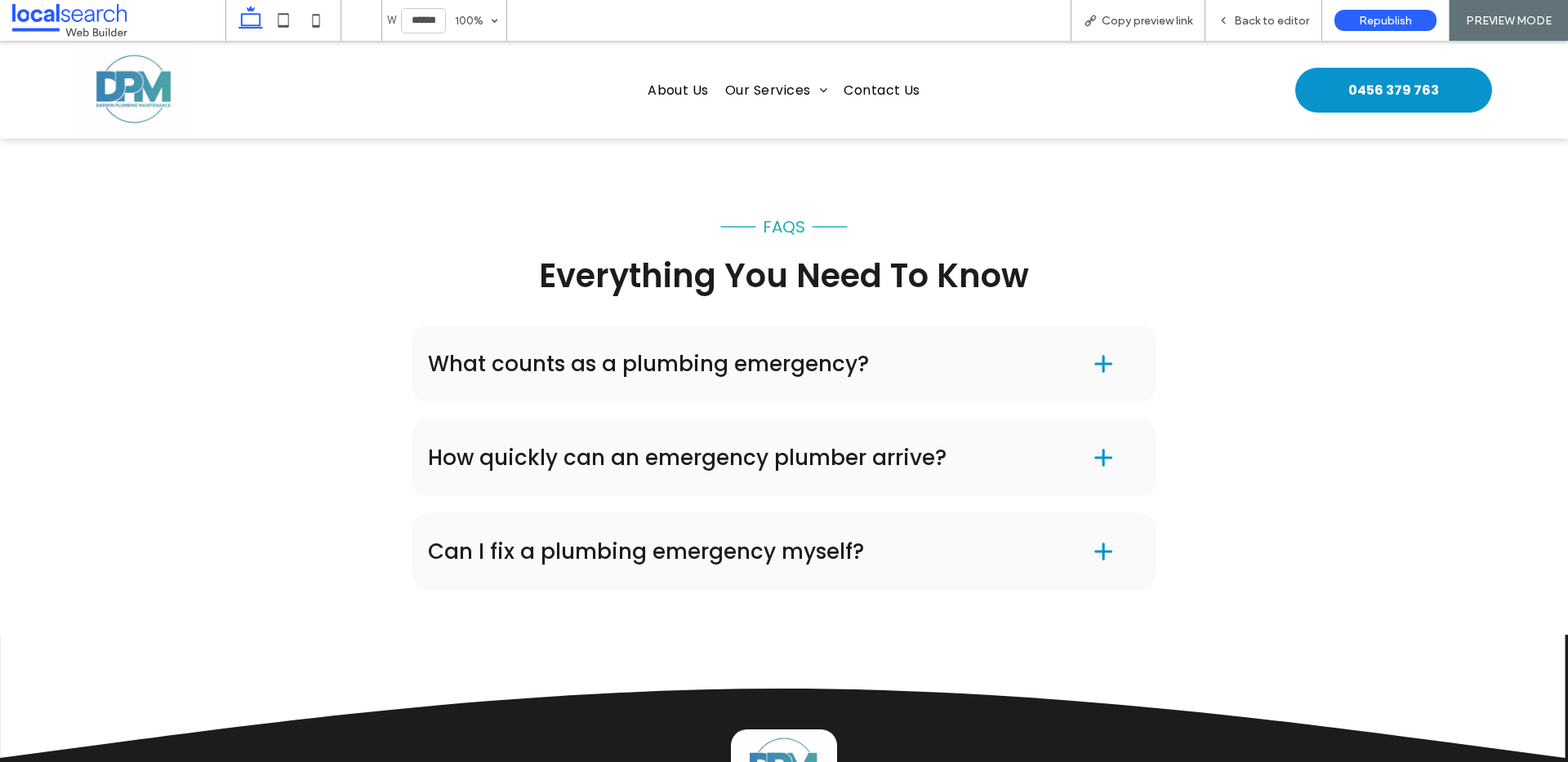
click at [696, 375] on h4 "What counts as a plumbing emergency?" at bounding box center [734, 364] width 612 height 21
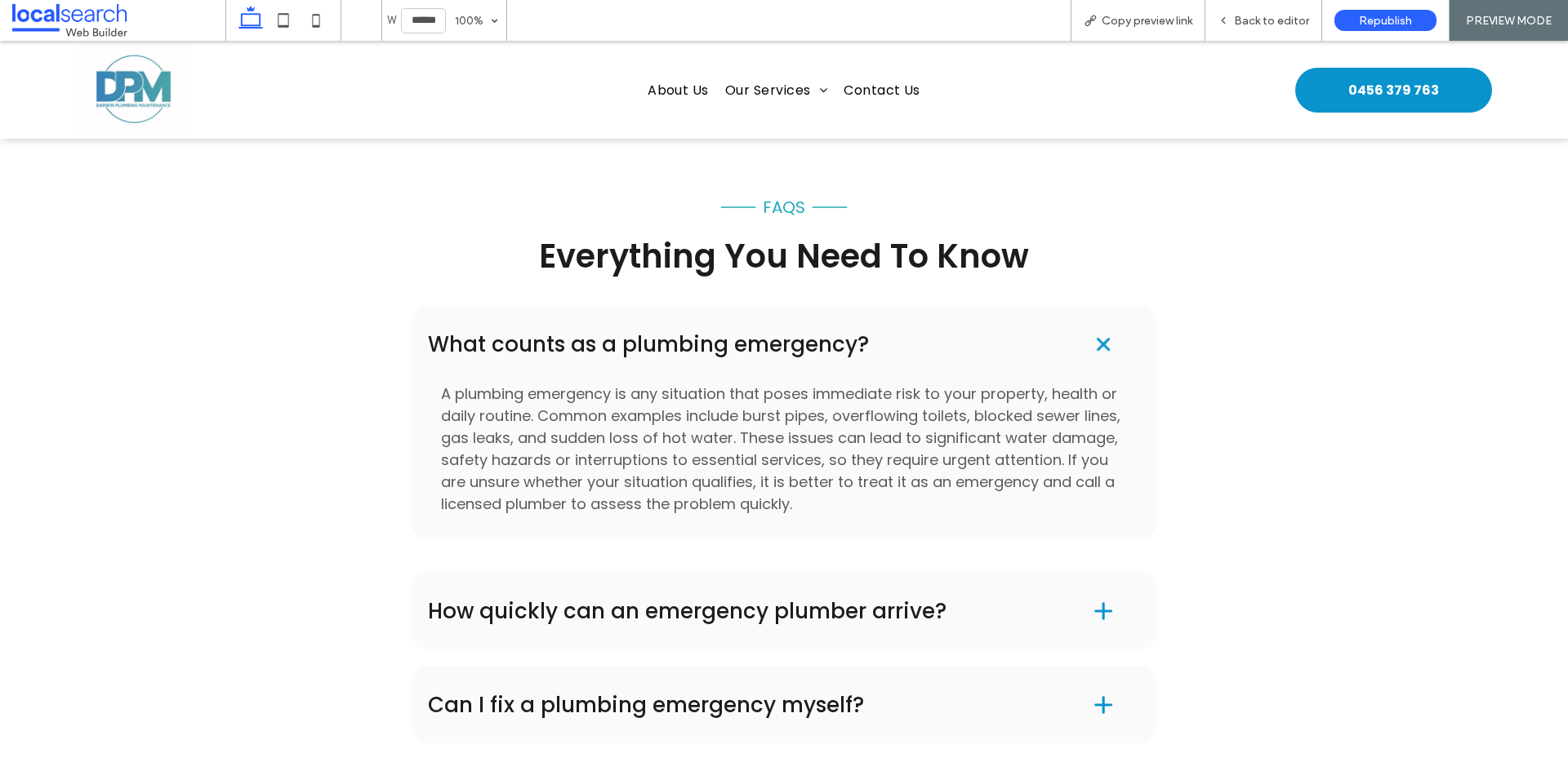
scroll to position [2098, 0]
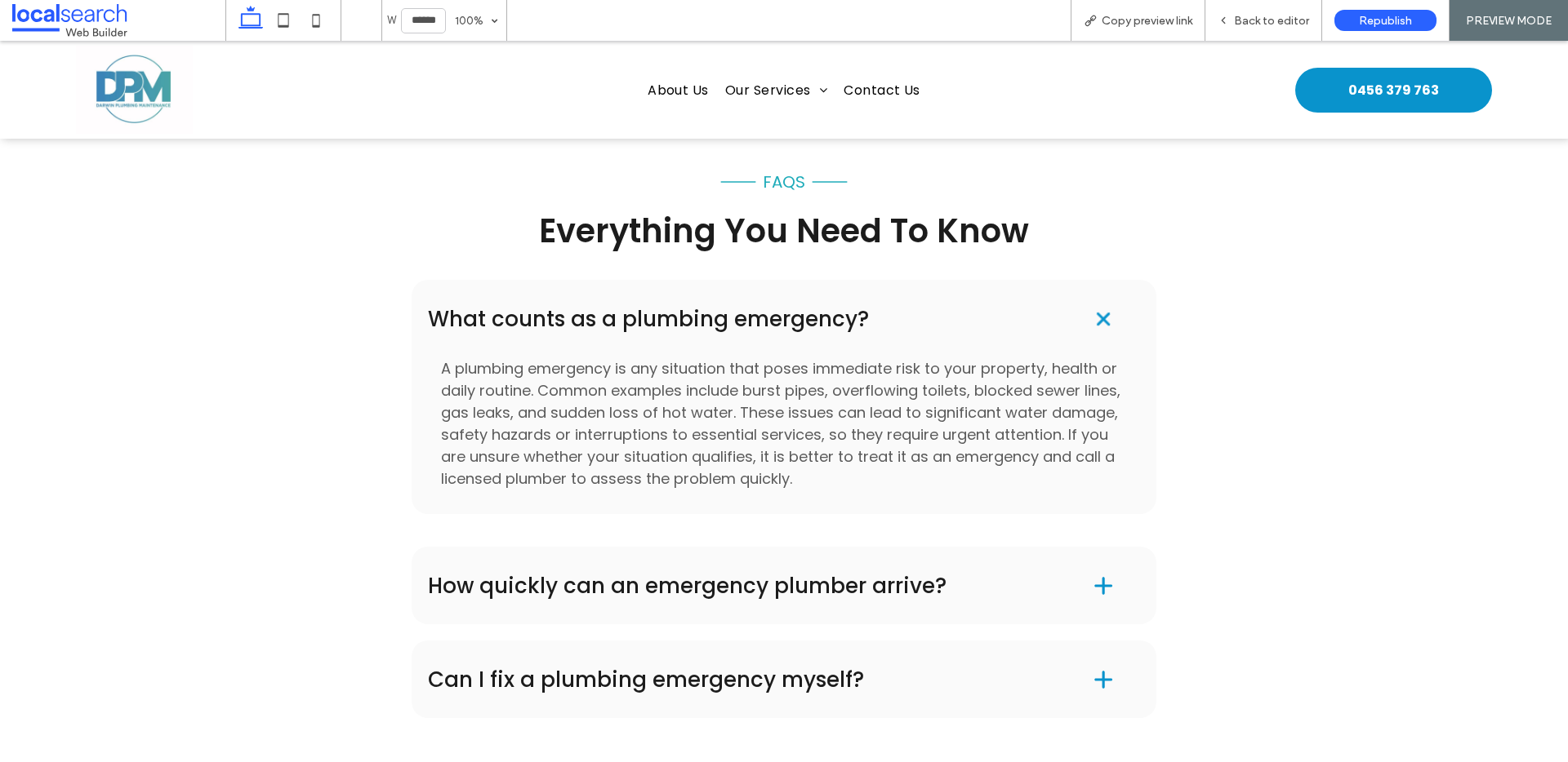
click at [1088, 336] on span at bounding box center [1103, 318] width 35 height 35
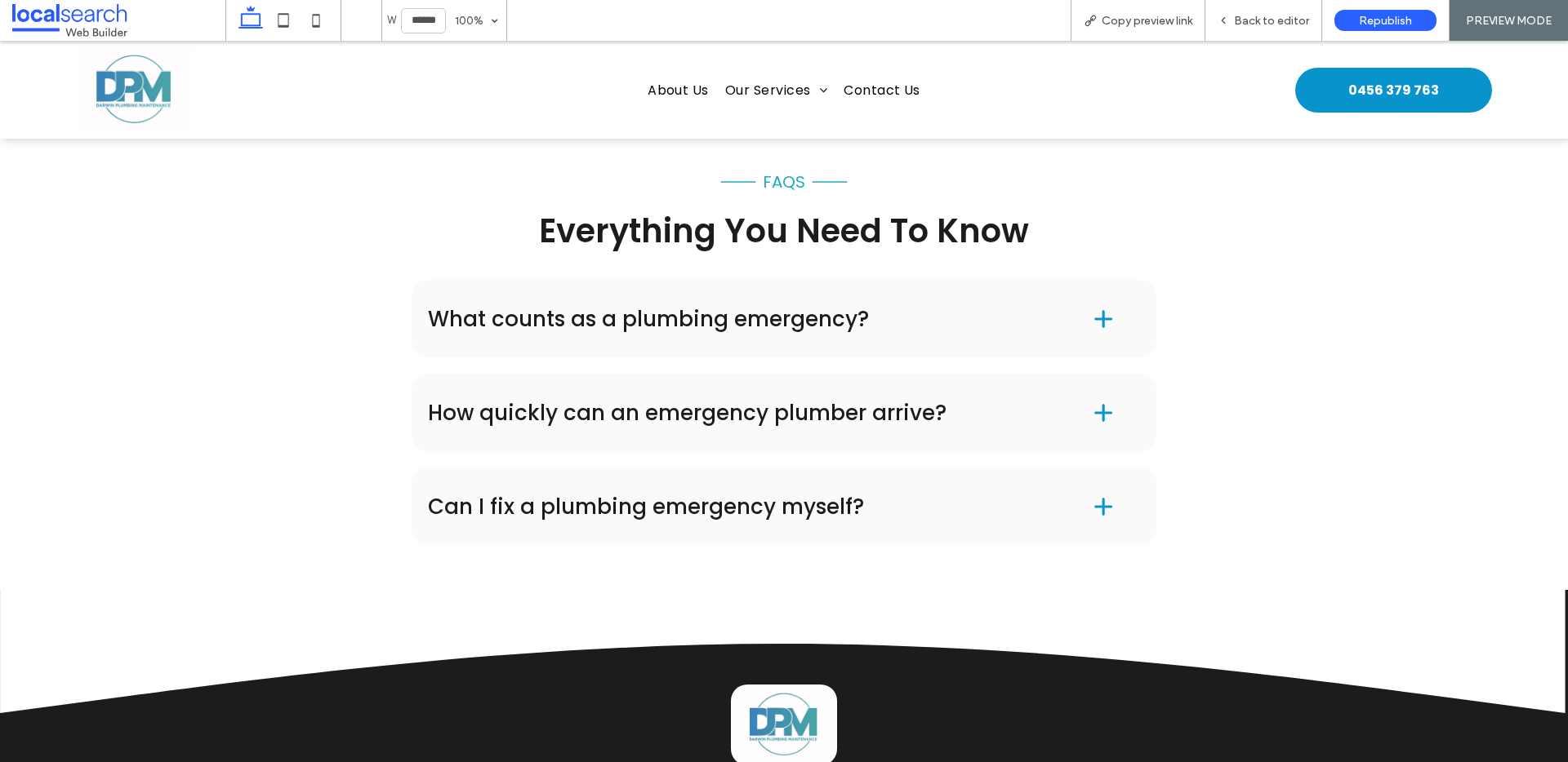
click at [1073, 417] on span at bounding box center [1103, 413] width 74 height 74
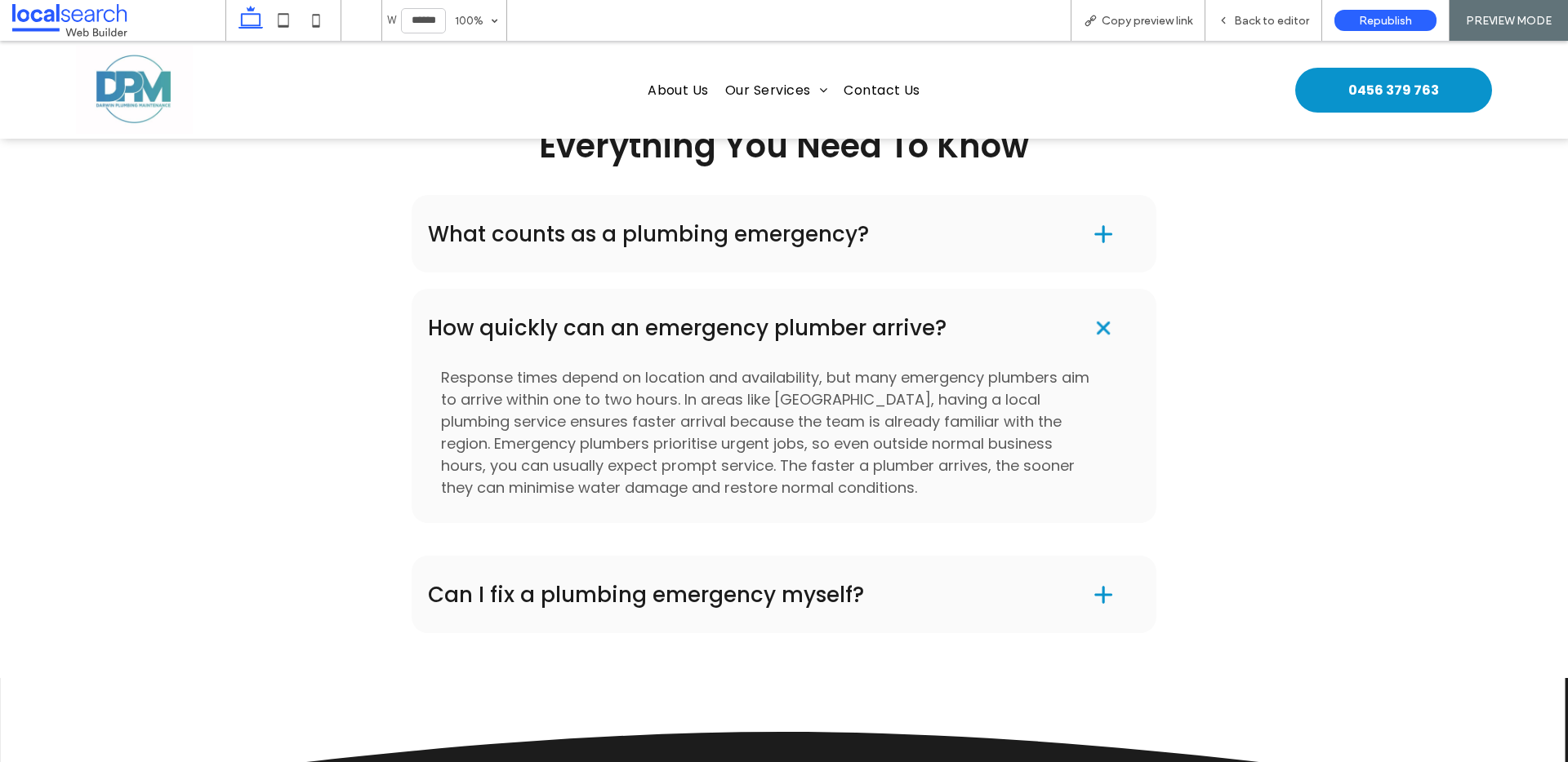
scroll to position [2244, 0]
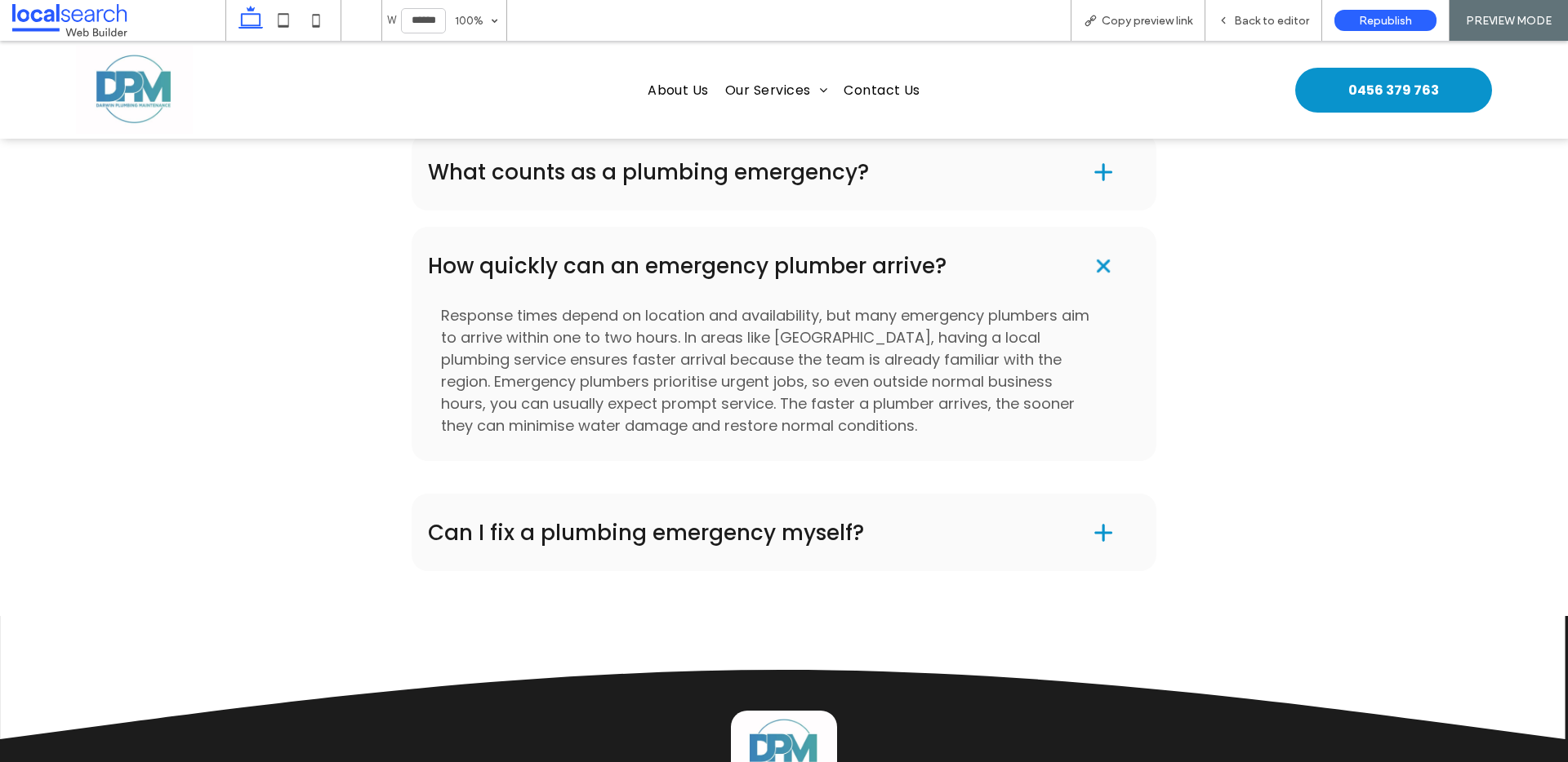
click at [1090, 283] on span at bounding box center [1103, 265] width 35 height 35
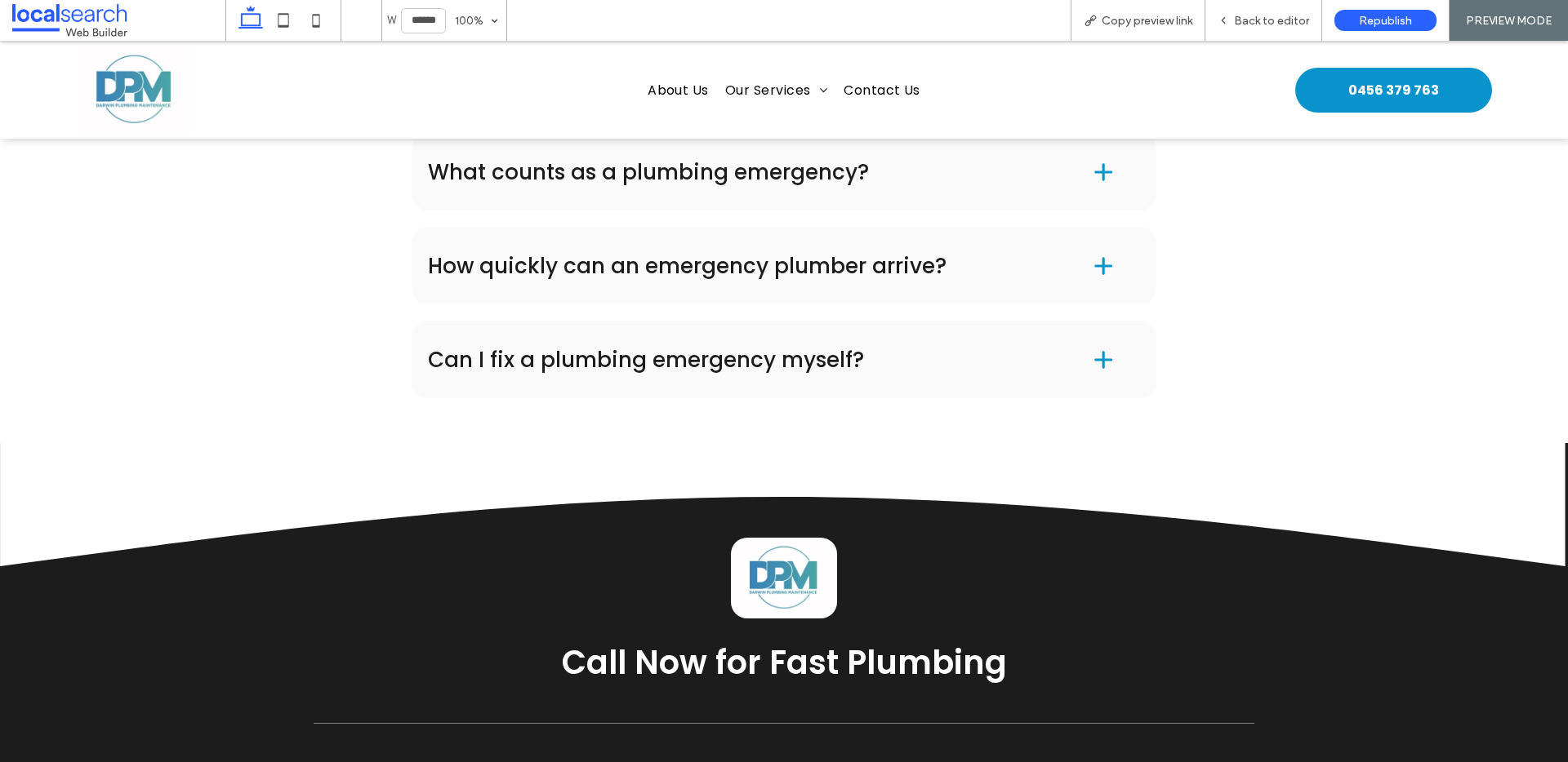
click at [1089, 303] on span at bounding box center [1103, 266] width 74 height 74
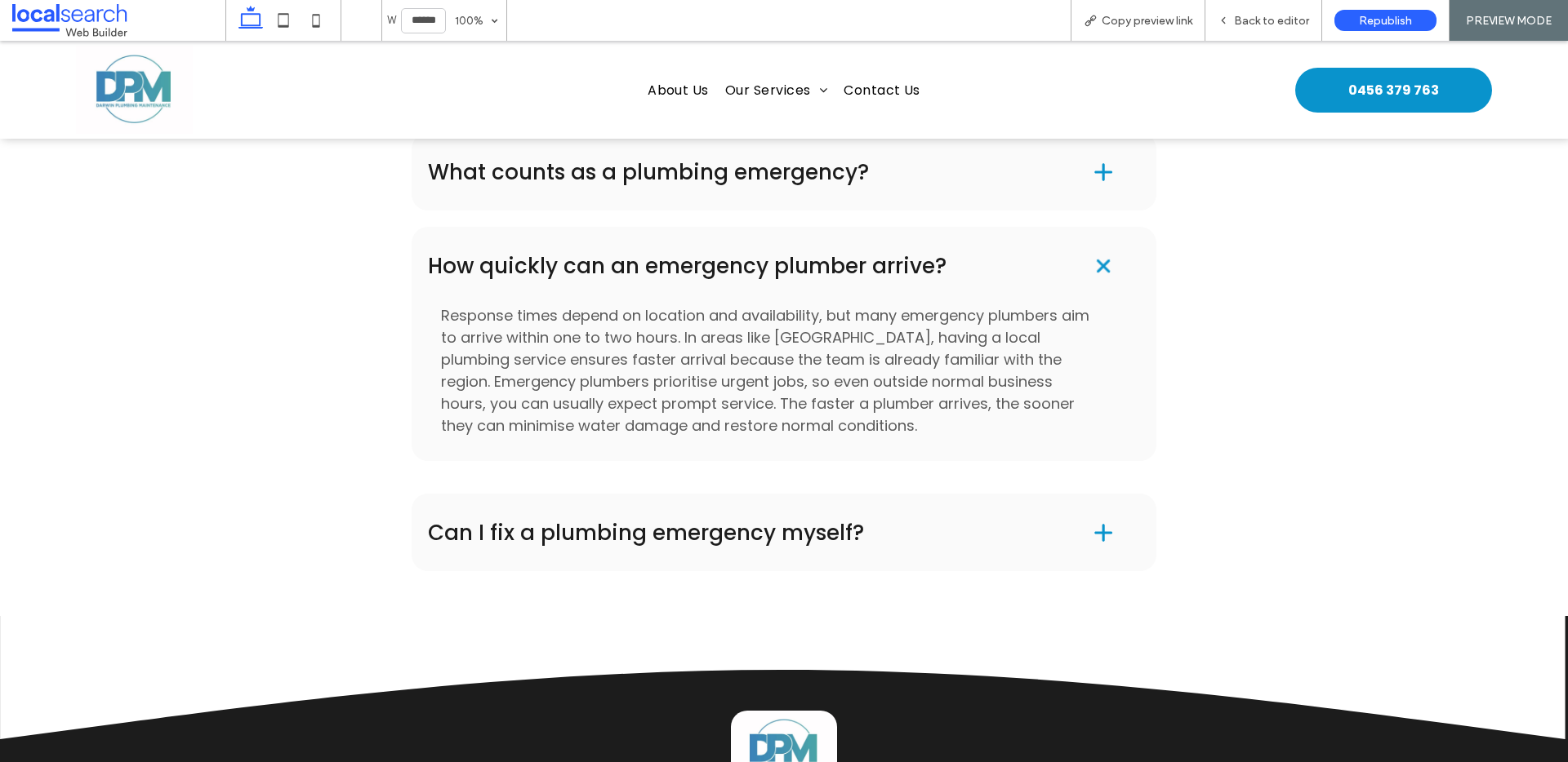
click at [1090, 283] on span at bounding box center [1103, 265] width 35 height 35
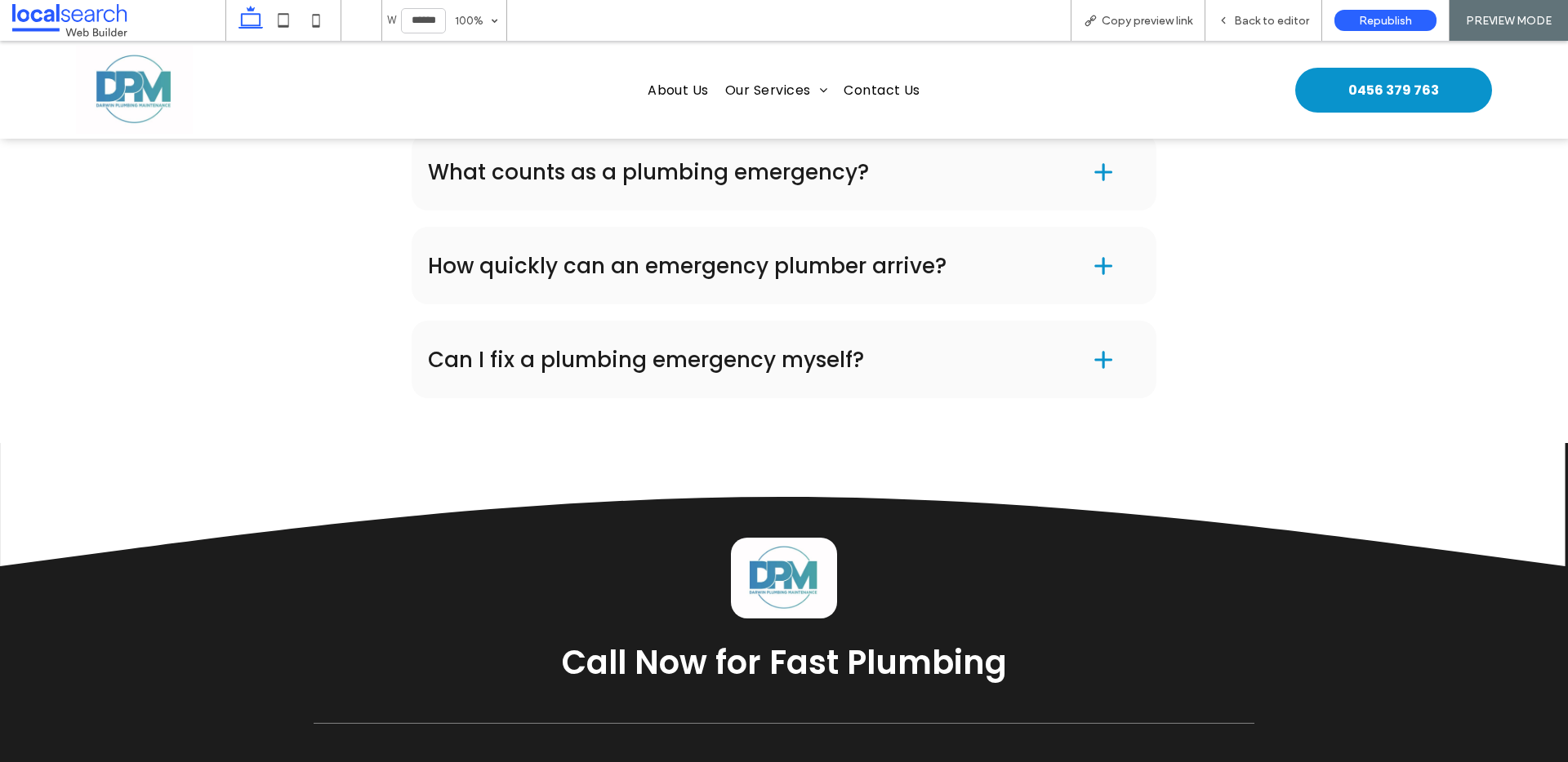
click at [1068, 397] on span at bounding box center [1103, 360] width 74 height 74
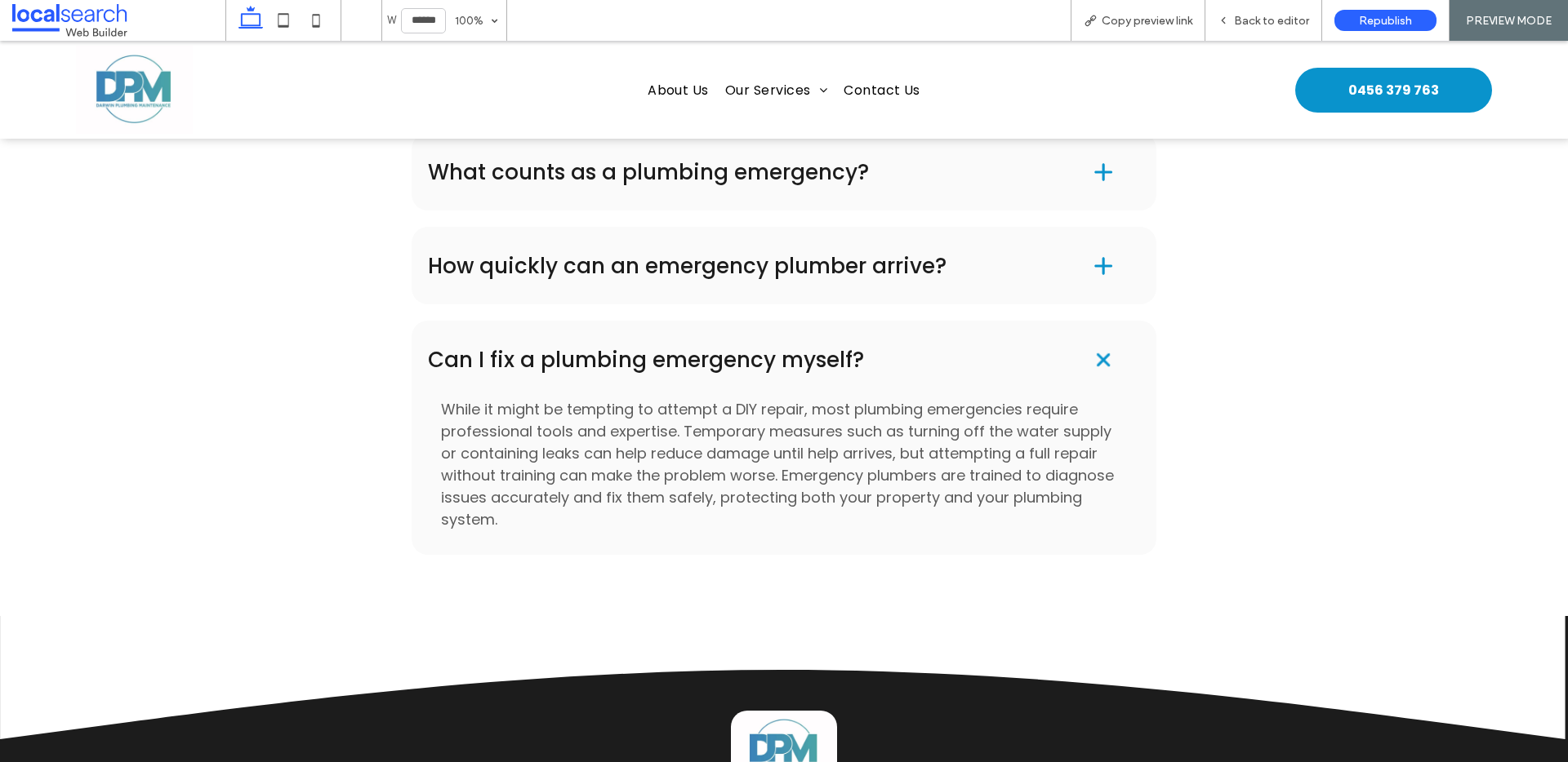
click at [1075, 380] on span at bounding box center [1103, 360] width 74 height 74
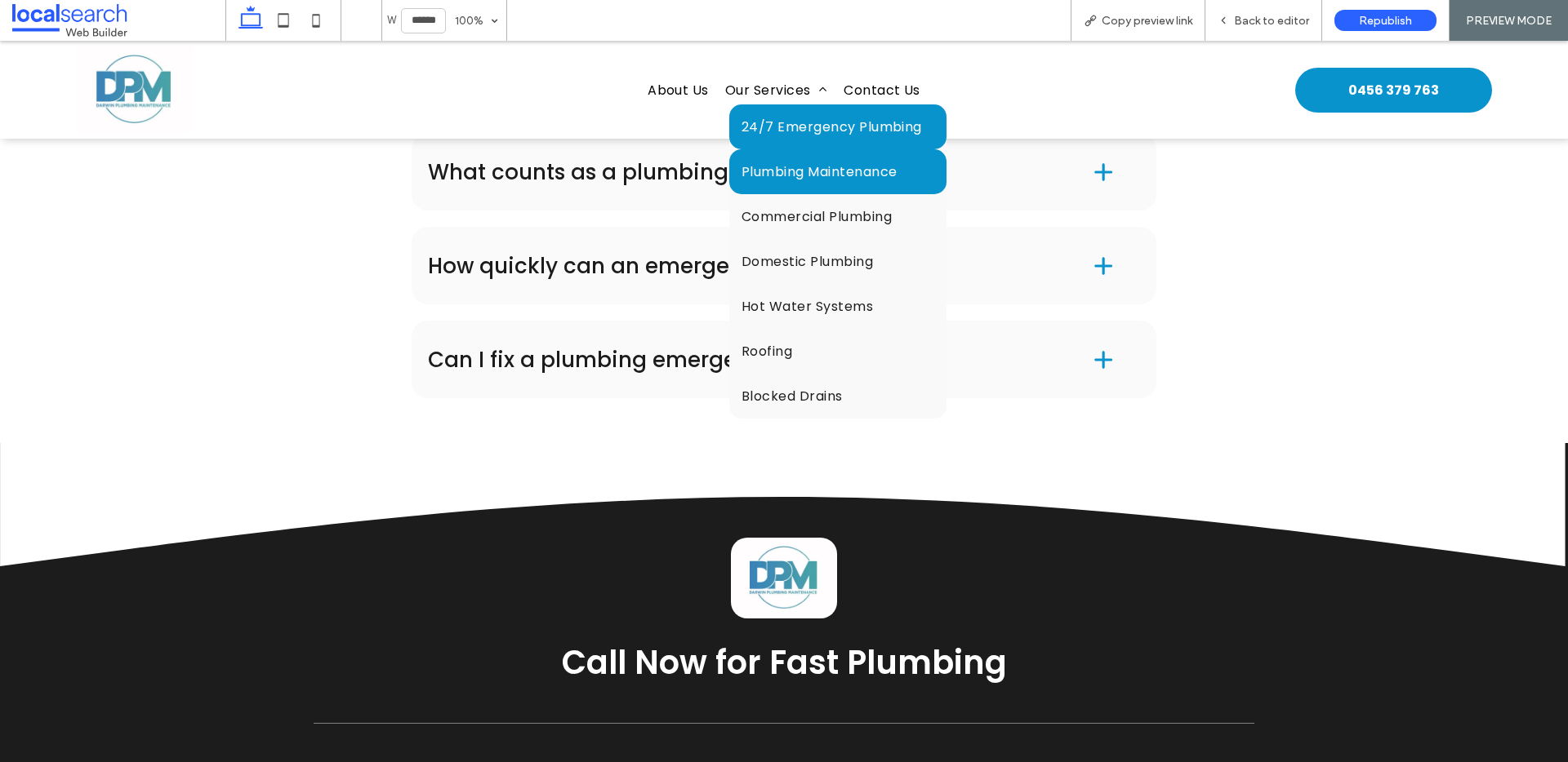
click at [788, 158] on link "Plumbing Maintenance" at bounding box center [838, 172] width 217 height 45
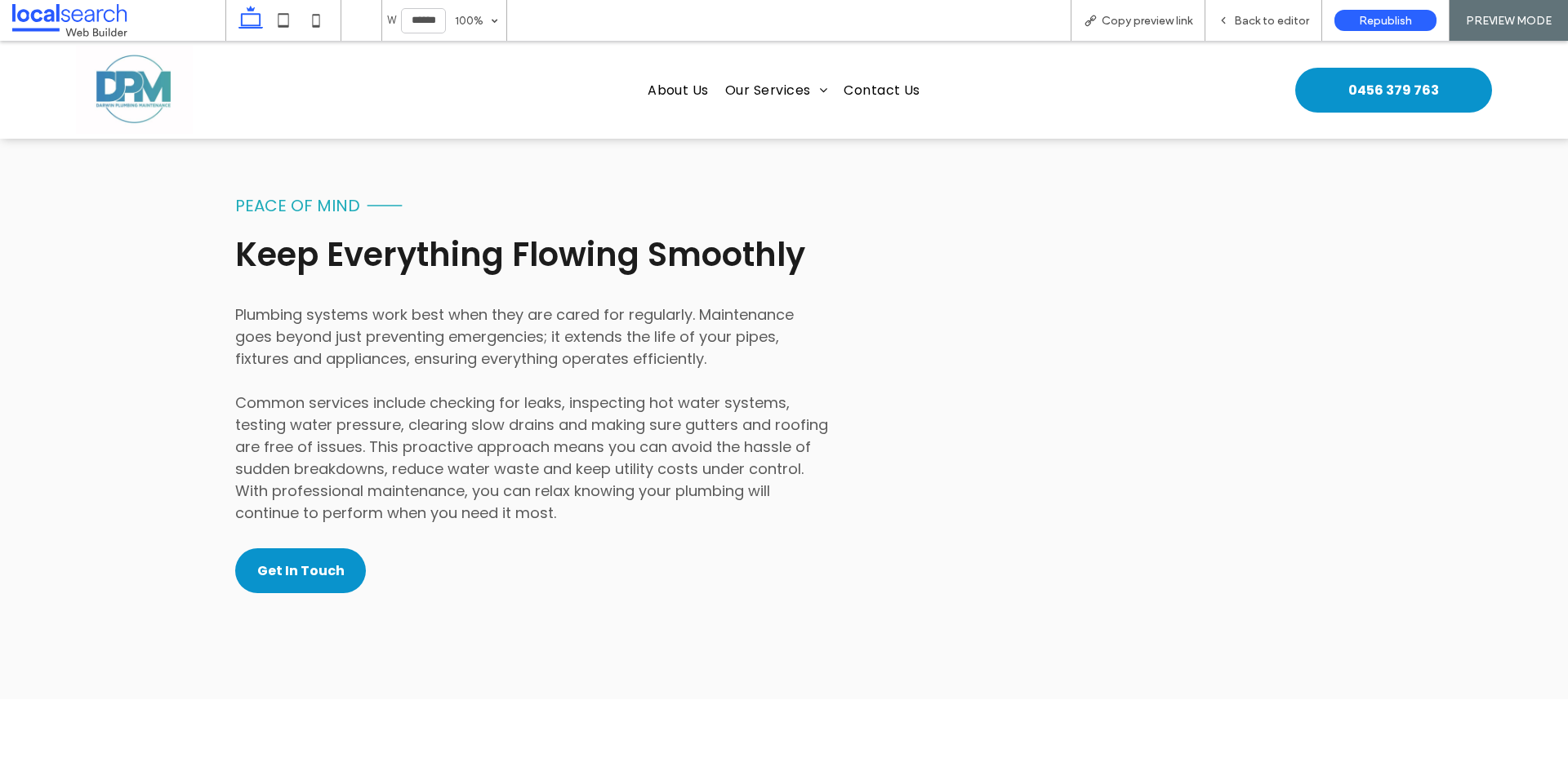
scroll to position [1470, 0]
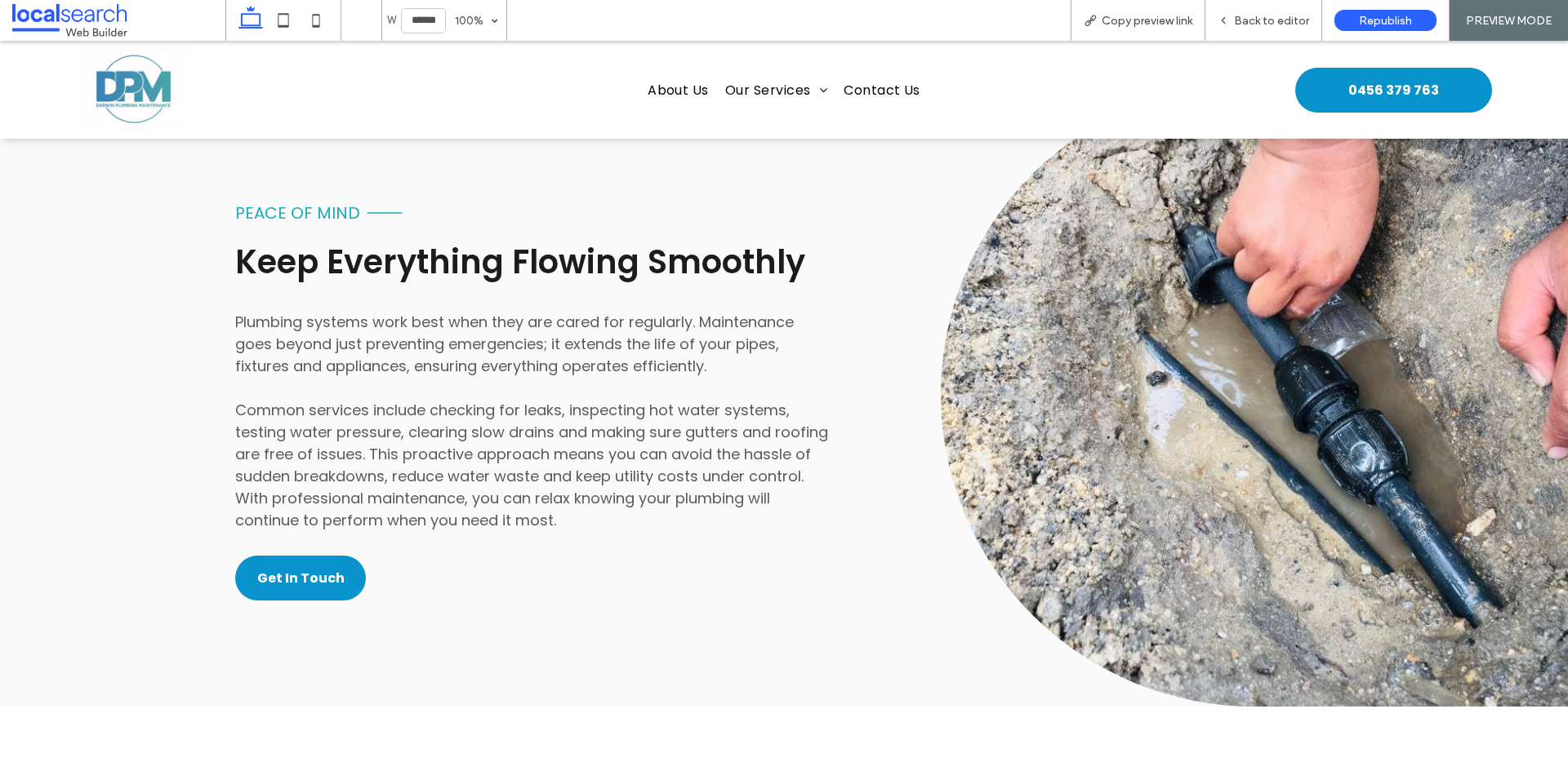
click at [136, 97] on img at bounding box center [135, 89] width 117 height 88
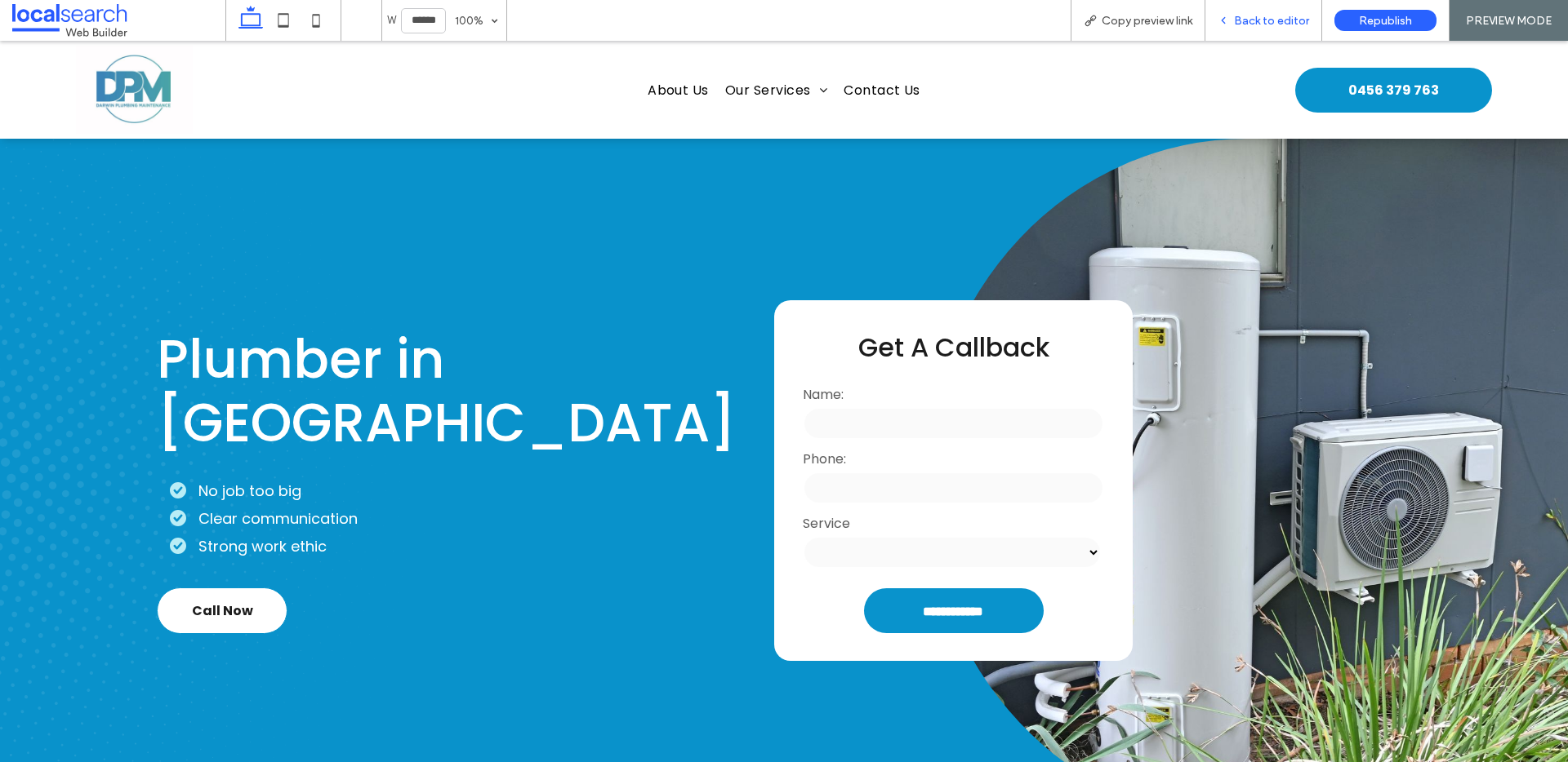
click at [1257, 19] on span "Back to editor" at bounding box center [1271, 21] width 75 height 14
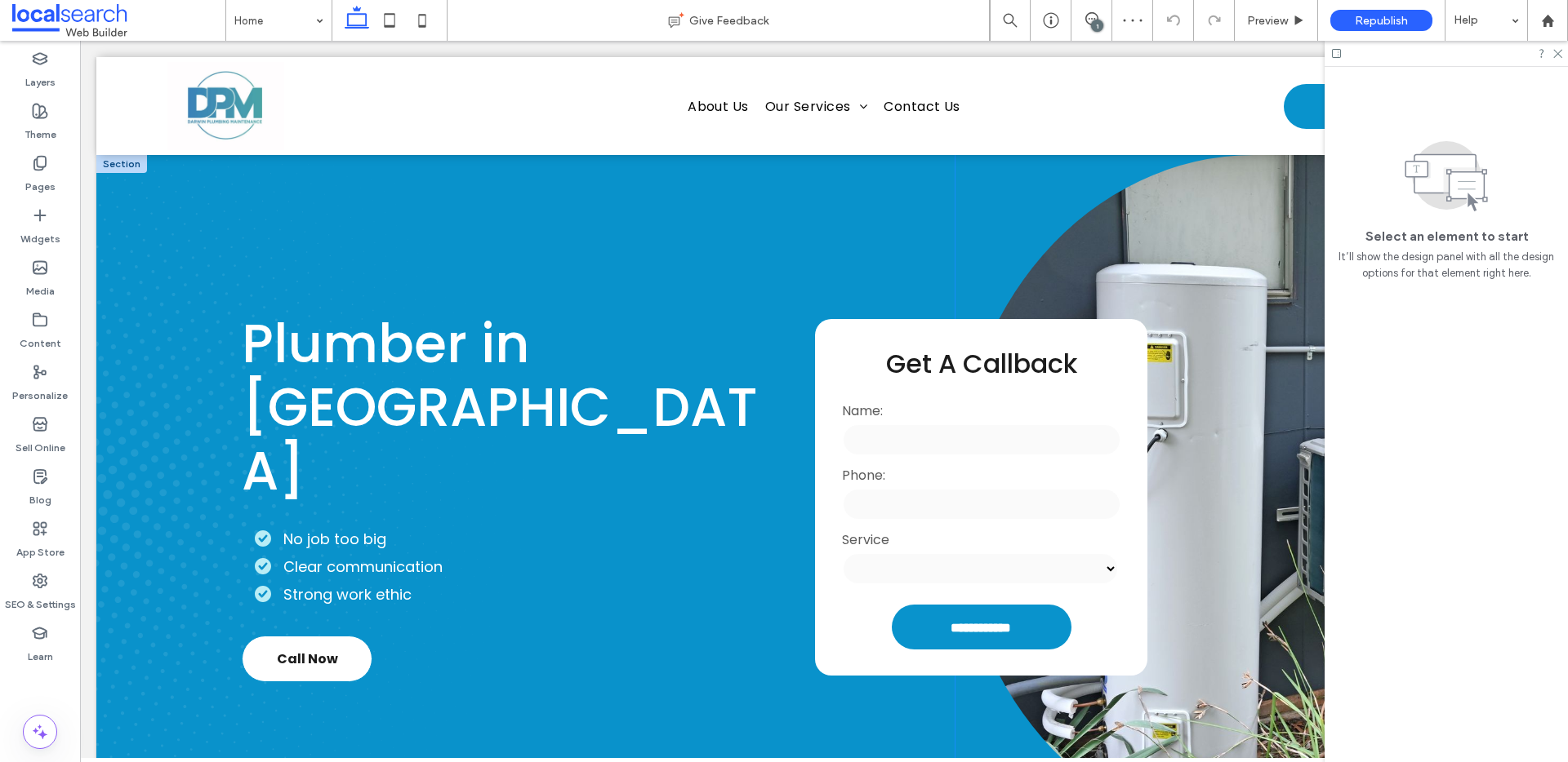
click at [1234, 252] on link at bounding box center [1253, 497] width 597 height 684
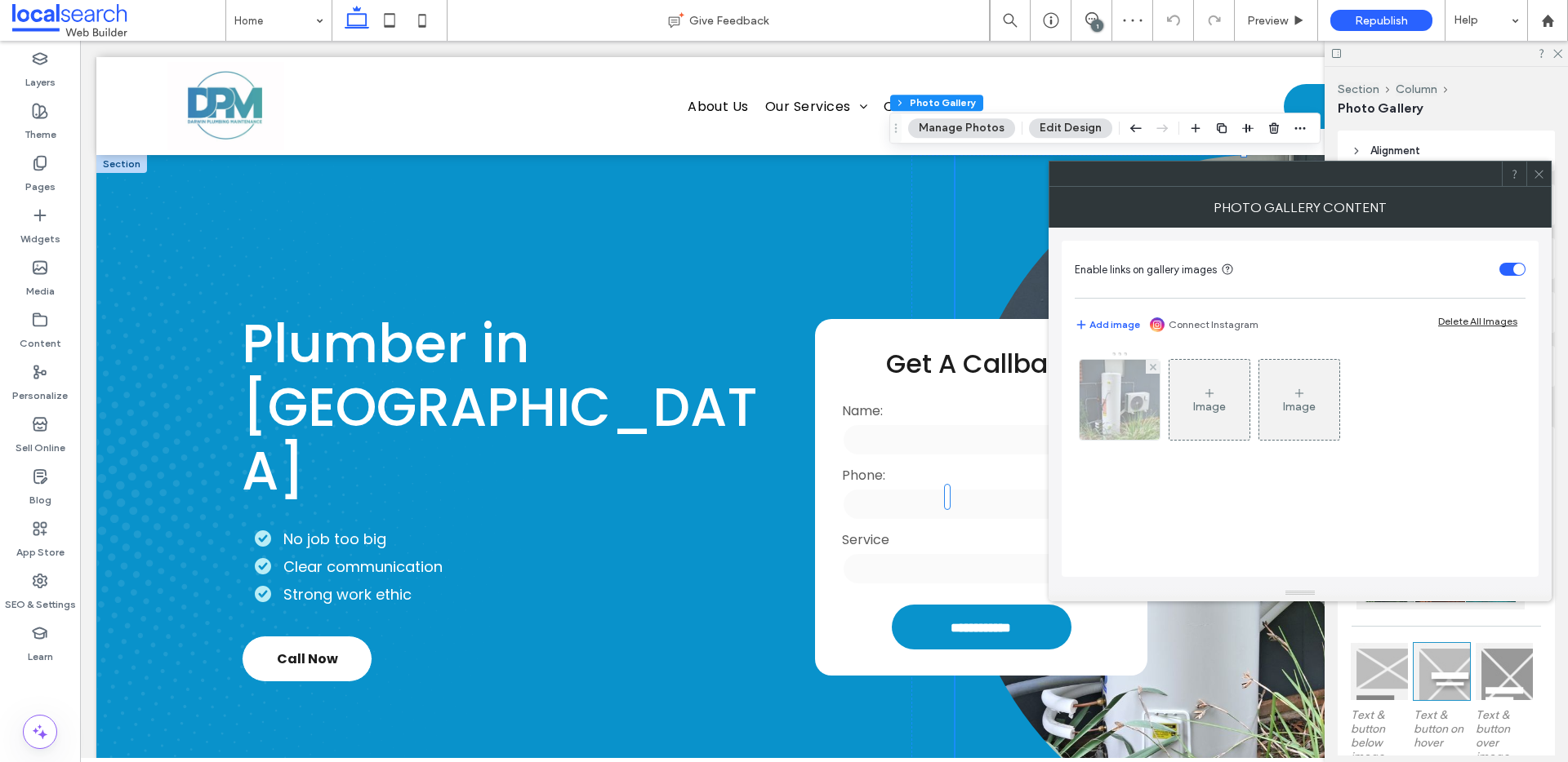
click at [1122, 404] on img at bounding box center [1119, 400] width 120 height 80
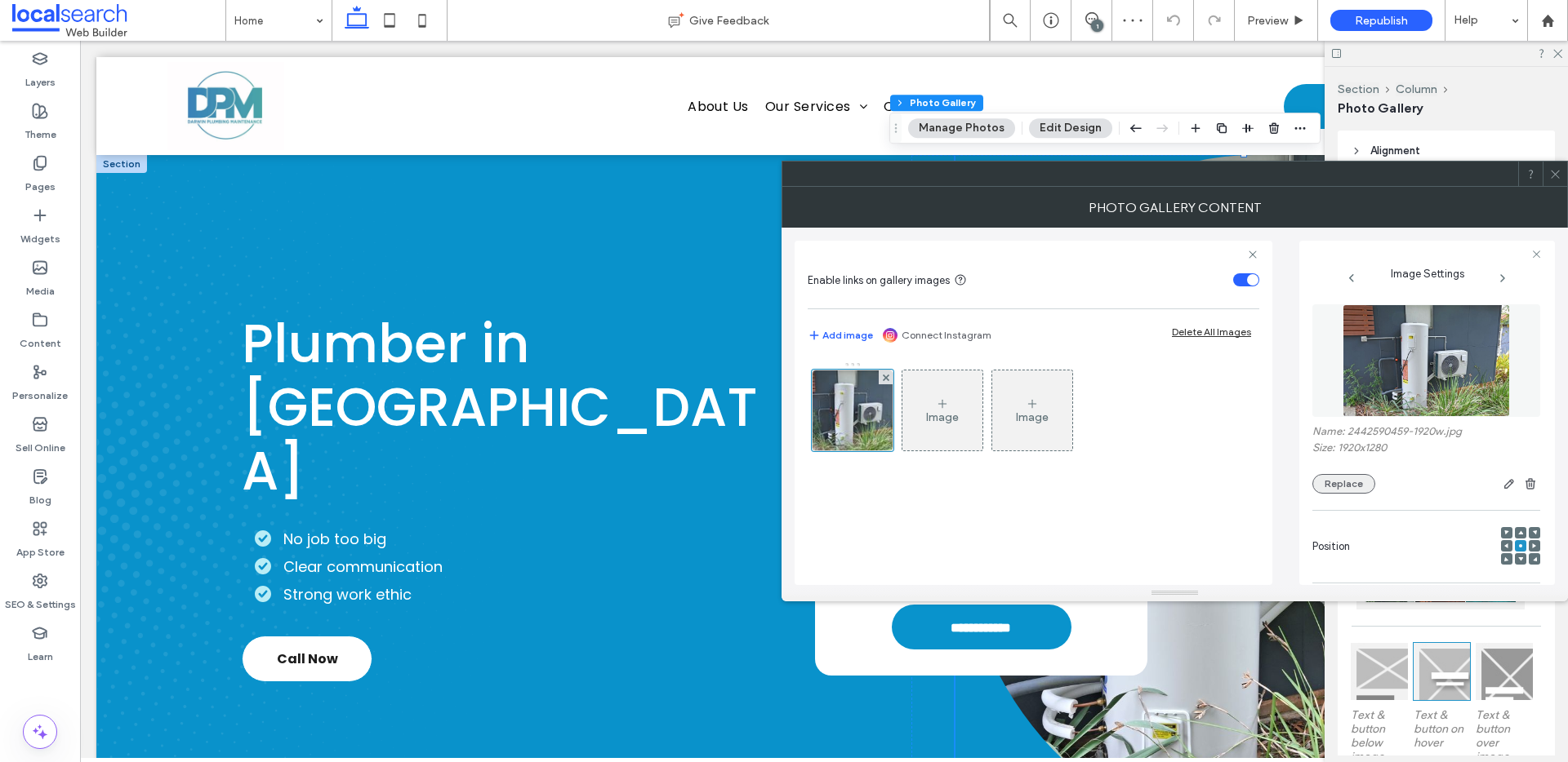
click at [1356, 474] on button "Replace" at bounding box center [1343, 484] width 63 height 19
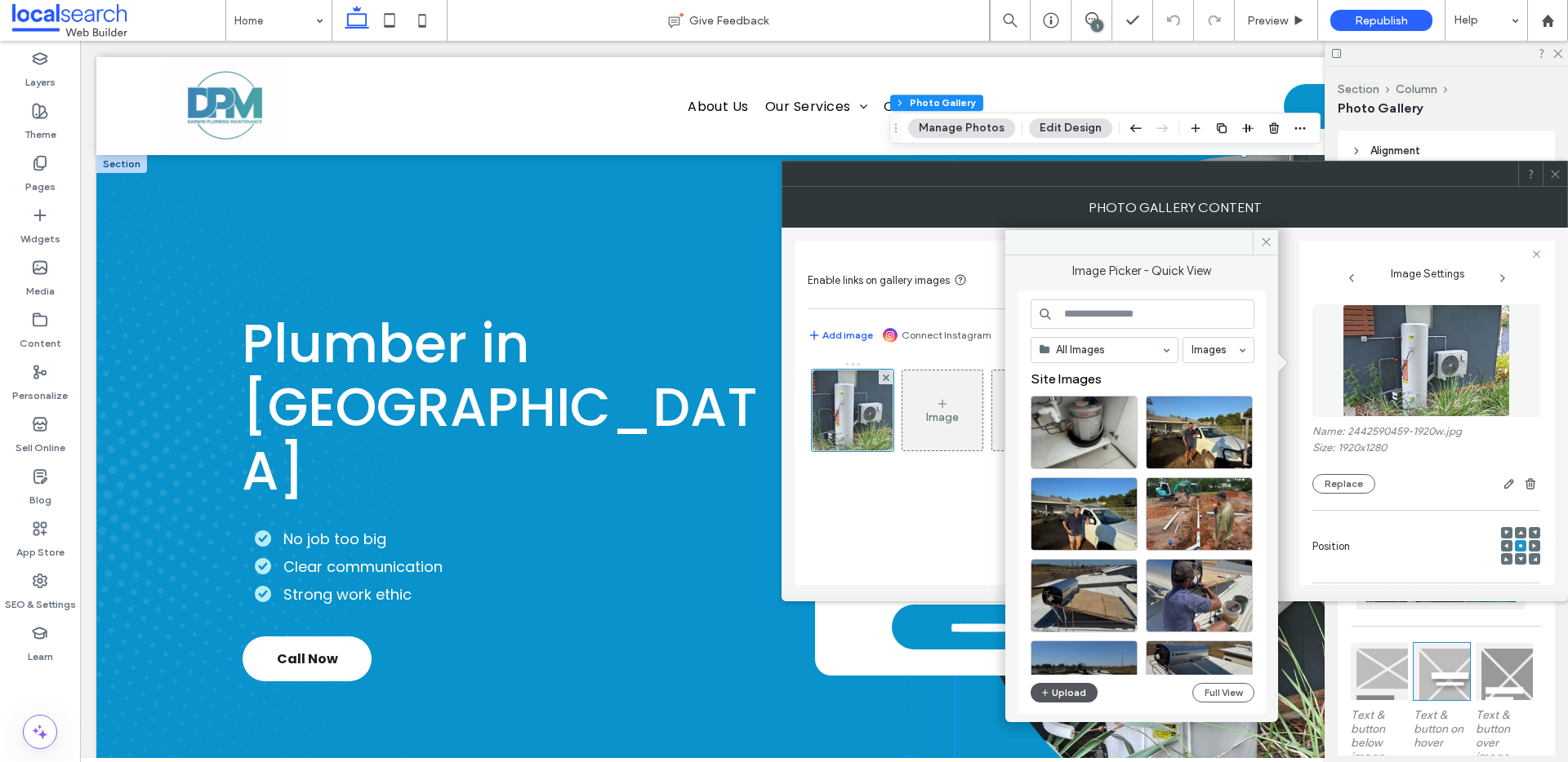
click at [1058, 689] on button "Upload" at bounding box center [1065, 693] width 67 height 19
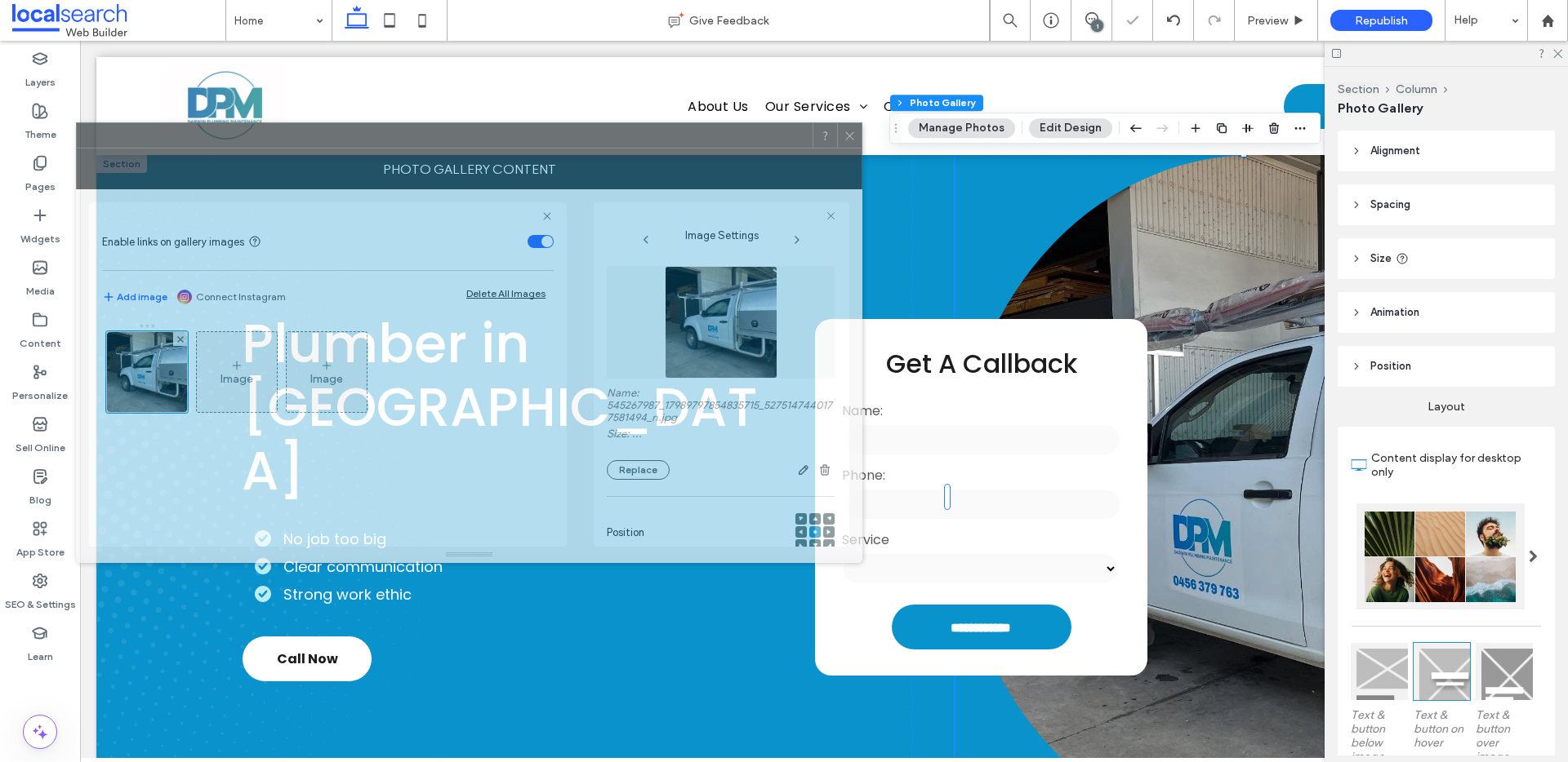
drag, startPoint x: 1408, startPoint y: 172, endPoint x: 700, endPoint y: 134, distance: 709.0
click at [700, 134] on div at bounding box center [445, 136] width 736 height 25
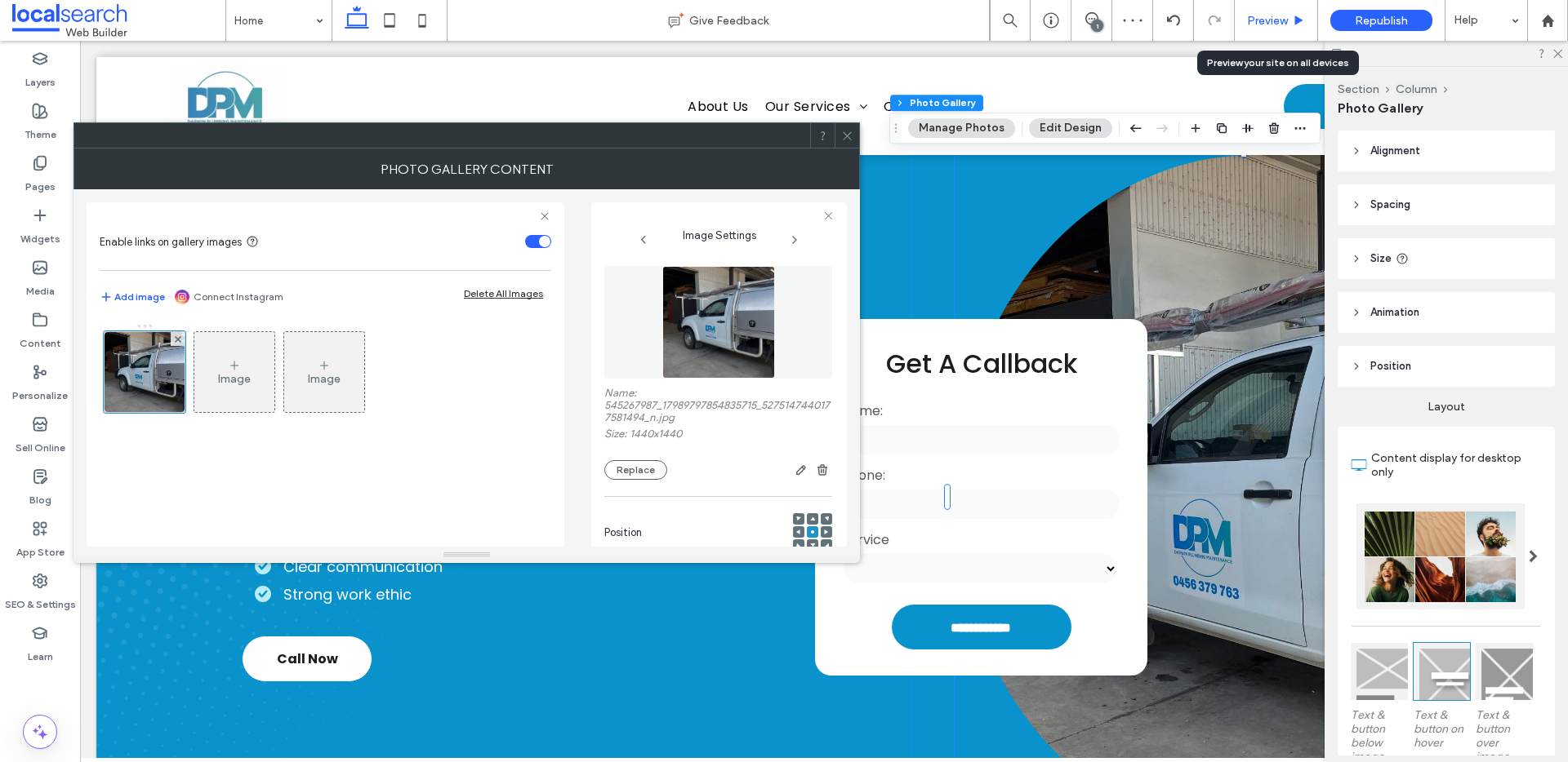
click at [1292, 27] on div "Preview" at bounding box center [1276, 20] width 83 height 41
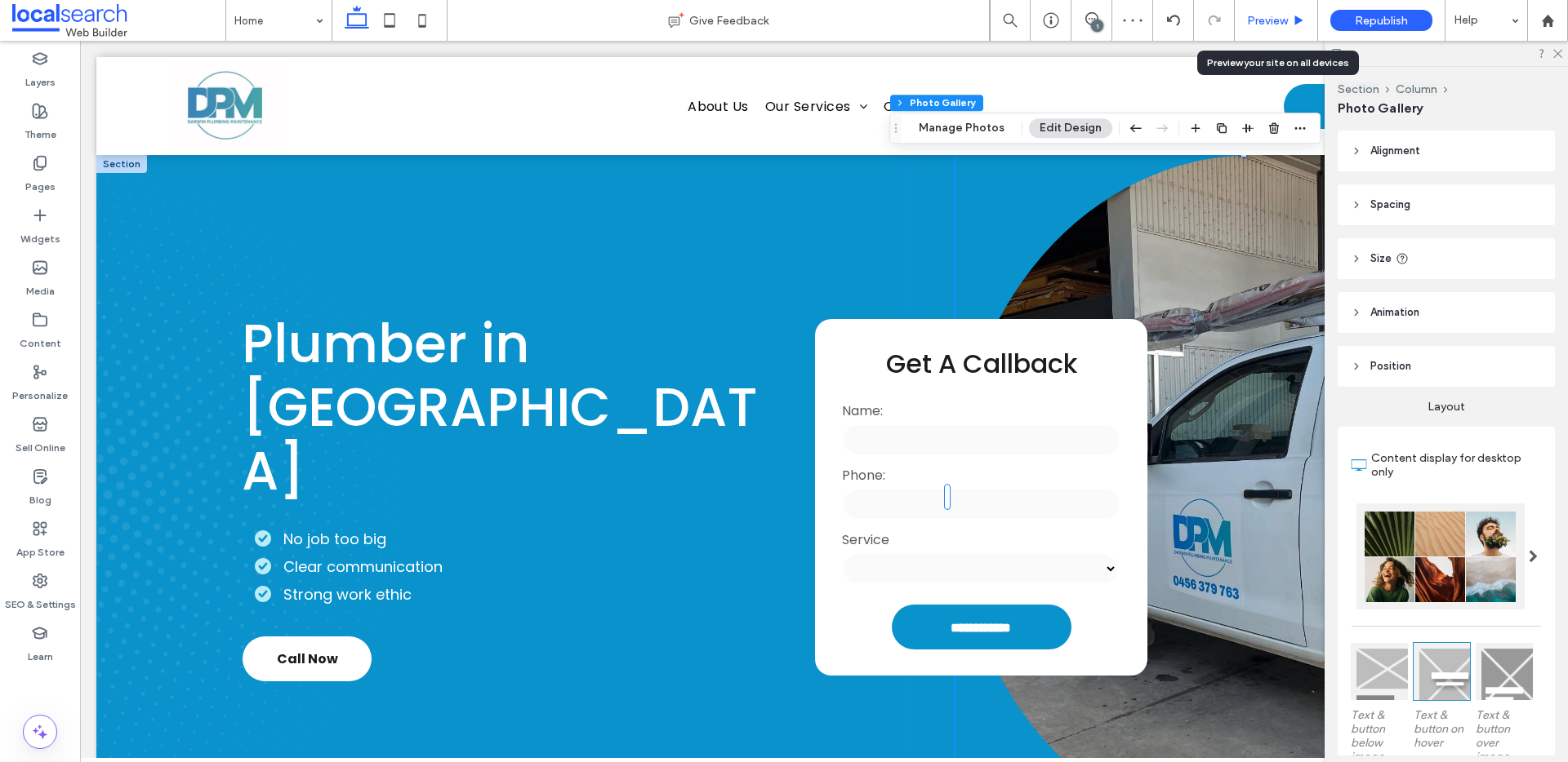
click at [1296, 22] on use at bounding box center [1299, 20] width 8 height 9
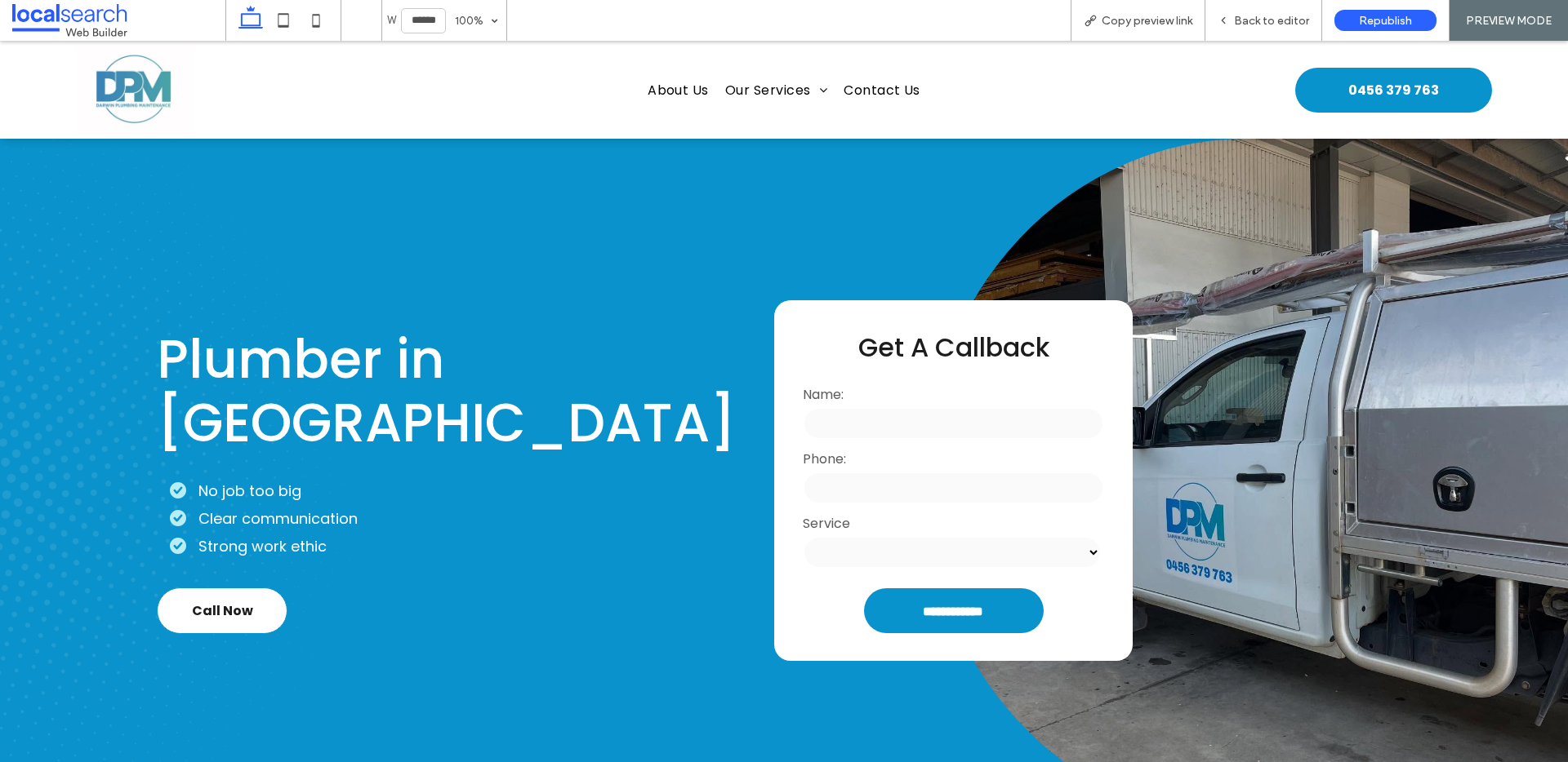
click at [1296, 22] on span "Back to editor" at bounding box center [1271, 21] width 75 height 14
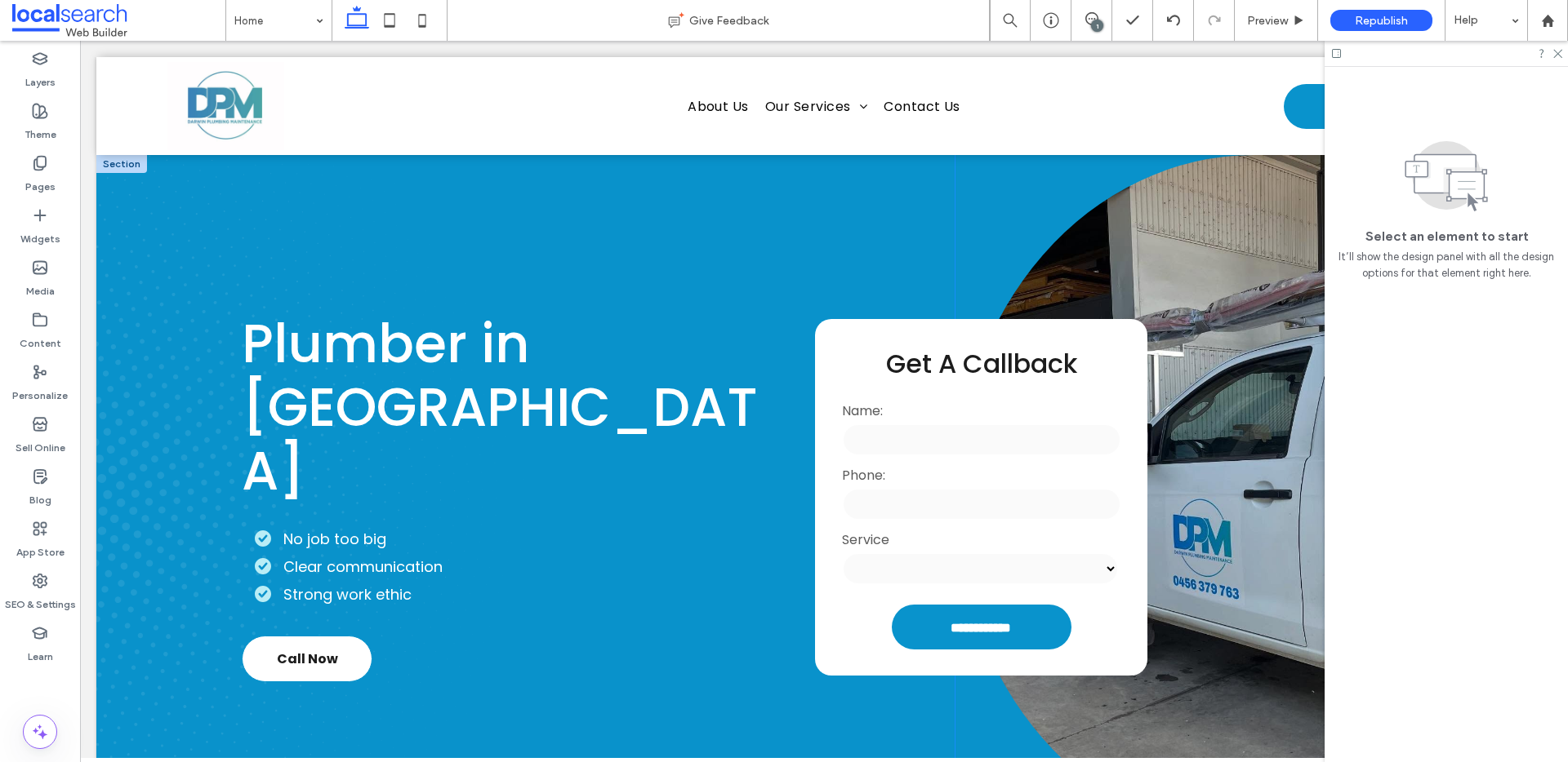
click at [1160, 214] on link at bounding box center [1253, 497] width 597 height 684
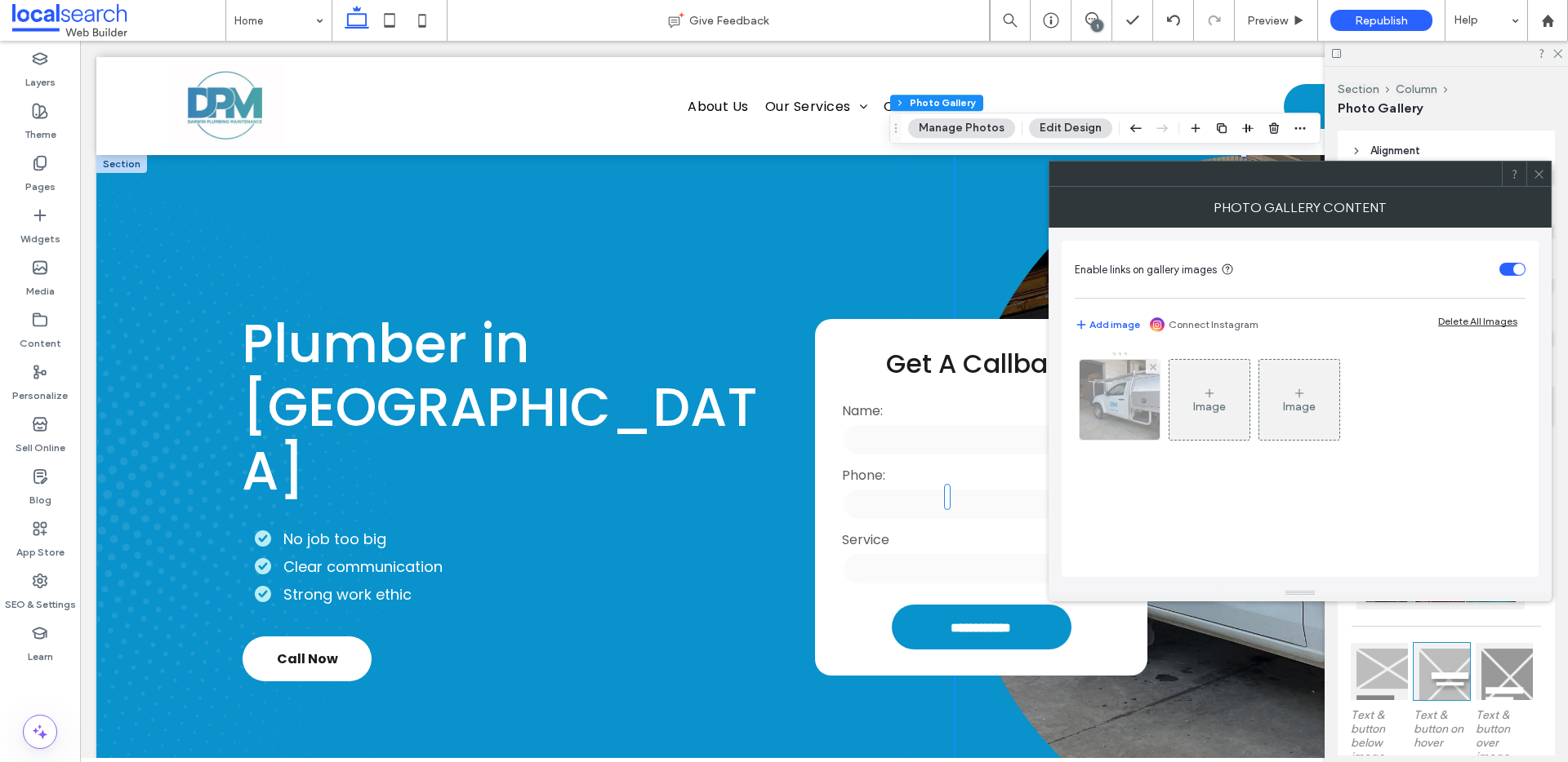
click at [1088, 433] on img at bounding box center [1119, 400] width 80 height 80
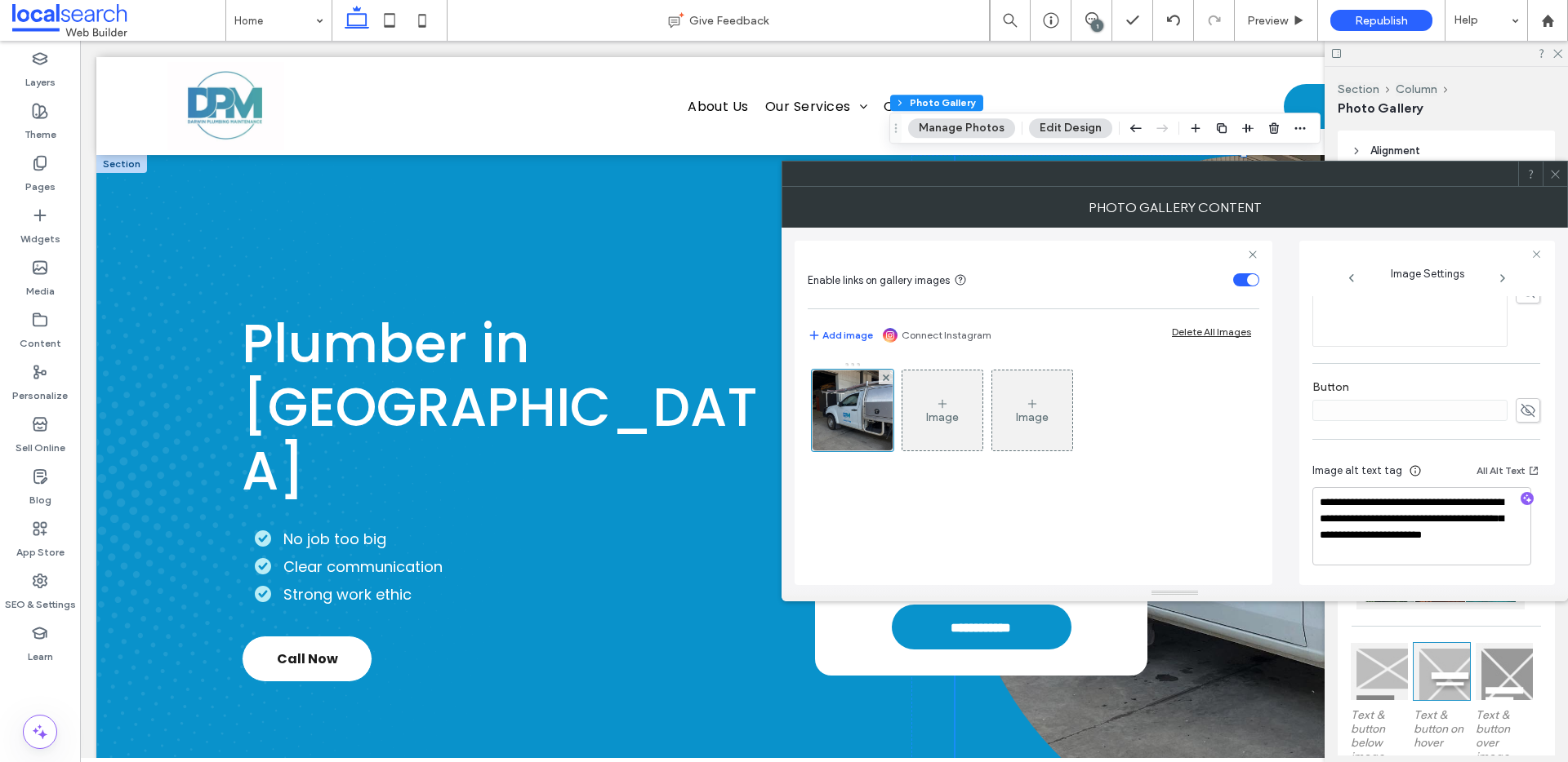
scroll to position [524, 0]
drag, startPoint x: 1478, startPoint y: 517, endPoint x: 1464, endPoint y: 554, distance: 39.6
click at [1464, 554] on textarea "**********" at bounding box center [1421, 525] width 219 height 78
click at [1521, 497] on icon "button" at bounding box center [1526, 497] width 12 height 12
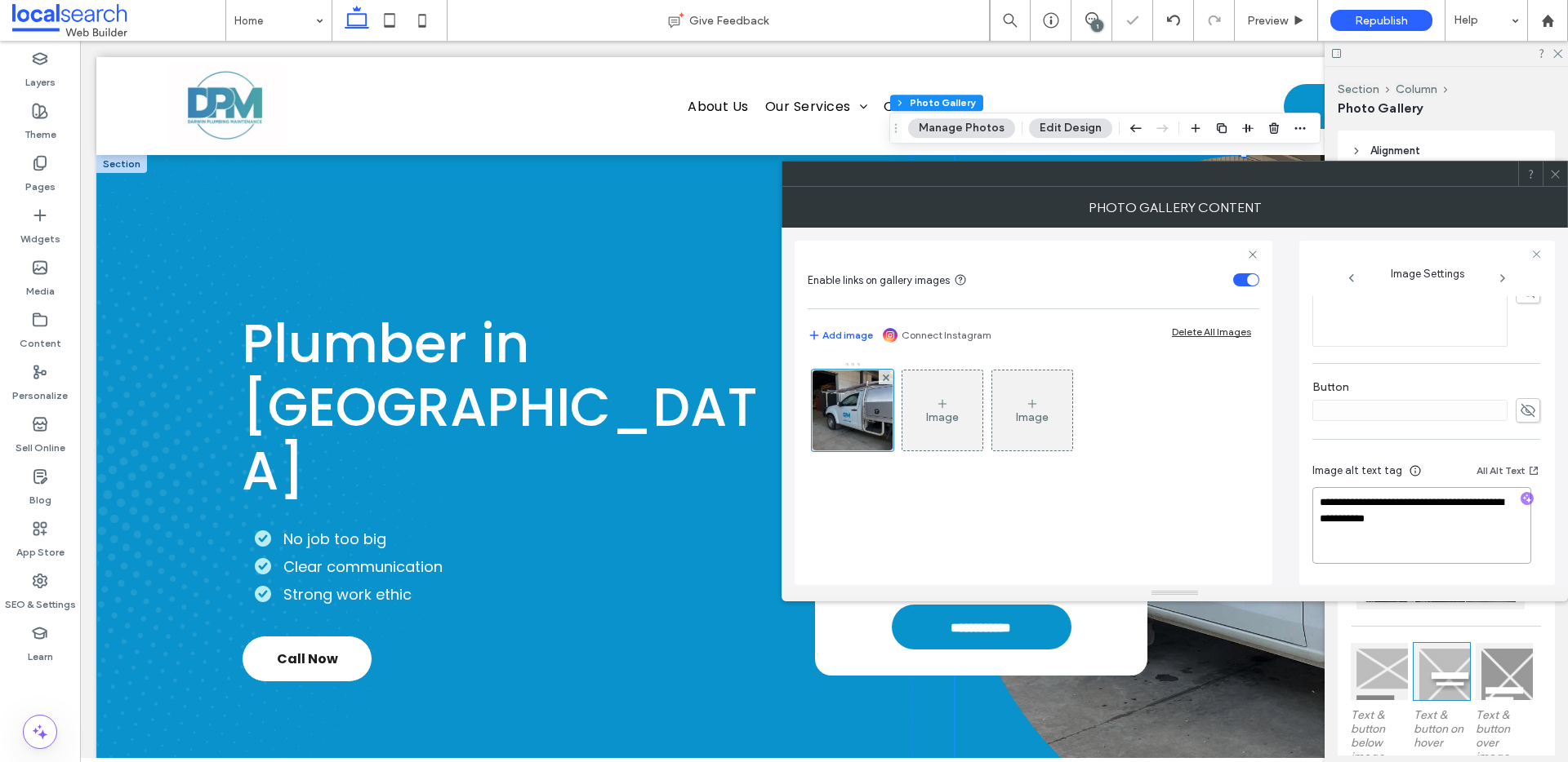
click at [1486, 535] on textarea "**********" at bounding box center [1421, 525] width 219 height 77
paste textarea "**********"
type textarea "**********"
click at [1551, 173] on icon at bounding box center [1556, 175] width 12 height 12
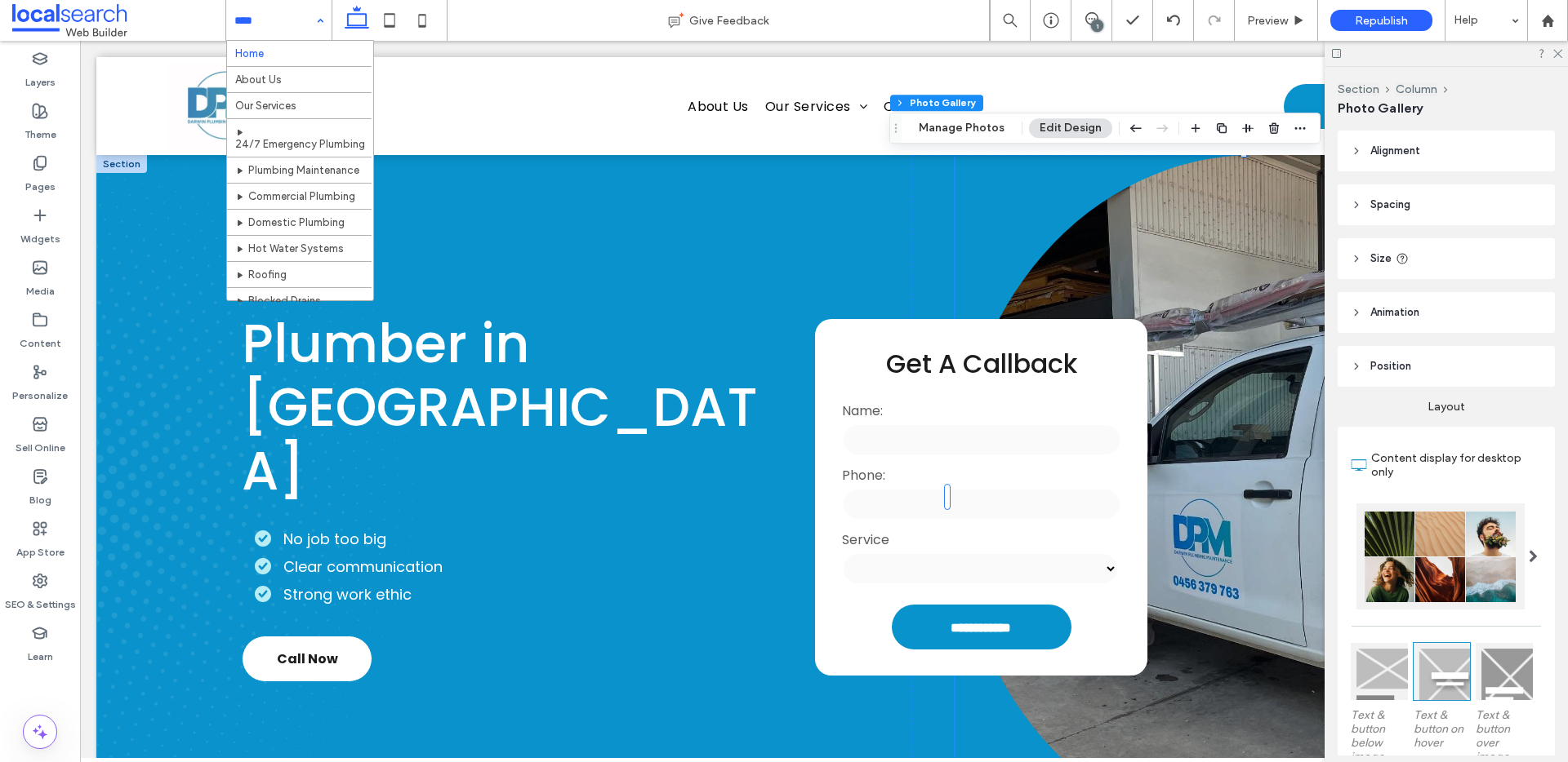
drag, startPoint x: 286, startPoint y: 8, endPoint x: 285, endPoint y: 16, distance: 8.1
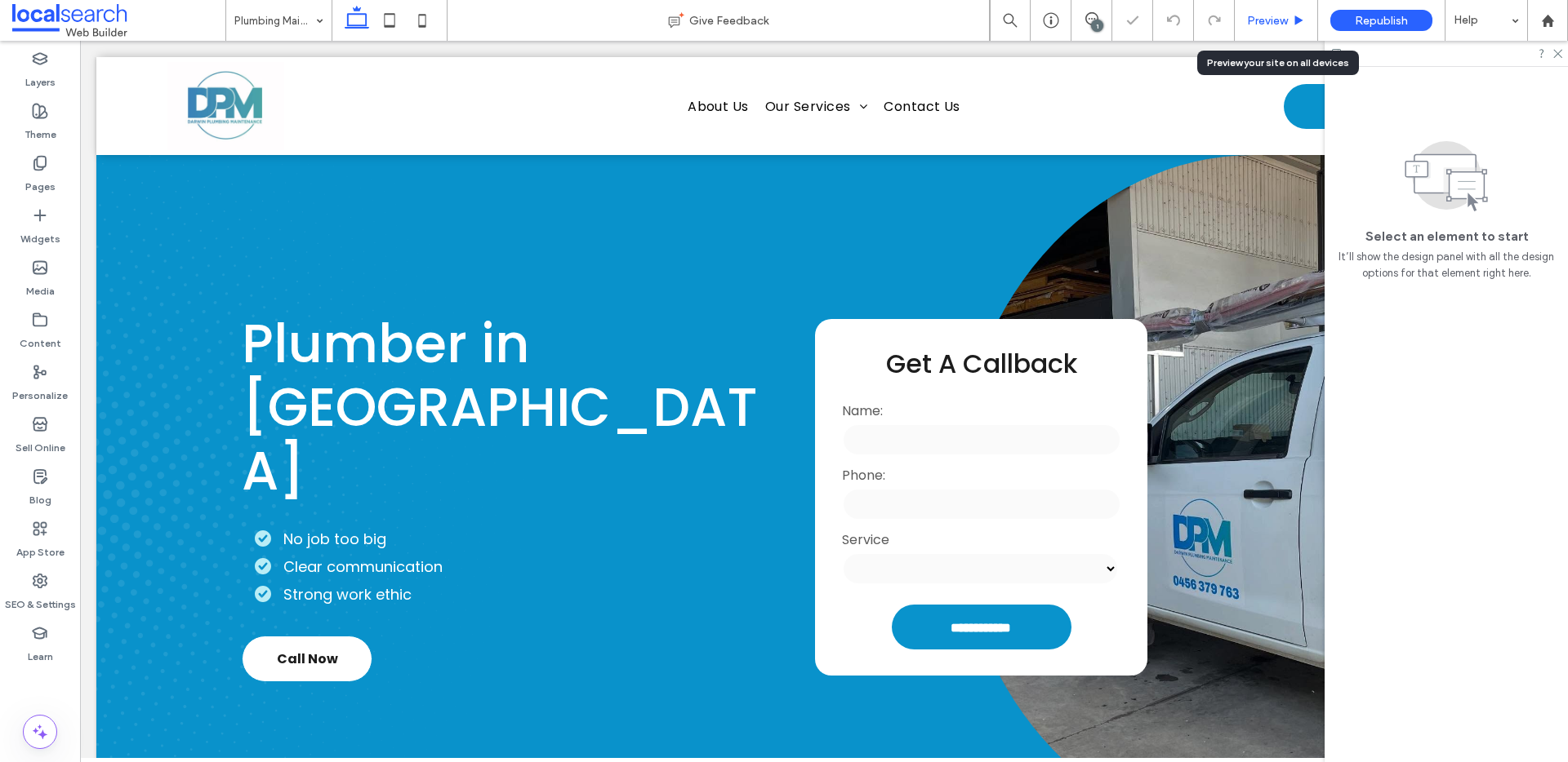
click at [1302, 21] on icon at bounding box center [1299, 21] width 12 height 12
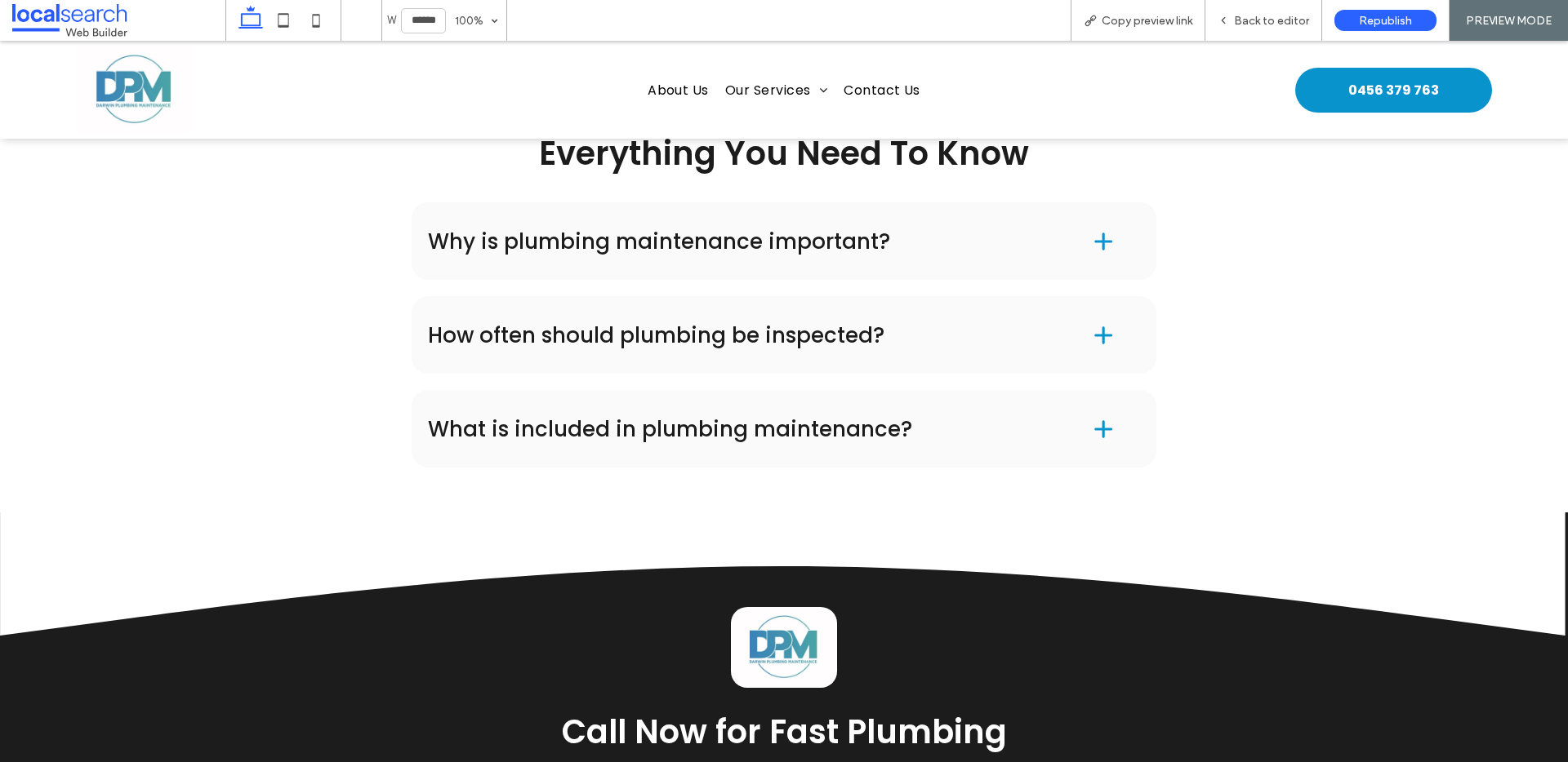
scroll to position [2171, 0]
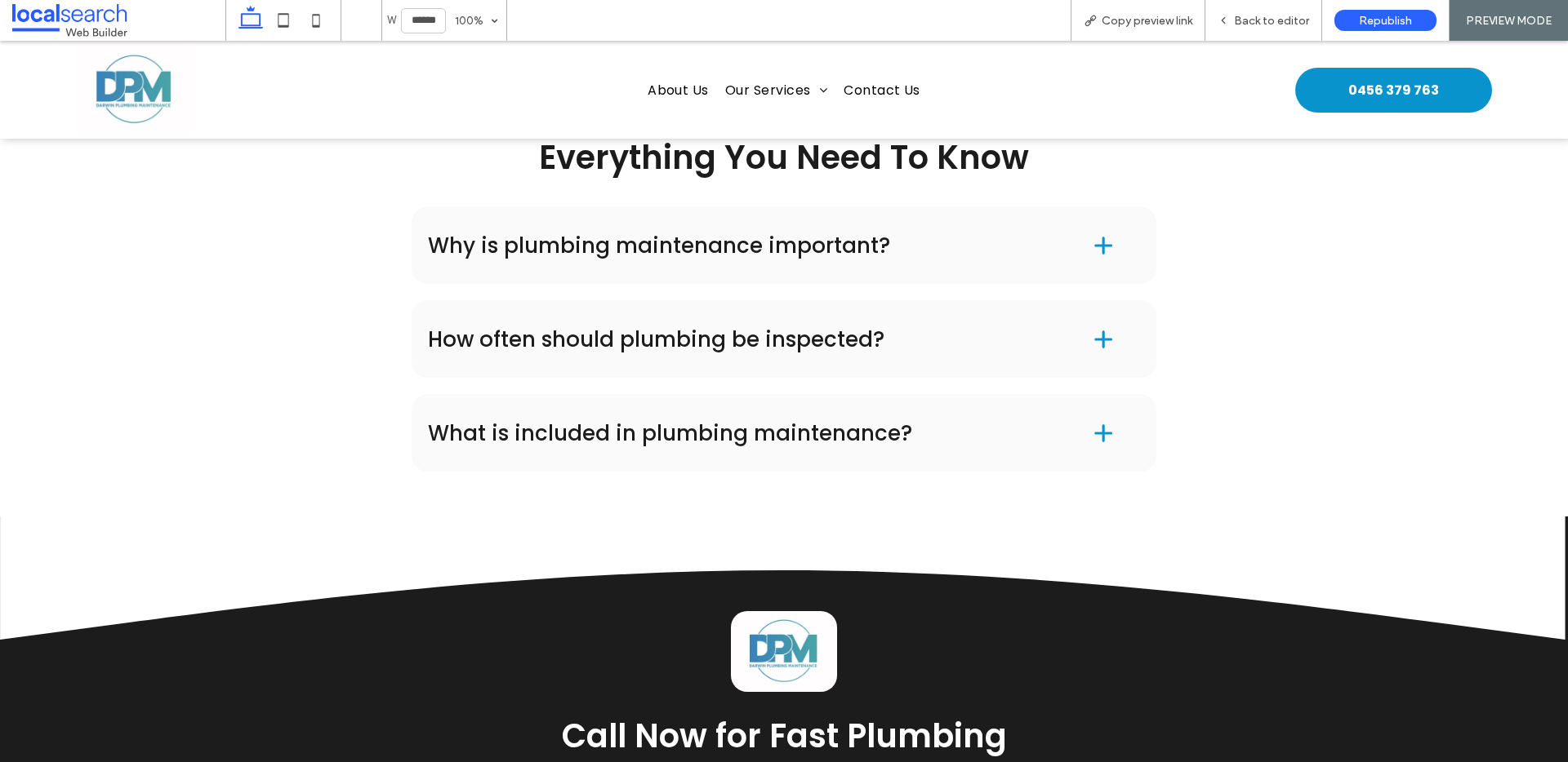
click at [1066, 235] on span at bounding box center [1103, 245] width 74 height 74
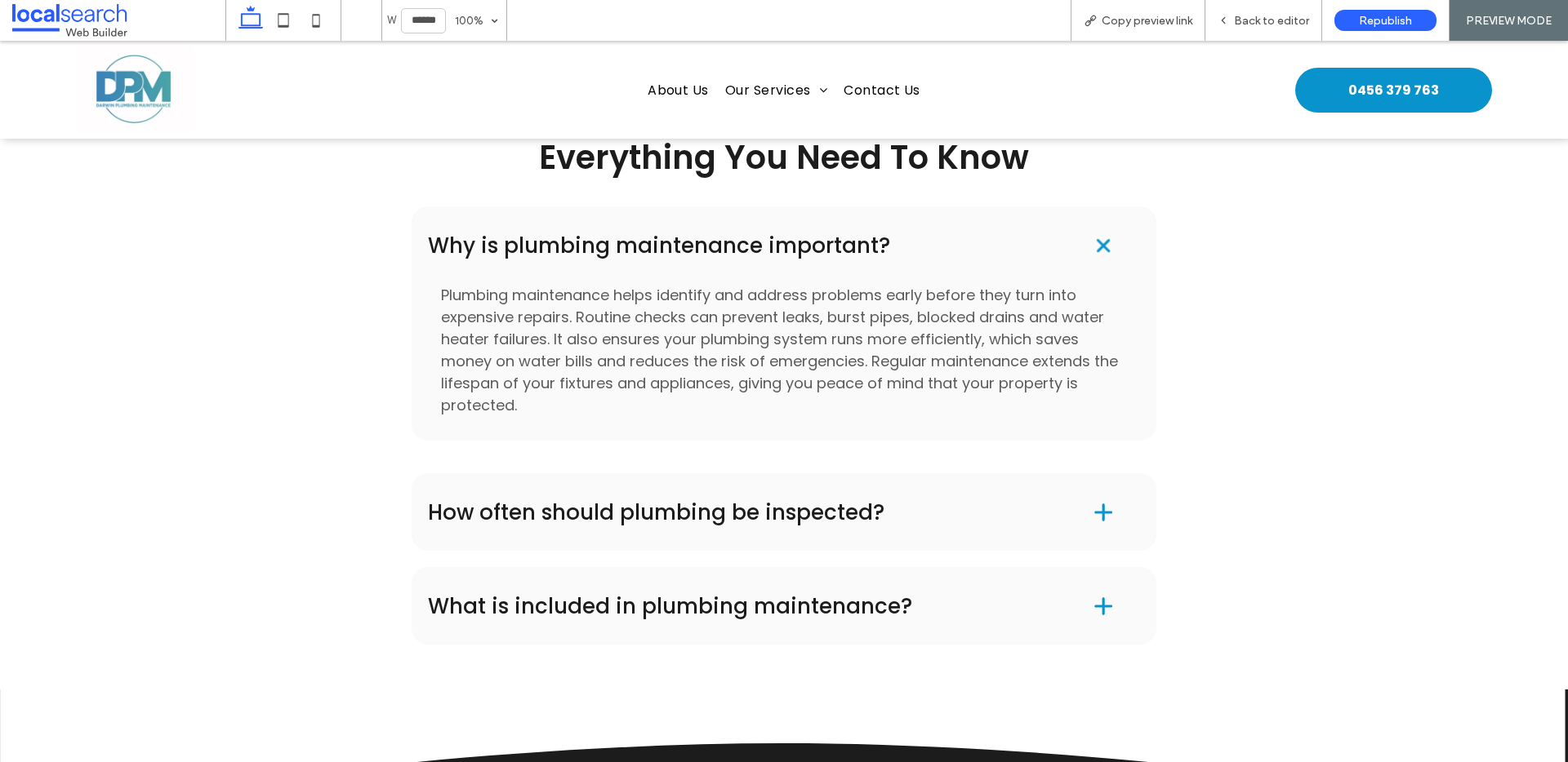
click at [1086, 247] on span at bounding box center [1103, 245] width 35 height 35
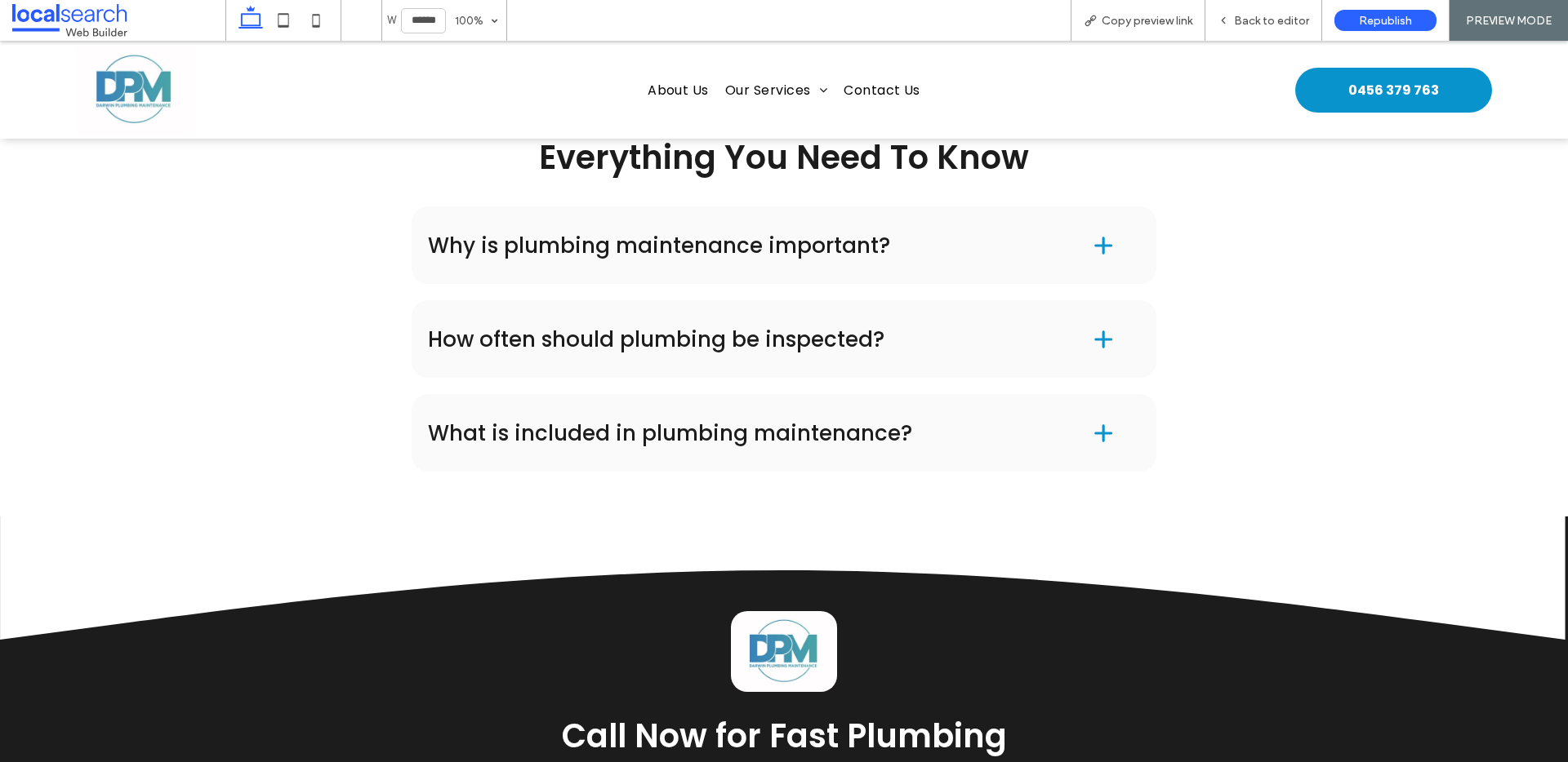
click at [742, 348] on h4 "How often should plumbing be inspected?" at bounding box center [734, 339] width 612 height 21
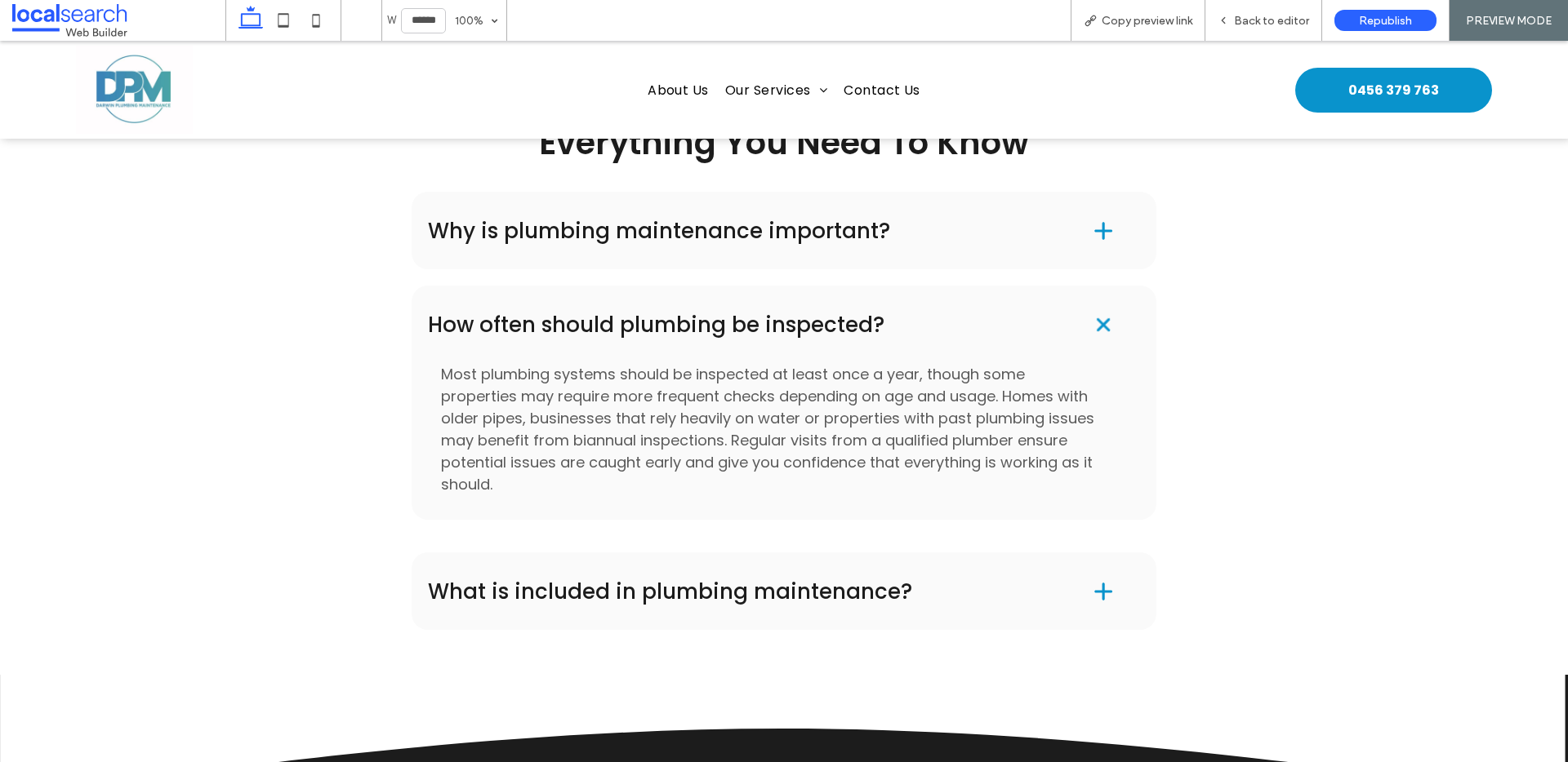
scroll to position [2254, 0]
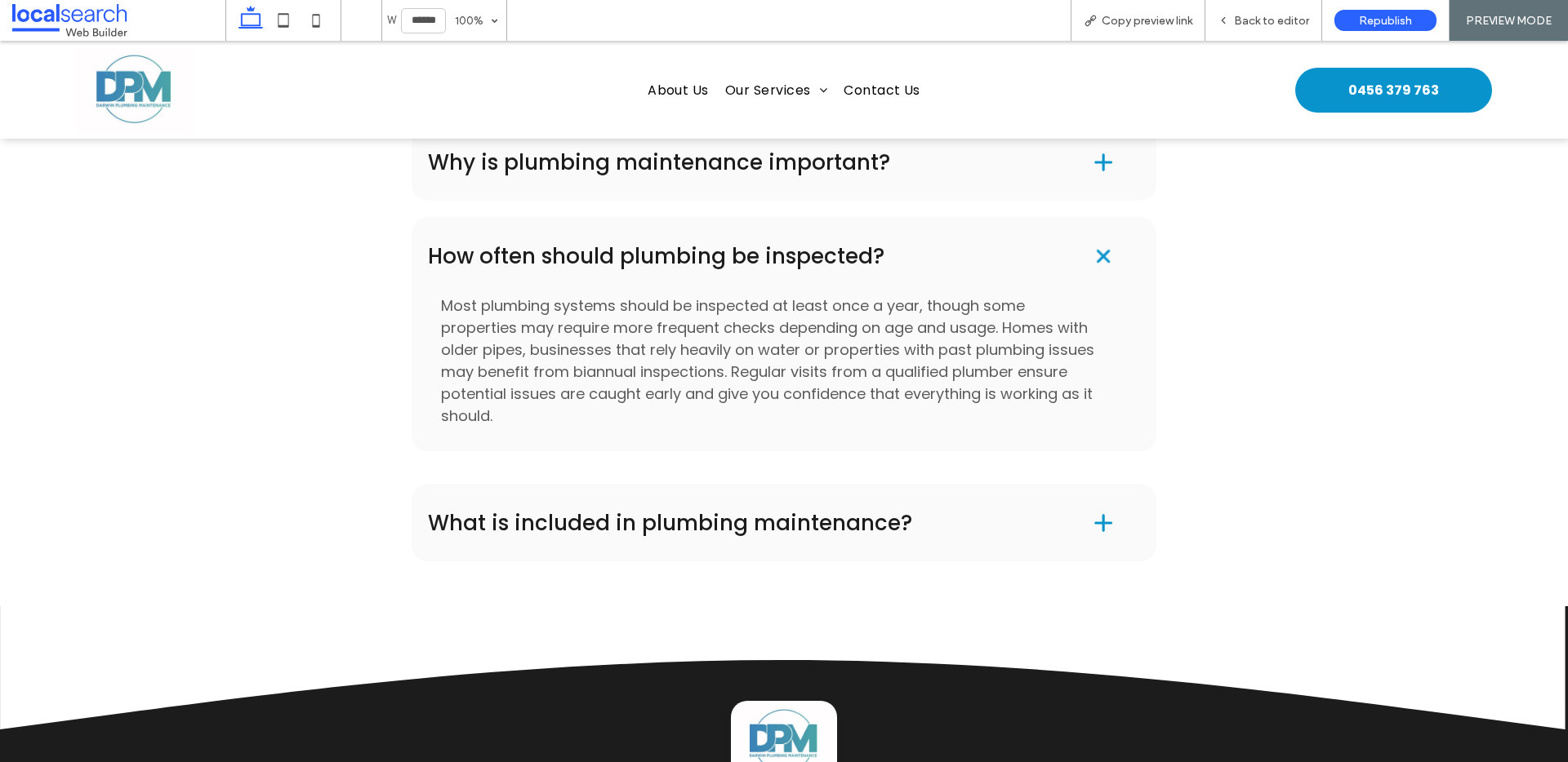
click at [1091, 257] on span at bounding box center [1103, 255] width 35 height 35
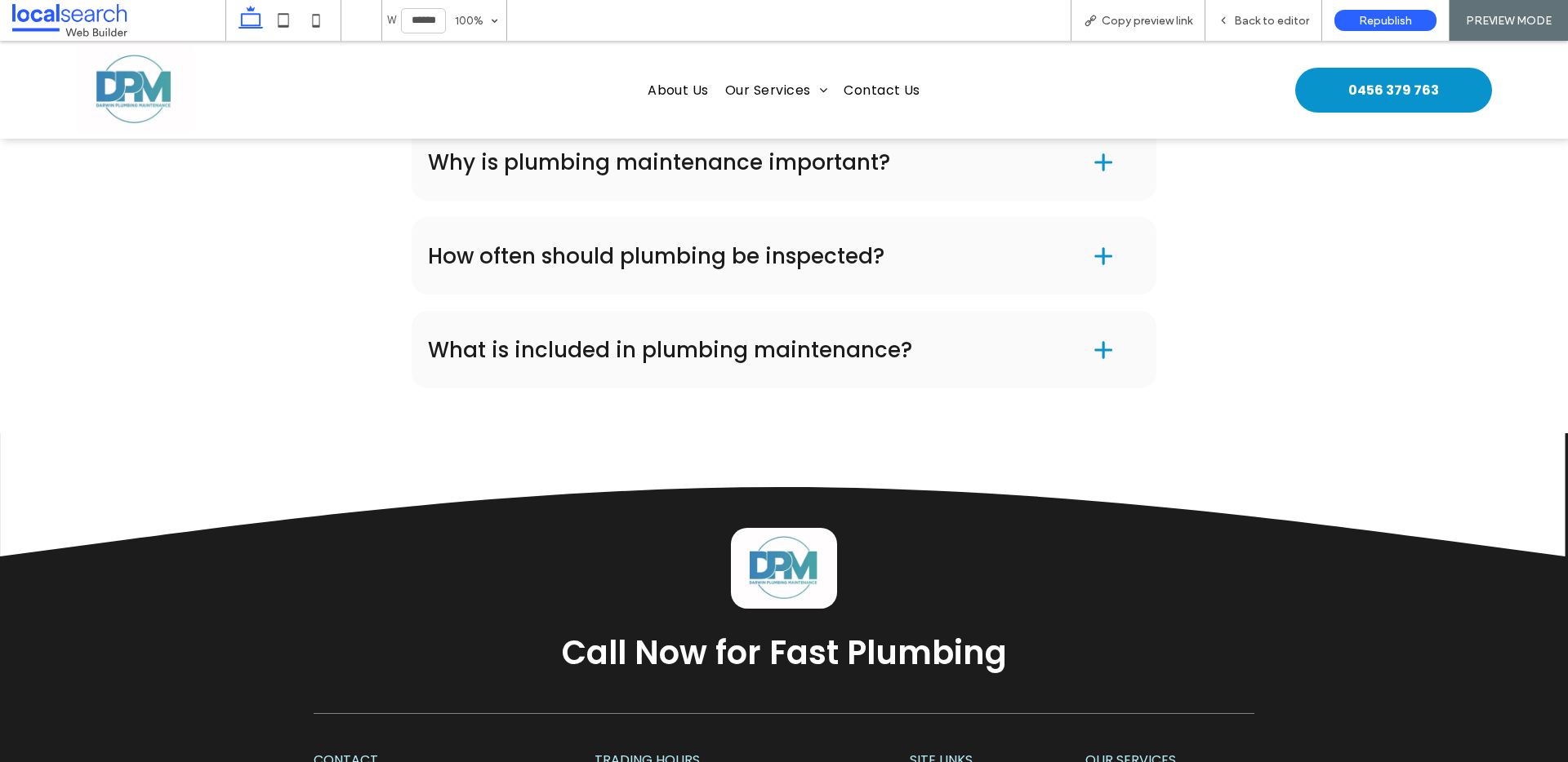
click at [941, 368] on div "What is included in plumbing maintenance?" at bounding box center [784, 350] width 745 height 78
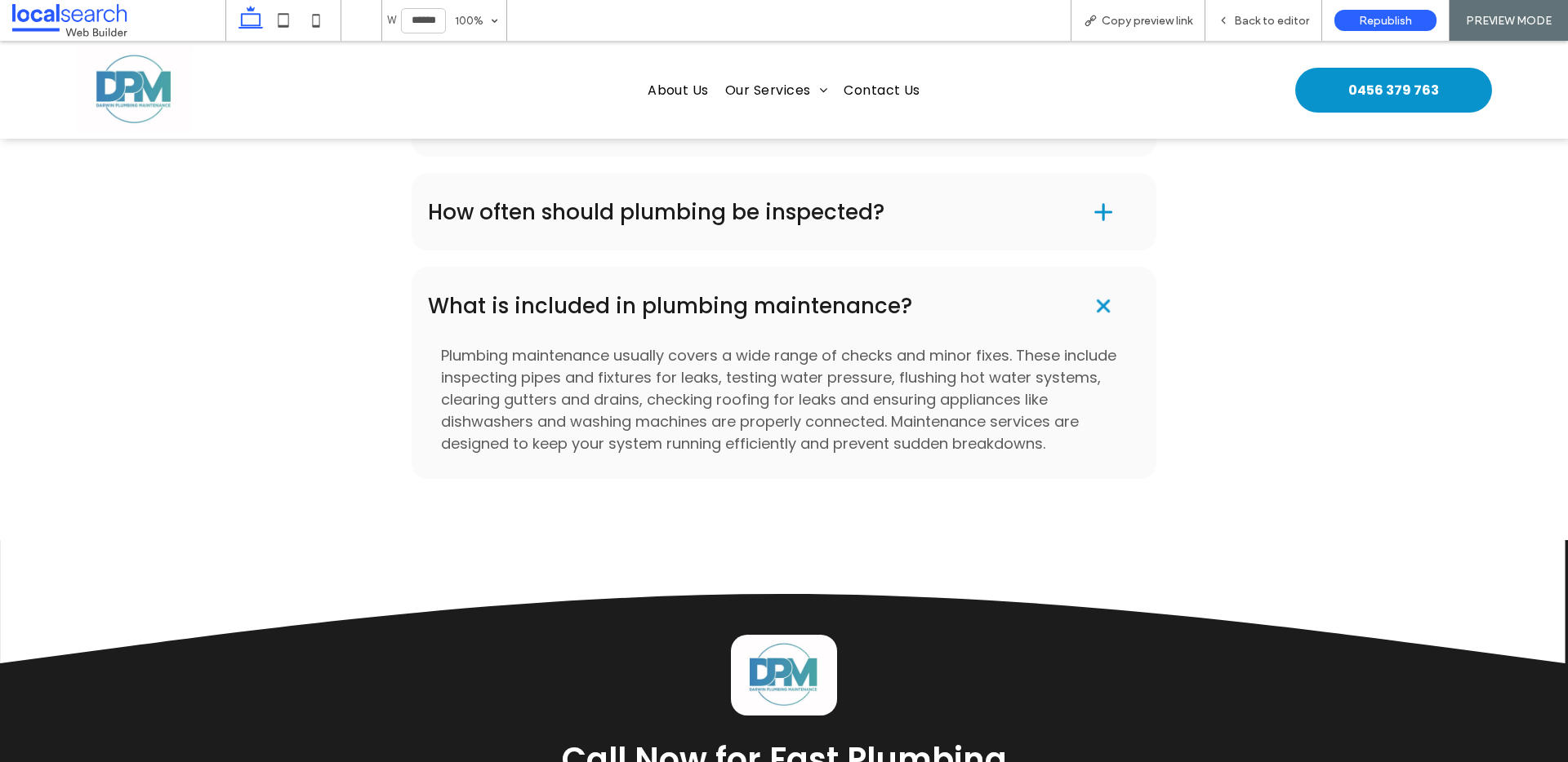
scroll to position [2313, 0]
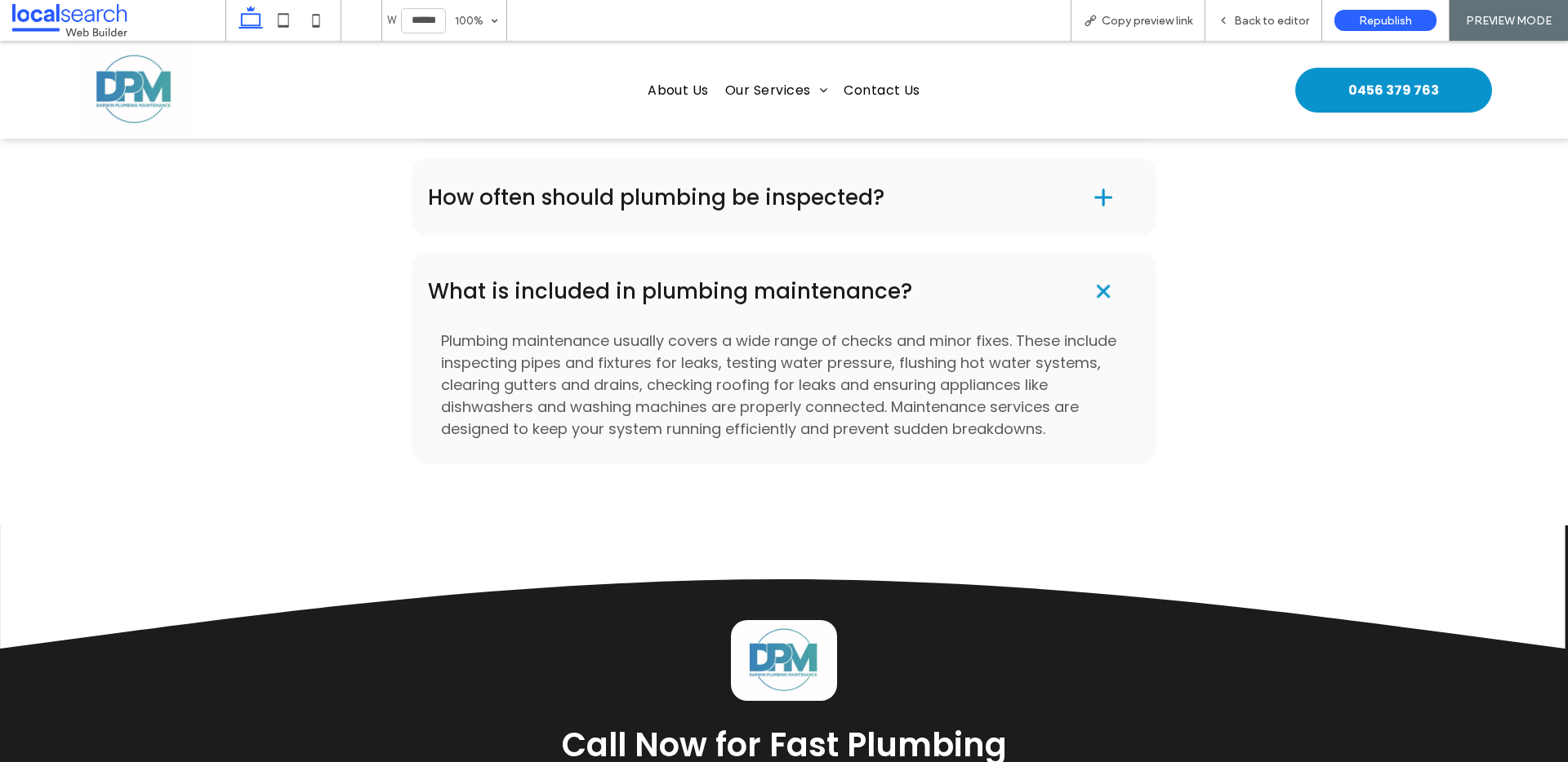
click at [1086, 292] on span at bounding box center [1103, 292] width 35 height 35
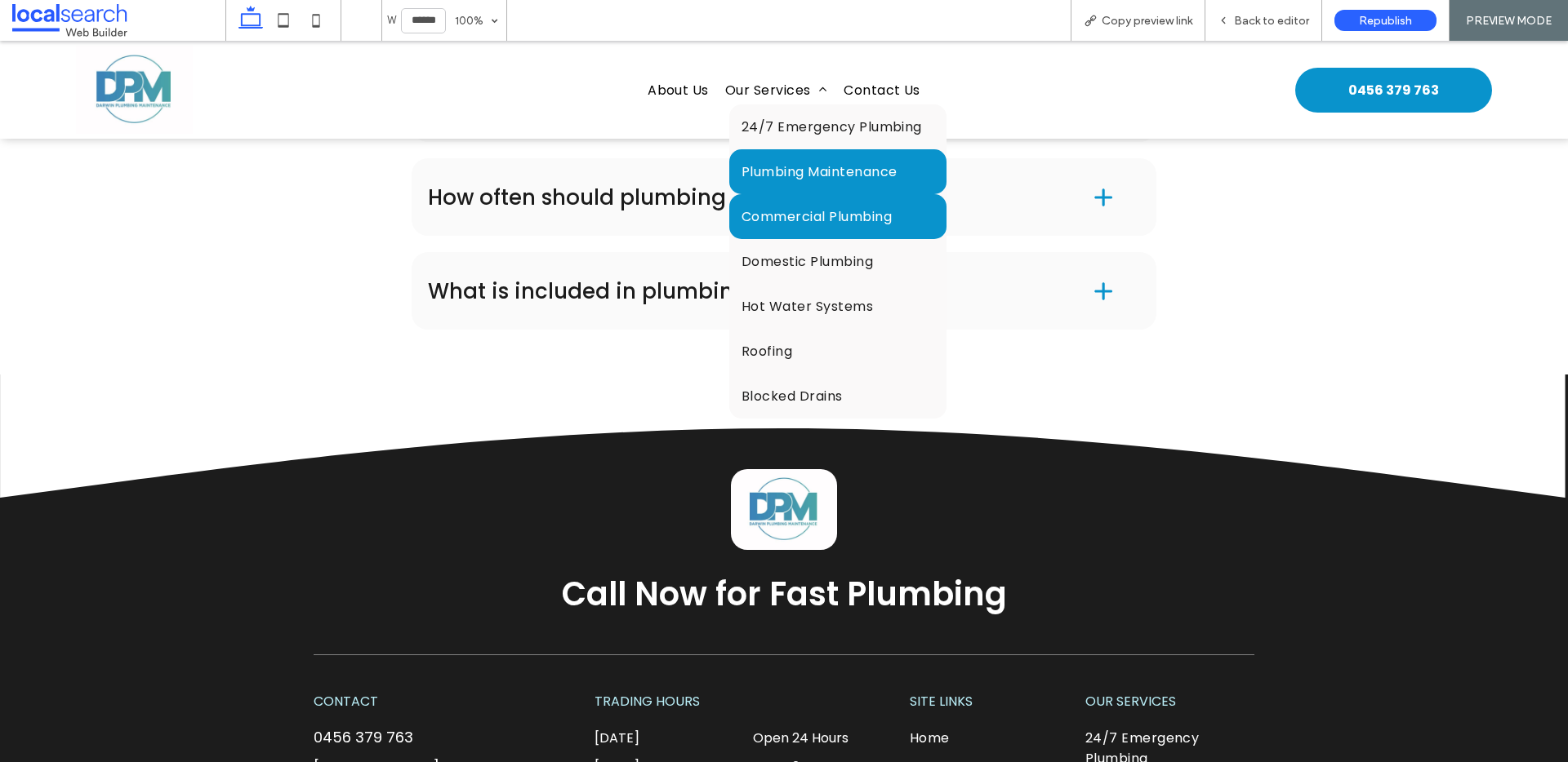
drag, startPoint x: 777, startPoint y: 214, endPoint x: 777, endPoint y: 255, distance: 41.0
click at [777, 214] on span "Commercial Plumbing" at bounding box center [816, 216] width 151 height 20
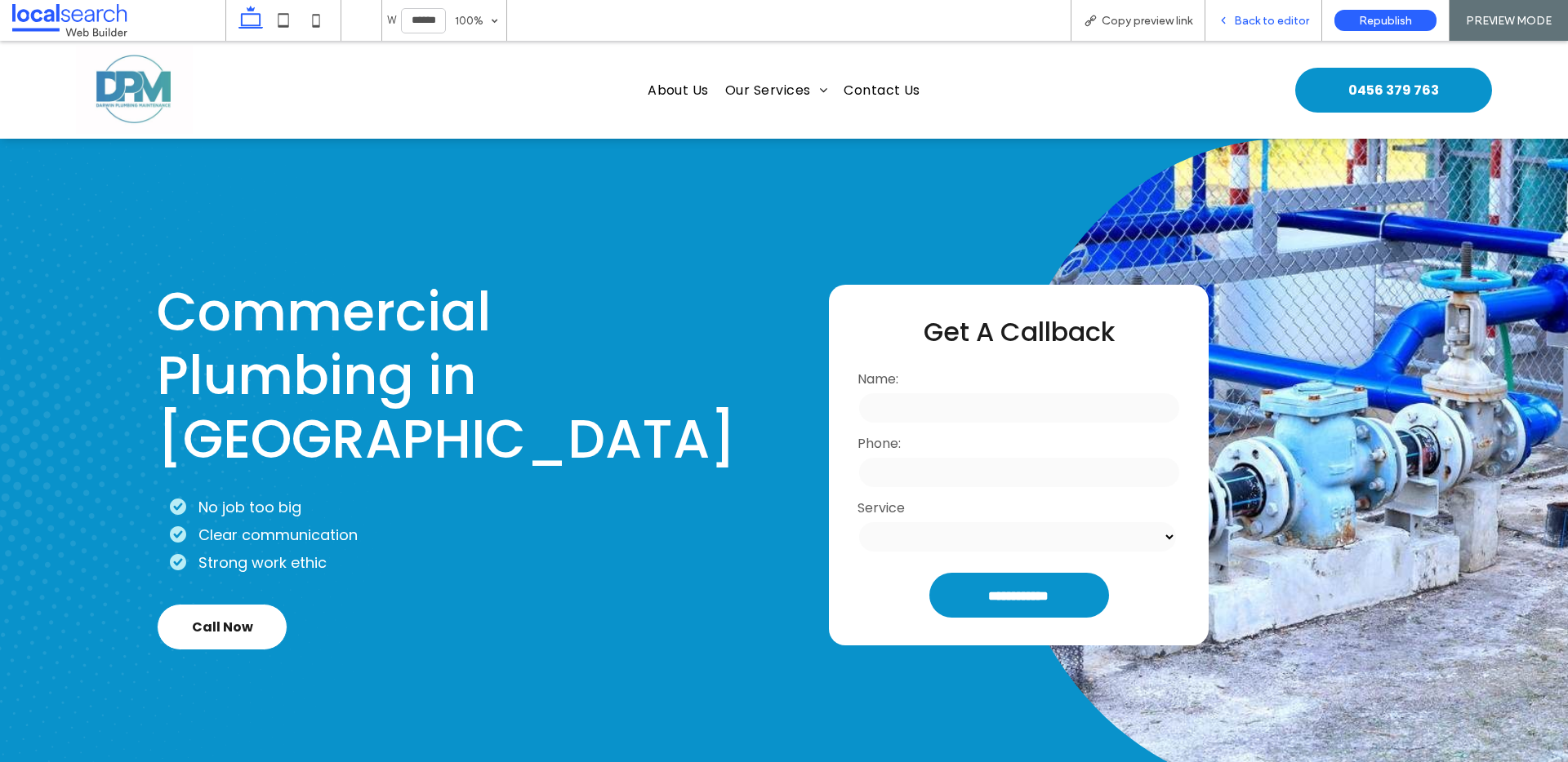
click at [1238, 27] on div "Back to editor" at bounding box center [1264, 20] width 117 height 41
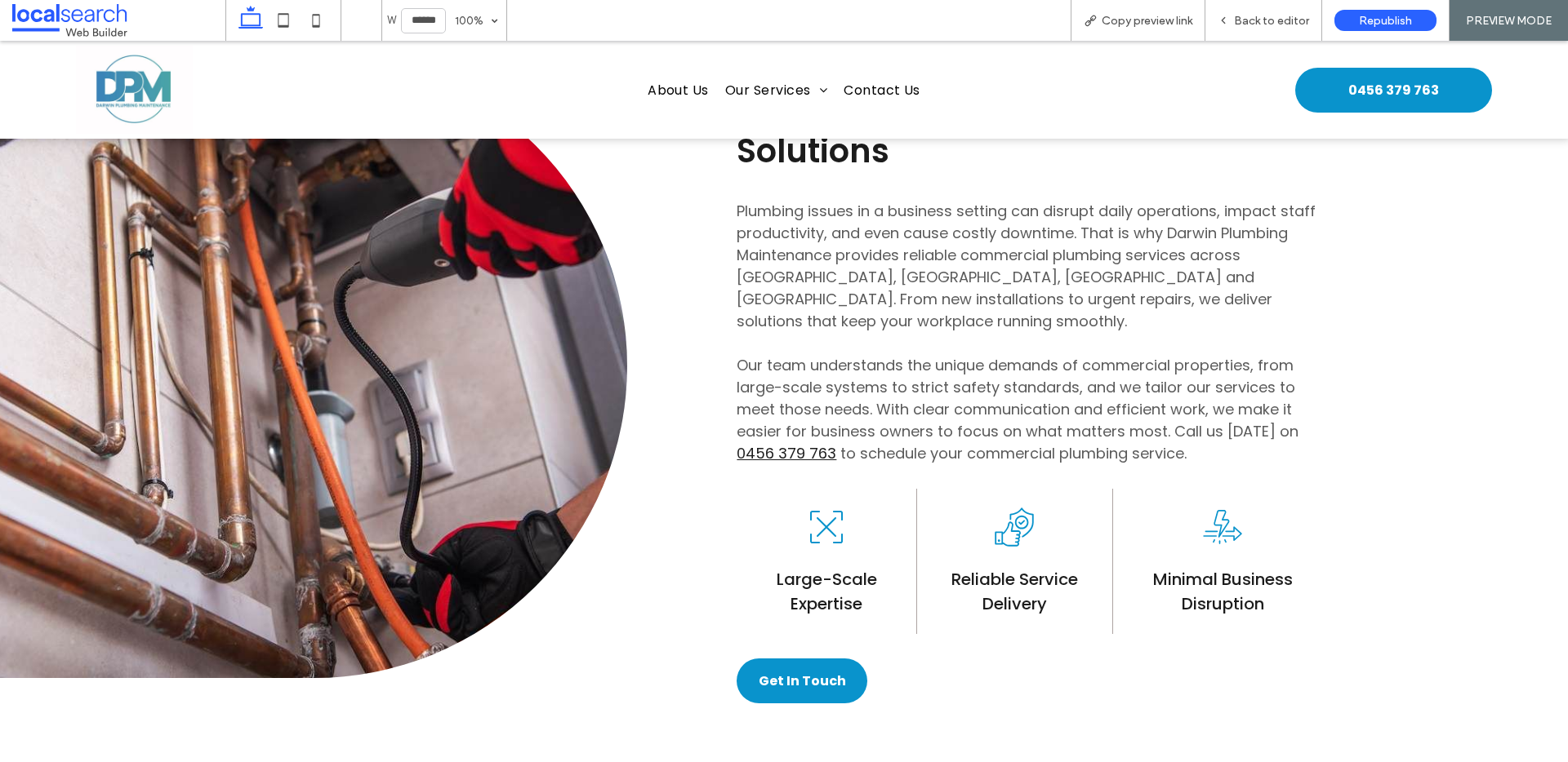
scroll to position [1444, 0]
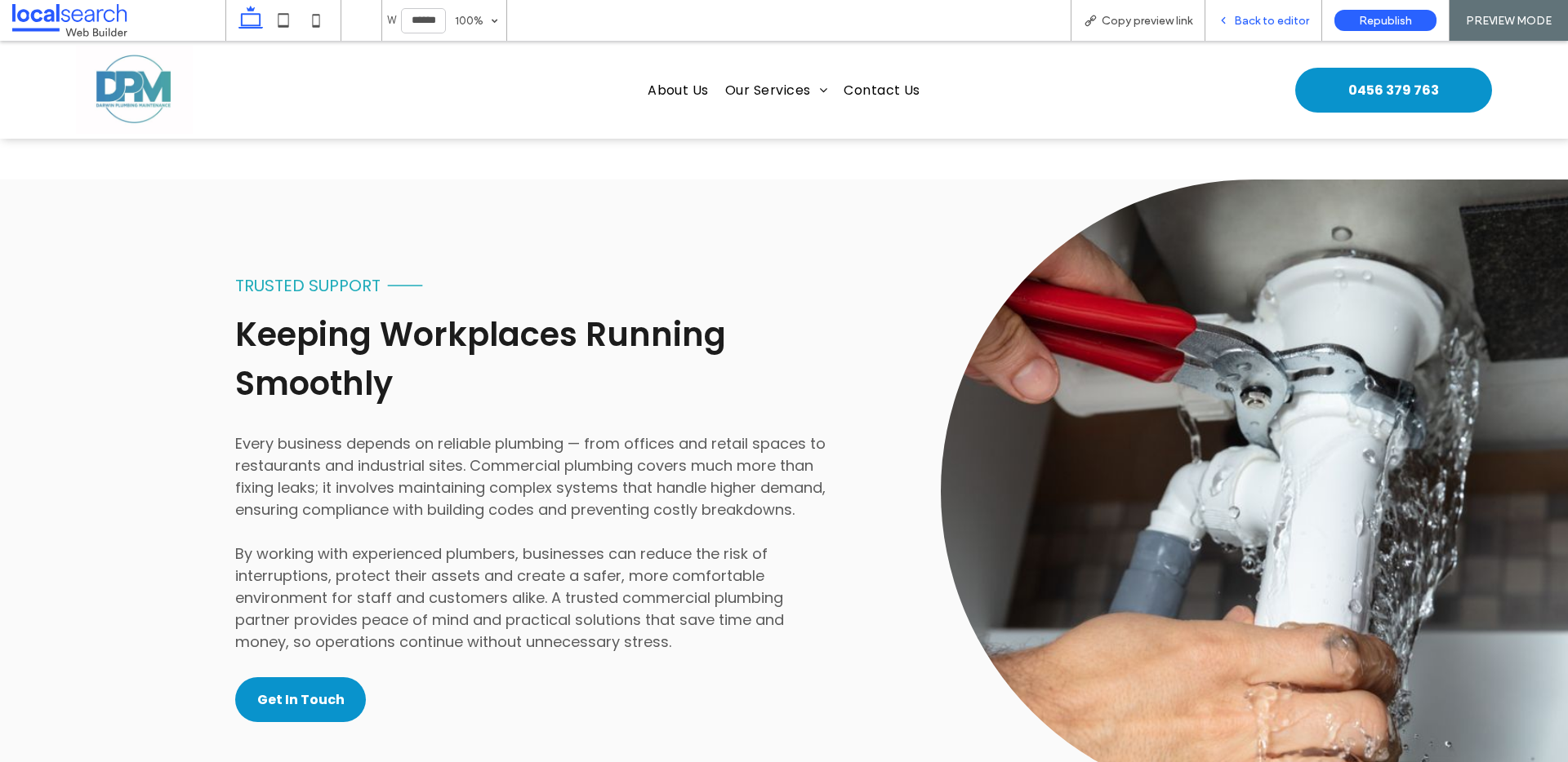
click at [1301, 12] on div "Back to editor" at bounding box center [1264, 20] width 117 height 41
click at [1239, 20] on span "Back to editor" at bounding box center [1271, 21] width 75 height 14
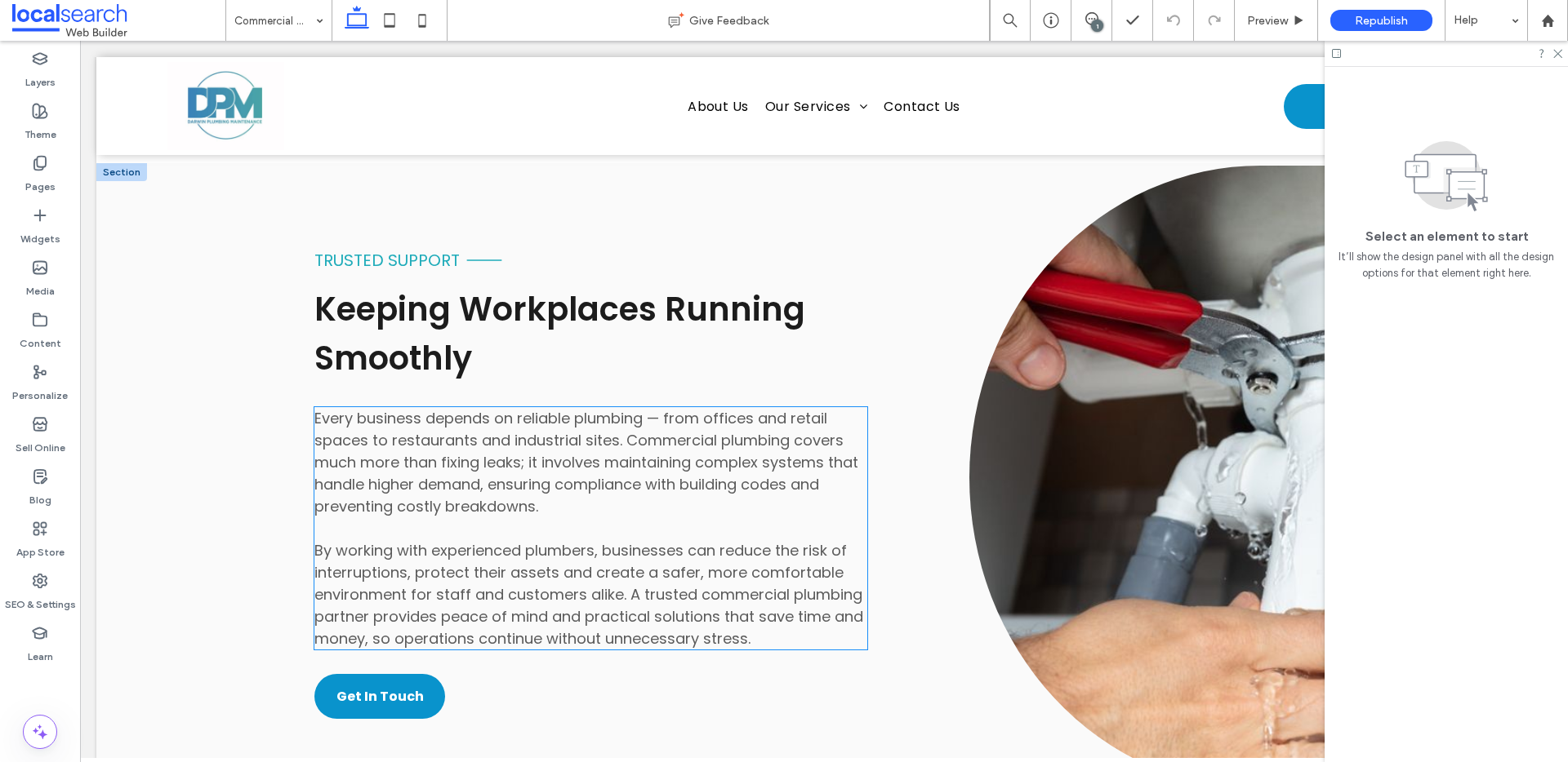
scroll to position [1612, 0]
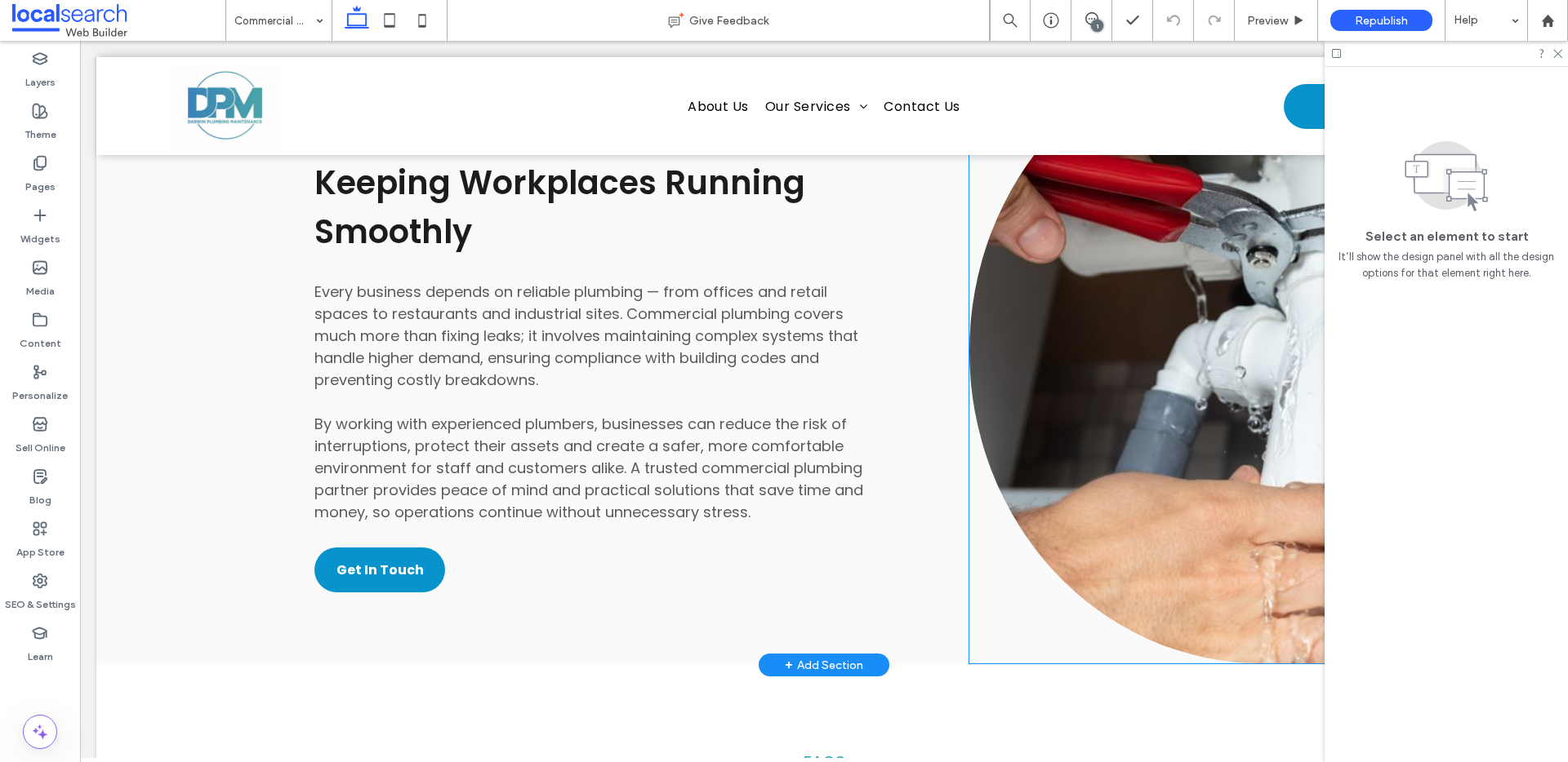
click at [1114, 468] on link at bounding box center [1260, 351] width 582 height 625
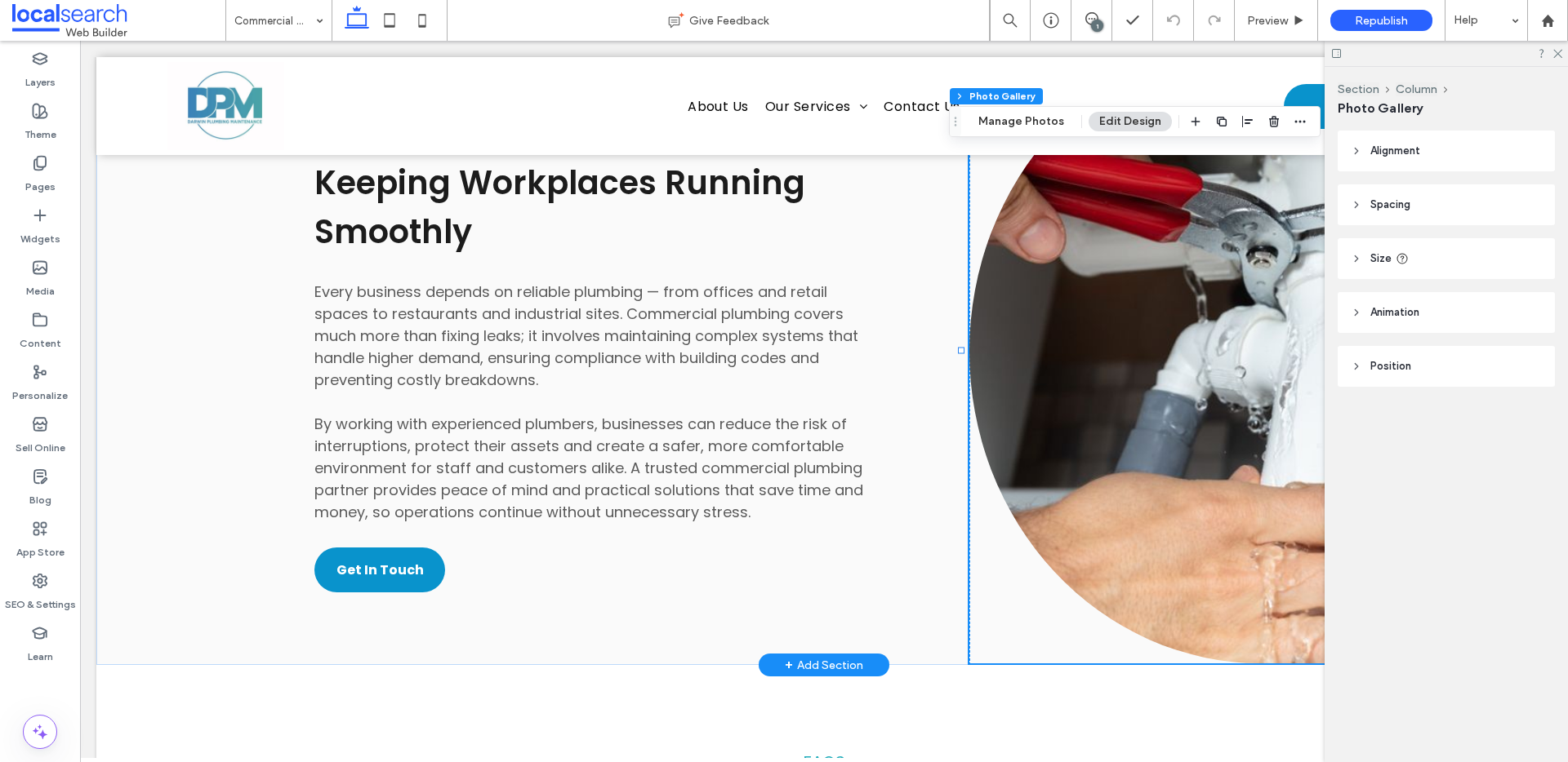
click at [1114, 468] on link at bounding box center [1260, 351] width 582 height 625
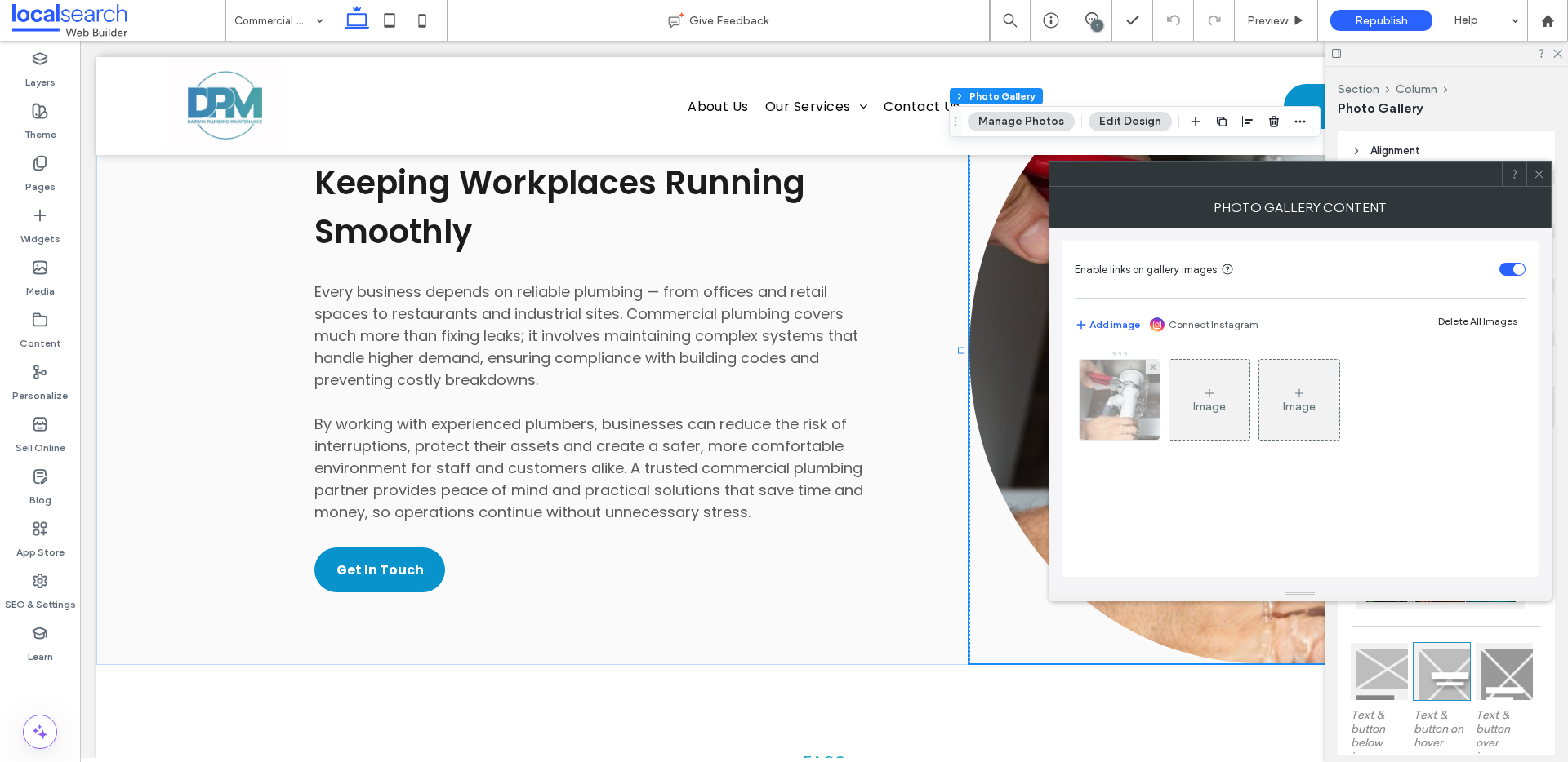
click at [1134, 429] on img at bounding box center [1119, 400] width 121 height 80
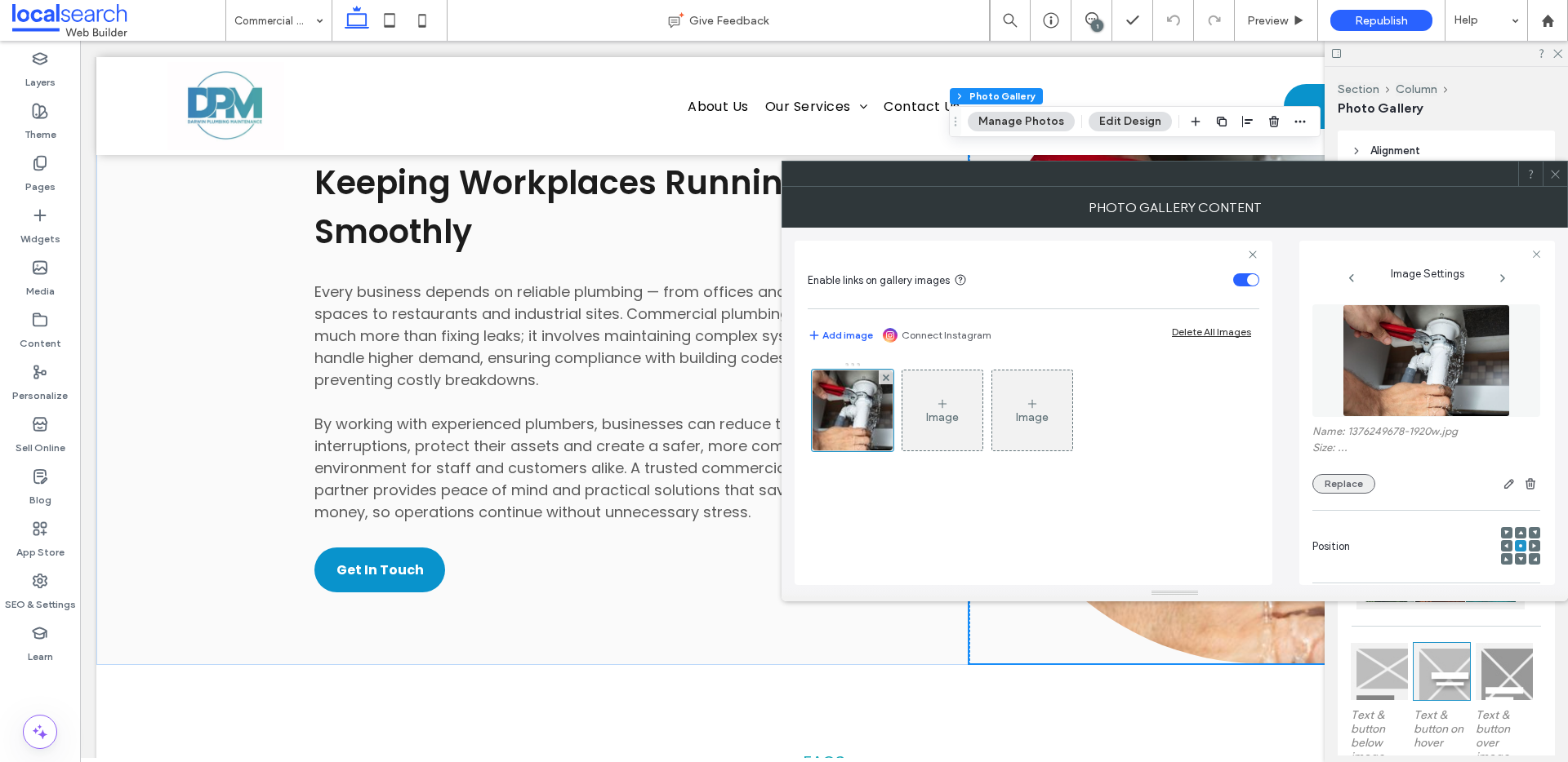
click at [1363, 484] on button "Replace" at bounding box center [1343, 484] width 63 height 19
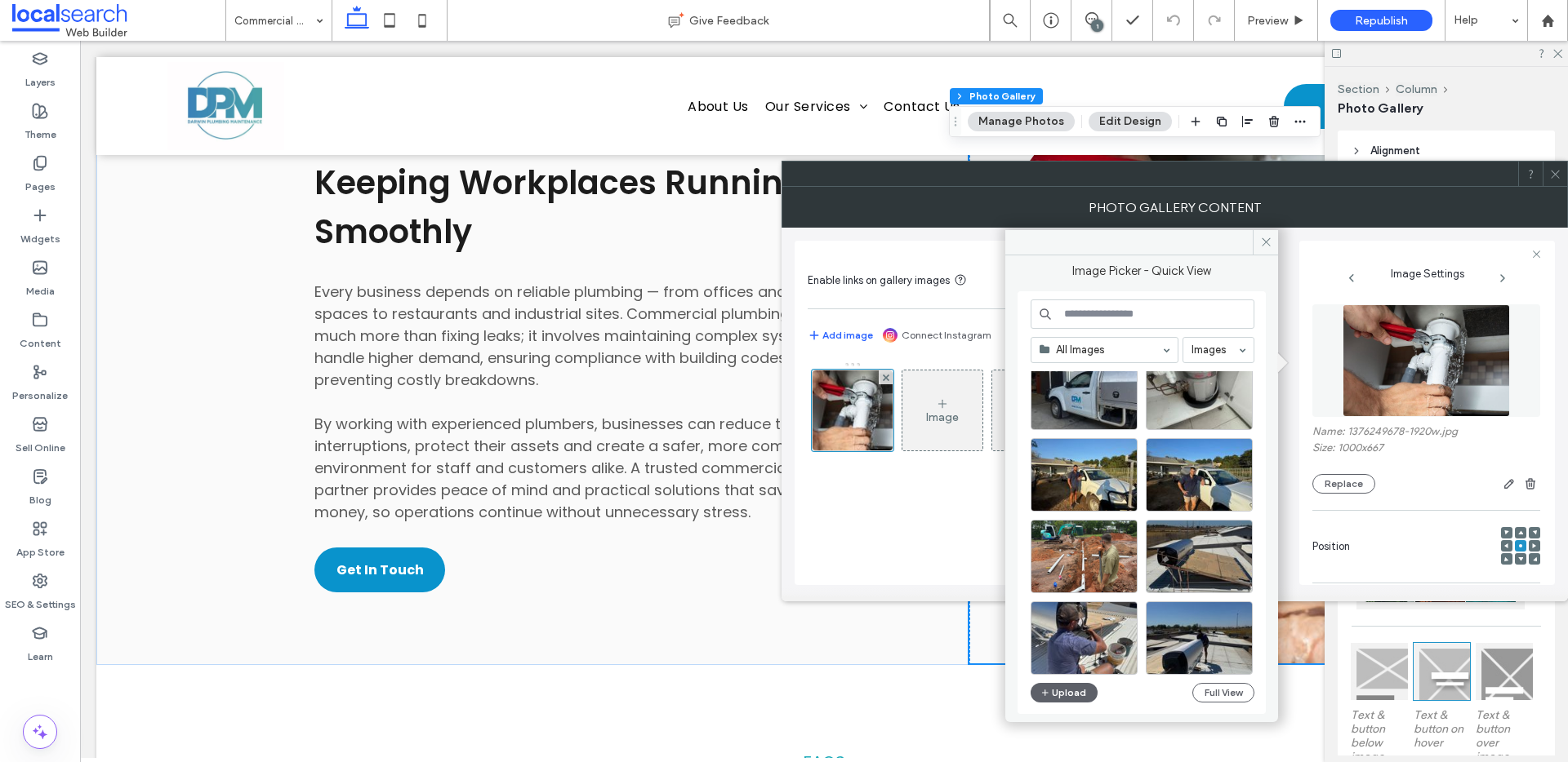
scroll to position [0, 0]
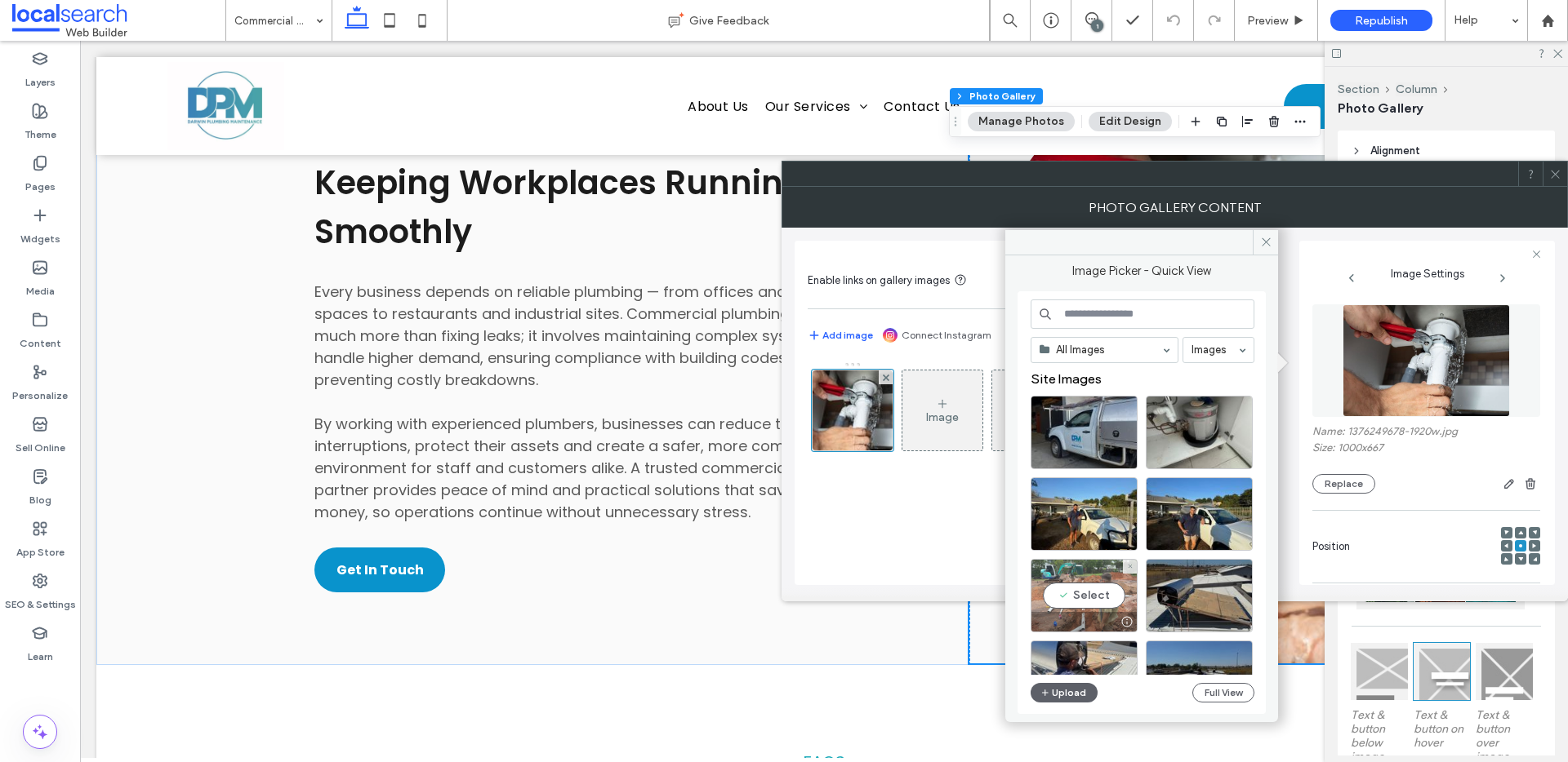
click at [1080, 580] on div "Select" at bounding box center [1084, 595] width 107 height 74
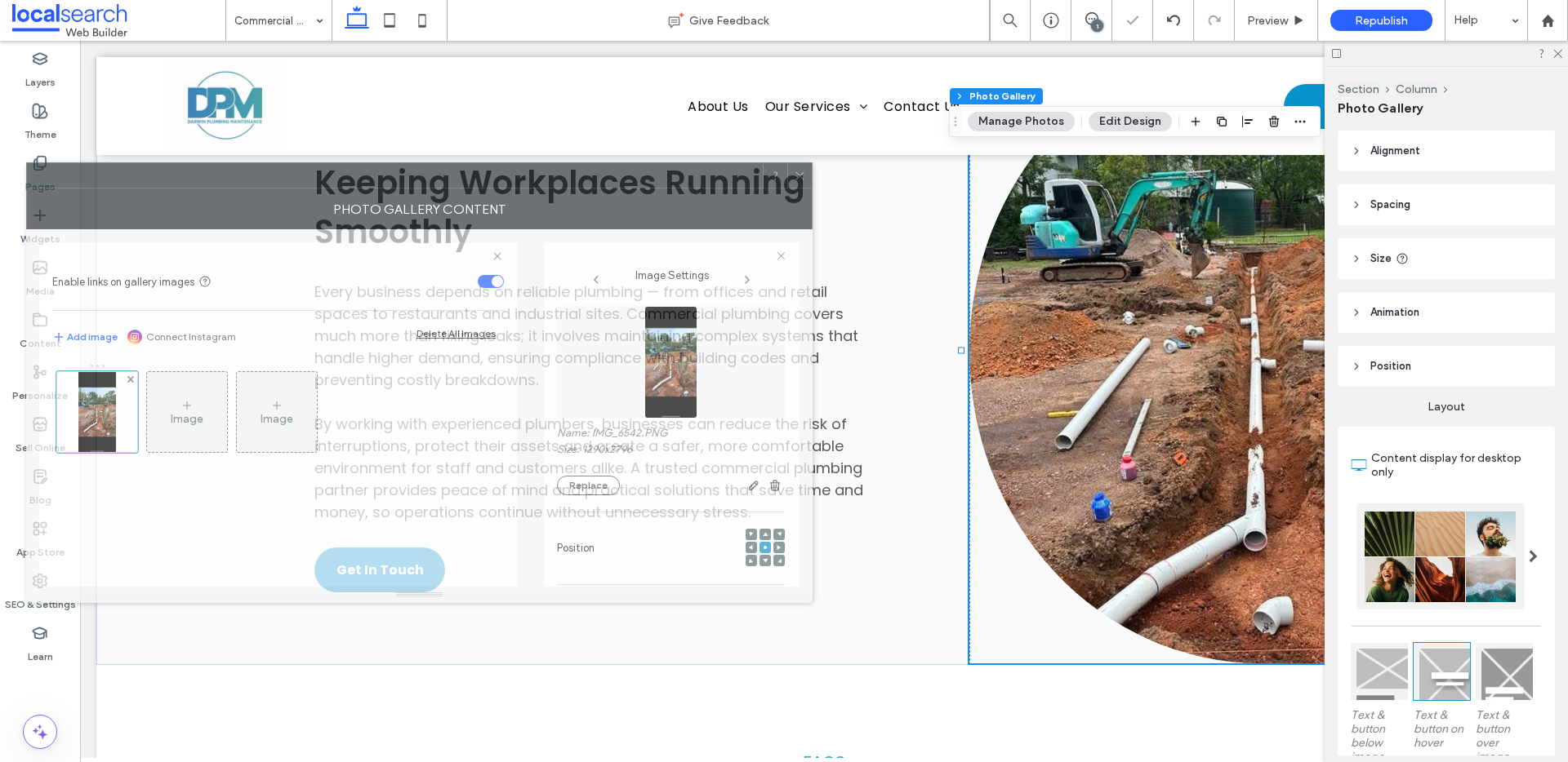
drag, startPoint x: 1283, startPoint y: 197, endPoint x: 521, endPoint y: 203, distance: 762.0
click at [528, 198] on div "Photo Gallery Content" at bounding box center [418, 209] width 786 height 41
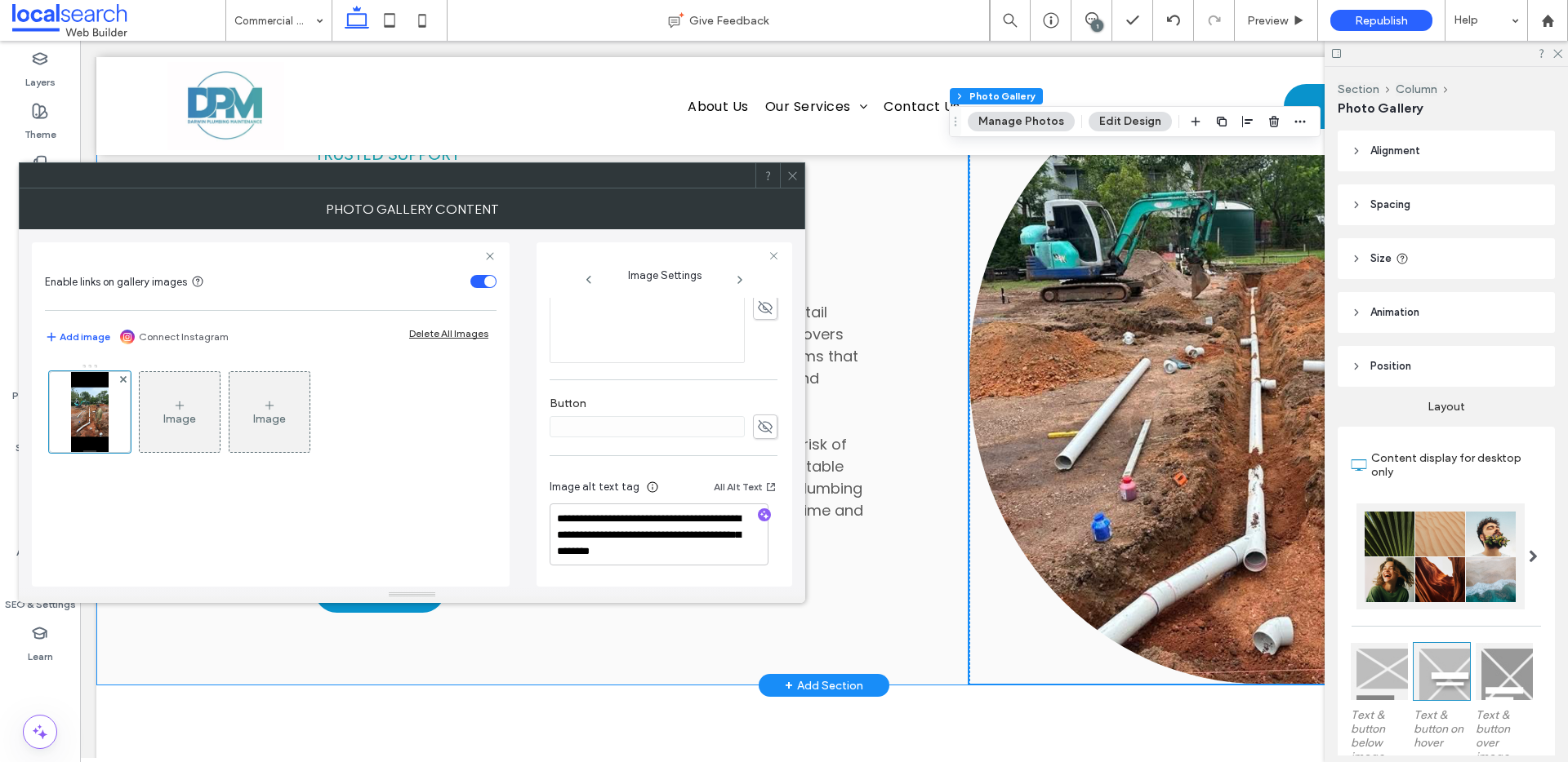
scroll to position [1587, 0]
